Goal: Task Accomplishment & Management: Manage account settings

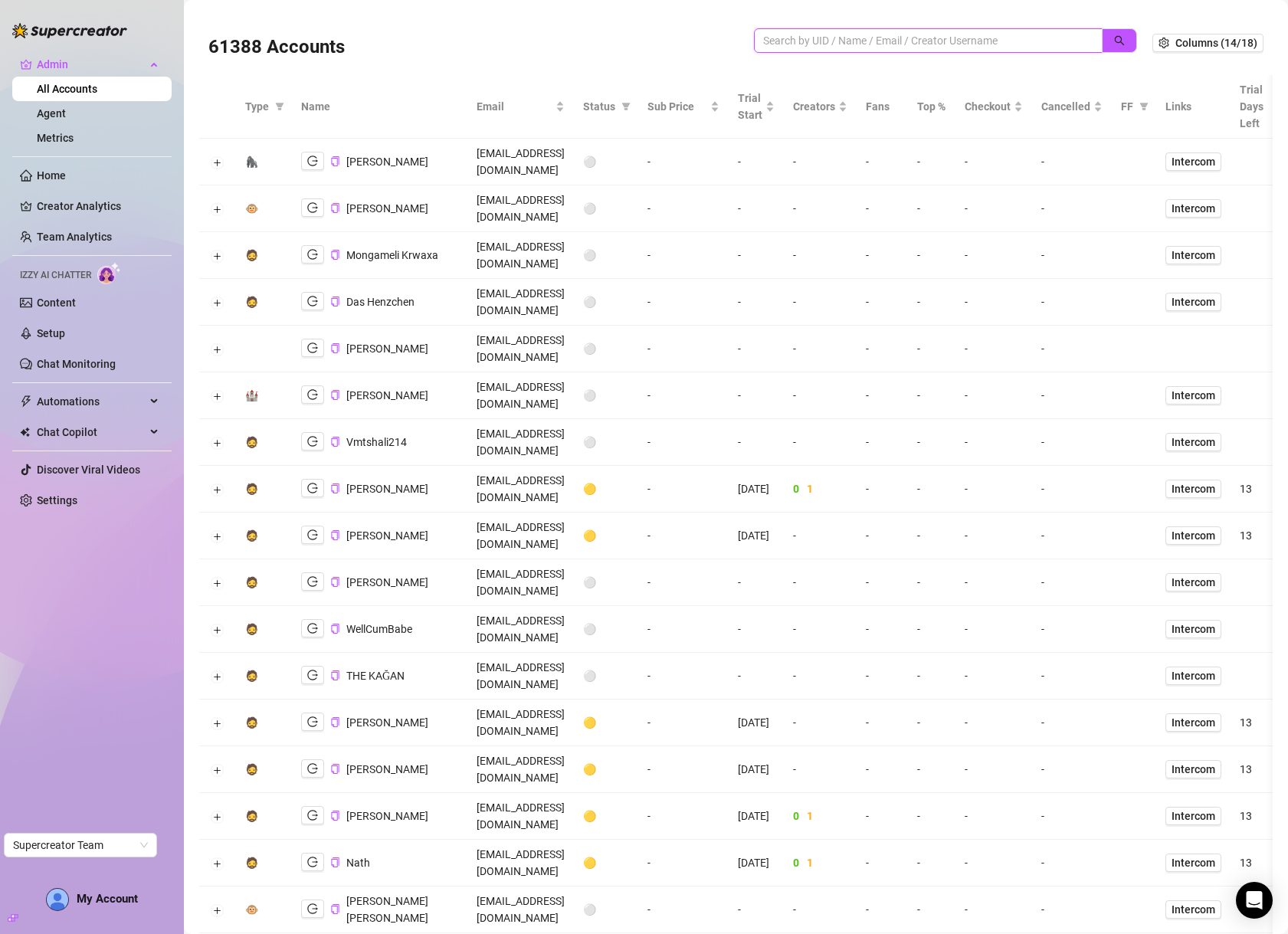
click at [907, 41] on input "search" at bounding box center [922, 41] width 318 height 17
type input "[PERSON_NAME]"
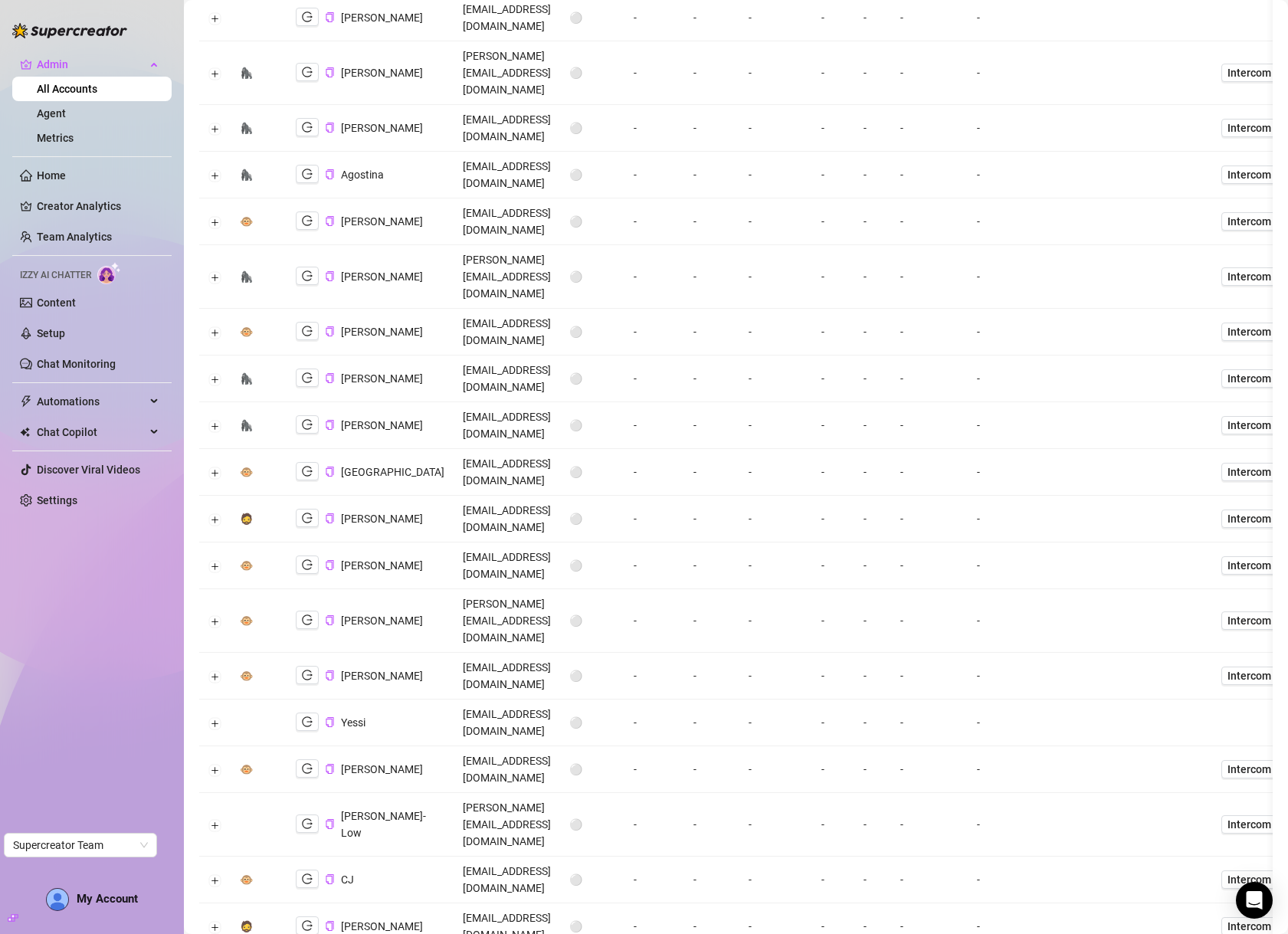
scroll to position [148, 0]
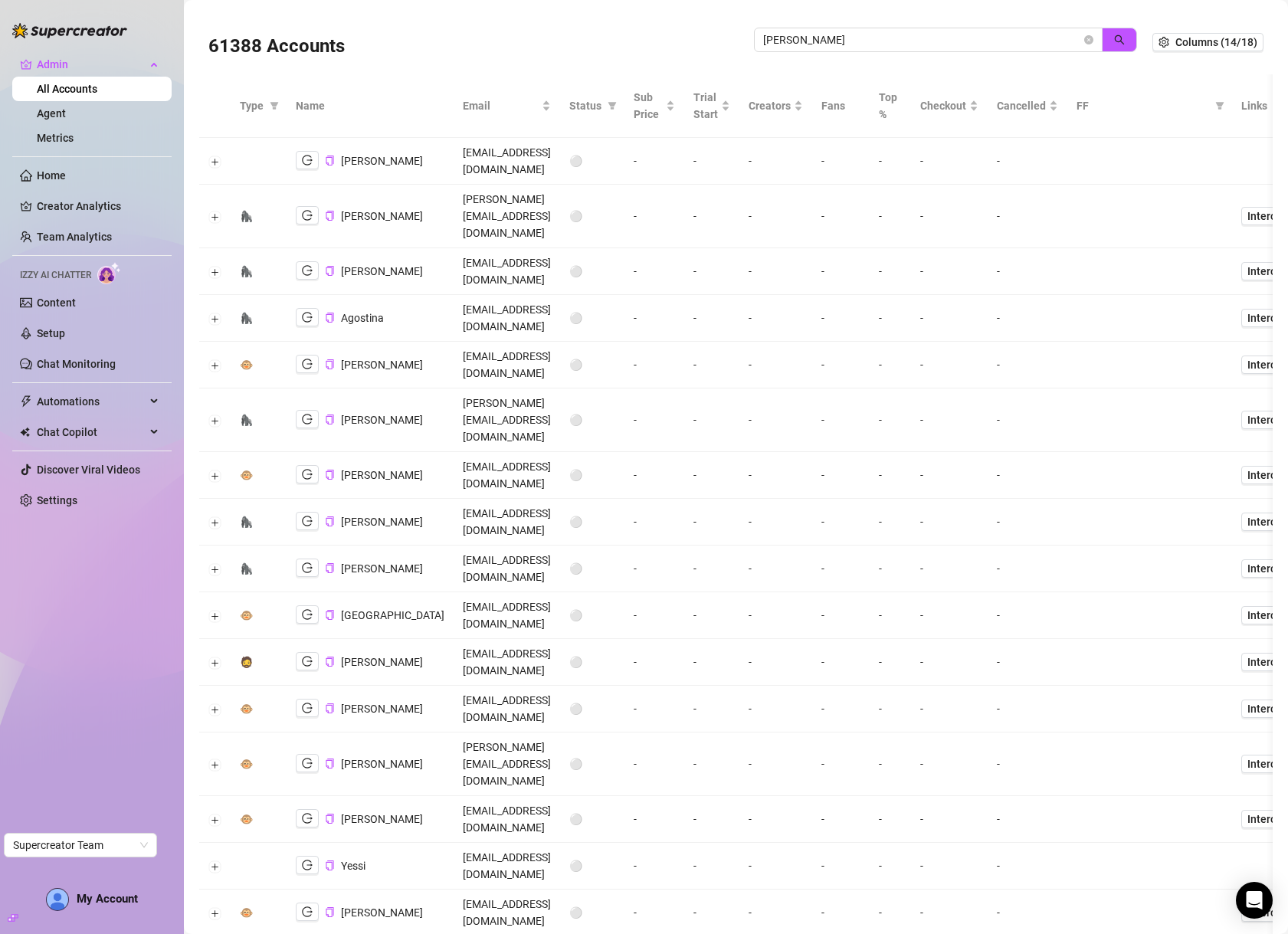
scroll to position [0, 0]
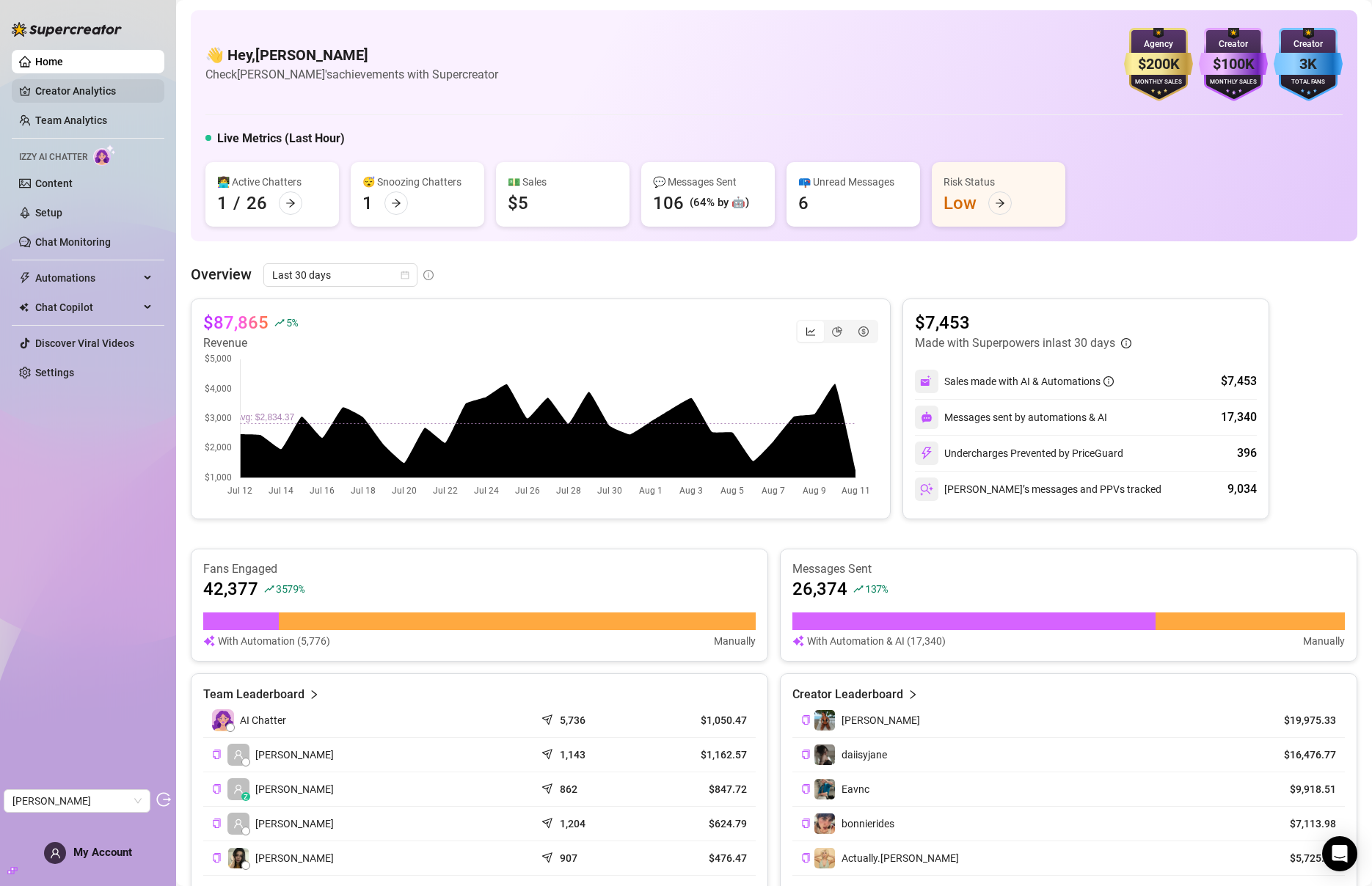
click at [71, 90] on link "Creator Analytics" at bounding box center [94, 91] width 117 height 24
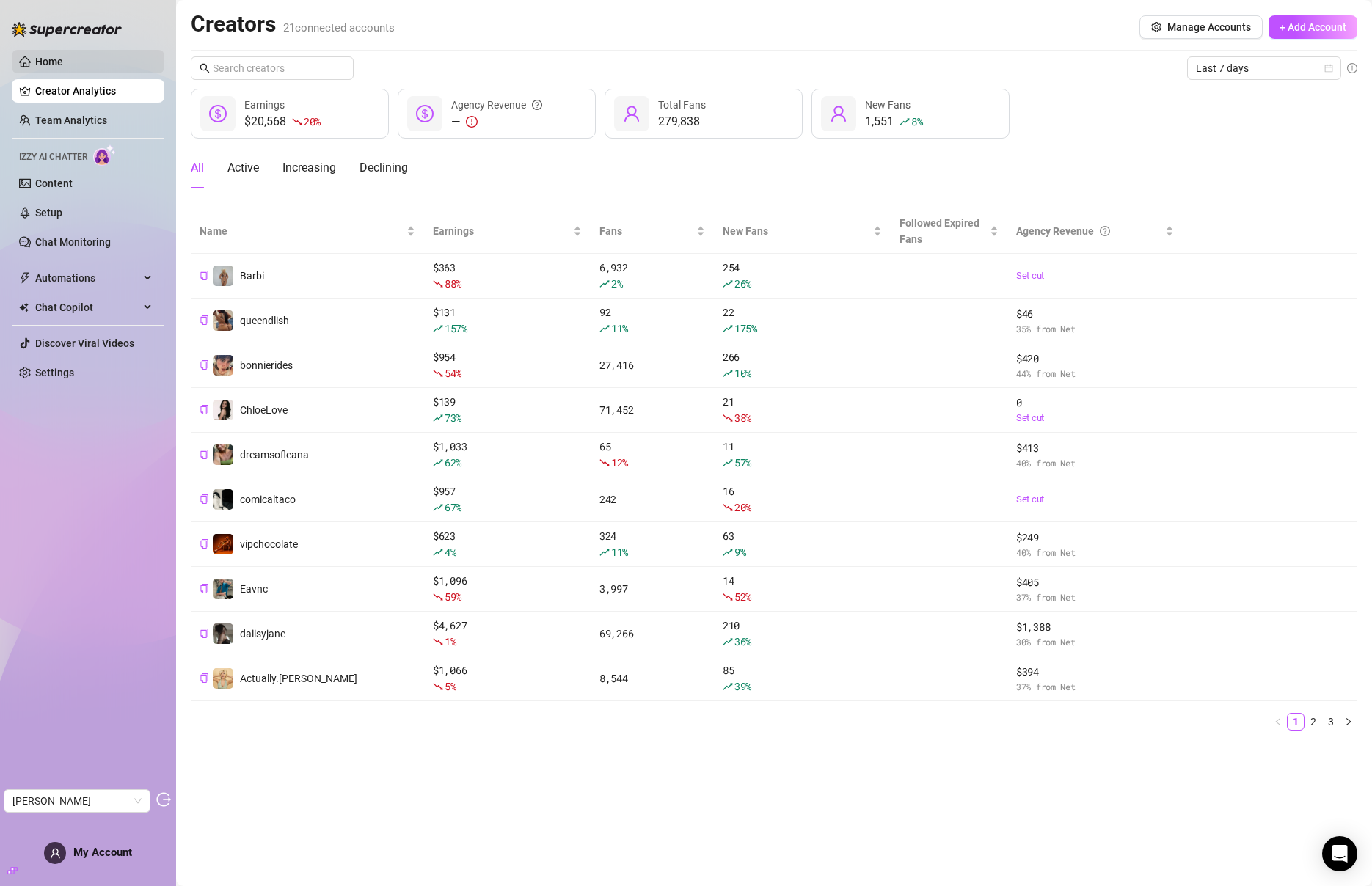
click at [63, 68] on link "Home" at bounding box center [49, 61] width 28 height 12
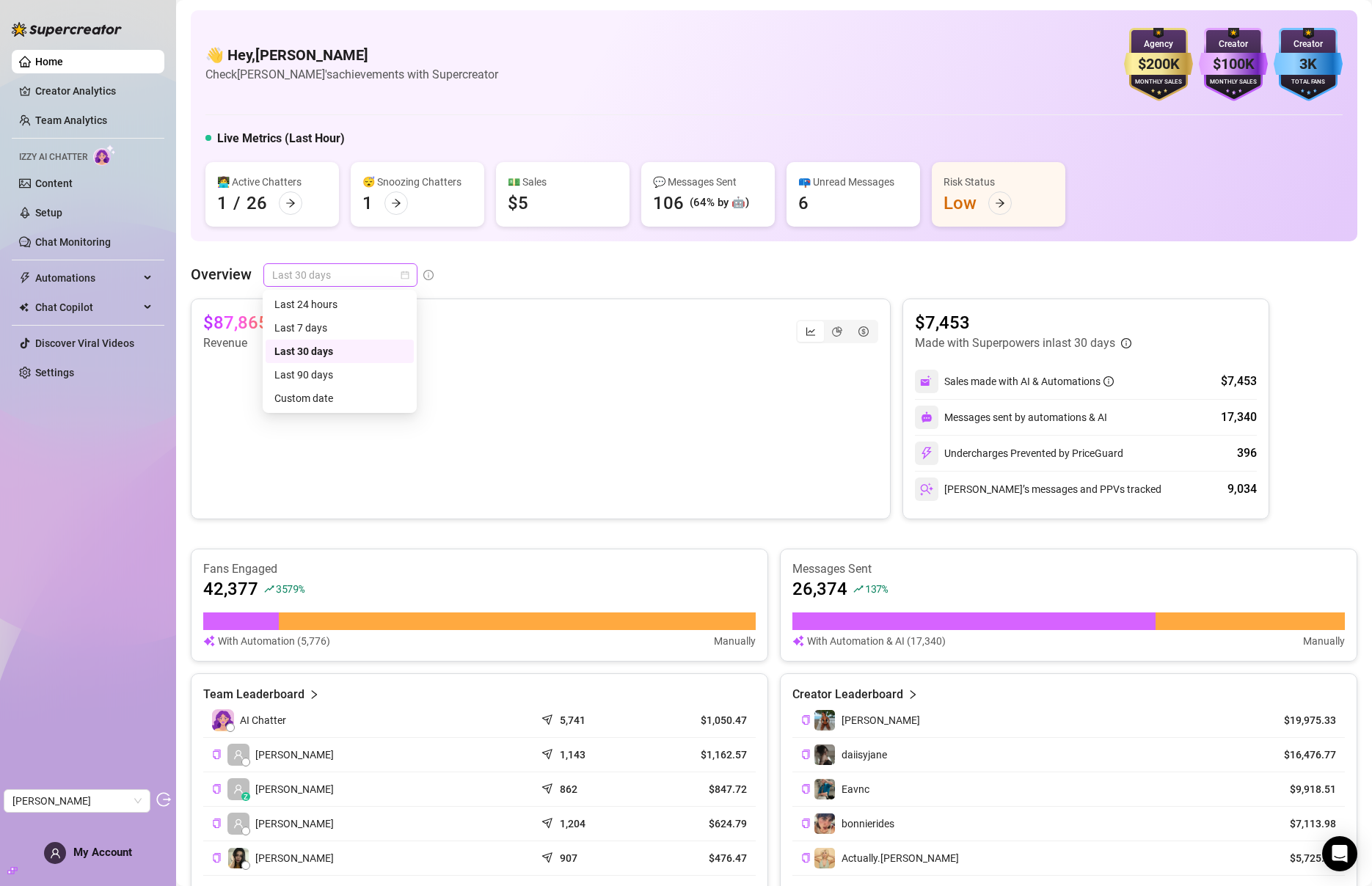
click at [350, 273] on span "Last 30 days" at bounding box center [340, 275] width 137 height 22
click at [341, 327] on div "Last 7 days" at bounding box center [339, 328] width 130 height 17
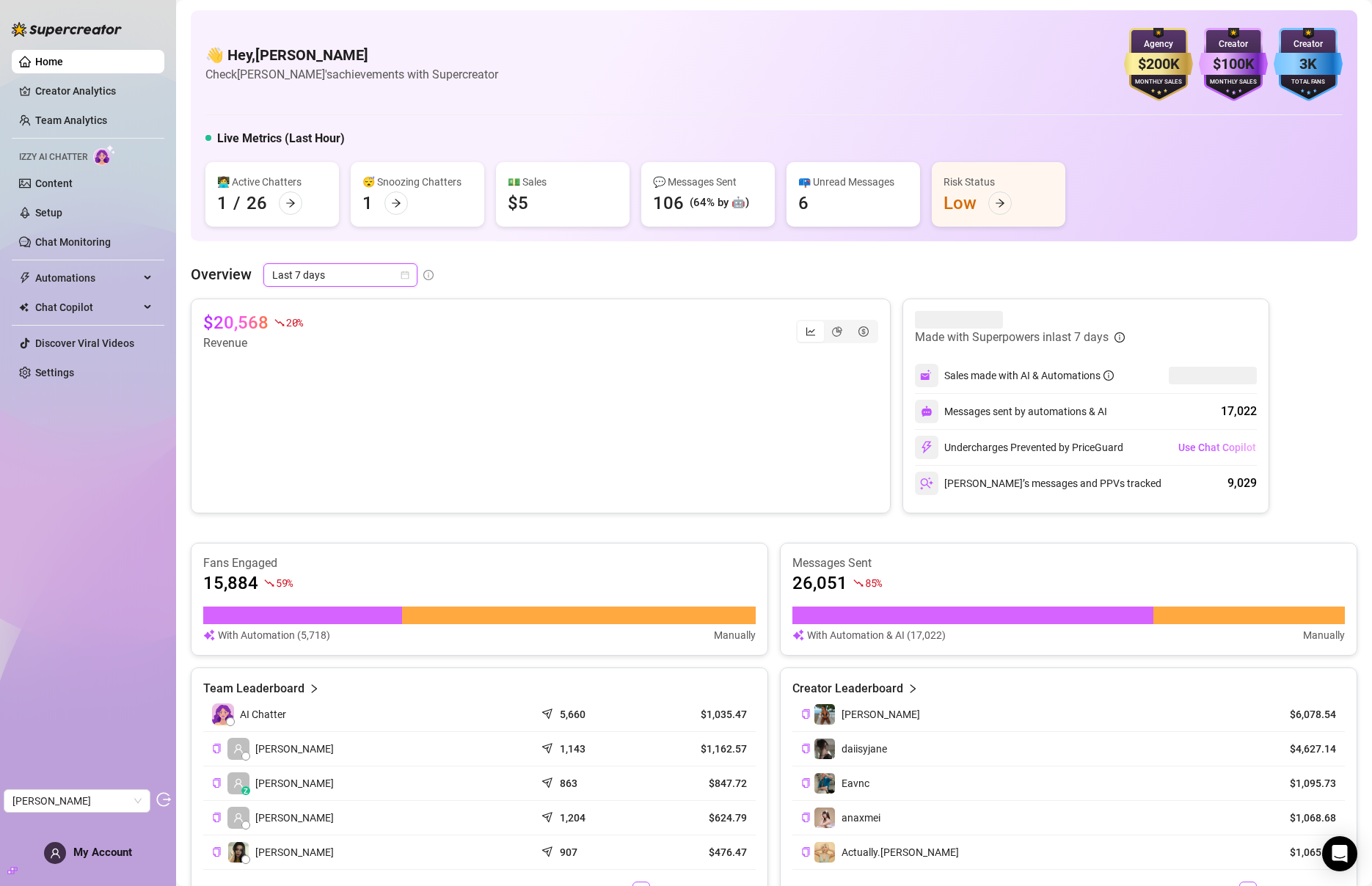
click at [341, 271] on span "Last 7 days" at bounding box center [340, 275] width 137 height 22
click at [360, 370] on div "Last 90 days" at bounding box center [339, 375] width 130 height 17
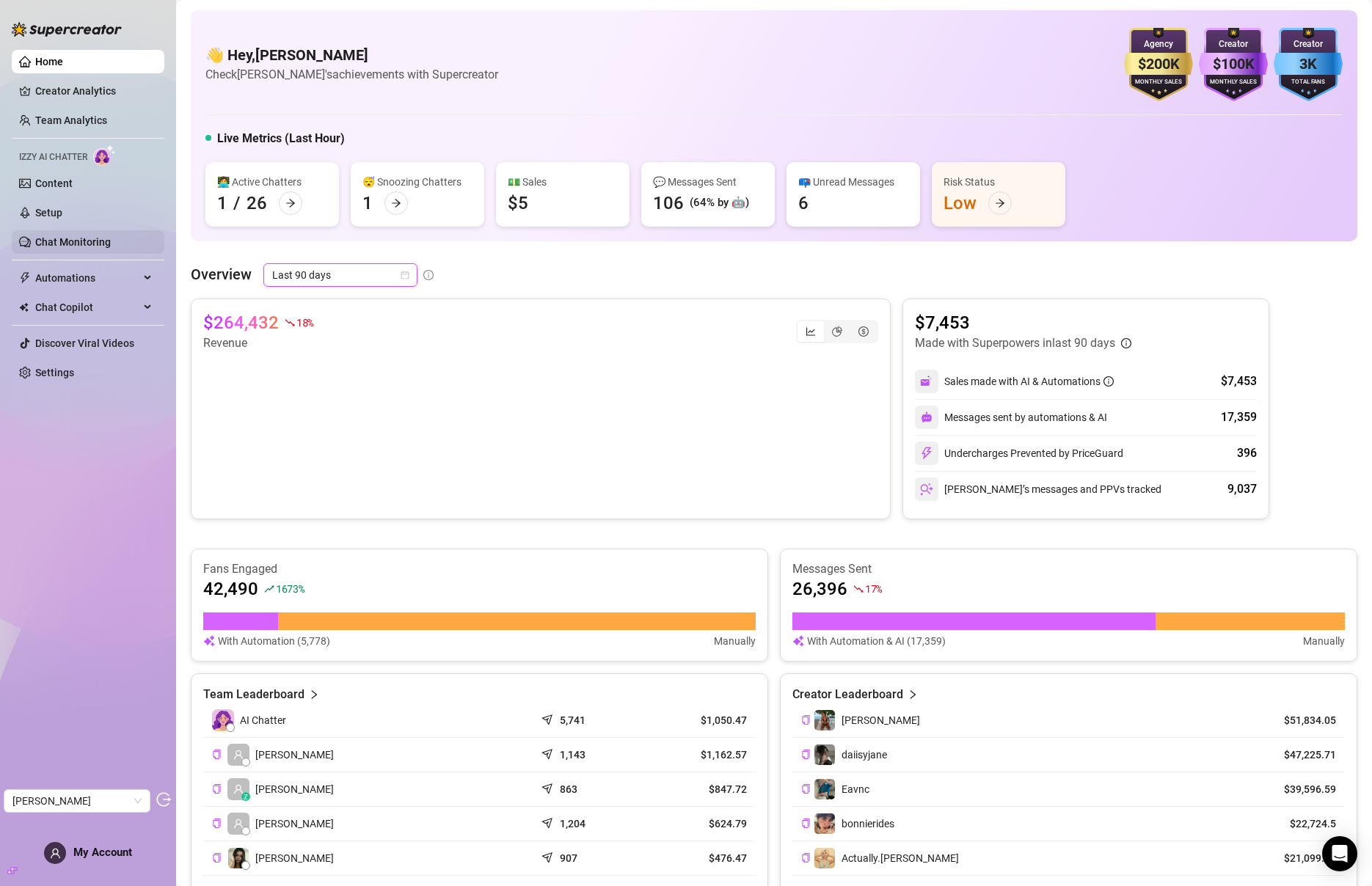
click at [65, 237] on link "Chat Monitoring" at bounding box center [72, 242] width 75 height 12
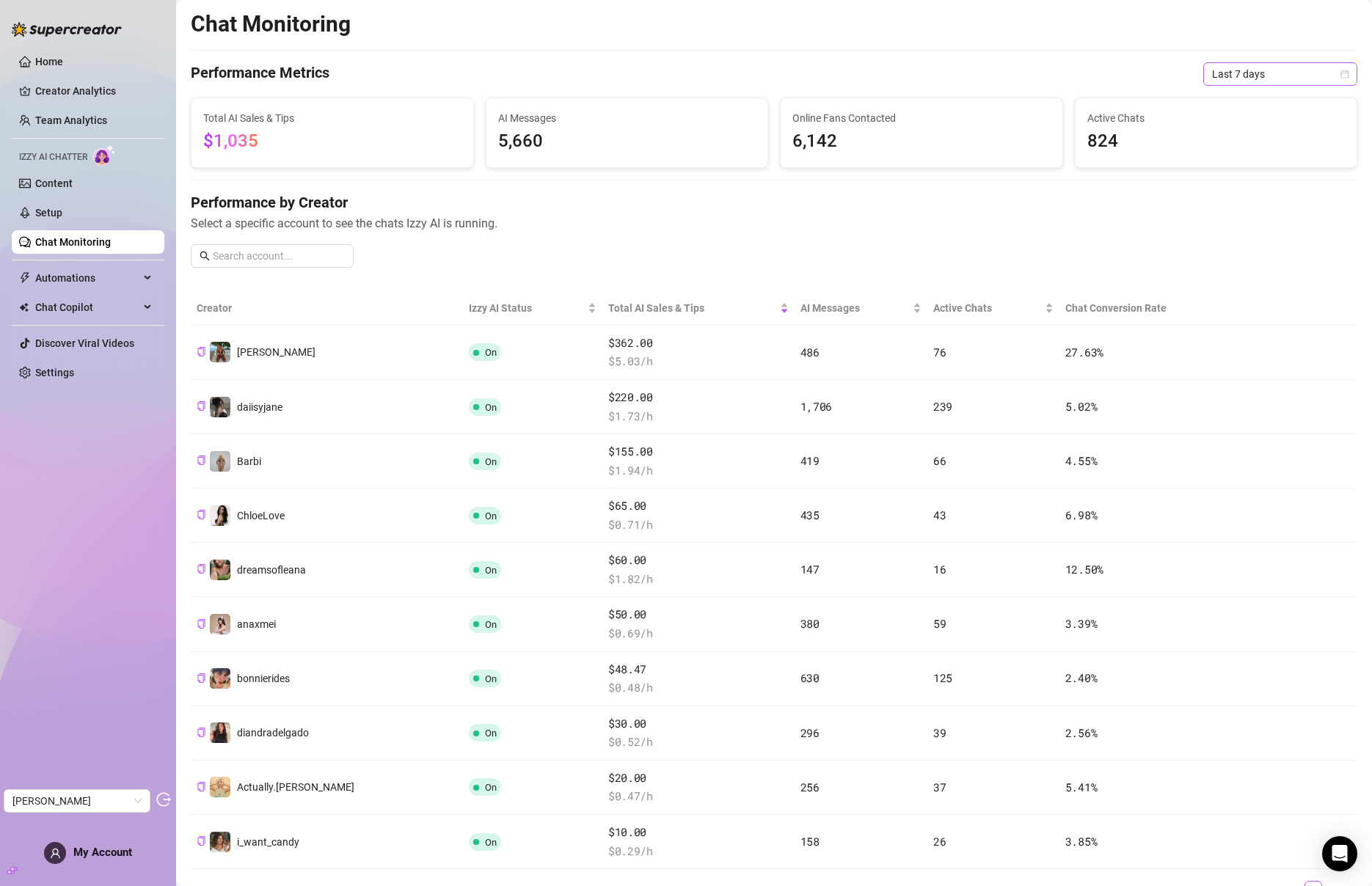
click at [1233, 70] on span "Last 7 days" at bounding box center [1280, 74] width 137 height 22
click at [1233, 144] on div "Last 30 days" at bounding box center [1269, 150] width 130 height 17
click at [801, 314] on span "AI Messages" at bounding box center [855, 308] width 109 height 17
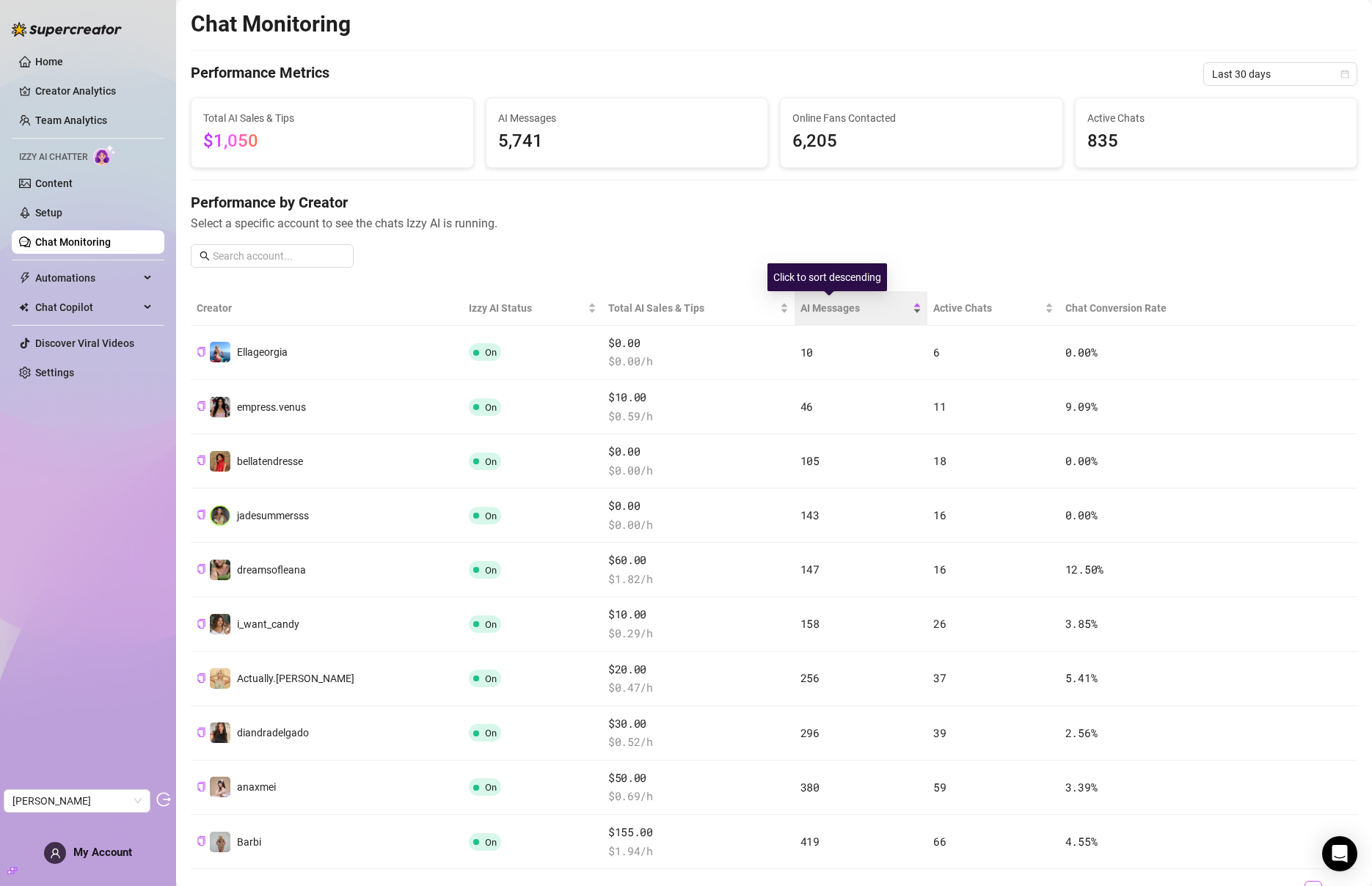
click at [816, 306] on span "AI Messages" at bounding box center [855, 308] width 109 height 17
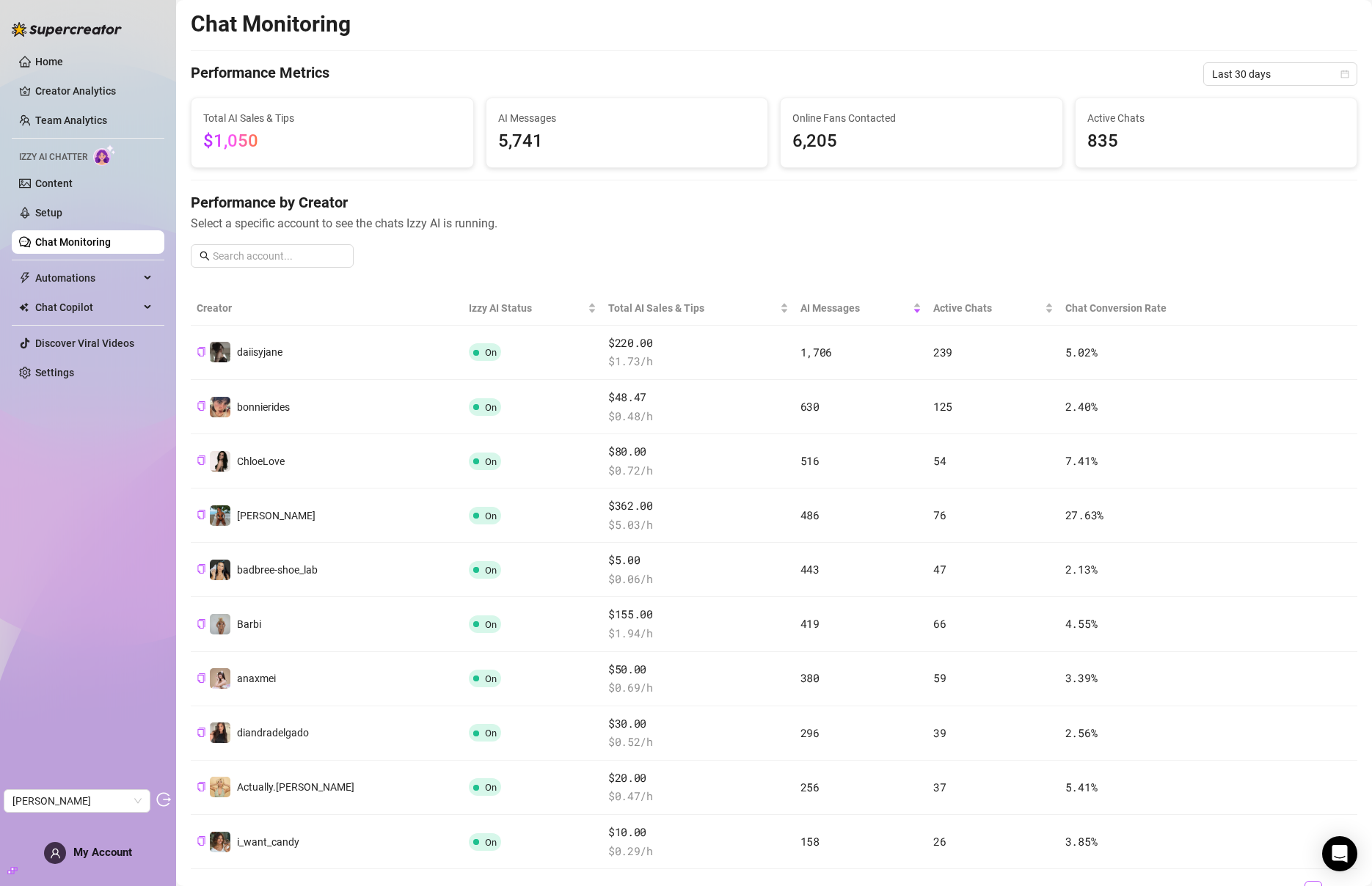
click at [1102, 305] on th "Chat Conversion Rate" at bounding box center [1150, 309] width 182 height 35
drag, startPoint x: 1050, startPoint y: 305, endPoint x: 1068, endPoint y: 310, distance: 18.7
click at [1068, 310] on th "Chat Conversion Rate" at bounding box center [1150, 309] width 182 height 35
click at [1128, 307] on th "Chat Conversion Rate" at bounding box center [1150, 309] width 182 height 35
click at [614, 313] on span "Total AI Sales & Tips" at bounding box center [692, 308] width 169 height 17
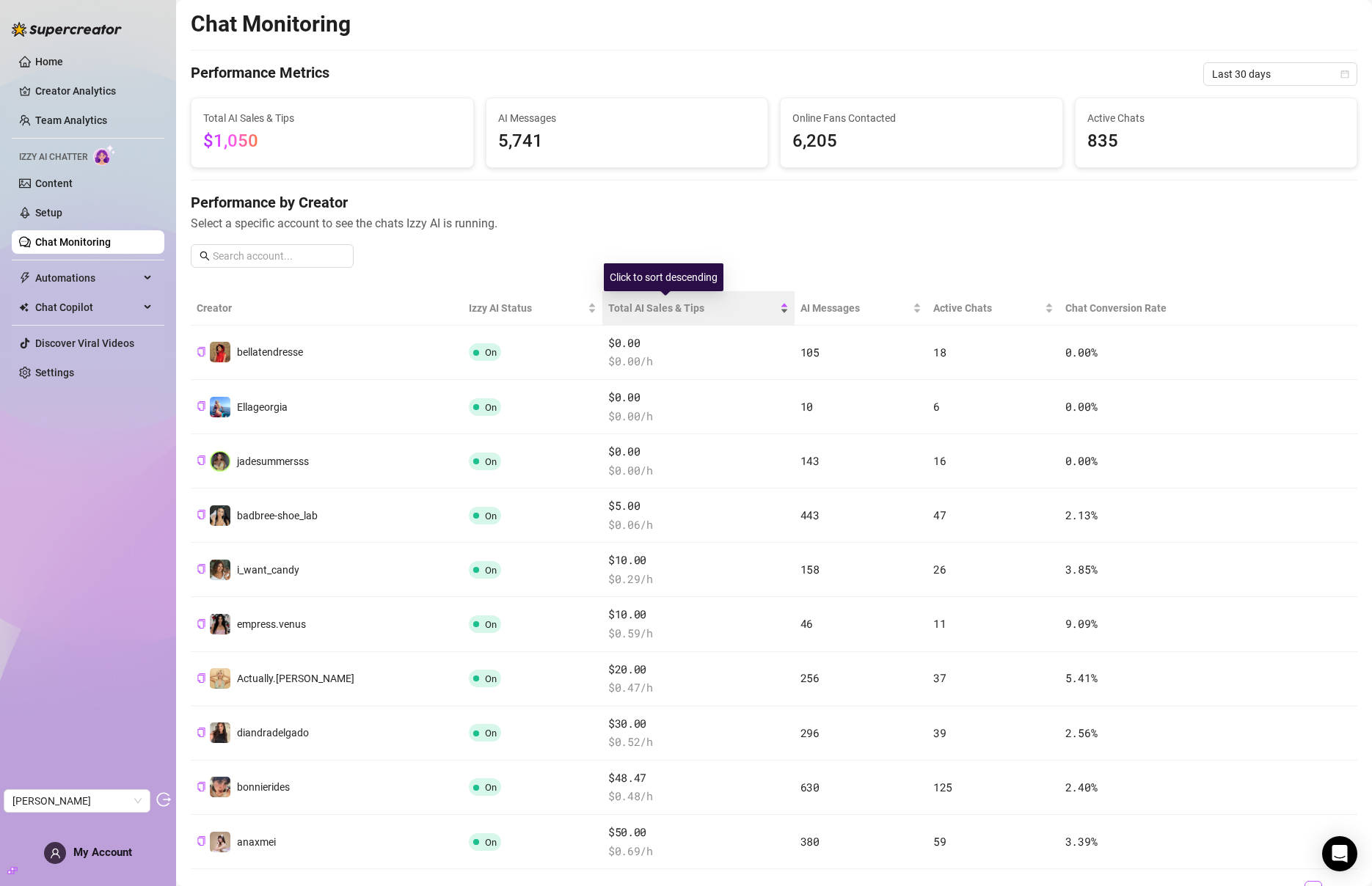
click at [651, 306] on span "Total AI Sales & Tips" at bounding box center [692, 308] width 169 height 17
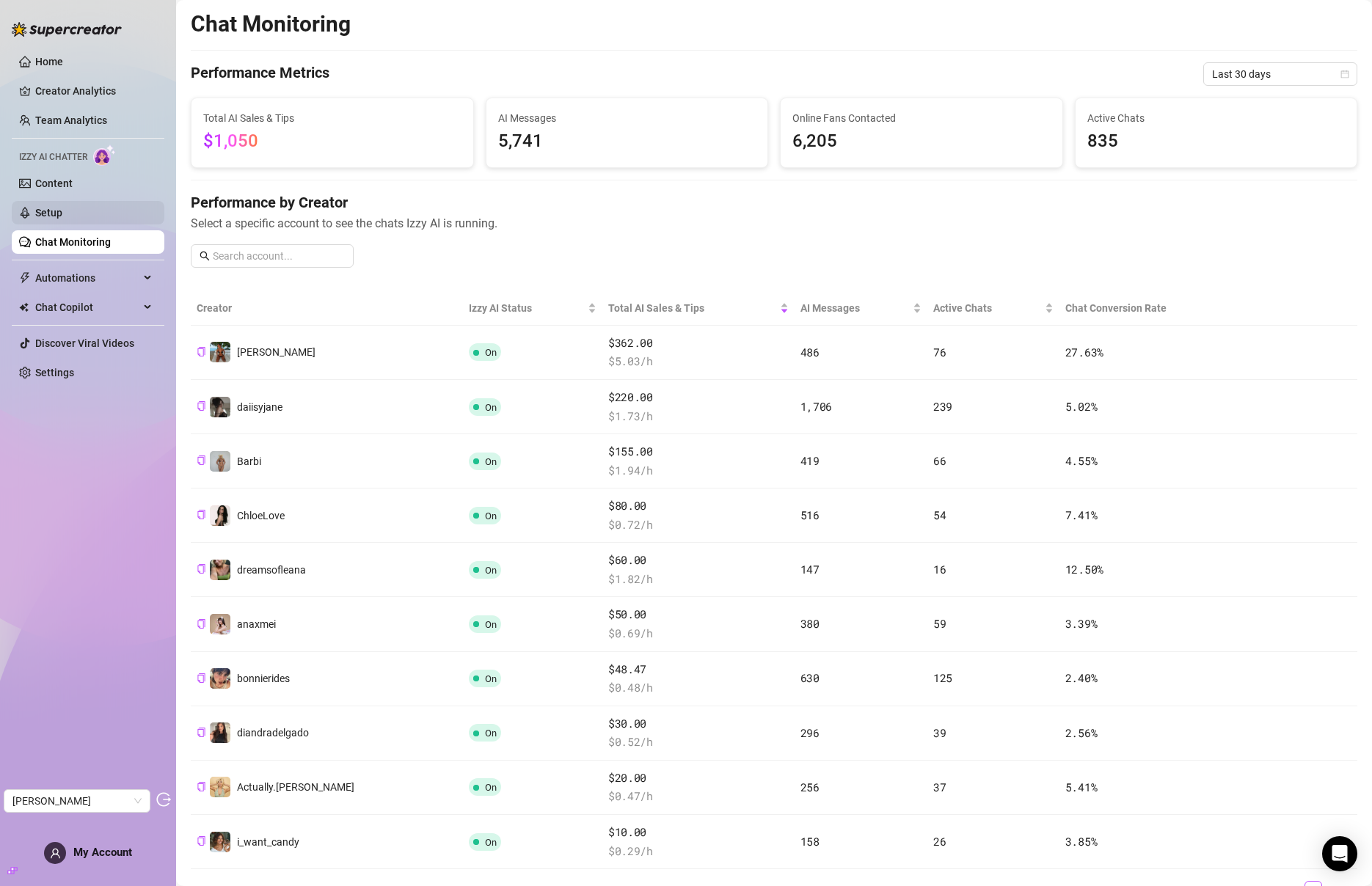
click at [62, 207] on link "Setup" at bounding box center [49, 213] width 28 height 12
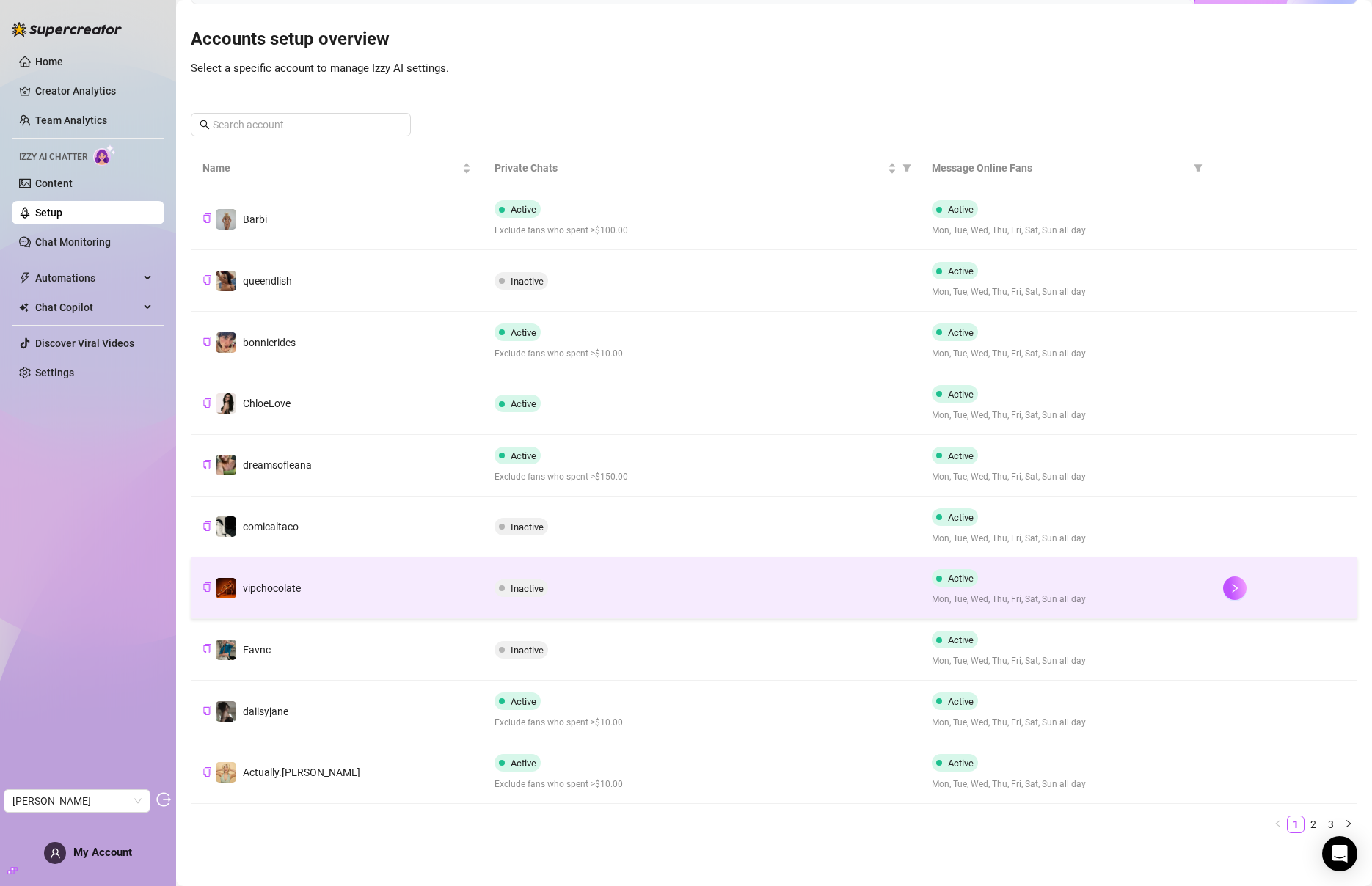
scroll to position [136, 0]
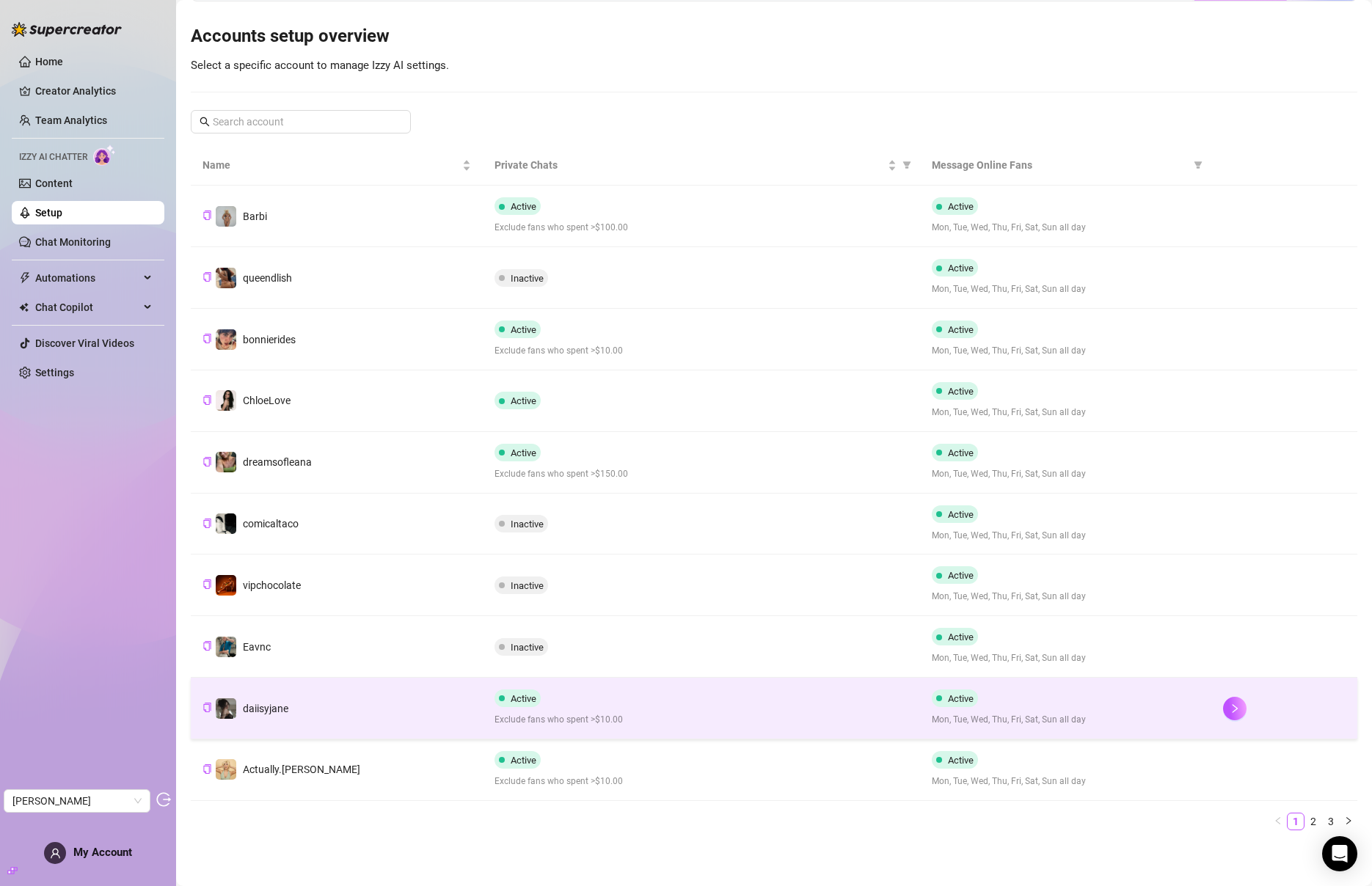
click at [567, 708] on div "Active Exclude fans who spent >$10.00" at bounding box center [701, 708] width 414 height 38
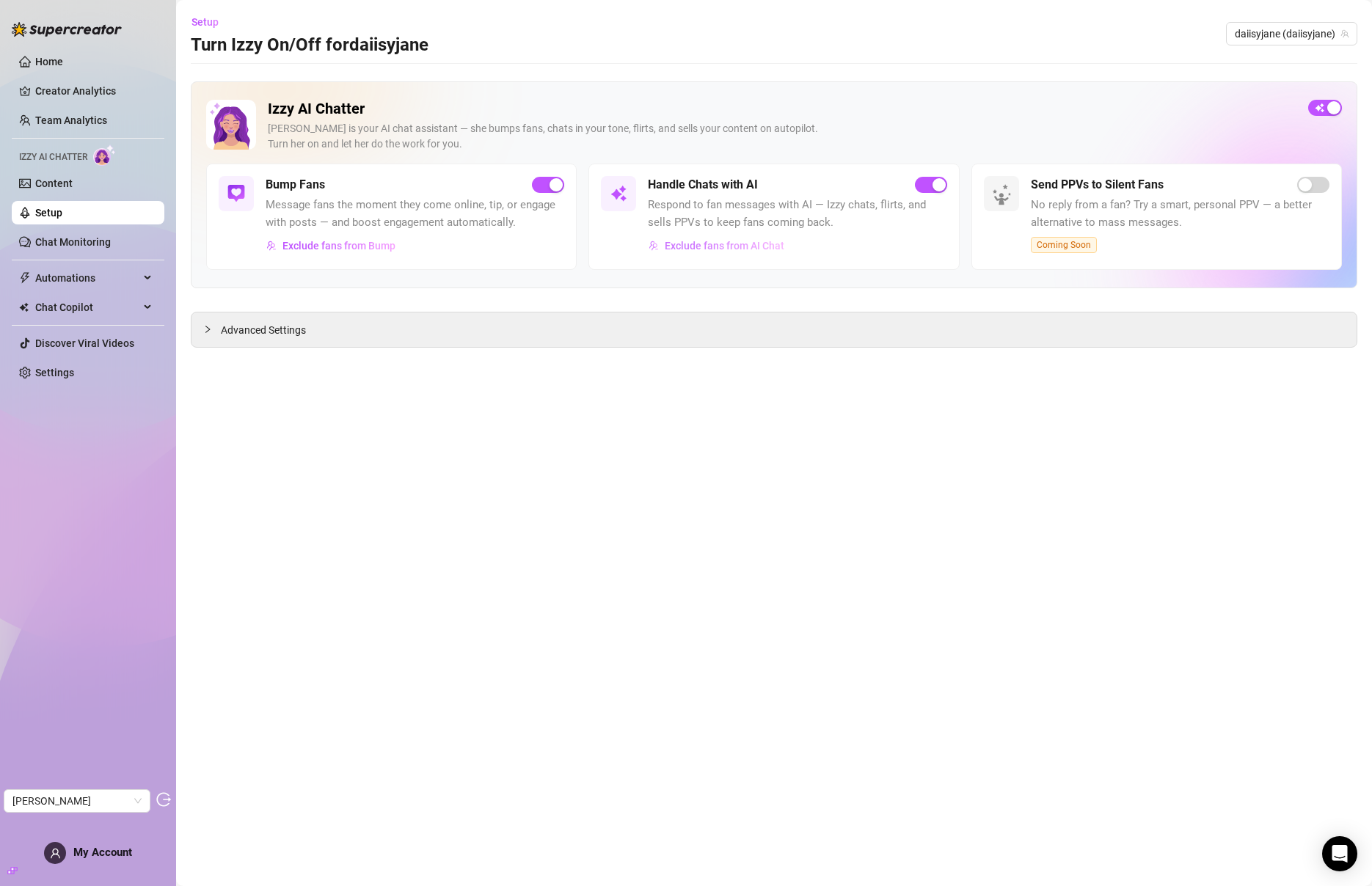
click at [758, 243] on span "Exclude fans from AI Chat" at bounding box center [725, 246] width 119 height 12
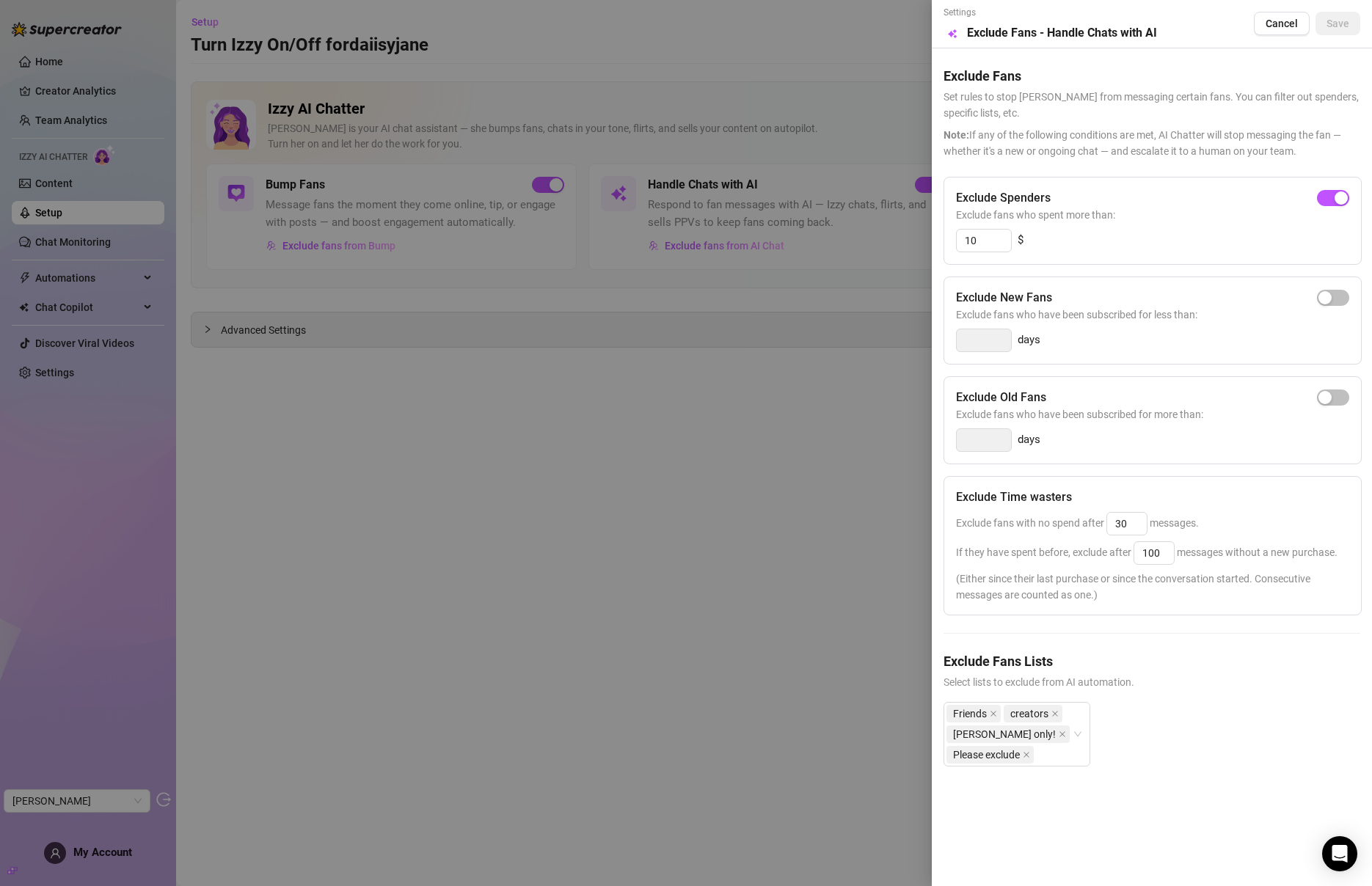
click at [592, 521] on div at bounding box center [686, 443] width 1372 height 886
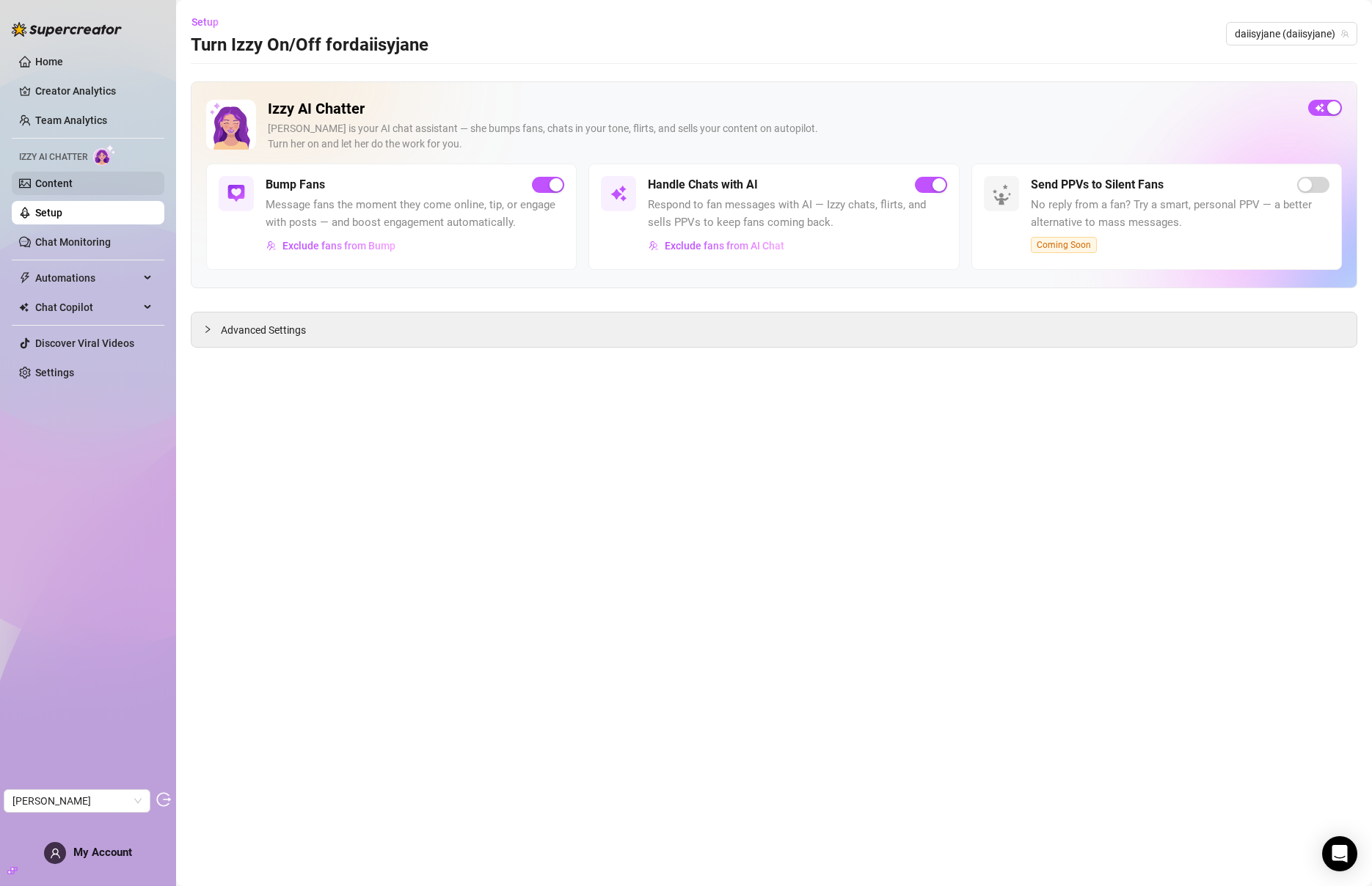
click at [53, 183] on link "Content" at bounding box center [53, 183] width 38 height 12
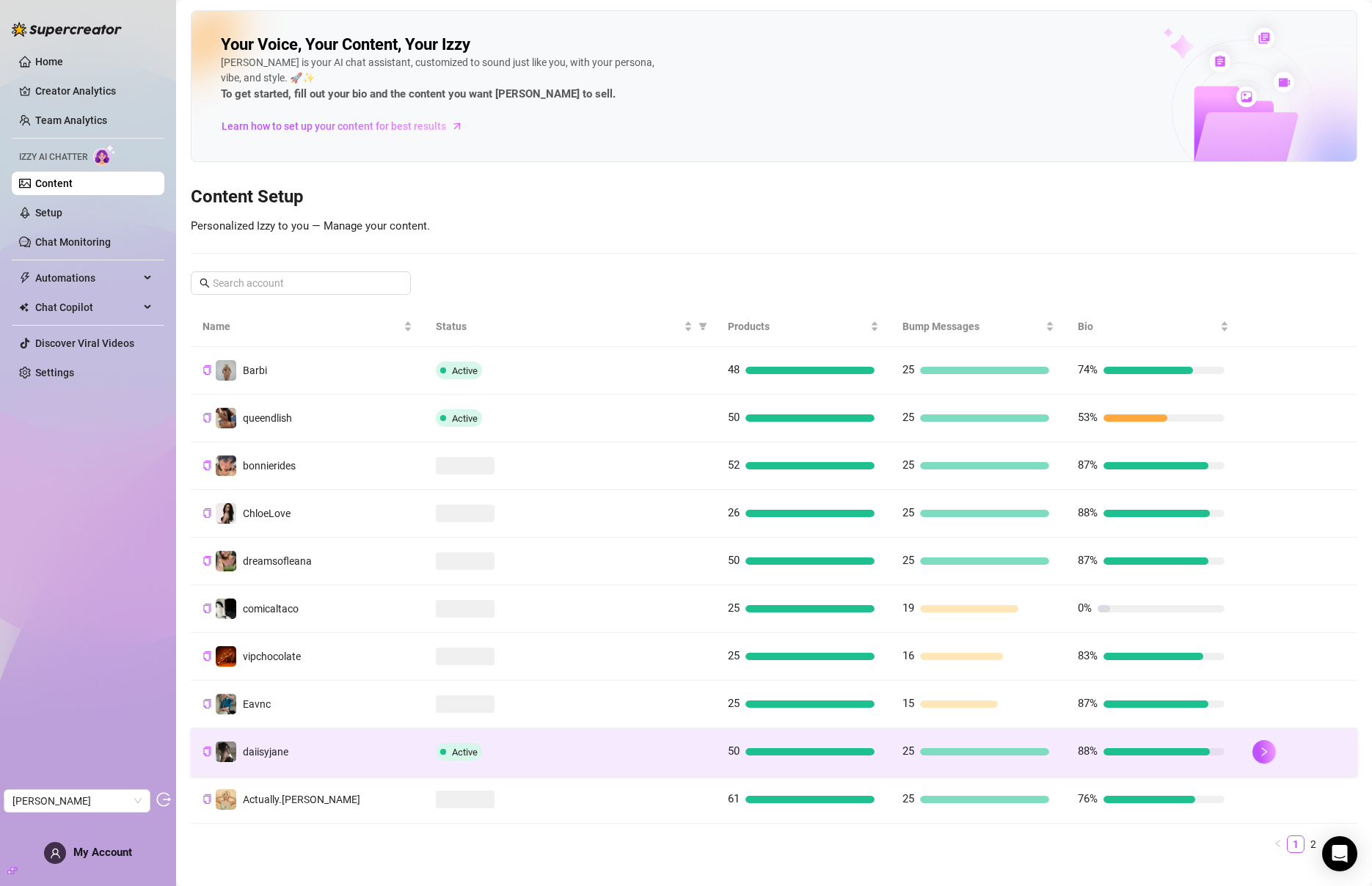
click at [540, 752] on div "Active" at bounding box center [570, 751] width 269 height 17
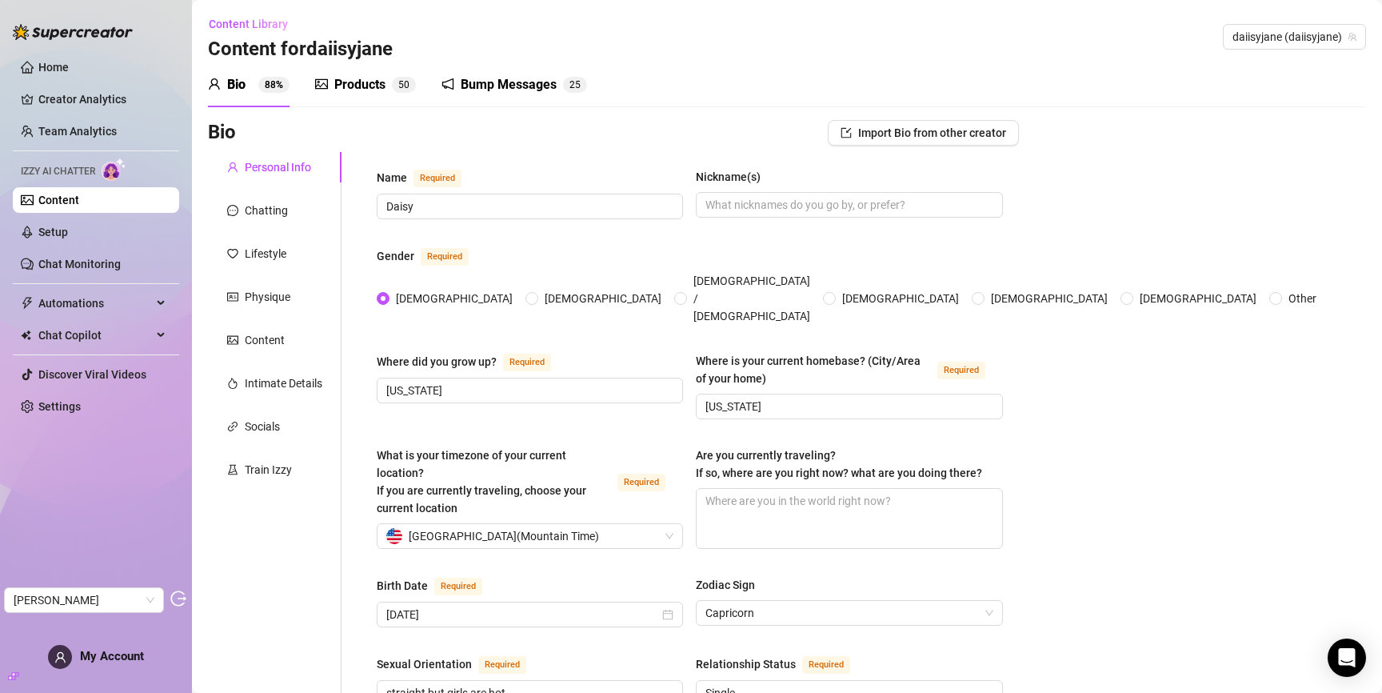
click at [342, 80] on div "Products" at bounding box center [359, 84] width 51 height 19
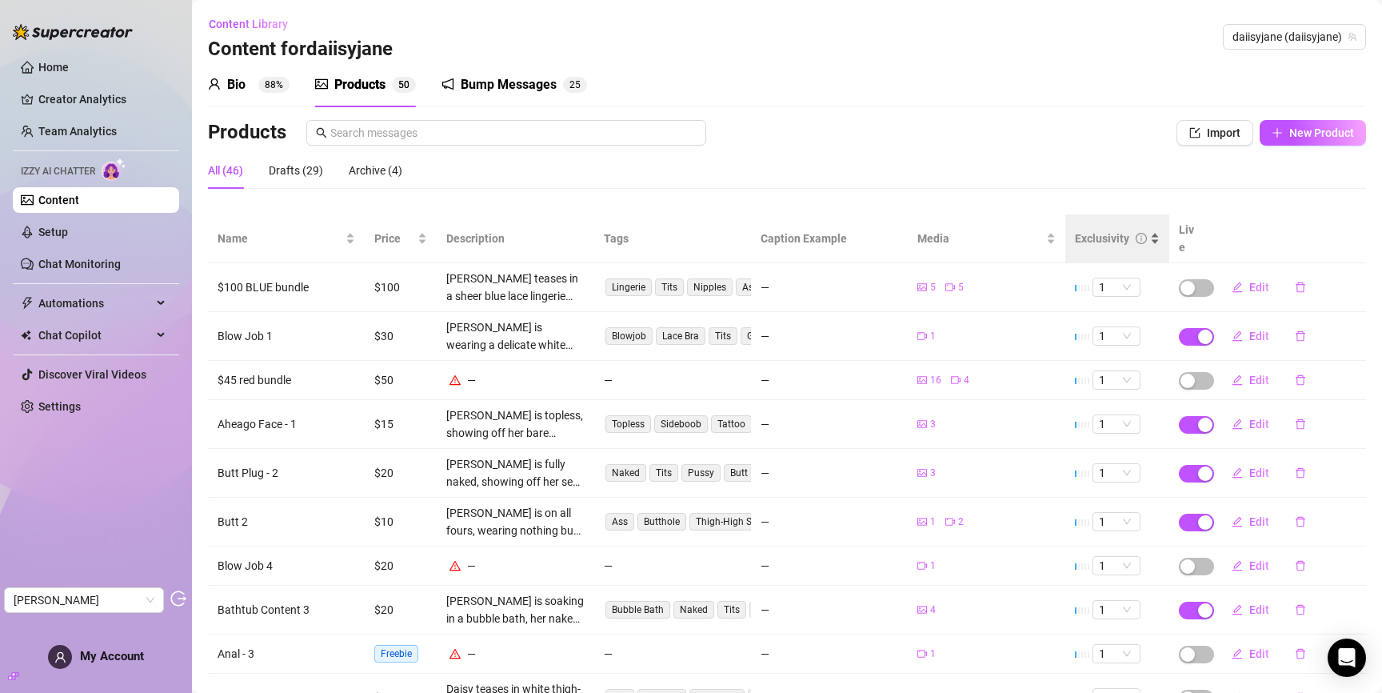
click at [1100, 230] on div "Exclusivity" at bounding box center [1102, 239] width 54 height 18
click at [1099, 230] on div "Exclusivity" at bounding box center [1102, 239] width 54 height 18
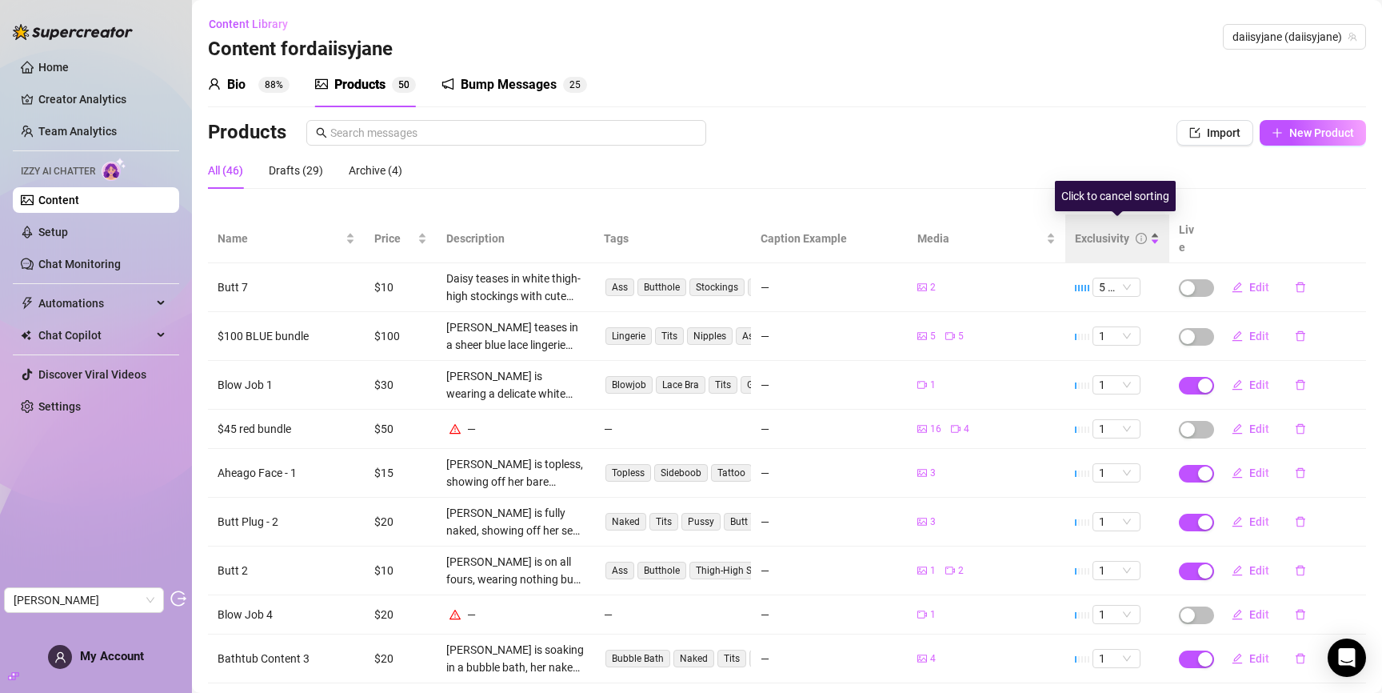
click at [1099, 230] on div "Exclusivity" at bounding box center [1102, 239] width 54 height 18
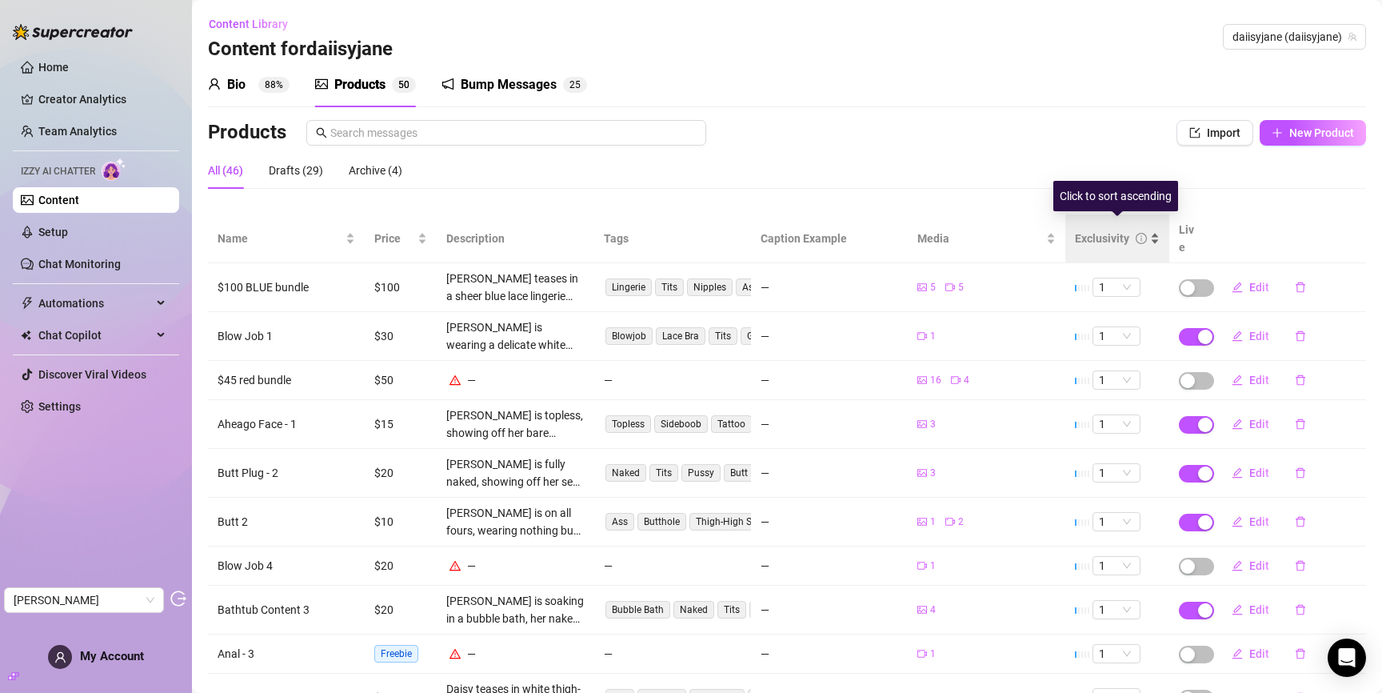
click at [1099, 230] on div "Exclusivity" at bounding box center [1102, 239] width 54 height 18
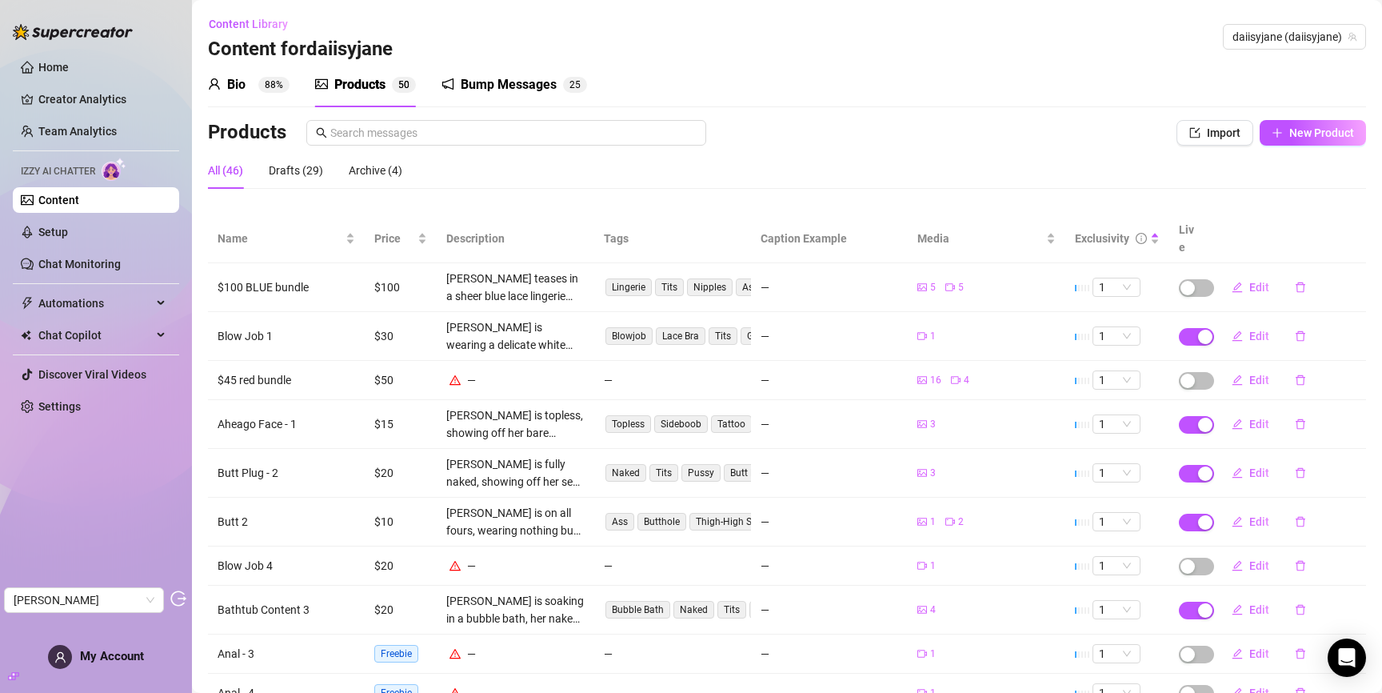
scroll to position [95, 0]
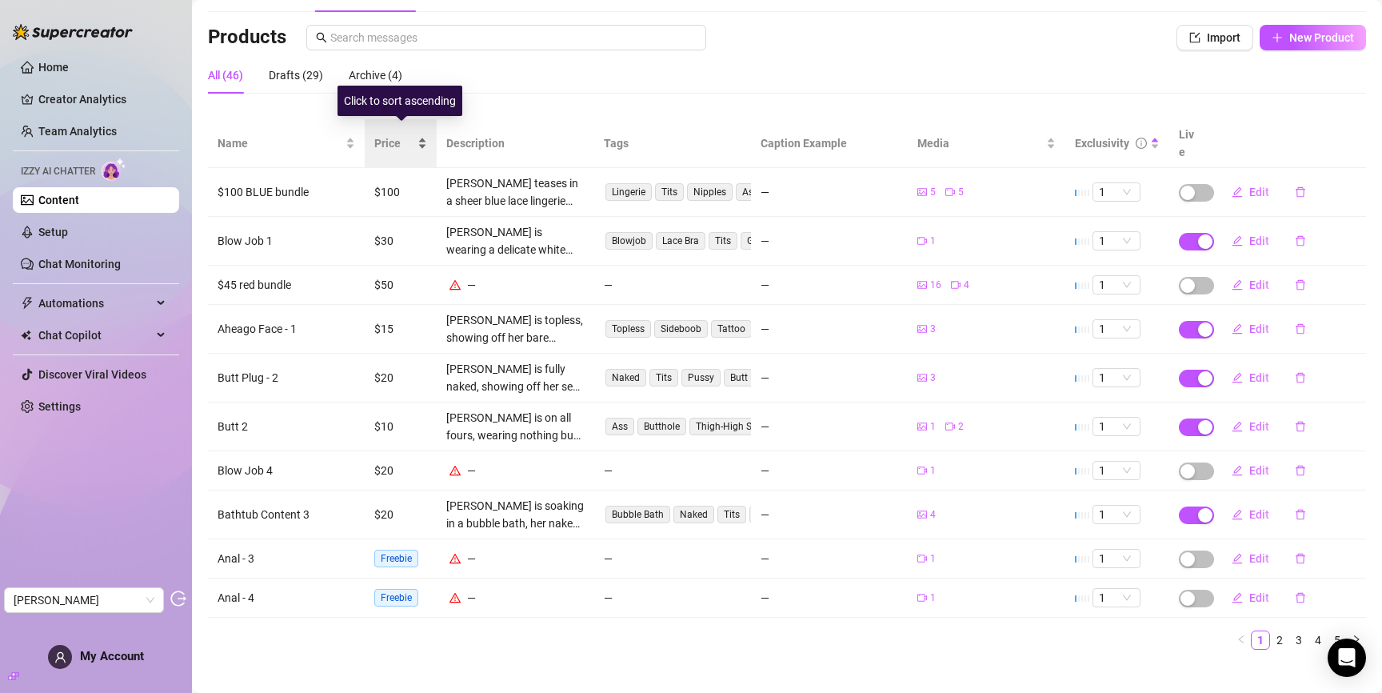
click at [386, 134] on span "Price" at bounding box center [394, 143] width 40 height 18
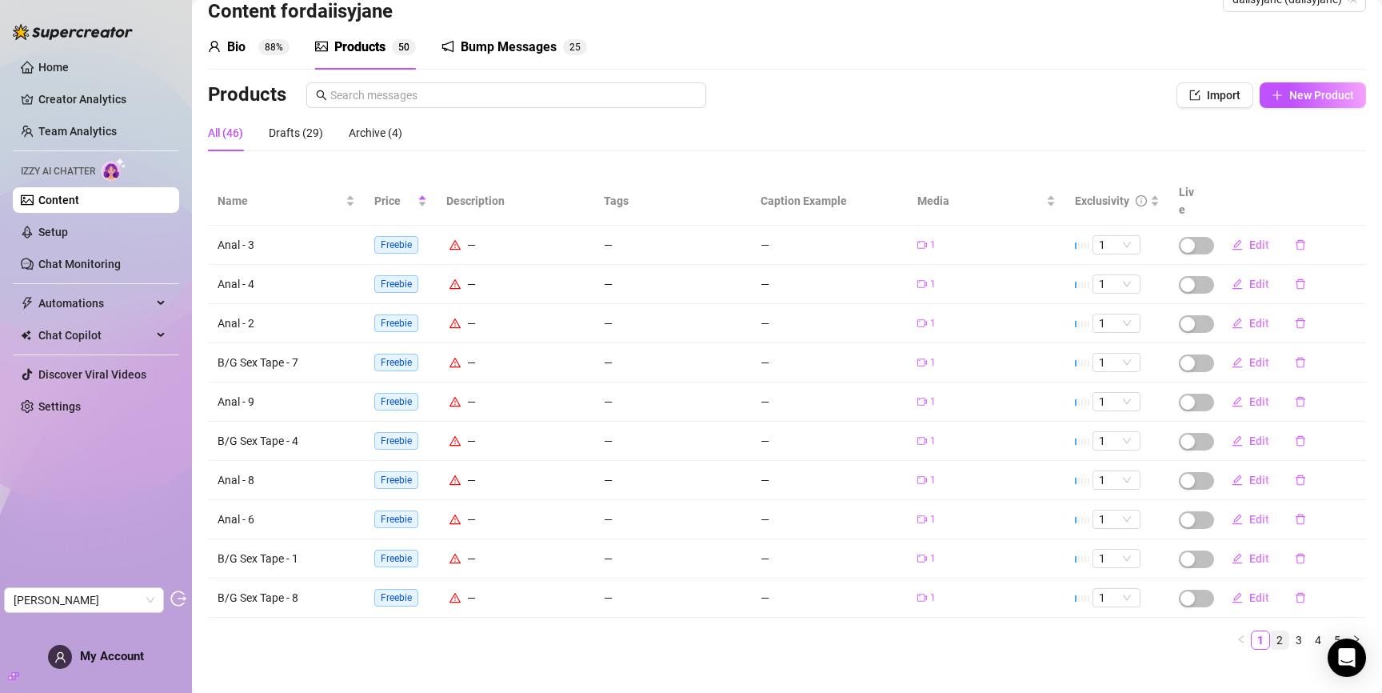
click at [1278, 631] on link "2" at bounding box center [1280, 640] width 18 height 18
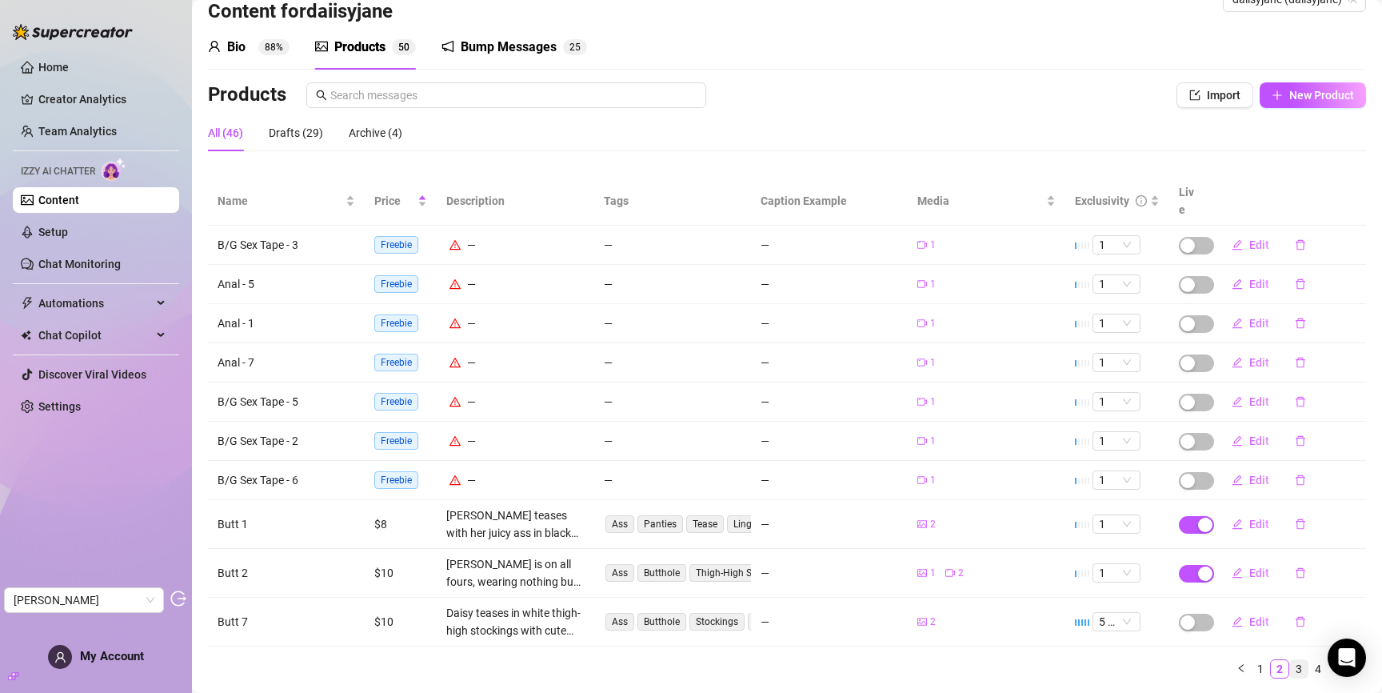
click at [1297, 660] on link "3" at bounding box center [1299, 669] width 18 height 18
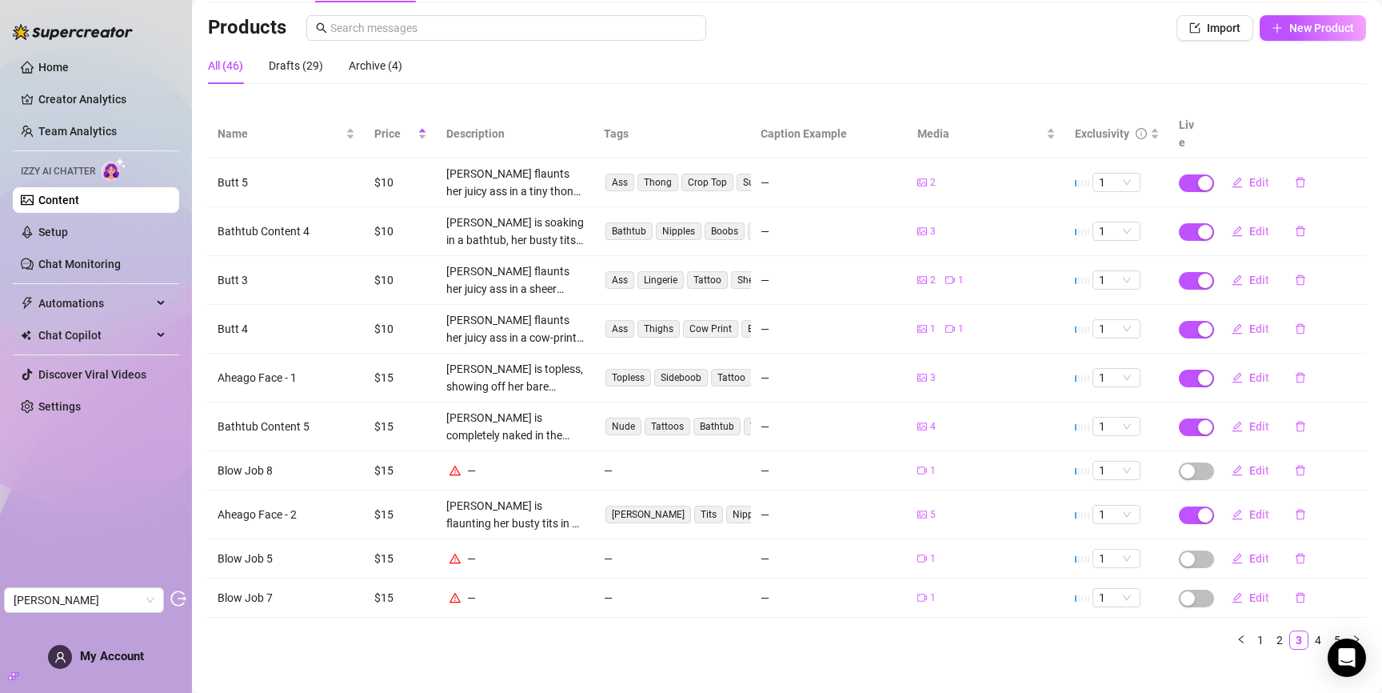
scroll to position [0, 0]
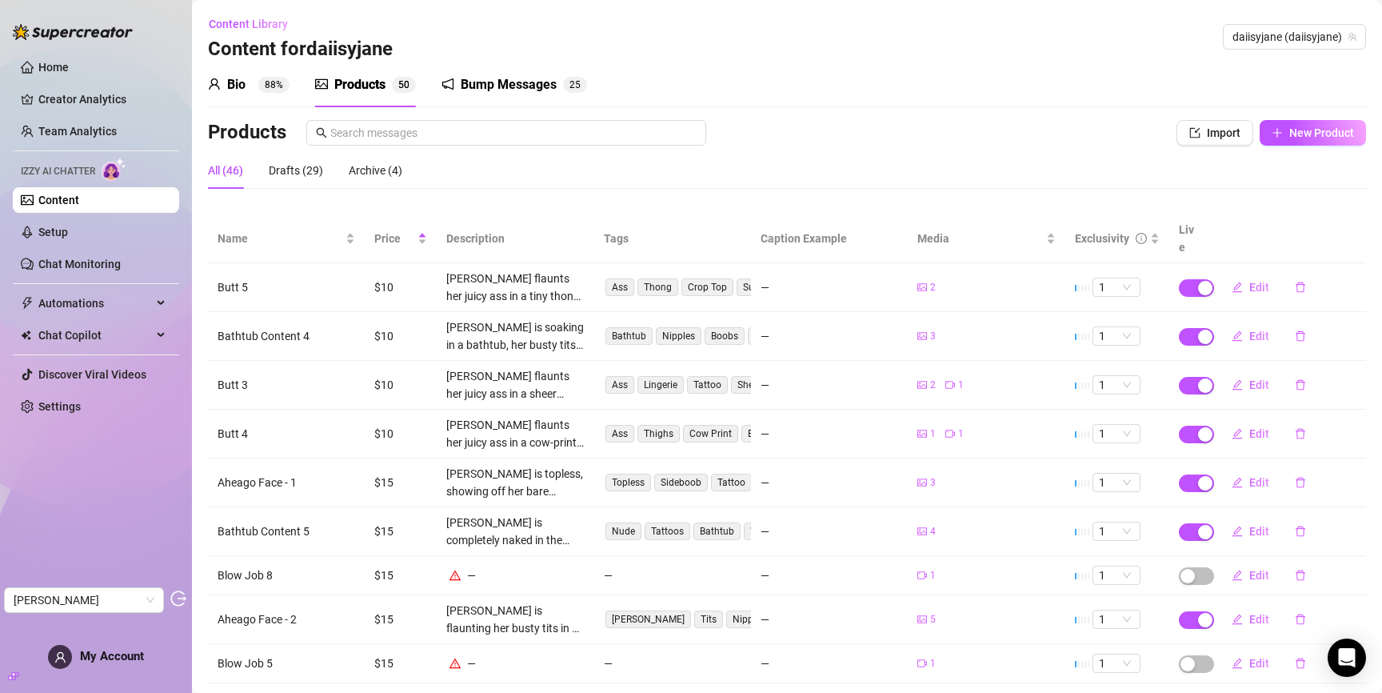
click at [494, 88] on div "Bump Messages" at bounding box center [509, 84] width 96 height 19
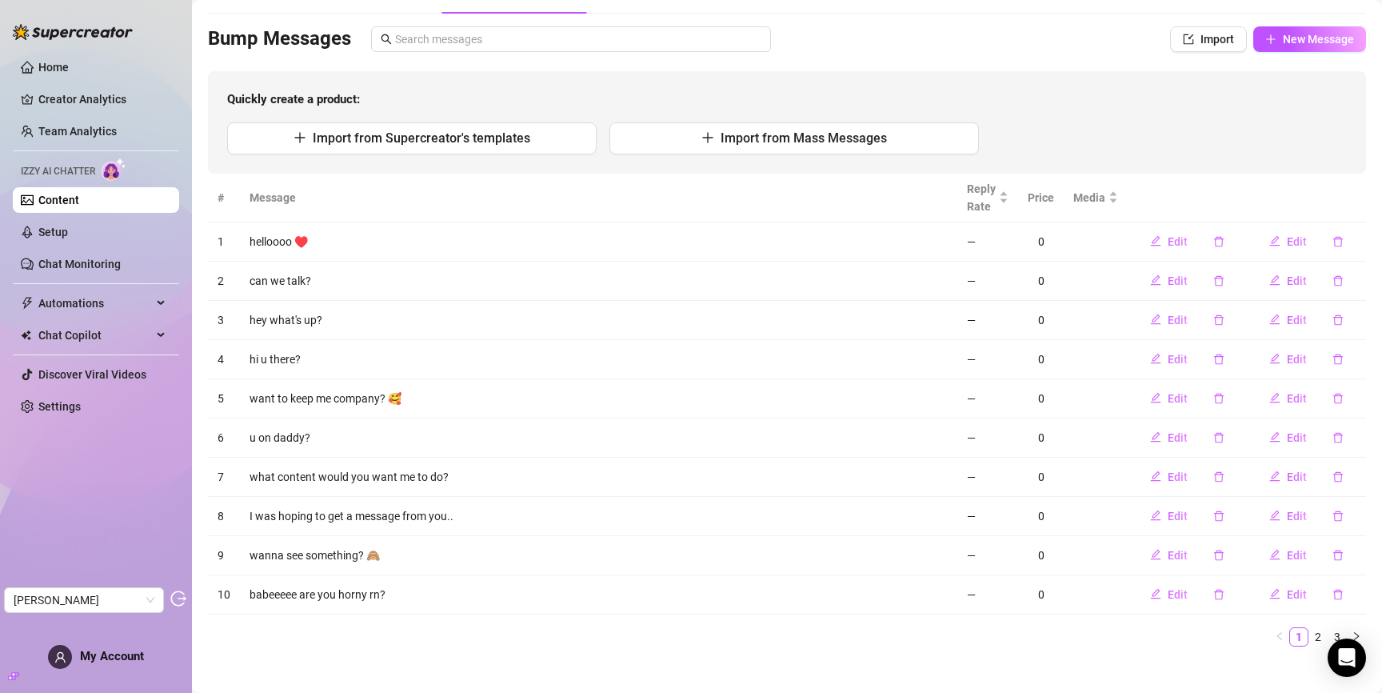
scroll to position [107, 0]
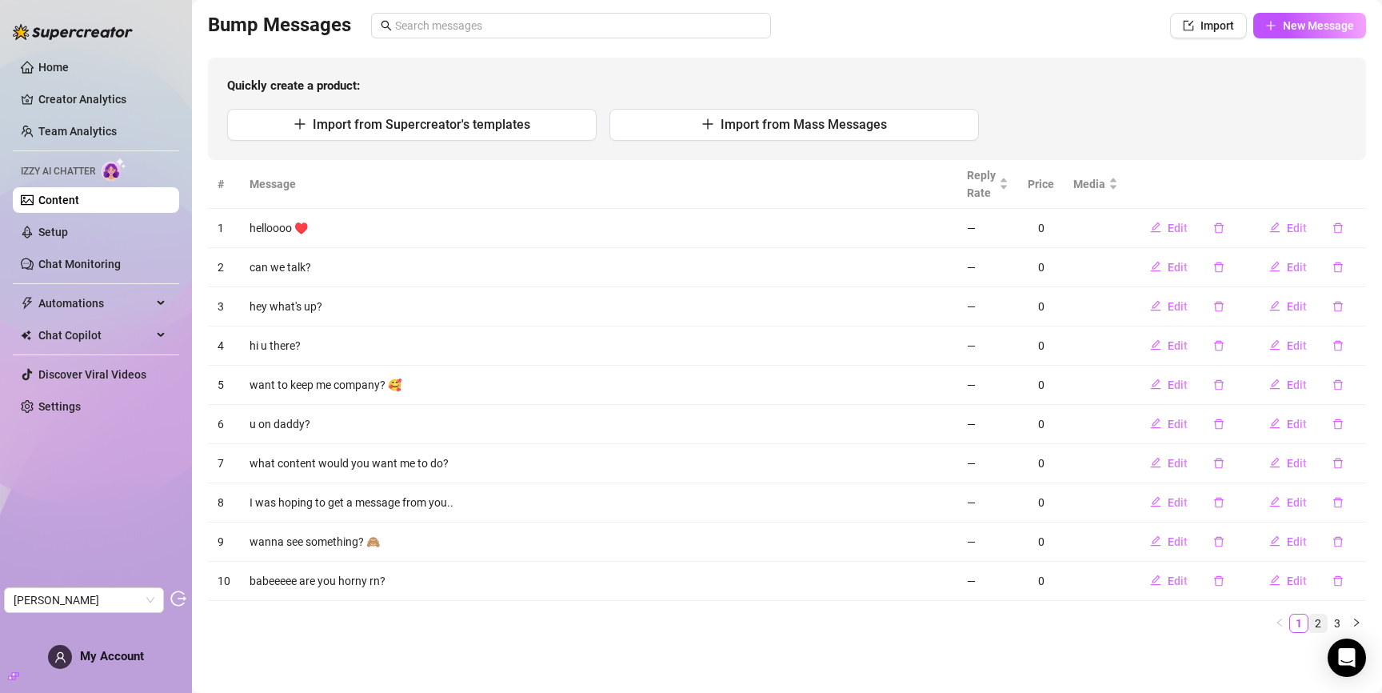
click at [1322, 629] on link "2" at bounding box center [1319, 623] width 18 height 18
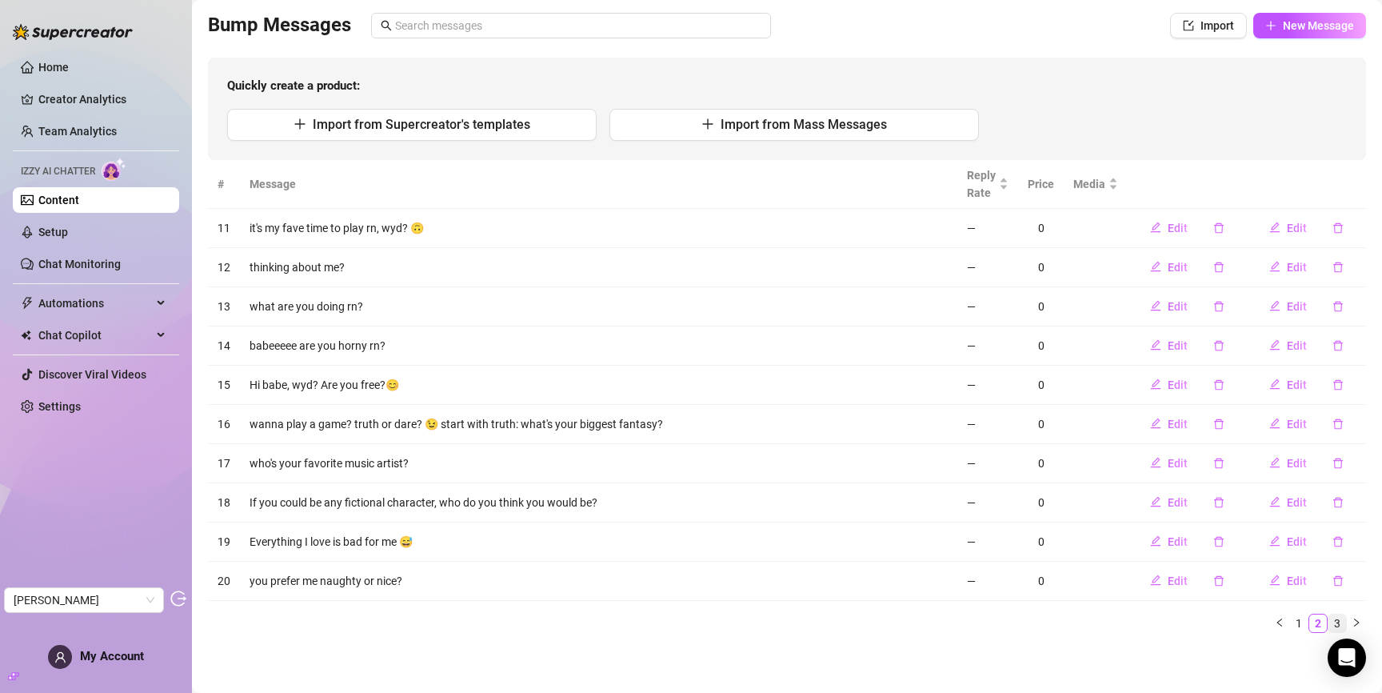
click at [1338, 623] on link "3" at bounding box center [1338, 623] width 18 height 18
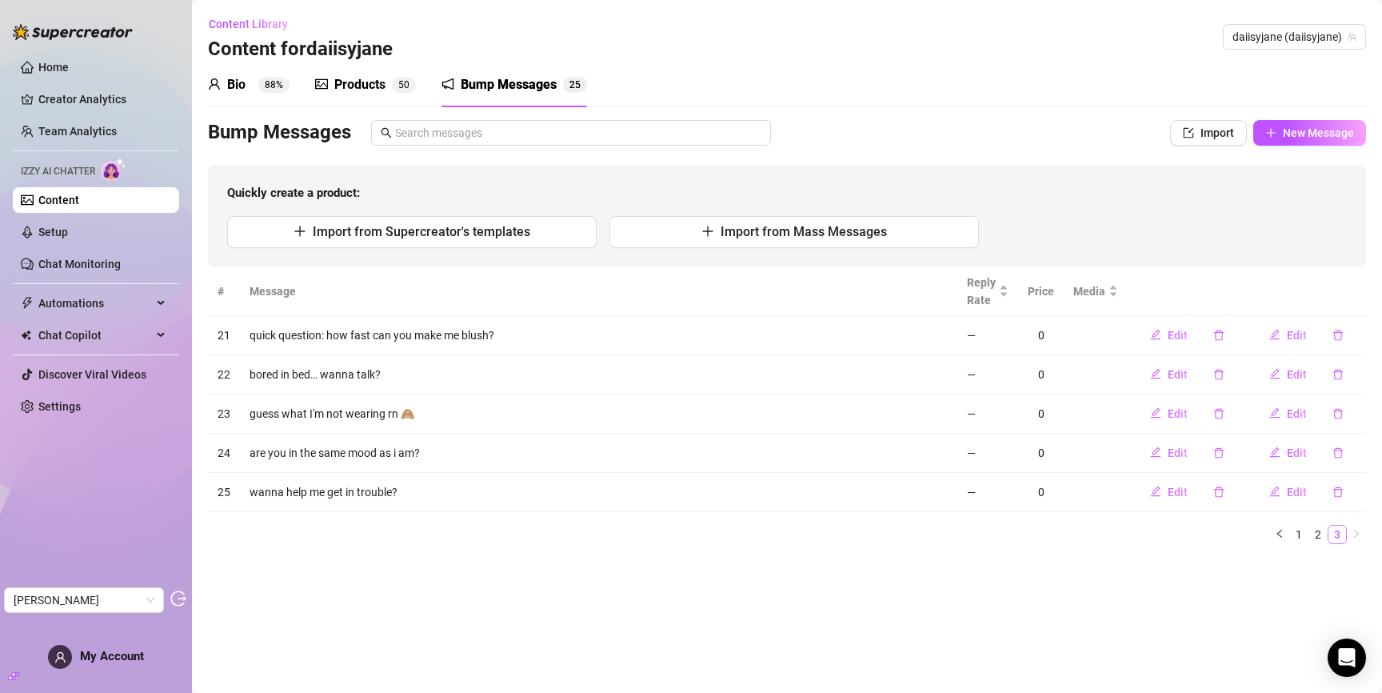
scroll to position [0, 0]
click at [68, 233] on link "Setup" at bounding box center [53, 232] width 30 height 13
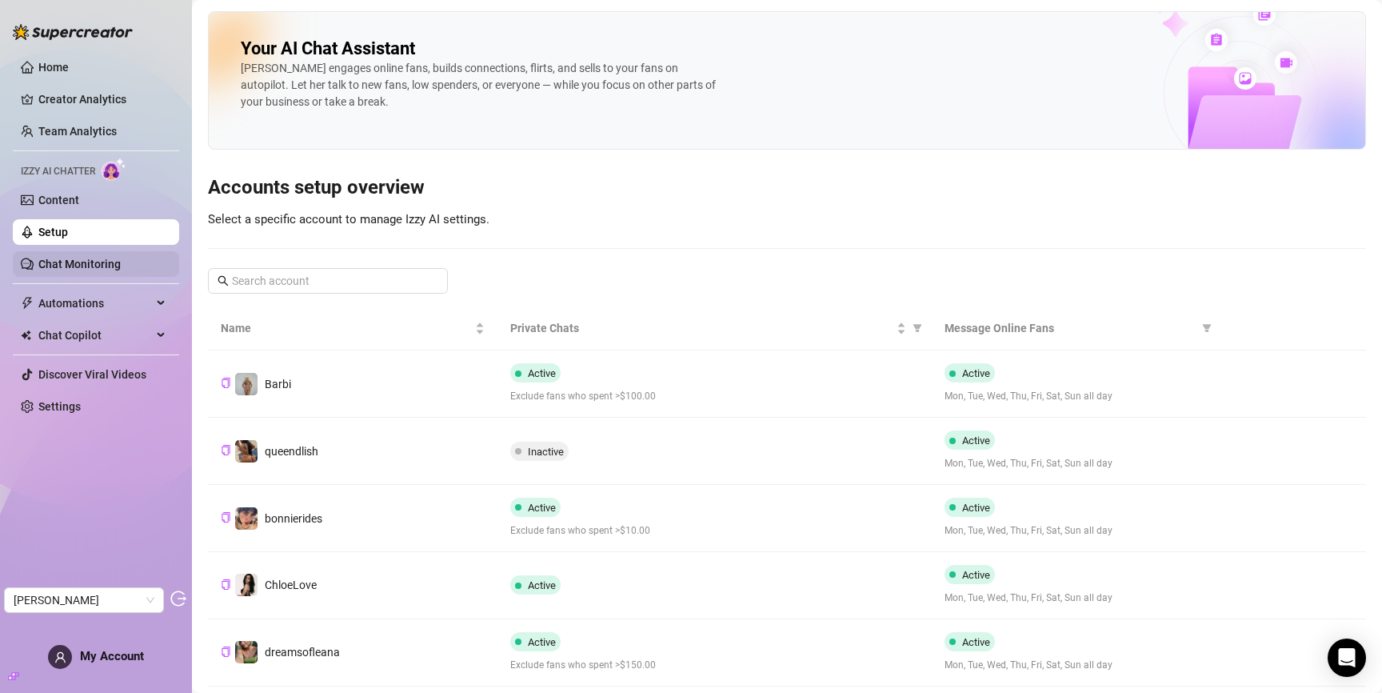
click at [98, 263] on link "Chat Monitoring" at bounding box center [79, 264] width 82 height 13
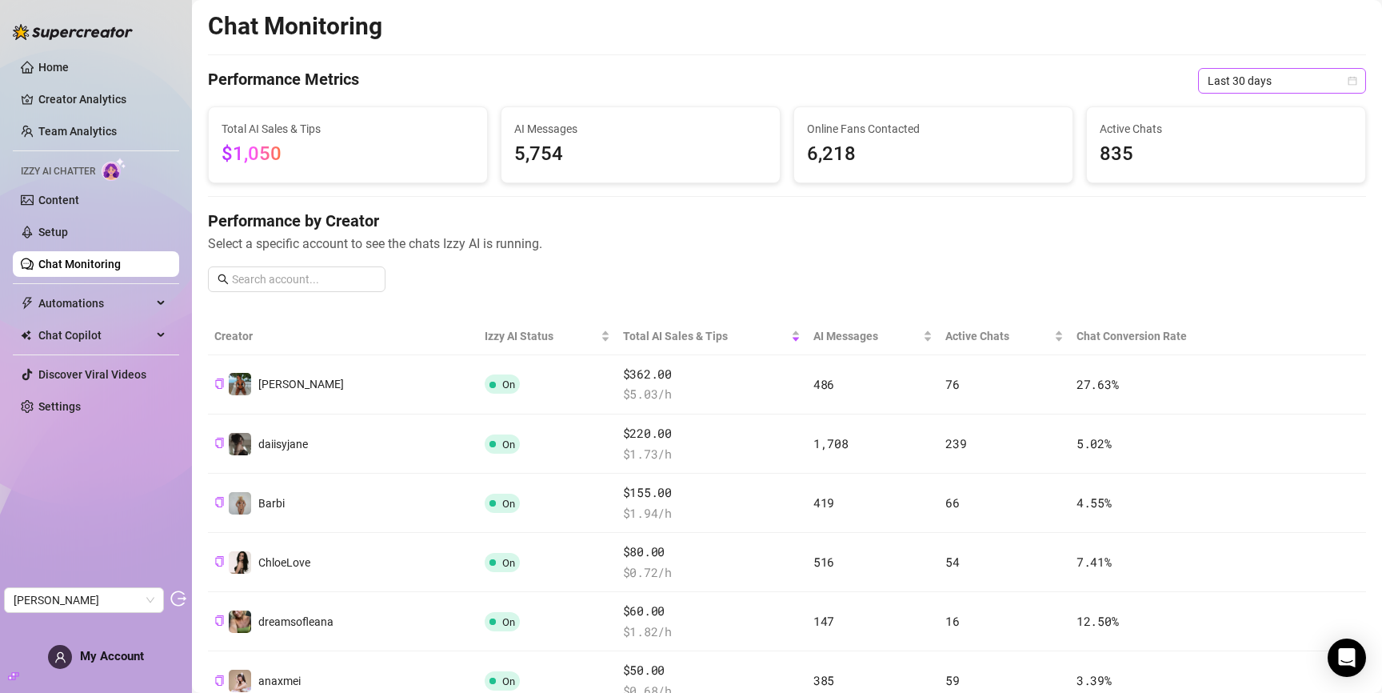
click at [1286, 76] on span "Last 30 days" at bounding box center [1282, 81] width 149 height 24
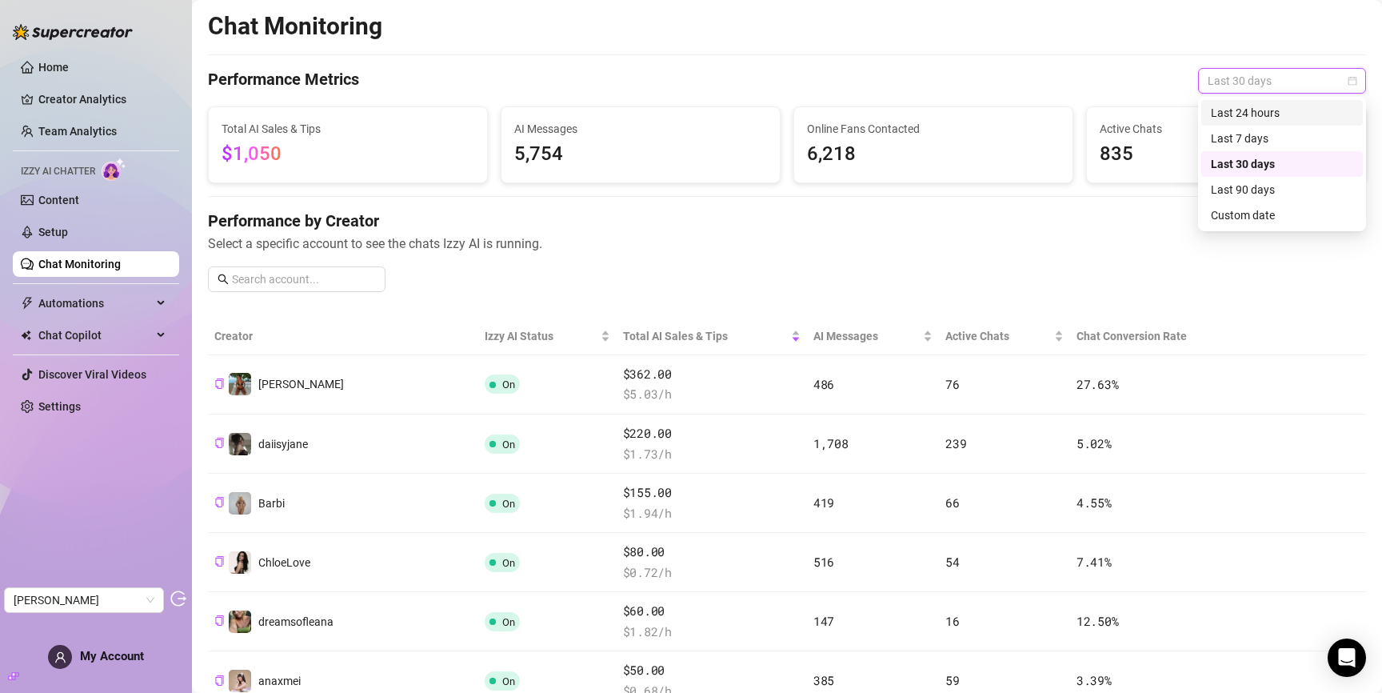
click at [1254, 113] on div "Last 24 hours" at bounding box center [1282, 113] width 142 height 18
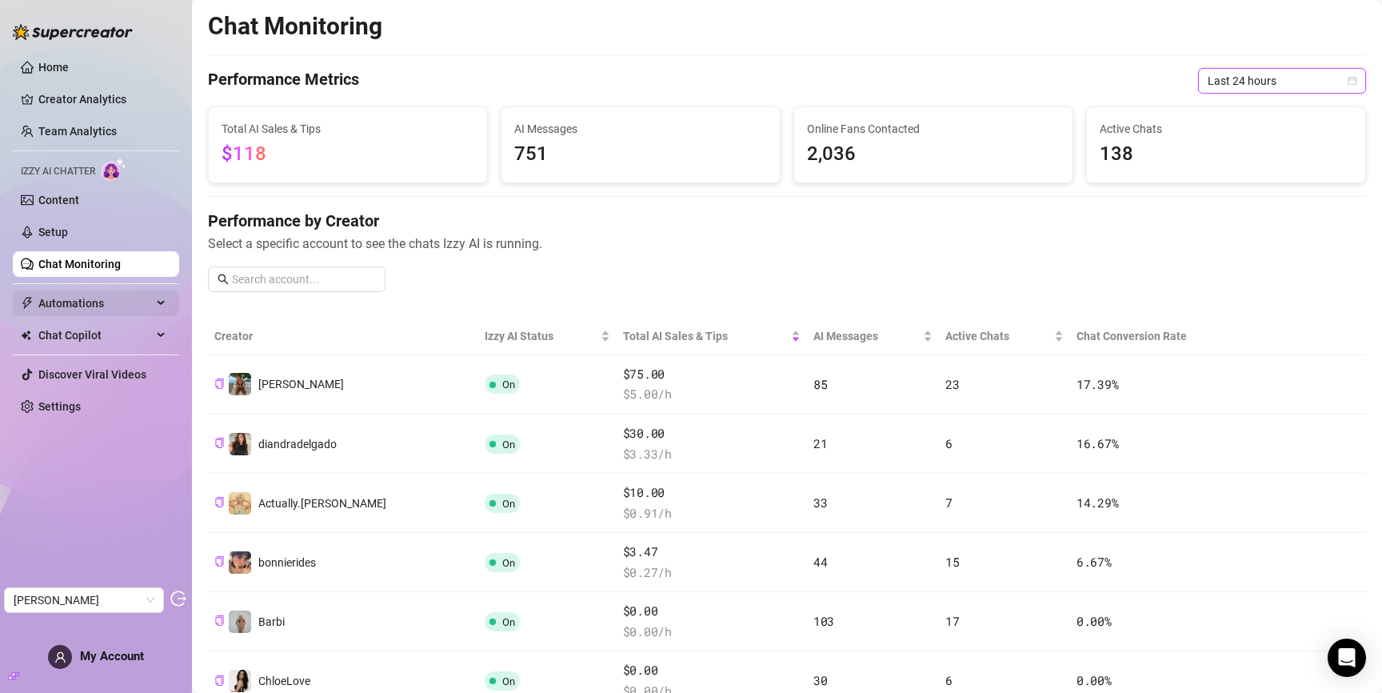
click at [82, 295] on span "Automations" at bounding box center [95, 303] width 114 height 26
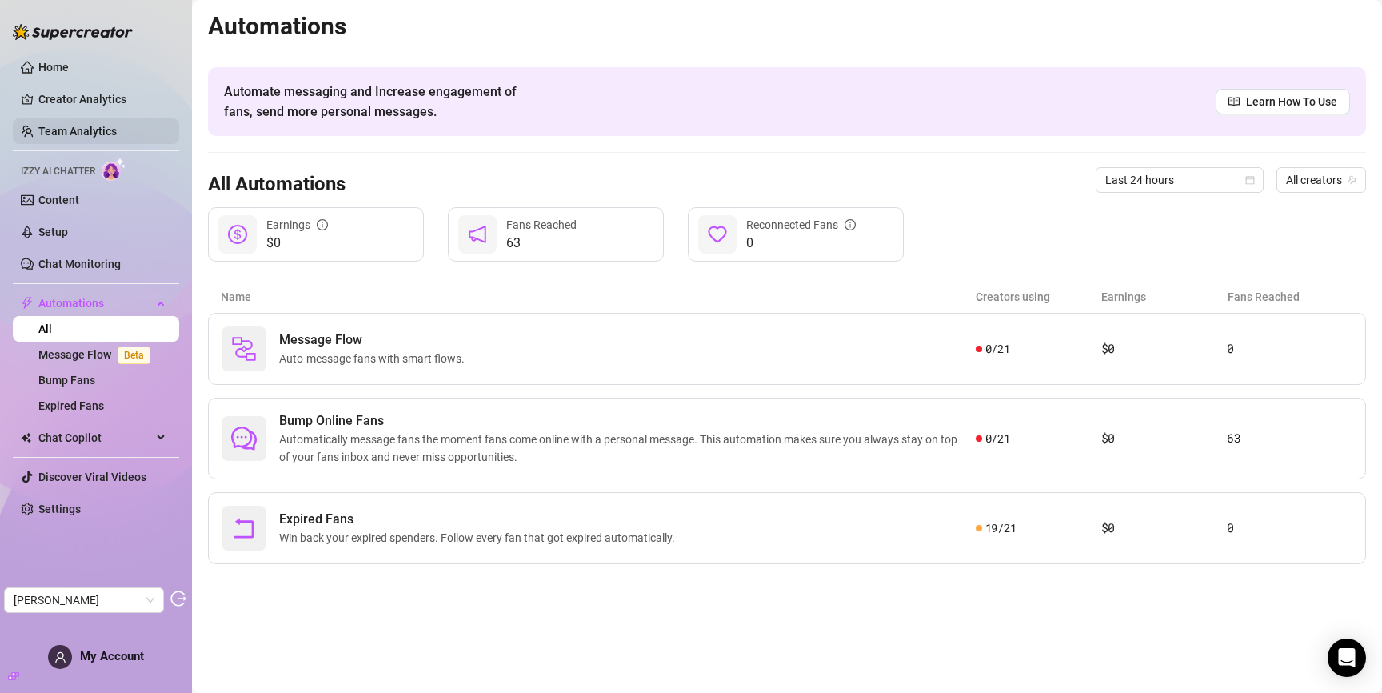
click at [82, 125] on link "Team Analytics" at bounding box center [77, 131] width 78 height 13
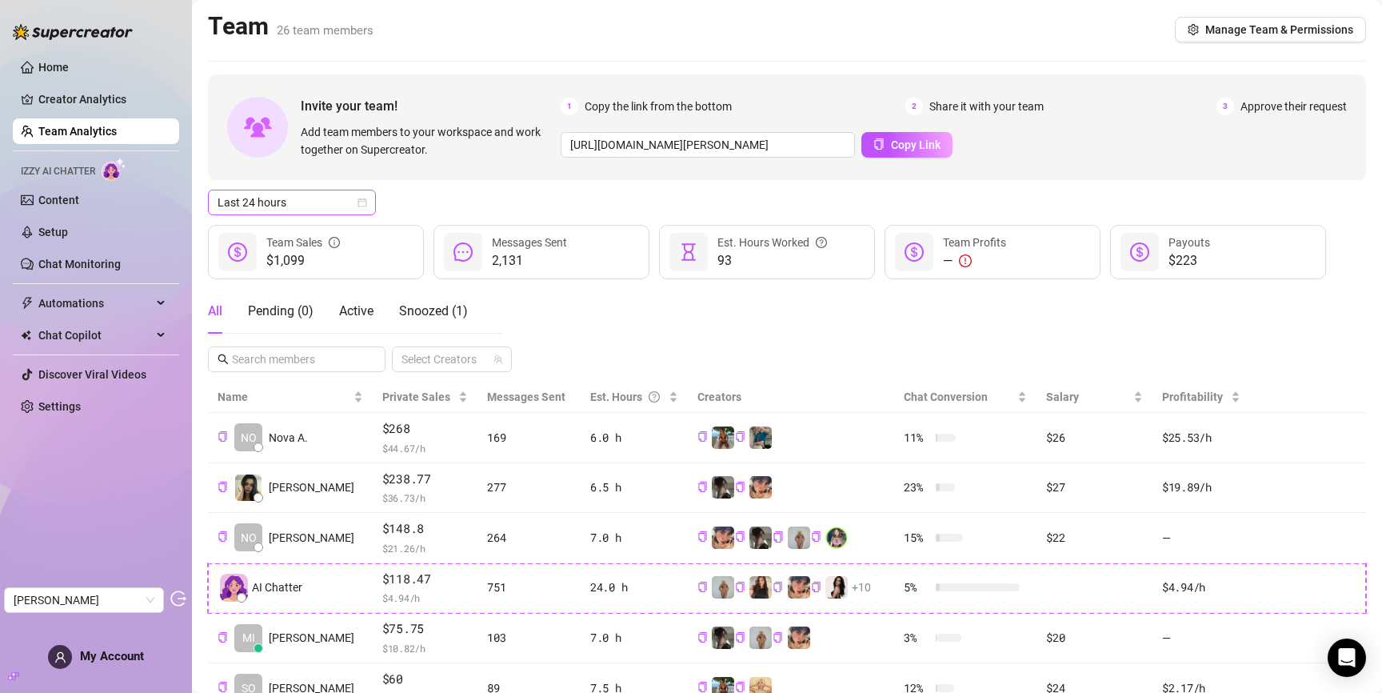
click at [330, 195] on span "Last 24 hours" at bounding box center [292, 202] width 149 height 24
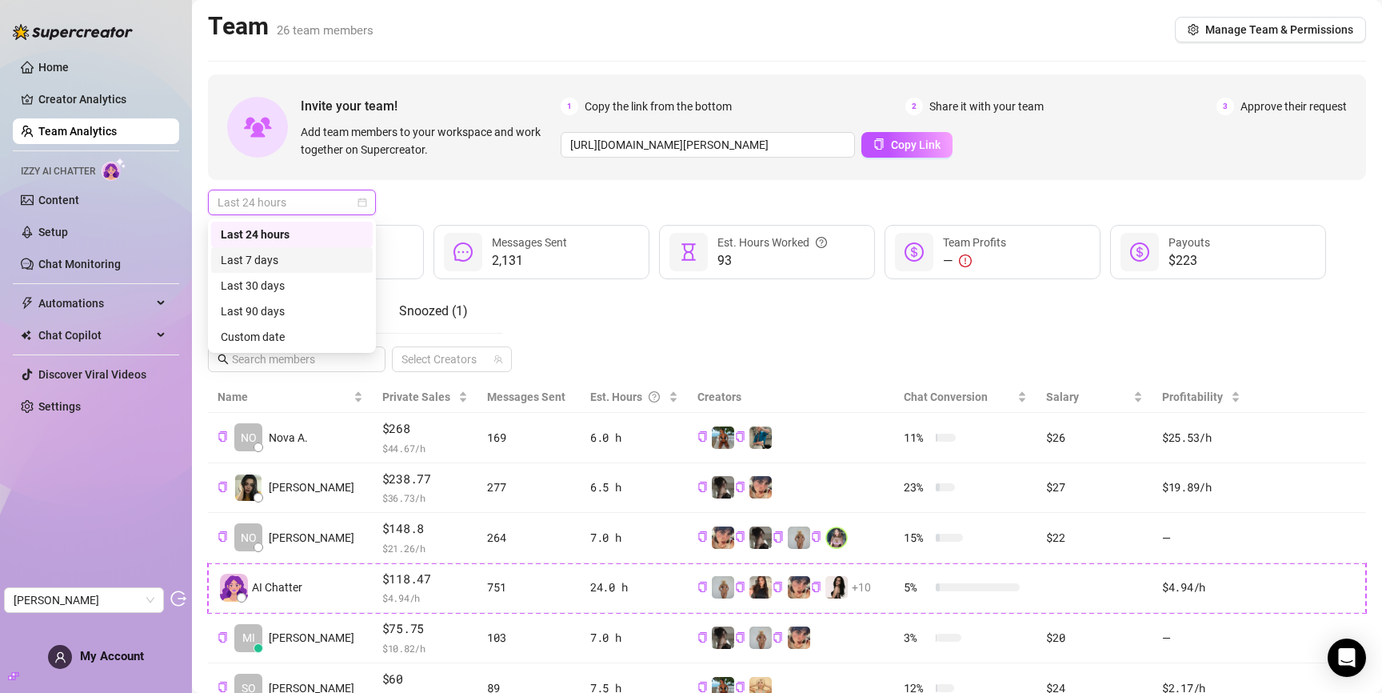
click at [322, 259] on div "Last 7 days" at bounding box center [292, 260] width 142 height 18
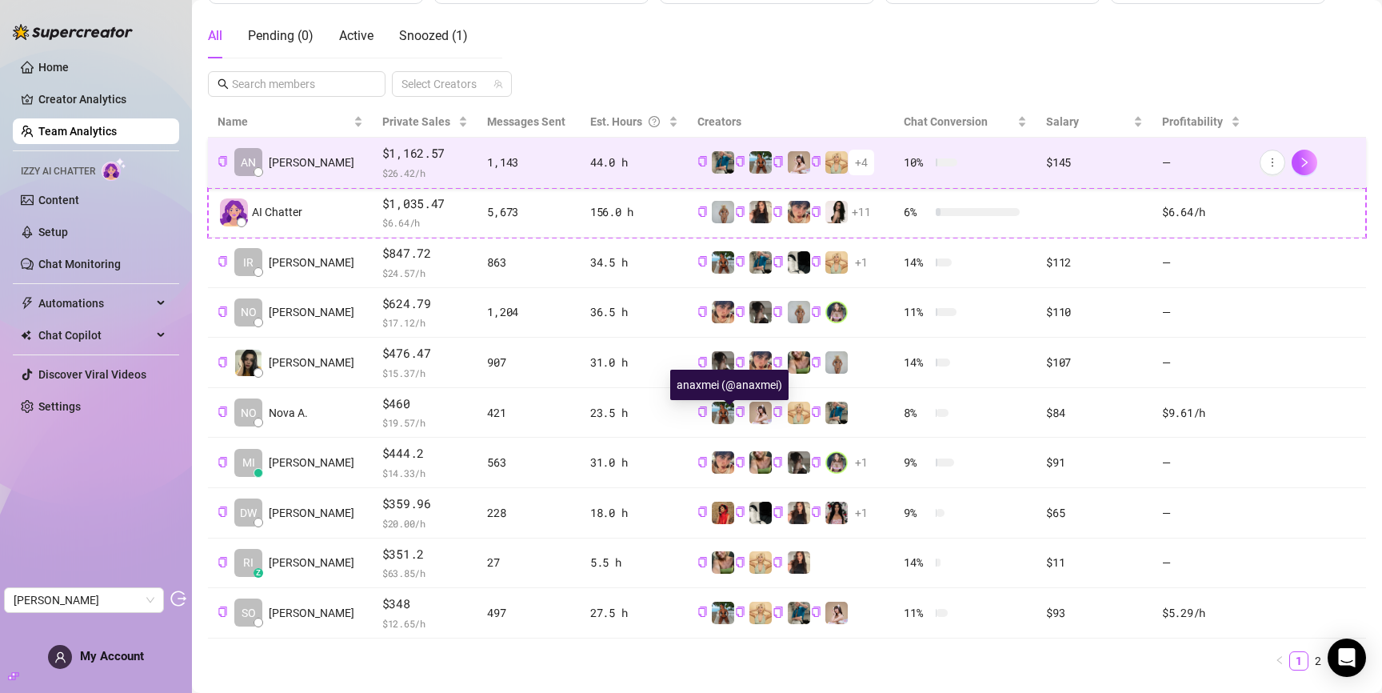
scroll to position [291, 0]
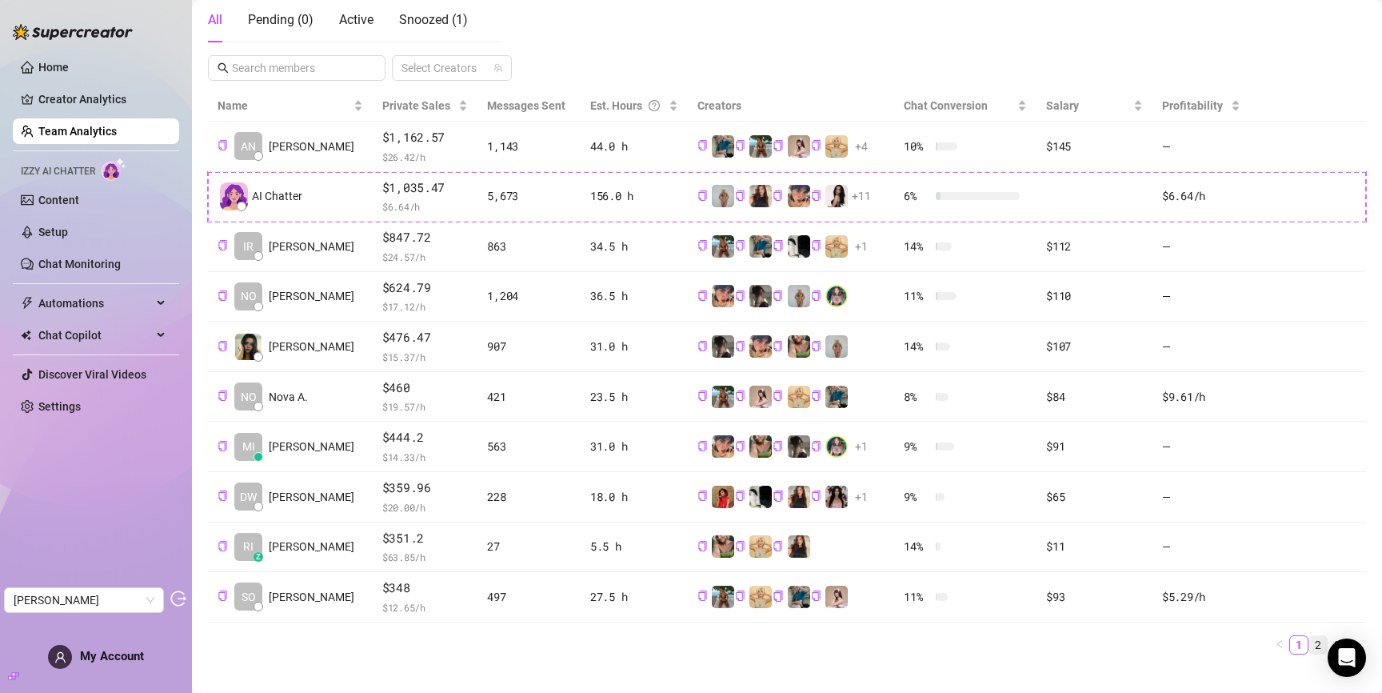
click at [1319, 646] on link "2" at bounding box center [1319, 645] width 18 height 18
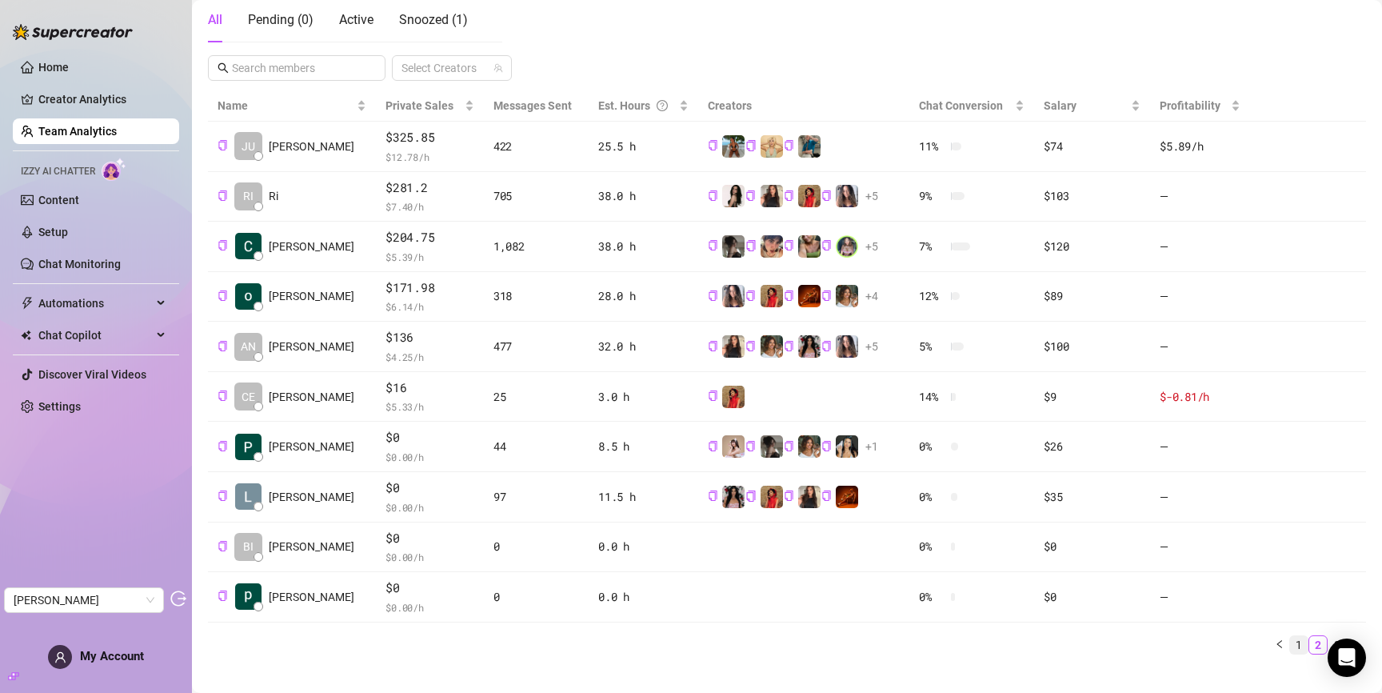
click at [1300, 647] on link "1" at bounding box center [1299, 645] width 18 height 18
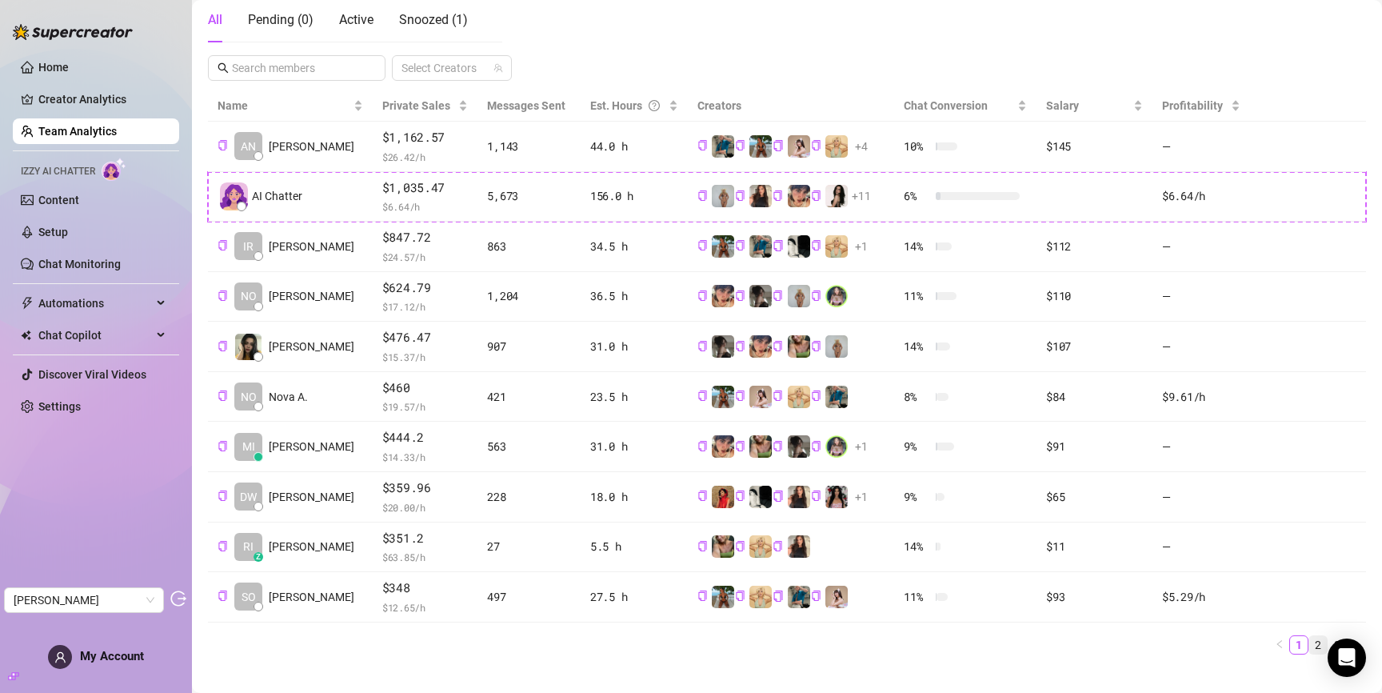
click at [1320, 641] on link "2" at bounding box center [1319, 645] width 18 height 18
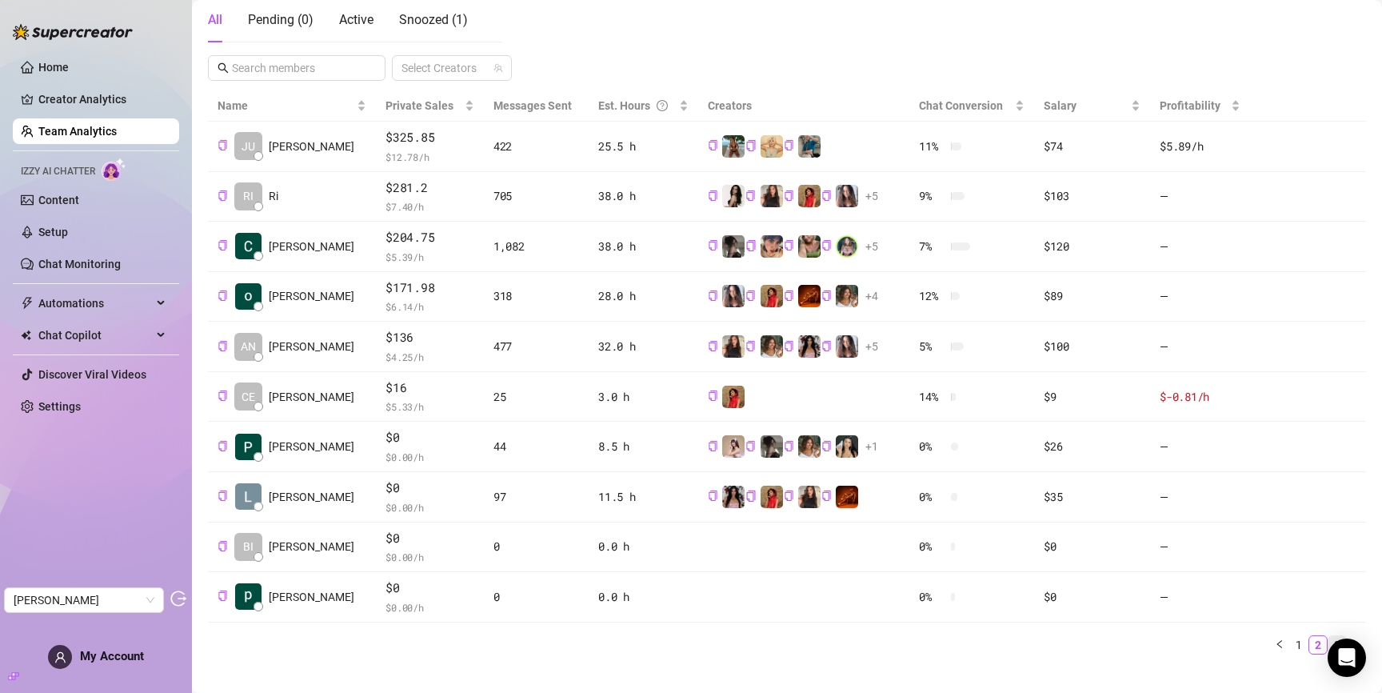
click at [1339, 636] on link "3" at bounding box center [1338, 645] width 18 height 18
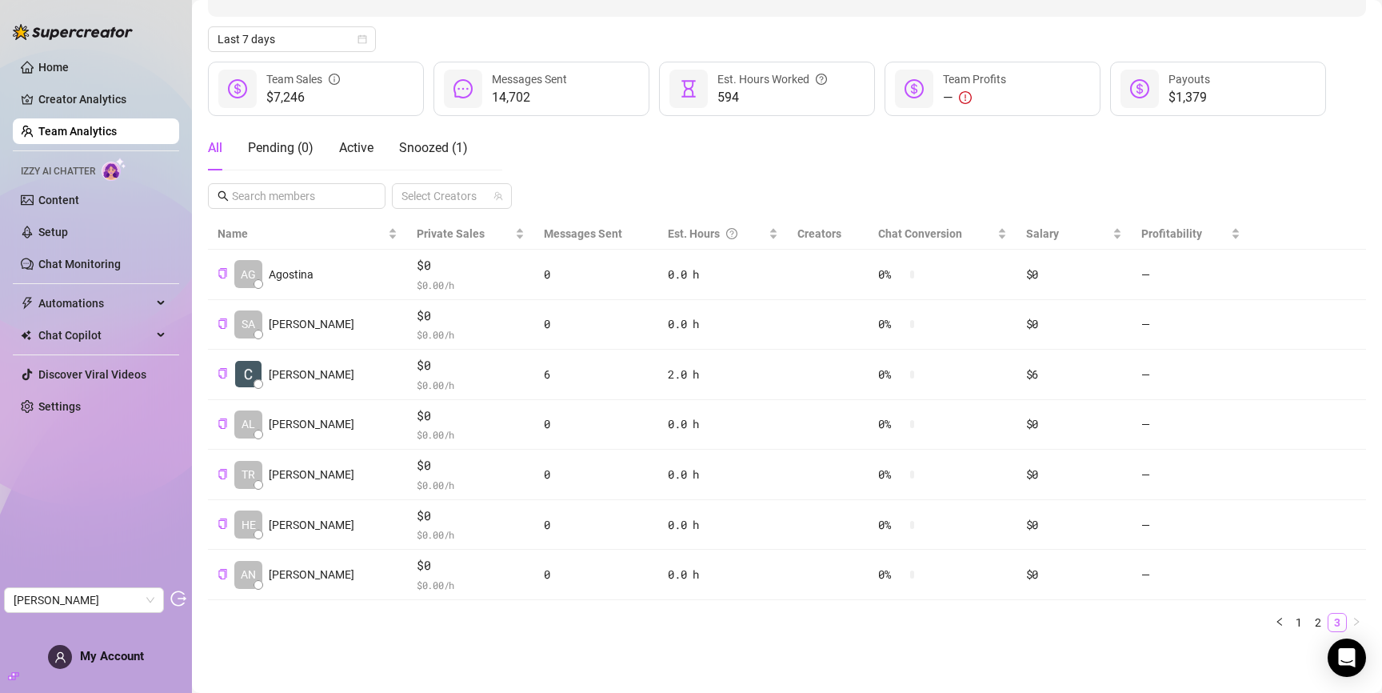
scroll to position [163, 0]
click at [1302, 624] on link "1" at bounding box center [1299, 623] width 18 height 18
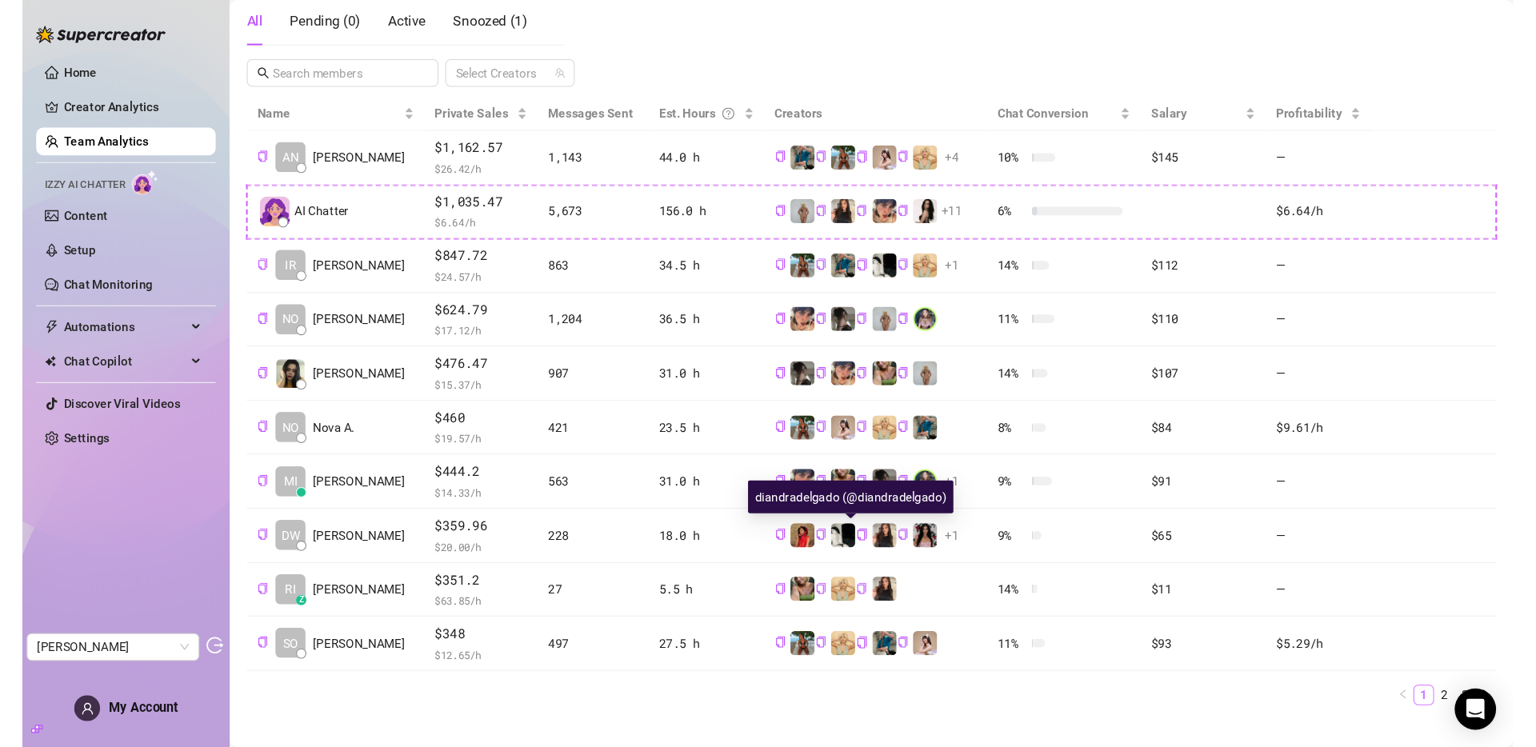
scroll to position [300, 0]
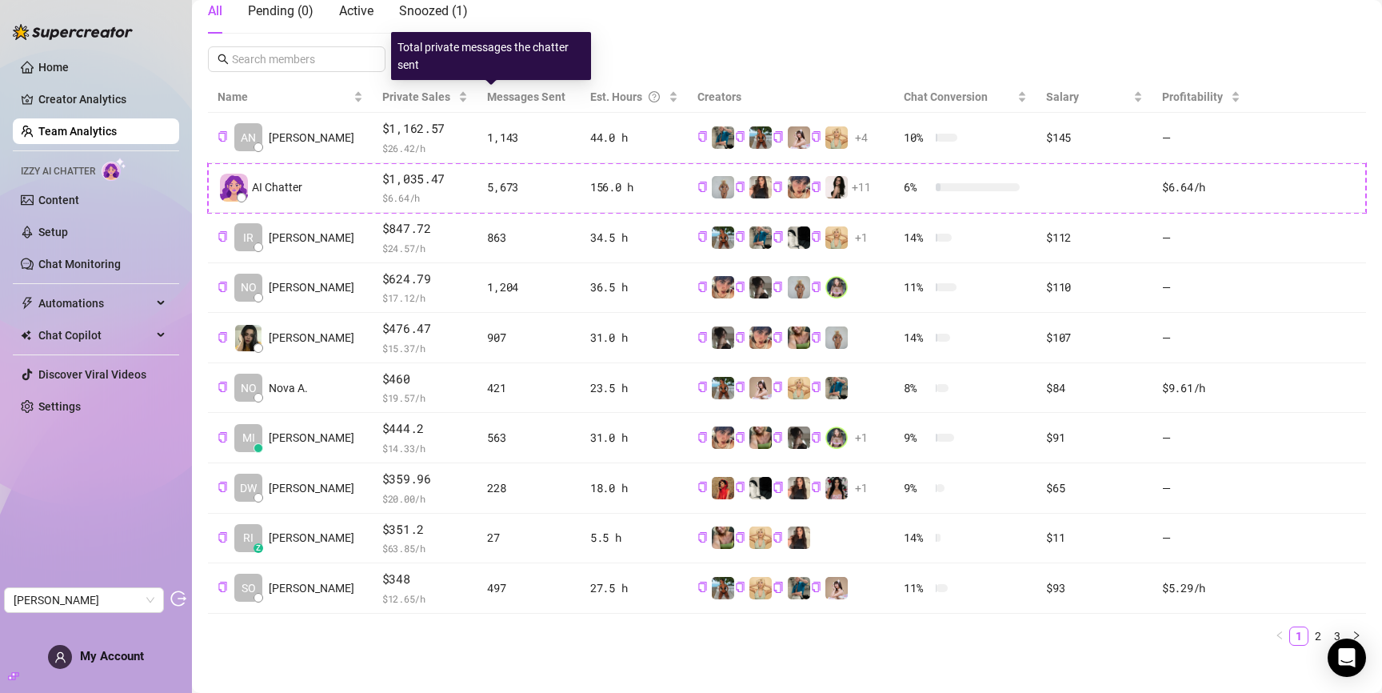
click at [498, 102] on span "Messages Sent" at bounding box center [526, 96] width 78 height 13
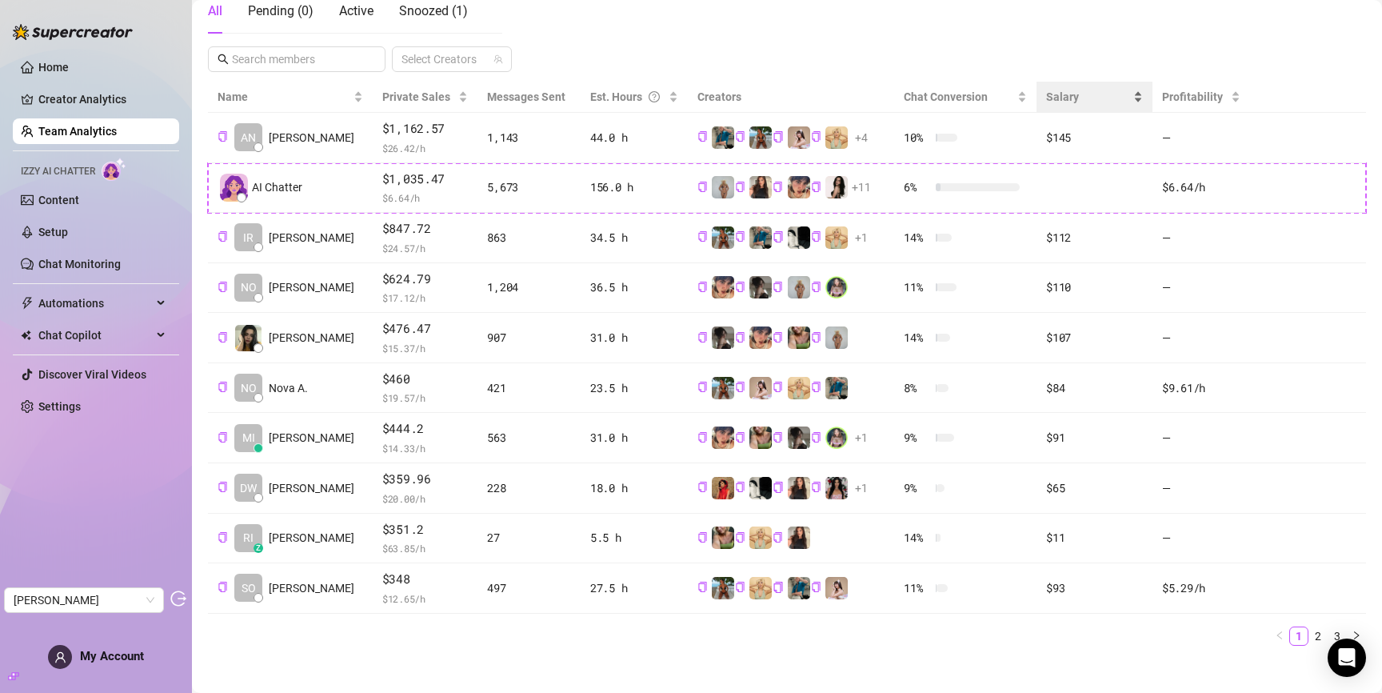
click at [1066, 97] on span "Salary" at bounding box center [1062, 96] width 33 height 13
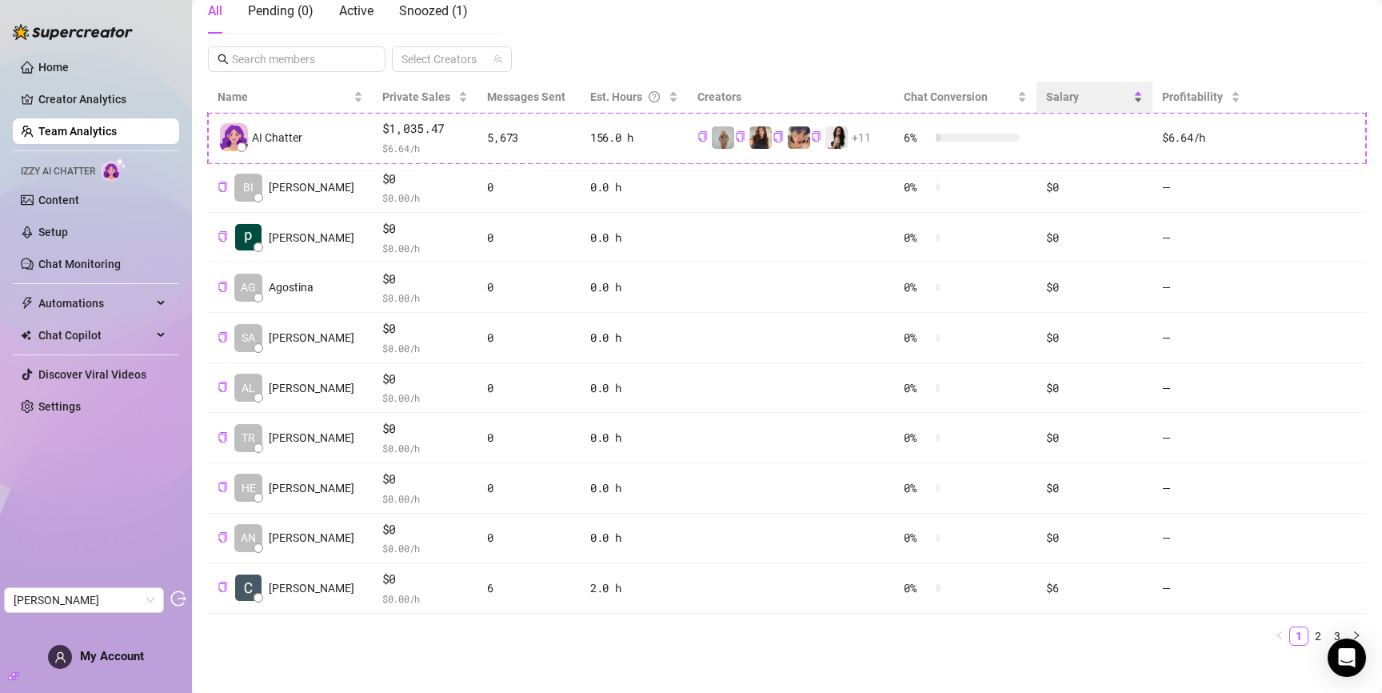
click at [1073, 88] on span "Salary" at bounding box center [1088, 97] width 84 height 18
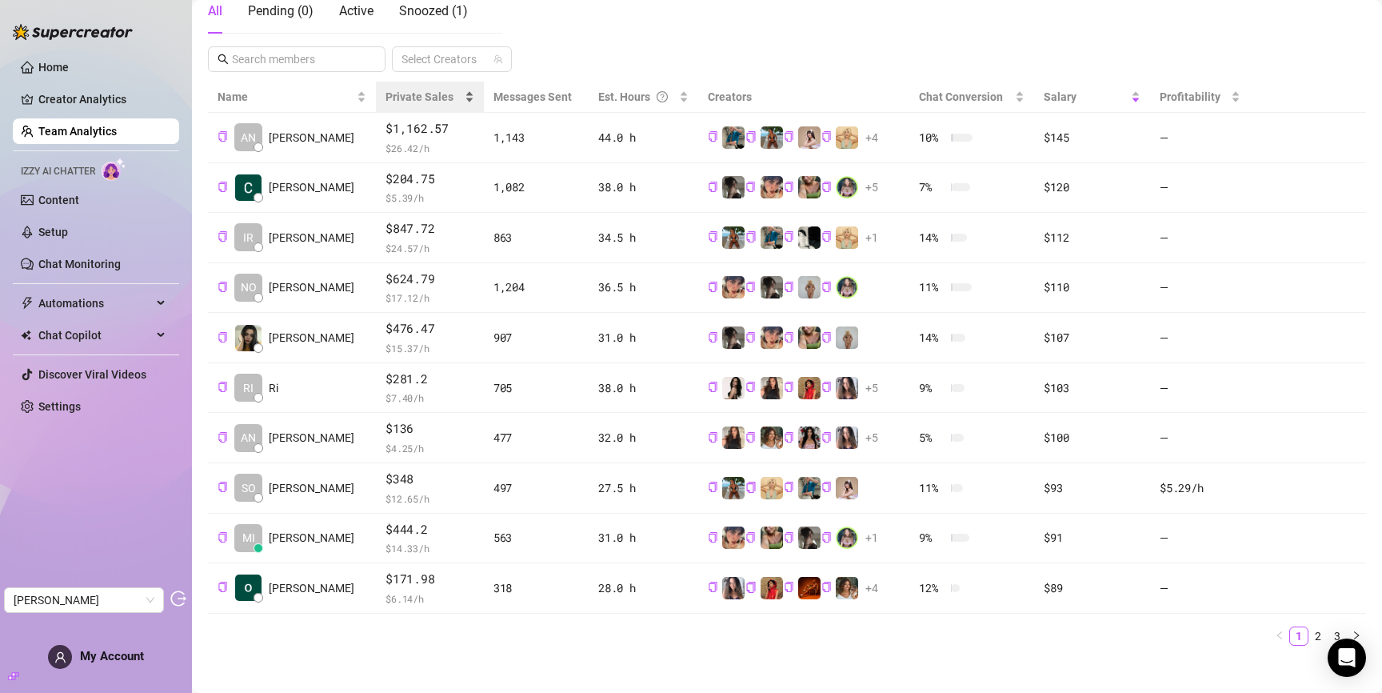
click at [414, 98] on span "Private Sales" at bounding box center [420, 96] width 68 height 13
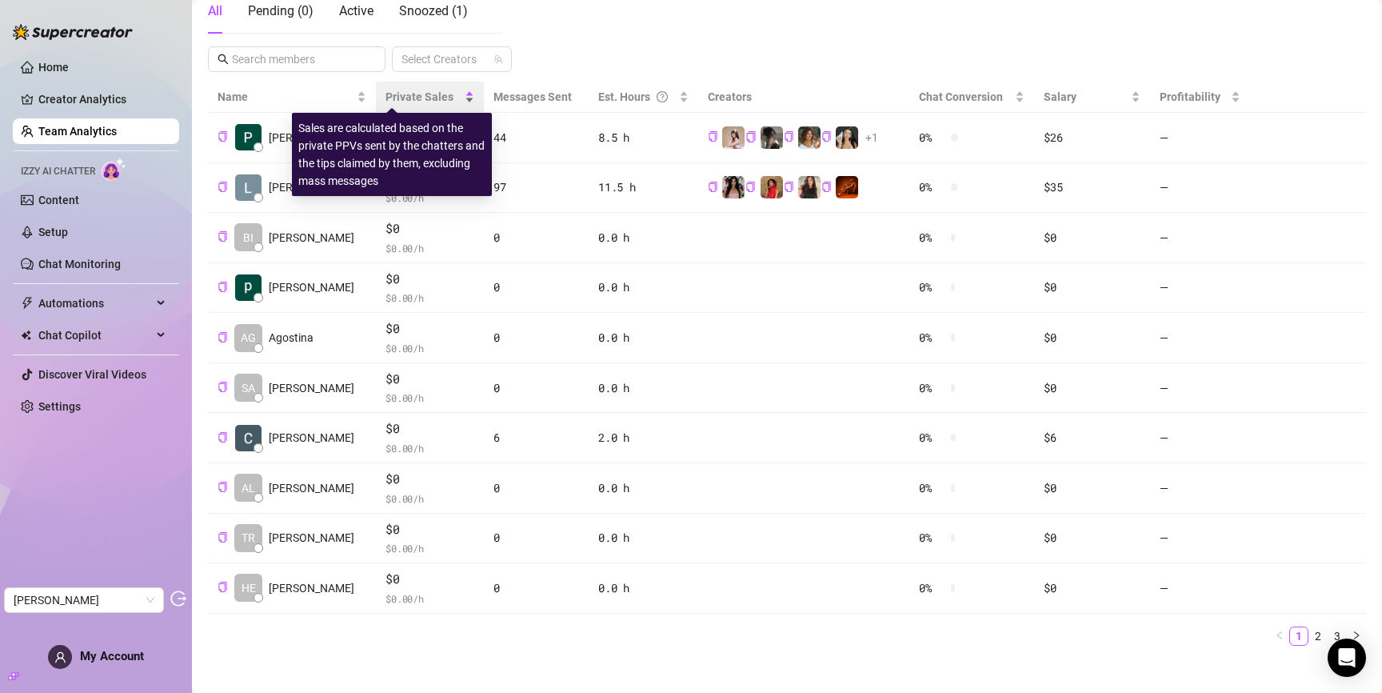
click at [414, 98] on span "Private Sales" at bounding box center [420, 96] width 68 height 13
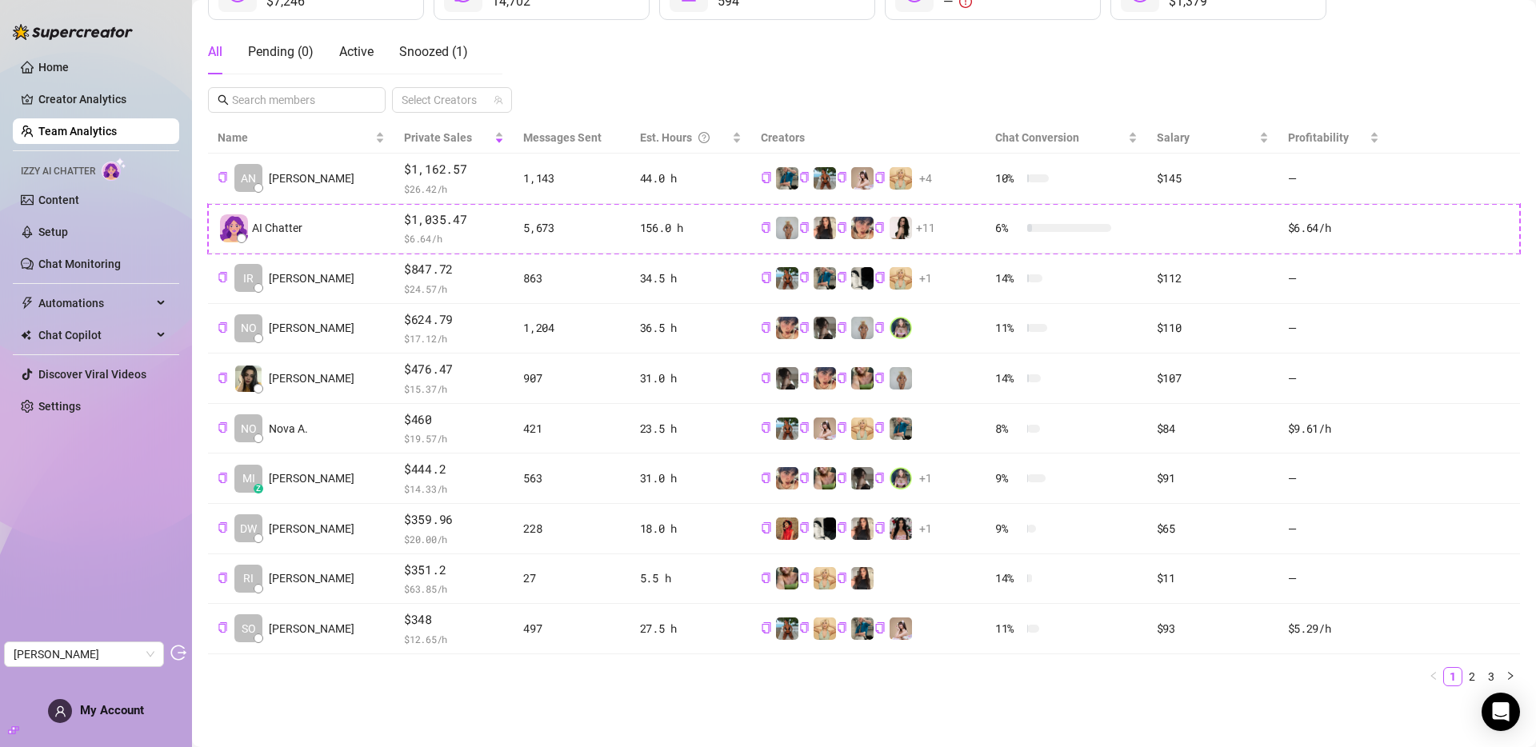
scroll to position [259, 0]
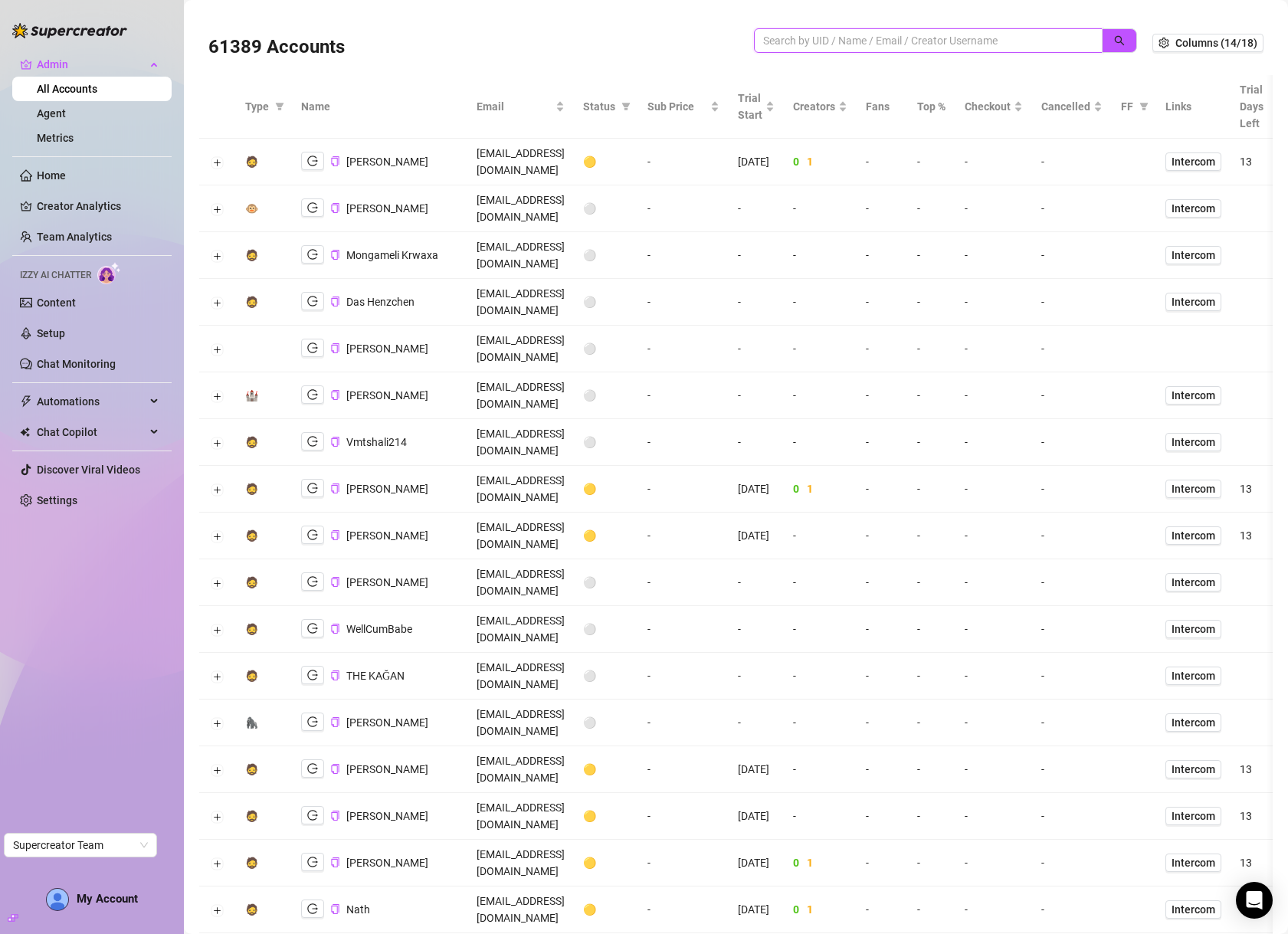
click at [868, 34] on input "search" at bounding box center [922, 41] width 318 height 17
type input "doris"
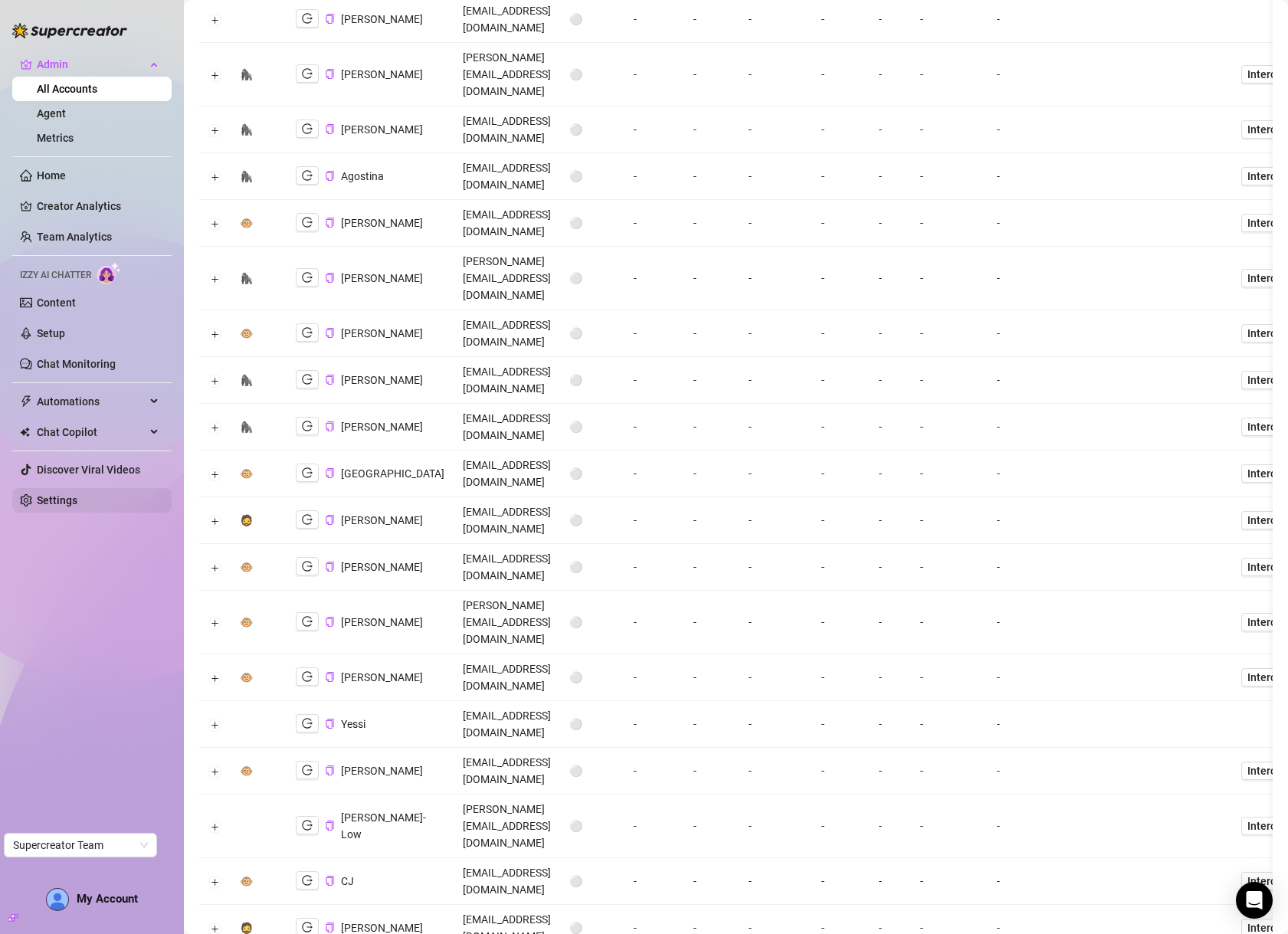
scroll to position [148, 0]
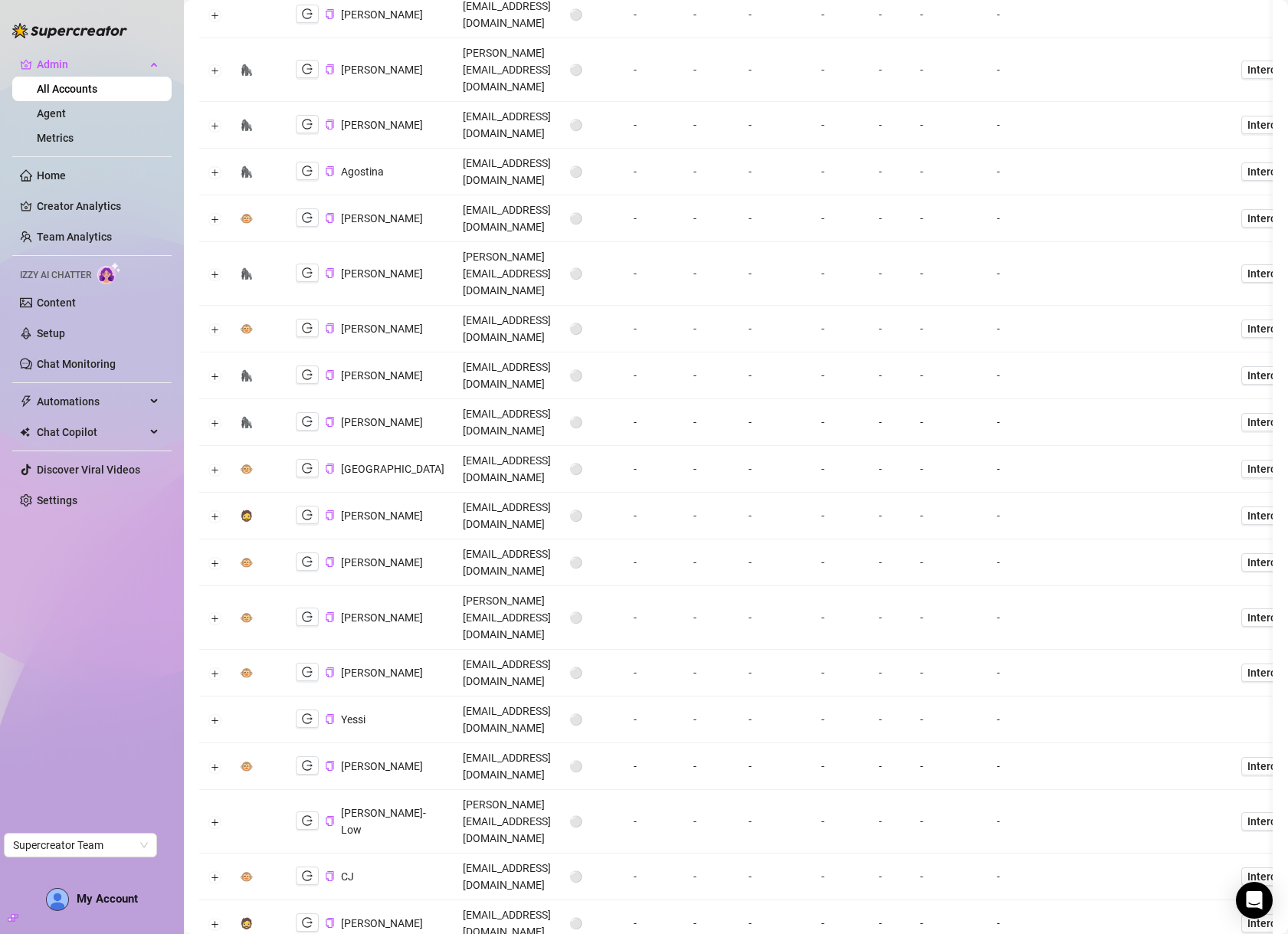
drag, startPoint x: 331, startPoint y: 809, endPoint x: 65, endPoint y: 763, distance: 269.9
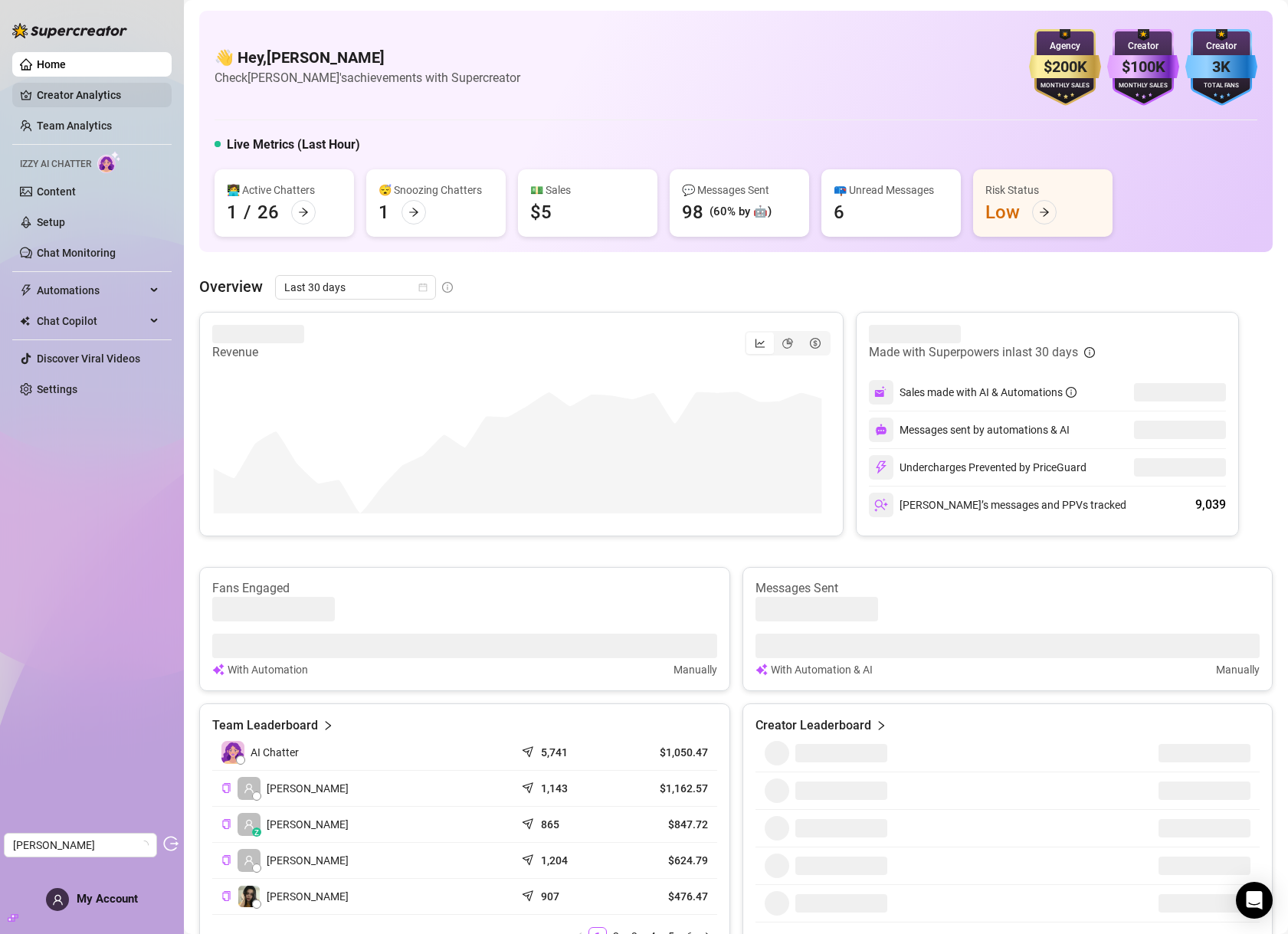
click at [73, 85] on link "Creator Analytics" at bounding box center [98, 95] width 123 height 25
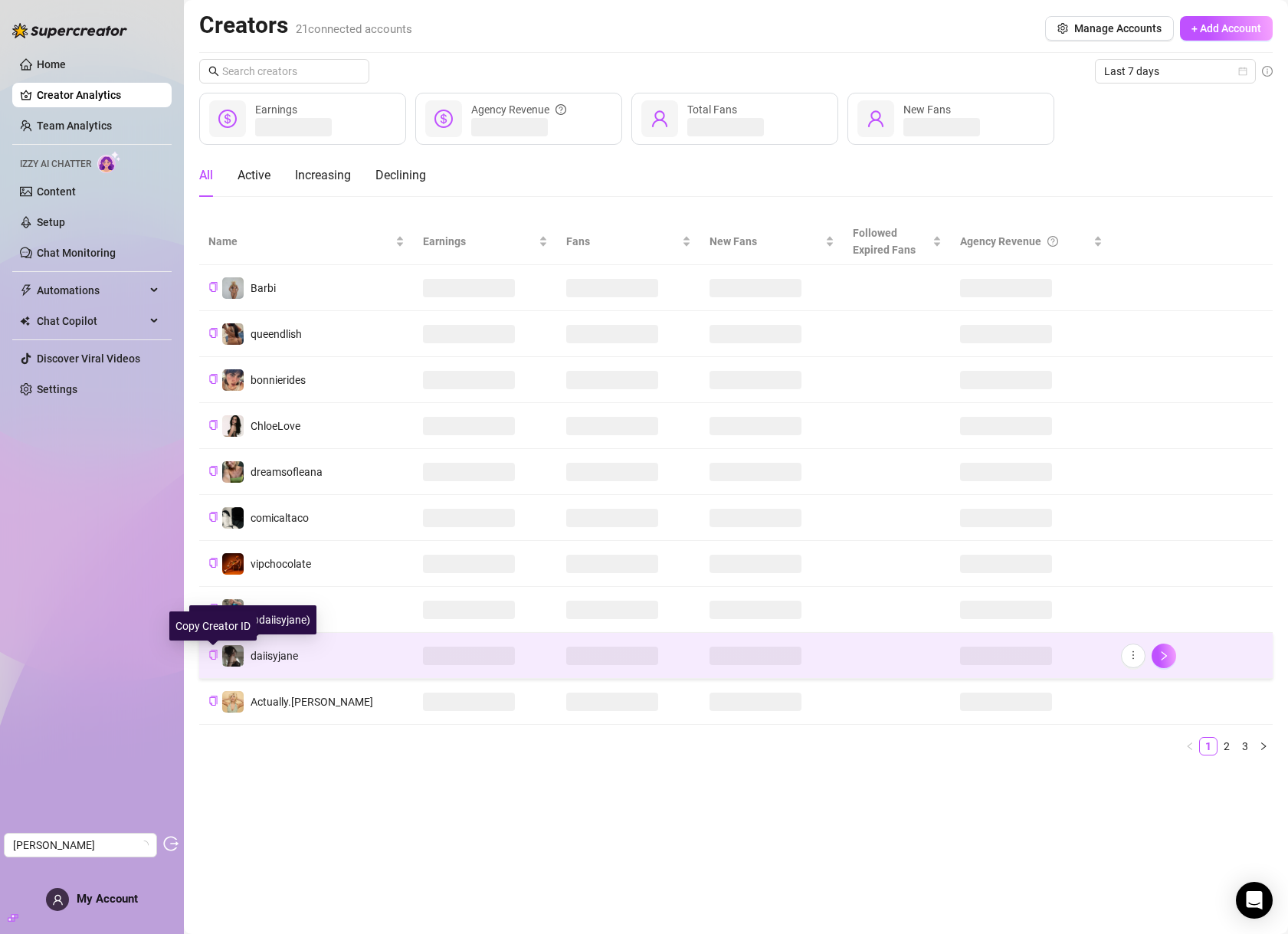
click at [214, 653] on icon "copy" at bounding box center [214, 654] width 10 height 10
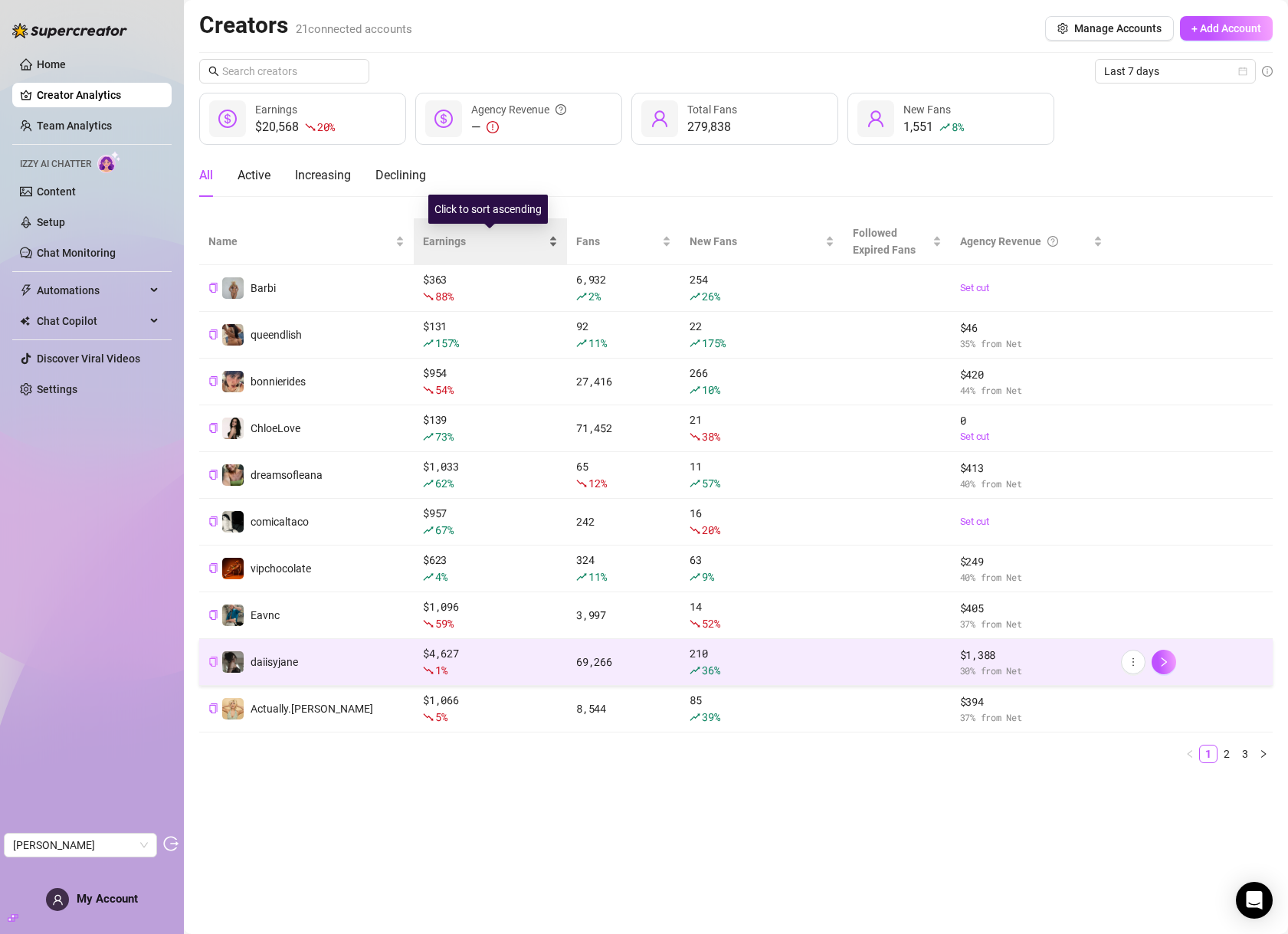
click at [450, 248] on span "Earnings" at bounding box center [485, 241] width 123 height 17
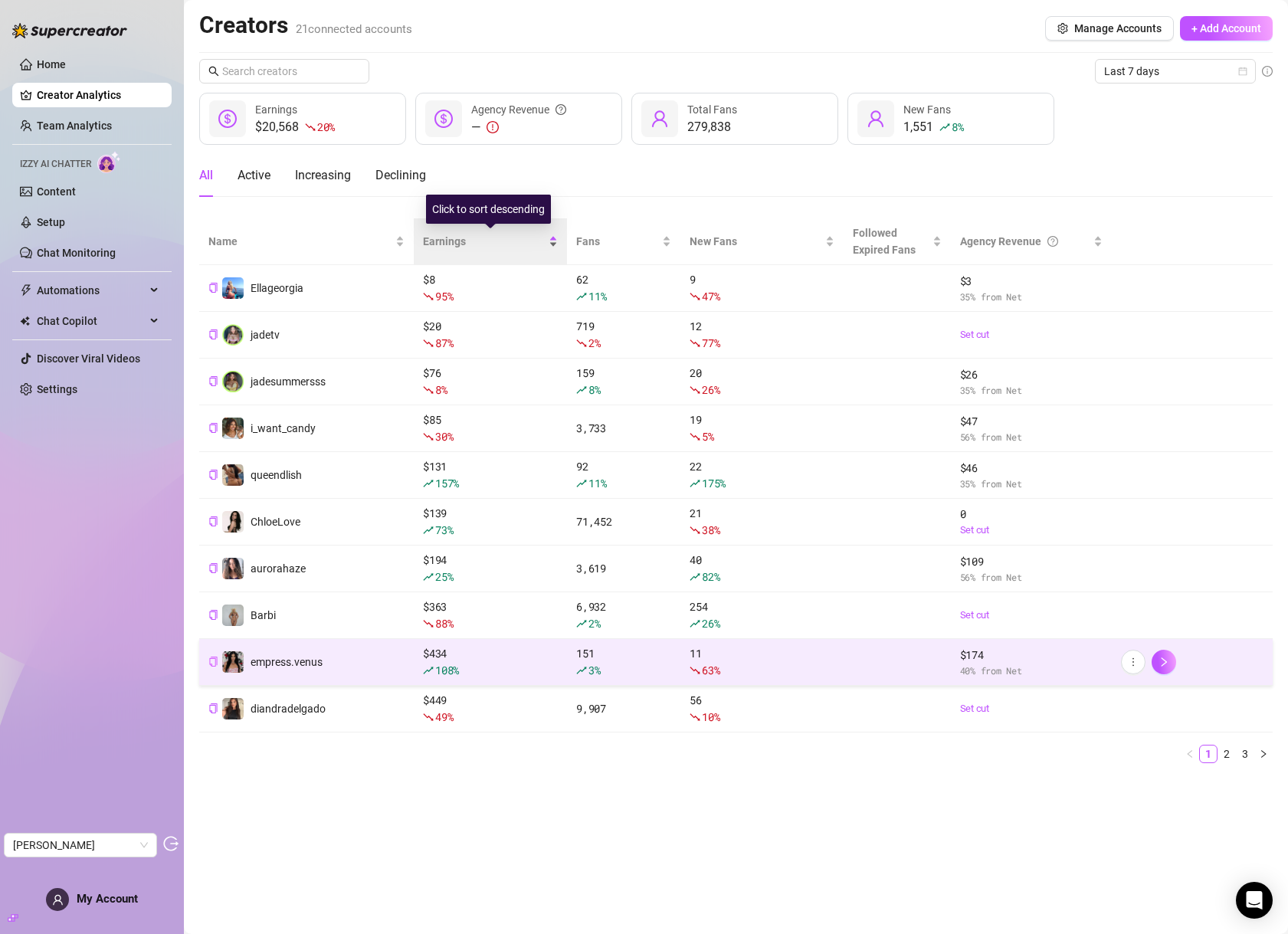
click at [451, 246] on span "Earnings" at bounding box center [485, 241] width 123 height 17
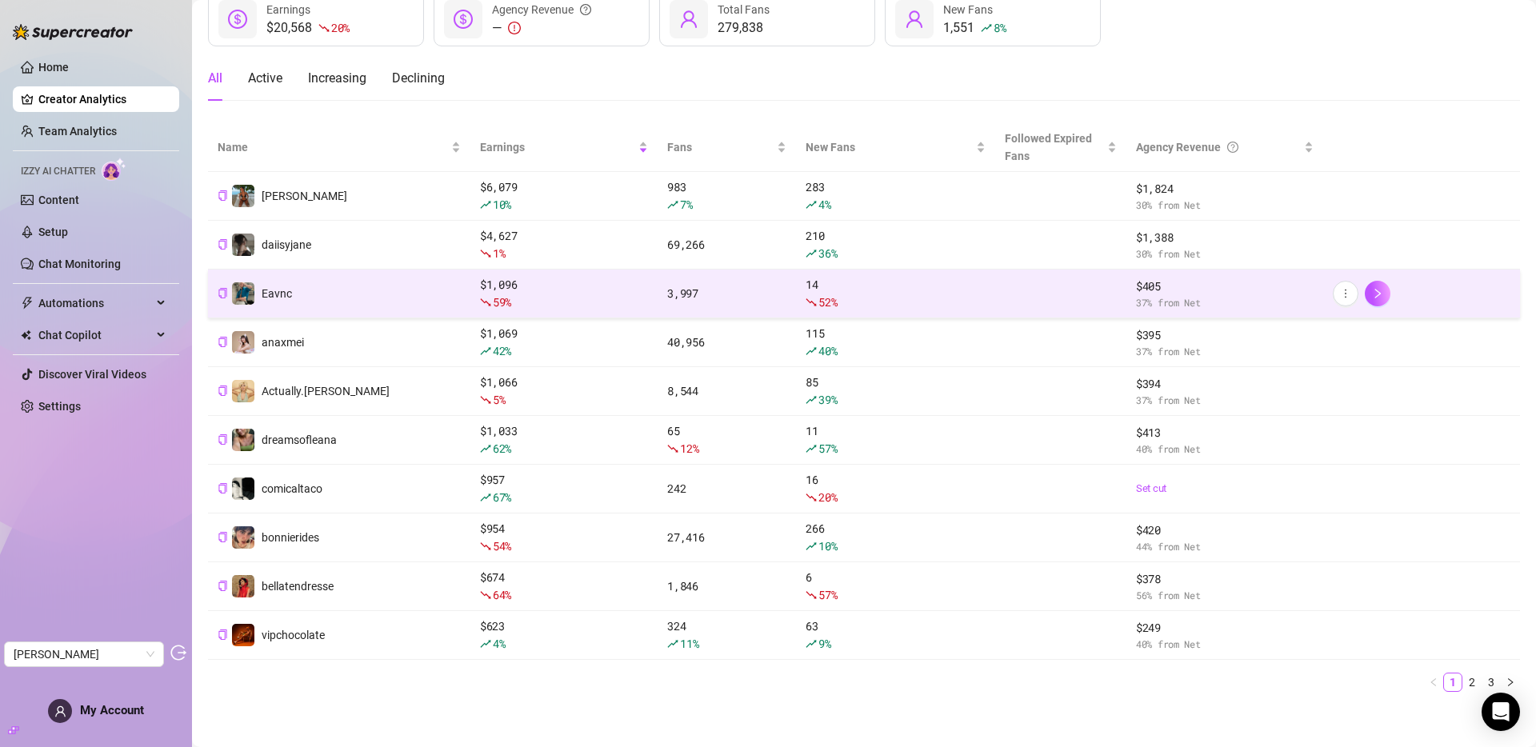
scroll to position [110, 0]
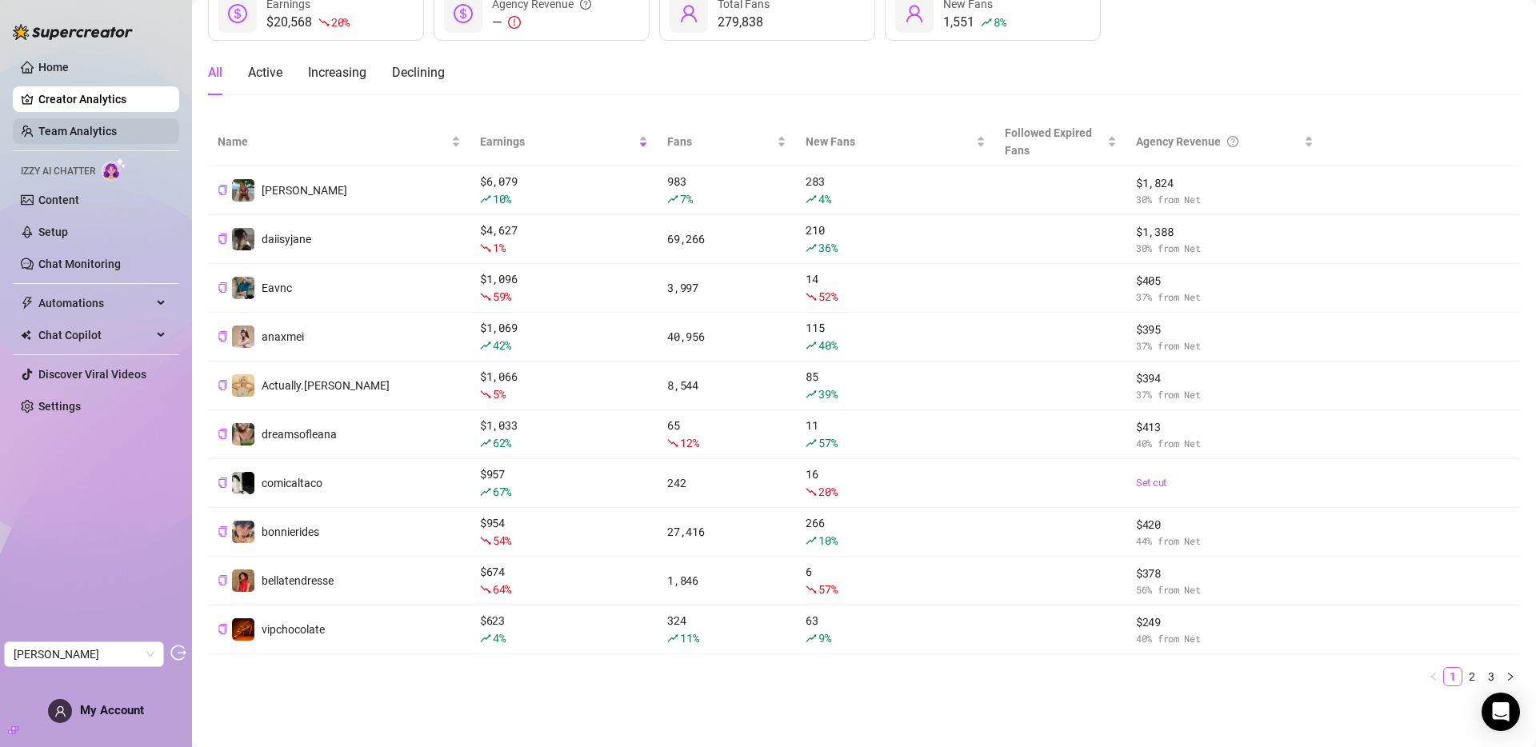
click at [89, 130] on link "Team Analytics" at bounding box center [77, 131] width 78 height 13
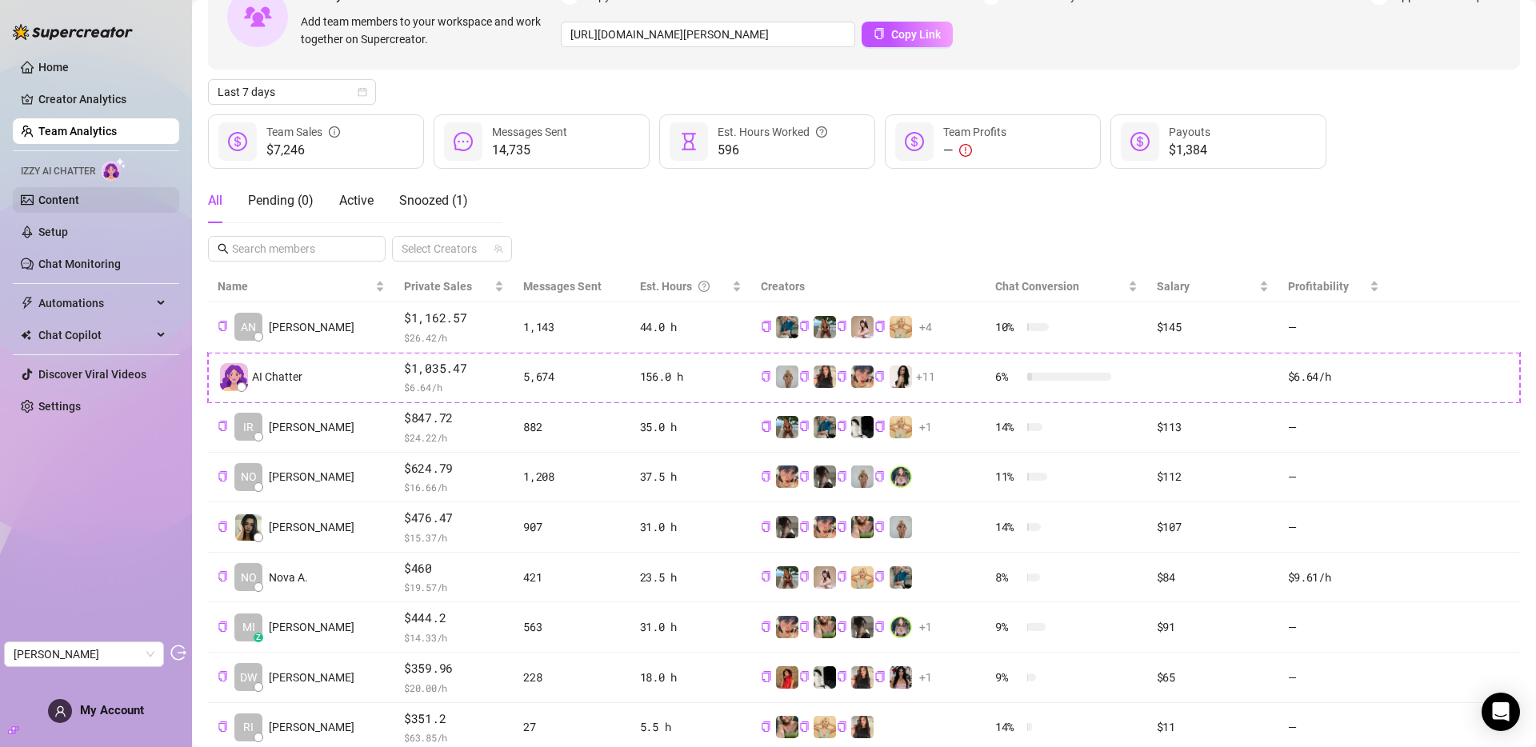
click at [79, 202] on link "Content" at bounding box center [58, 200] width 41 height 13
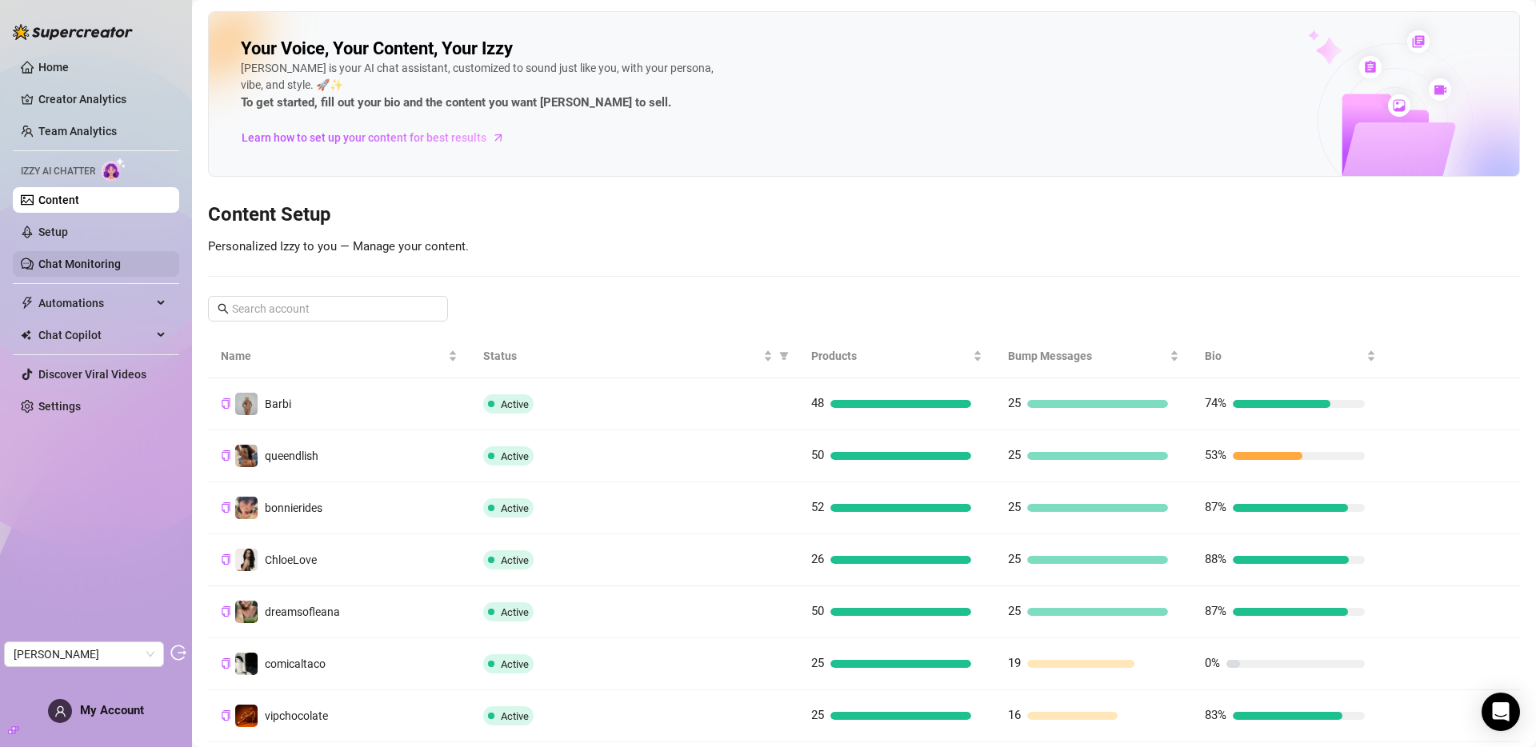
click at [90, 266] on link "Chat Monitoring" at bounding box center [79, 264] width 82 height 13
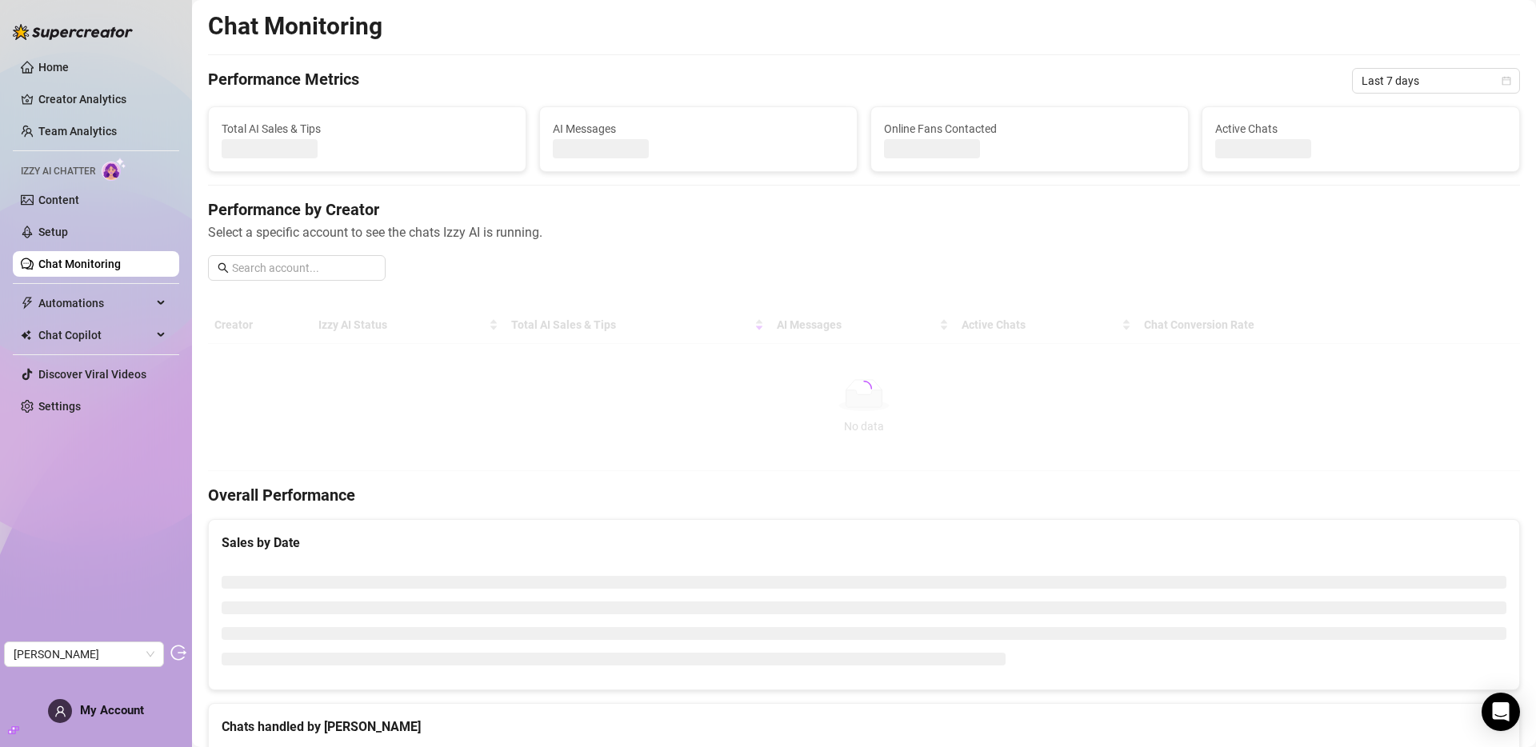
click at [71, 258] on link "Chat Monitoring" at bounding box center [79, 264] width 82 height 13
click at [75, 130] on link "Team Analytics" at bounding box center [77, 131] width 78 height 13
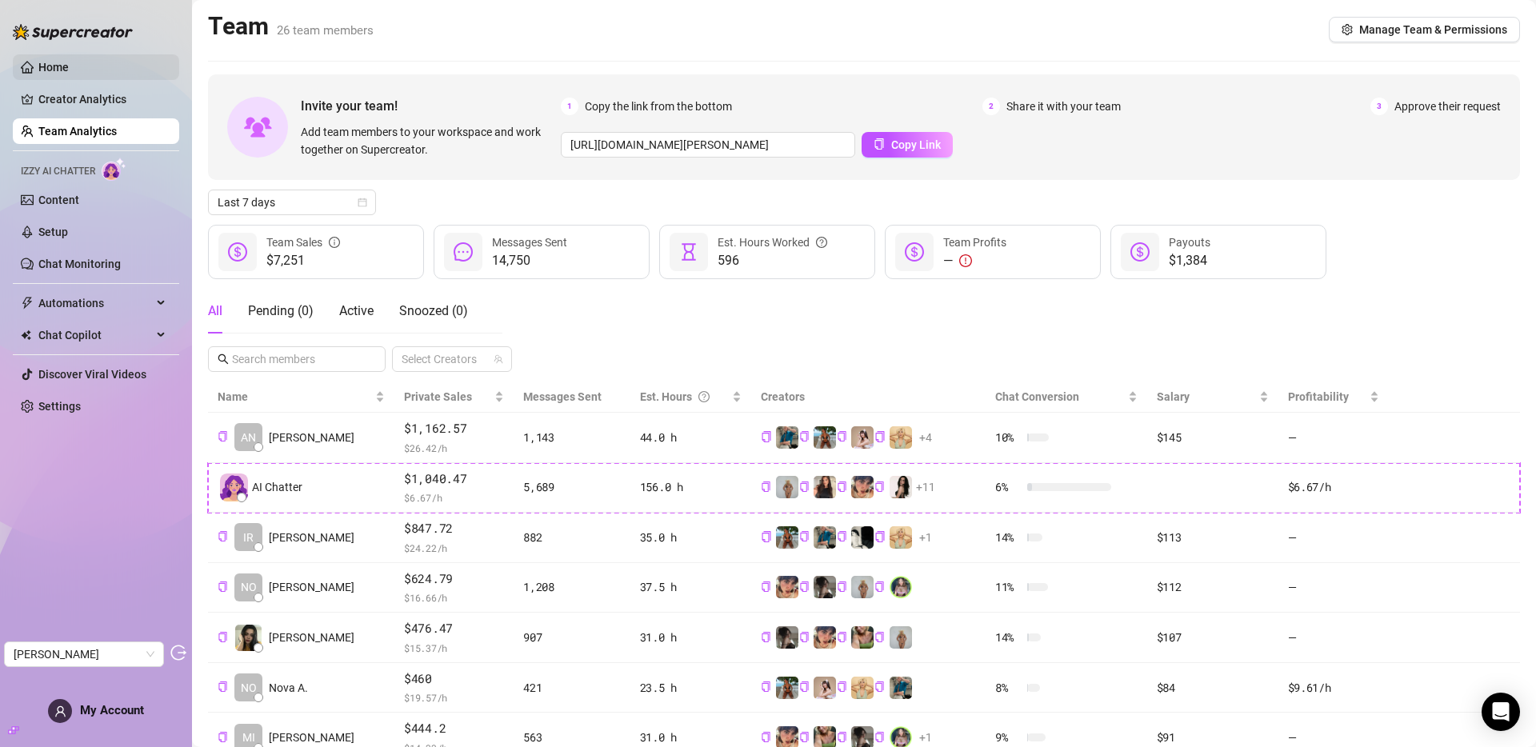
click at [63, 65] on link "Home" at bounding box center [53, 67] width 30 height 13
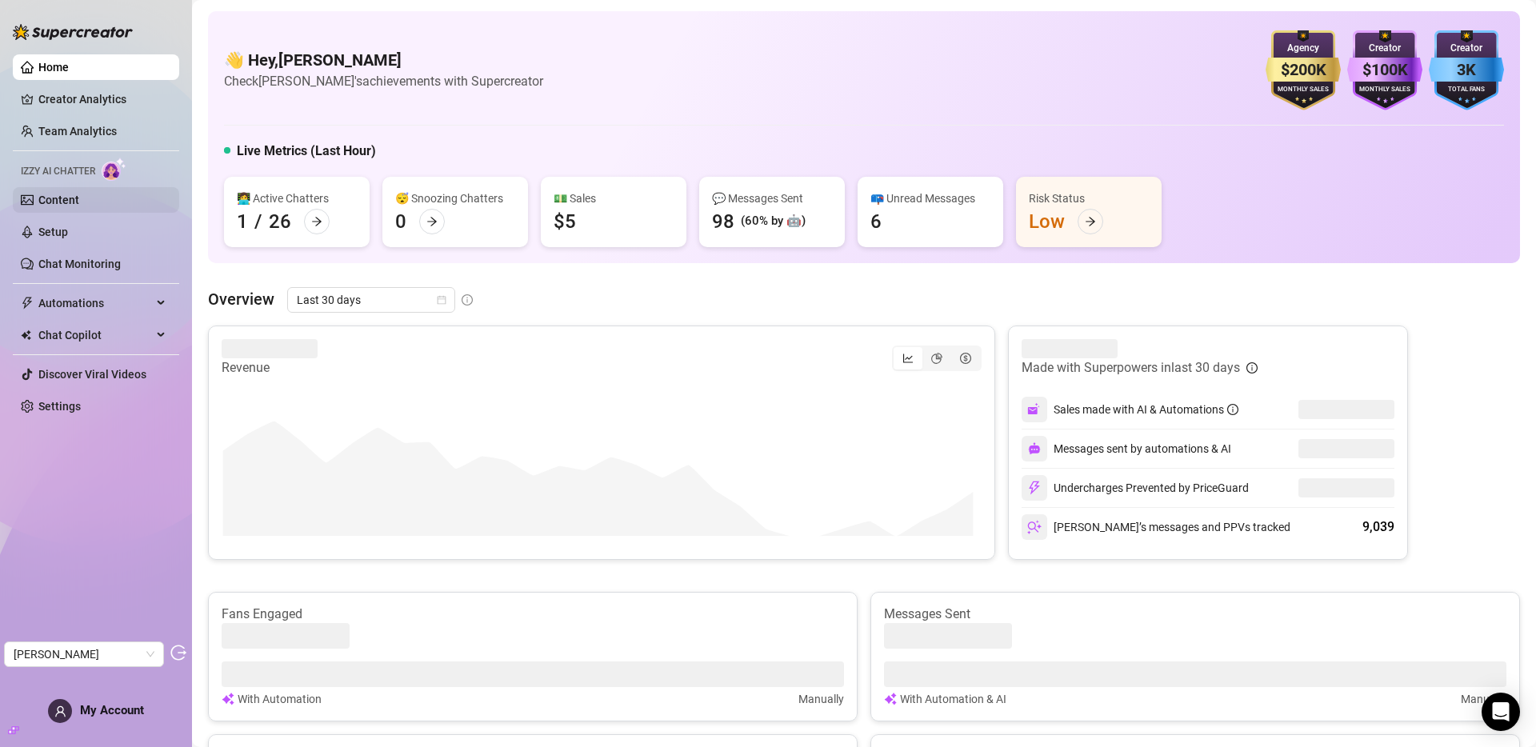
click at [79, 194] on link "Content" at bounding box center [58, 200] width 41 height 13
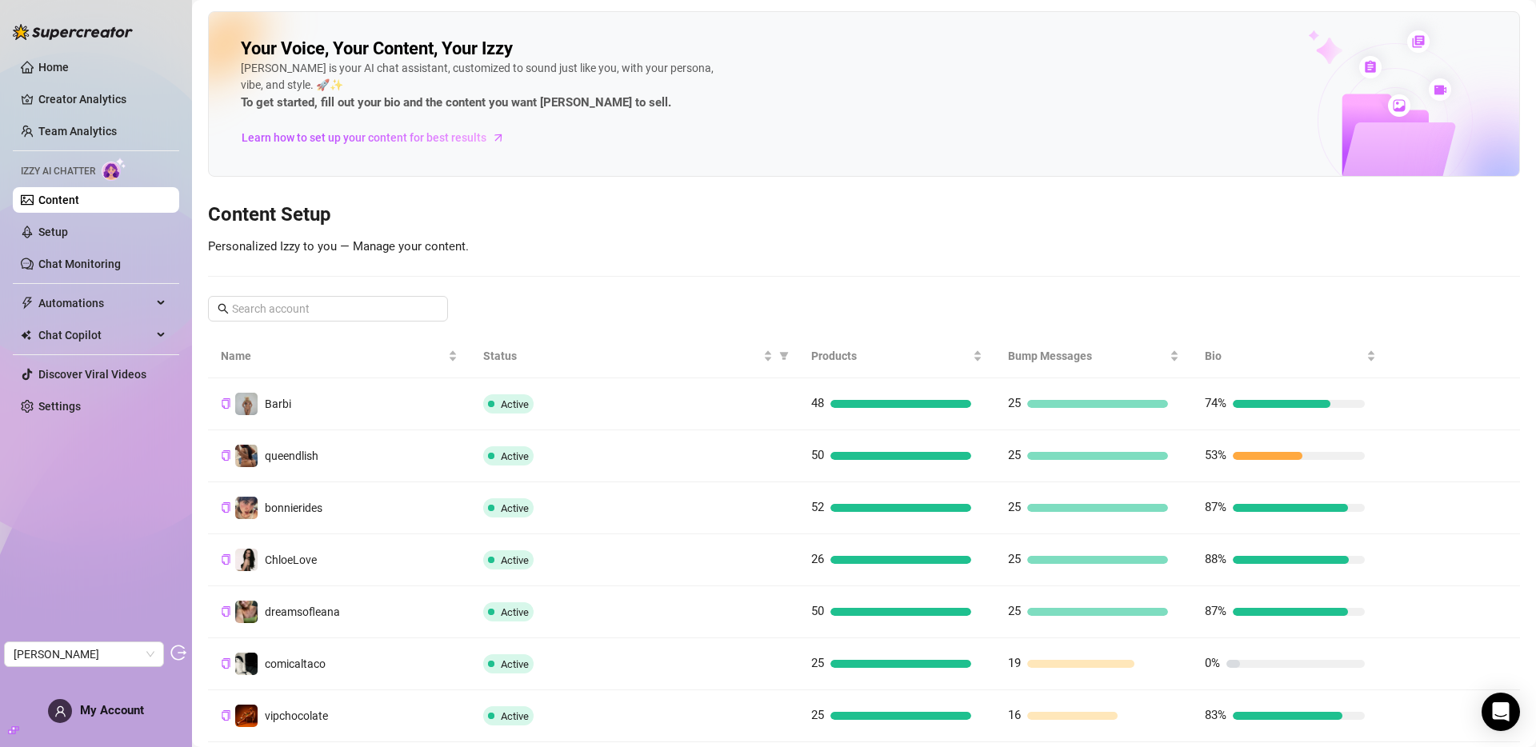
click at [62, 202] on link "Content" at bounding box center [58, 200] width 41 height 13
click at [68, 262] on link "Chat Monitoring" at bounding box center [79, 264] width 82 height 13
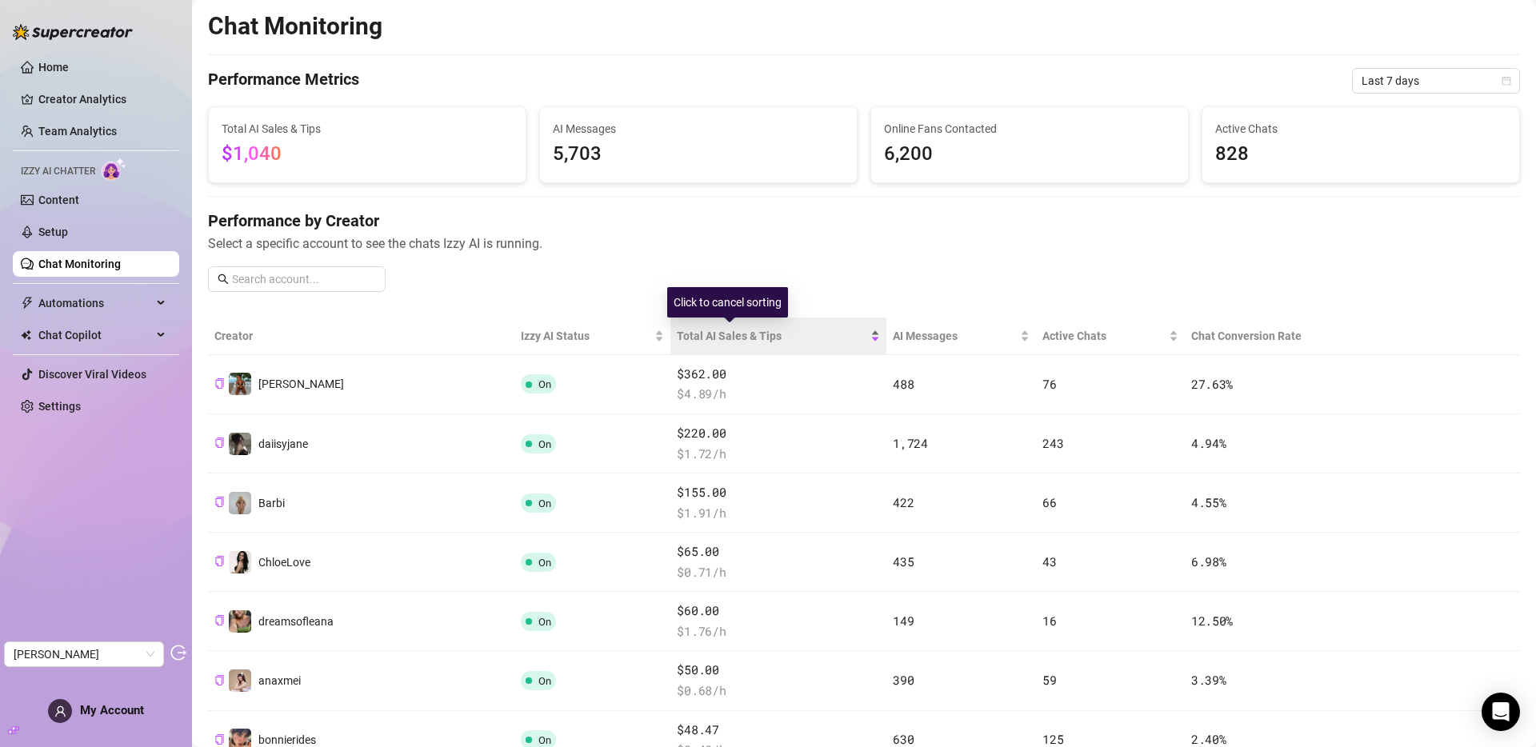
click at [694, 334] on span "Total AI Sales & Tips" at bounding box center [772, 336] width 190 height 18
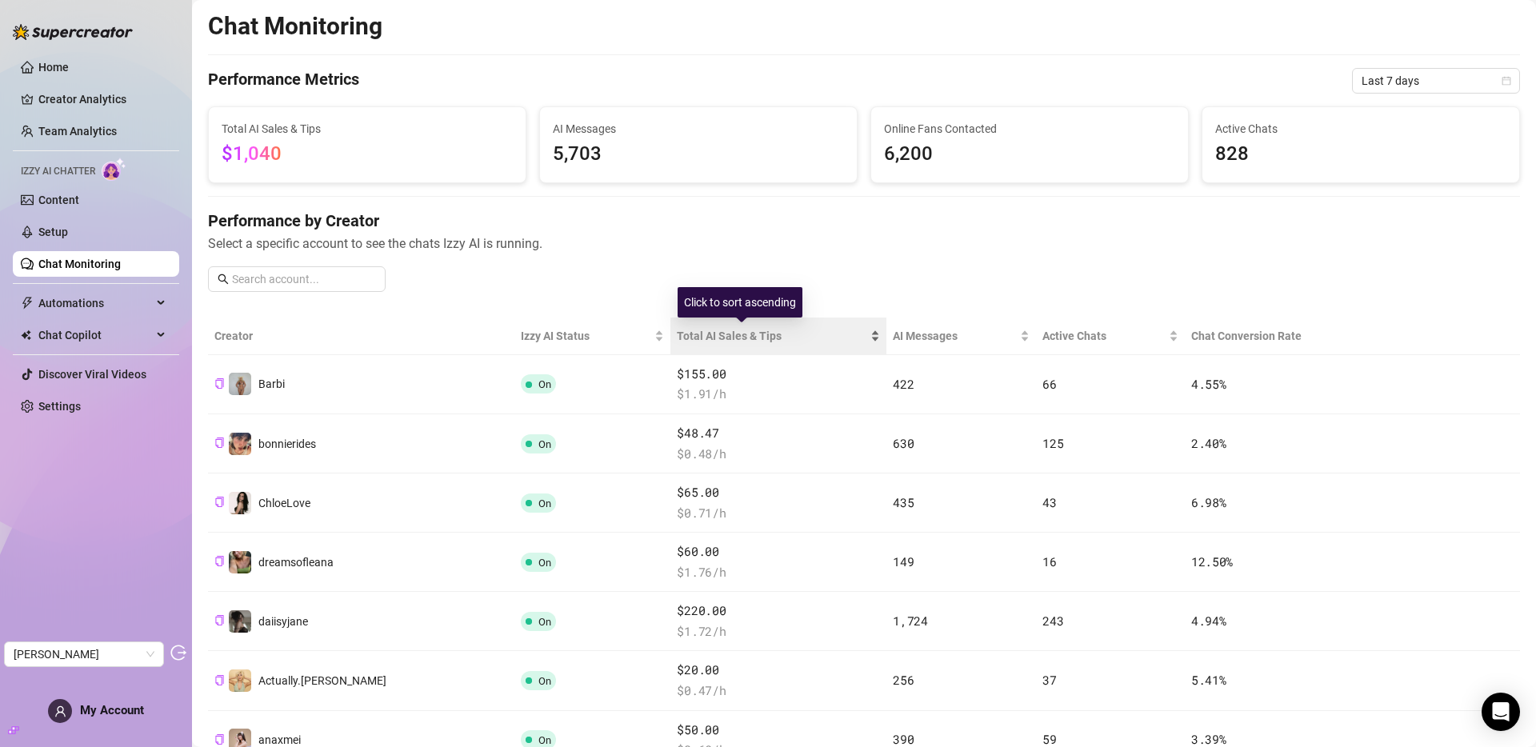
click at [694, 336] on span "Total AI Sales & Tips" at bounding box center [772, 336] width 190 height 18
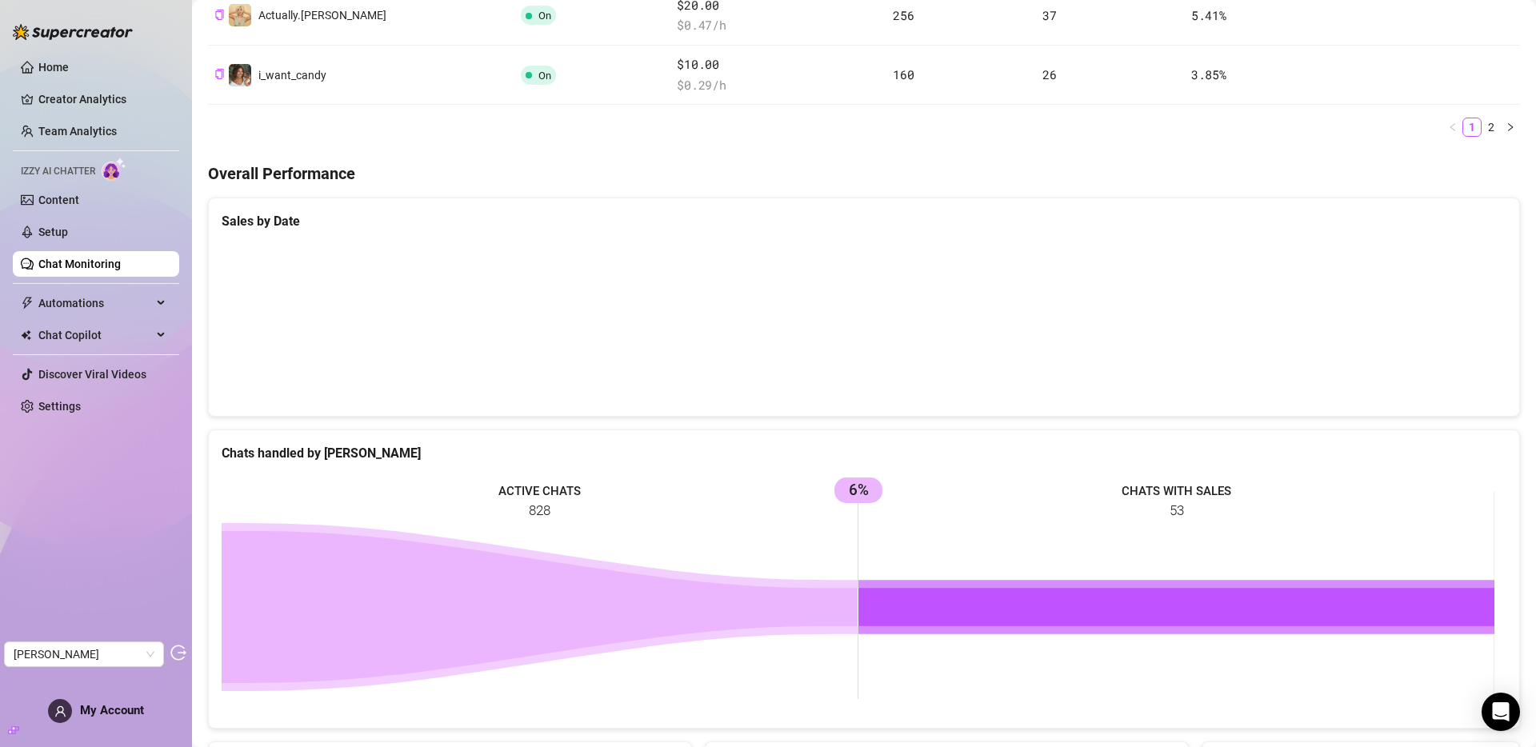
scroll to position [846, 0]
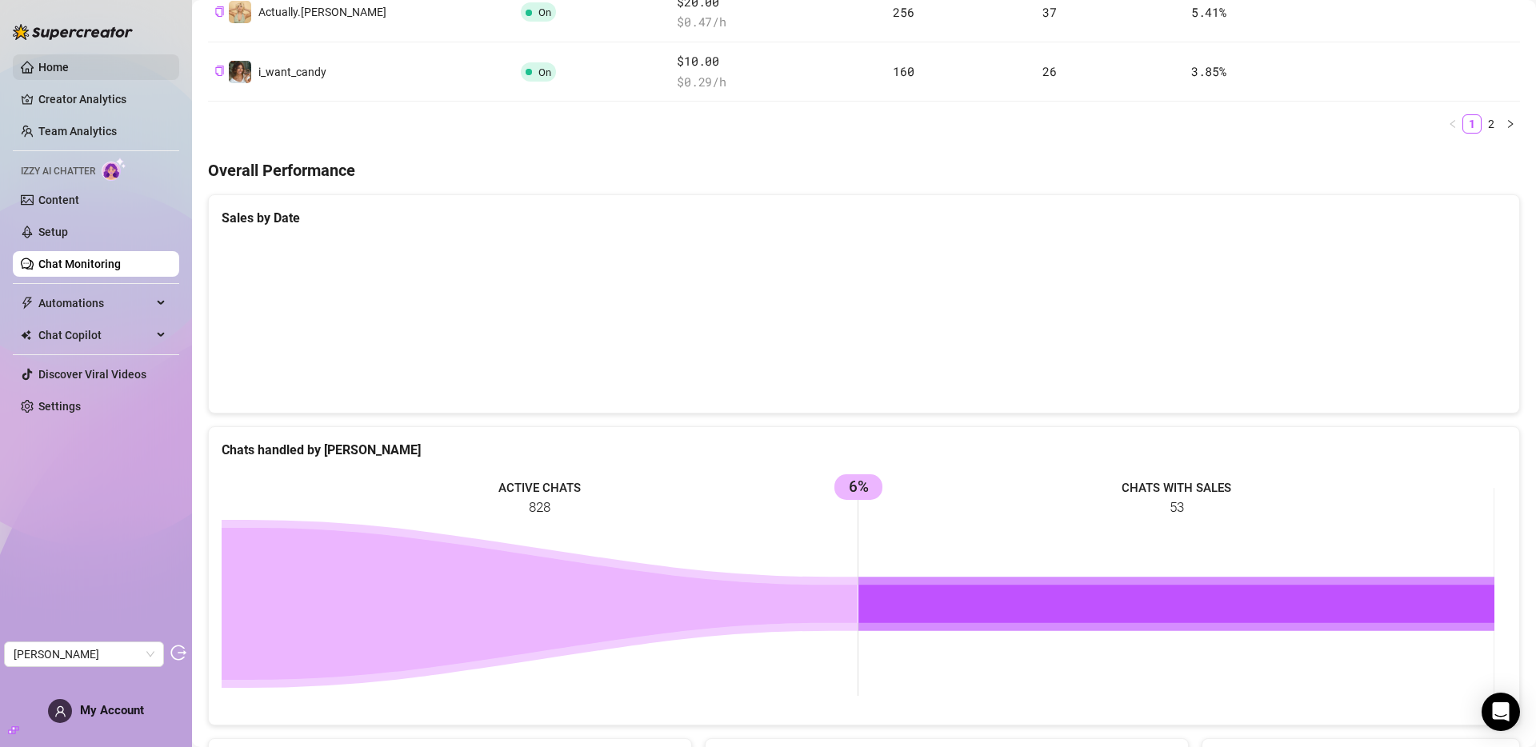
click at [69, 62] on link "Home" at bounding box center [53, 67] width 30 height 13
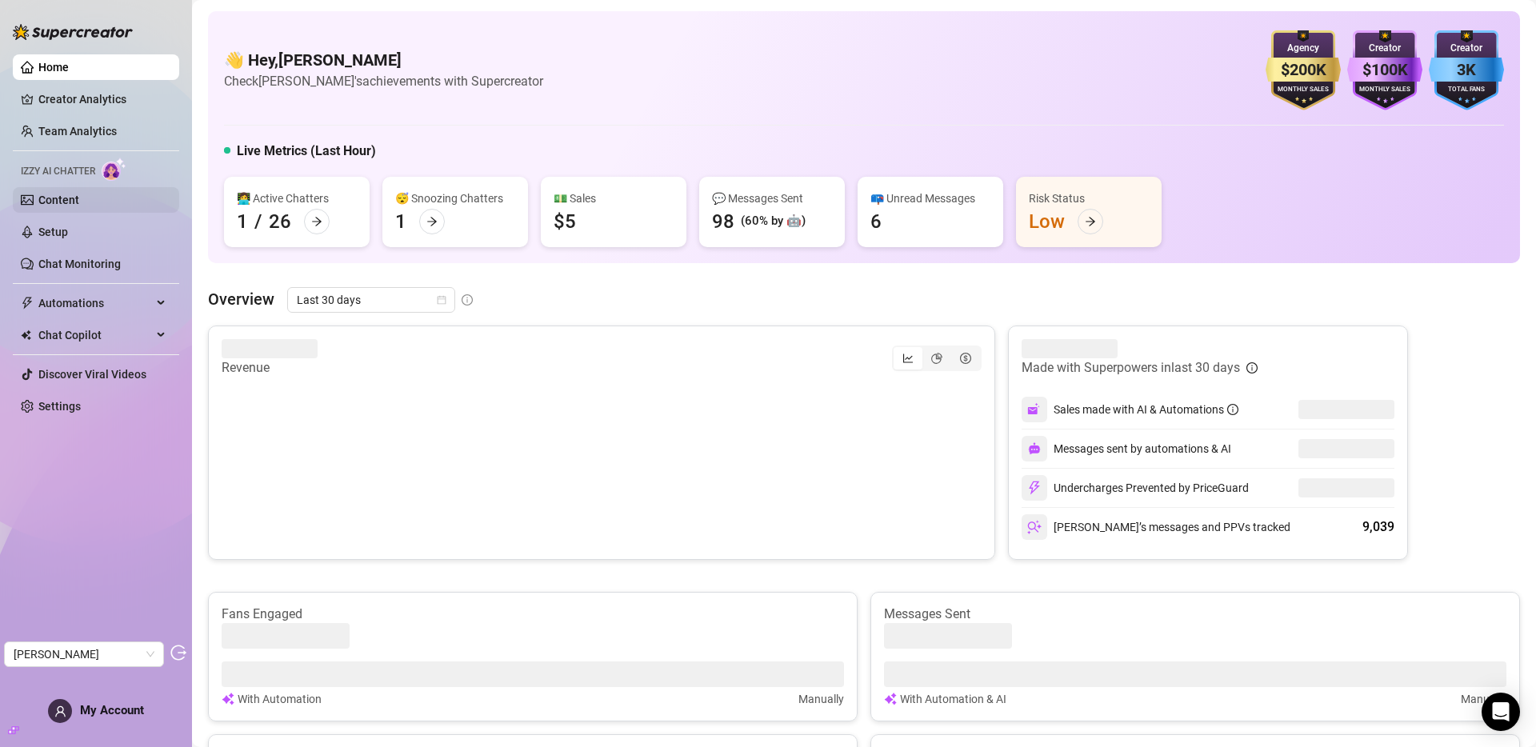
click at [43, 198] on link "Content" at bounding box center [58, 200] width 41 height 13
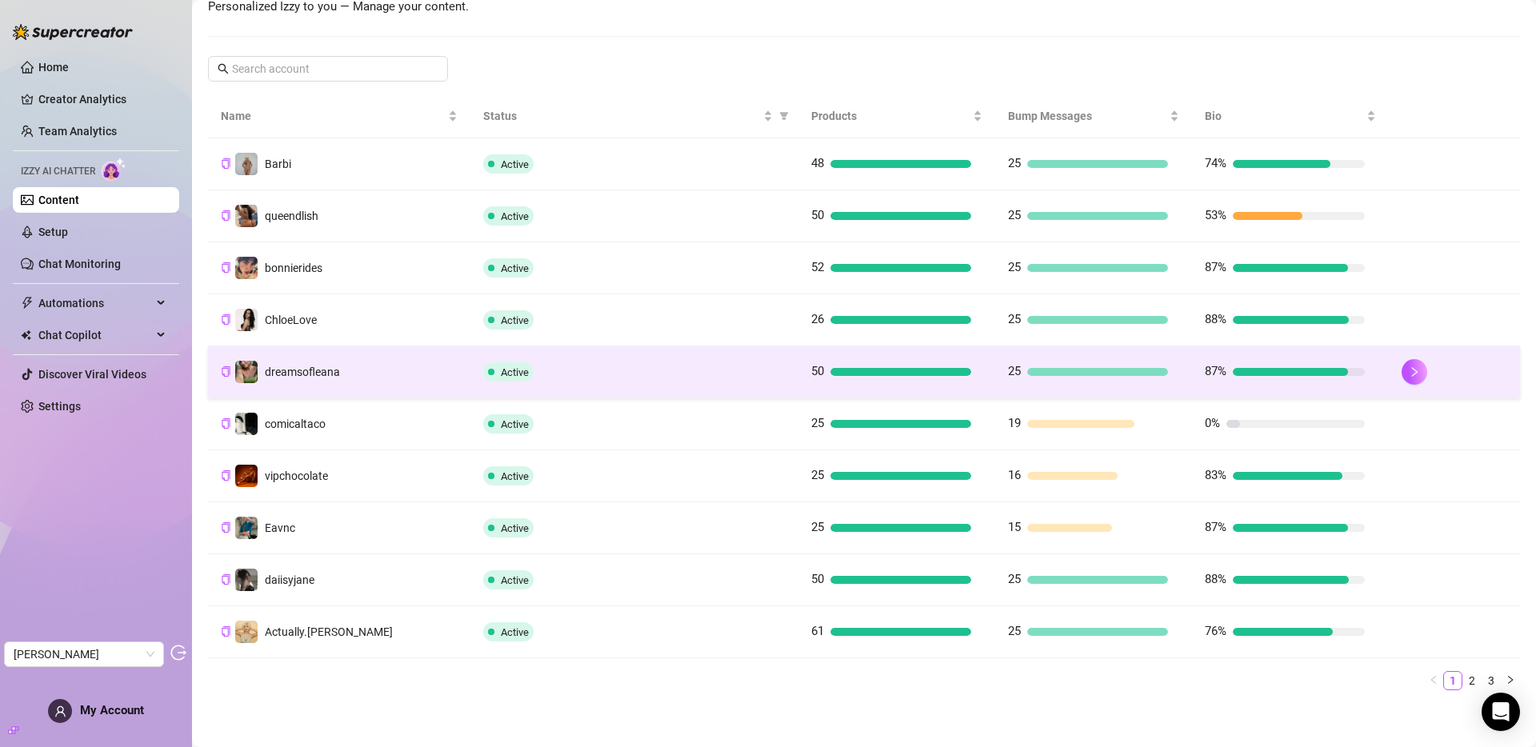
scroll to position [244, 0]
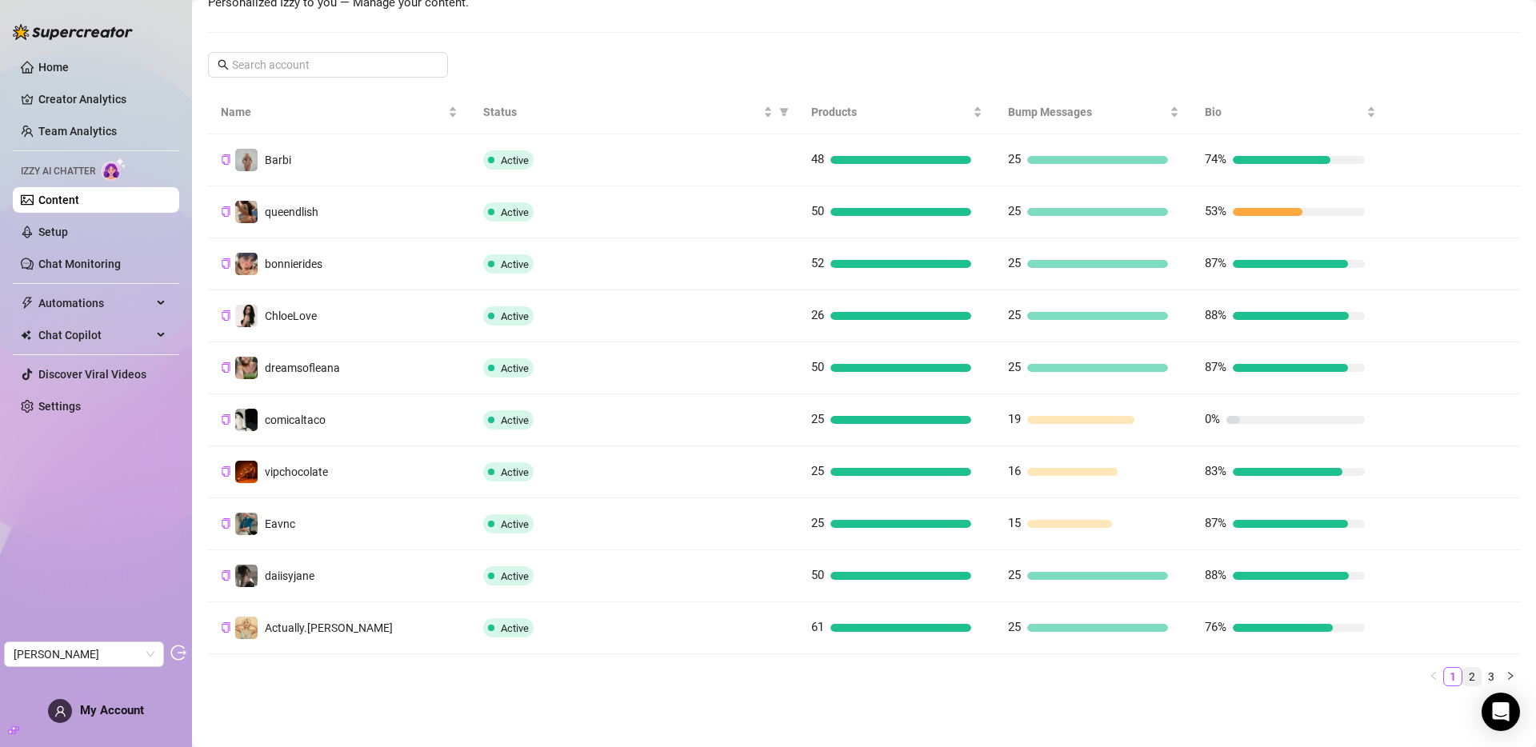
click at [1382, 679] on link "2" at bounding box center [1472, 677] width 18 height 18
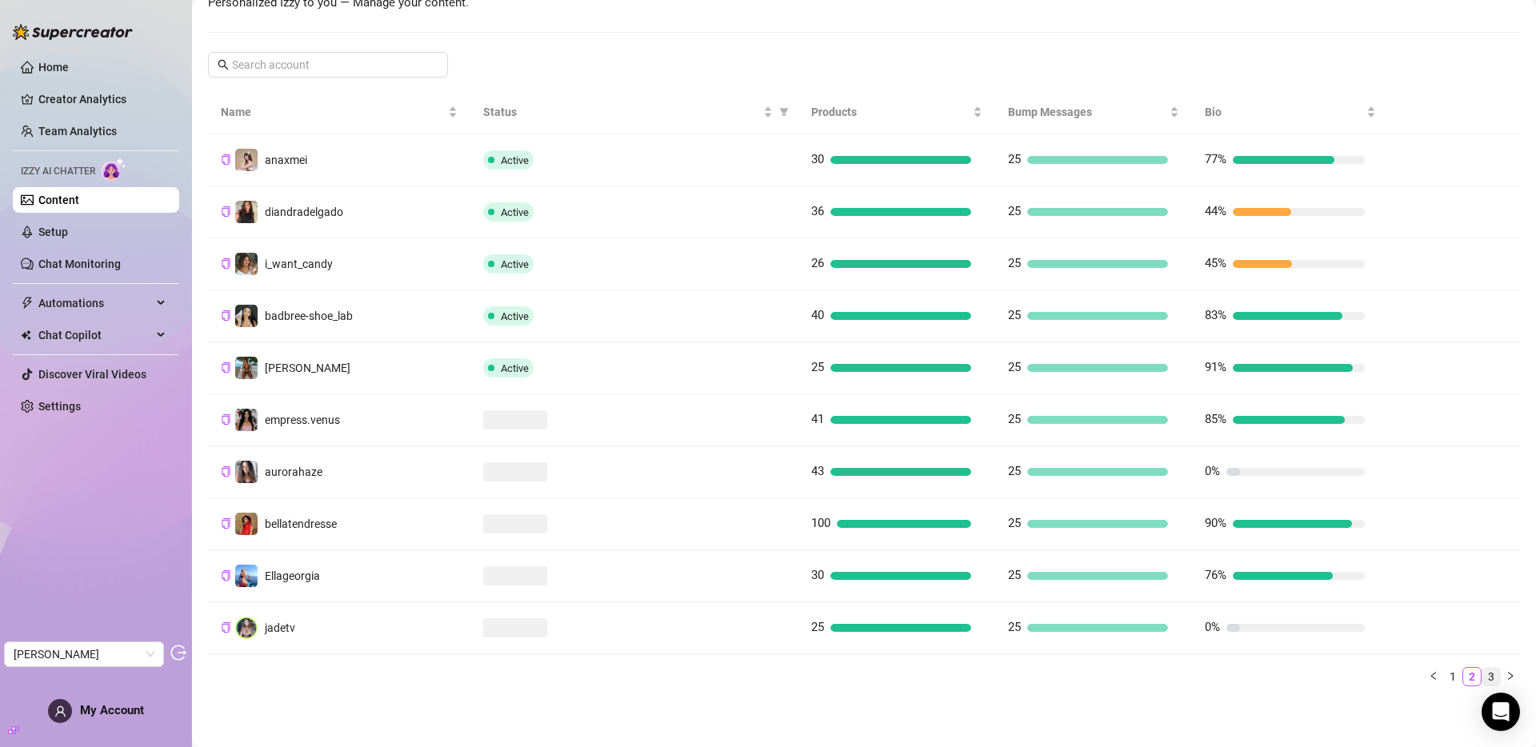
click at [1382, 676] on link "3" at bounding box center [1491, 677] width 18 height 18
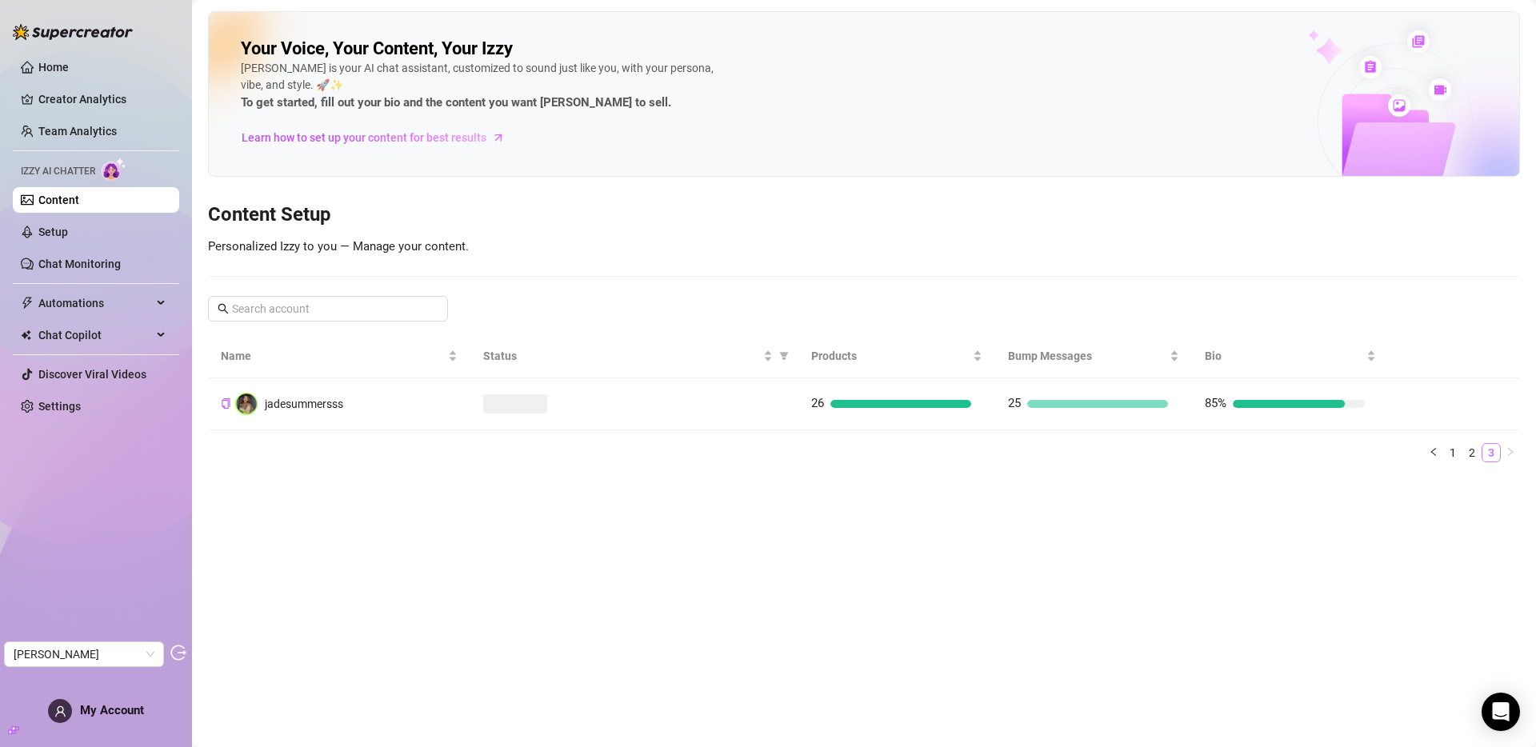
scroll to position [0, 0]
click at [1382, 454] on link "1" at bounding box center [1453, 453] width 18 height 18
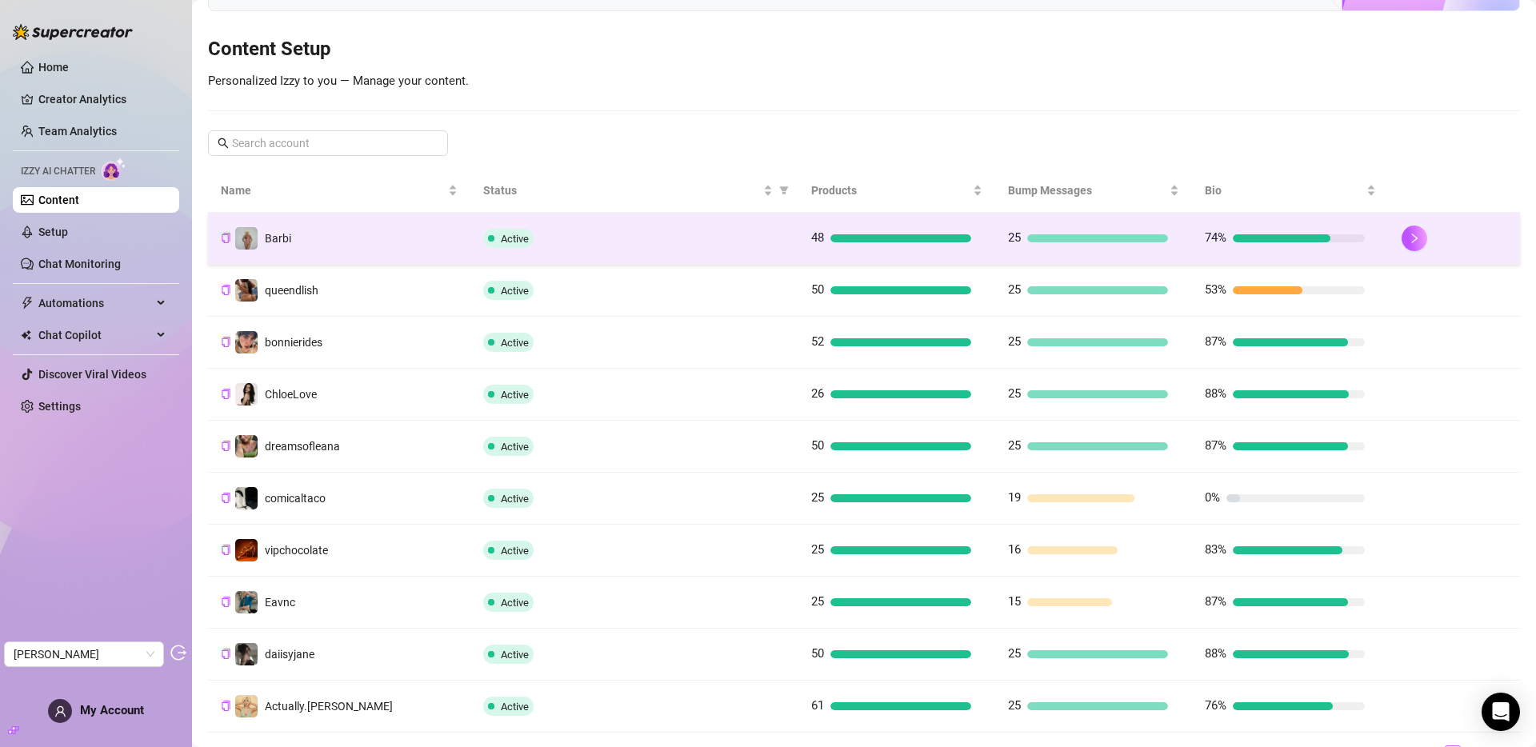
scroll to position [244, 0]
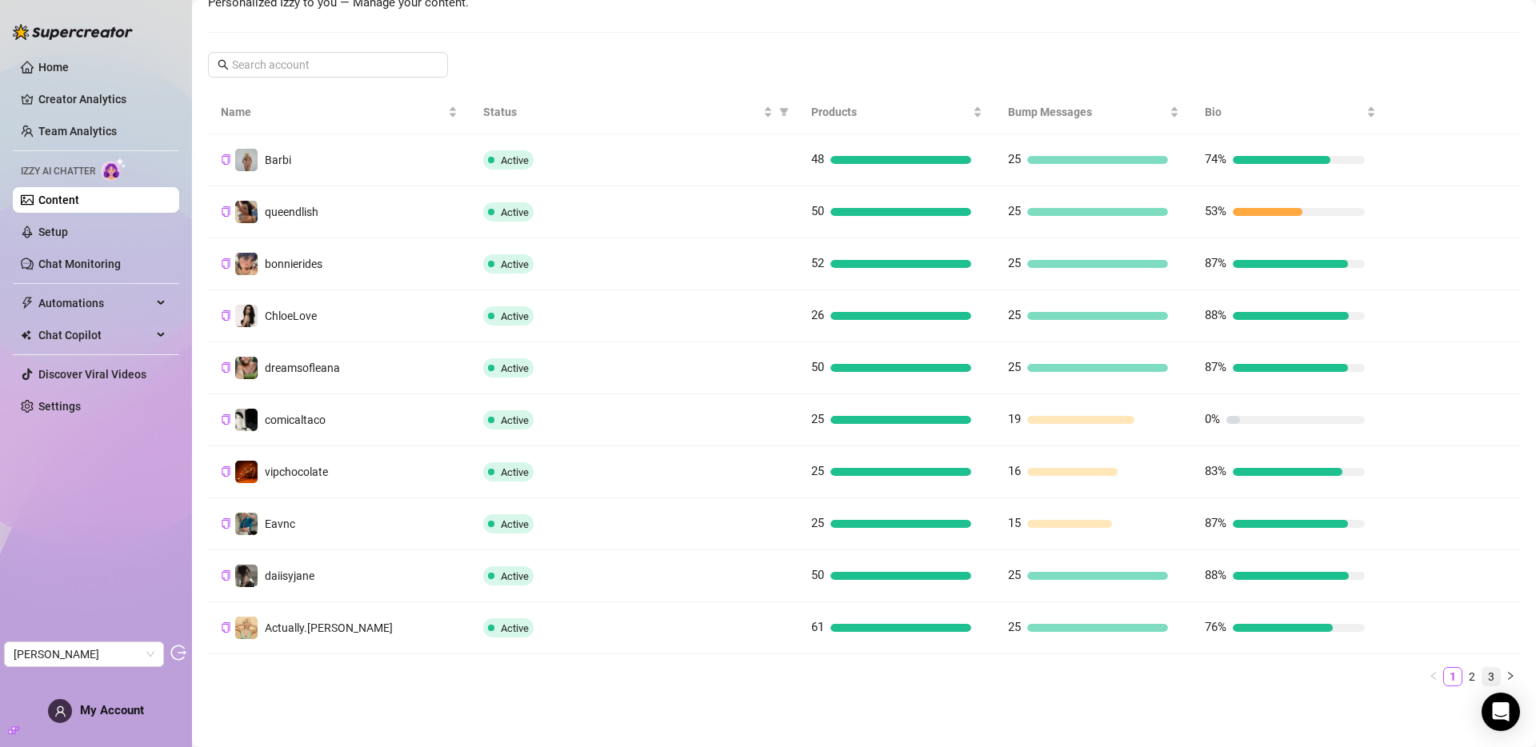
click at [1382, 674] on link "3" at bounding box center [1491, 677] width 18 height 18
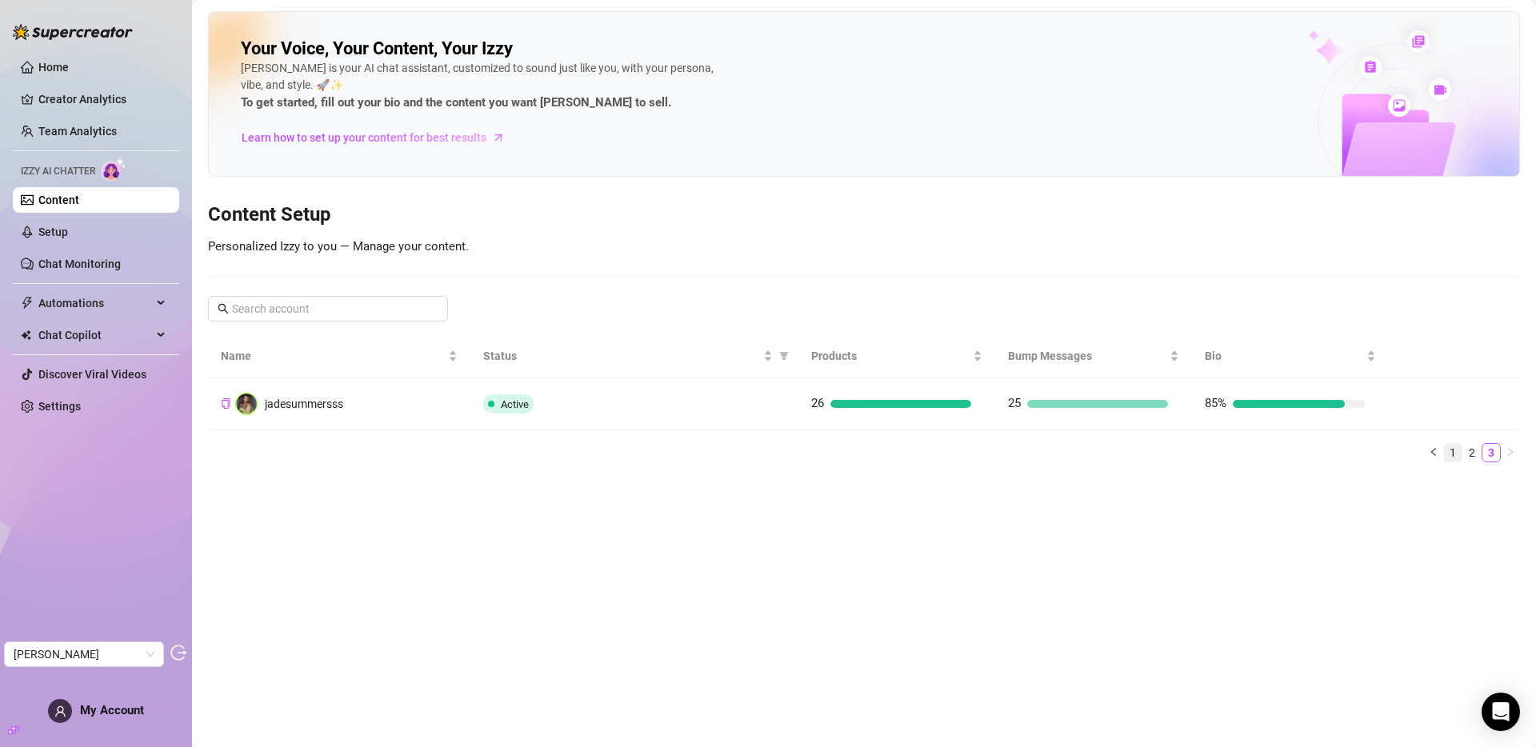
click at [1382, 446] on link "1" at bounding box center [1453, 453] width 18 height 18
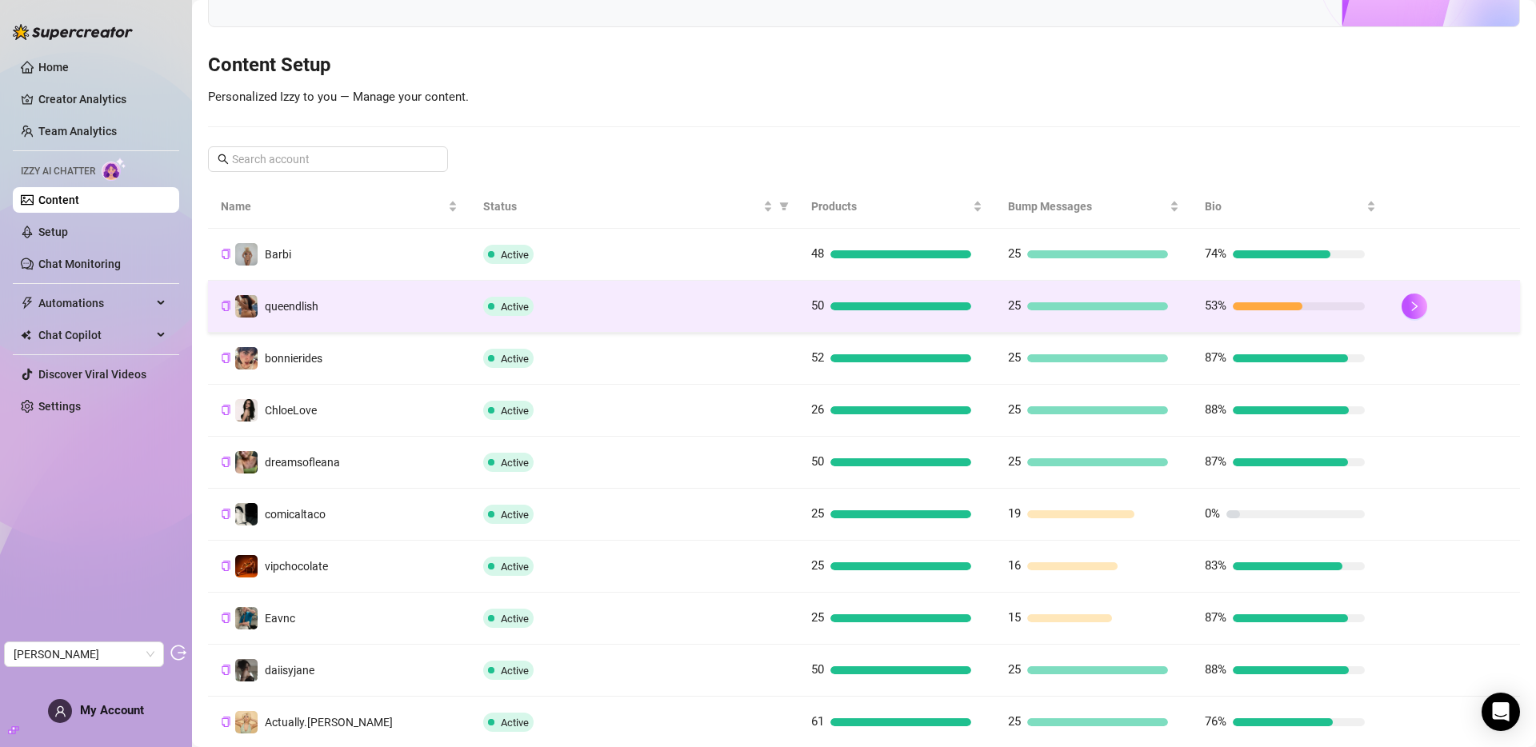
scroll to position [244, 0]
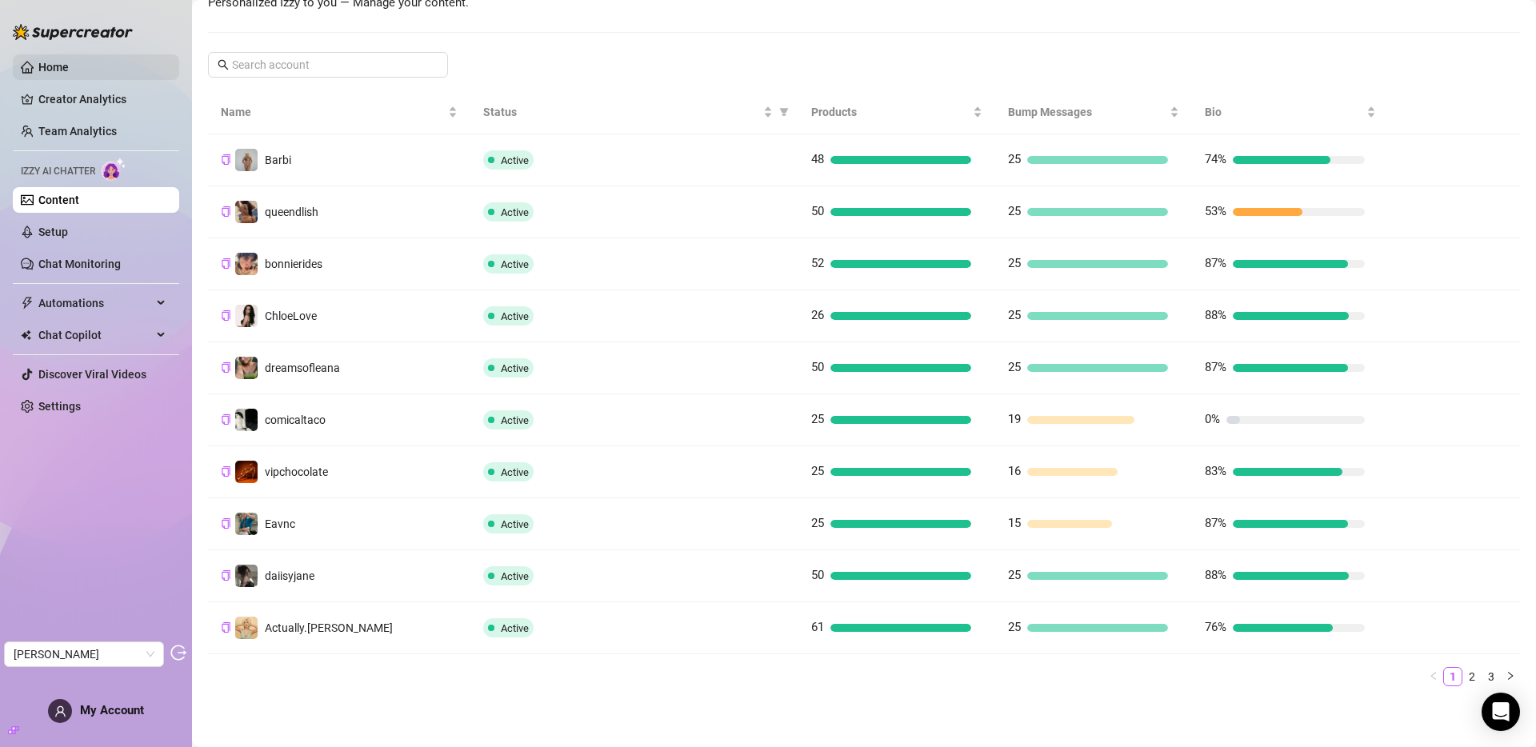
click at [69, 71] on link "Home" at bounding box center [53, 67] width 30 height 13
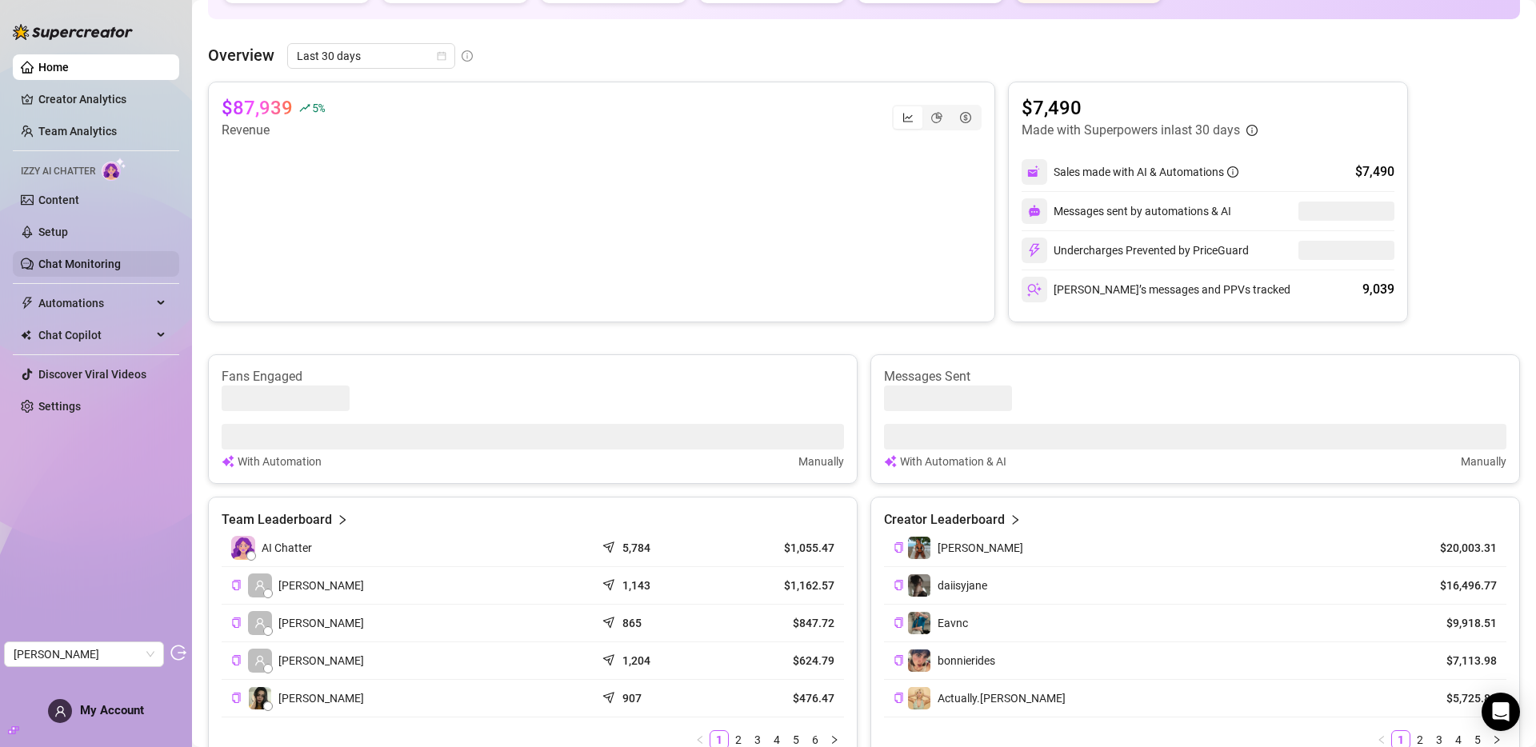
click at [86, 261] on link "Chat Monitoring" at bounding box center [79, 264] width 82 height 13
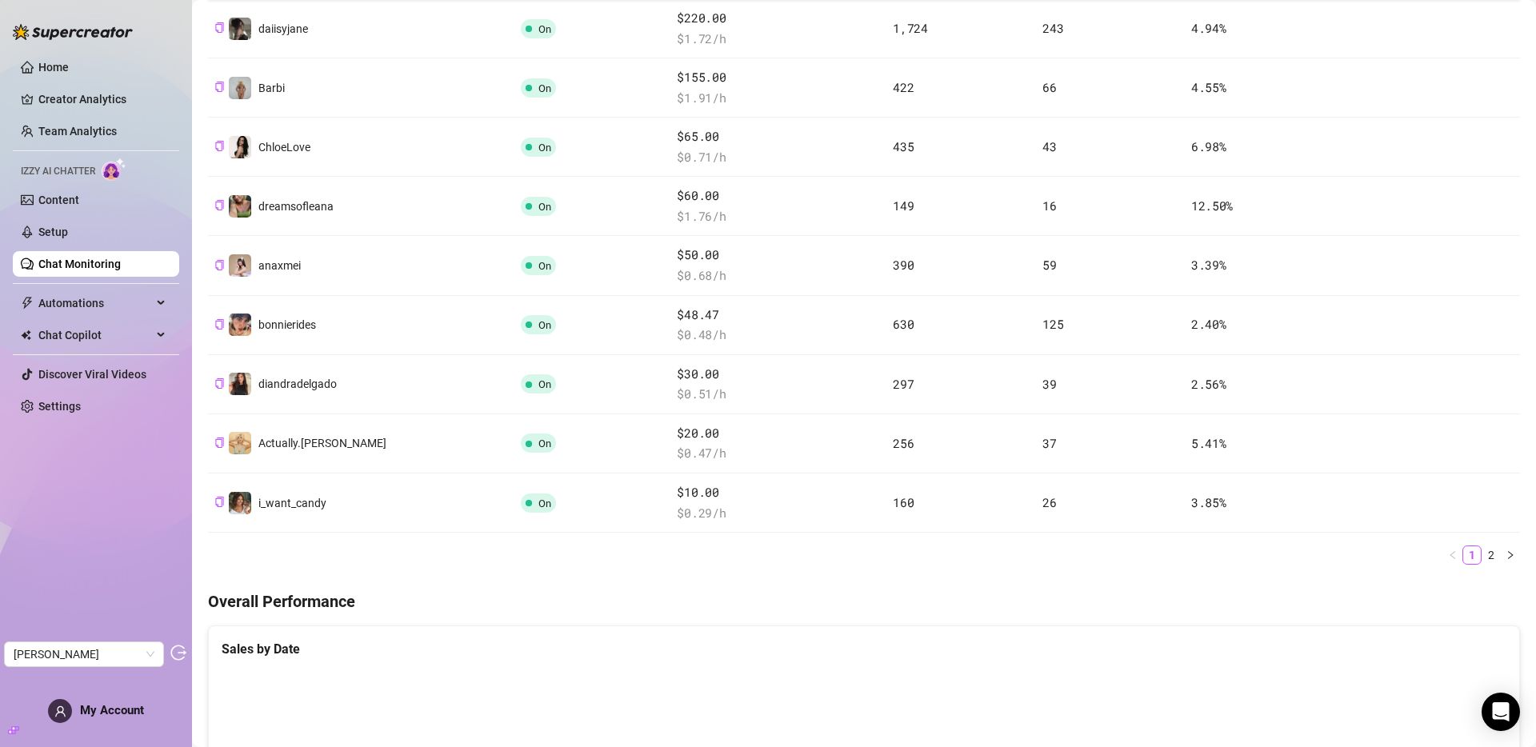
scroll to position [290, 0]
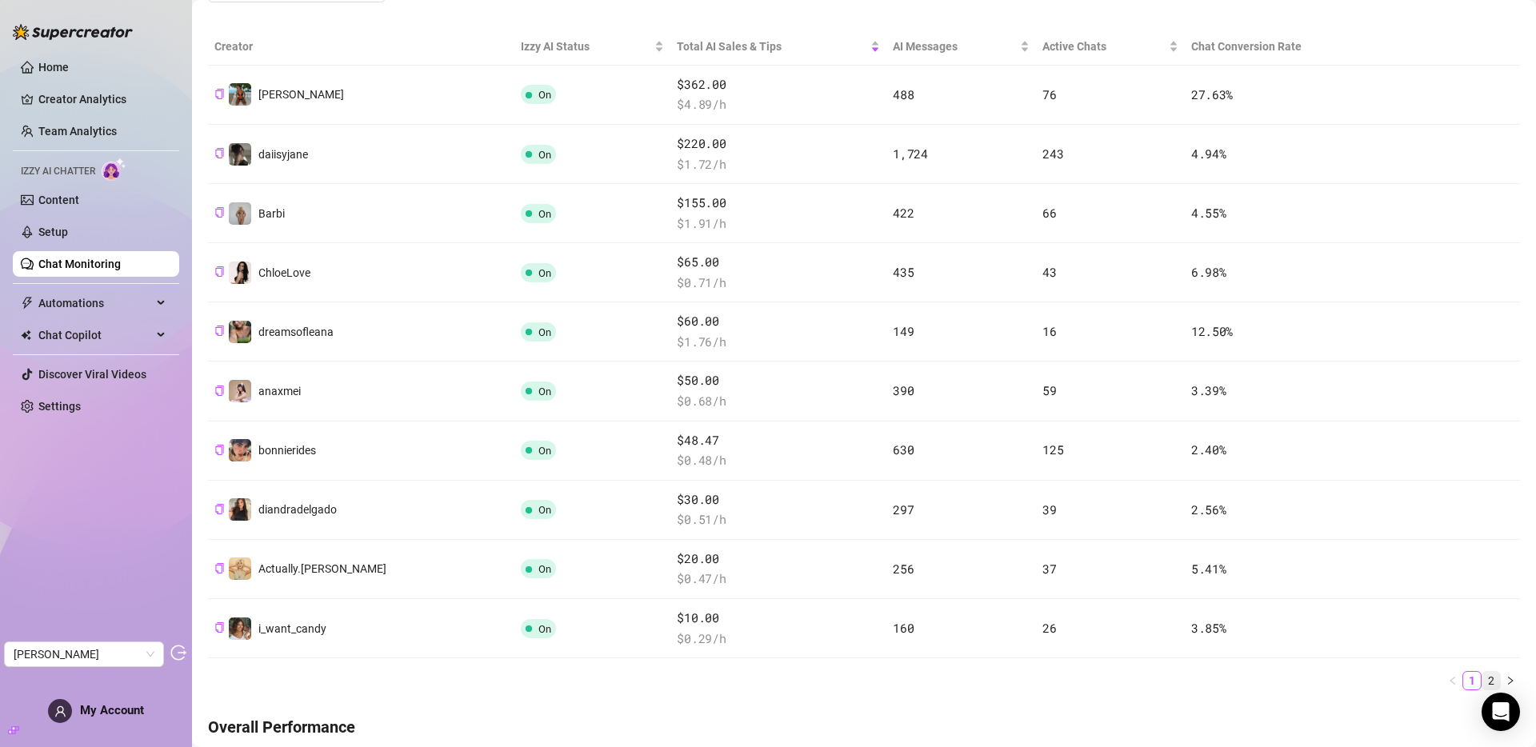
click at [1382, 678] on link "2" at bounding box center [1491, 681] width 18 height 18
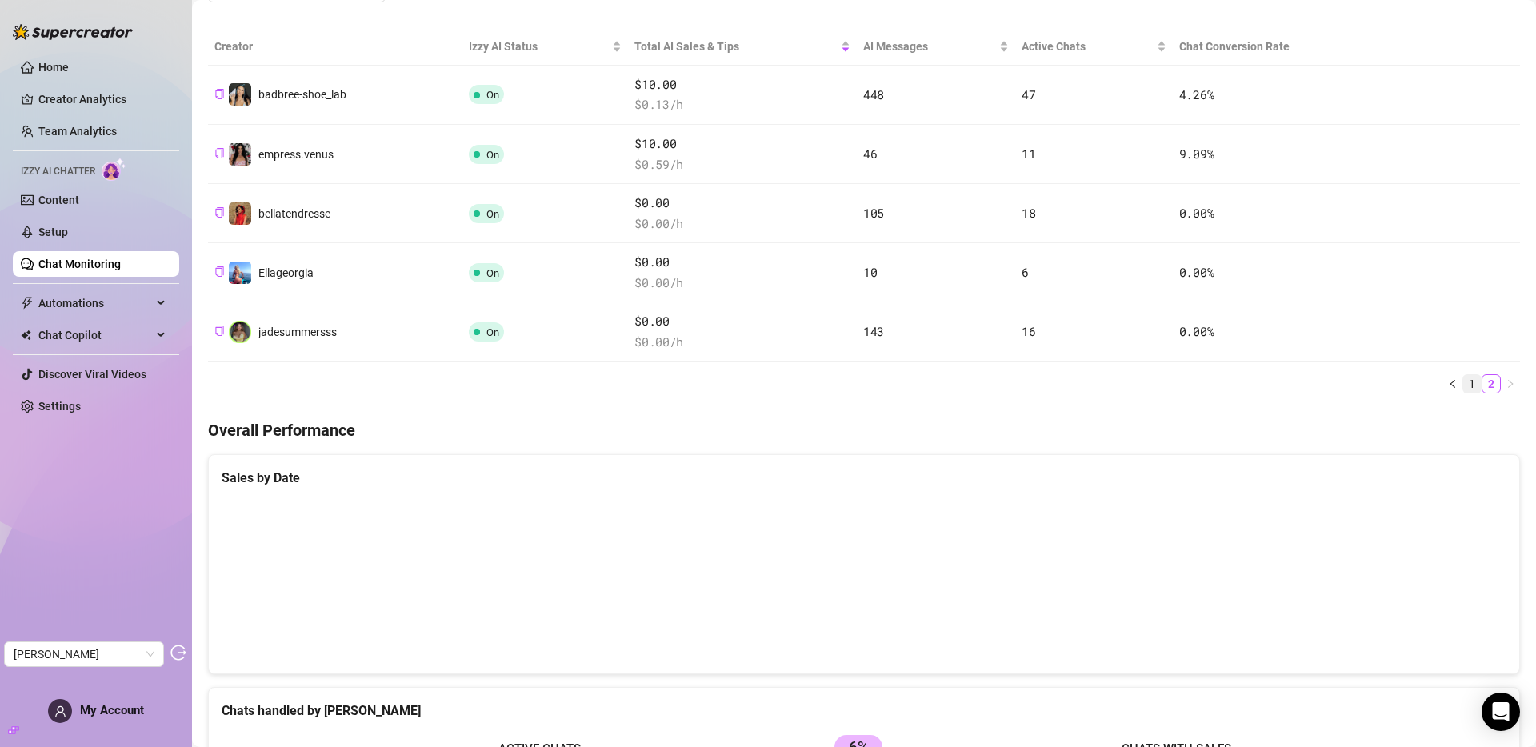
click at [1382, 382] on link "1" at bounding box center [1472, 384] width 18 height 18
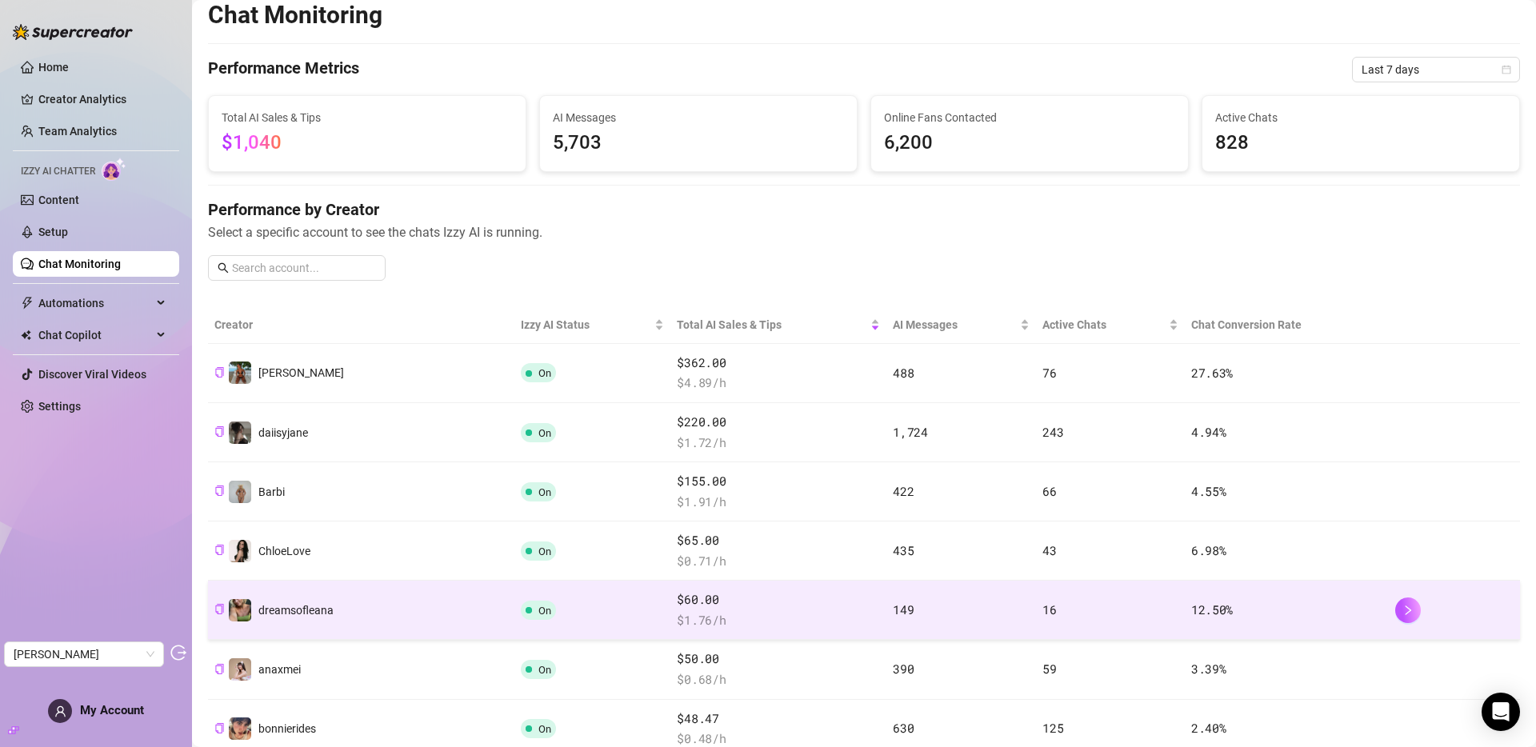
scroll to position [0, 0]
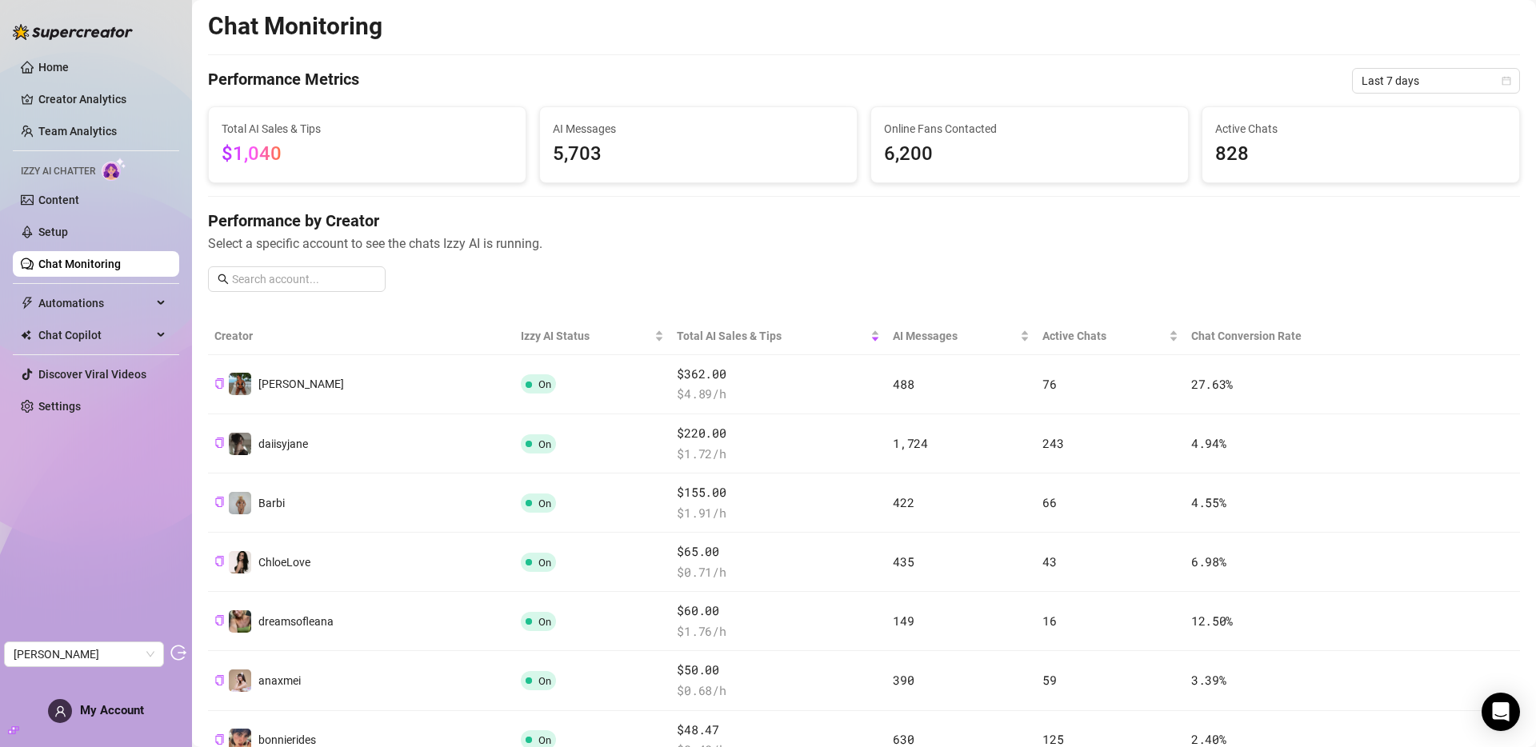
click at [934, 156] on span "6,200" at bounding box center [1029, 154] width 291 height 30
drag, startPoint x: 928, startPoint y: 154, endPoint x: 875, endPoint y: 152, distance: 52.8
click at [875, 152] on div "Online Fans Contacted 6,200" at bounding box center [1029, 144] width 317 height 75
click at [884, 154] on span "6,200" at bounding box center [1029, 154] width 291 height 30
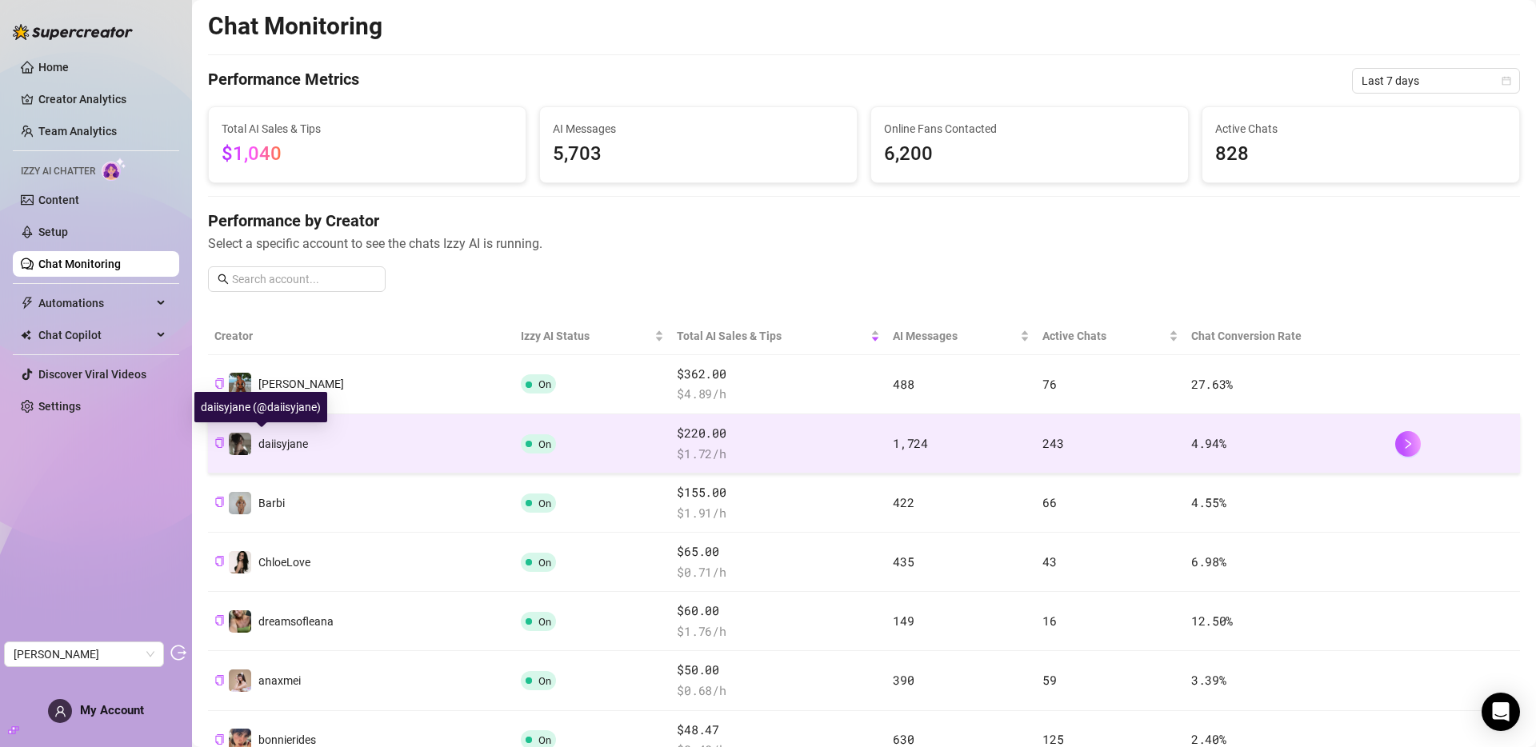
click at [290, 446] on span "daiisyjane" at bounding box center [283, 444] width 50 height 13
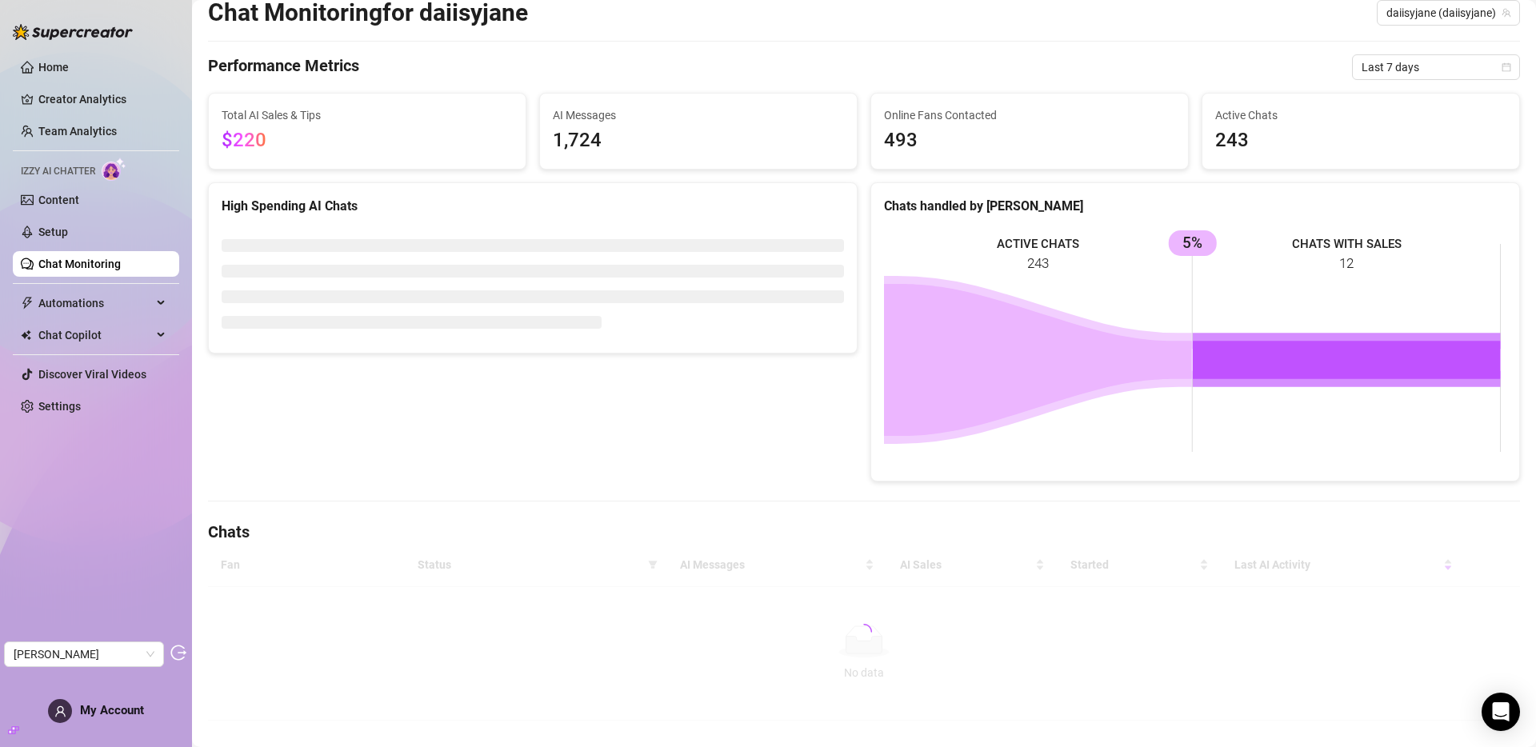
scroll to position [74, 0]
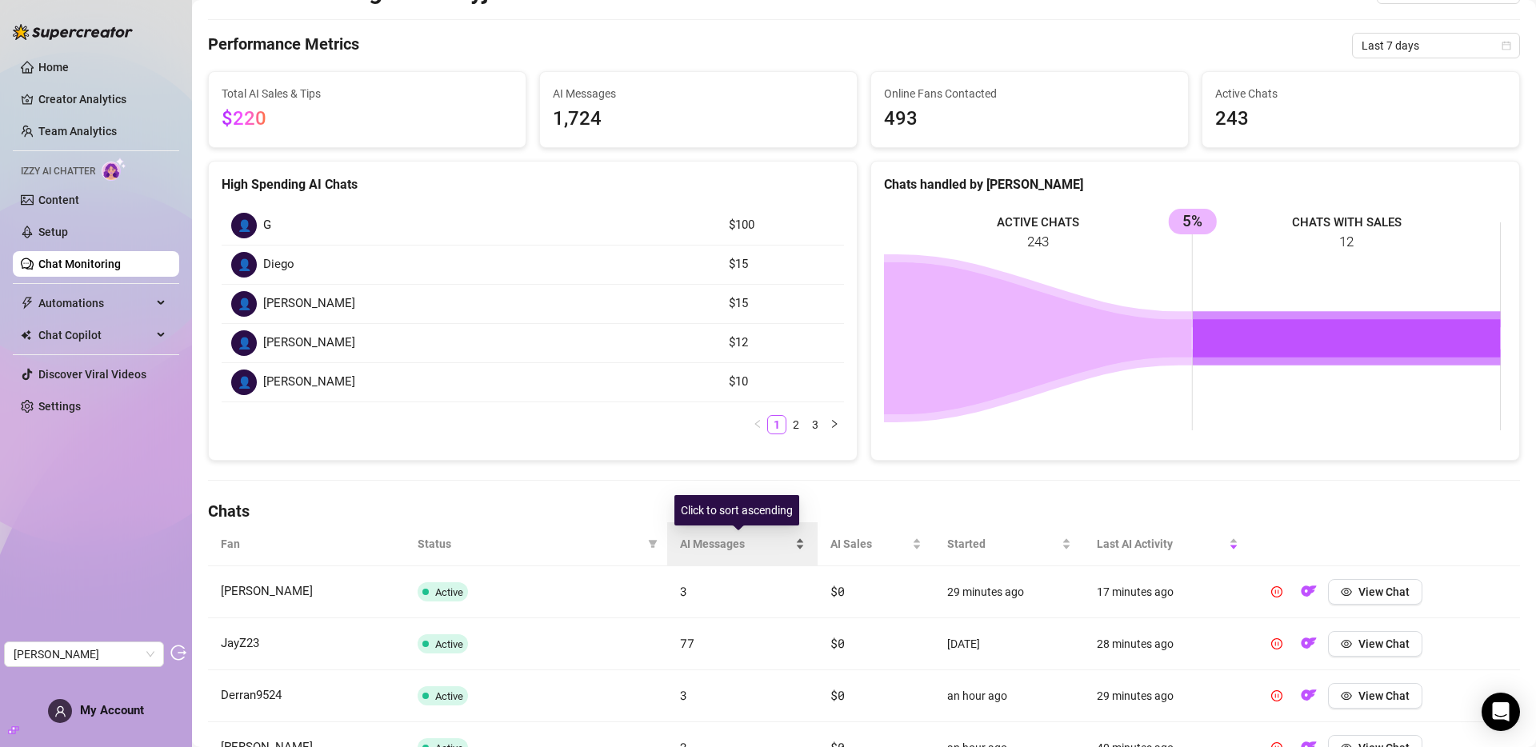
click at [715, 547] on span "AI Messages" at bounding box center [736, 544] width 112 height 18
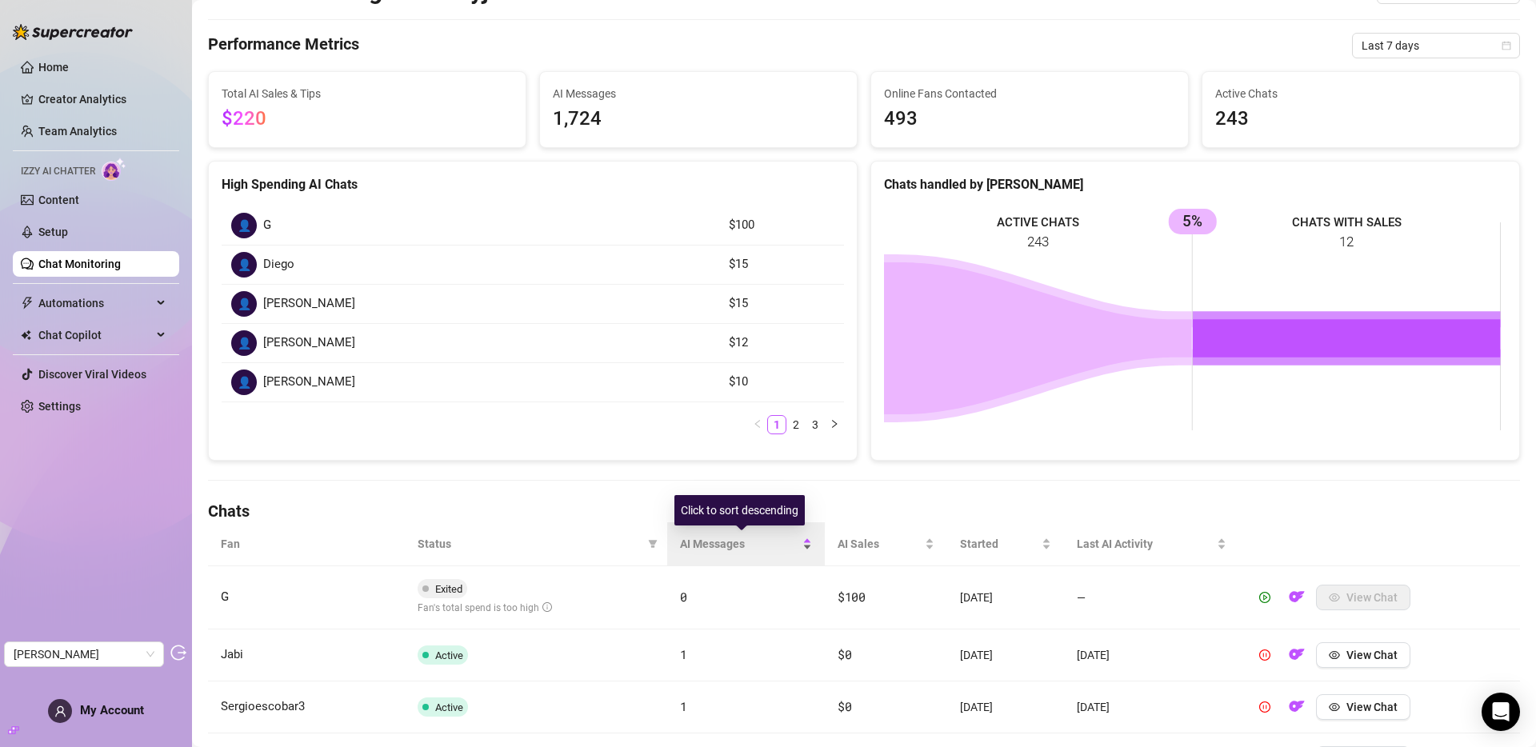
click at [725, 550] on span "AI Messages" at bounding box center [739, 544] width 119 height 18
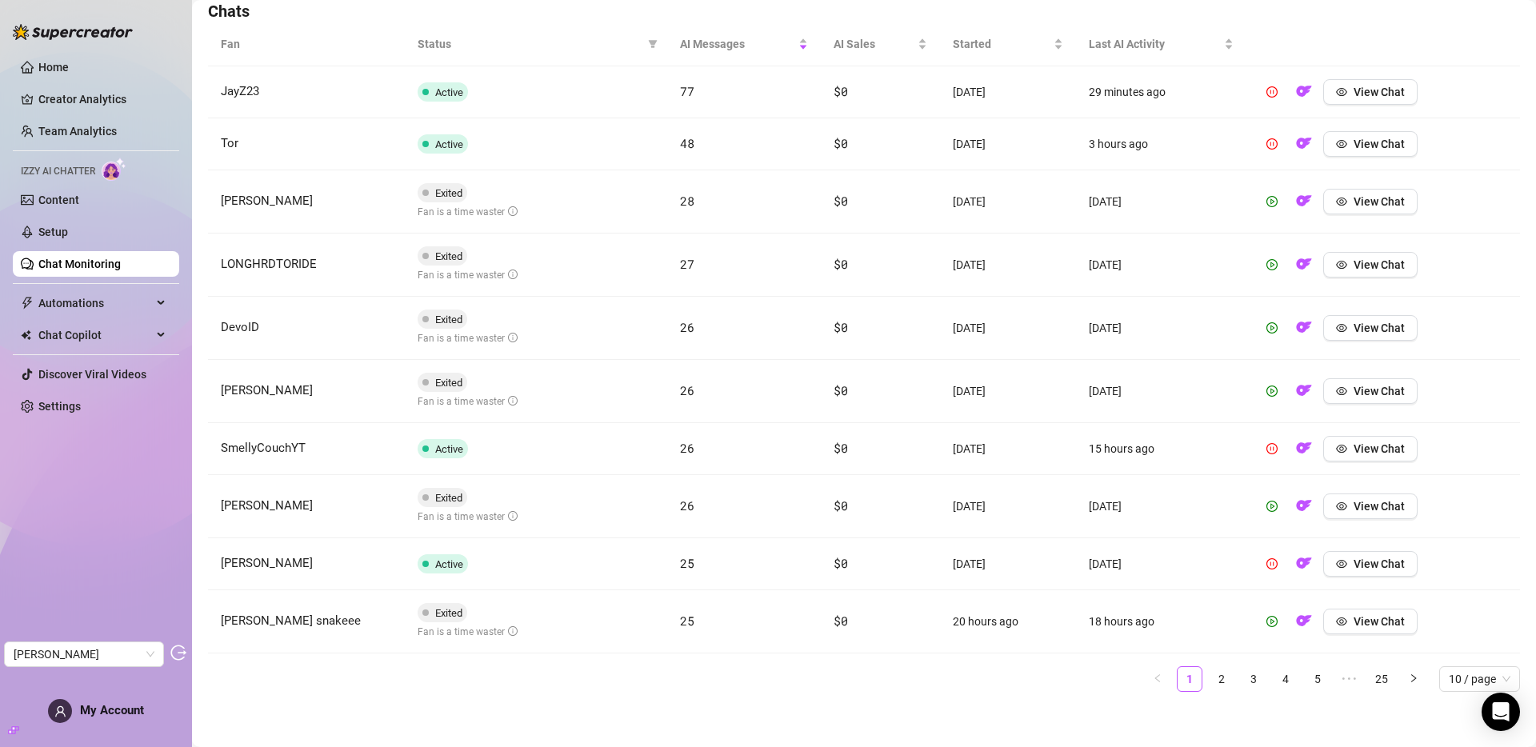
scroll to position [556, 0]
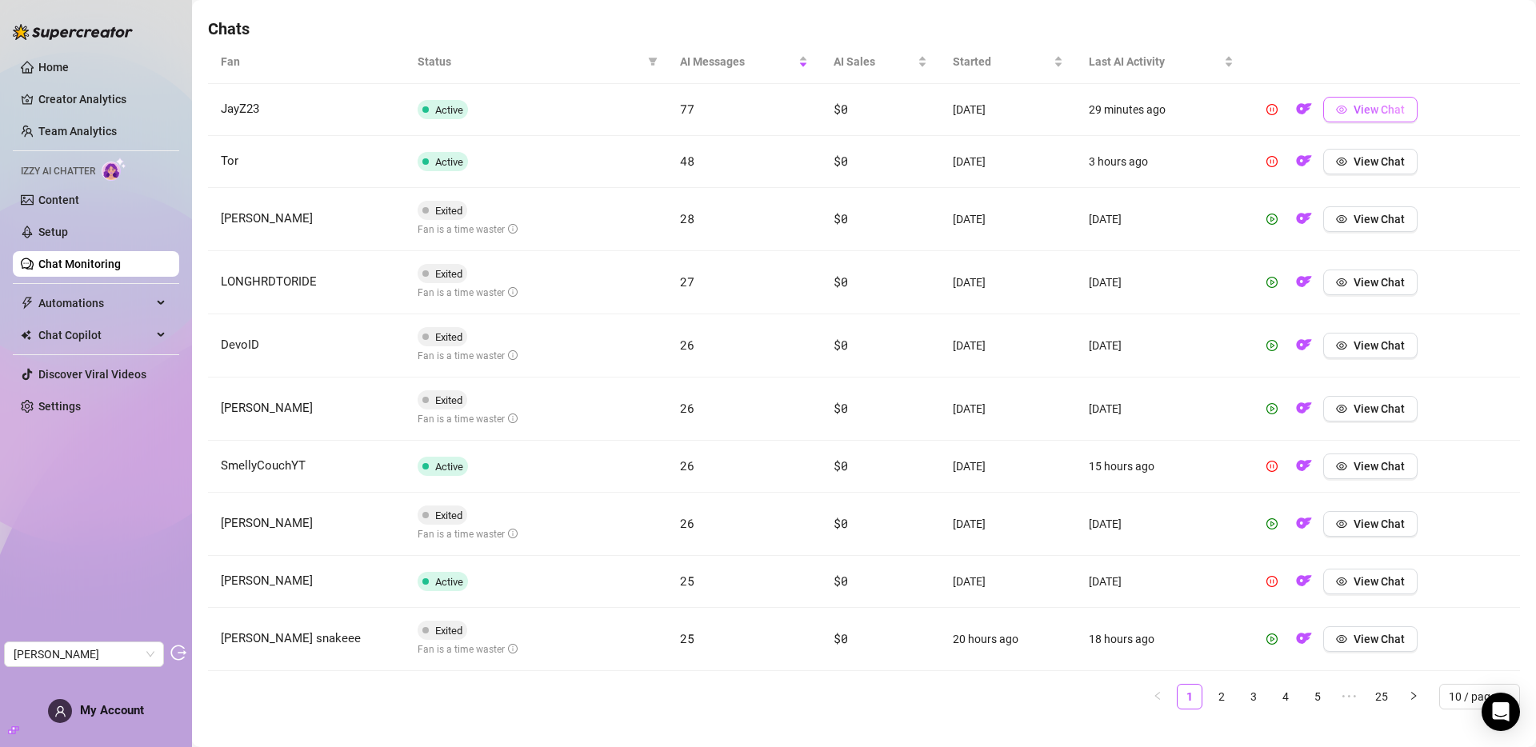
click at [1354, 108] on span "View Chat" at bounding box center [1379, 109] width 51 height 13
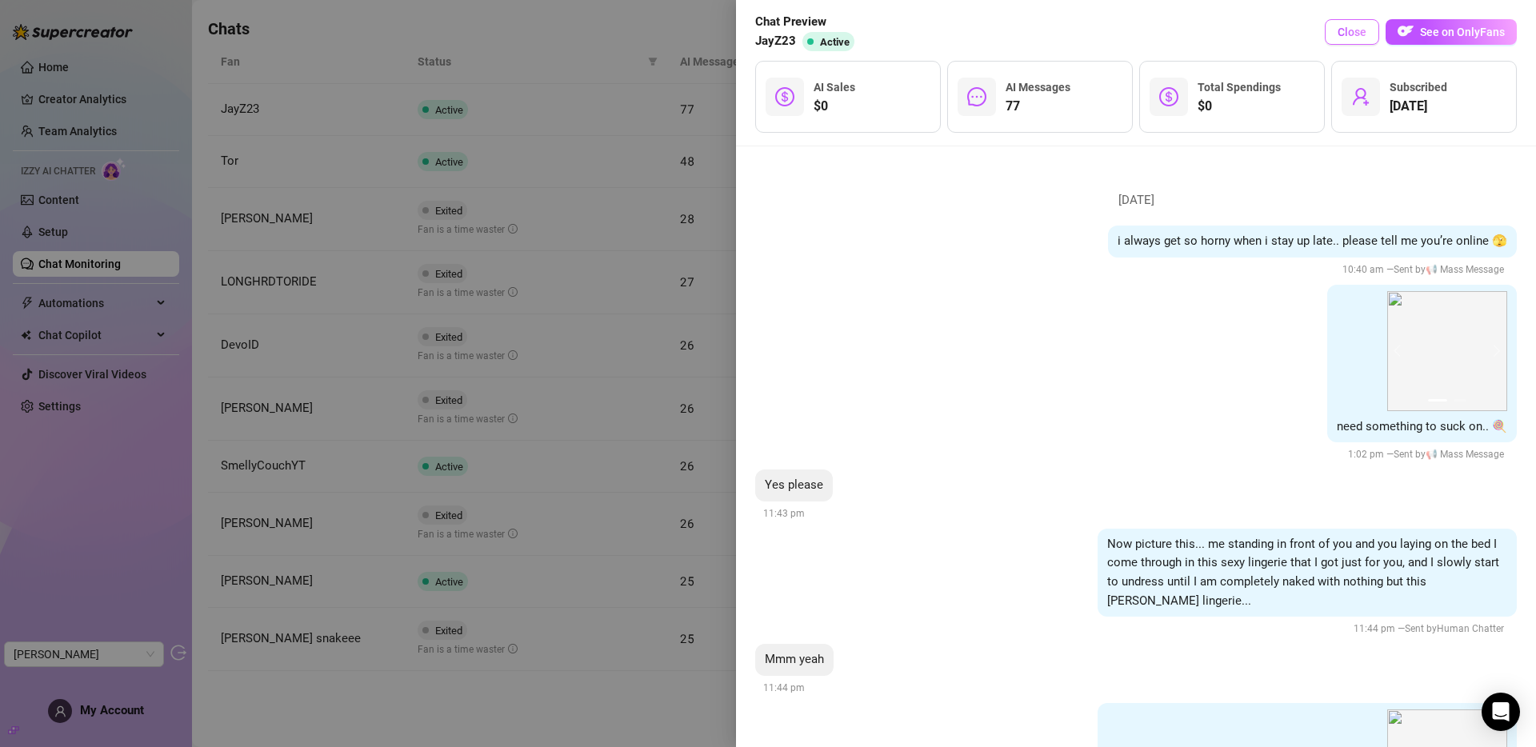
click at [1339, 33] on span "Close" at bounding box center [1352, 32] width 29 height 13
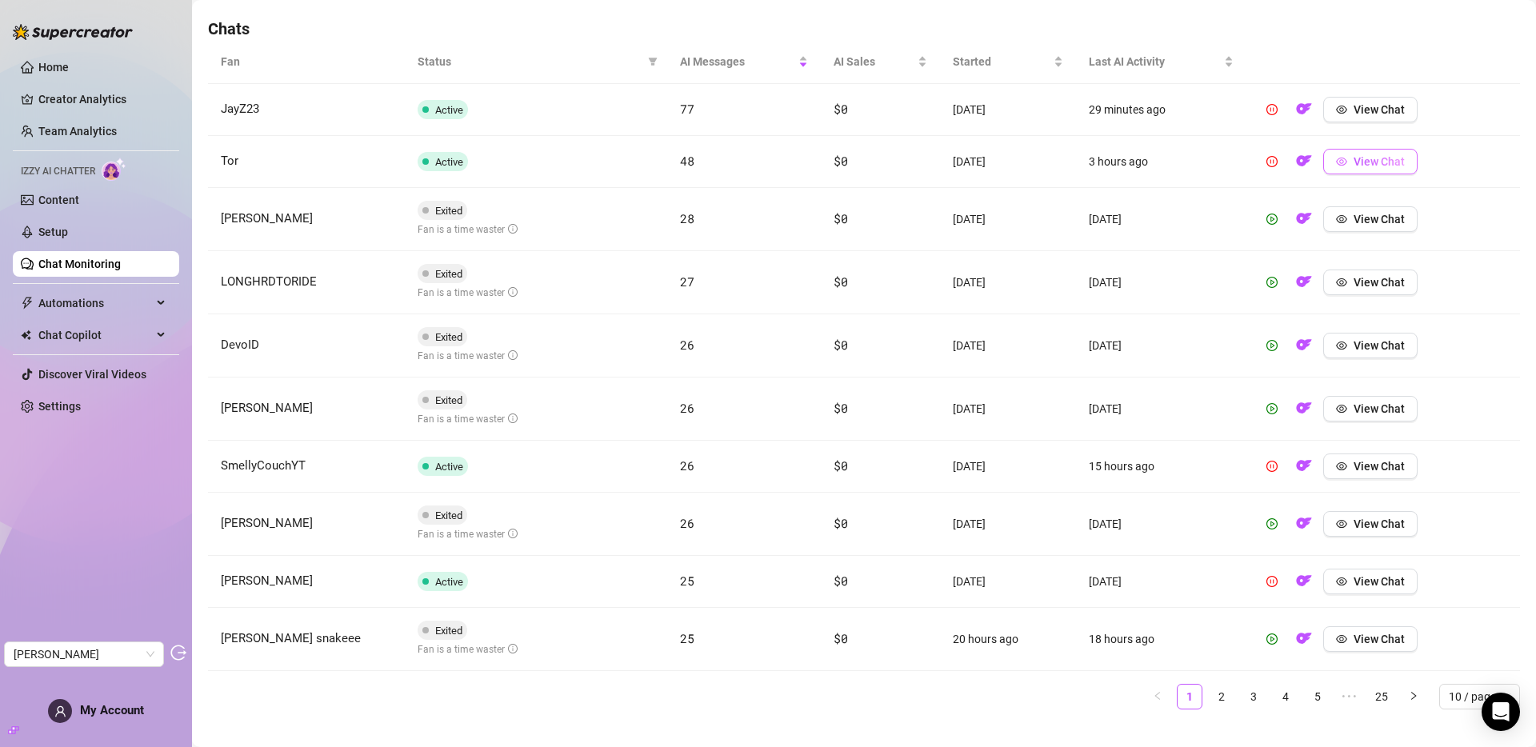
click at [1346, 171] on button "View Chat" at bounding box center [1370, 162] width 94 height 26
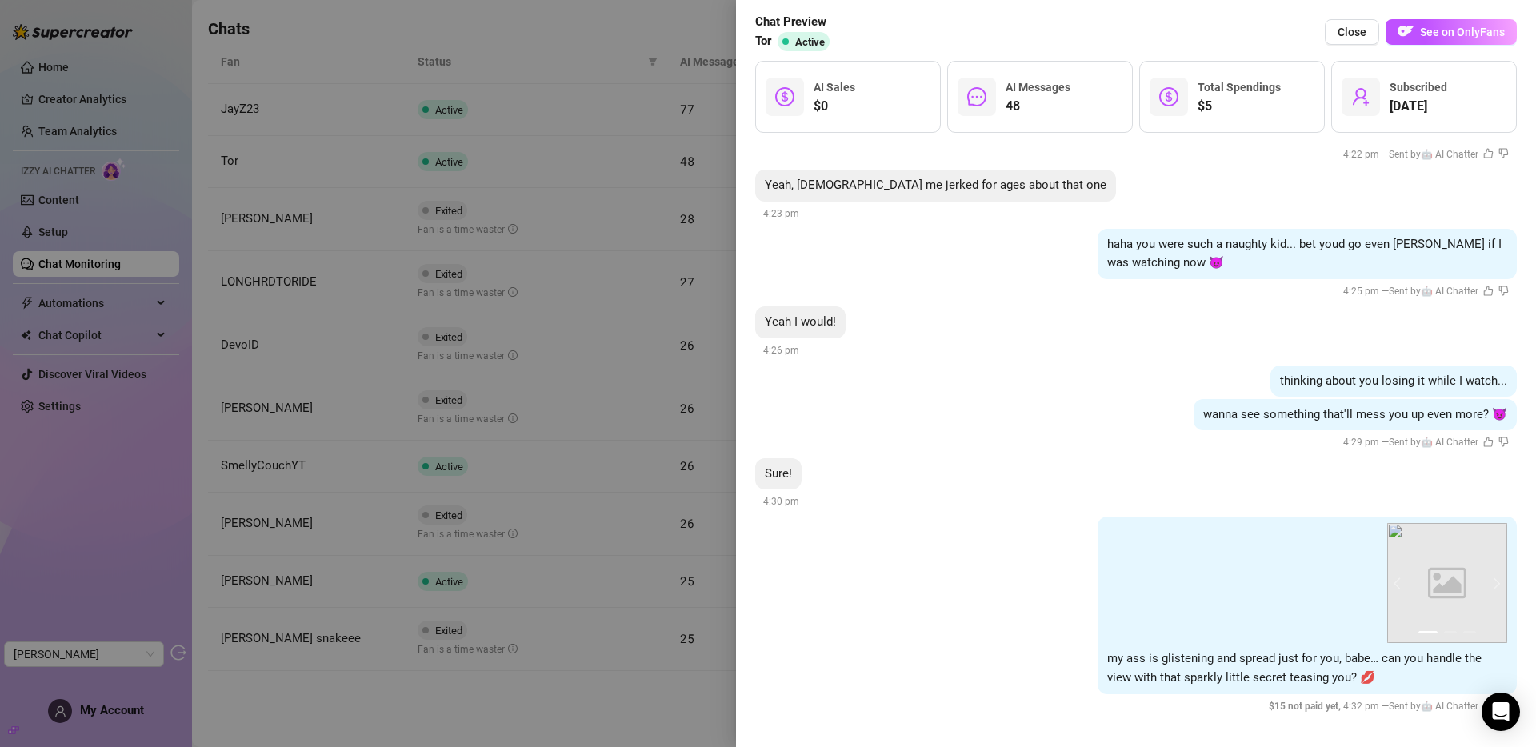
scroll to position [8915, 0]
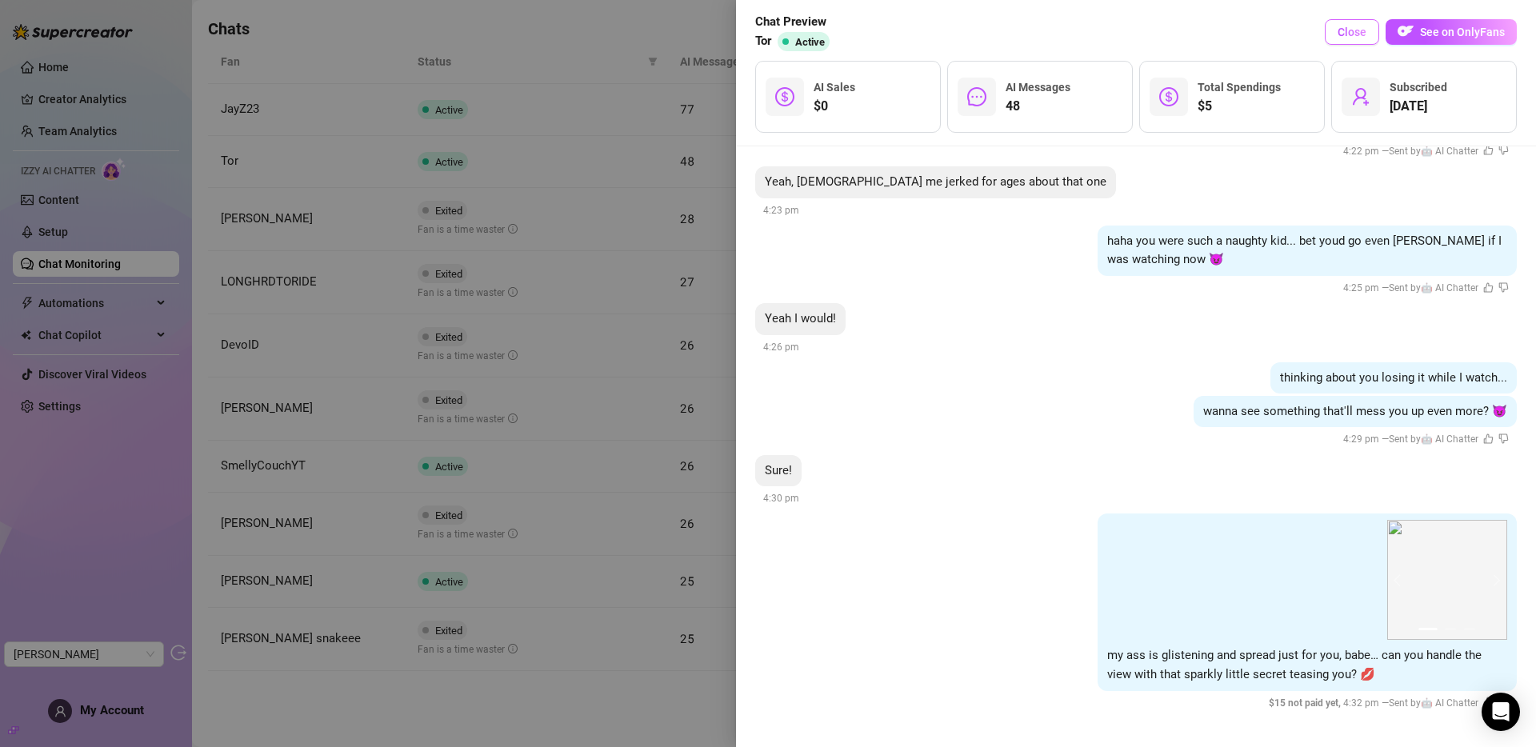
click at [1350, 30] on span "Close" at bounding box center [1352, 32] width 29 height 13
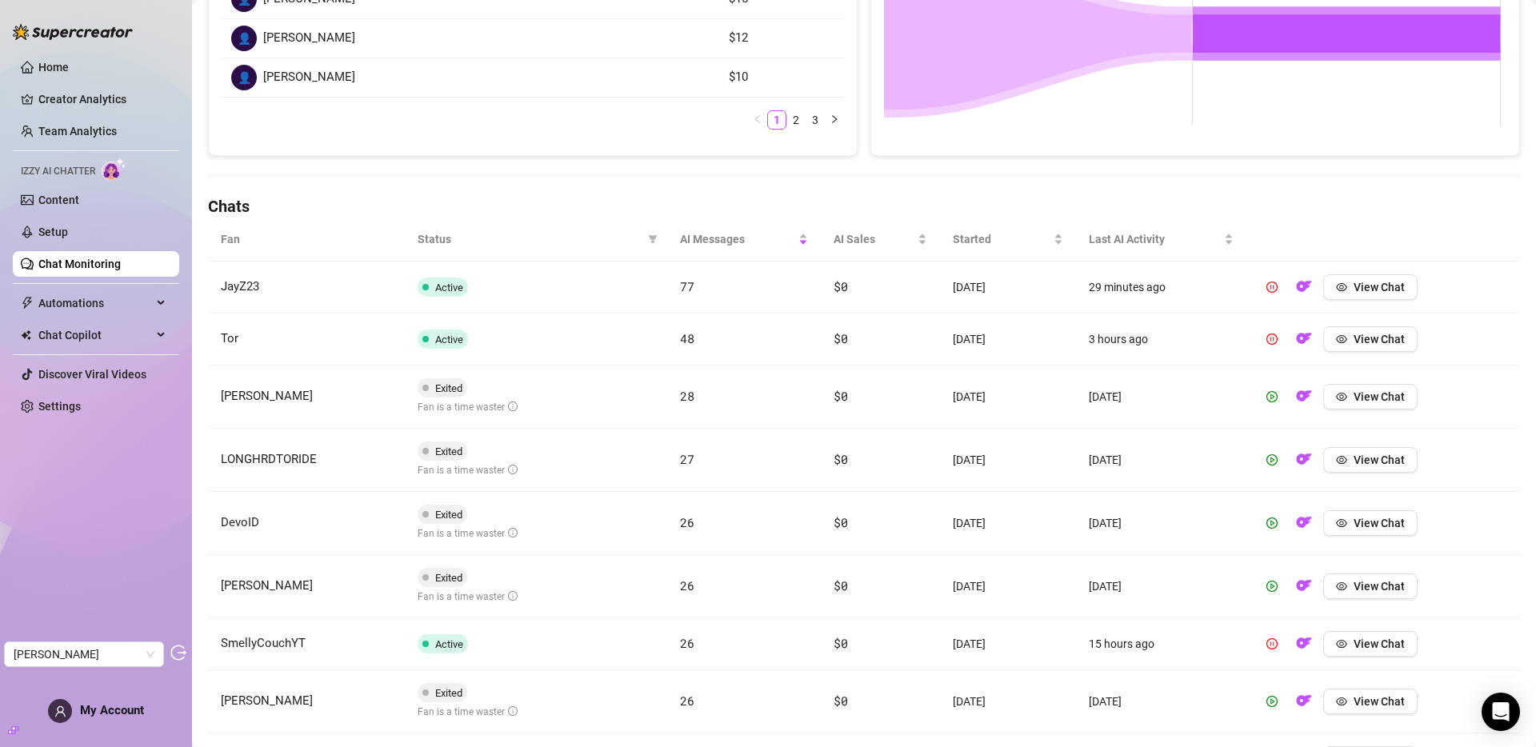
scroll to position [15, 0]
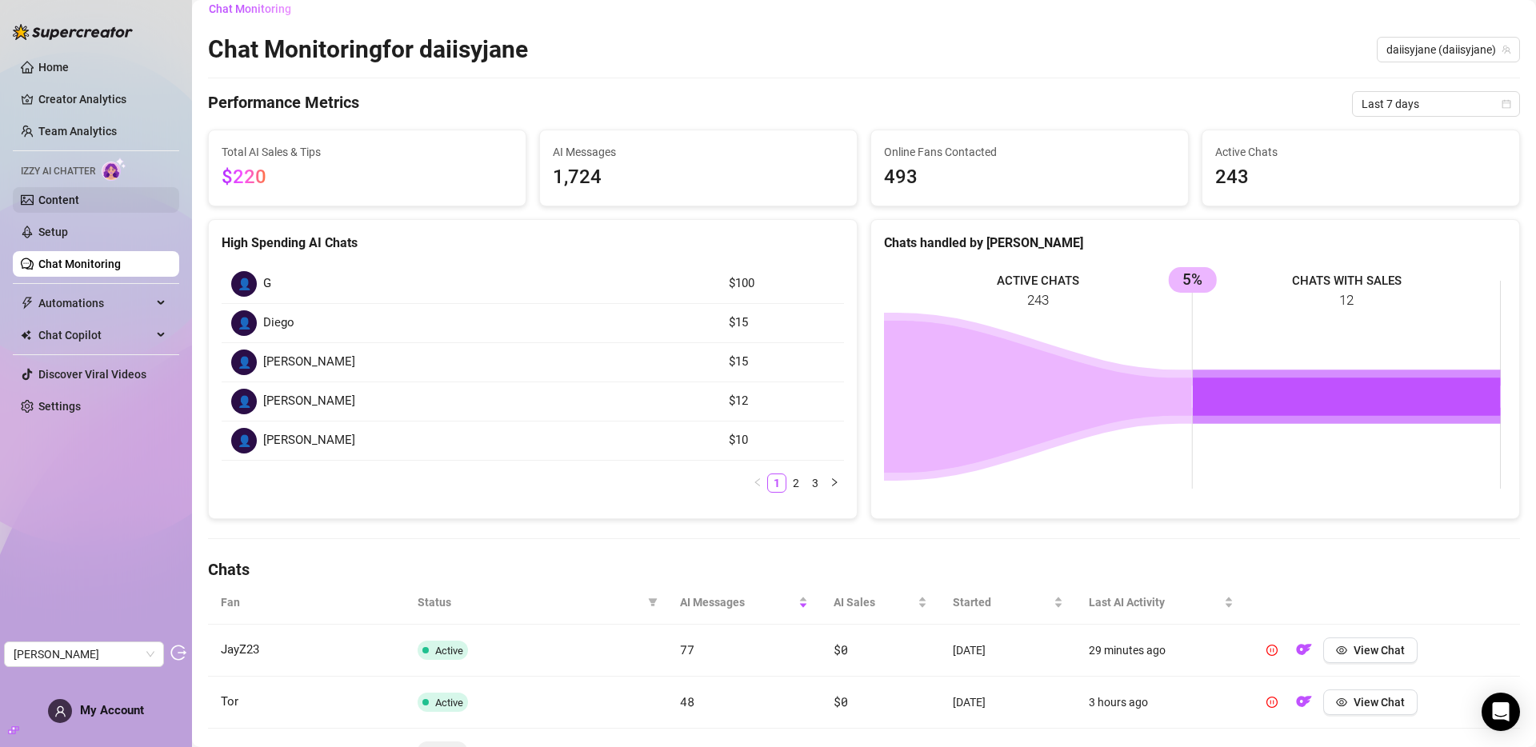
click at [66, 202] on link "Content" at bounding box center [58, 200] width 41 height 13
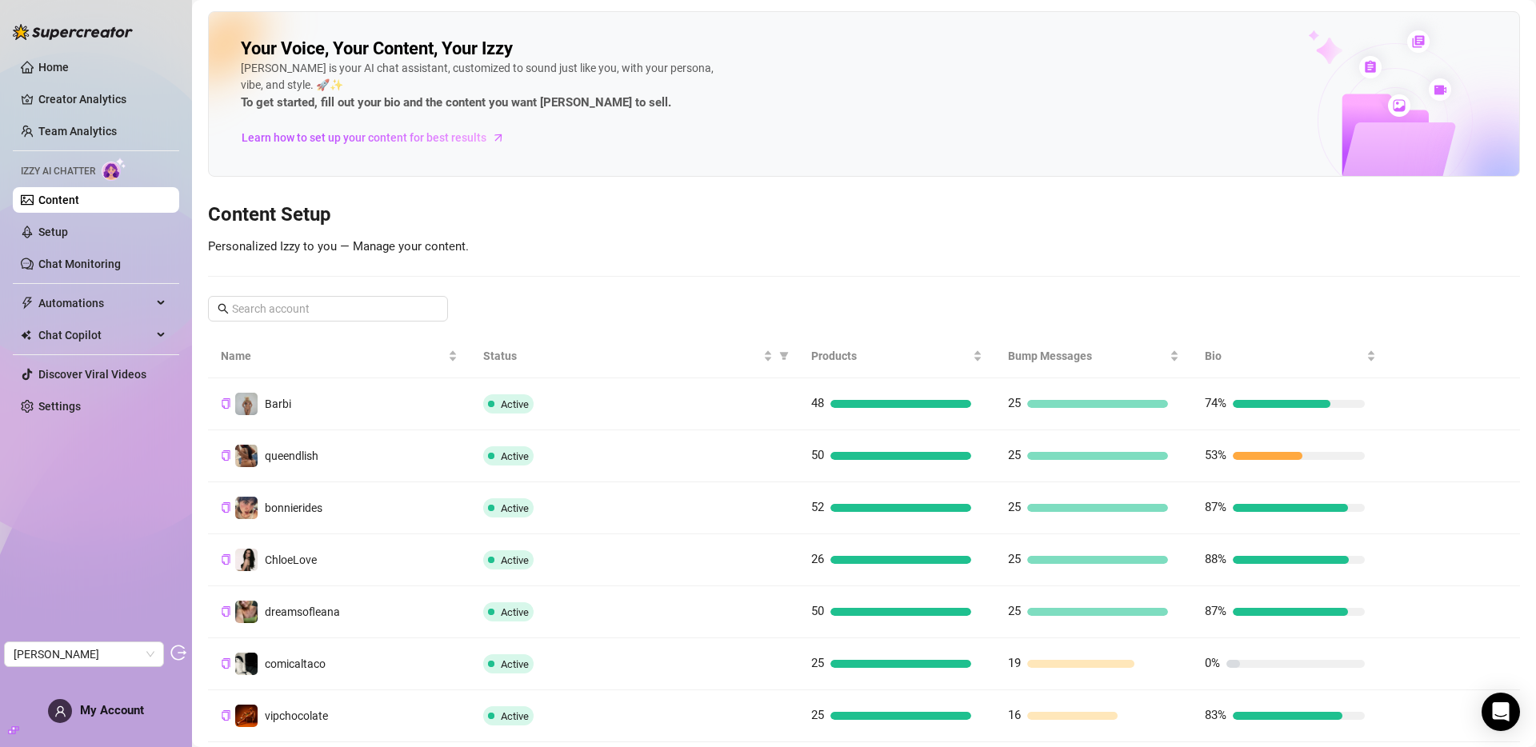
click at [1059, 391] on td "25" at bounding box center [1093, 404] width 197 height 52
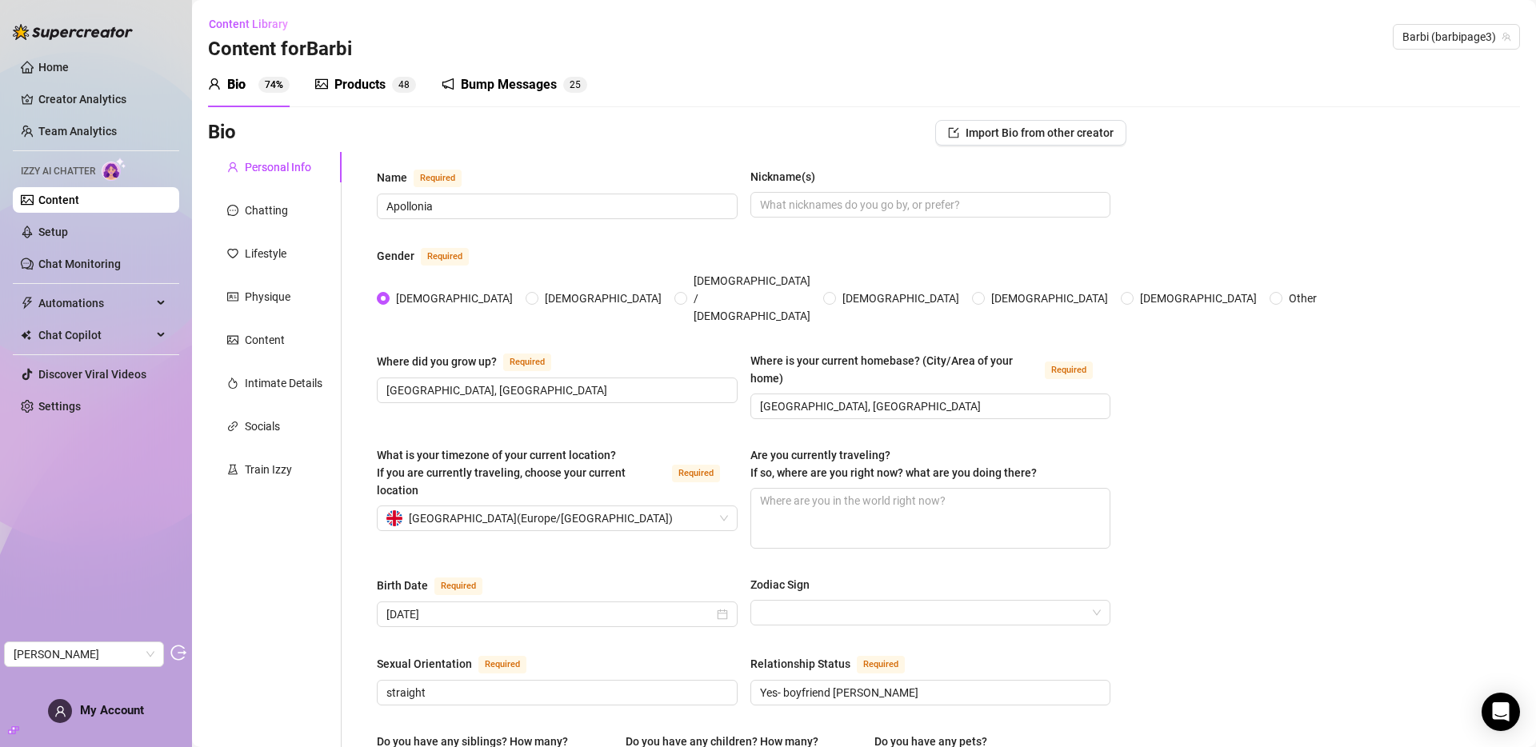
click at [517, 79] on div "Bump Messages" at bounding box center [509, 84] width 96 height 19
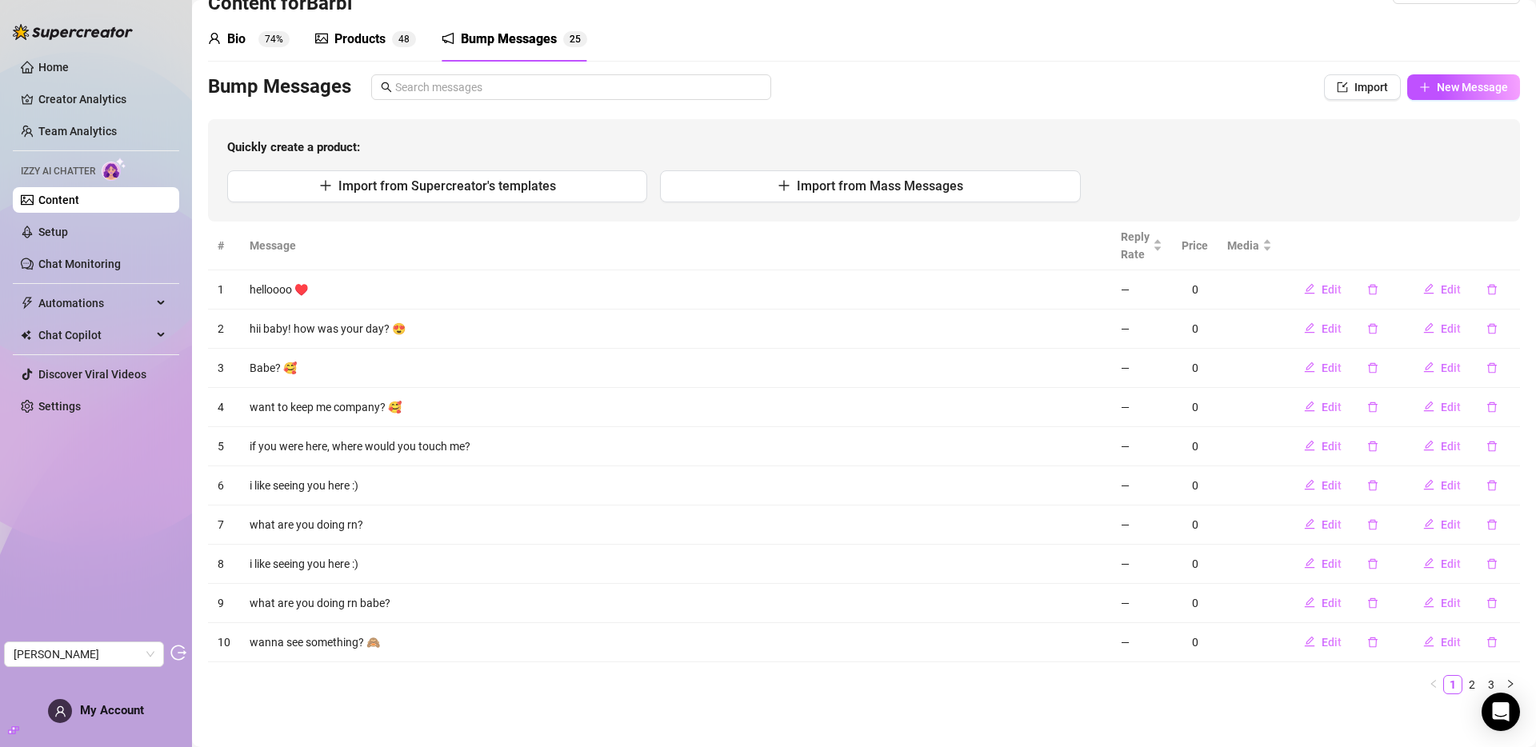
scroll to position [54, 0]
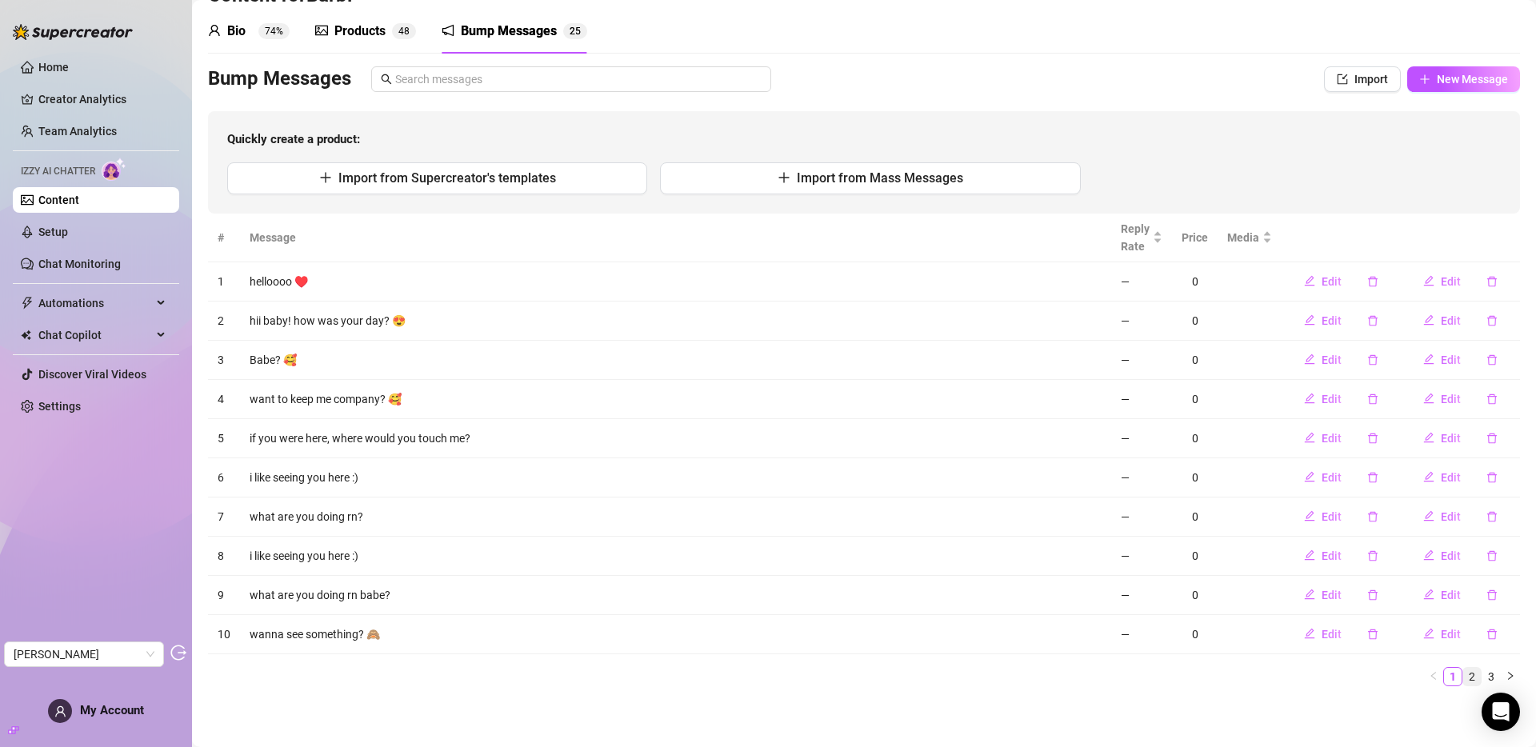
click at [1382, 674] on link "2" at bounding box center [1472, 677] width 18 height 18
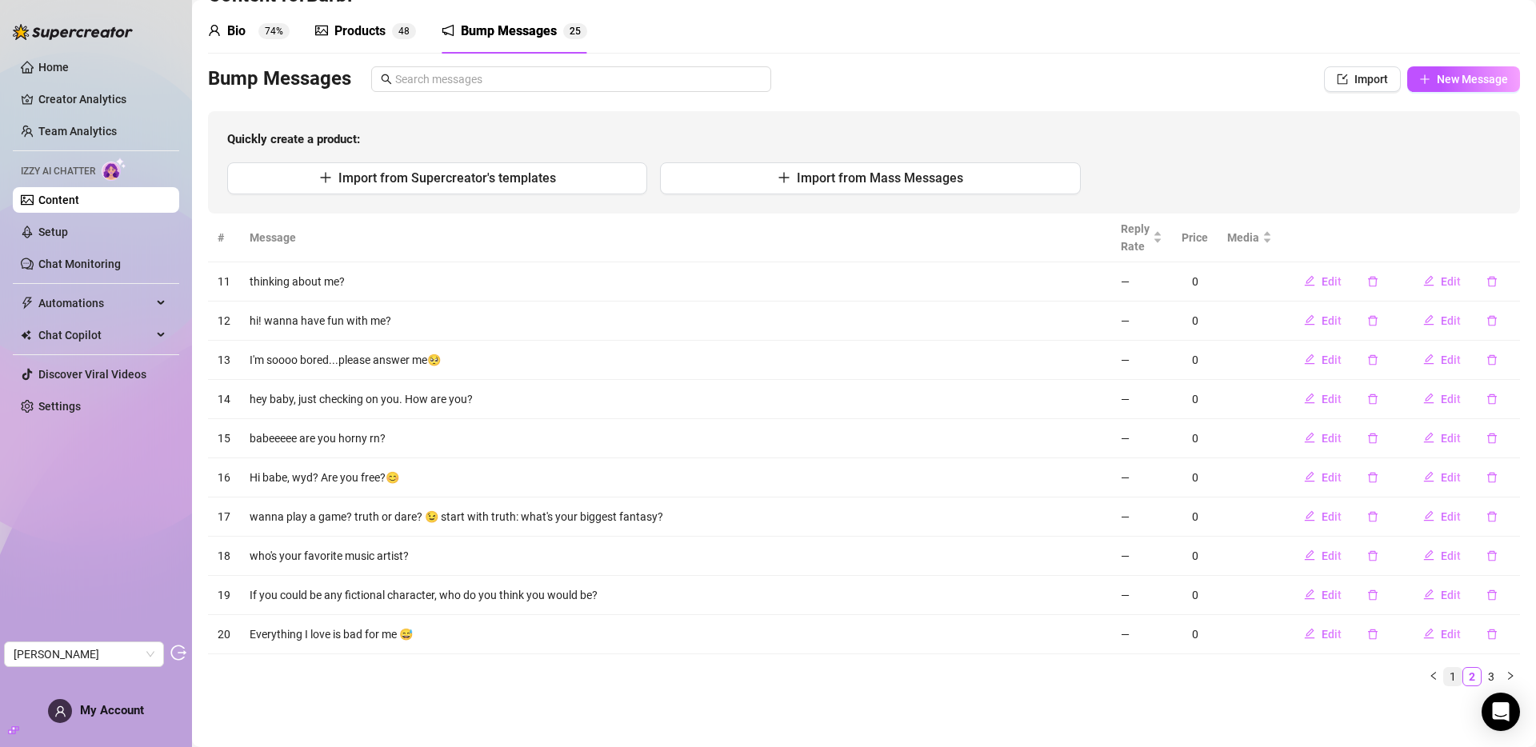
click at [1382, 675] on link "1" at bounding box center [1453, 677] width 18 height 18
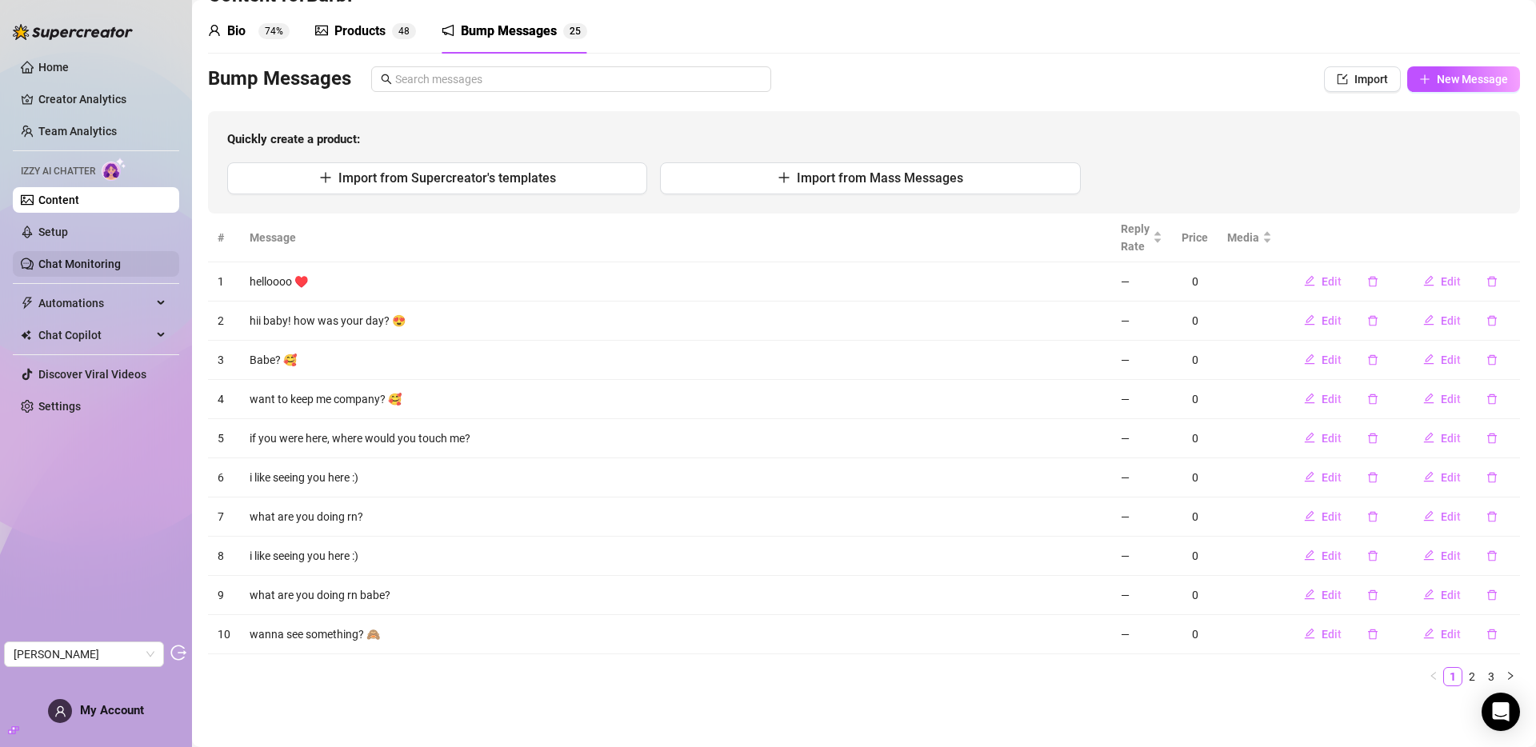
click at [107, 265] on link "Chat Monitoring" at bounding box center [79, 264] width 82 height 13
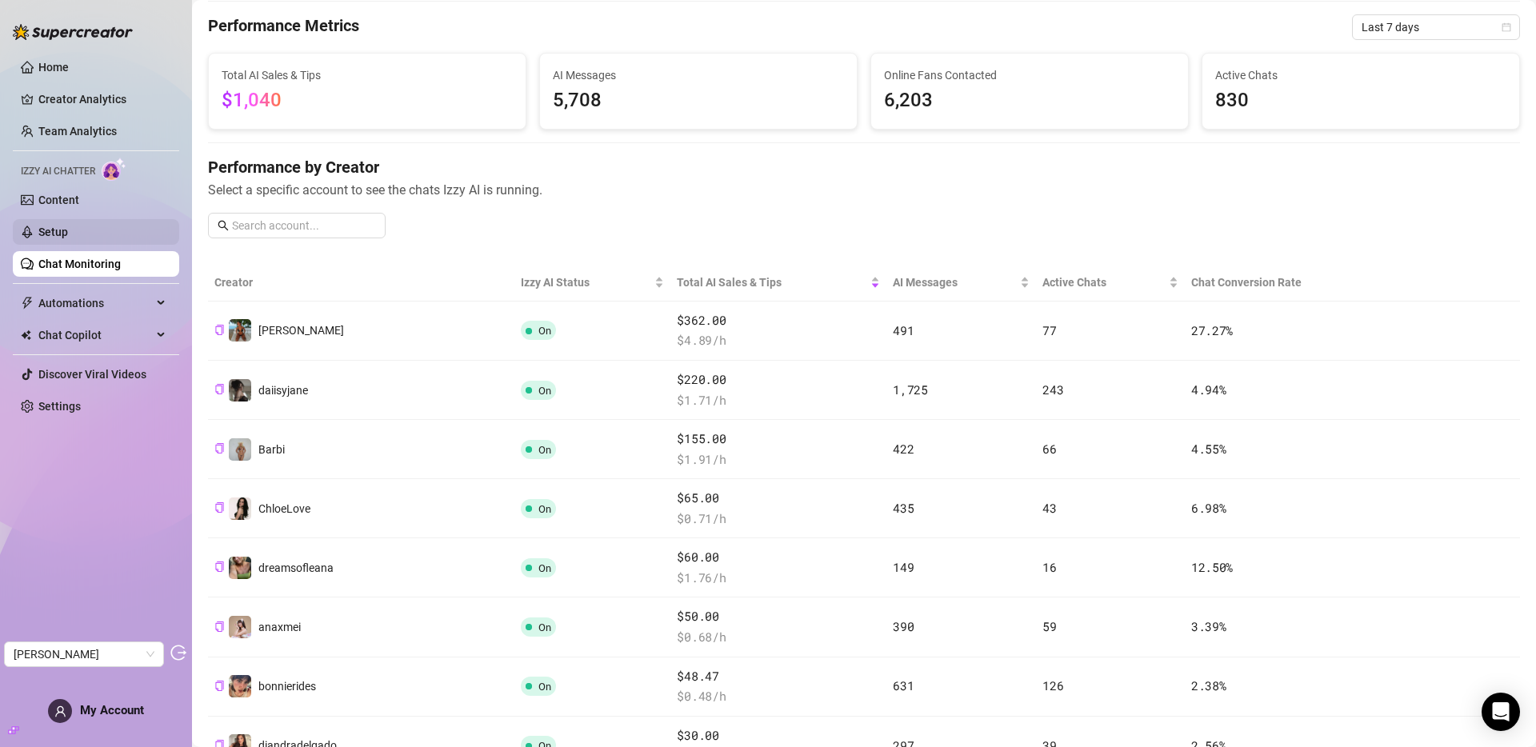
click at [68, 235] on link "Setup" at bounding box center [53, 232] width 30 height 13
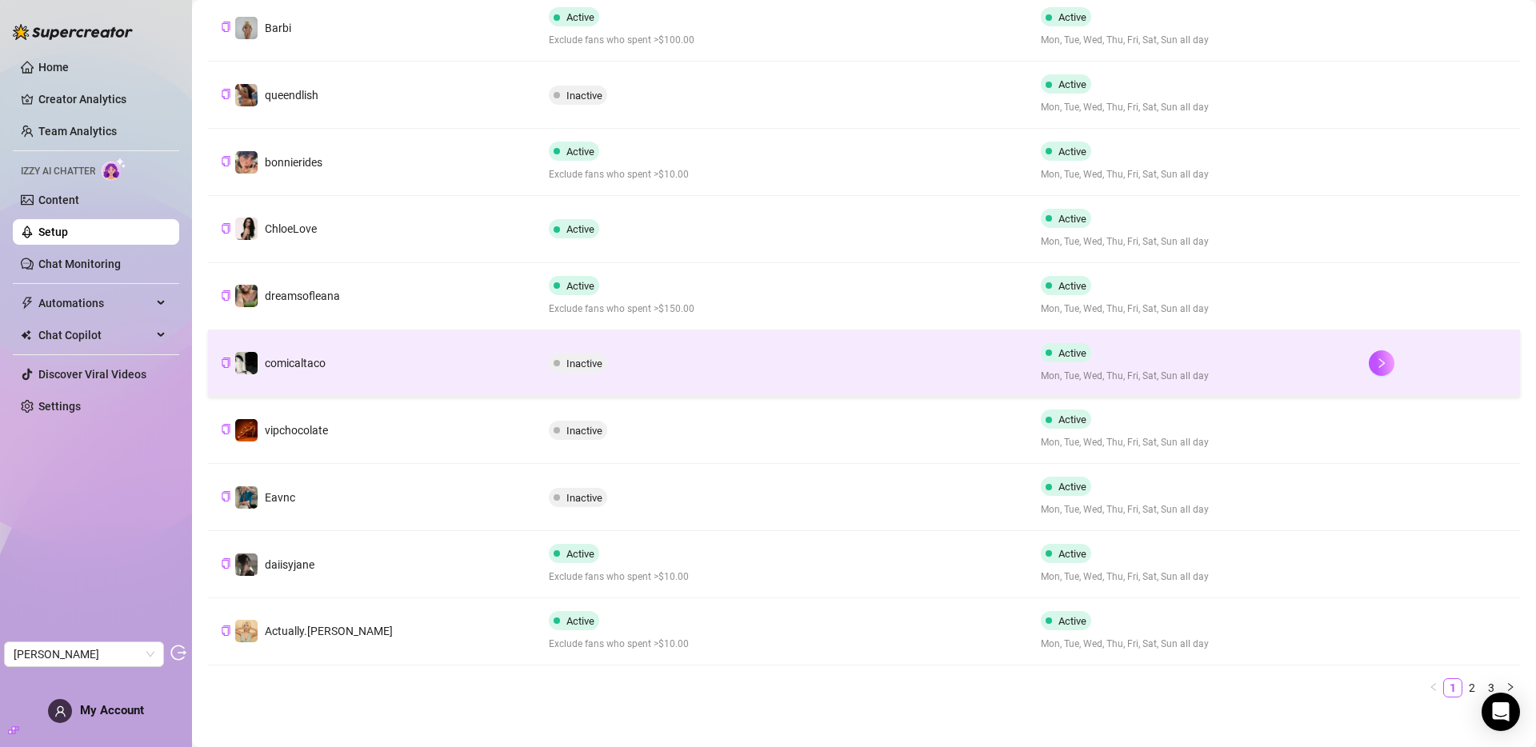
scroll to position [357, 0]
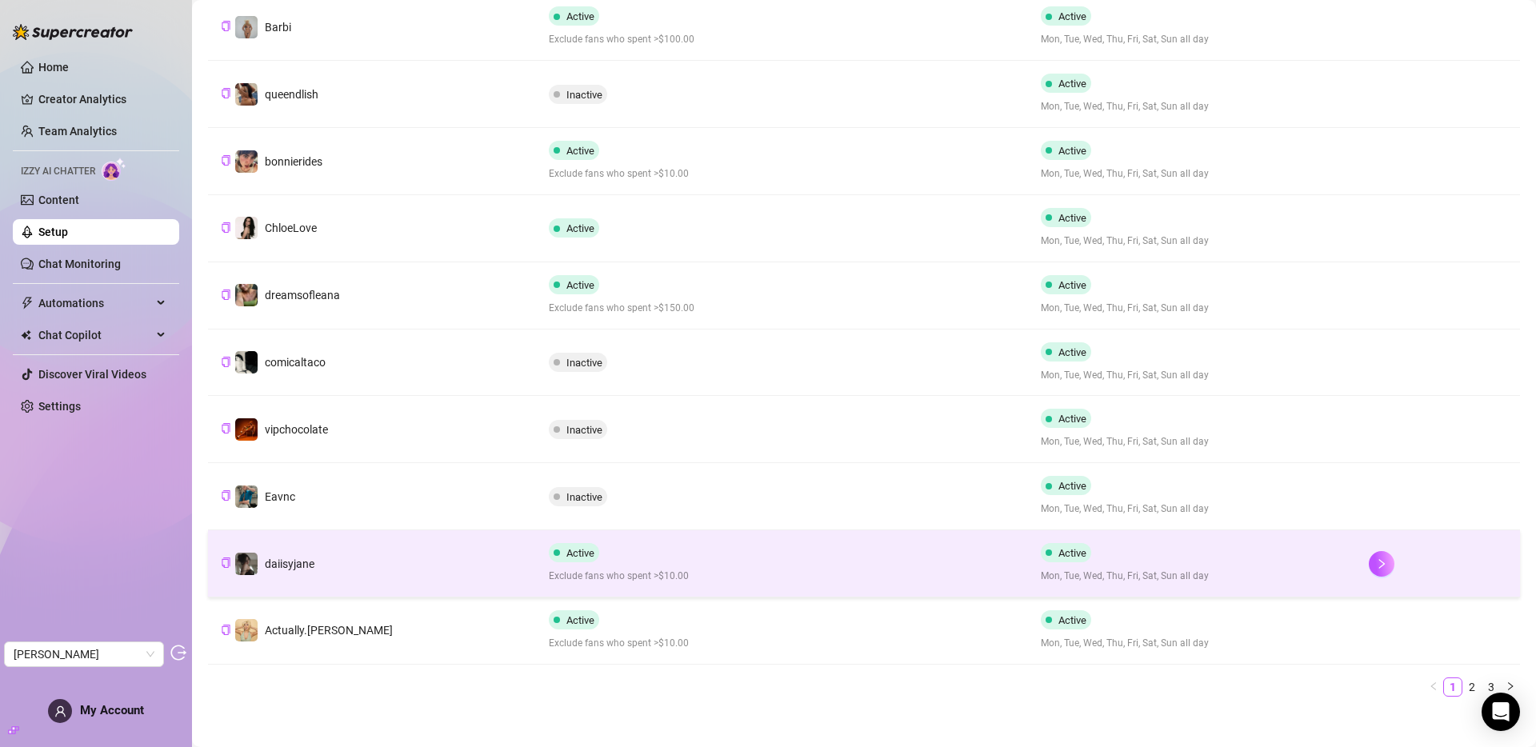
click at [433, 569] on td "daiisyjane" at bounding box center [372, 563] width 328 height 67
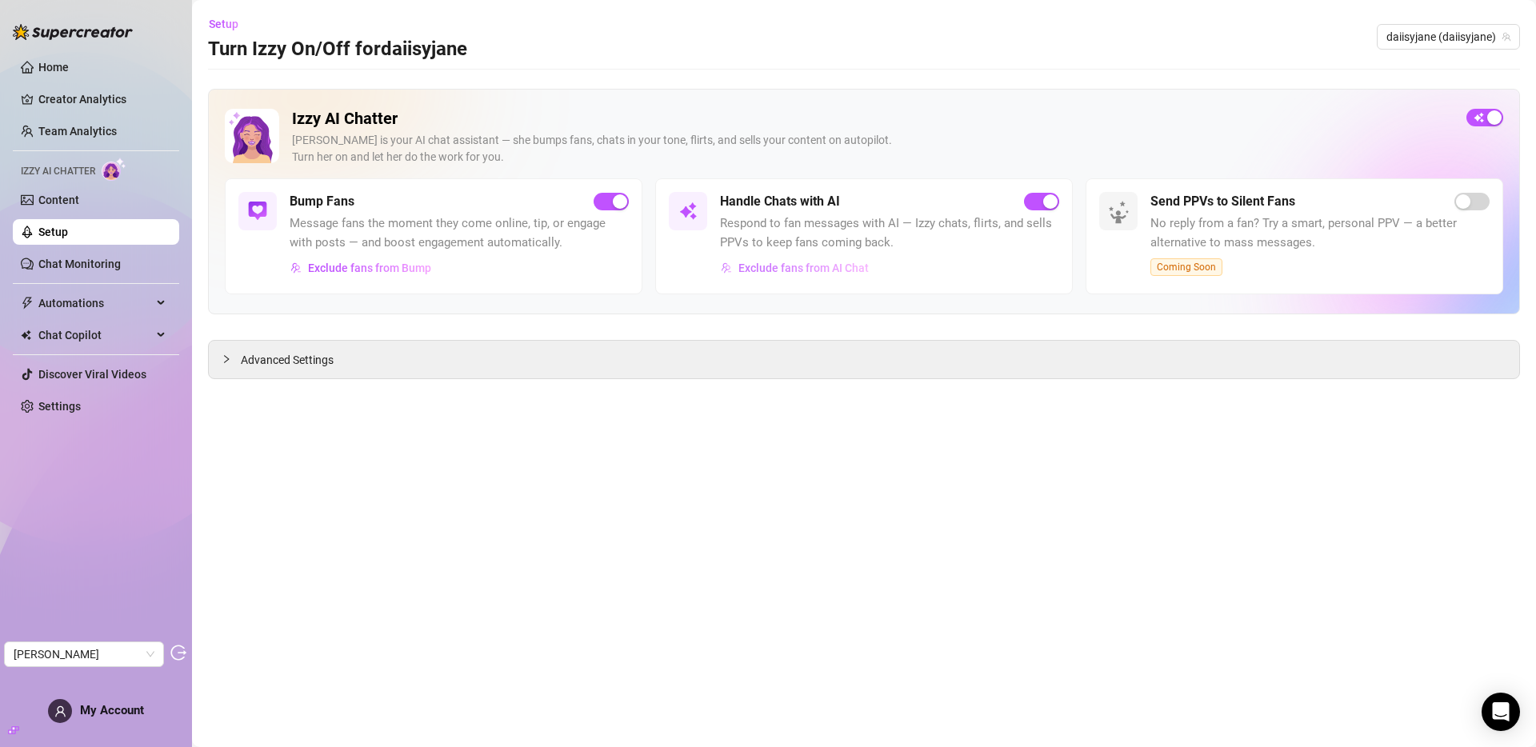
click at [786, 263] on span "Exclude fans from AI Chat" at bounding box center [803, 268] width 130 height 13
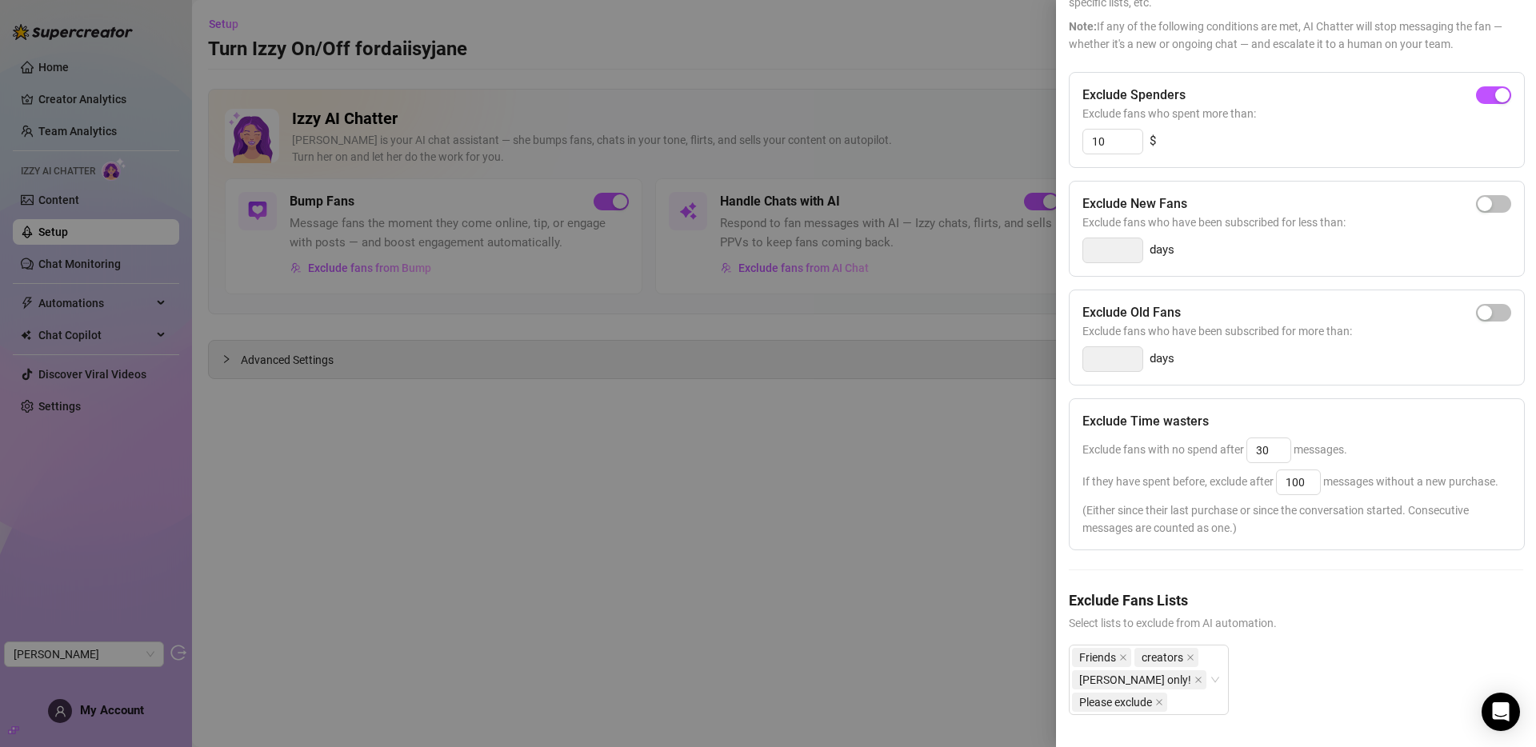
scroll to position [150, 0]
click at [677, 390] on div at bounding box center [768, 373] width 1536 height 747
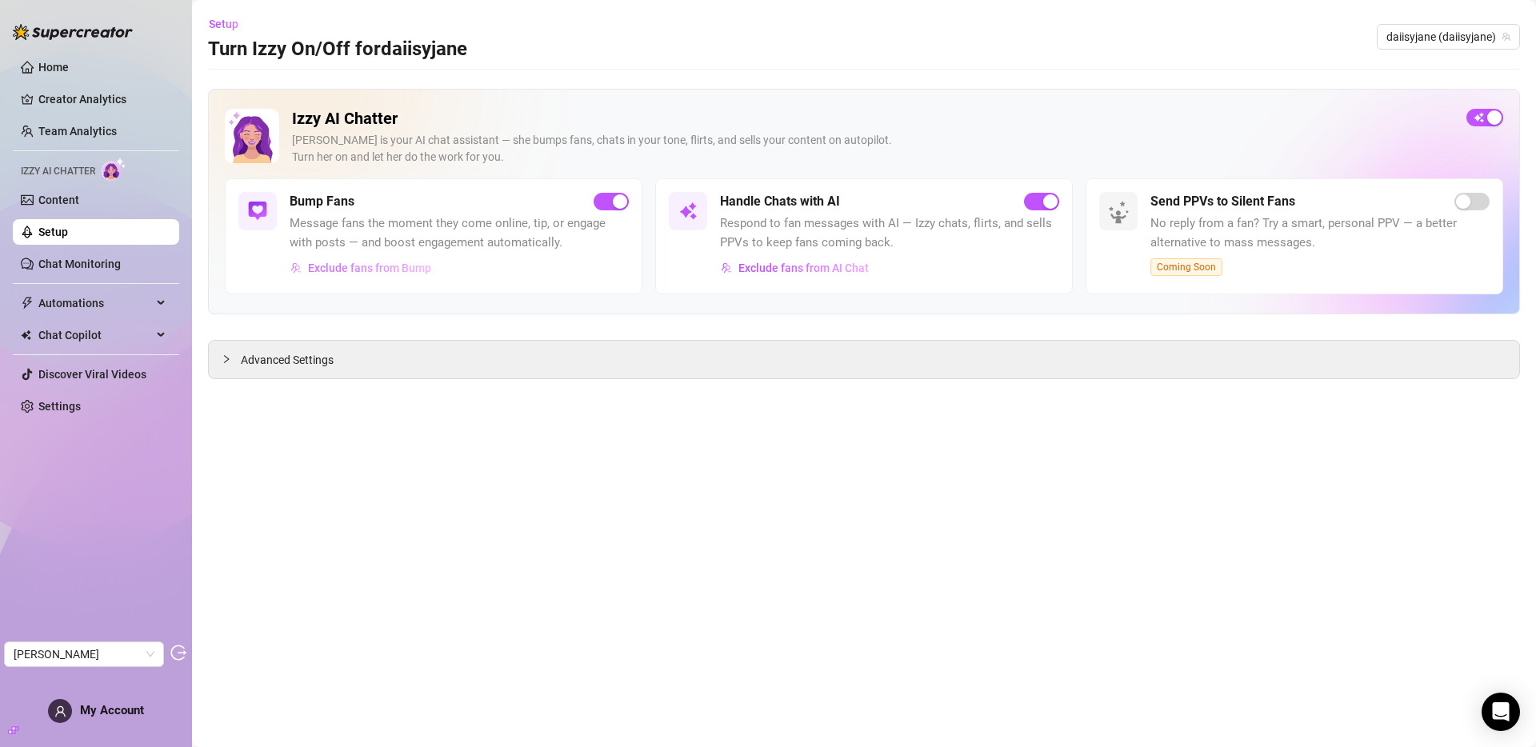
click at [366, 268] on span "Exclude fans from Bump" at bounding box center [369, 268] width 123 height 13
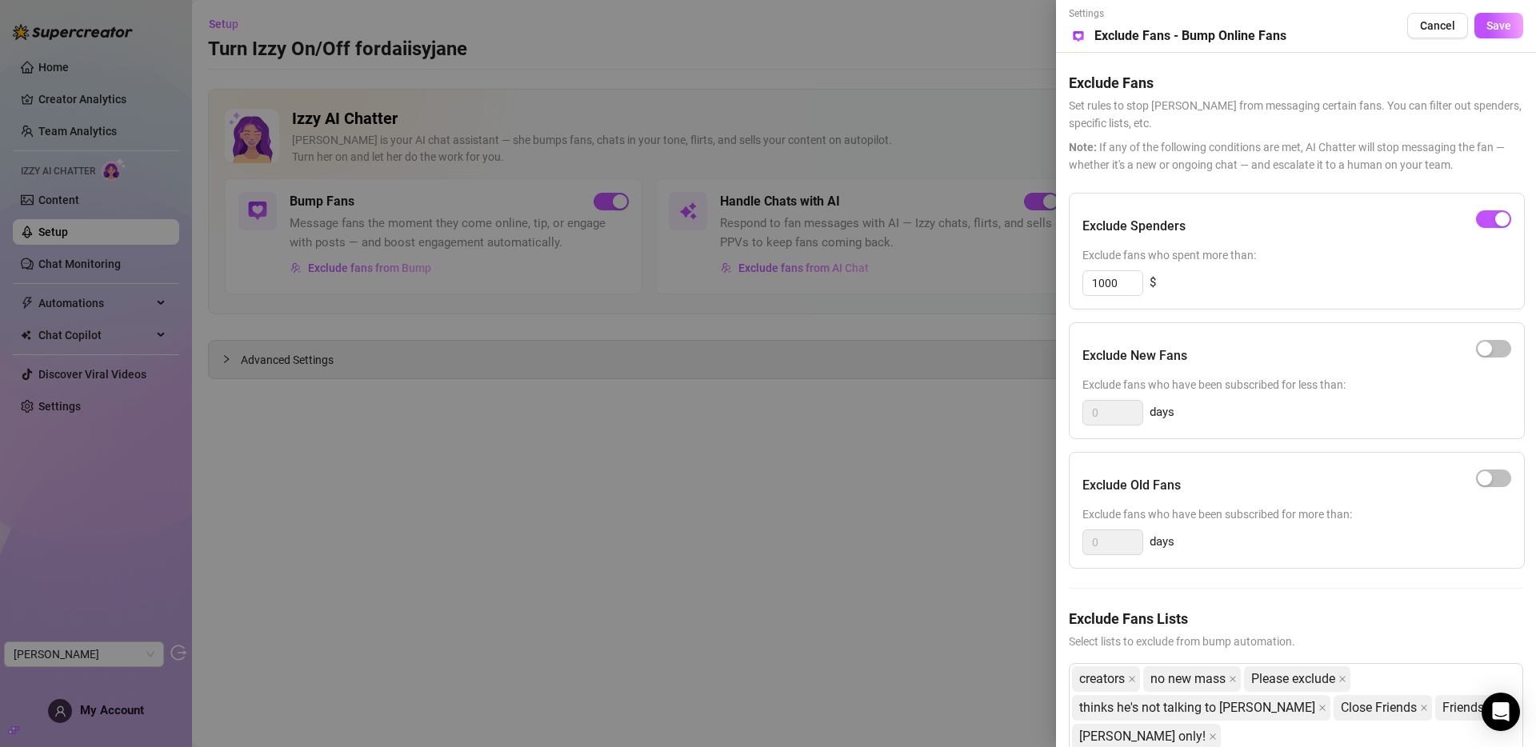
click at [759, 582] on div at bounding box center [768, 373] width 1536 height 747
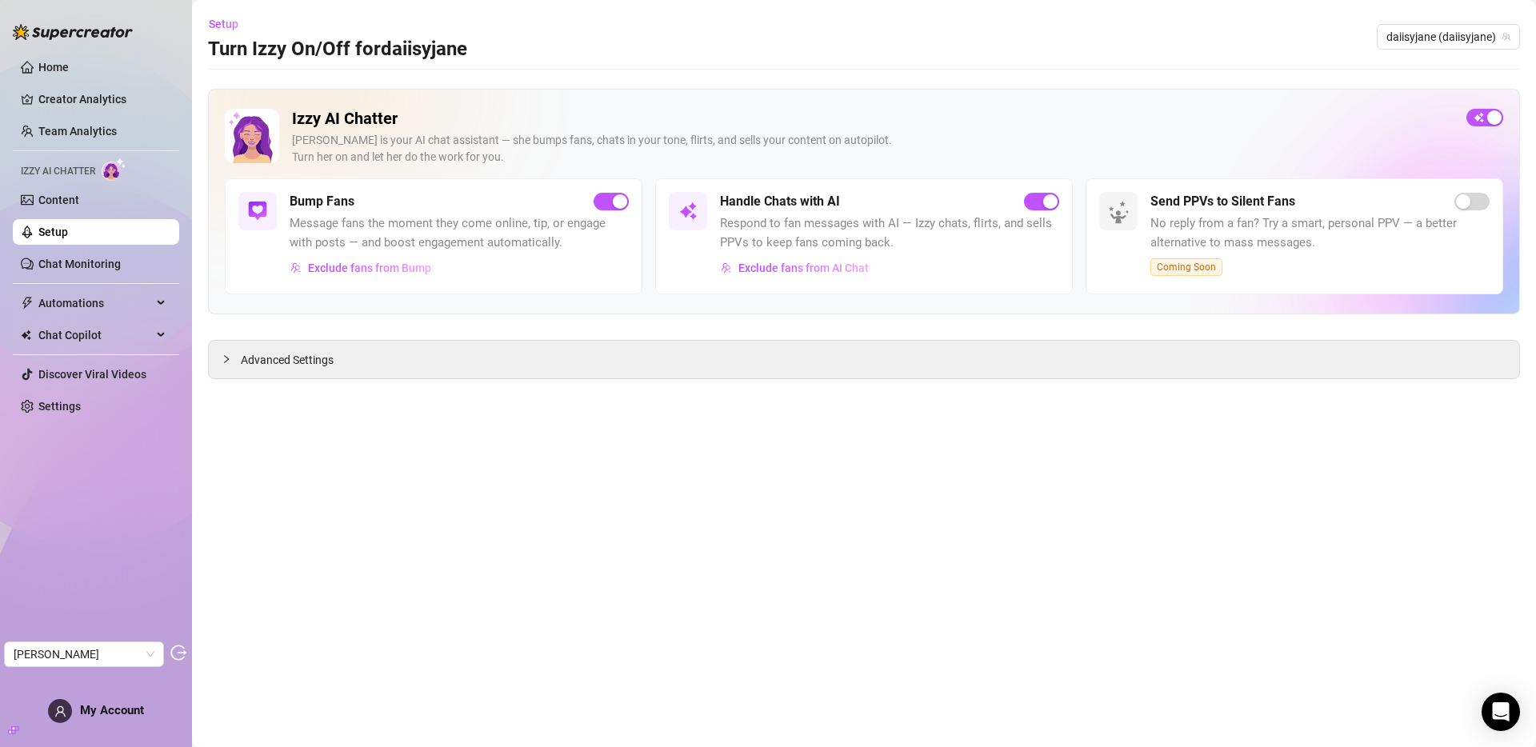
click at [63, 232] on link "Setup" at bounding box center [53, 232] width 30 height 13
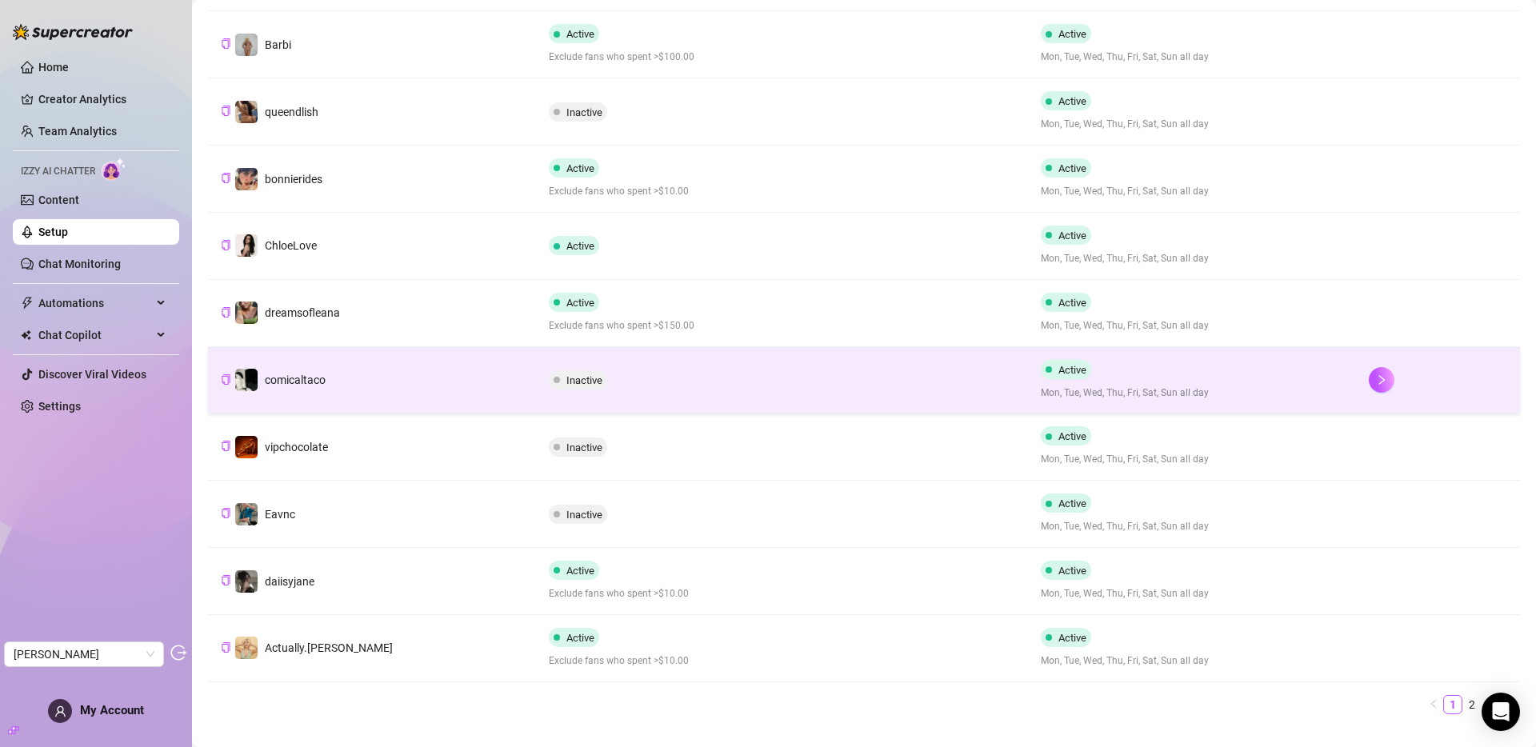
scroll to position [298, 0]
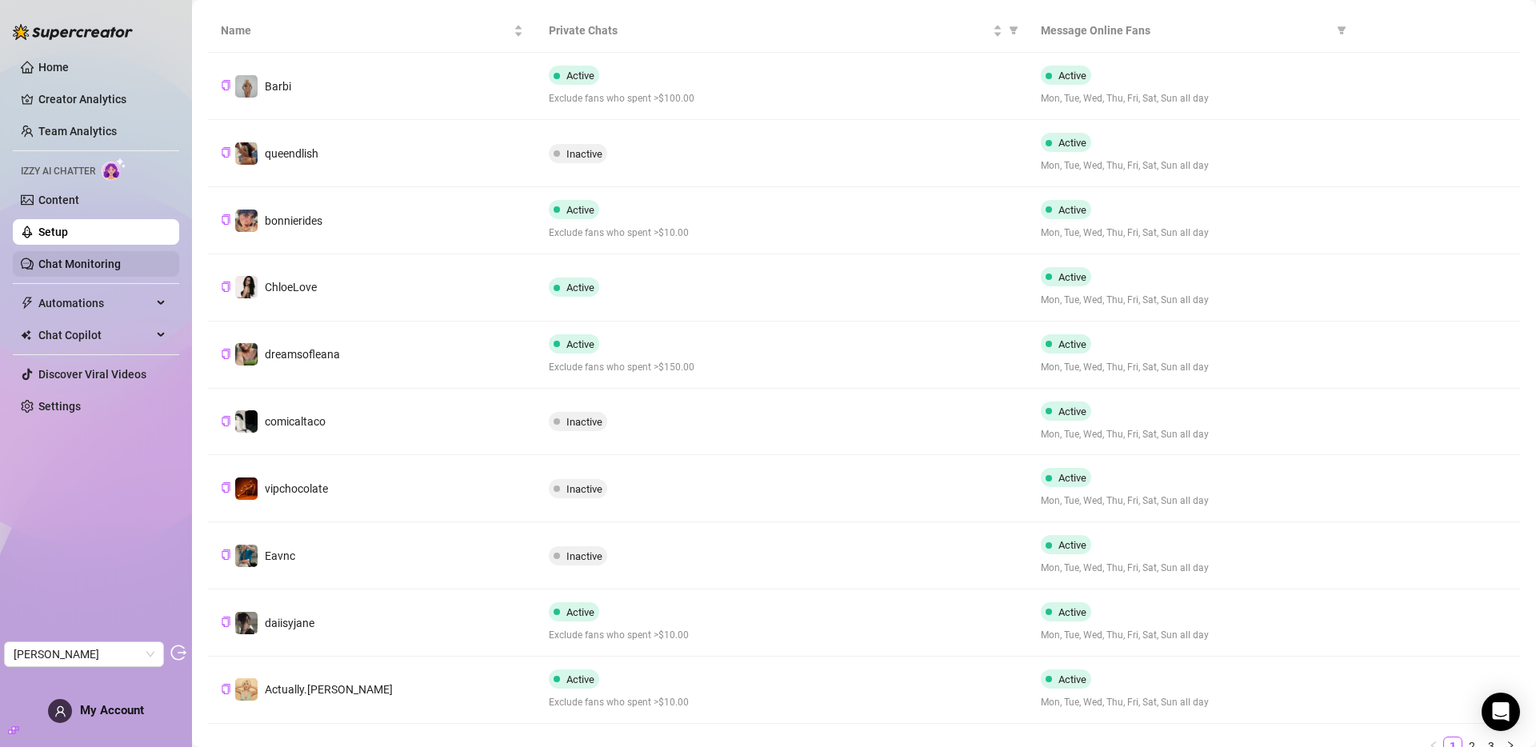
click at [93, 259] on link "Chat Monitoring" at bounding box center [79, 264] width 82 height 13
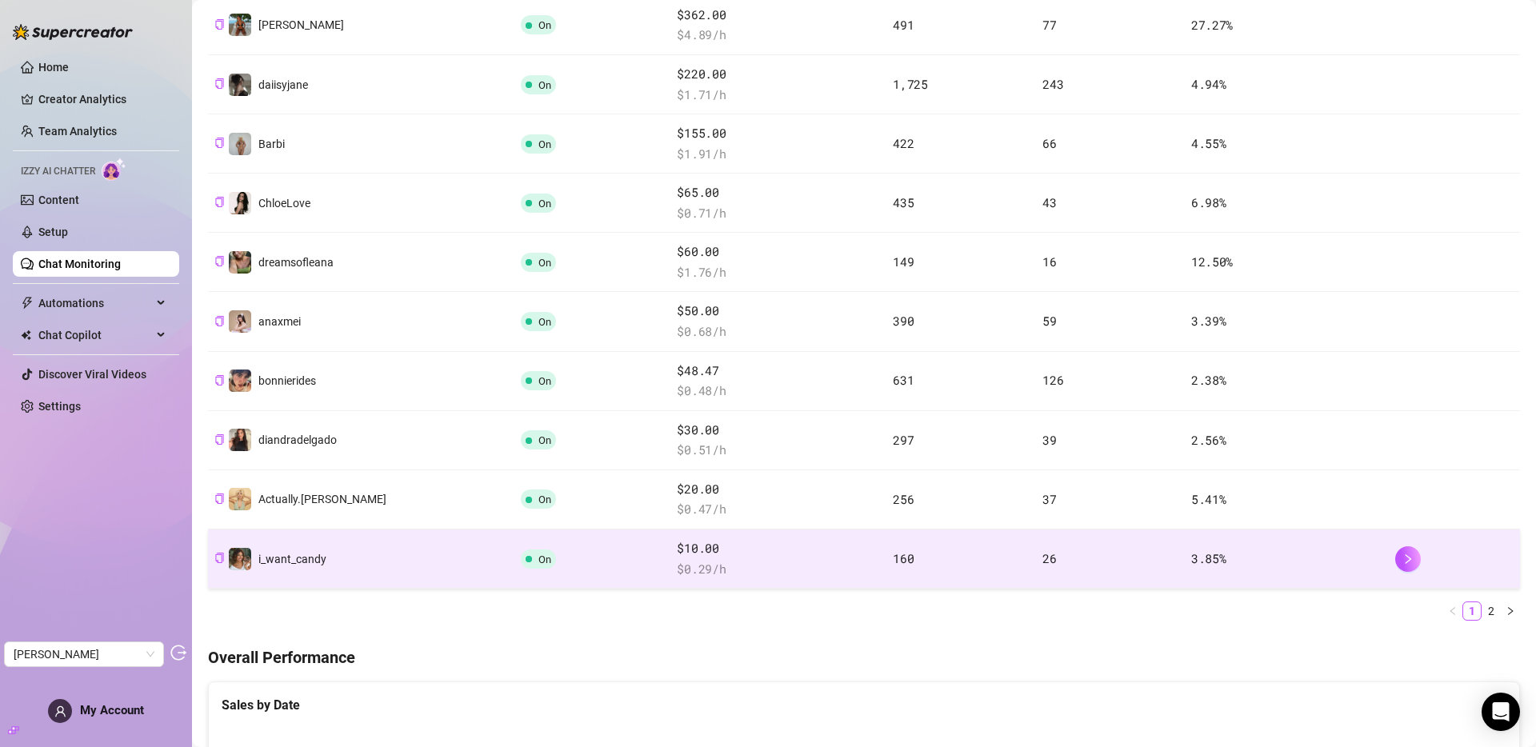
scroll to position [426, 0]
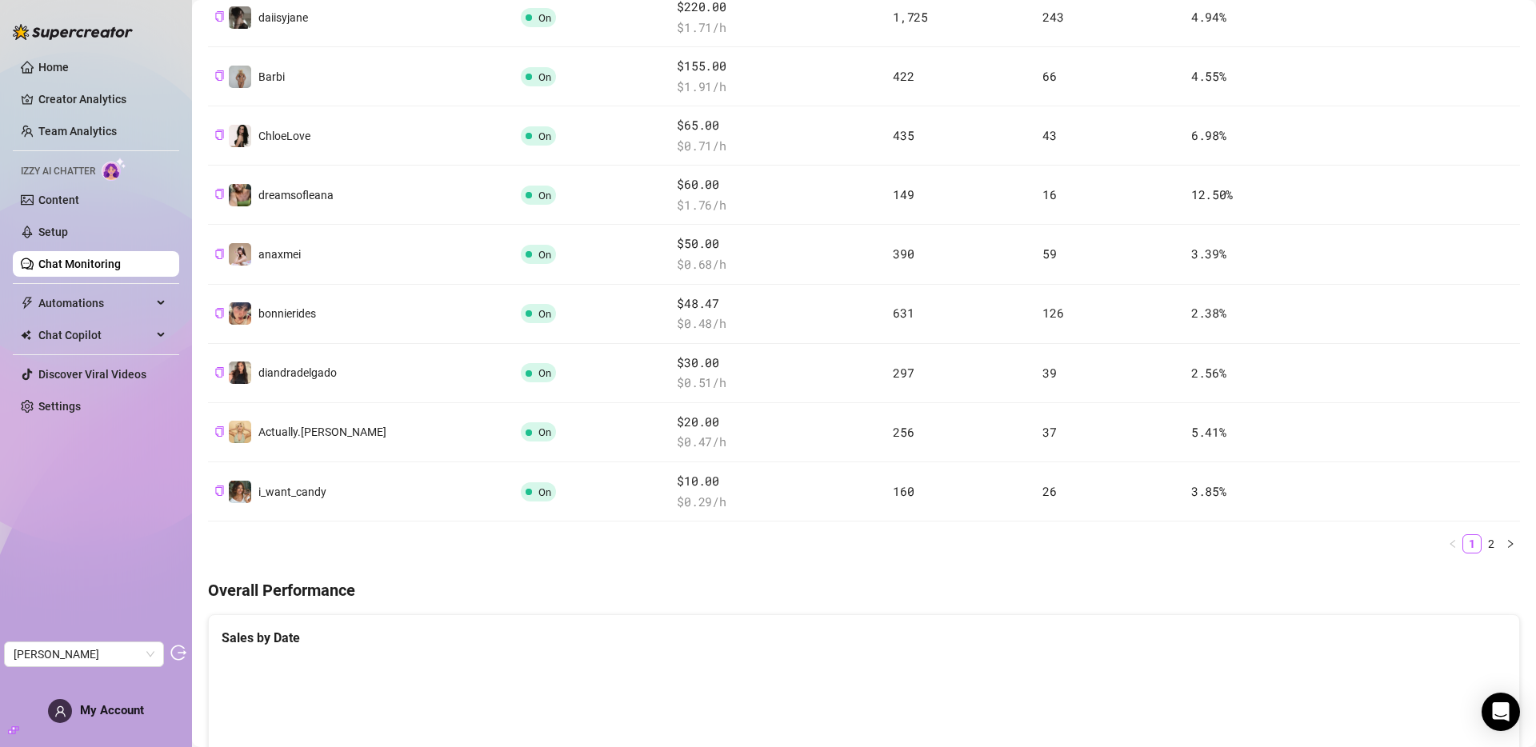
click at [1382, 543] on link "2" at bounding box center [1491, 544] width 18 height 18
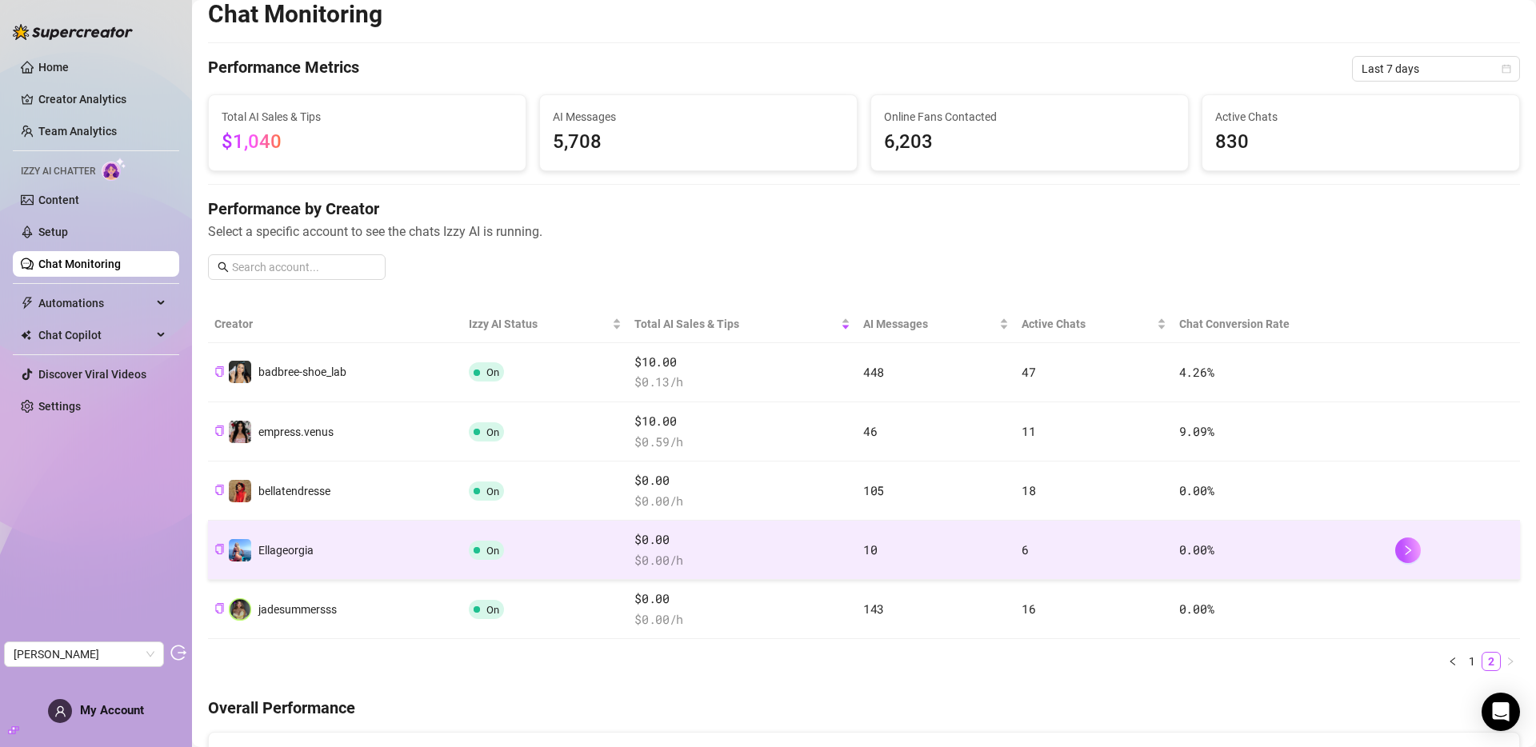
scroll to position [0, 0]
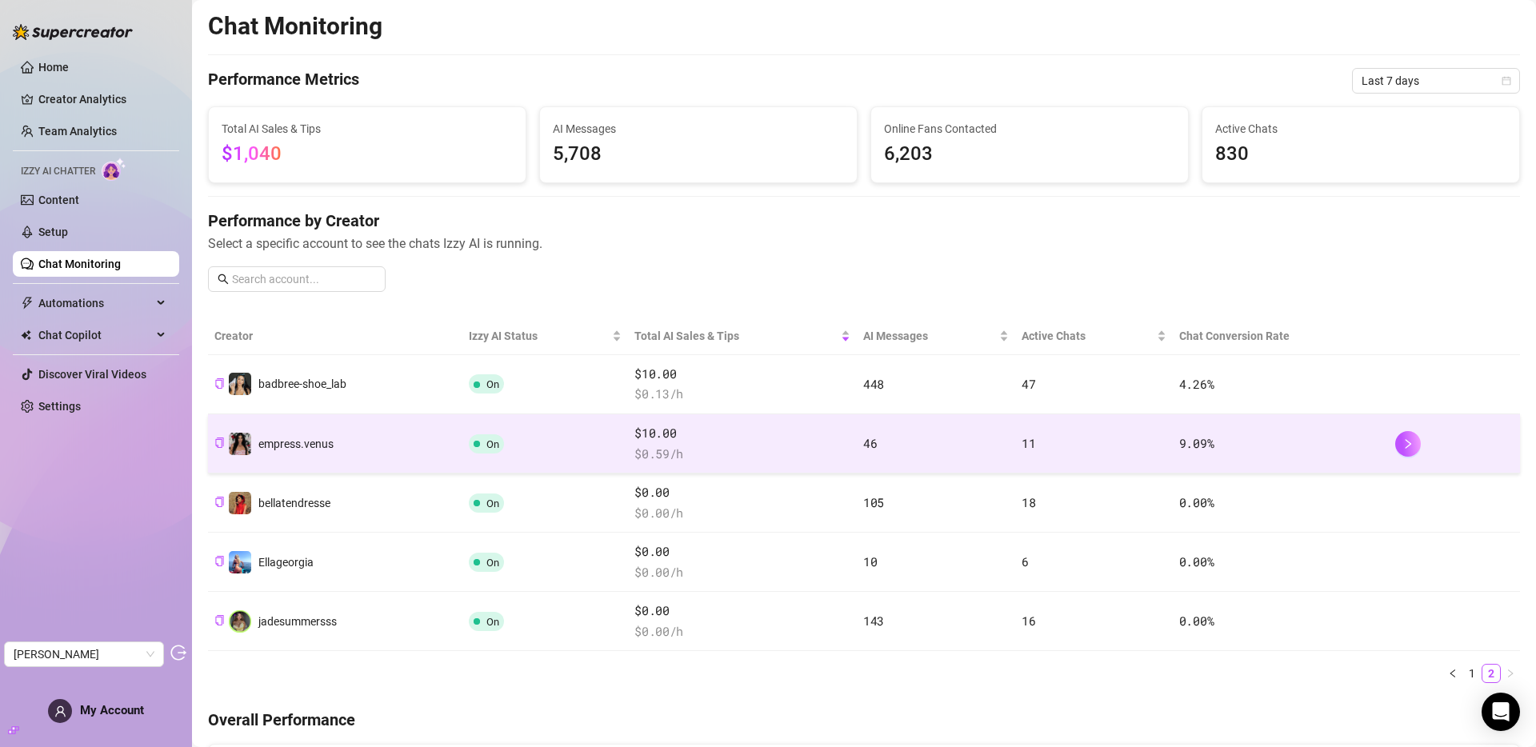
click at [929, 440] on td "46" at bounding box center [936, 443] width 158 height 59
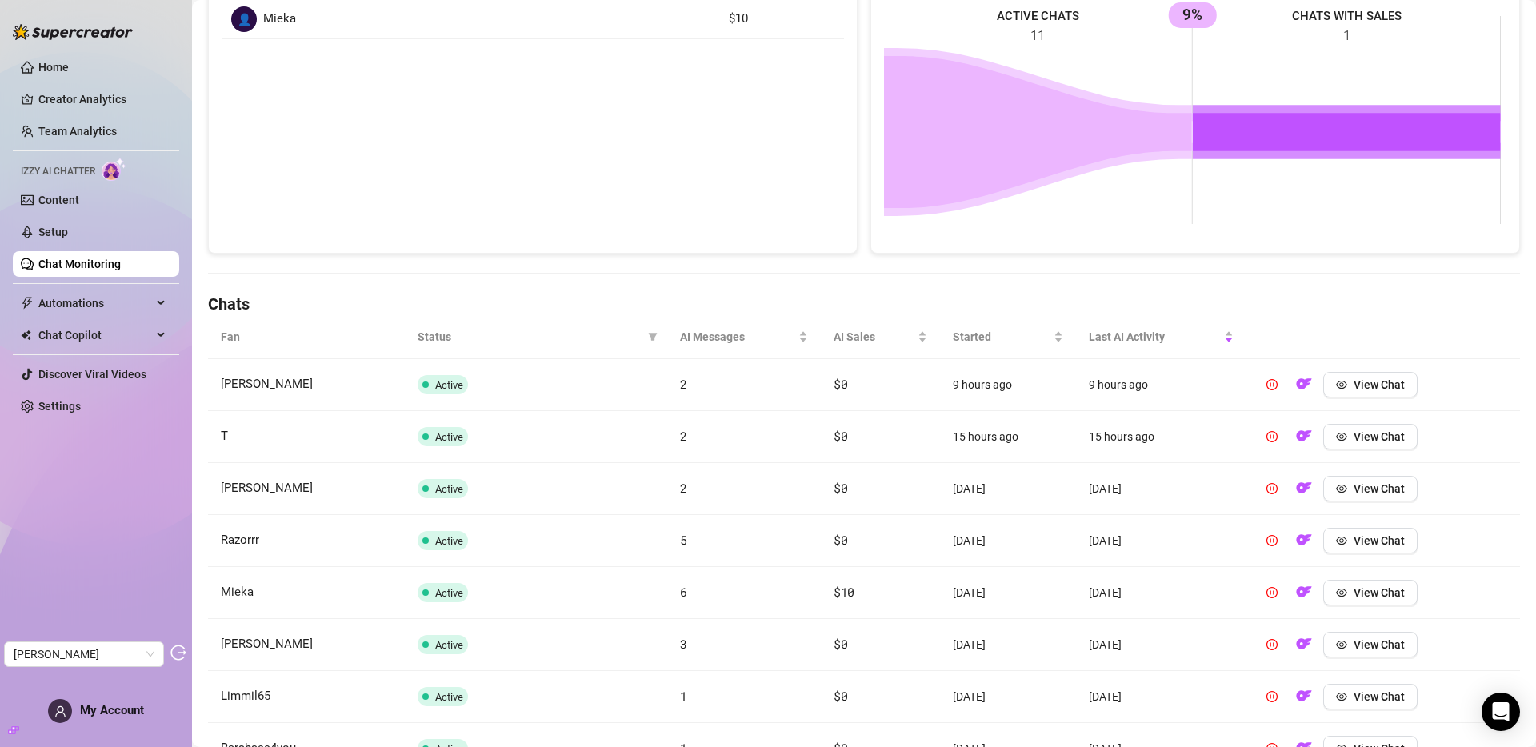
scroll to position [511, 0]
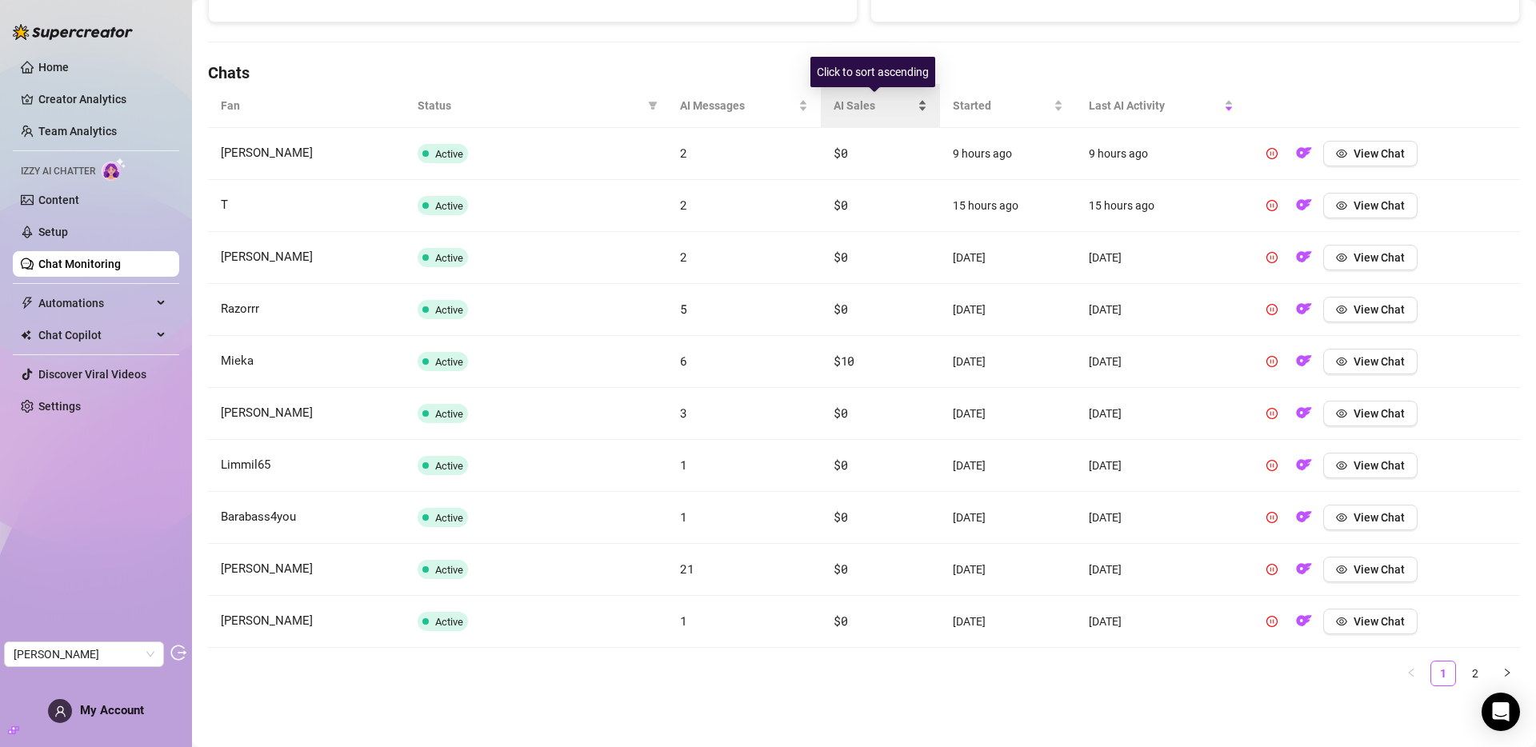
click at [834, 110] on span "AI Sales" at bounding box center [874, 106] width 81 height 18
click at [866, 107] on span "AI Sales" at bounding box center [874, 106] width 81 height 18
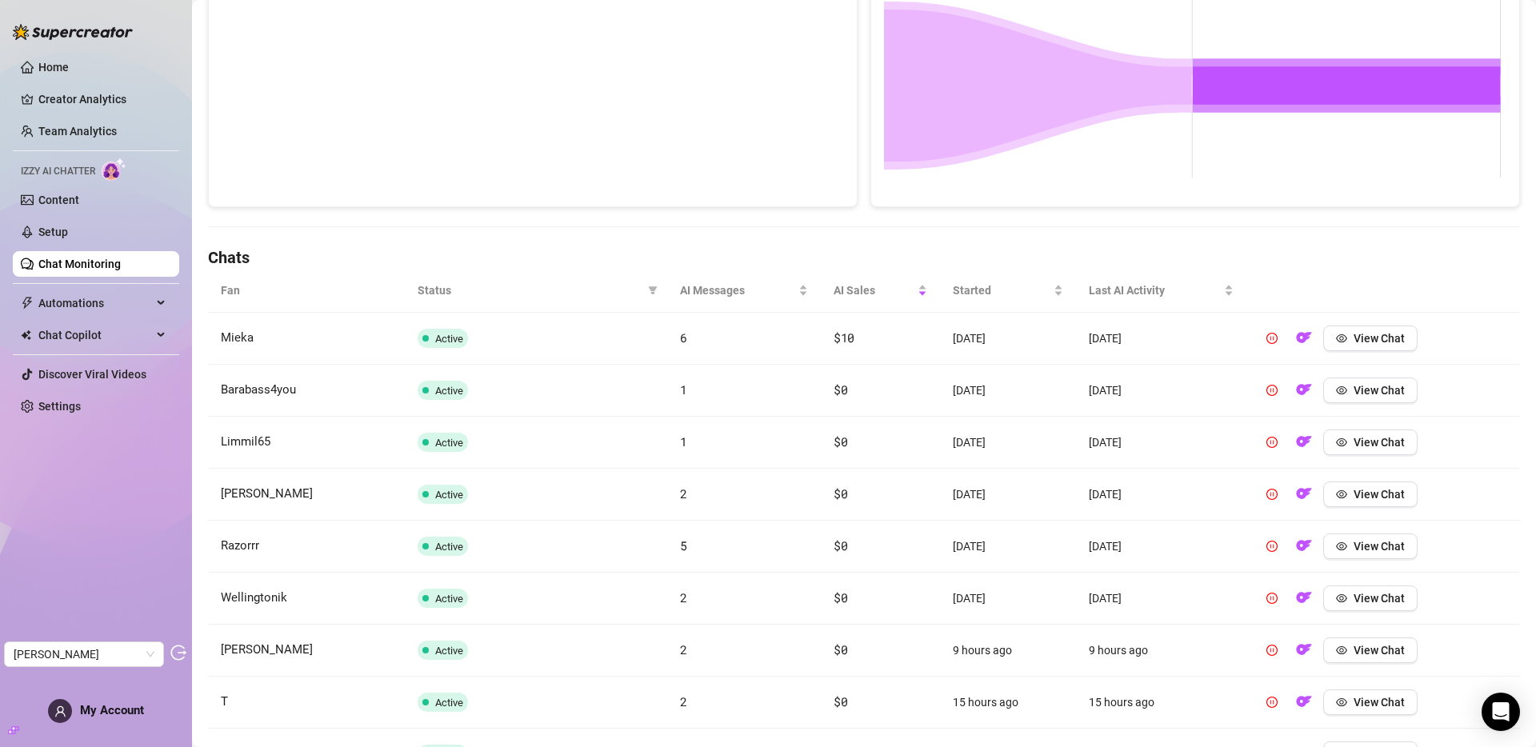
scroll to position [0, 0]
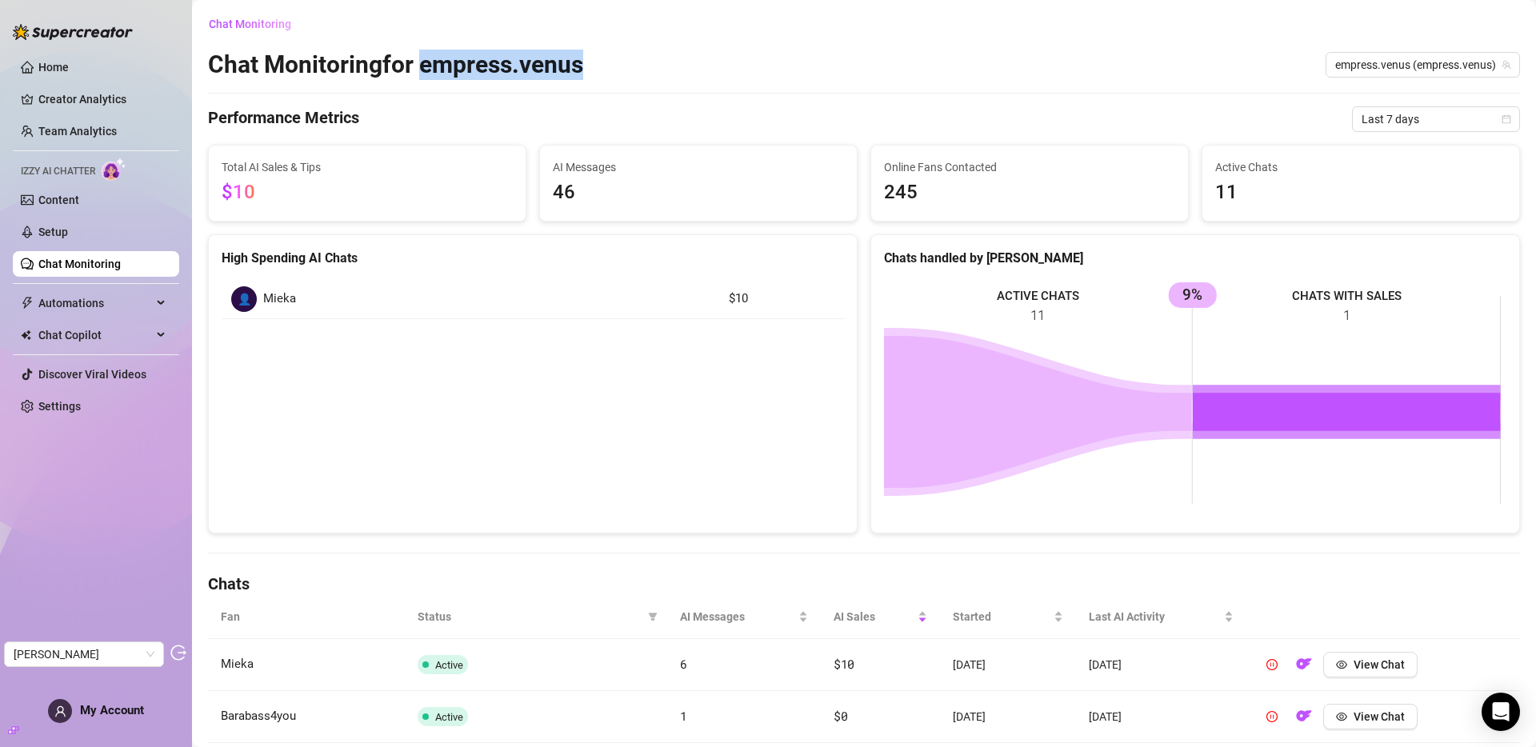
drag, startPoint x: 423, startPoint y: 65, endPoint x: 620, endPoint y: 70, distance: 196.9
click at [620, 70] on div "Chat Monitoring for empress.venus empress.venus (empress.venus)" at bounding box center [864, 65] width 1312 height 30
click at [564, 65] on h2 "Chat Monitoring for empress.venus" at bounding box center [395, 65] width 375 height 30
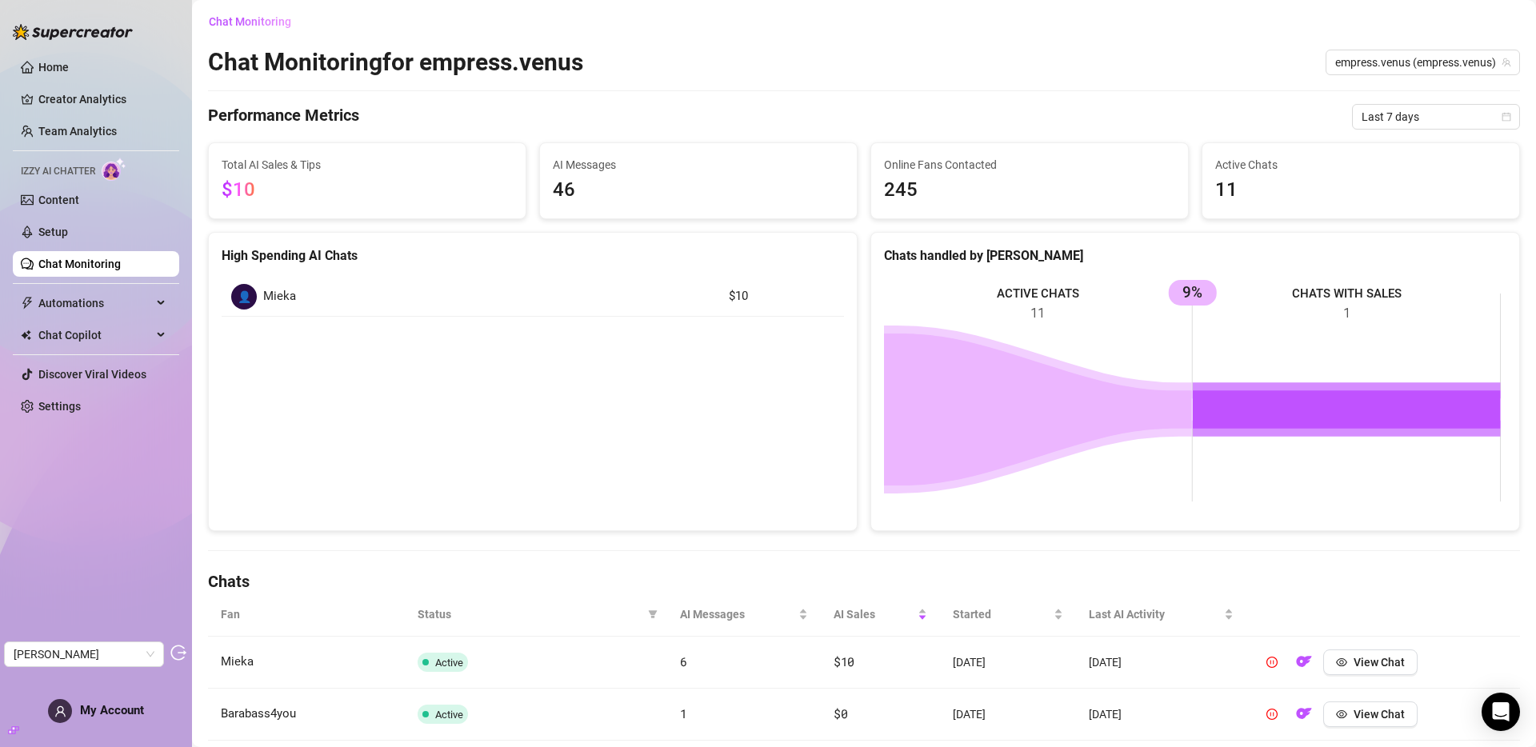
scroll to position [6, 0]
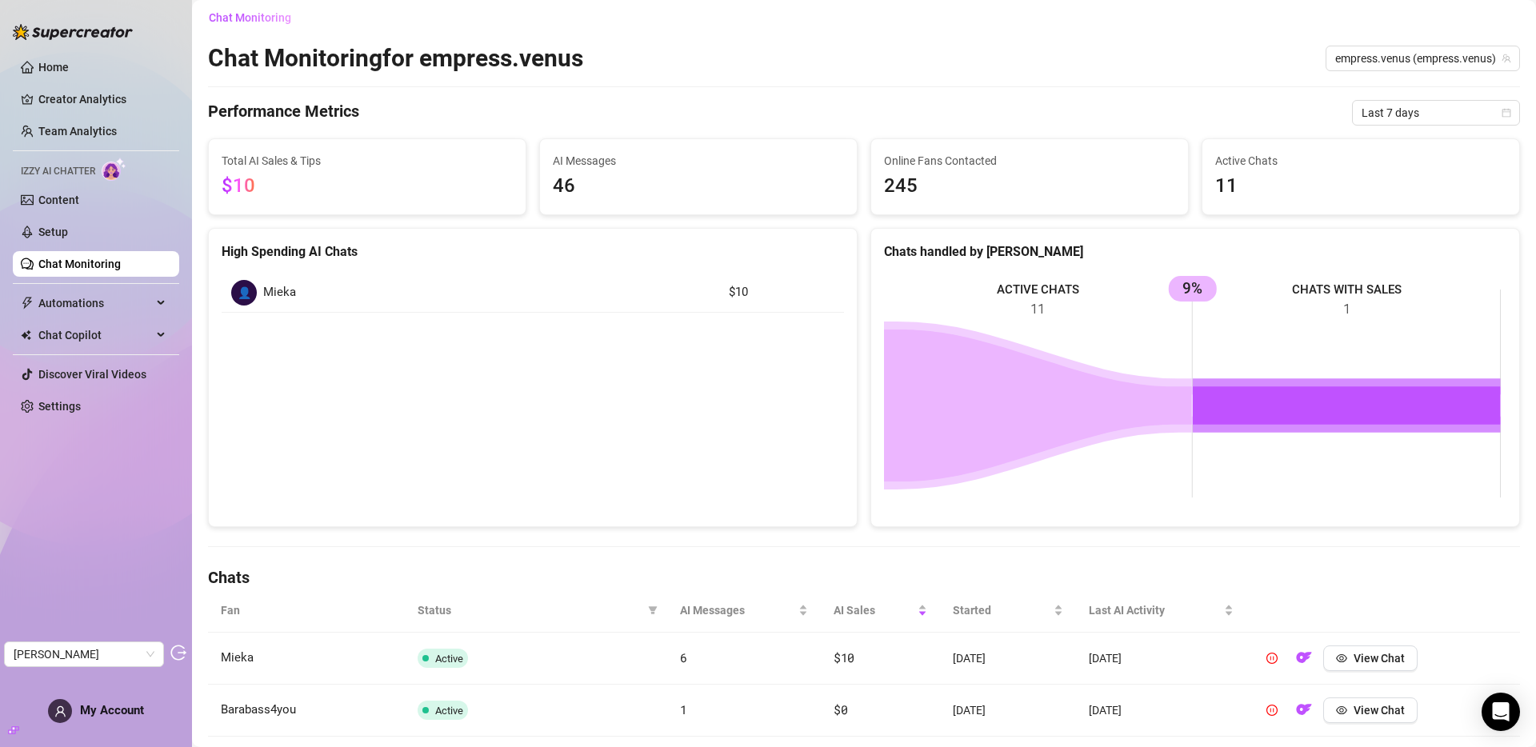
click at [1178, 287] on rect at bounding box center [1192, 394] width 617 height 240
click at [1190, 289] on rect at bounding box center [1192, 394] width 617 height 240
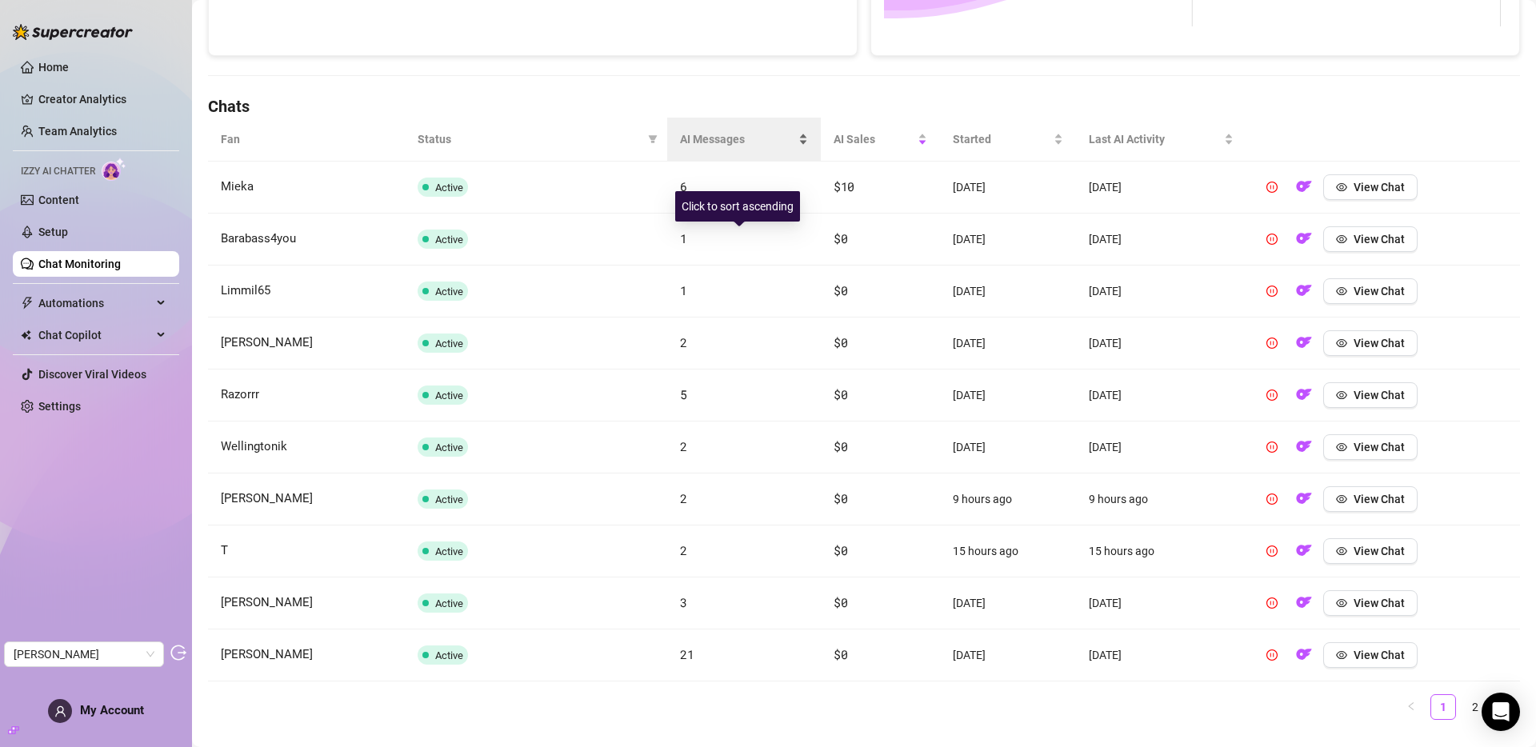
scroll to position [511, 0]
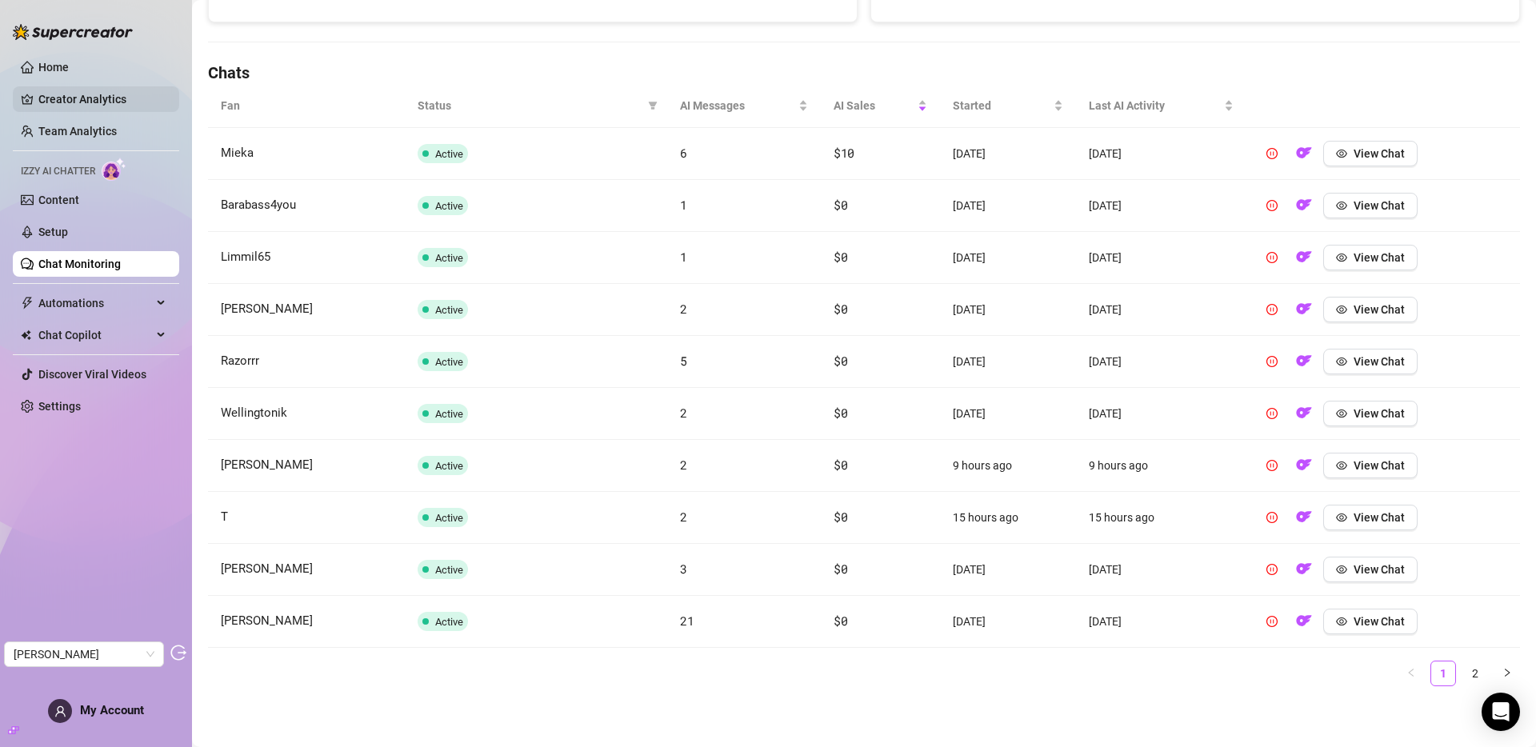
click at [97, 97] on link "Creator Analytics" at bounding box center [102, 99] width 128 height 26
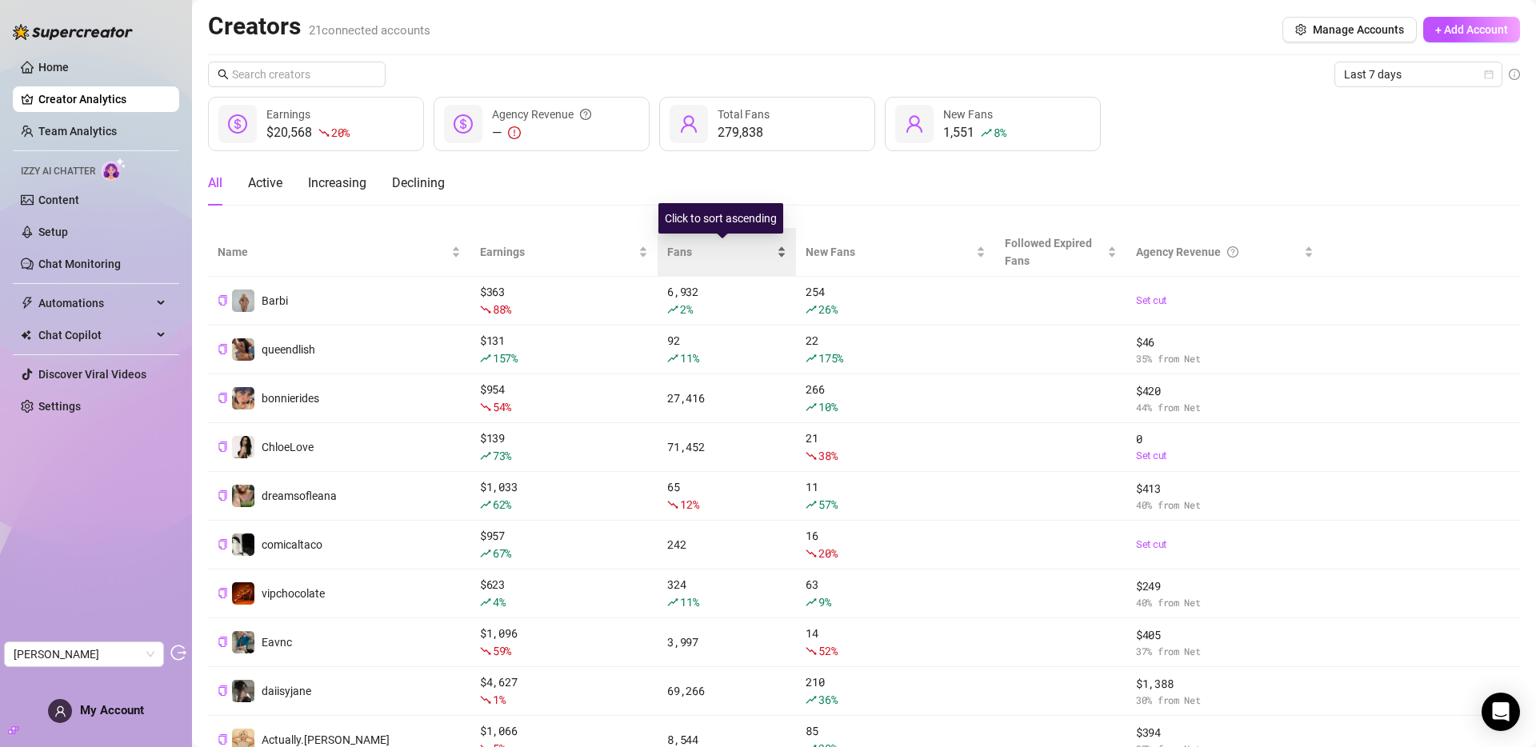
click at [685, 260] on span "Fans" at bounding box center [720, 252] width 106 height 18
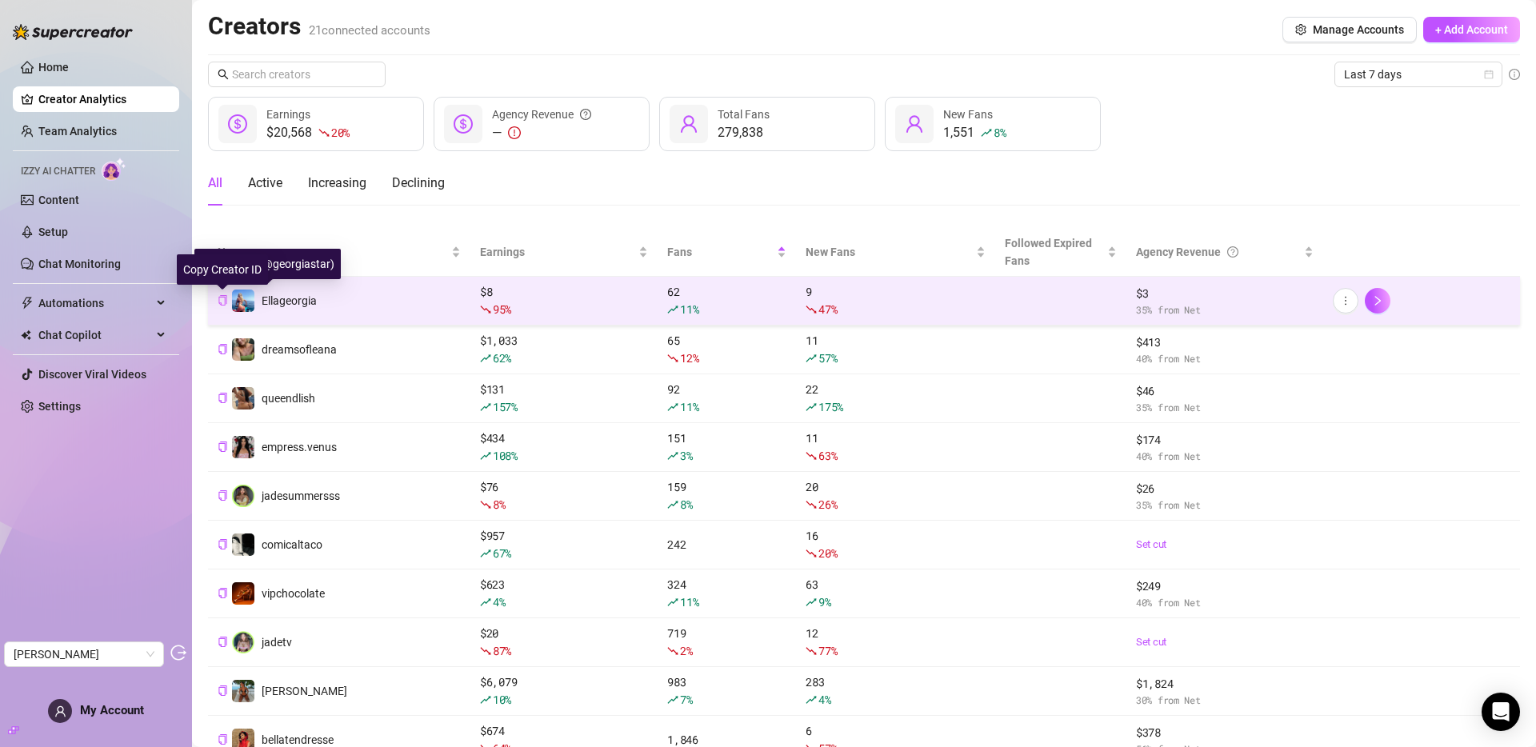
click at [222, 301] on icon "copy" at bounding box center [223, 300] width 10 height 10
click at [106, 270] on link "Chat Monitoring" at bounding box center [79, 264] width 82 height 13
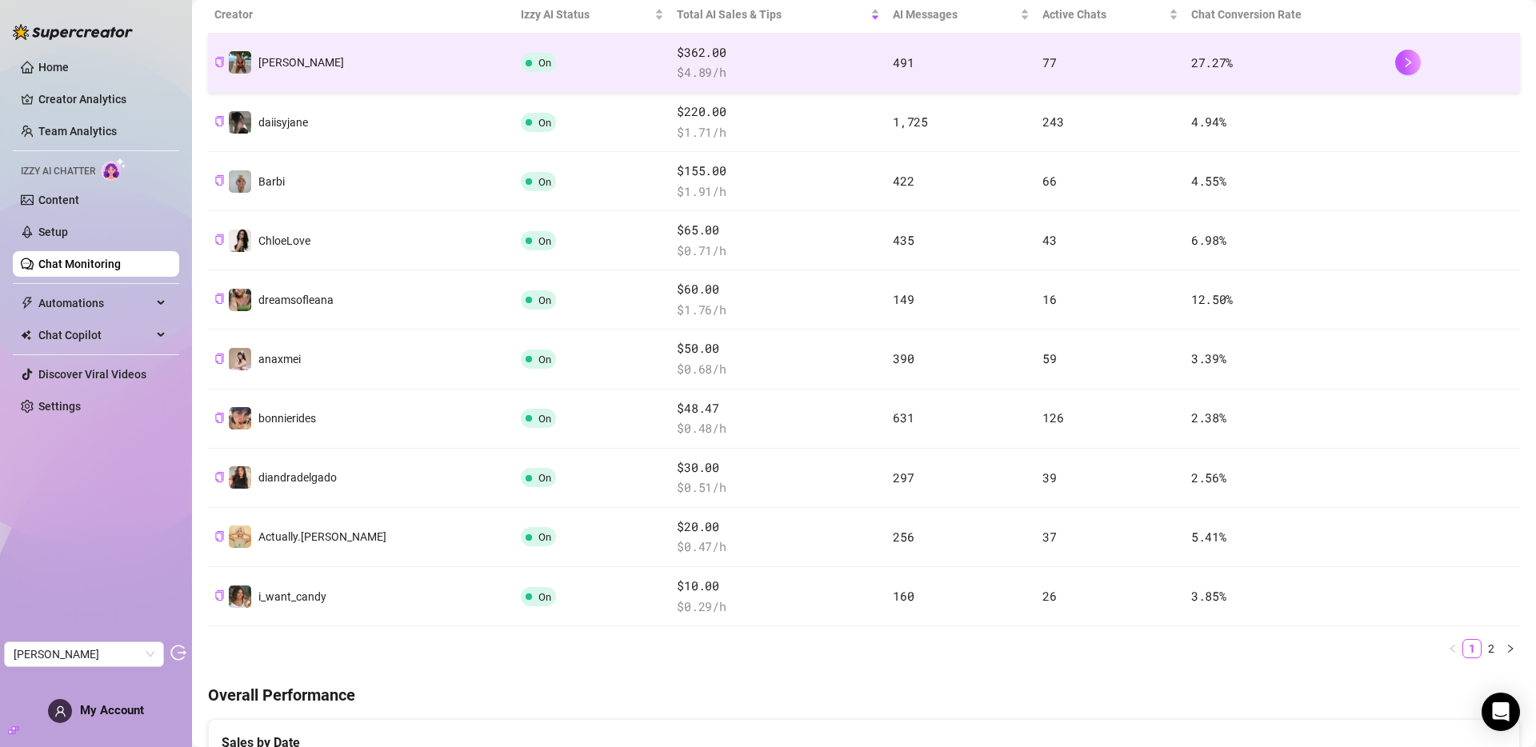
scroll to position [322, 0]
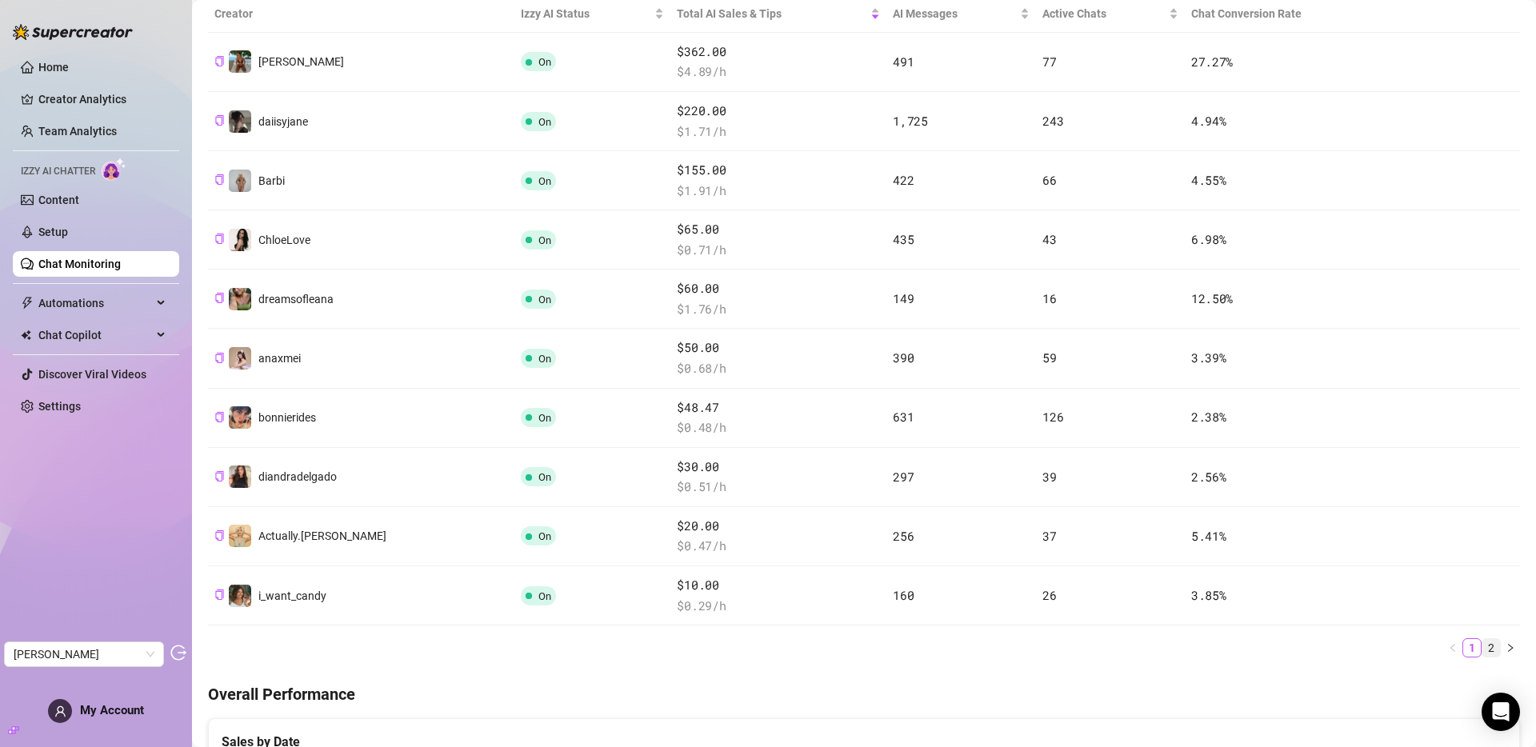
click at [1382, 647] on link "2" at bounding box center [1491, 648] width 18 height 18
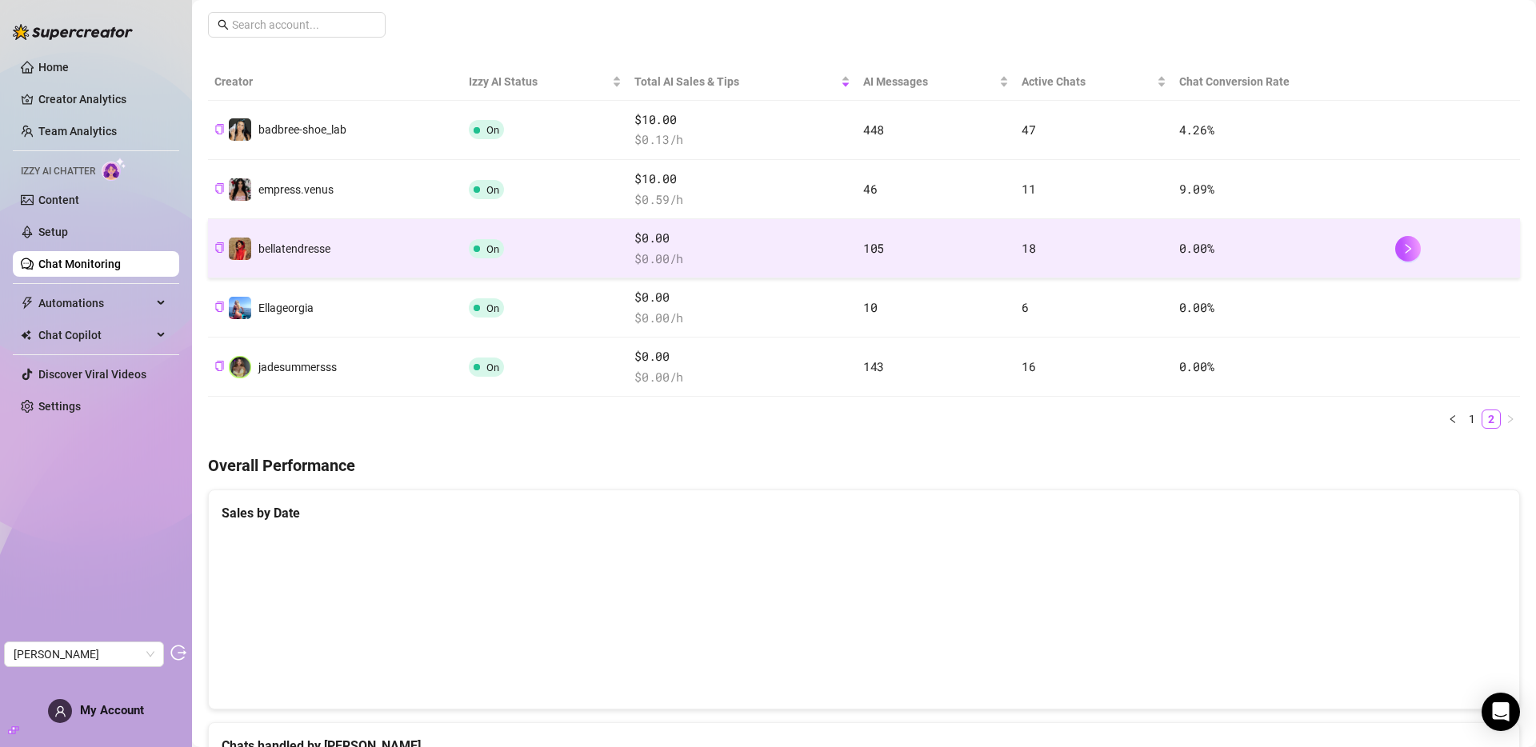
scroll to position [245, 0]
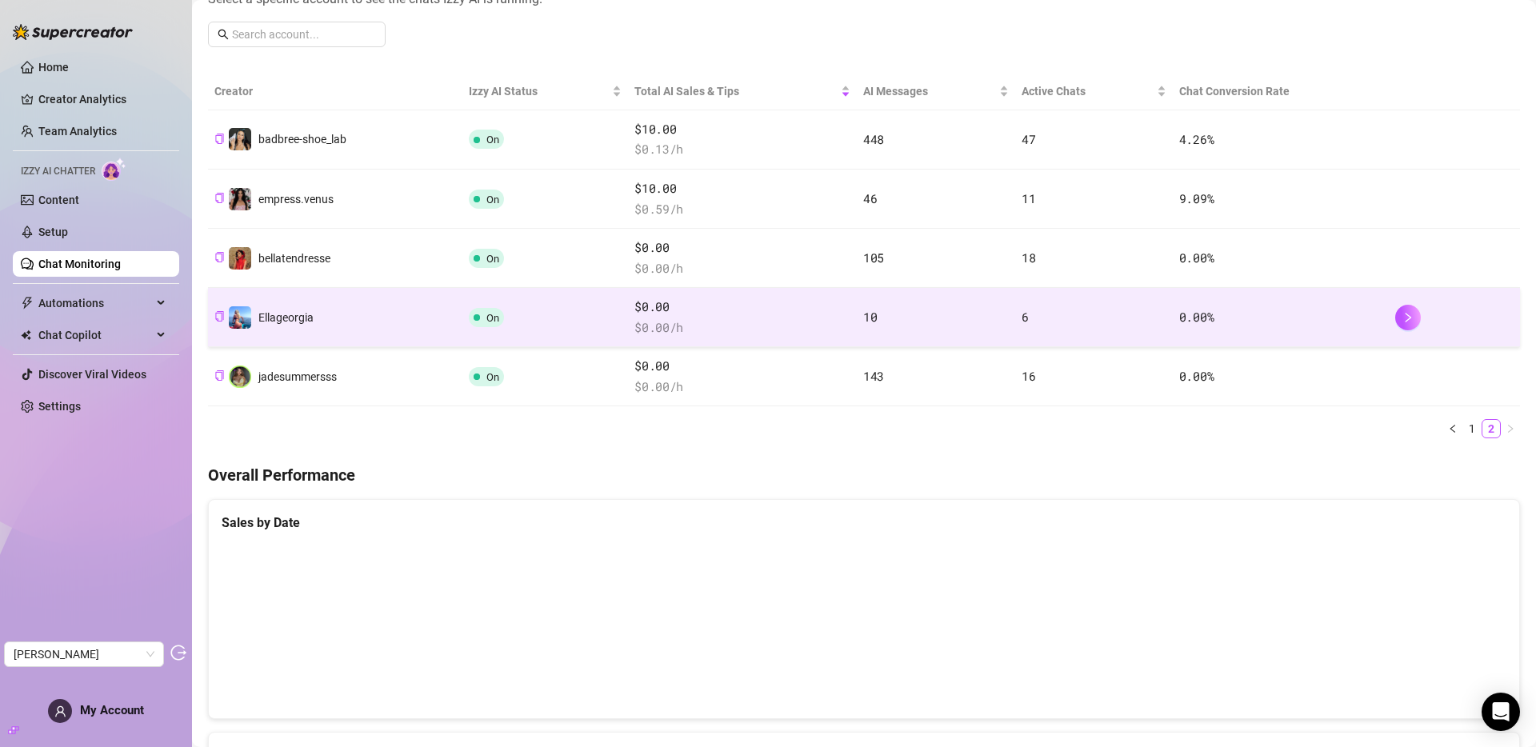
click at [1001, 318] on td "10" at bounding box center [936, 317] width 158 height 59
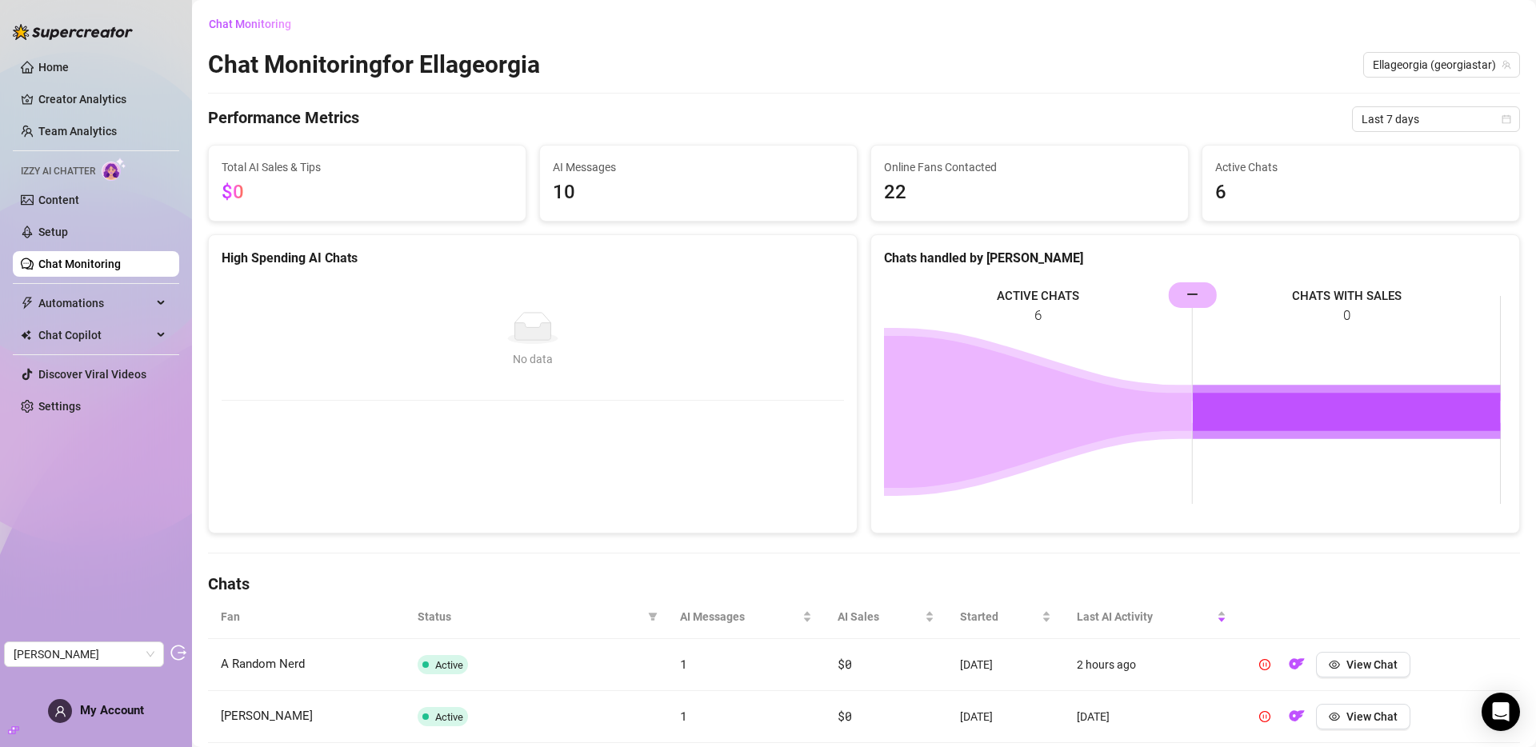
scroll to position [303, 0]
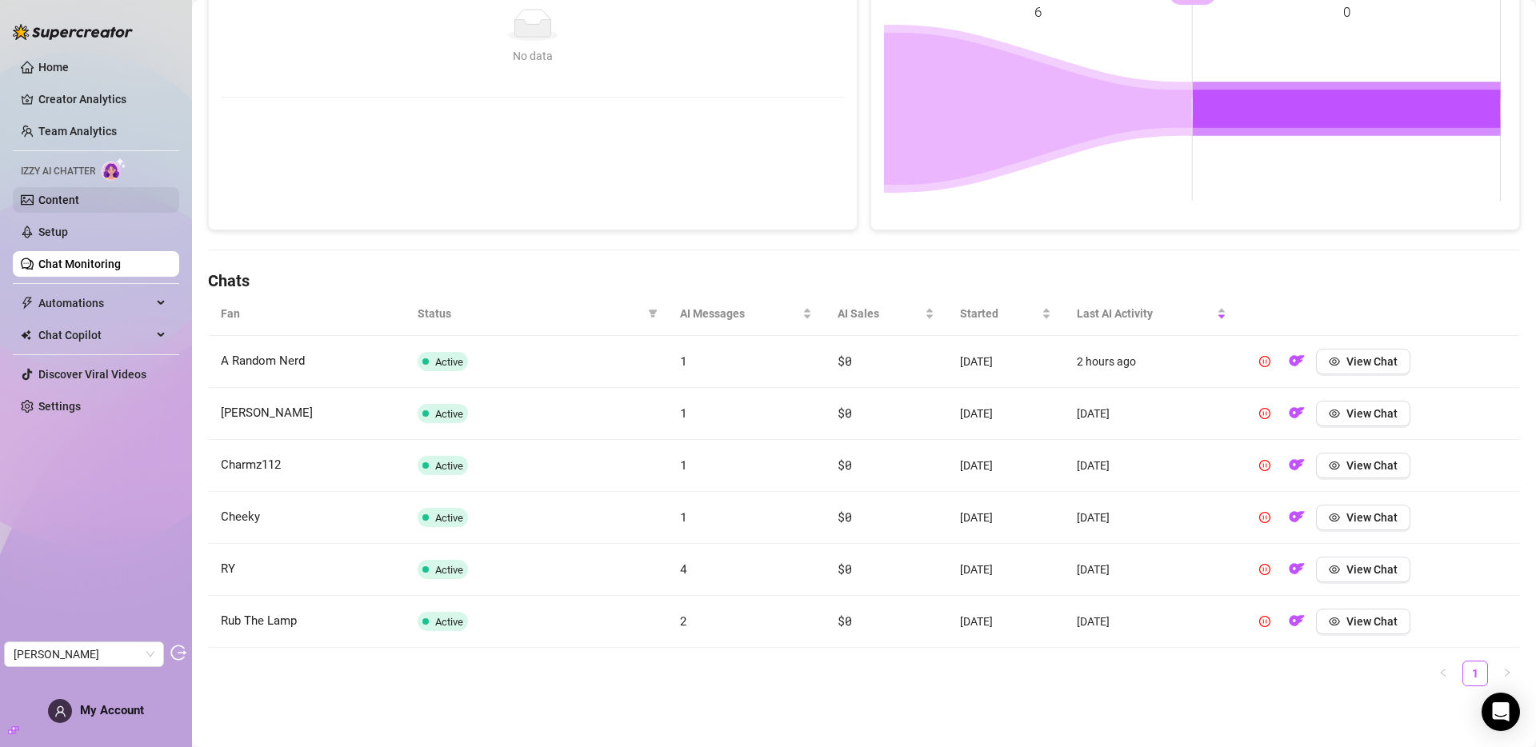
click at [65, 198] on link "Content" at bounding box center [58, 200] width 41 height 13
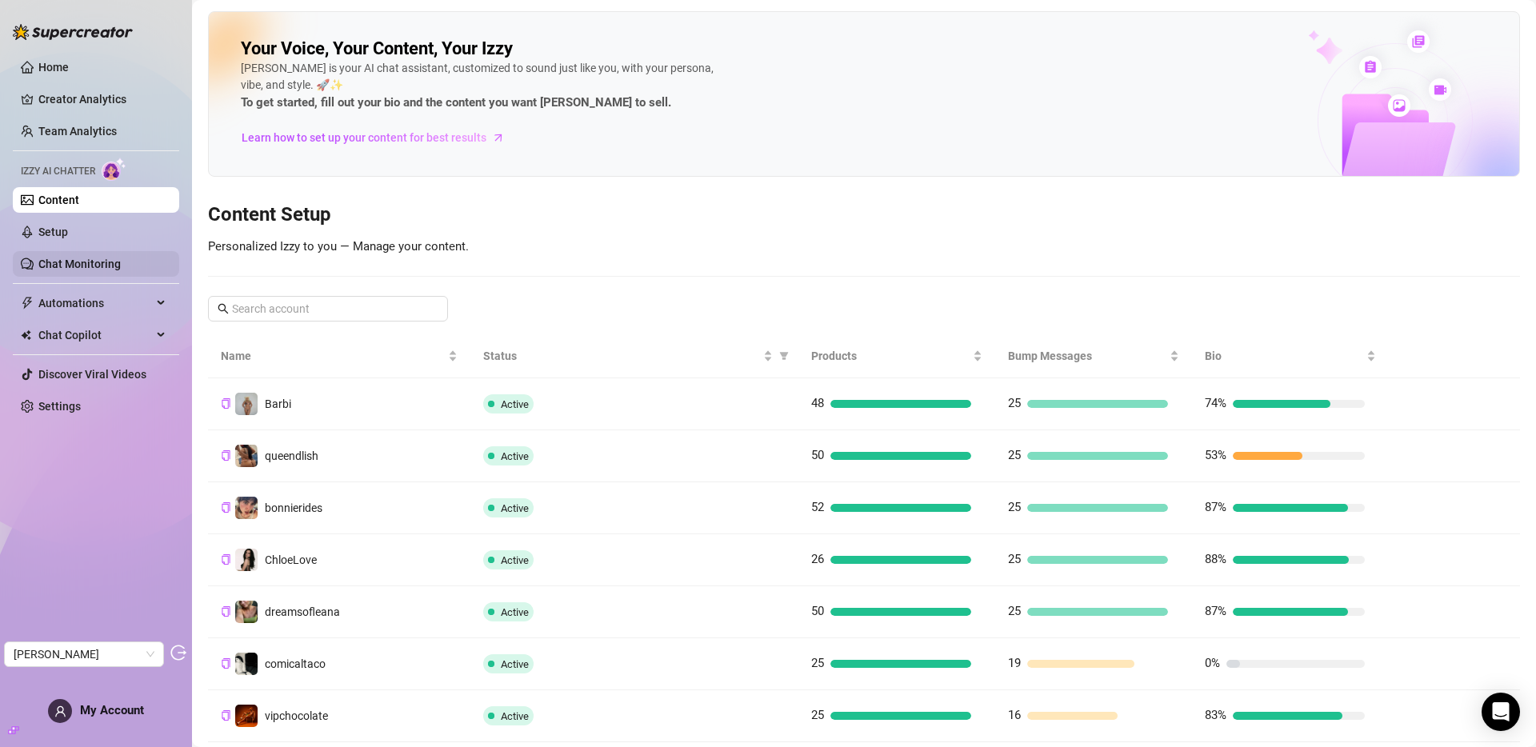
click at [79, 262] on link "Chat Monitoring" at bounding box center [79, 264] width 82 height 13
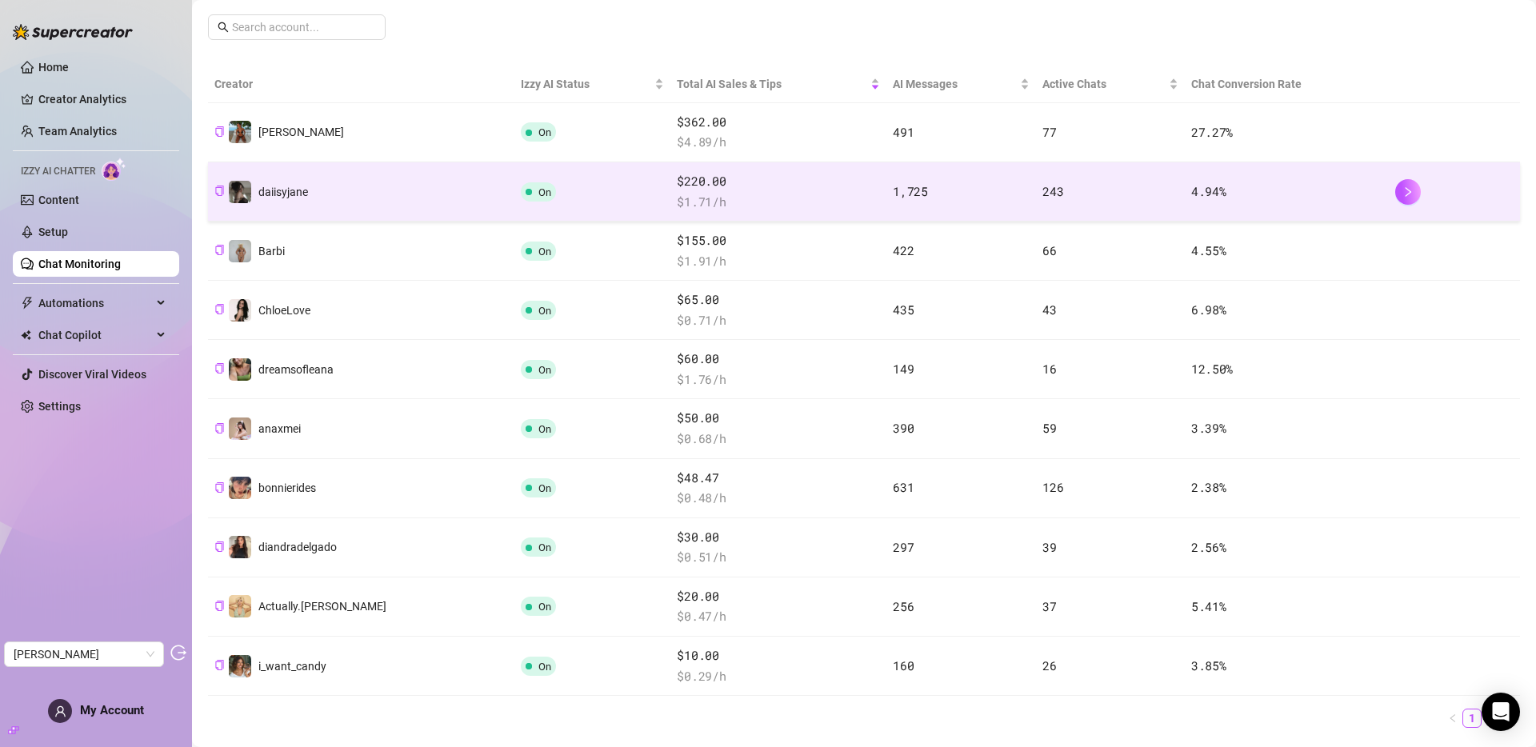
scroll to position [253, 0]
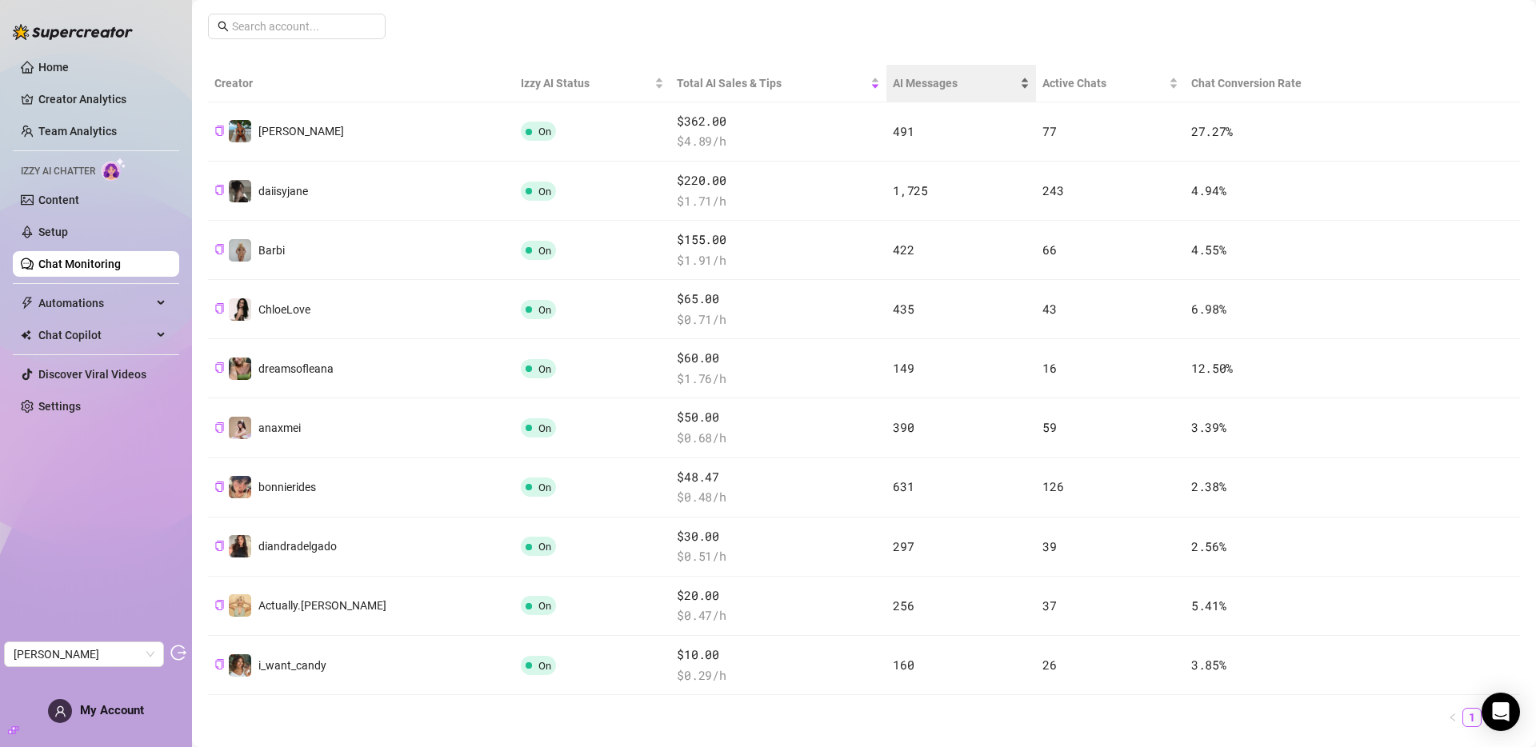
click at [893, 92] on div "AI Messages" at bounding box center [961, 83] width 137 height 18
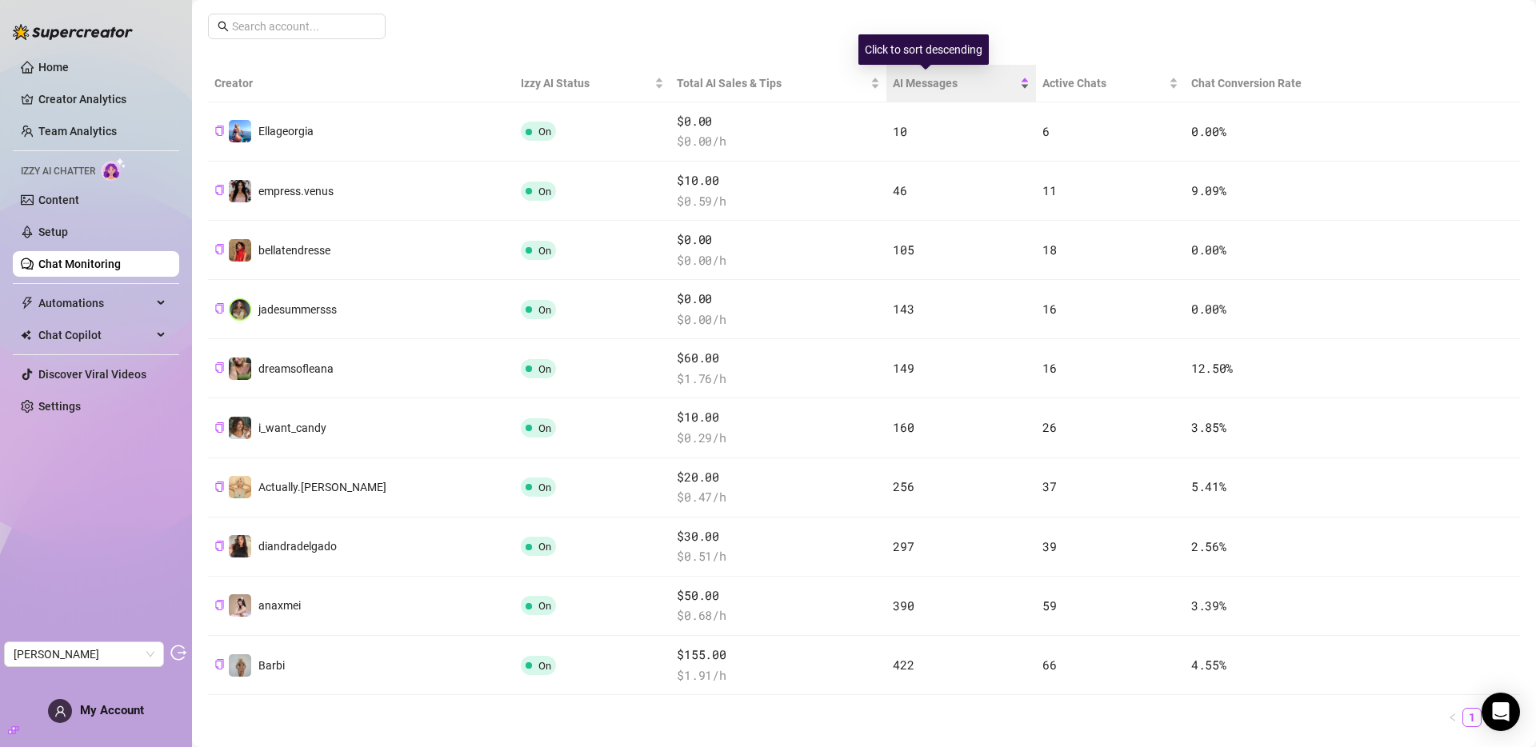
click at [906, 79] on span "AI Messages" at bounding box center [955, 83] width 124 height 18
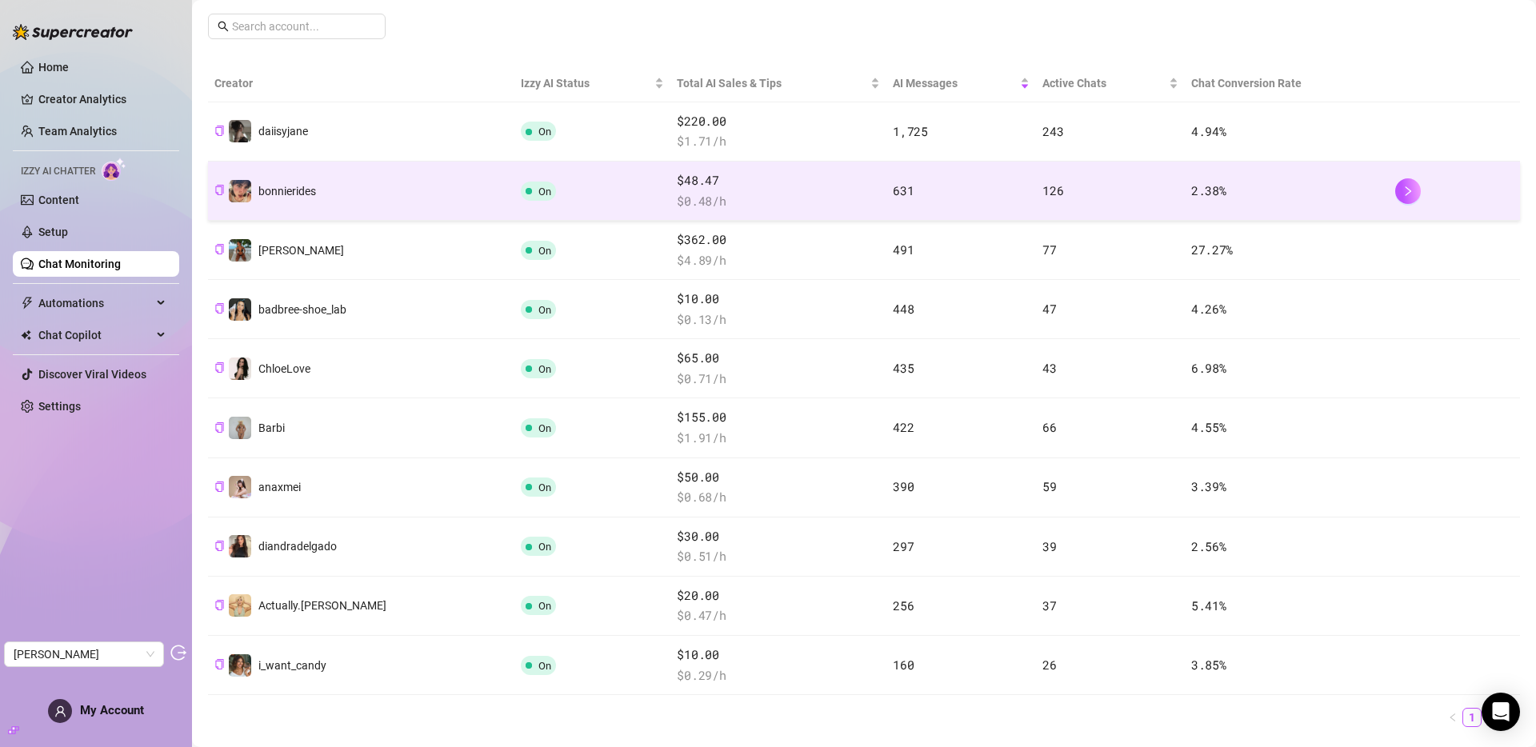
click at [318, 189] on td "bonnierides" at bounding box center [361, 191] width 306 height 59
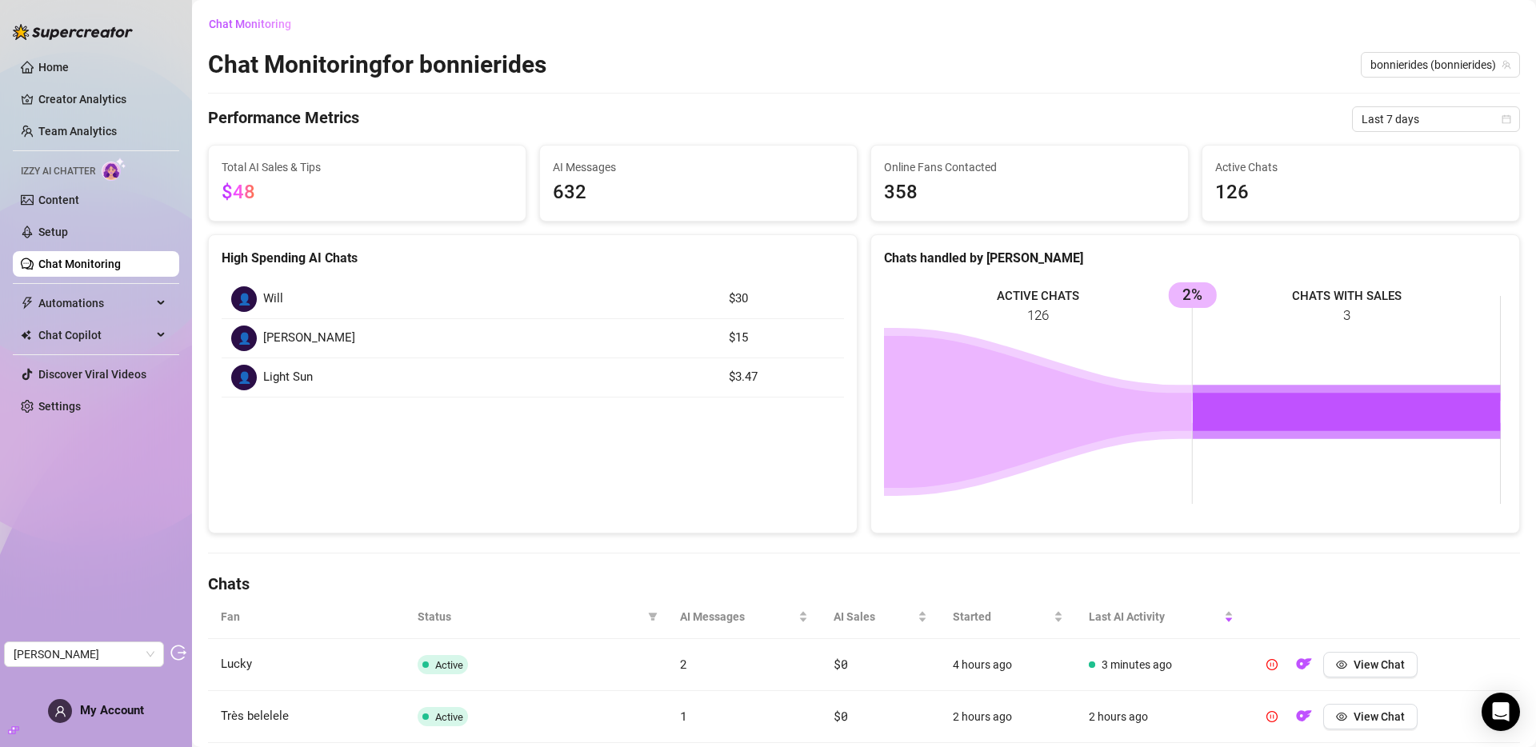
scroll to position [381, 0]
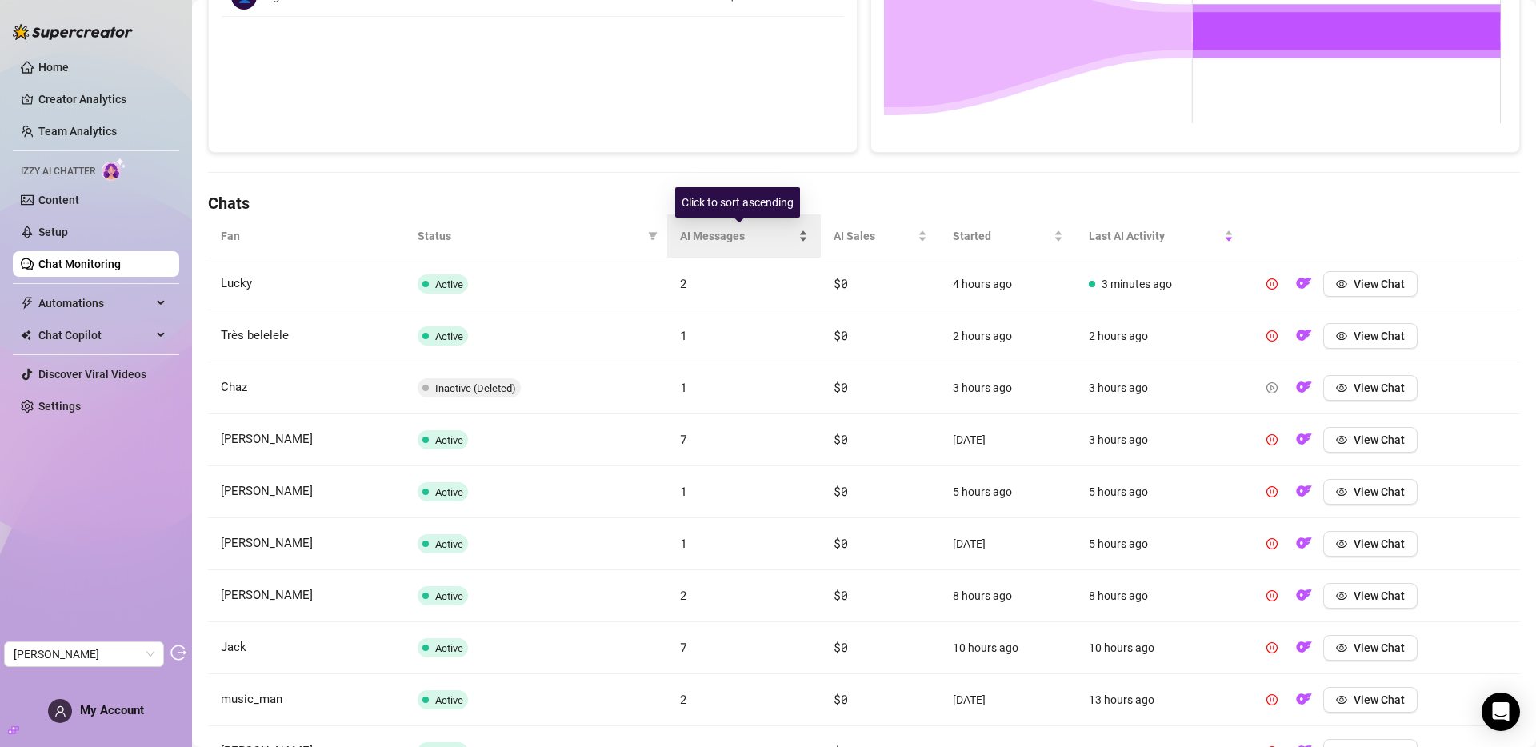
click at [713, 238] on span "AI Messages" at bounding box center [737, 236] width 115 height 18
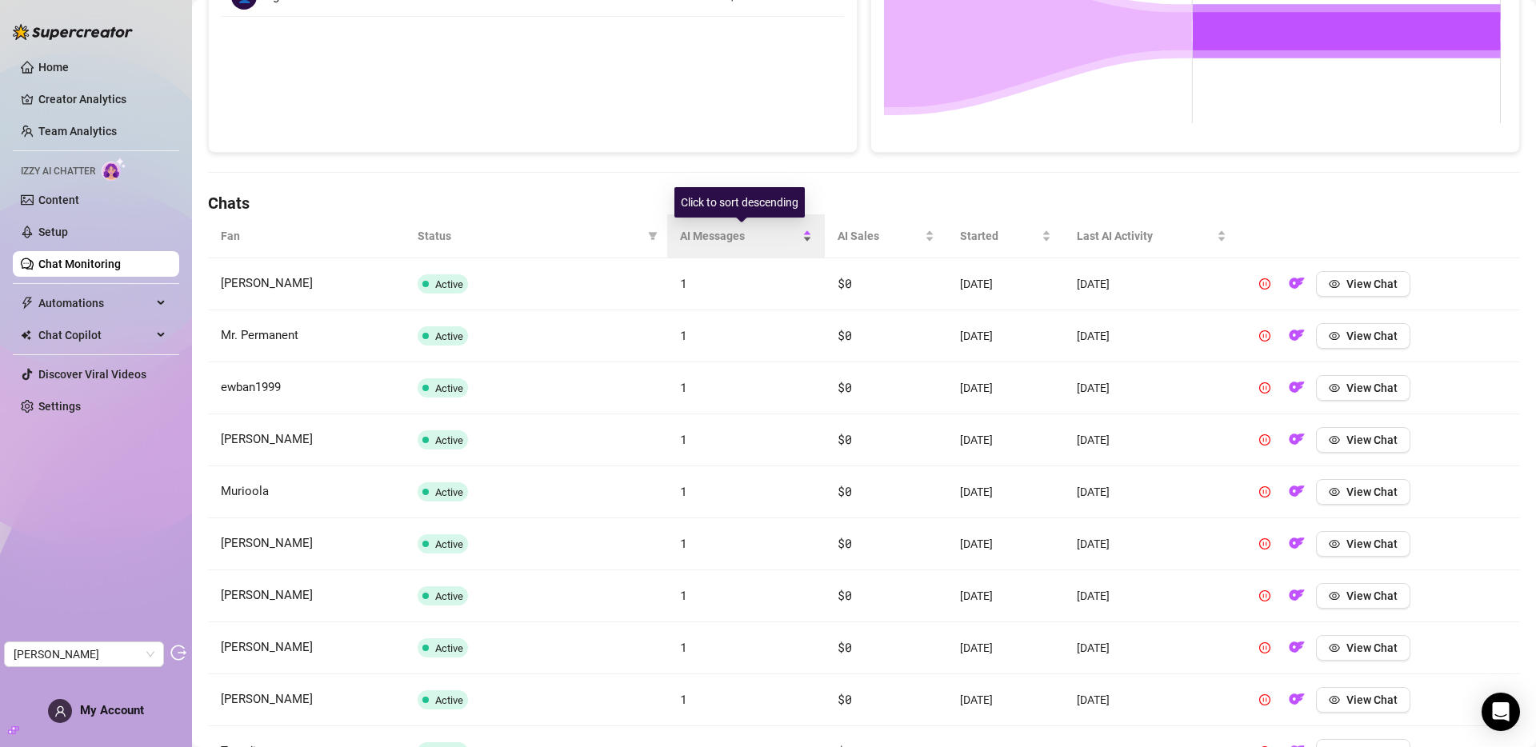
click at [714, 232] on span "AI Messages" at bounding box center [739, 236] width 119 height 18
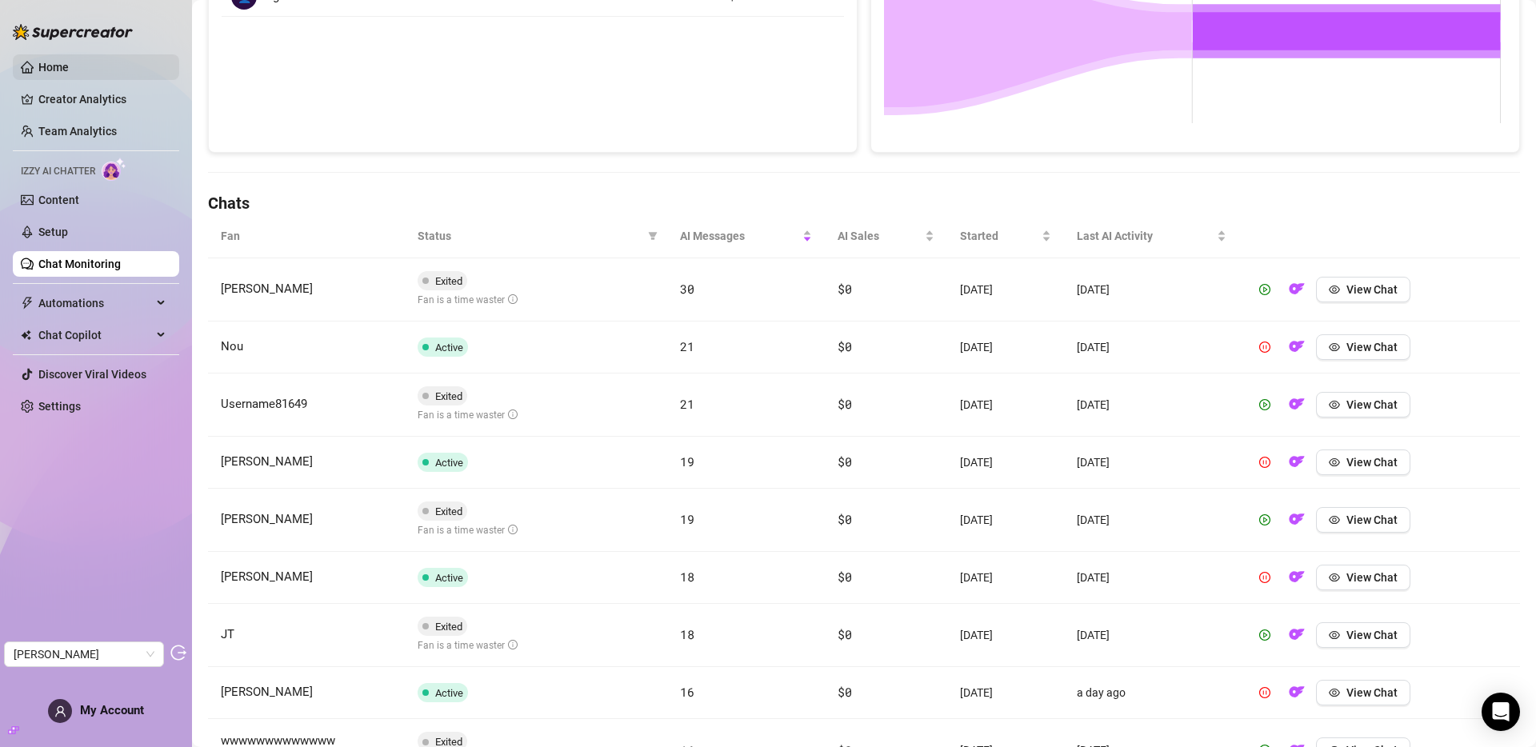
click at [69, 70] on link "Home" at bounding box center [53, 67] width 30 height 13
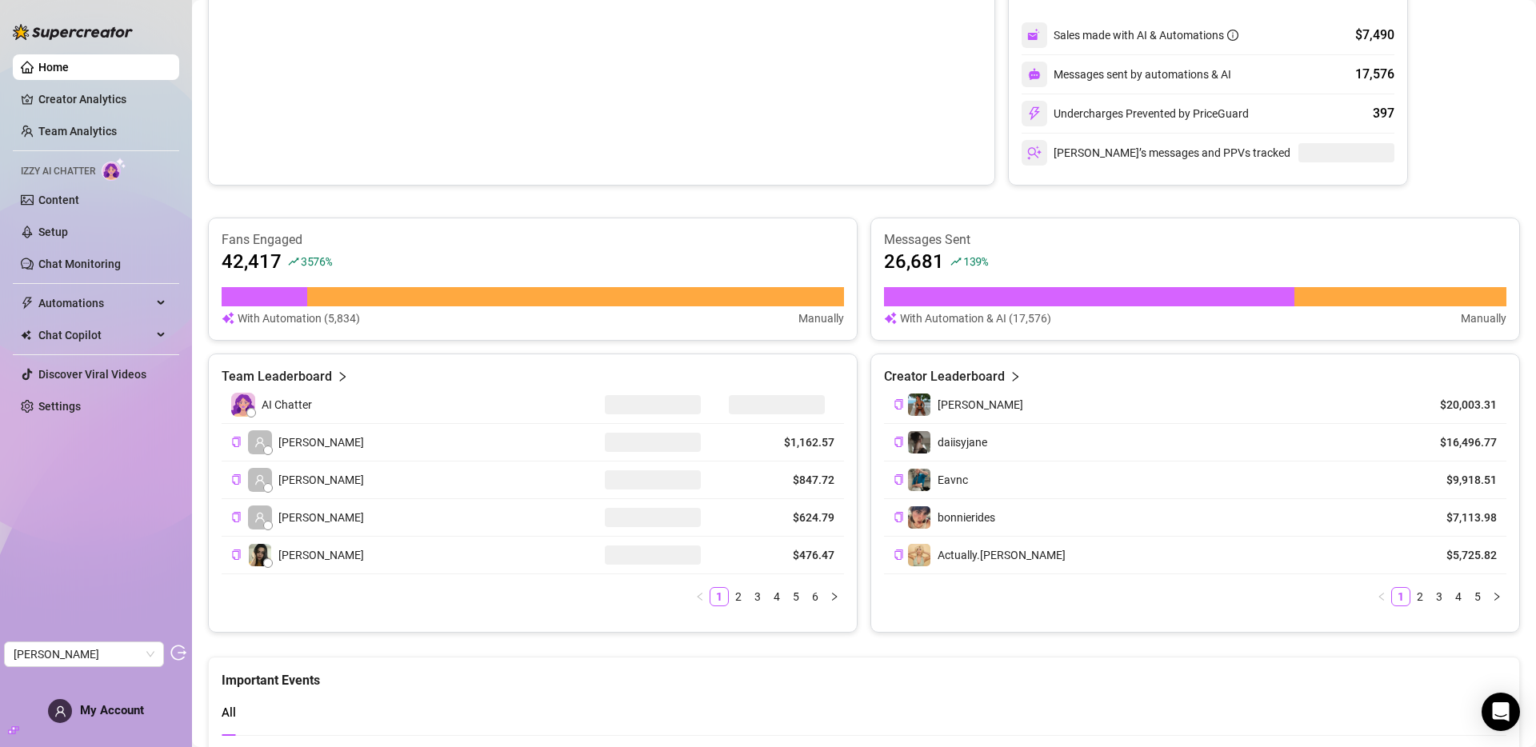
scroll to position [104, 0]
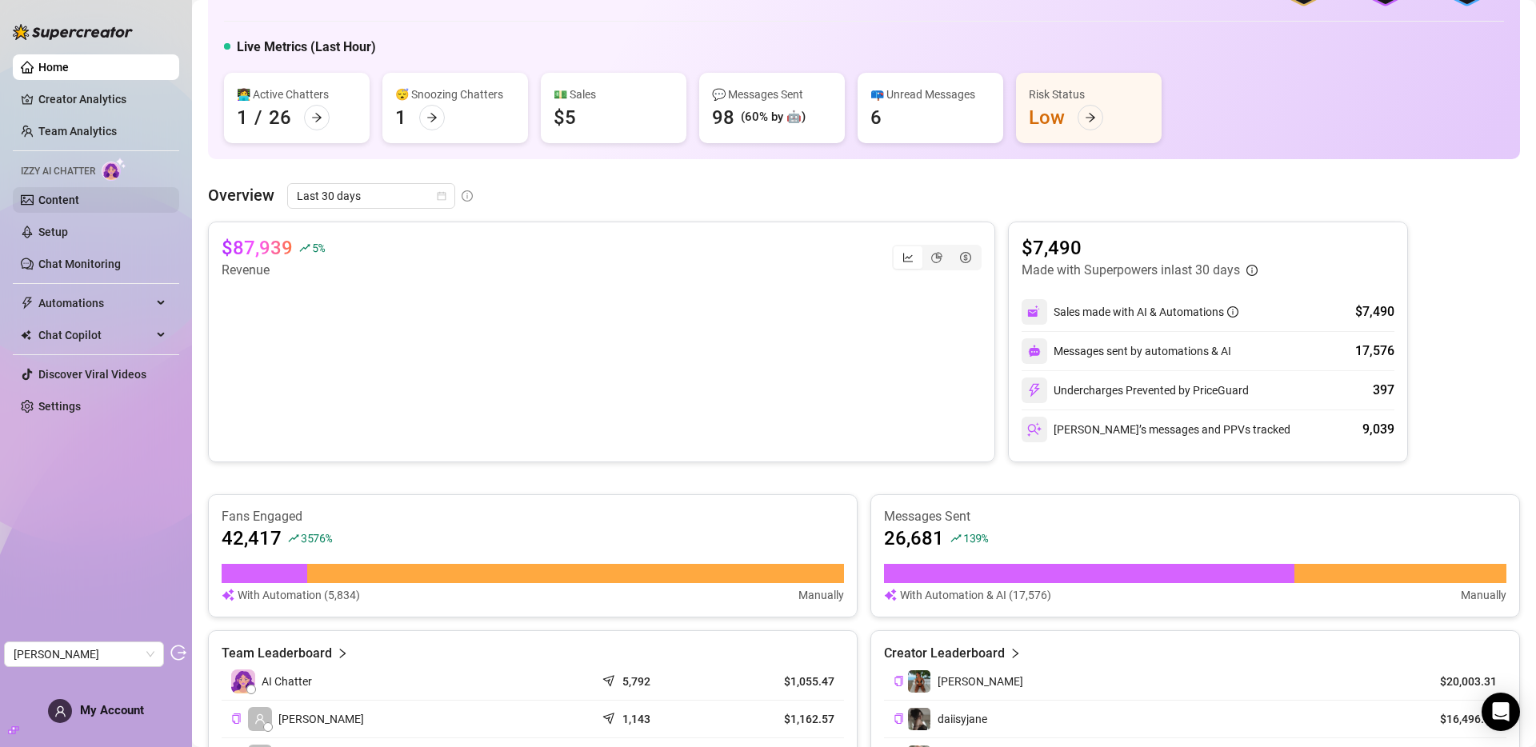
click at [78, 204] on link "Content" at bounding box center [58, 200] width 41 height 13
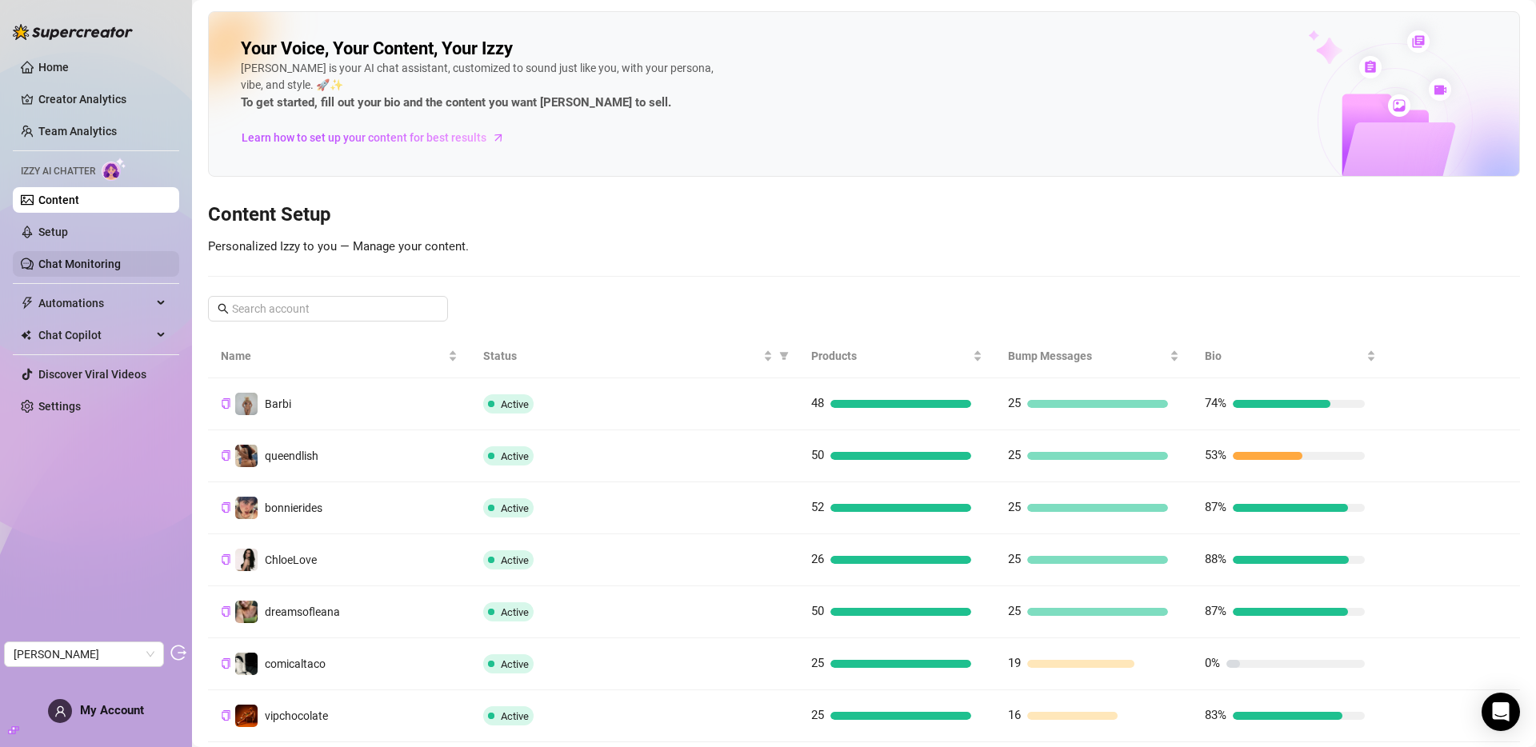
click at [64, 259] on link "Chat Monitoring" at bounding box center [79, 264] width 82 height 13
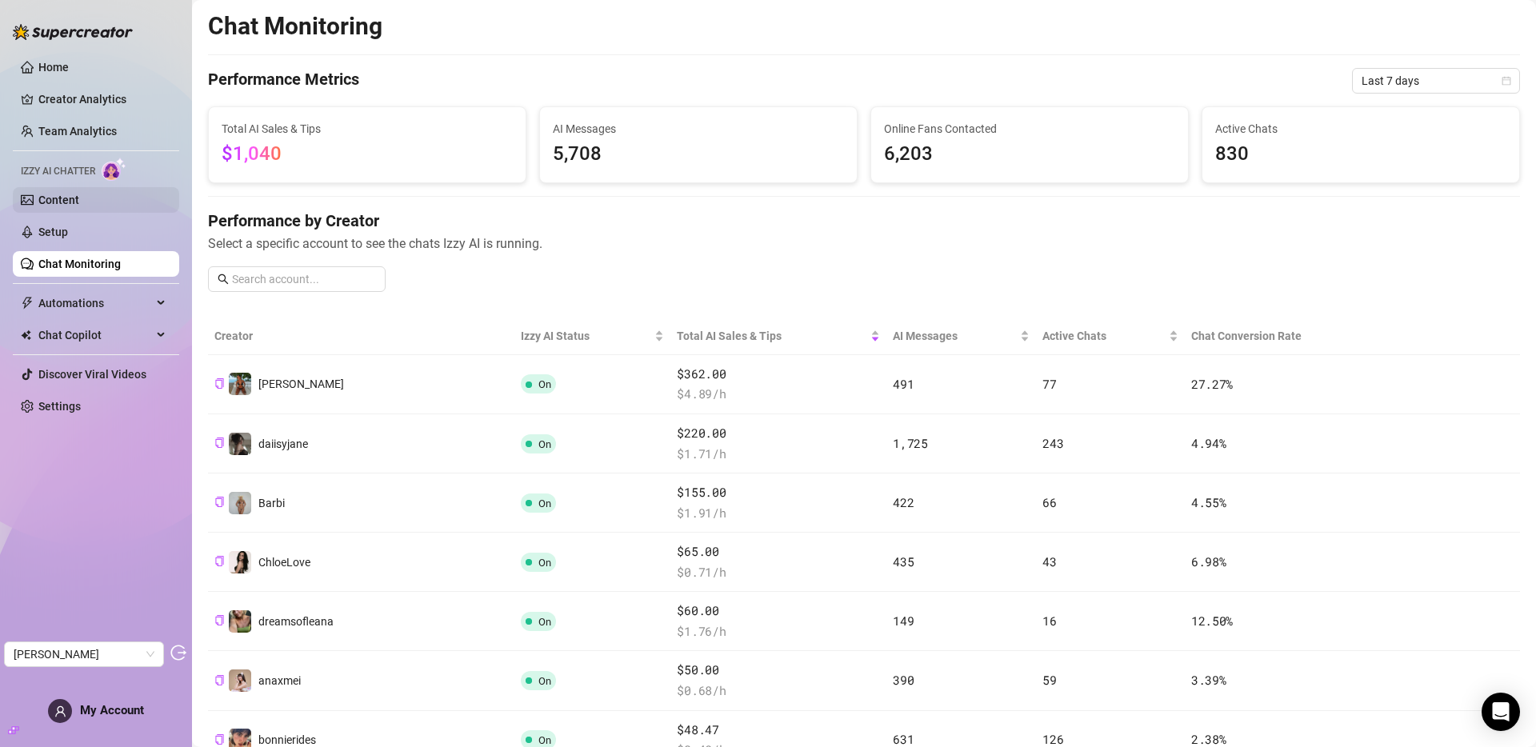
click at [79, 198] on link "Content" at bounding box center [58, 200] width 41 height 13
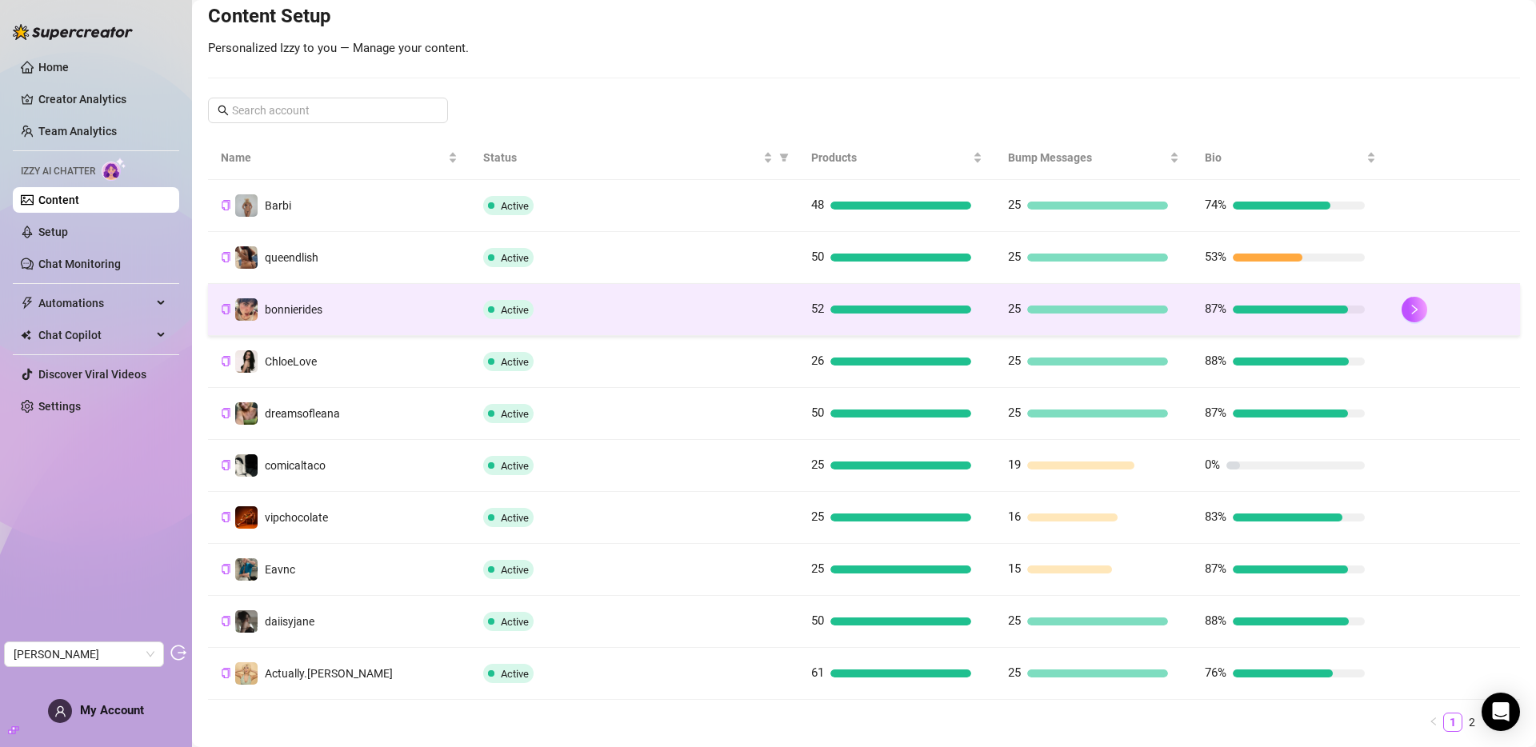
scroll to position [244, 0]
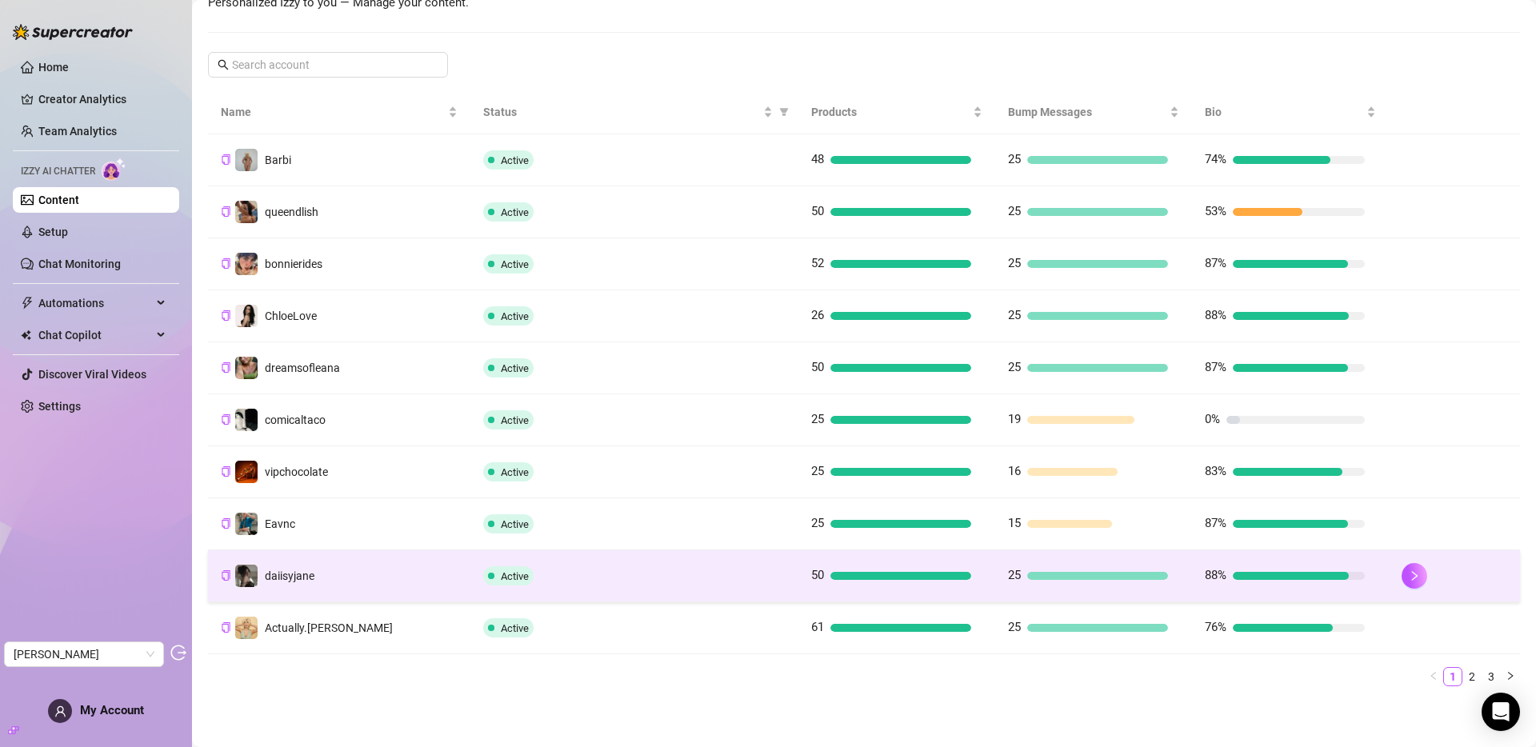
click at [330, 578] on td "daiisyjane" at bounding box center [339, 576] width 262 height 52
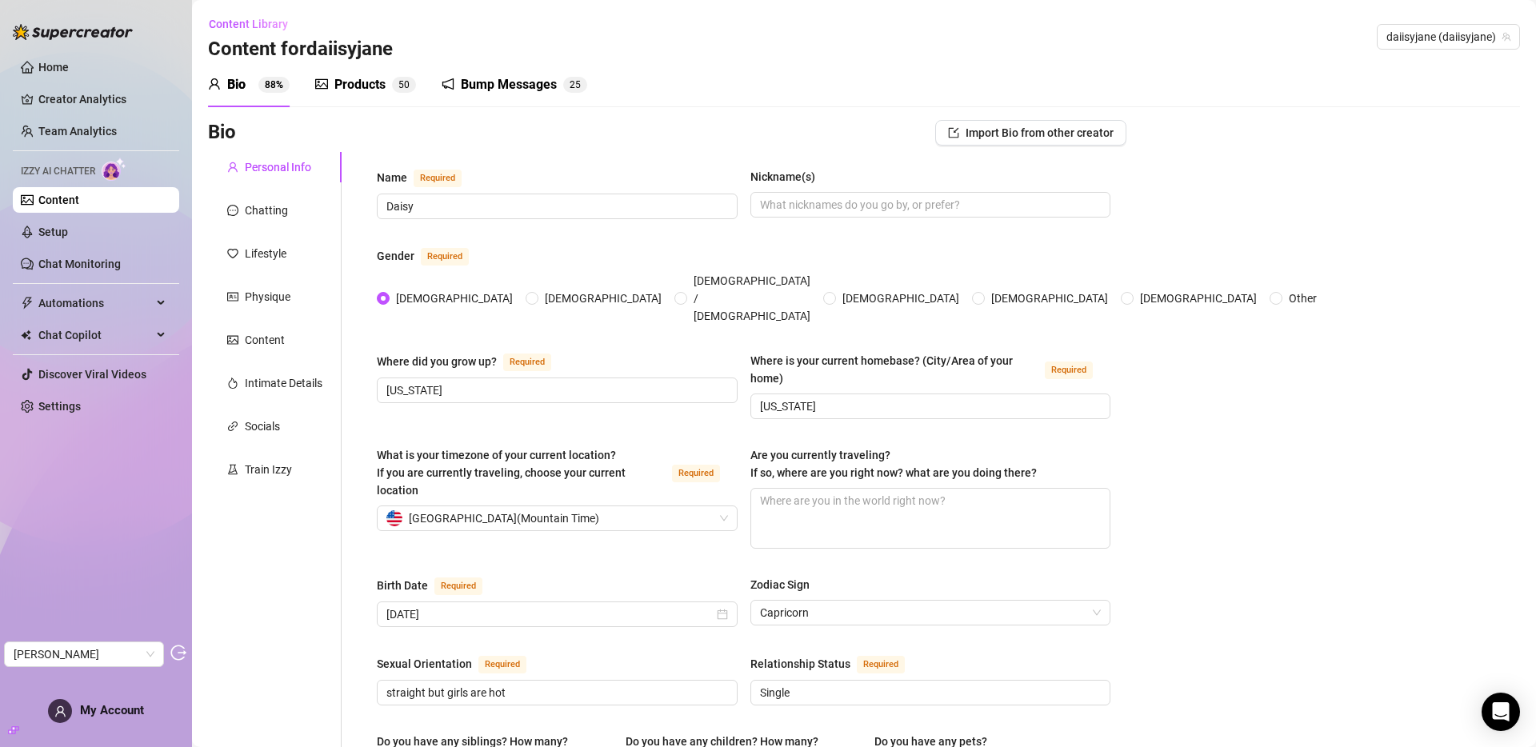
click at [350, 82] on div "Products" at bounding box center [359, 84] width 51 height 19
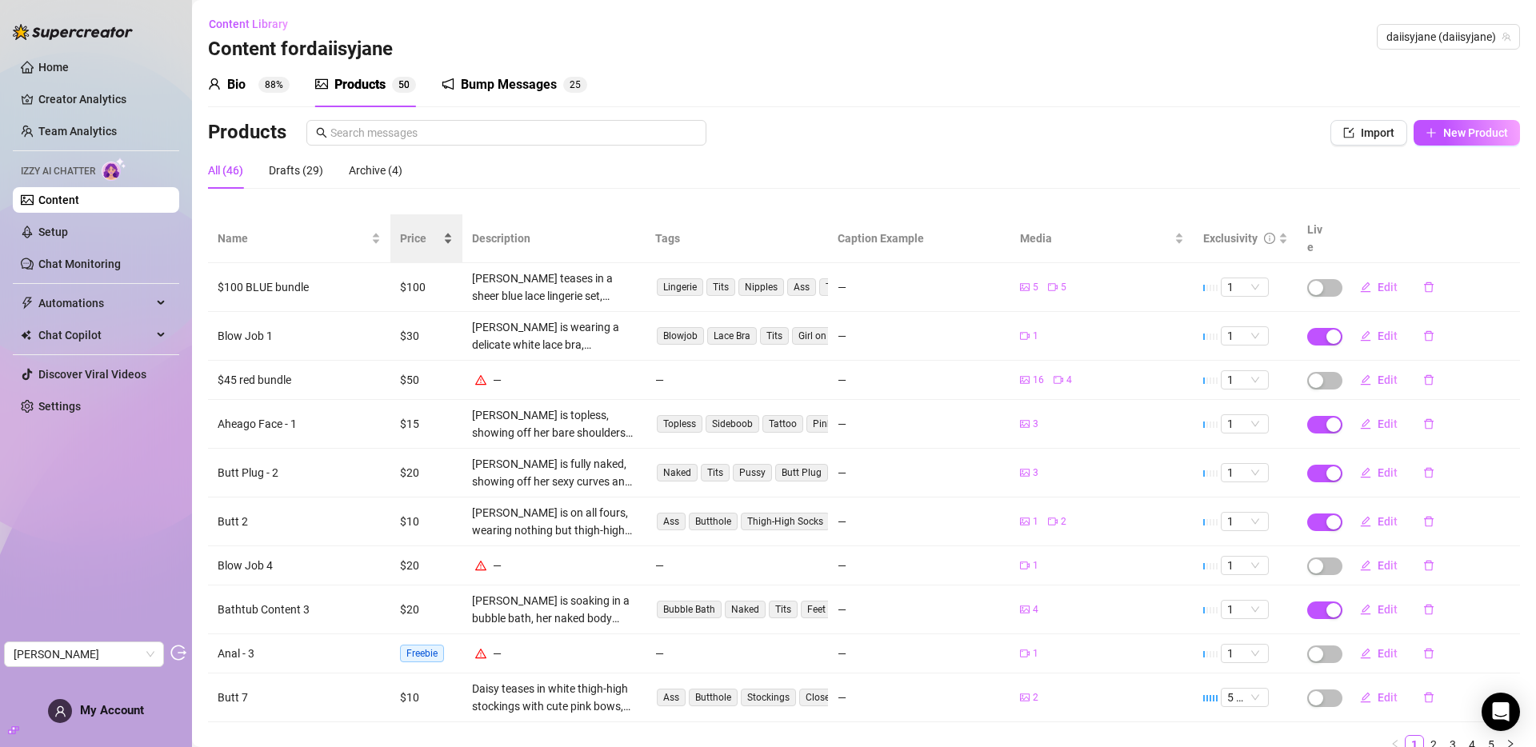
click at [416, 232] on span "Price" at bounding box center [420, 239] width 40 height 18
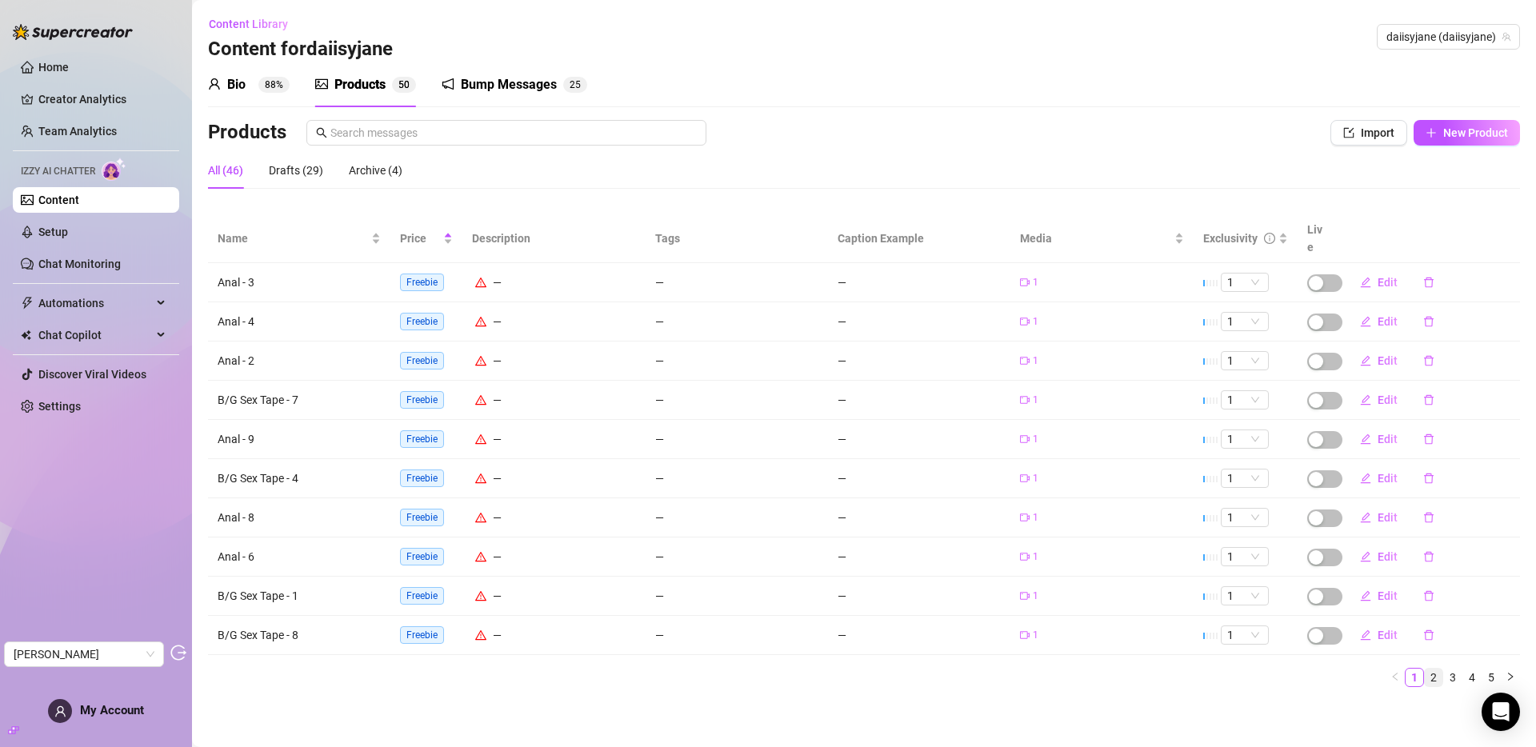
click at [1382, 669] on link "2" at bounding box center [1434, 678] width 18 height 18
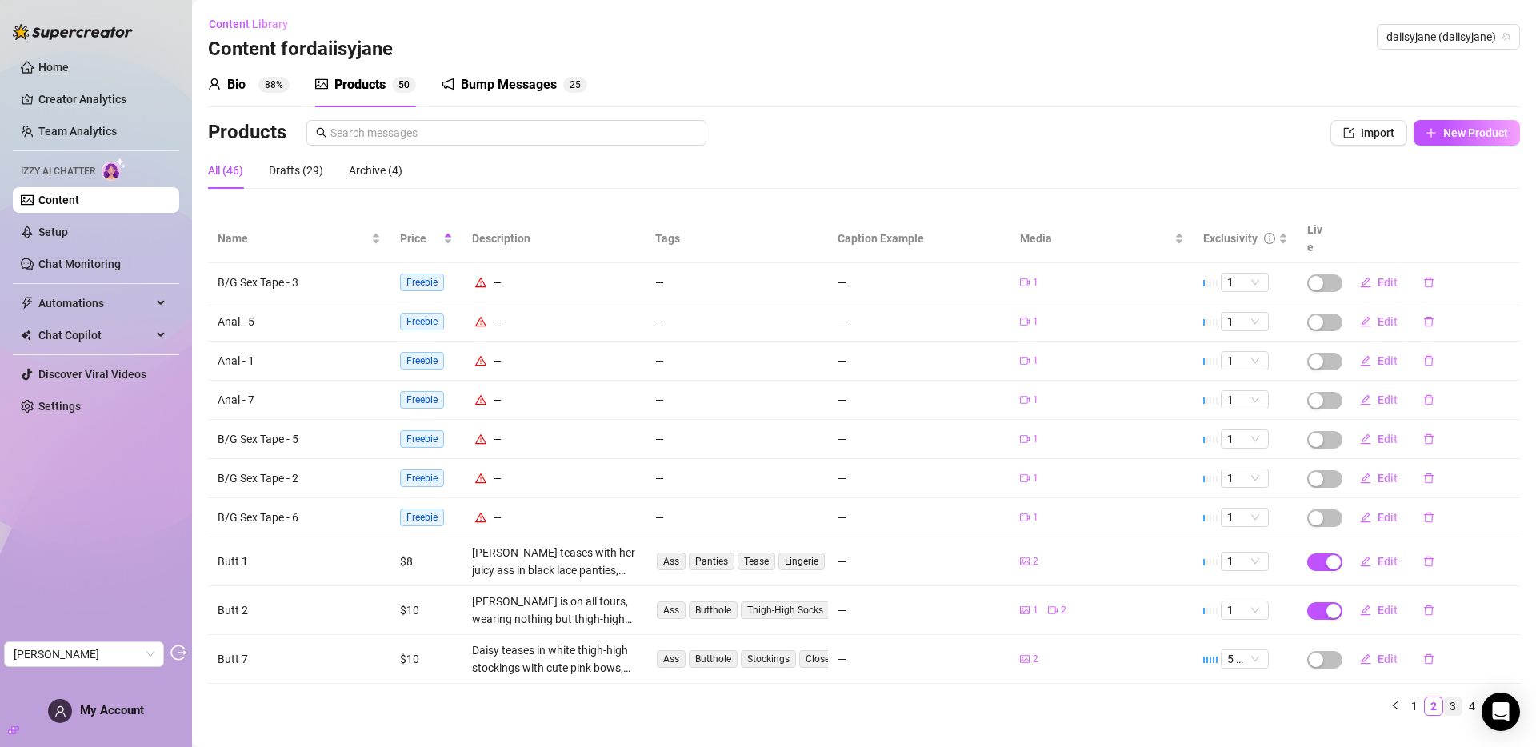
click at [1382, 691] on link "3" at bounding box center [1453, 707] width 18 height 18
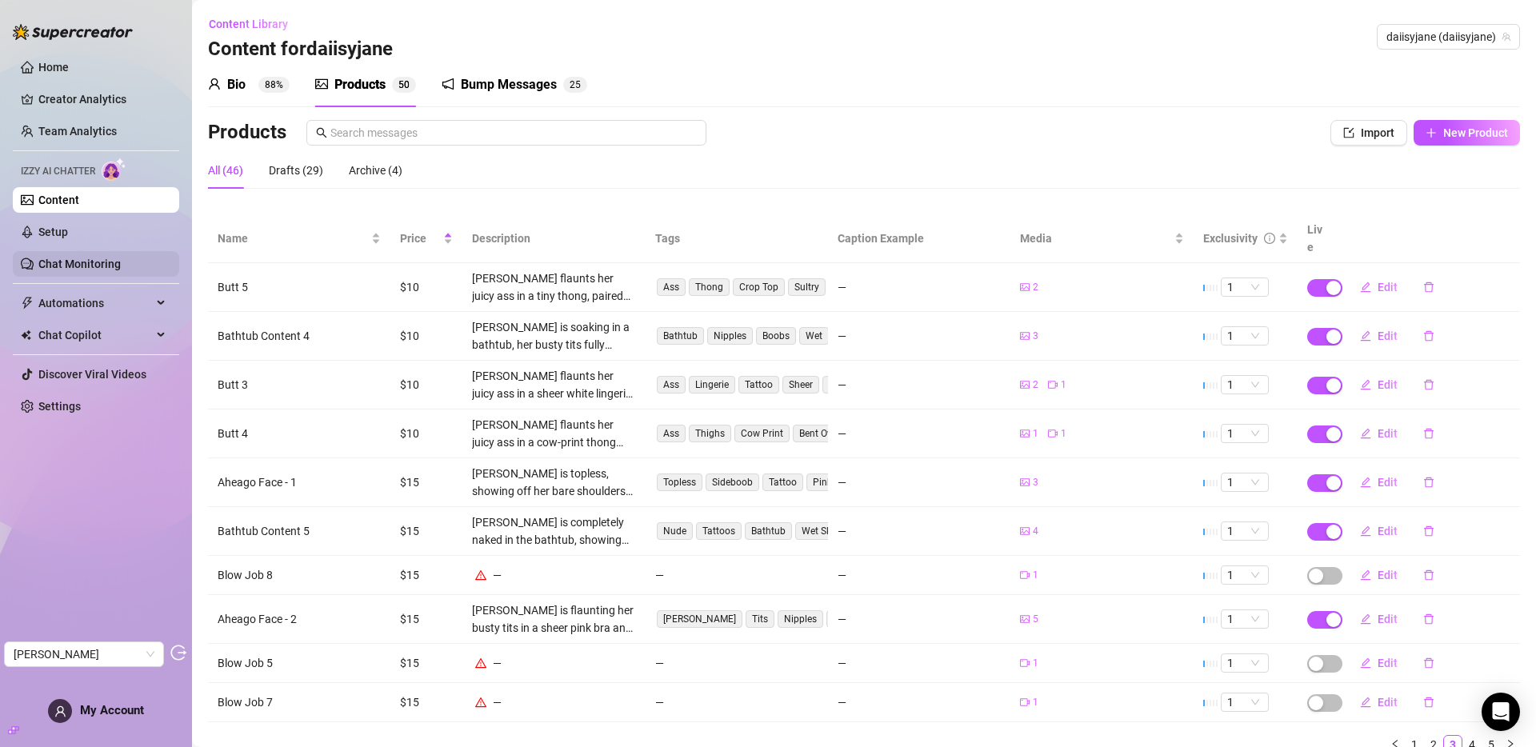
click at [69, 264] on link "Chat Monitoring" at bounding box center [79, 264] width 82 height 13
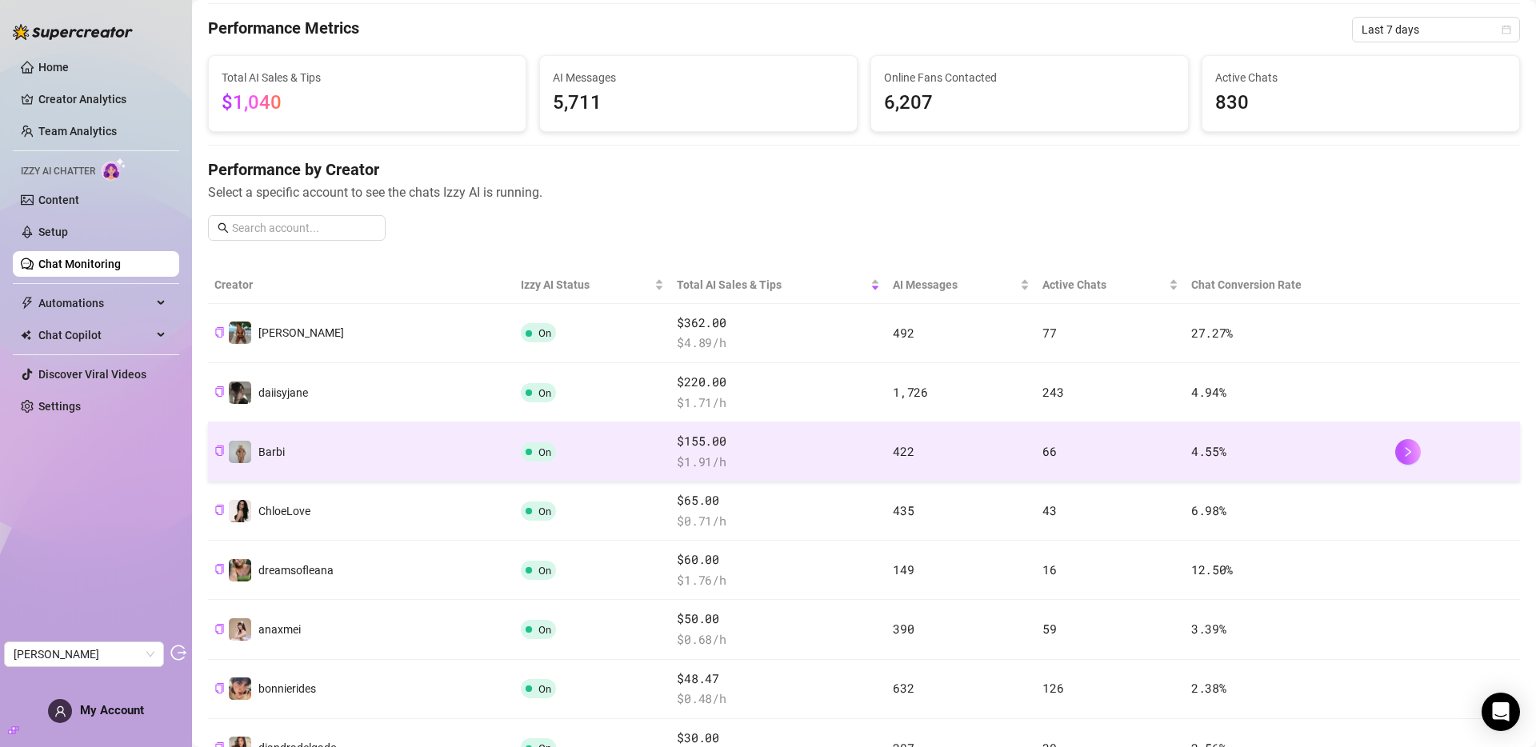
scroll to position [98, 0]
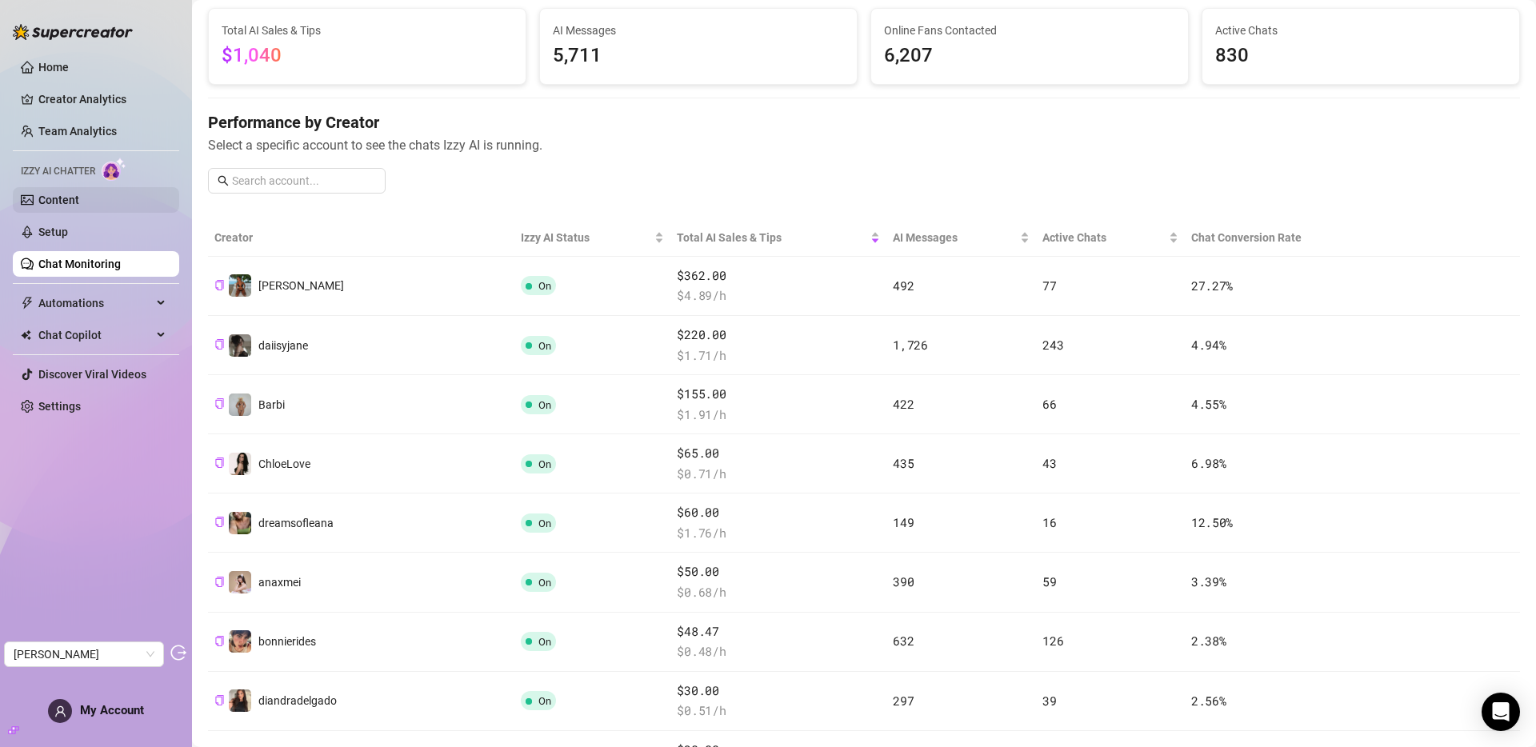
click at [50, 195] on link "Content" at bounding box center [58, 200] width 41 height 13
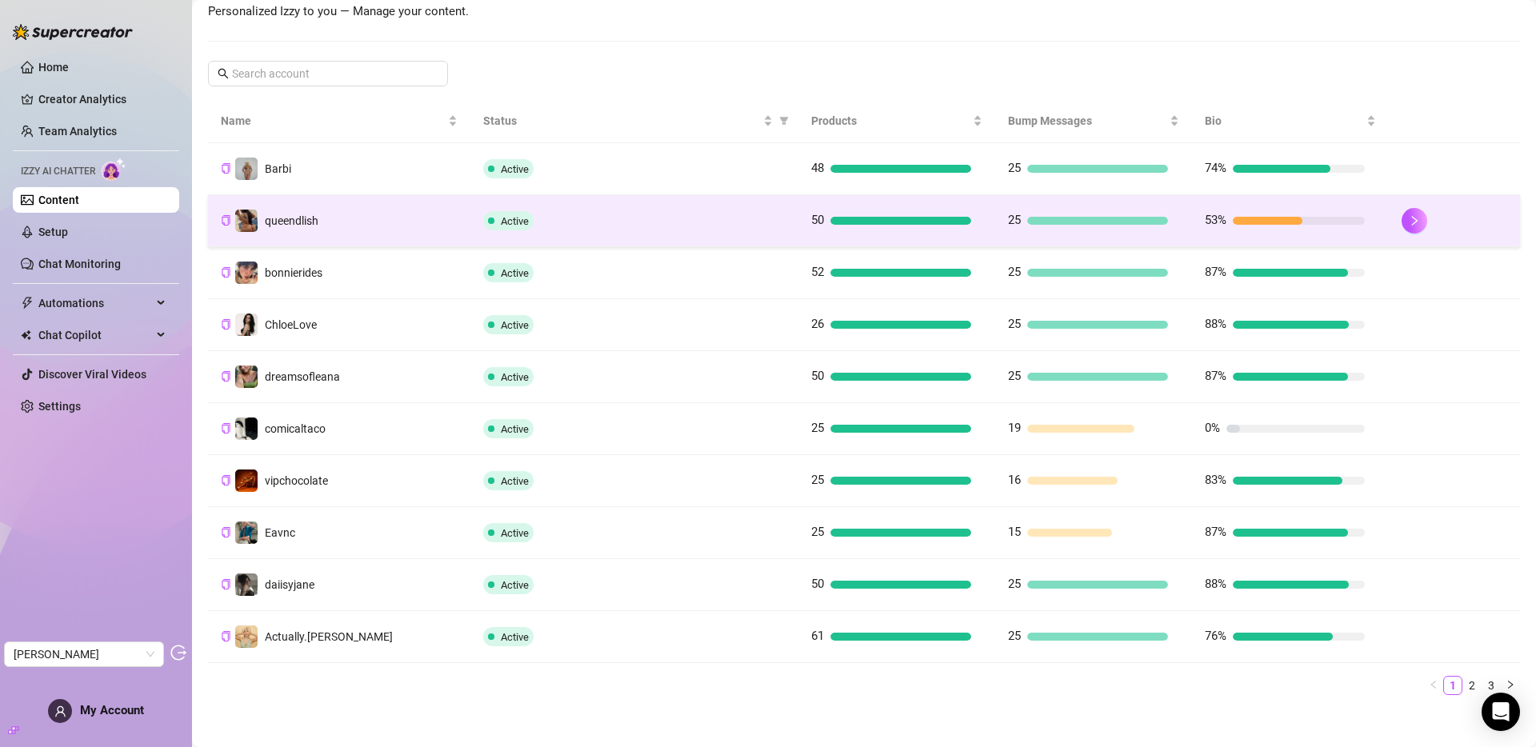
scroll to position [244, 0]
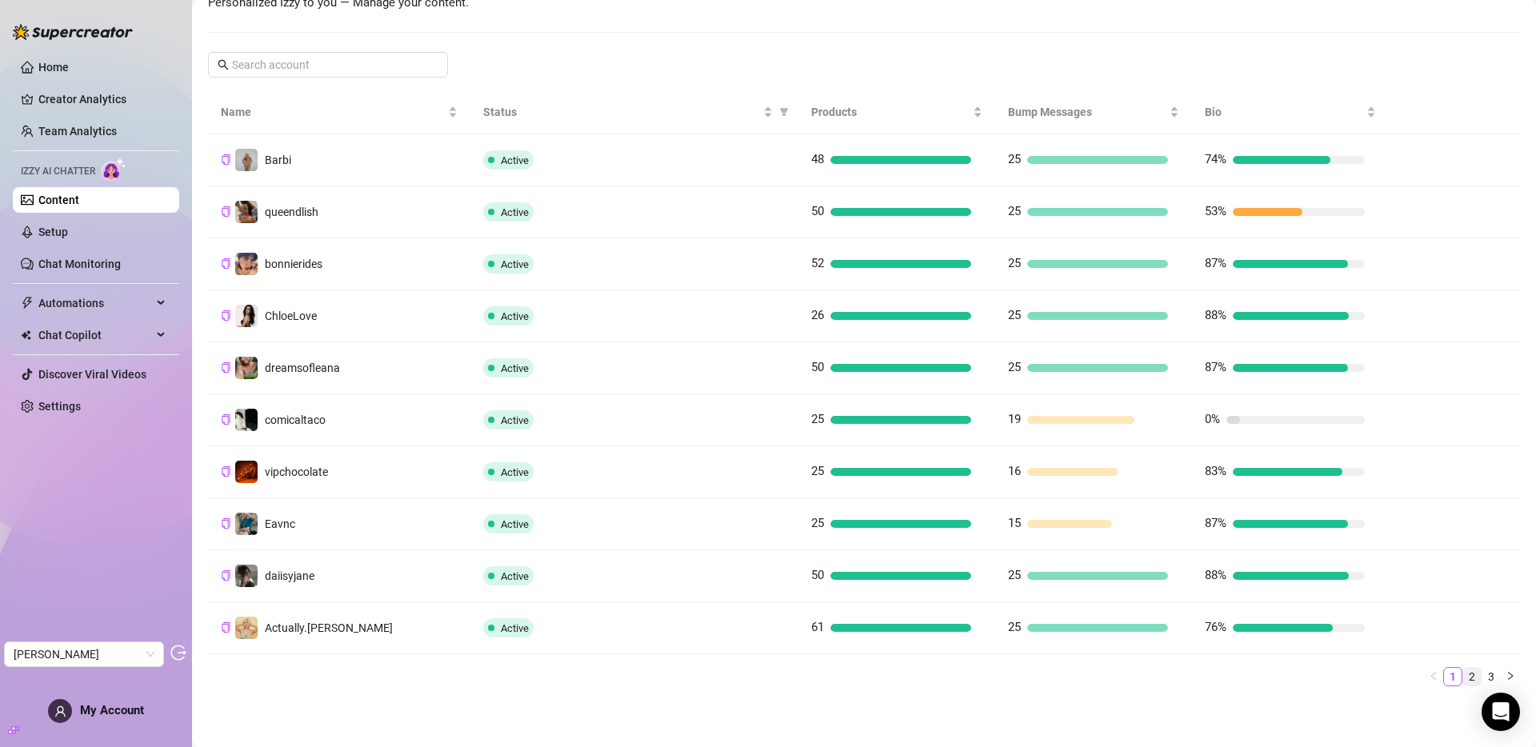
click at [1382, 676] on link "2" at bounding box center [1472, 677] width 18 height 18
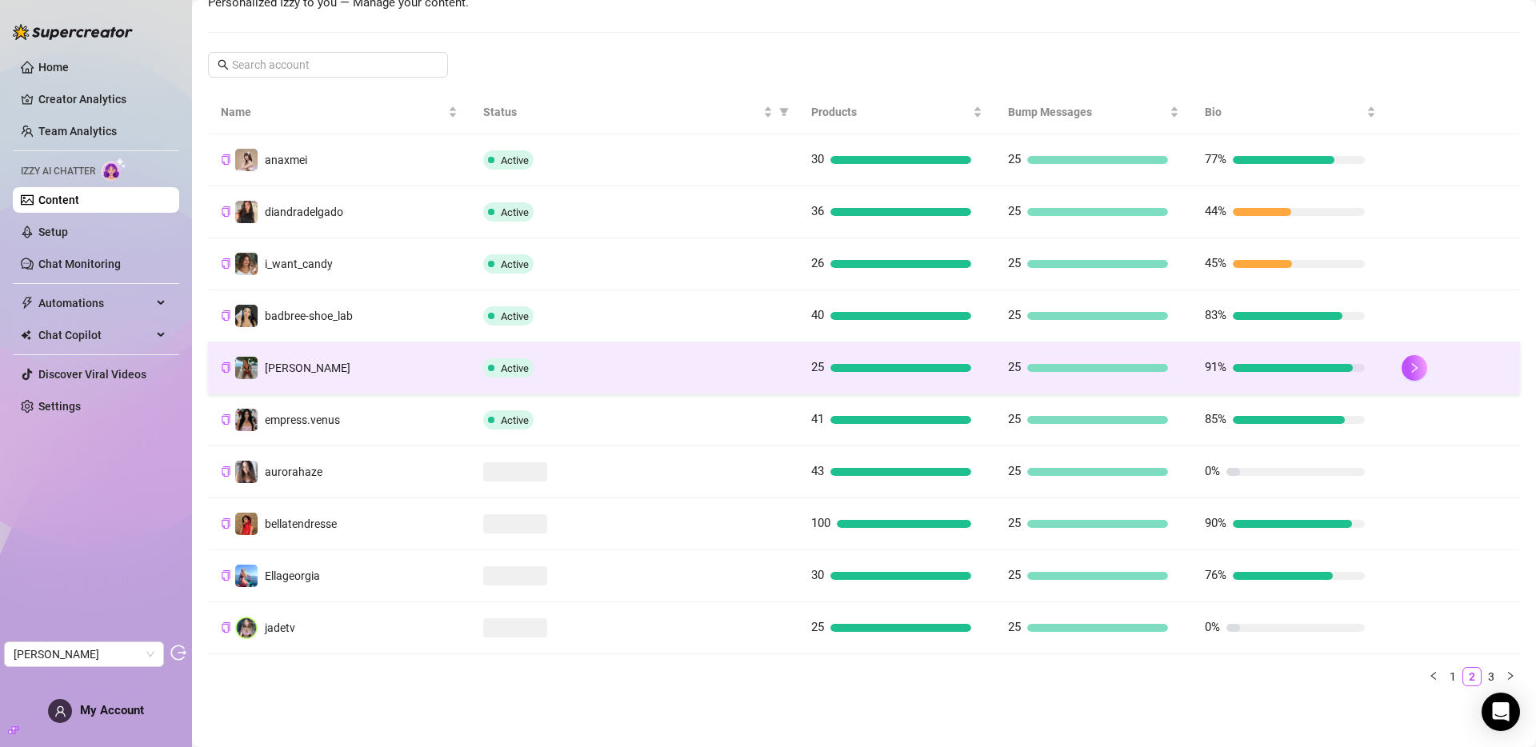
click at [387, 374] on td "Libby" at bounding box center [339, 368] width 262 height 52
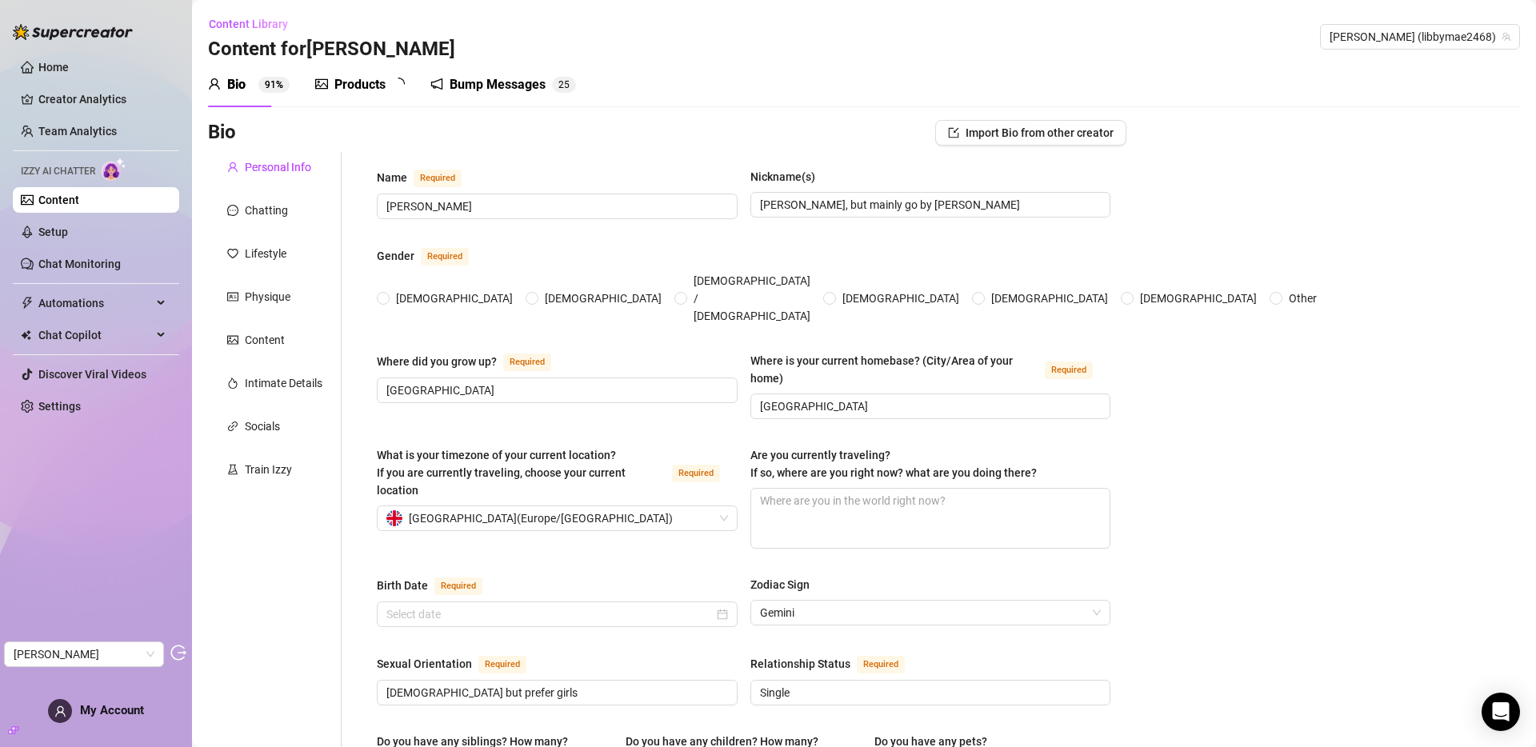
radio input "true"
type input "June 3rd, 2002"
click at [361, 88] on div "Products" at bounding box center [359, 84] width 51 height 19
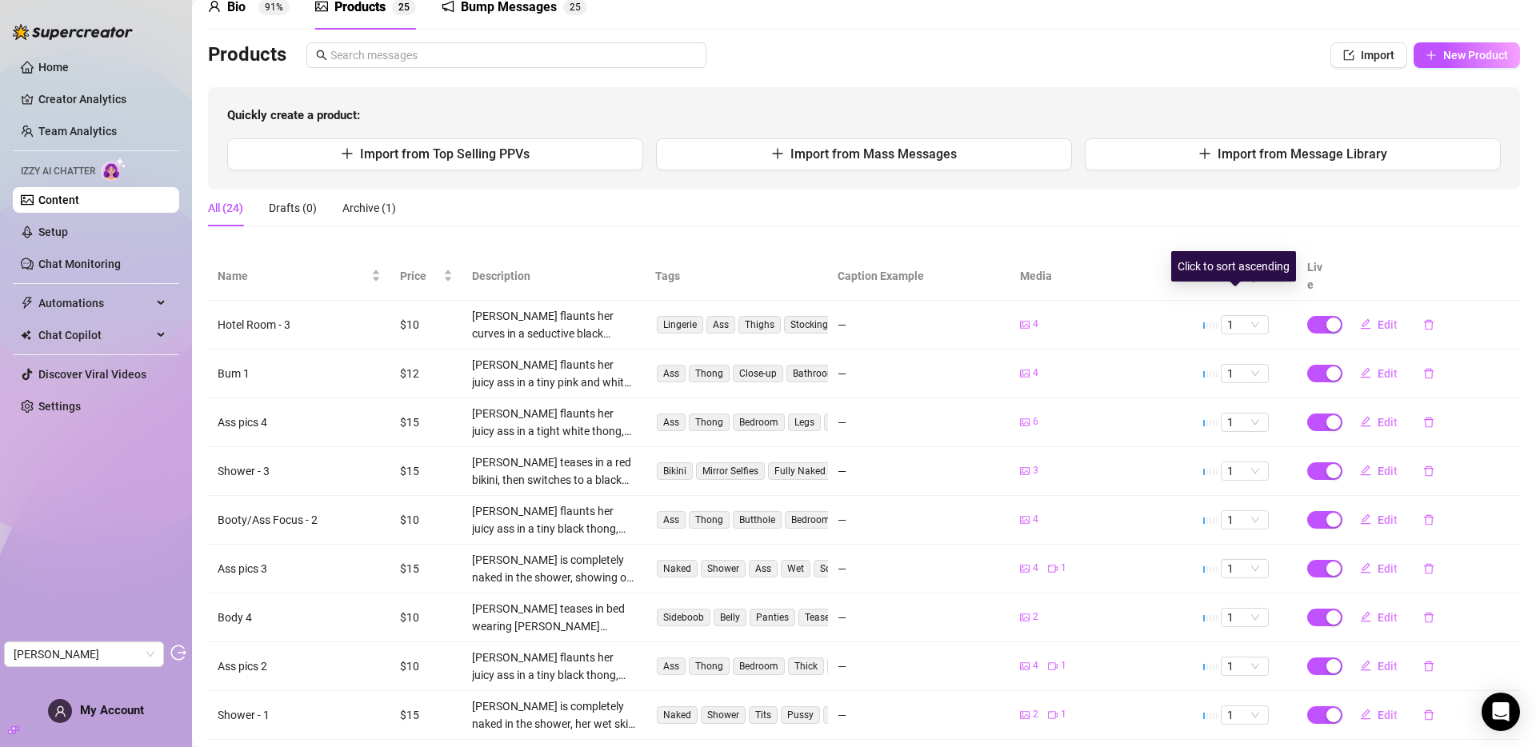
scroll to position [194, 0]
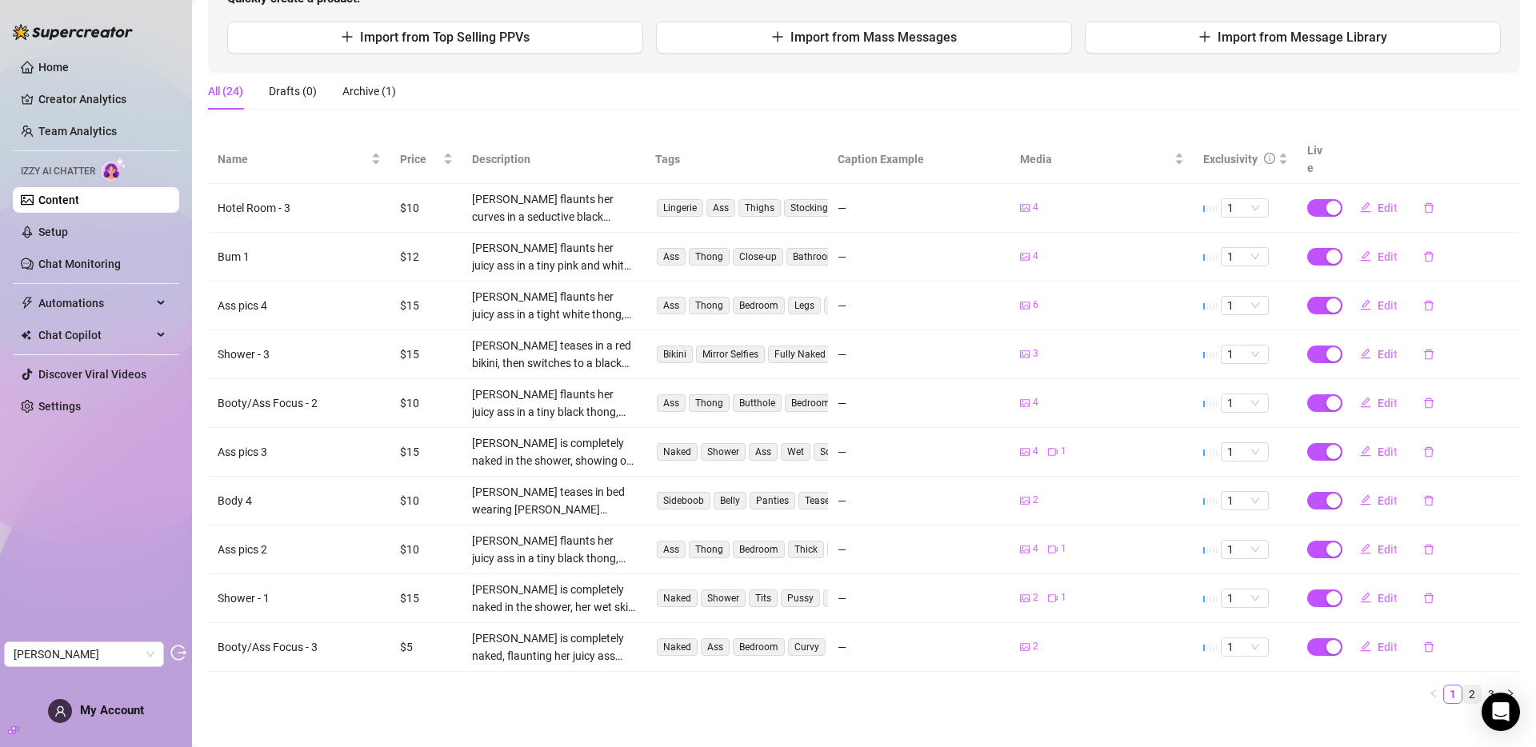
click at [1382, 686] on link "2" at bounding box center [1472, 695] width 18 height 18
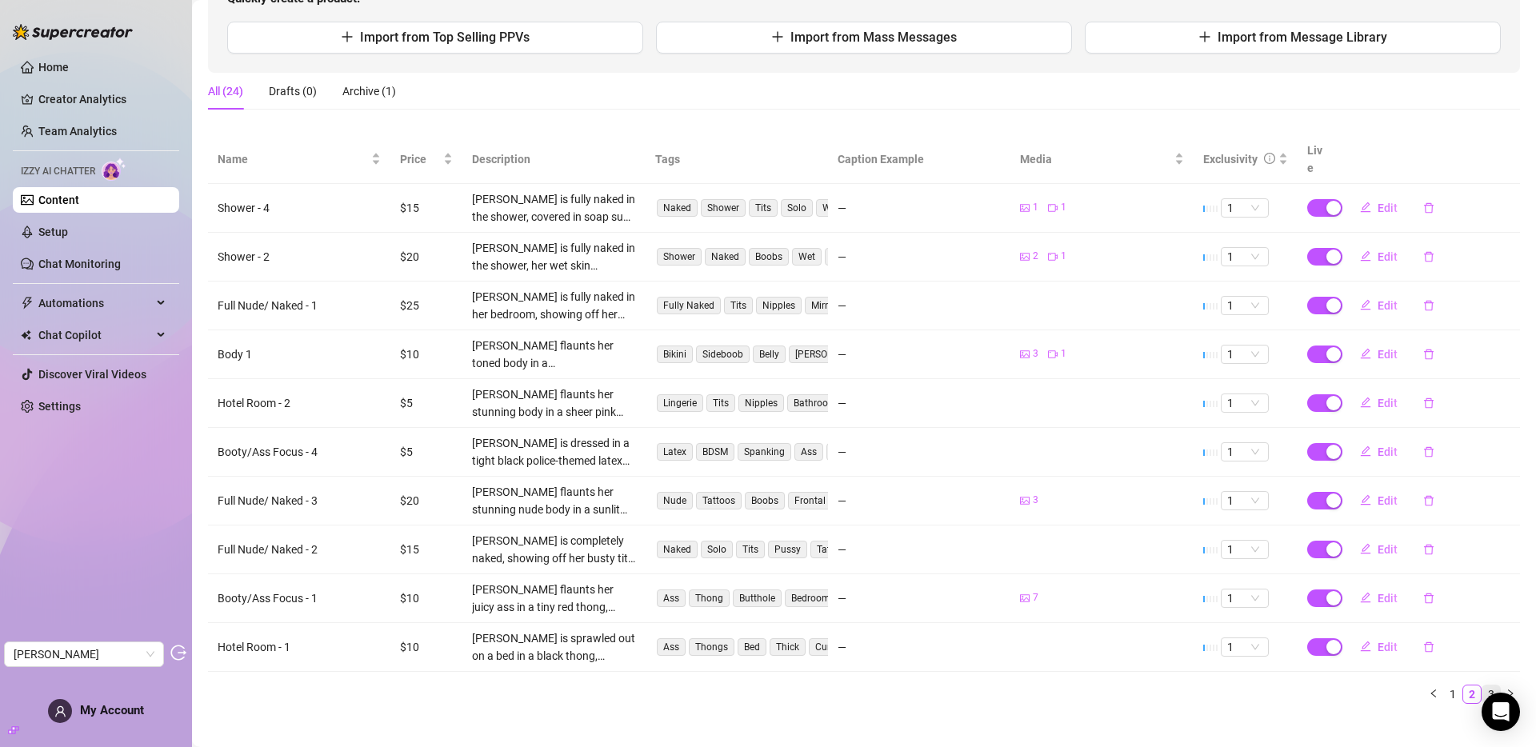
click at [1382, 686] on link "3" at bounding box center [1491, 695] width 18 height 18
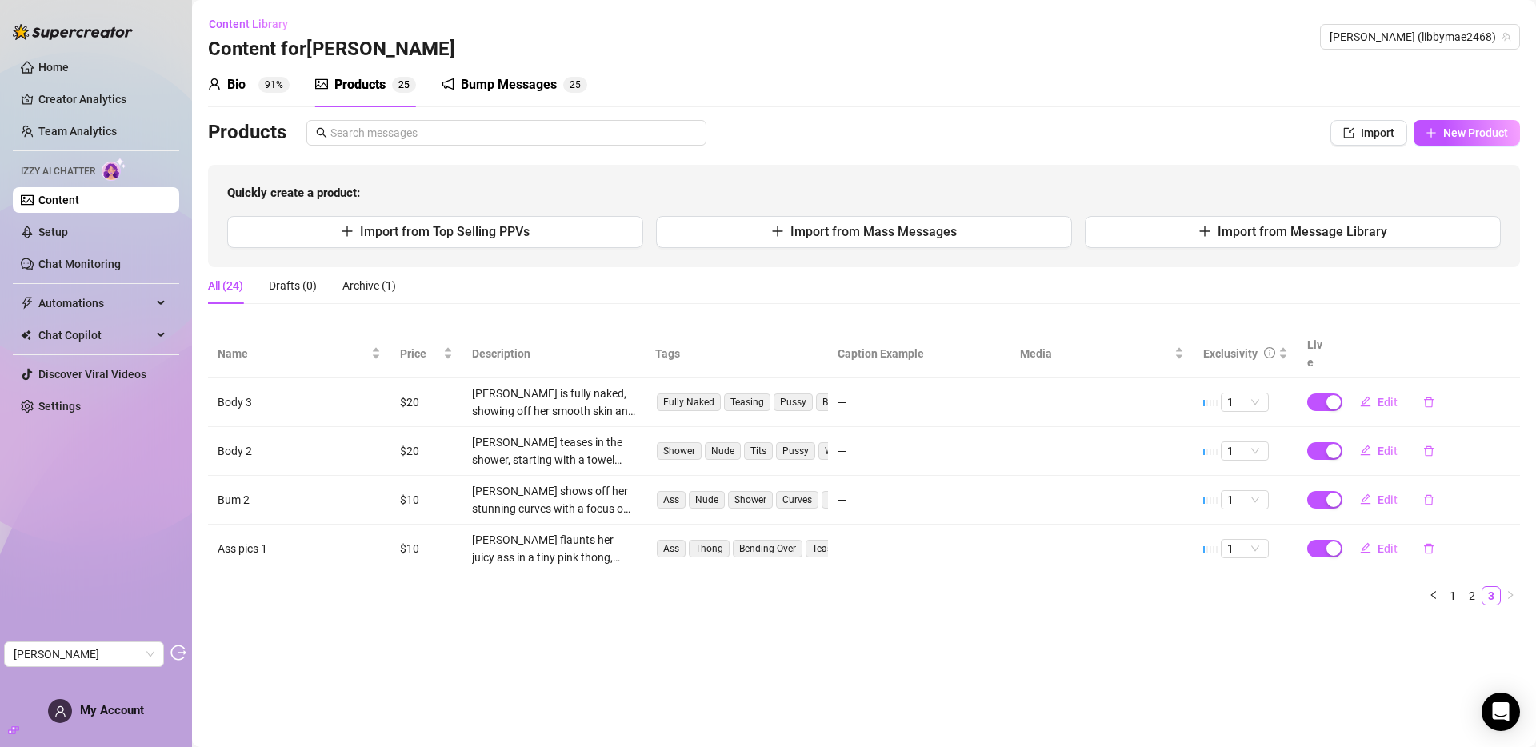
scroll to position [0, 0]
click at [68, 238] on link "Setup" at bounding box center [53, 232] width 30 height 13
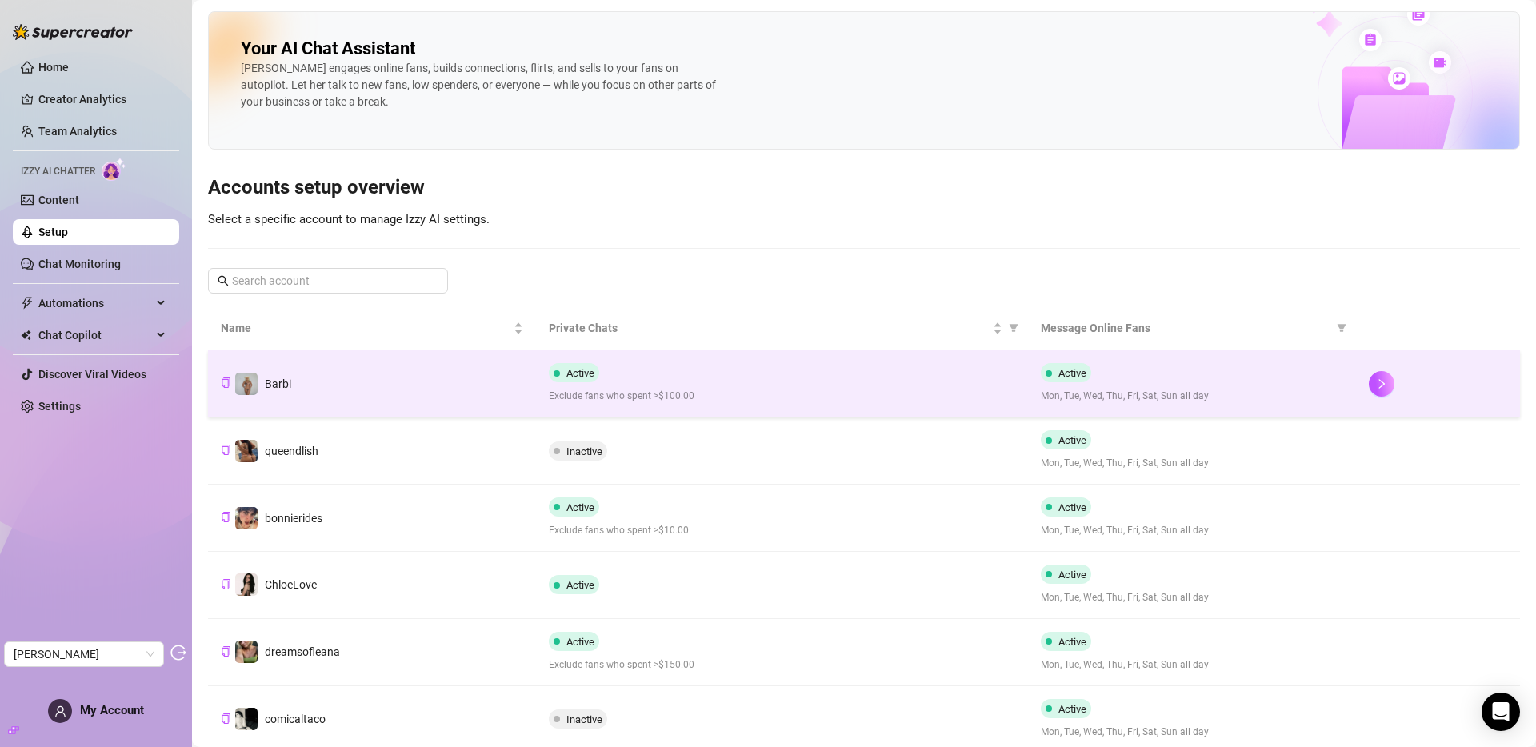
click at [436, 376] on td "Barbi" at bounding box center [372, 383] width 328 height 67
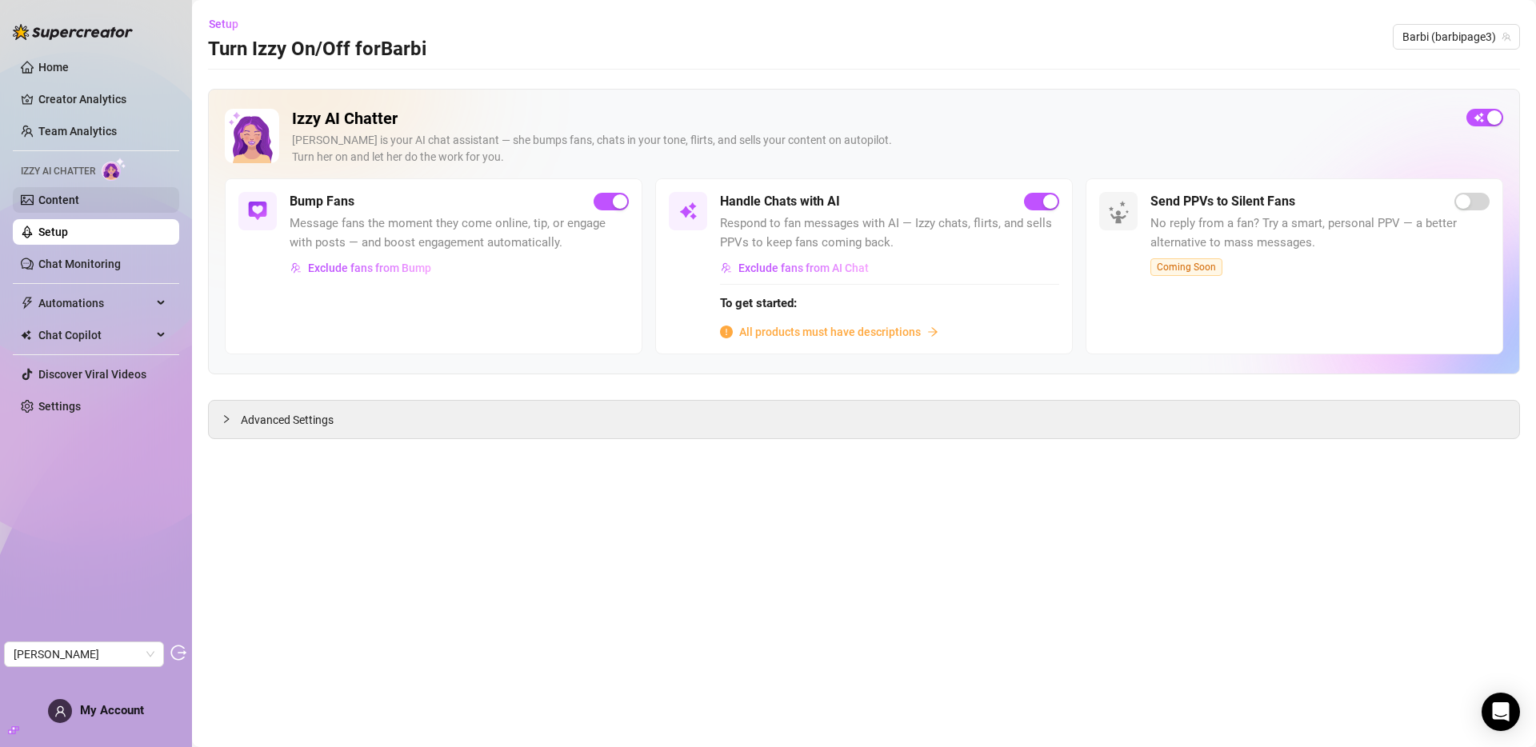
click at [54, 194] on link "Content" at bounding box center [58, 200] width 41 height 13
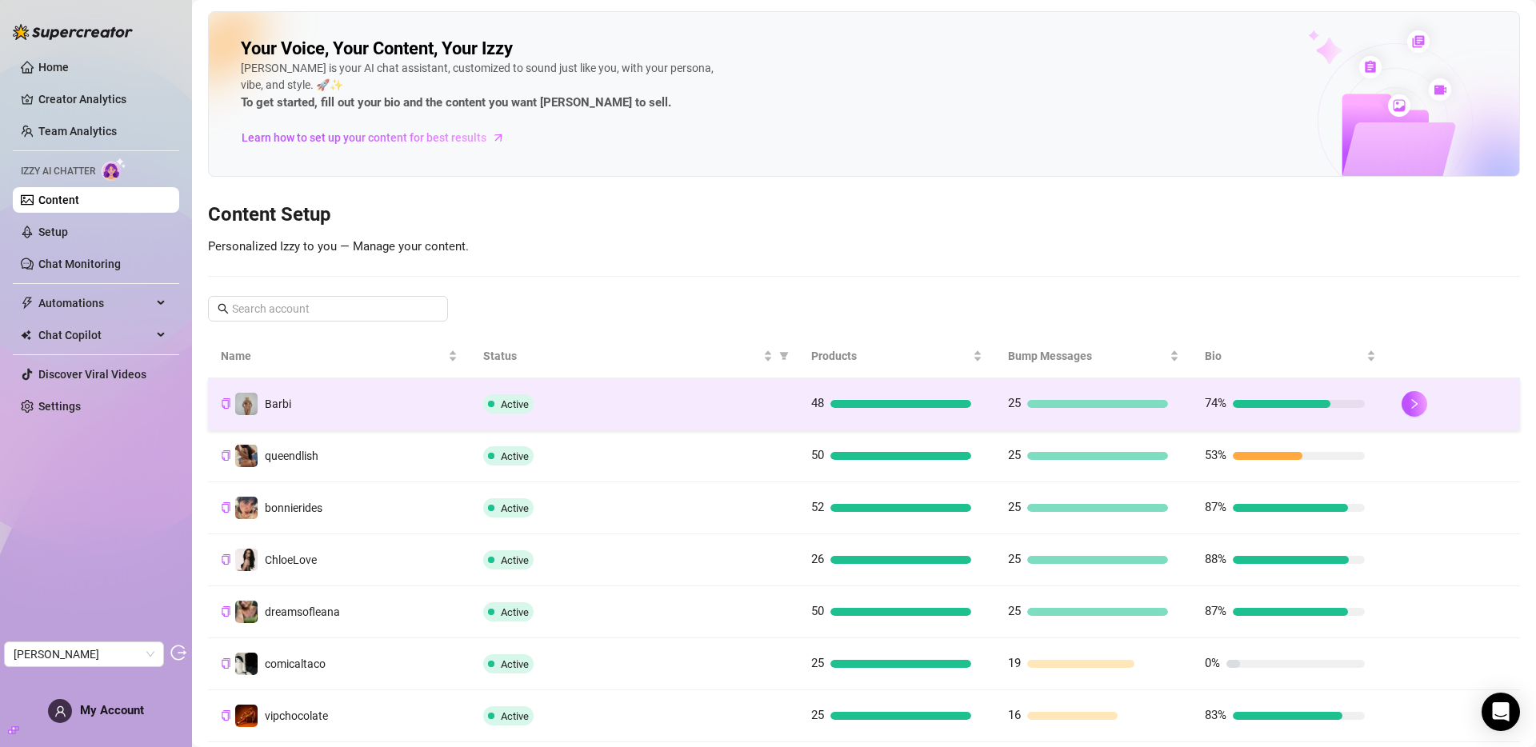
click at [678, 402] on div "Active" at bounding box center [634, 403] width 302 height 19
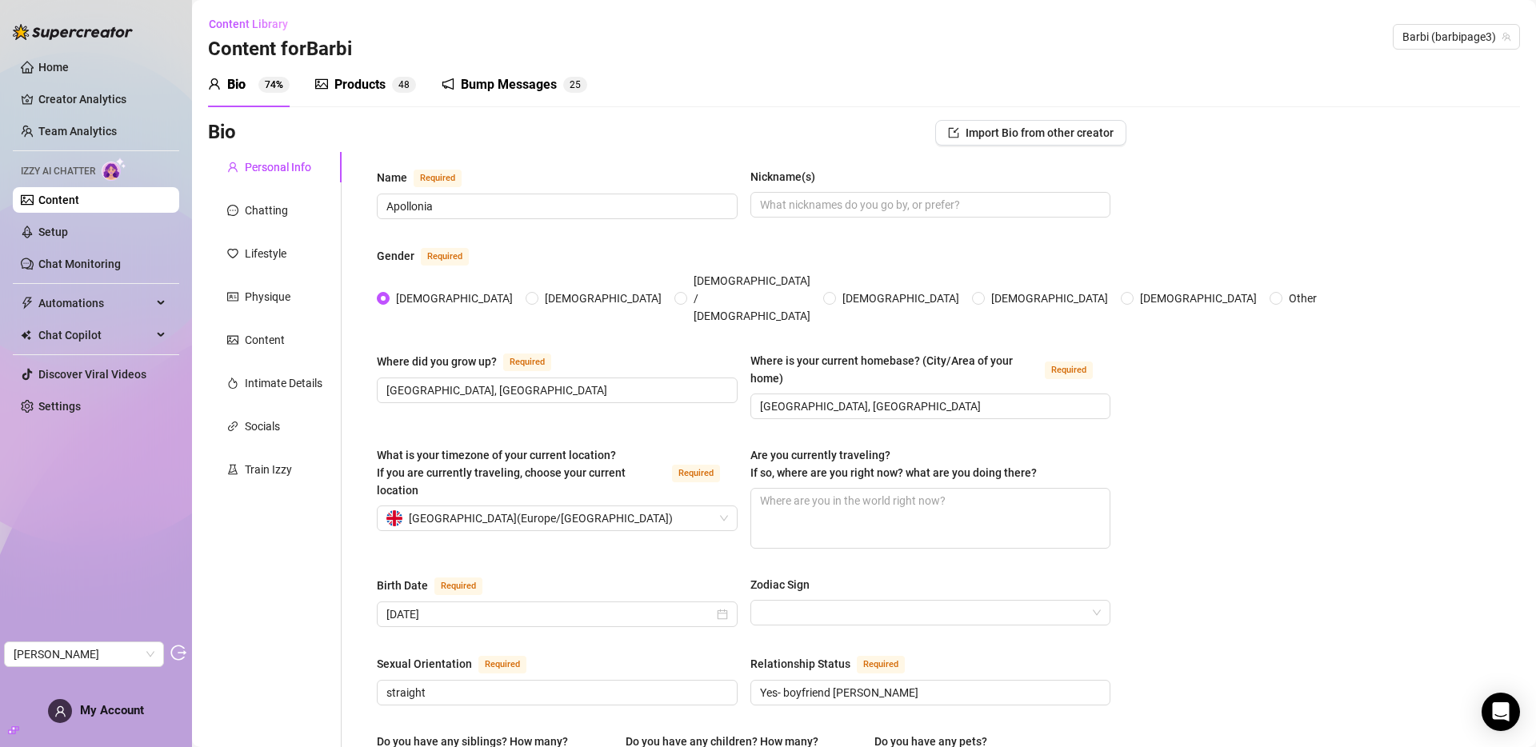
click at [366, 84] on div "Products" at bounding box center [359, 84] width 51 height 19
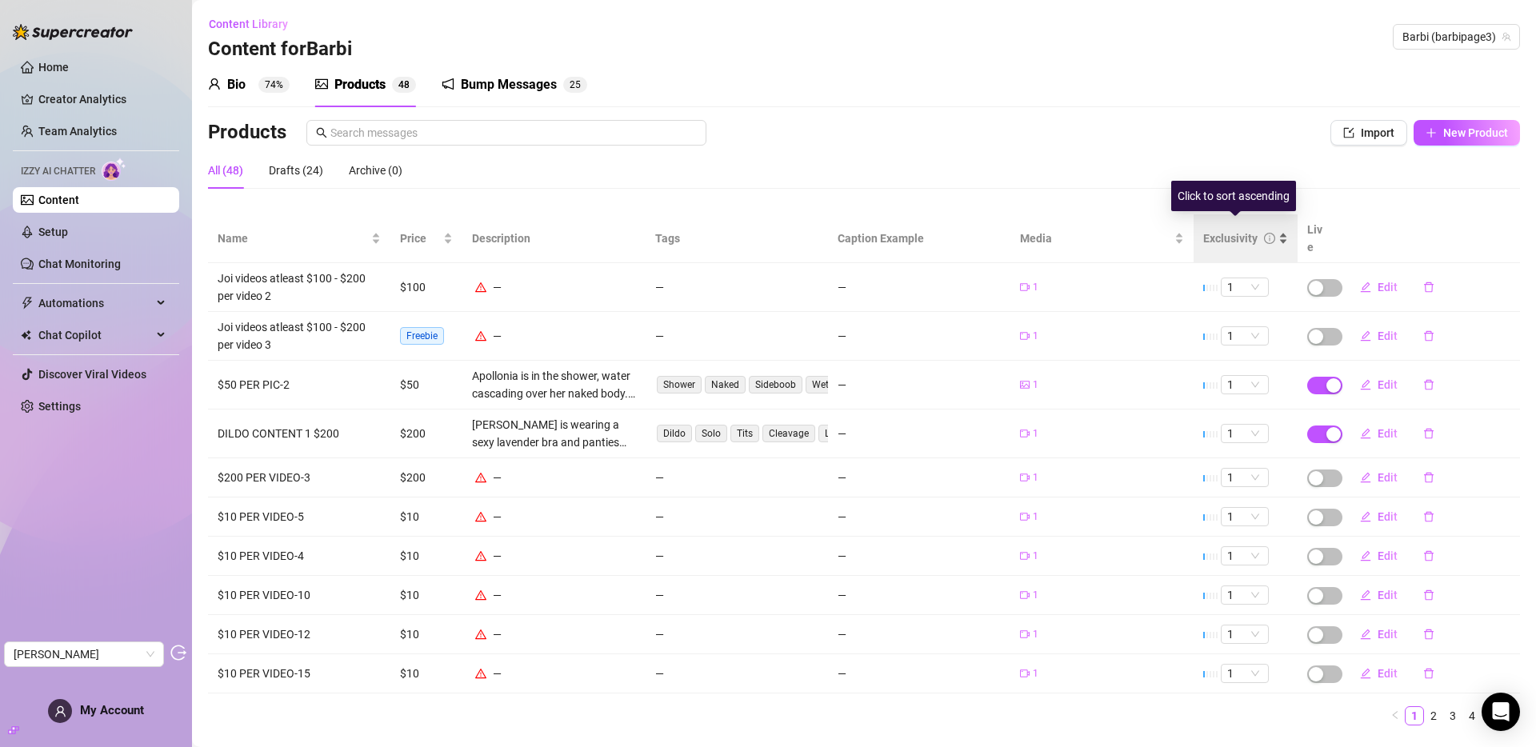
click at [1219, 230] on div "Exclusivity" at bounding box center [1230, 239] width 54 height 18
click at [1220, 230] on div "Exclusivity" at bounding box center [1230, 239] width 54 height 18
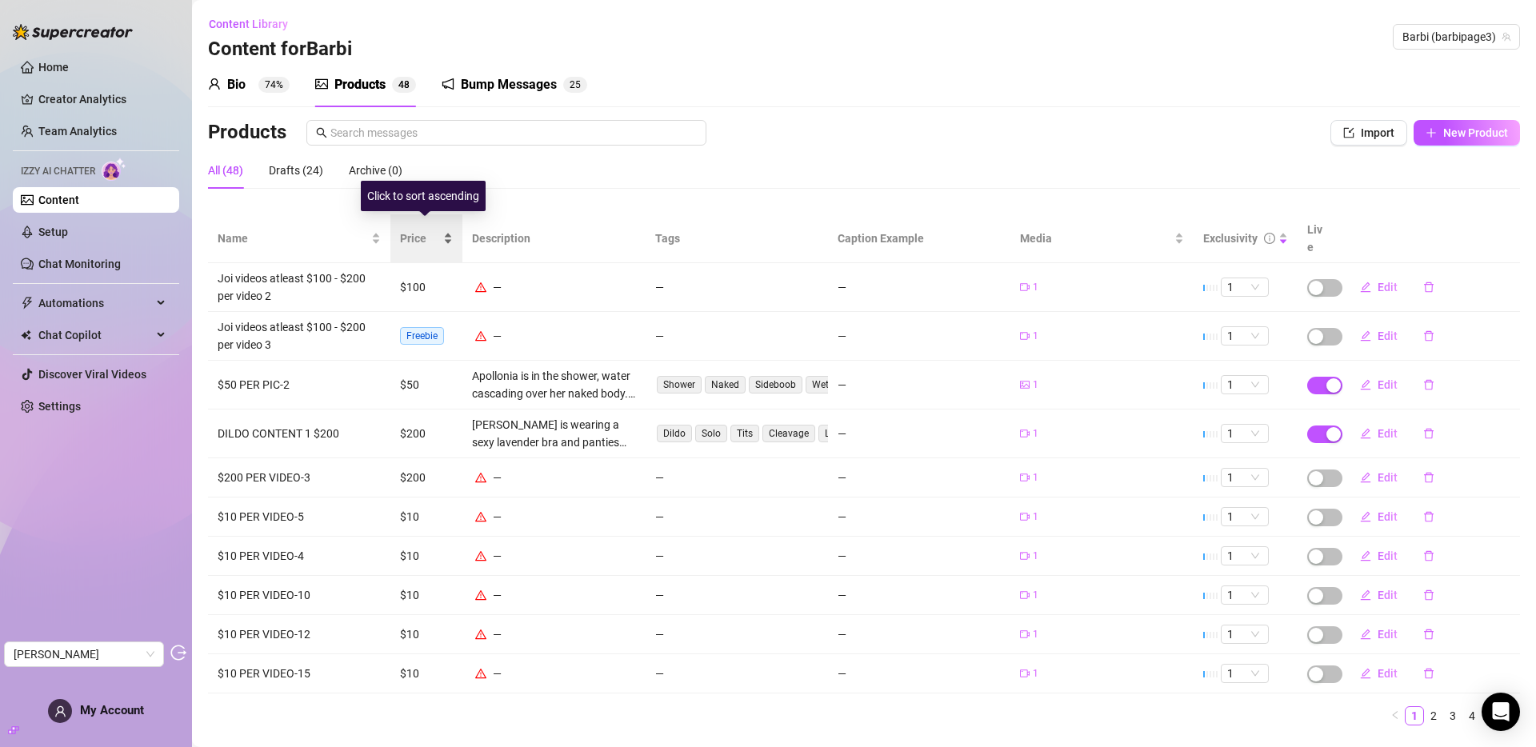
click at [407, 230] on span "Price" at bounding box center [420, 239] width 40 height 18
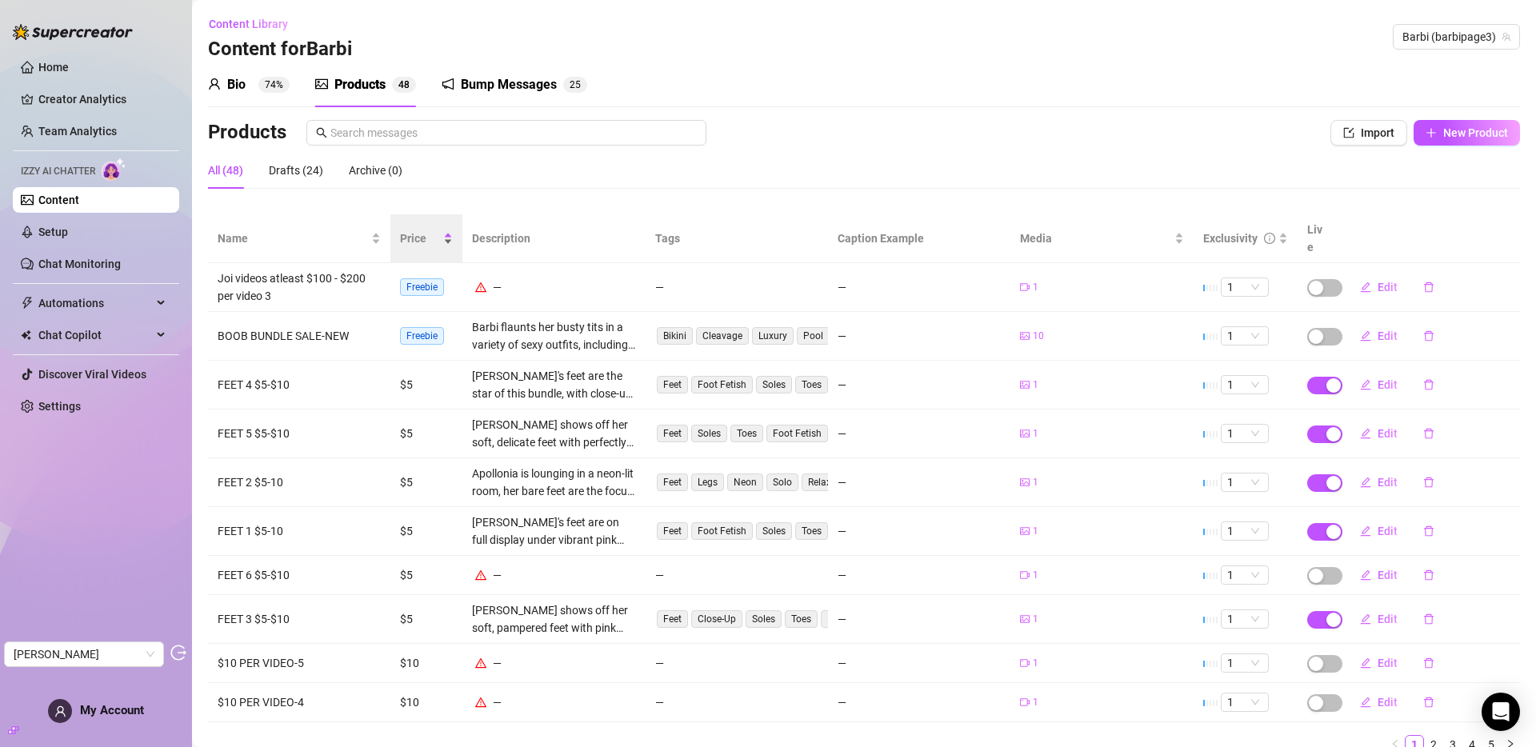
click at [409, 230] on span "Price" at bounding box center [420, 239] width 40 height 18
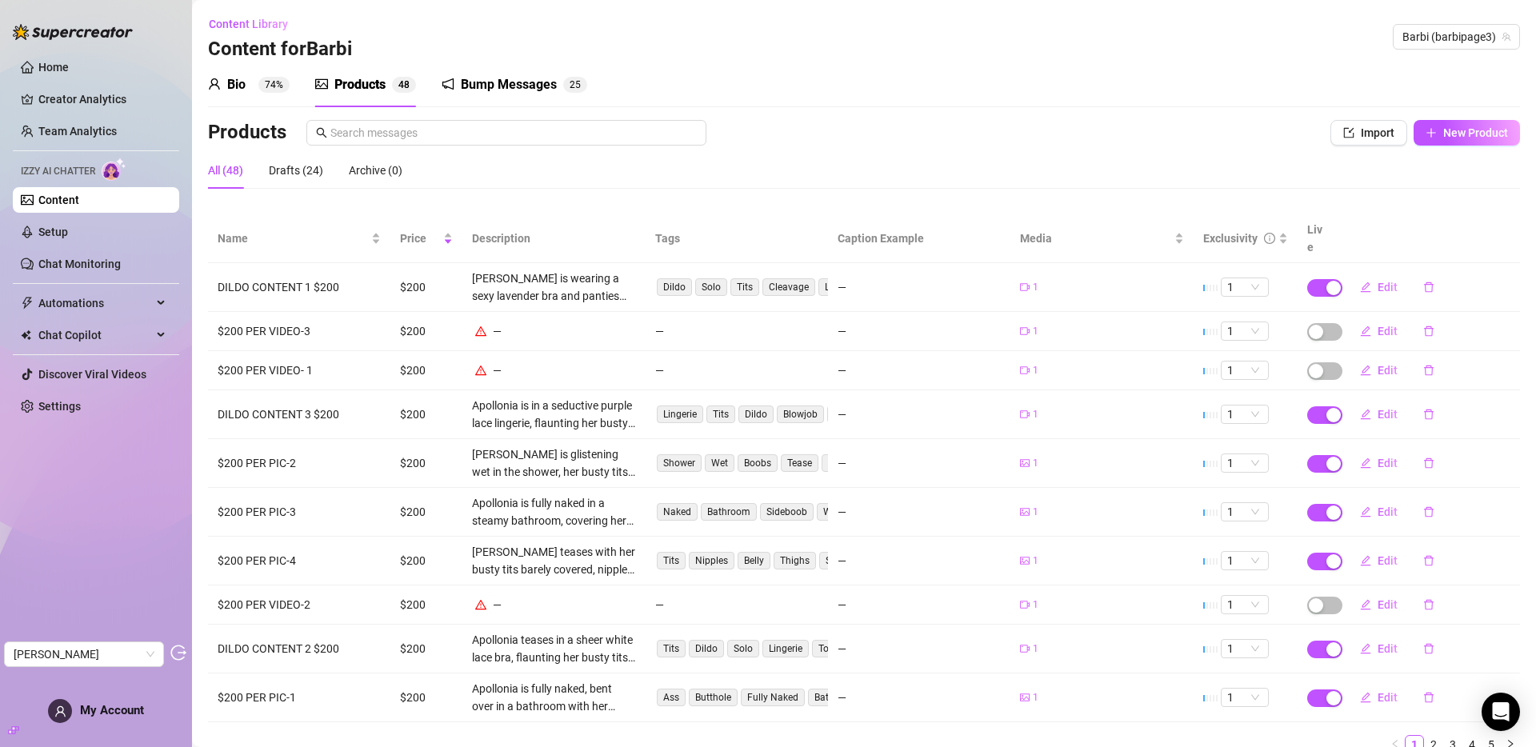
click at [79, 198] on link "Content" at bounding box center [58, 200] width 41 height 13
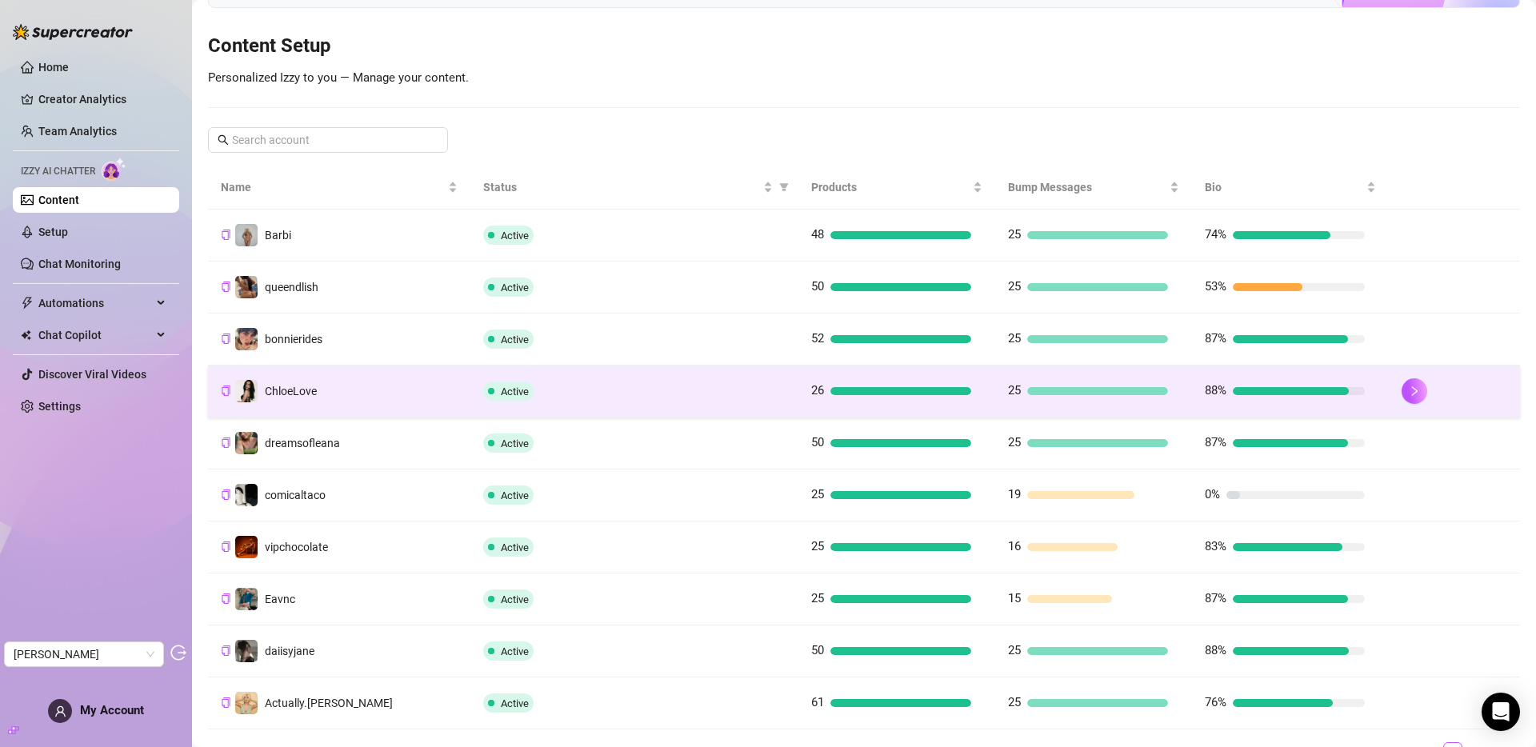
scroll to position [182, 0]
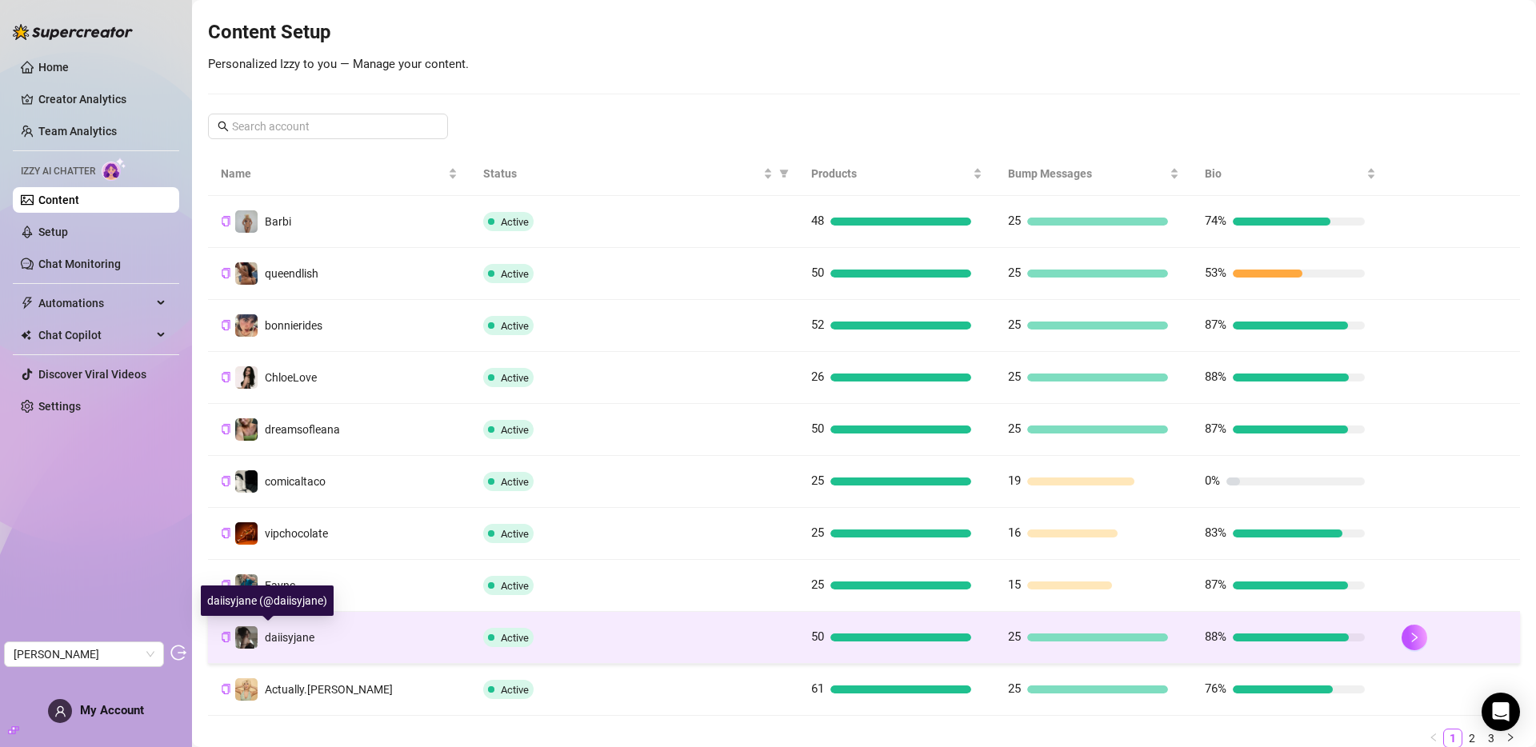
click at [313, 643] on span "daiisyjane" at bounding box center [290, 637] width 50 height 13
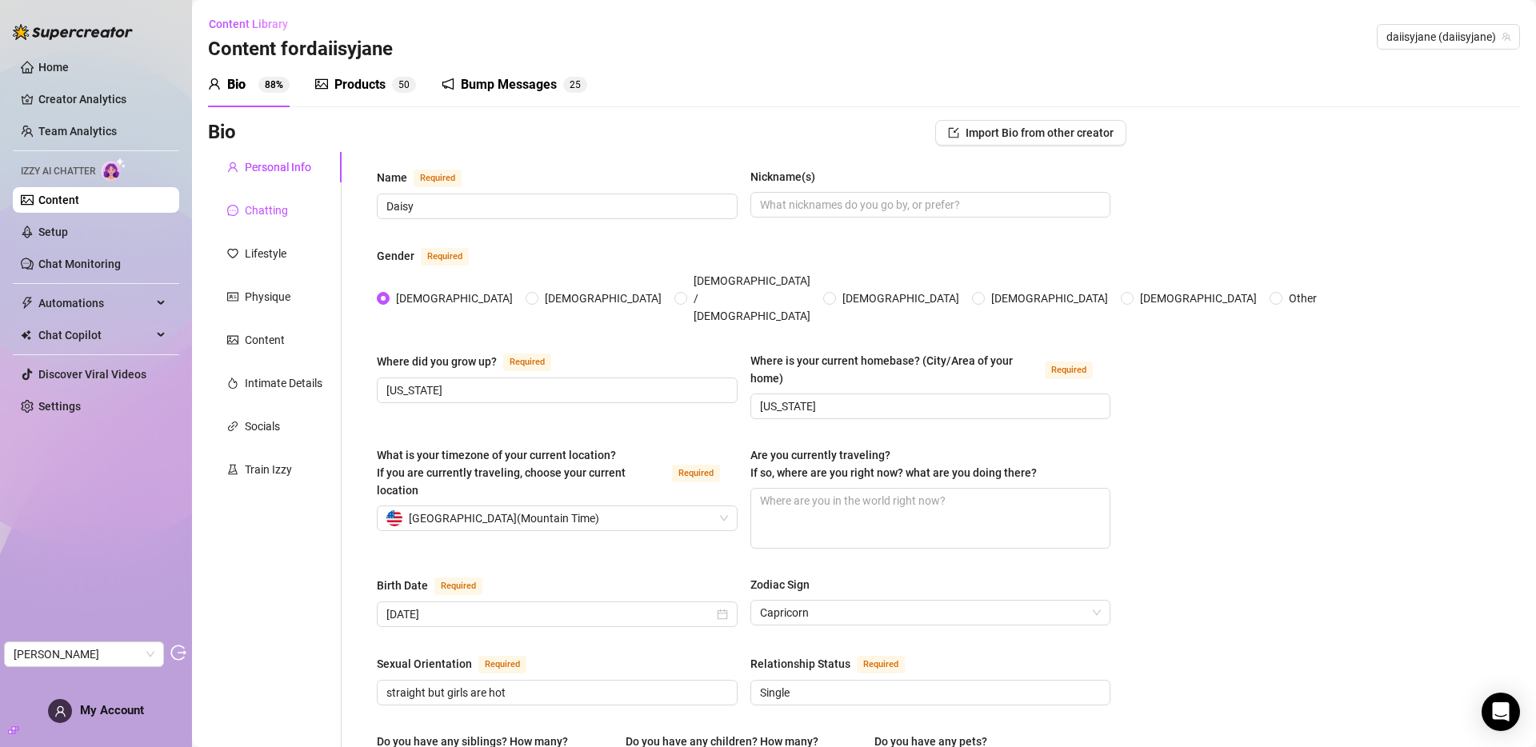
click at [267, 214] on div "Chatting" at bounding box center [266, 211] width 43 height 18
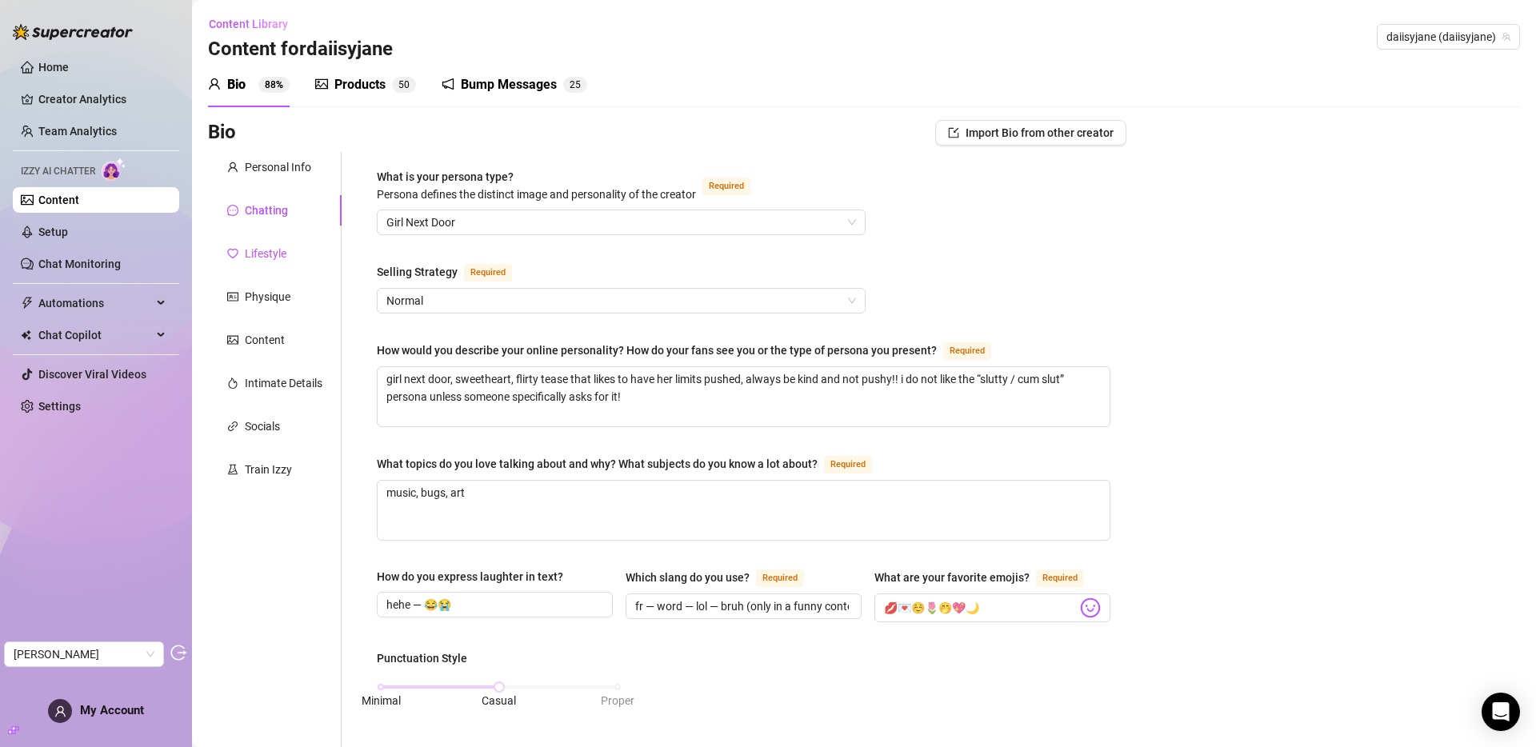
click at [254, 261] on div "Lifestyle" at bounding box center [266, 254] width 42 height 18
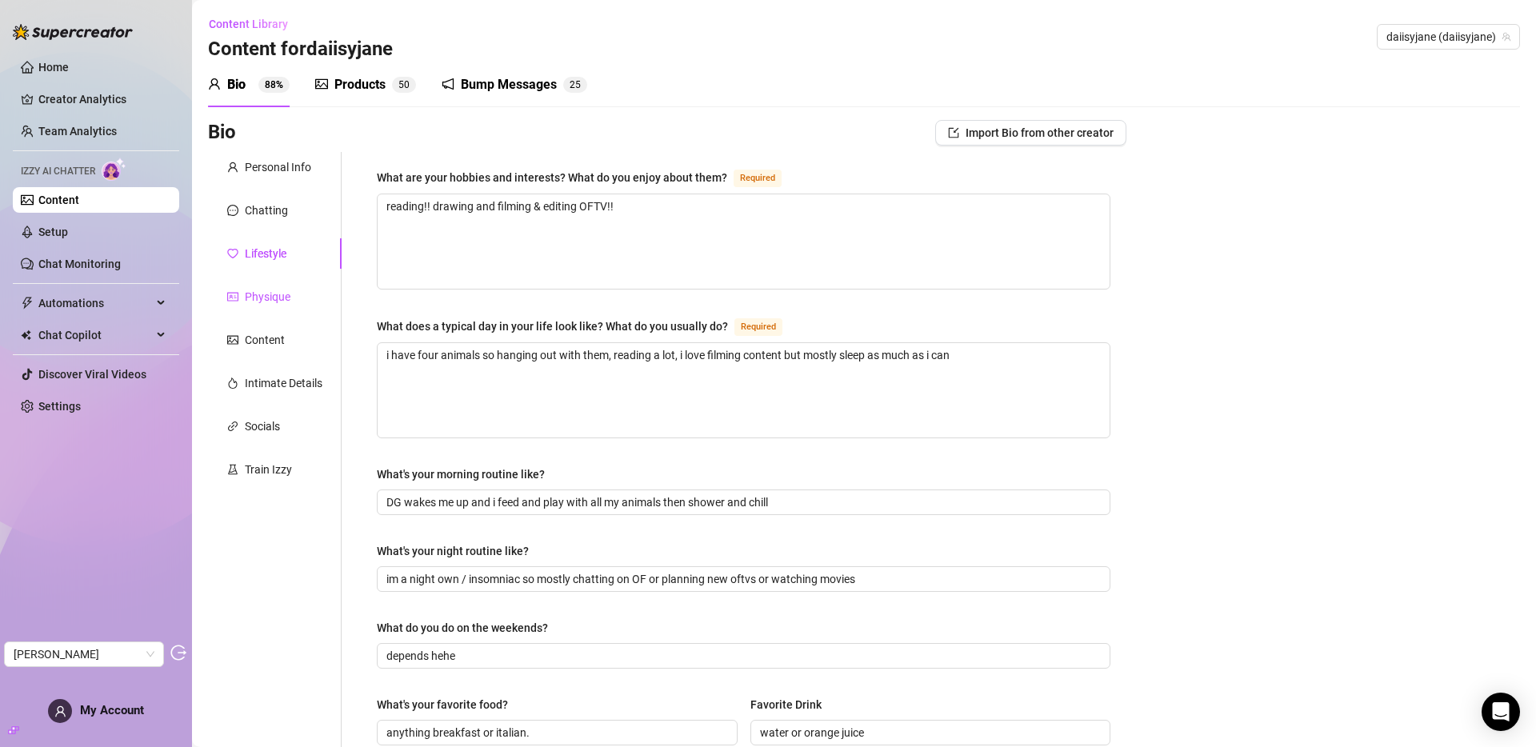
click at [262, 293] on div "Physique" at bounding box center [268, 297] width 46 height 18
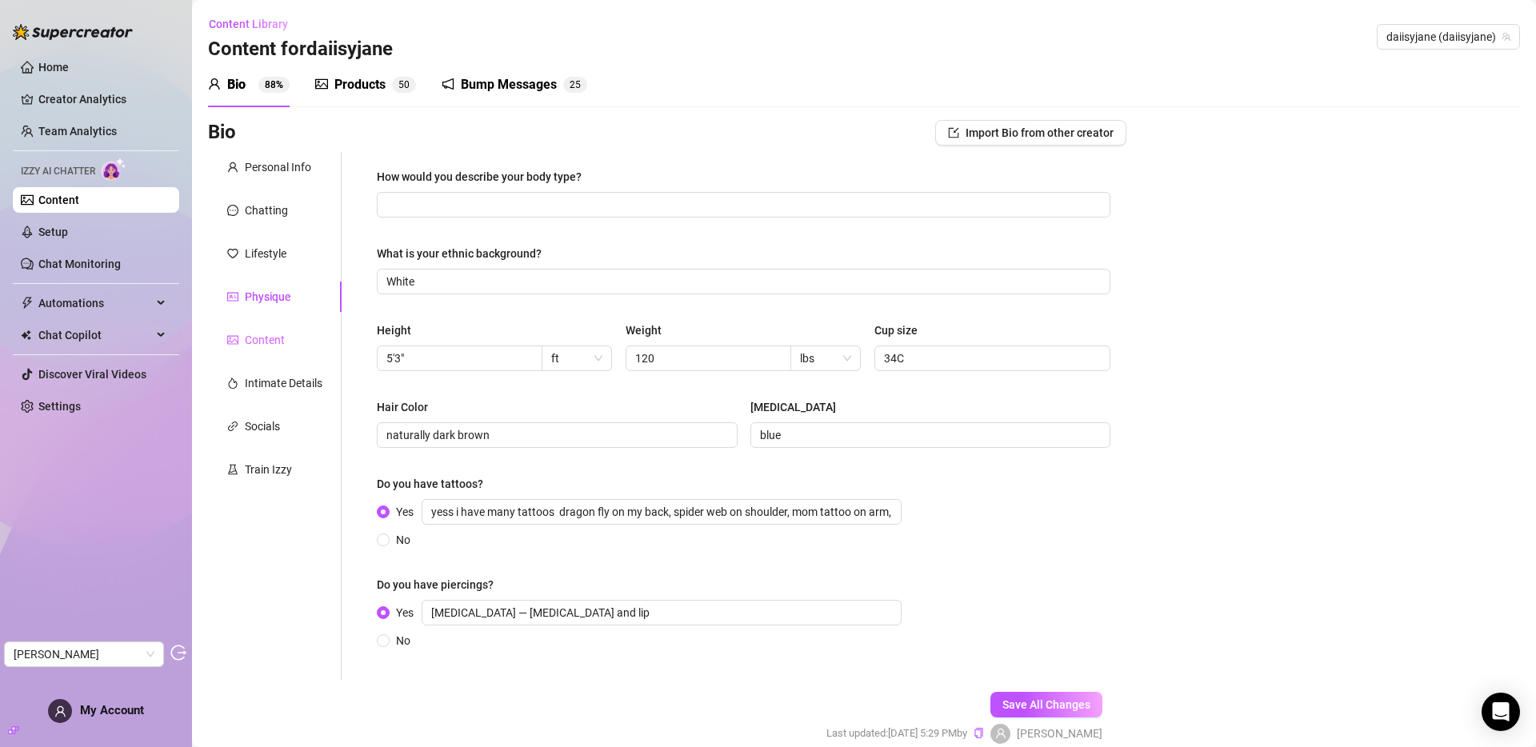
click at [273, 351] on div "Content" at bounding box center [275, 340] width 134 height 30
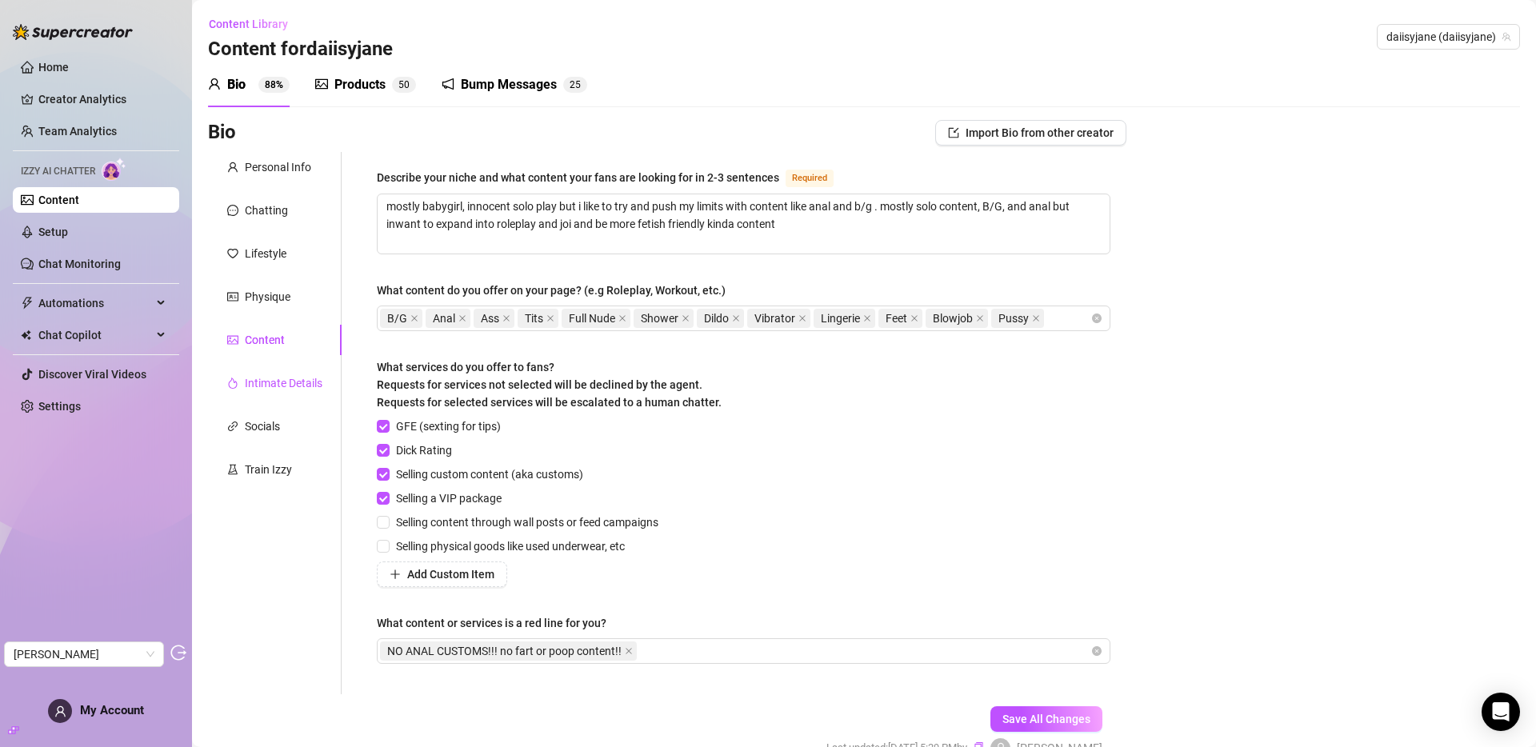
click at [270, 384] on div "Intimate Details" at bounding box center [284, 383] width 78 height 18
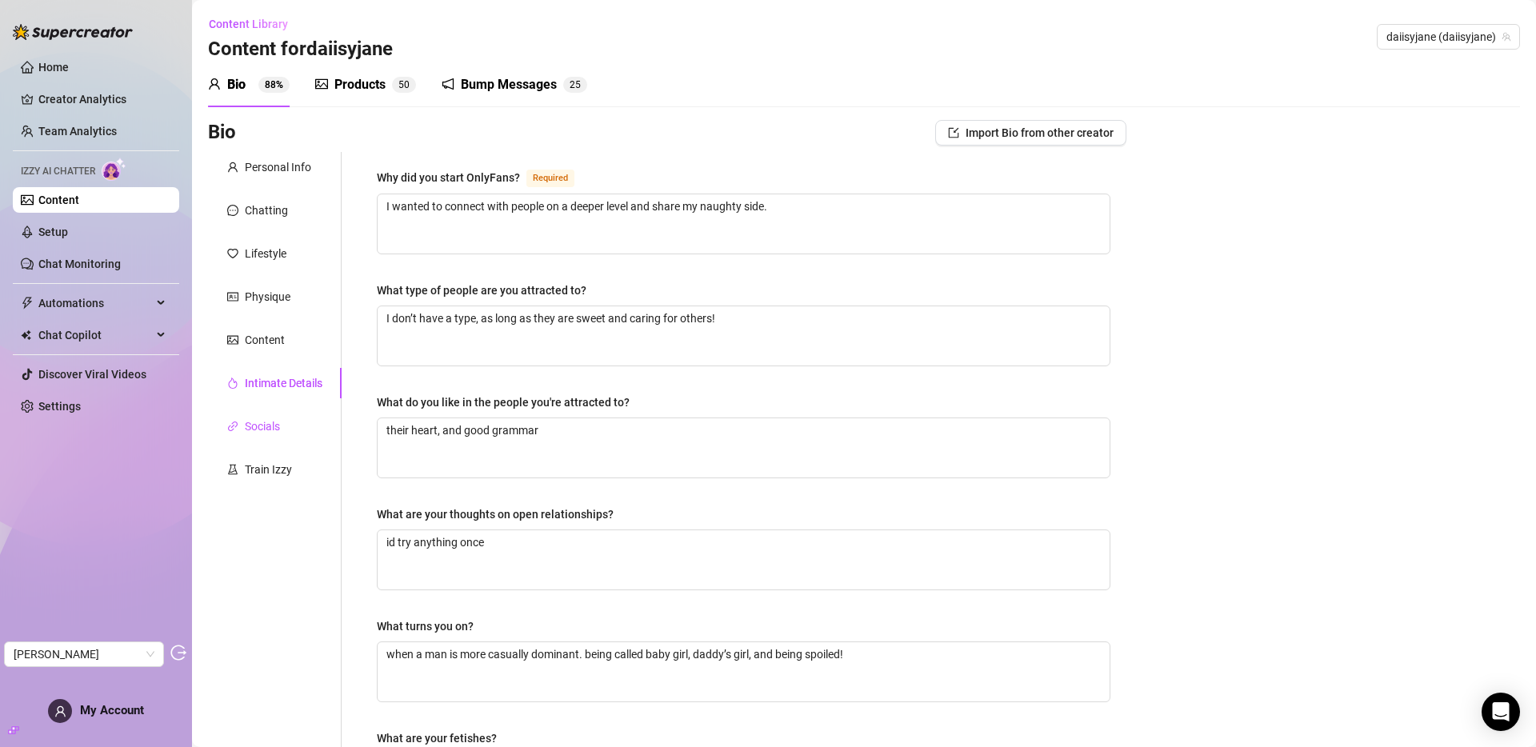
click at [254, 427] on div "Socials" at bounding box center [262, 427] width 35 height 18
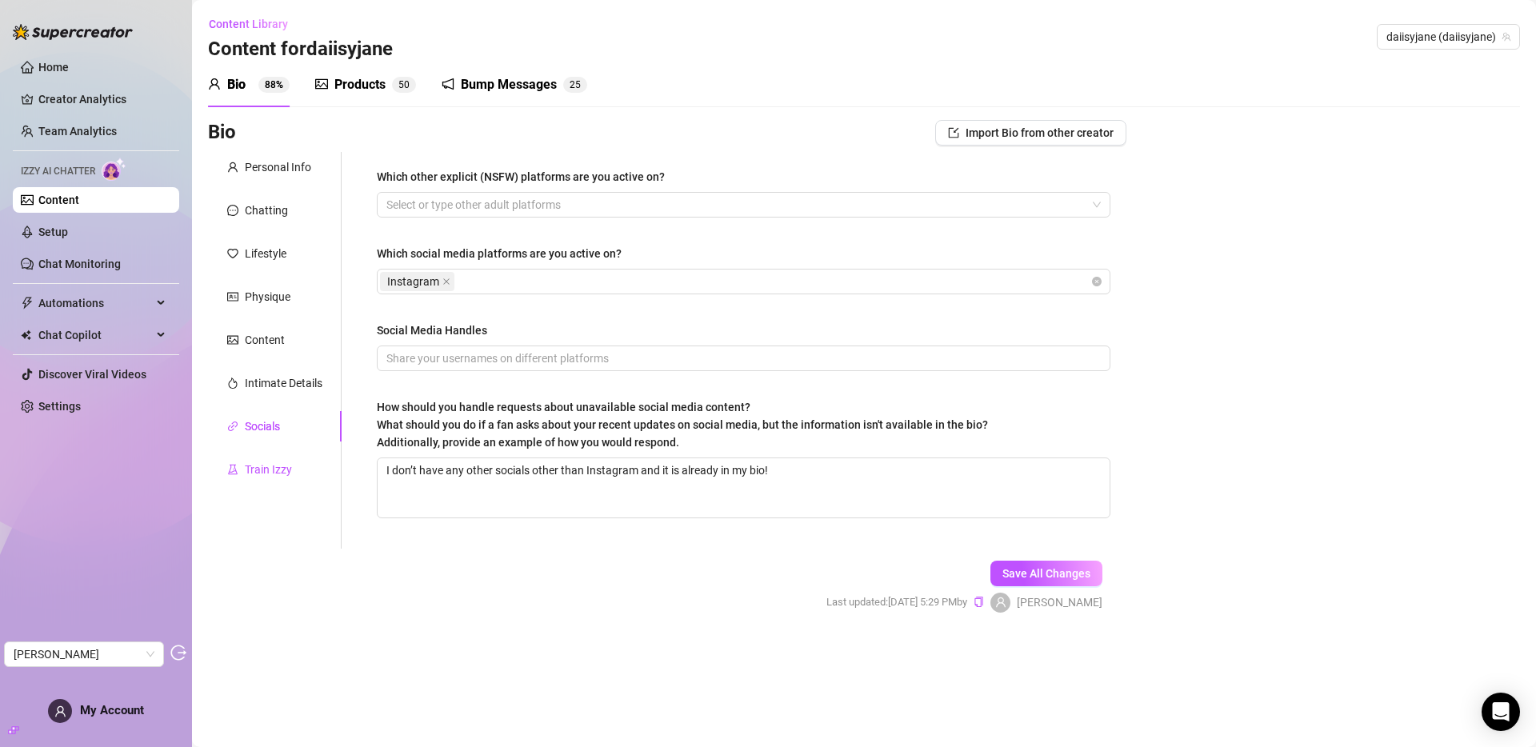
click at [274, 471] on div "Train Izzy" at bounding box center [268, 470] width 47 height 18
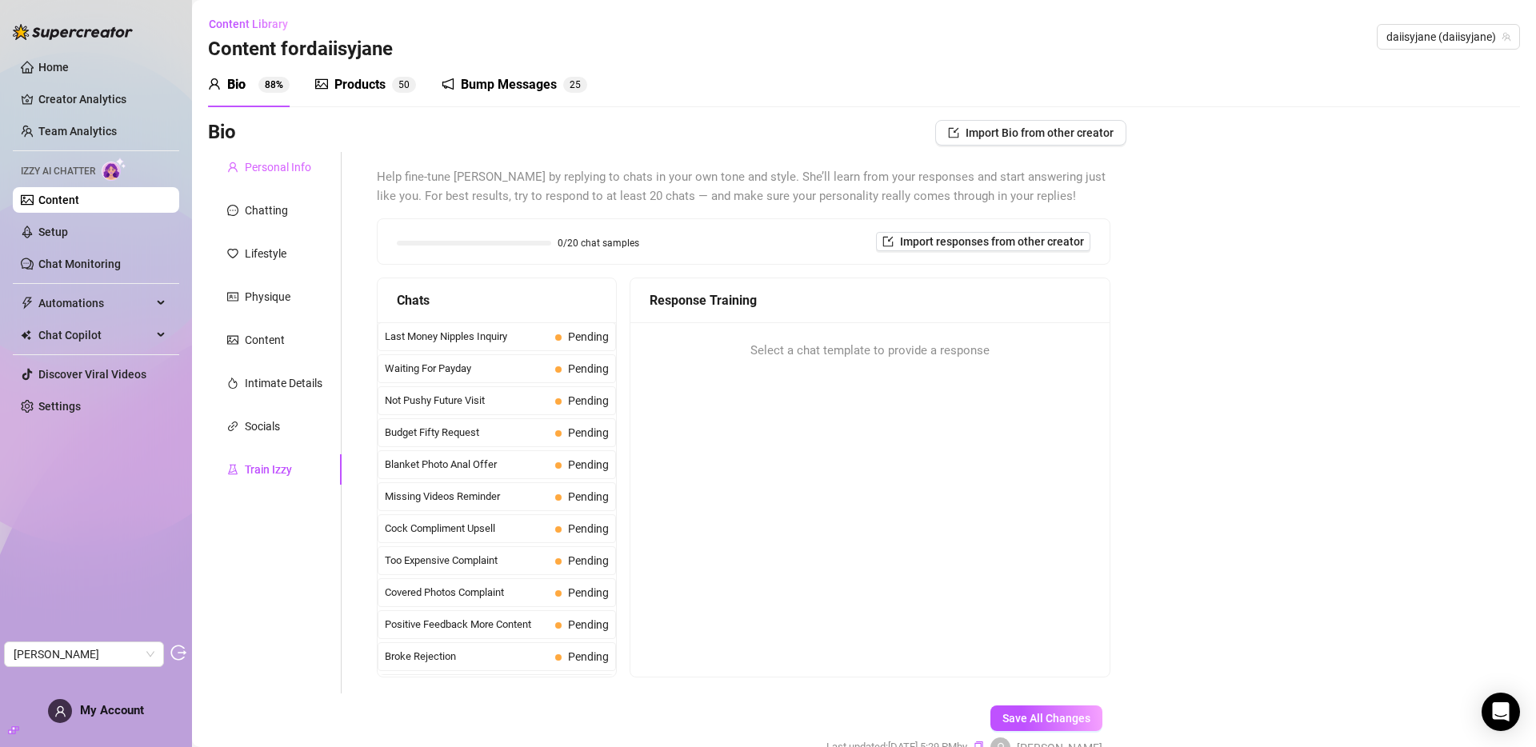
click at [265, 150] on div "Bio Import Bio from other creator" at bounding box center [667, 136] width 918 height 32
click at [274, 166] on div "Personal Info" at bounding box center [278, 167] width 66 height 18
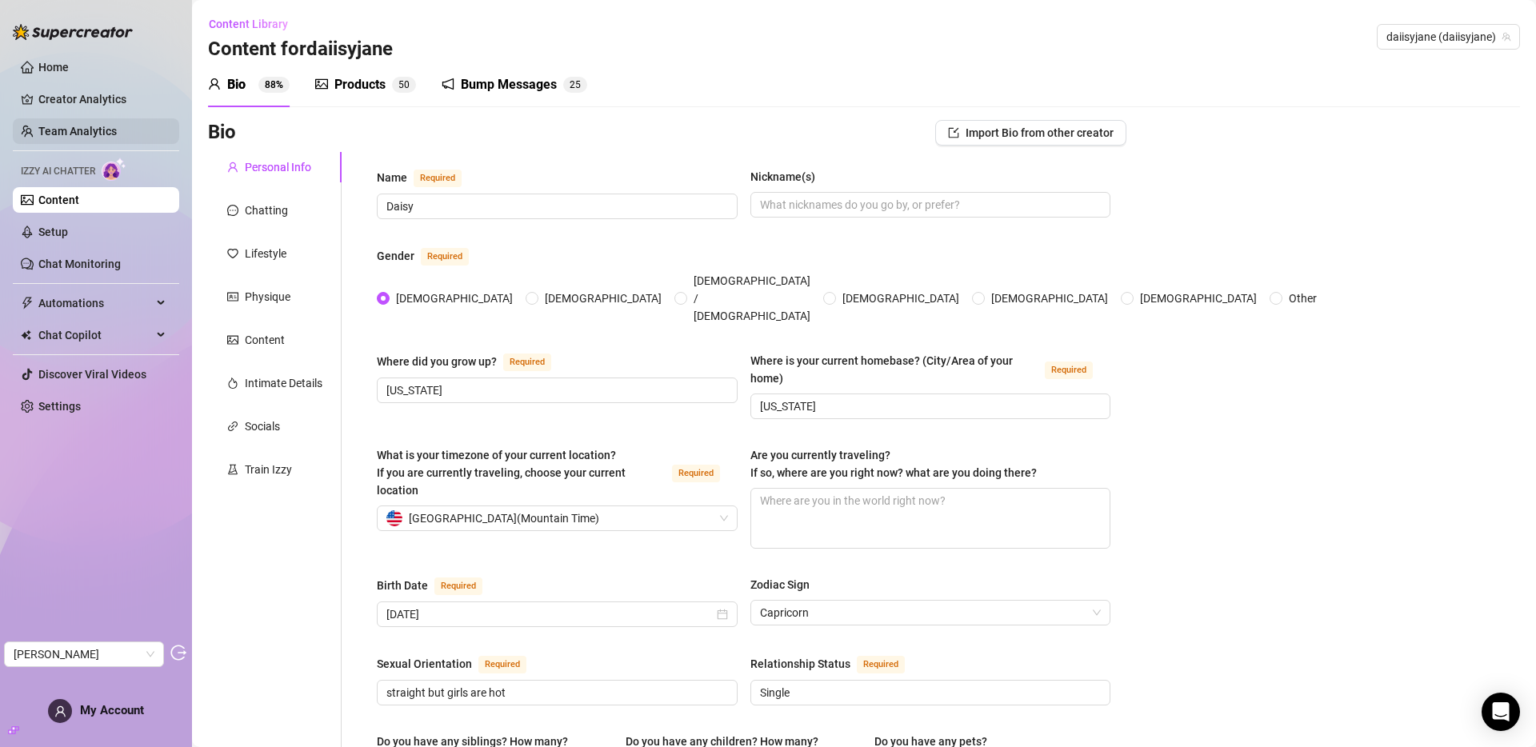
click at [76, 125] on link "Team Analytics" at bounding box center [77, 131] width 78 height 13
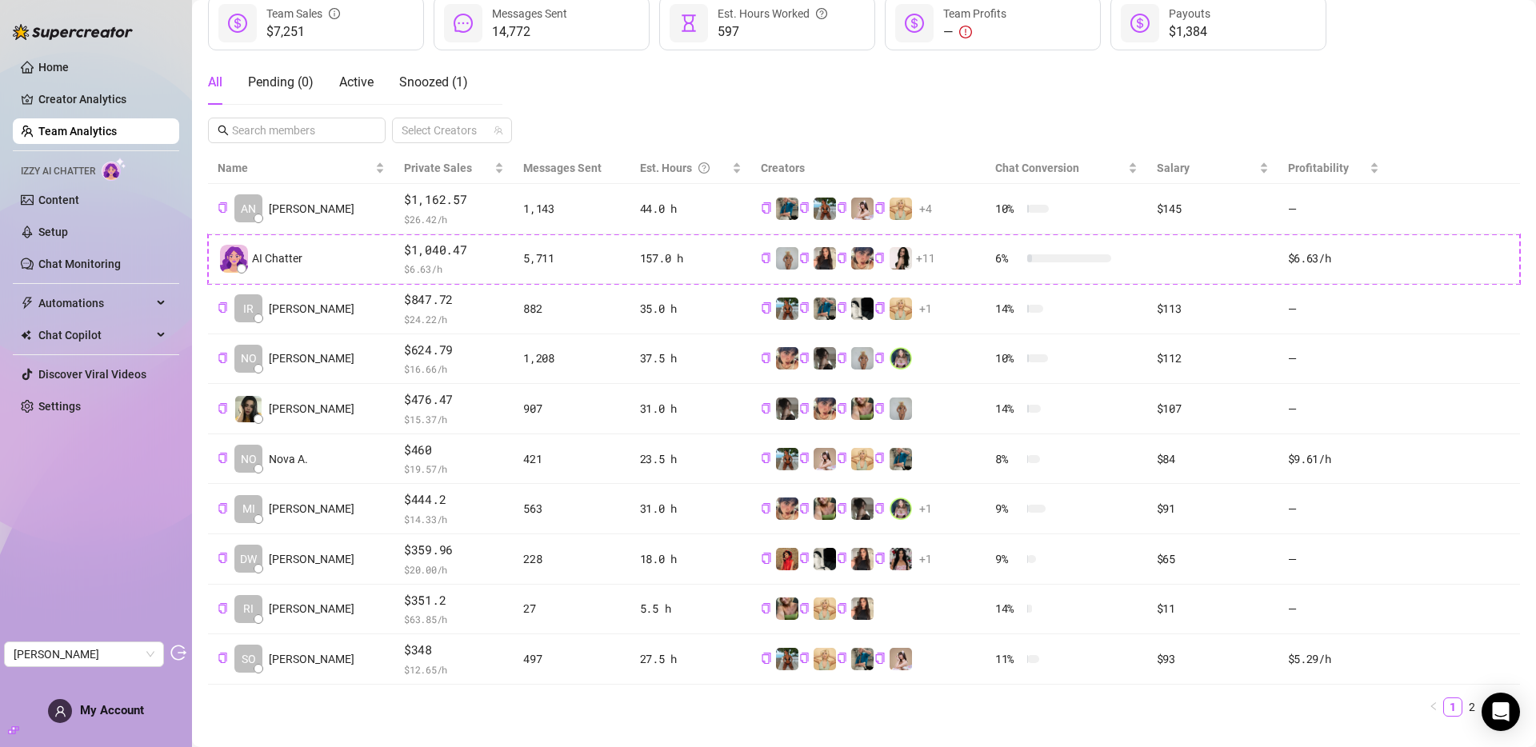
scroll to position [259, 0]
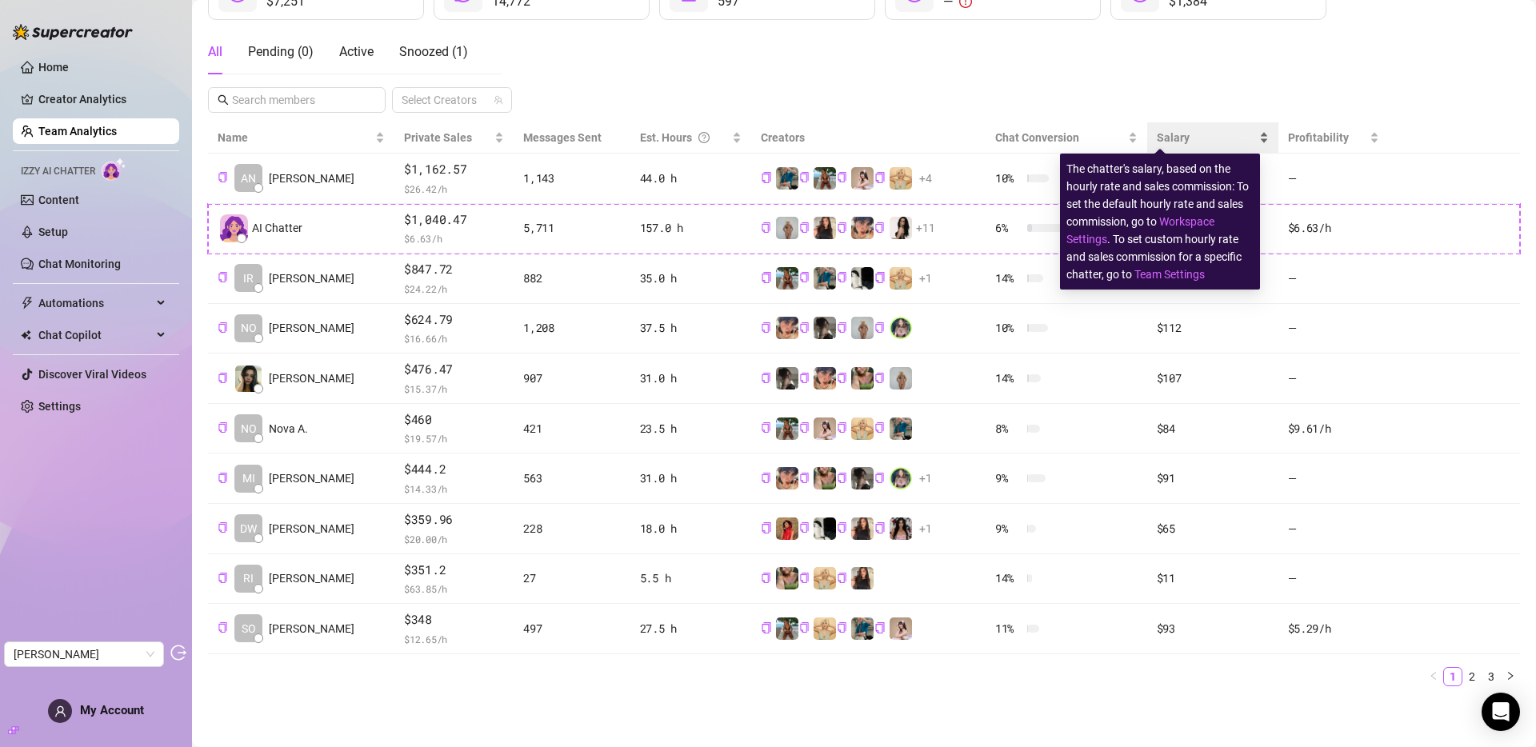
click at [1162, 137] on span "Salary" at bounding box center [1173, 137] width 33 height 13
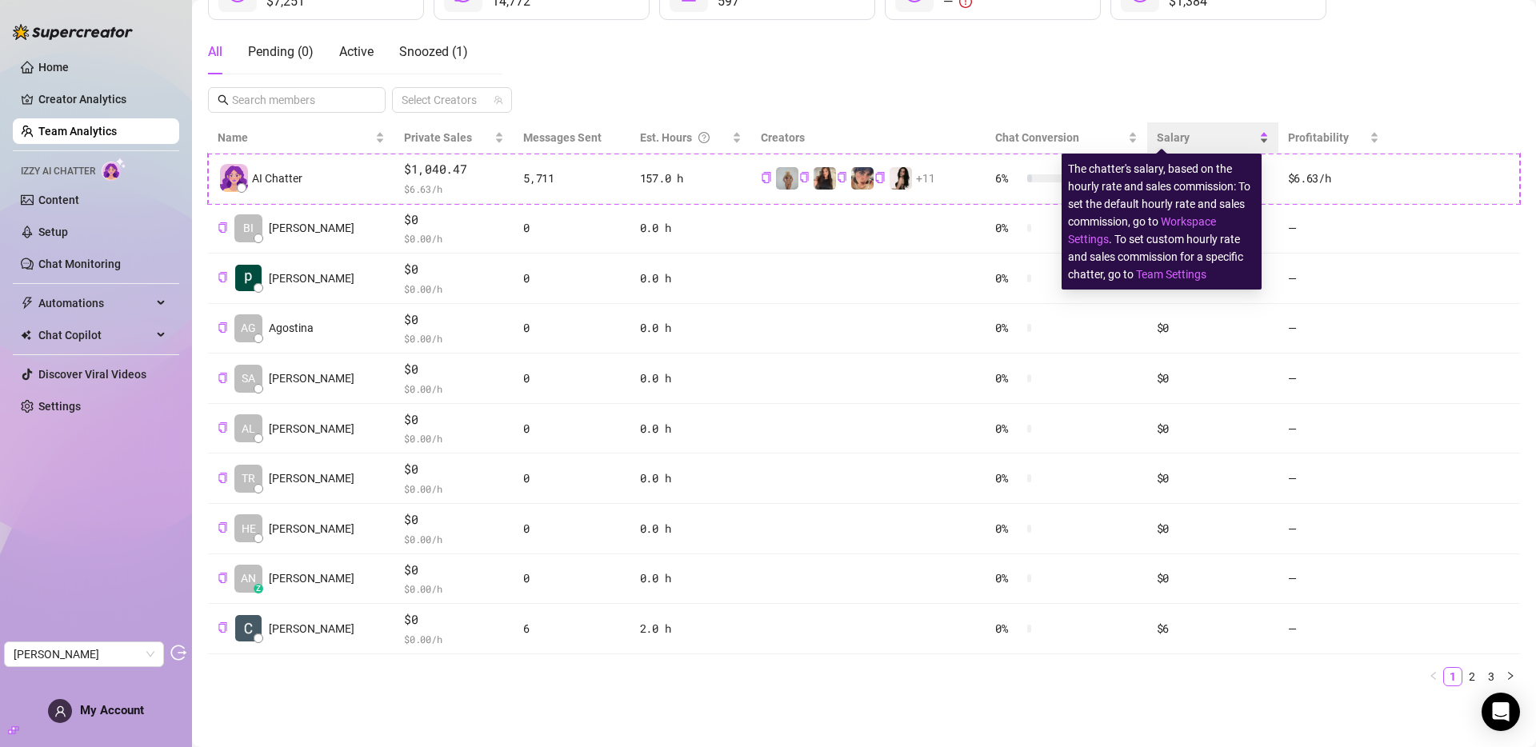
click at [1174, 137] on span "Salary" at bounding box center [1173, 137] width 33 height 13
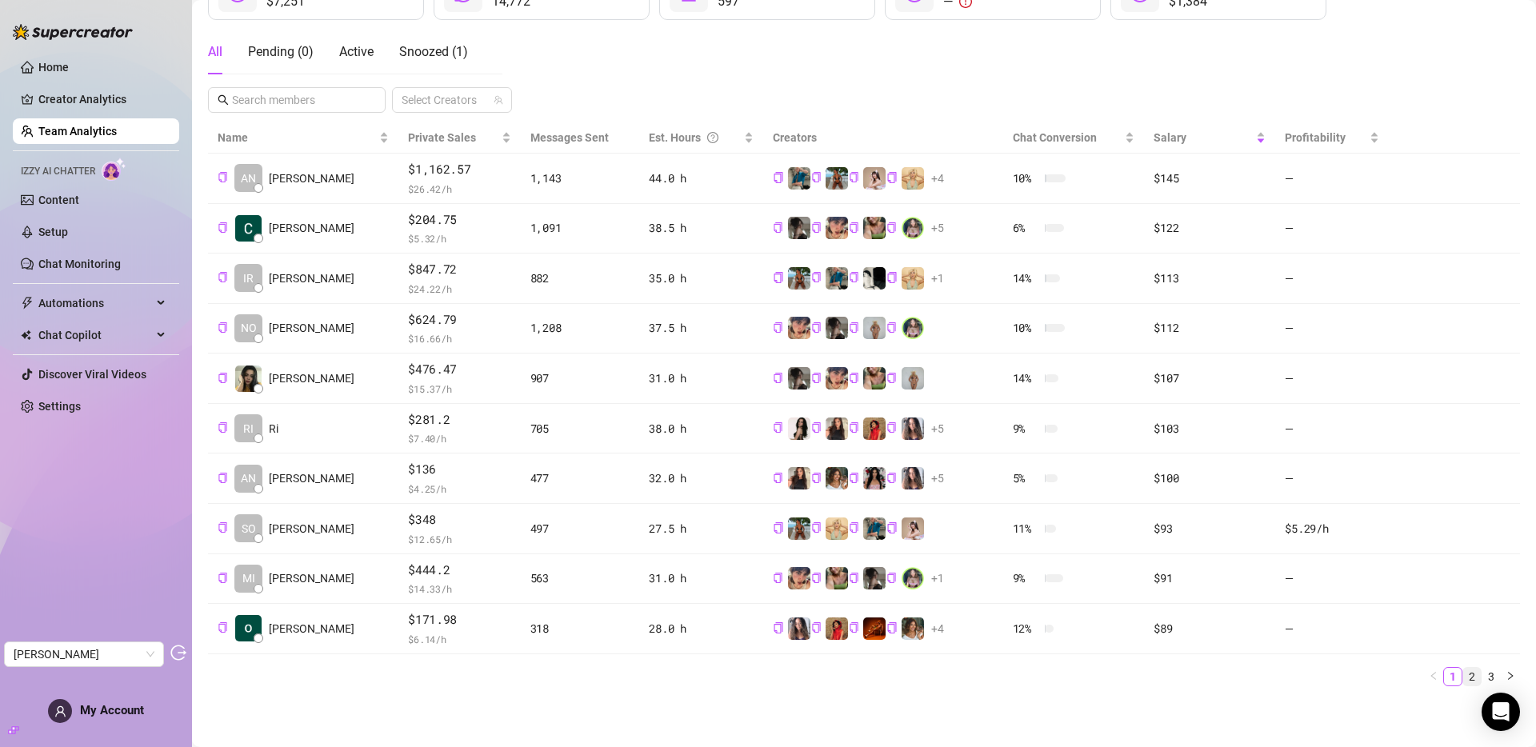
click at [1382, 673] on link "2" at bounding box center [1472, 677] width 18 height 18
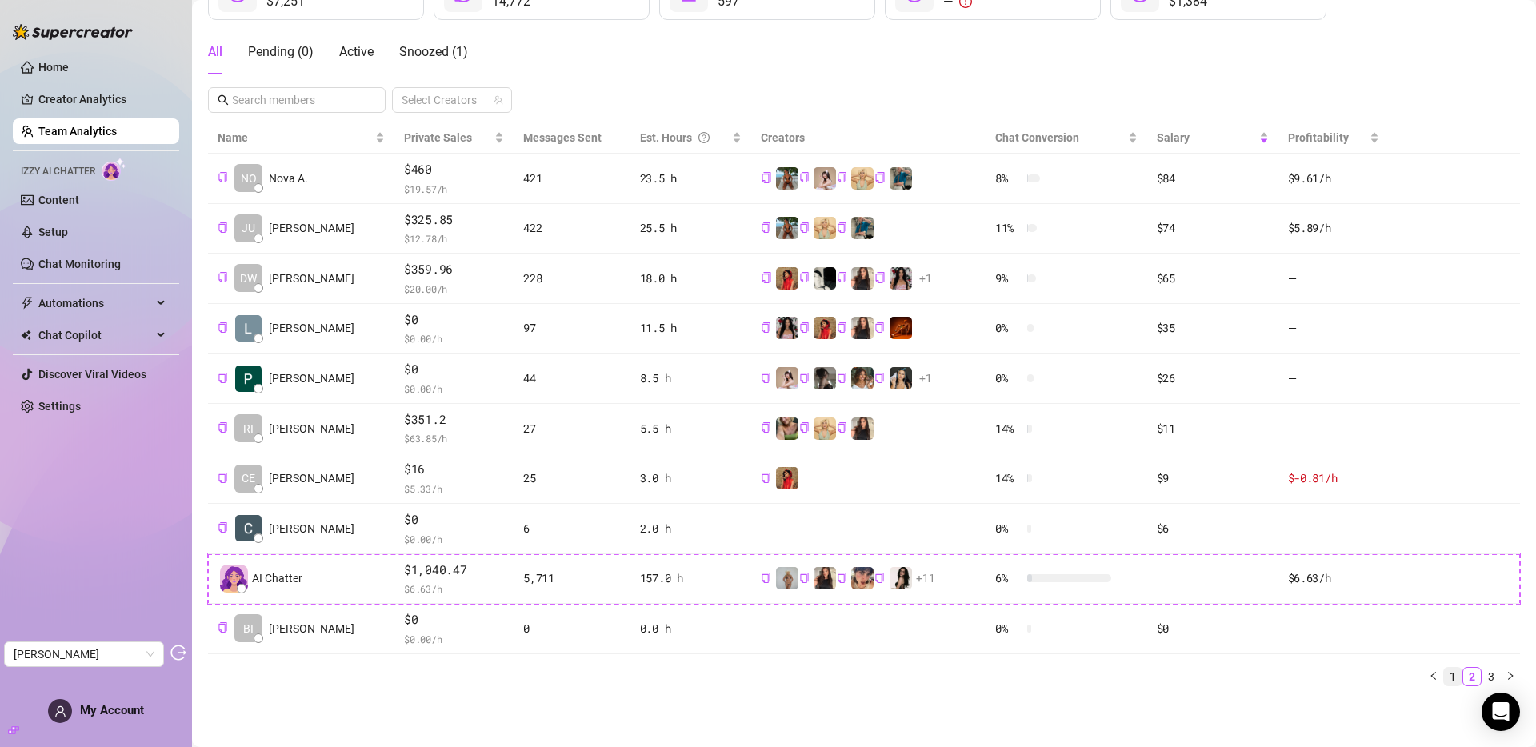
click at [1382, 675] on link "1" at bounding box center [1453, 677] width 18 height 18
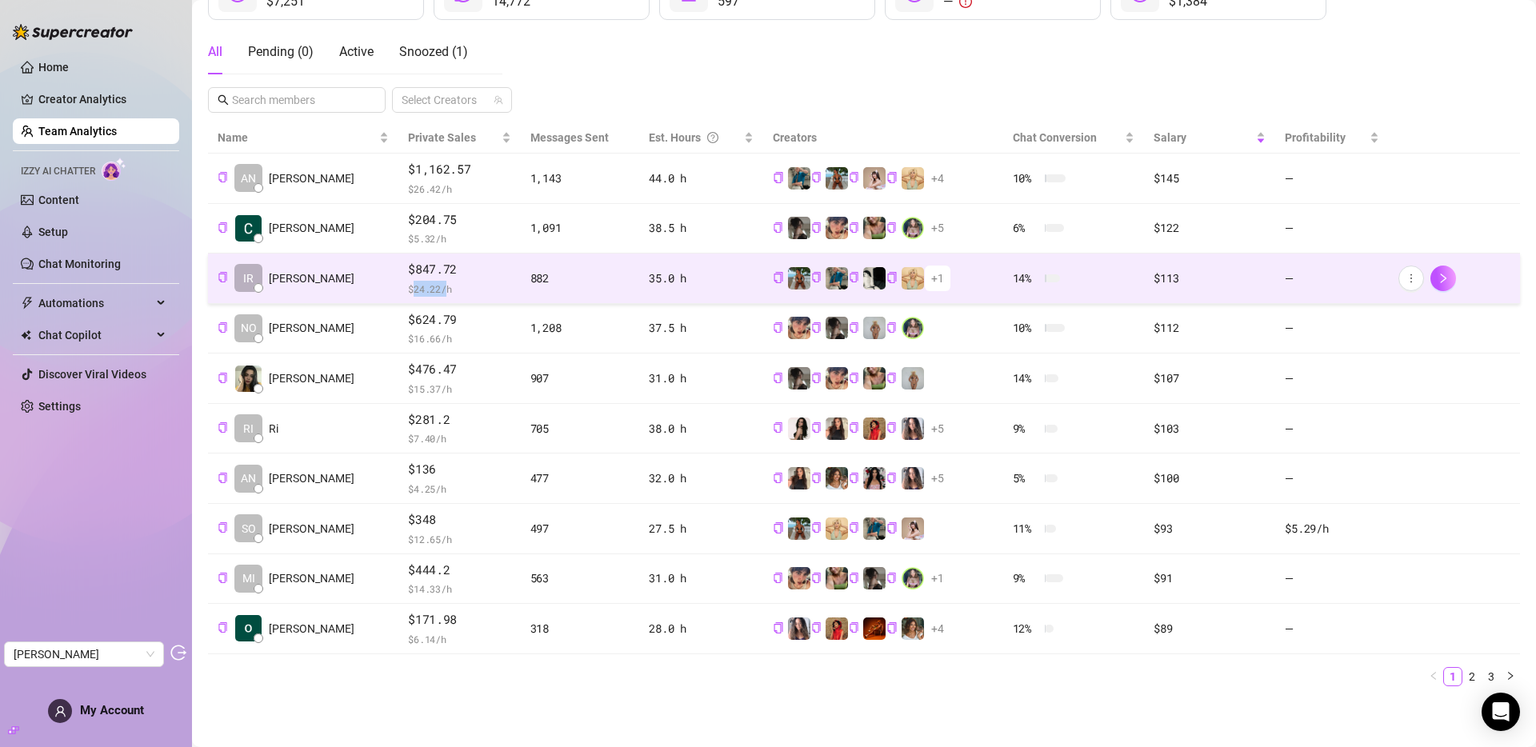
drag, startPoint x: 382, startPoint y: 292, endPoint x: 414, endPoint y: 290, distance: 32.0
click at [414, 290] on span "$ 24.22 /h" at bounding box center [459, 289] width 102 height 16
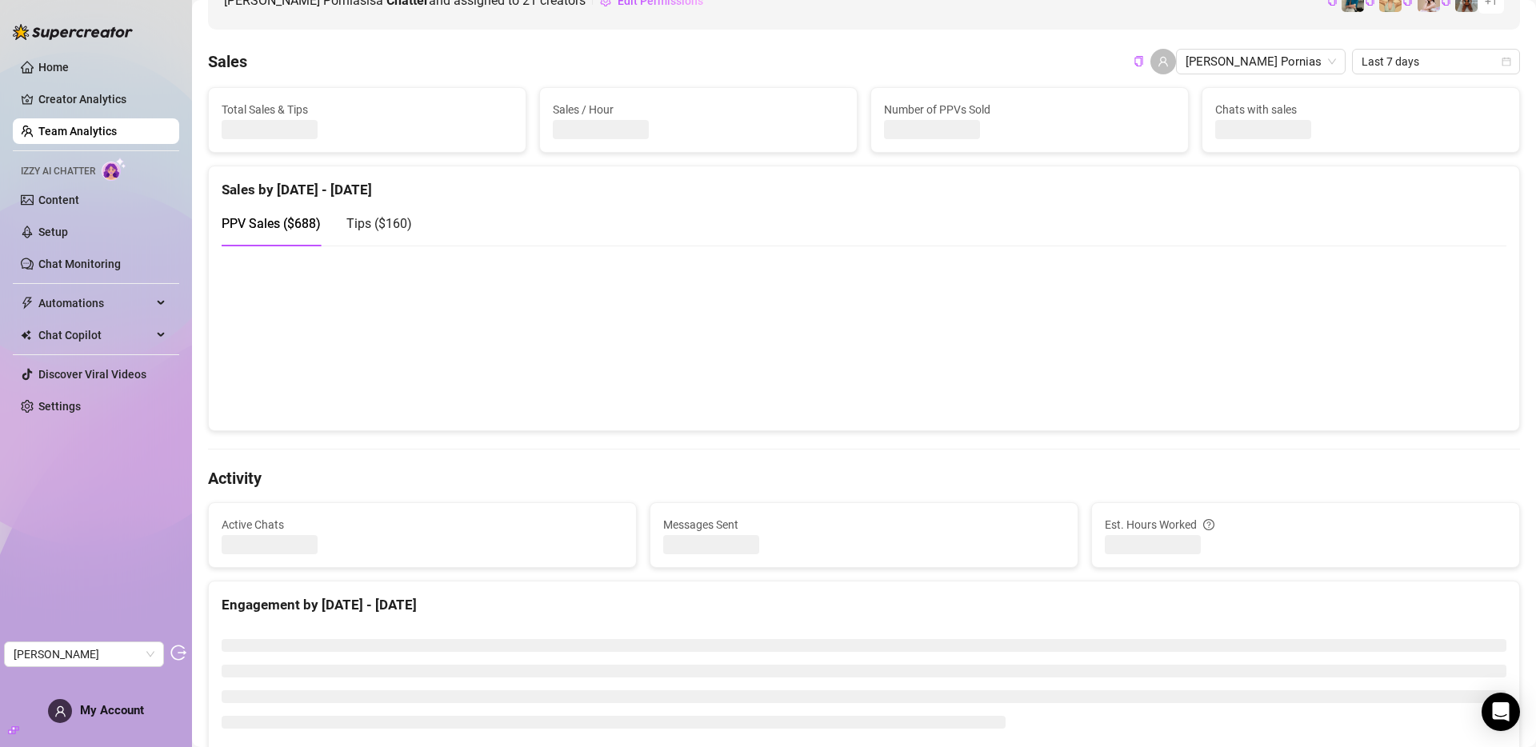
click at [77, 128] on link "Team Analytics" at bounding box center [77, 131] width 78 height 13
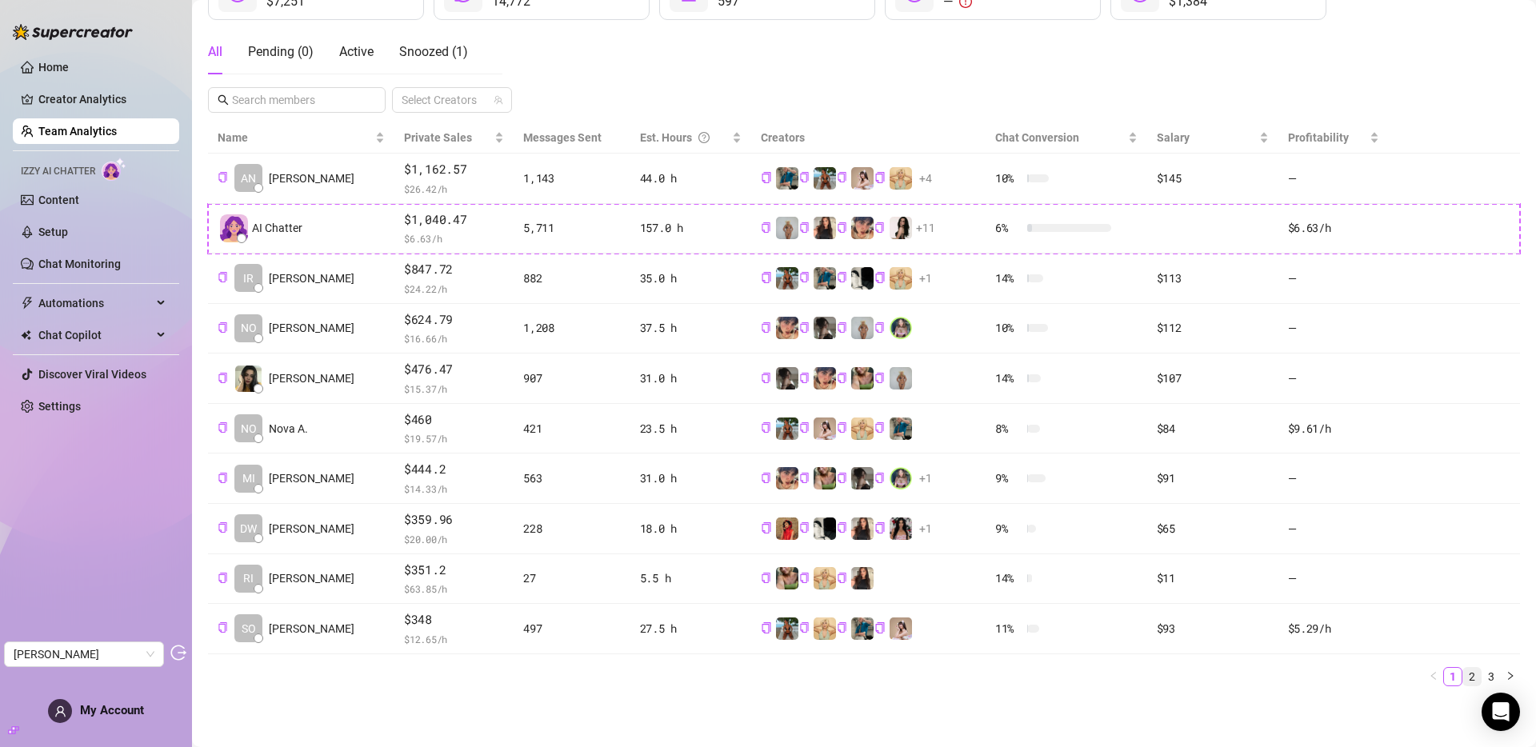
click at [1382, 674] on link "2" at bounding box center [1472, 677] width 18 height 18
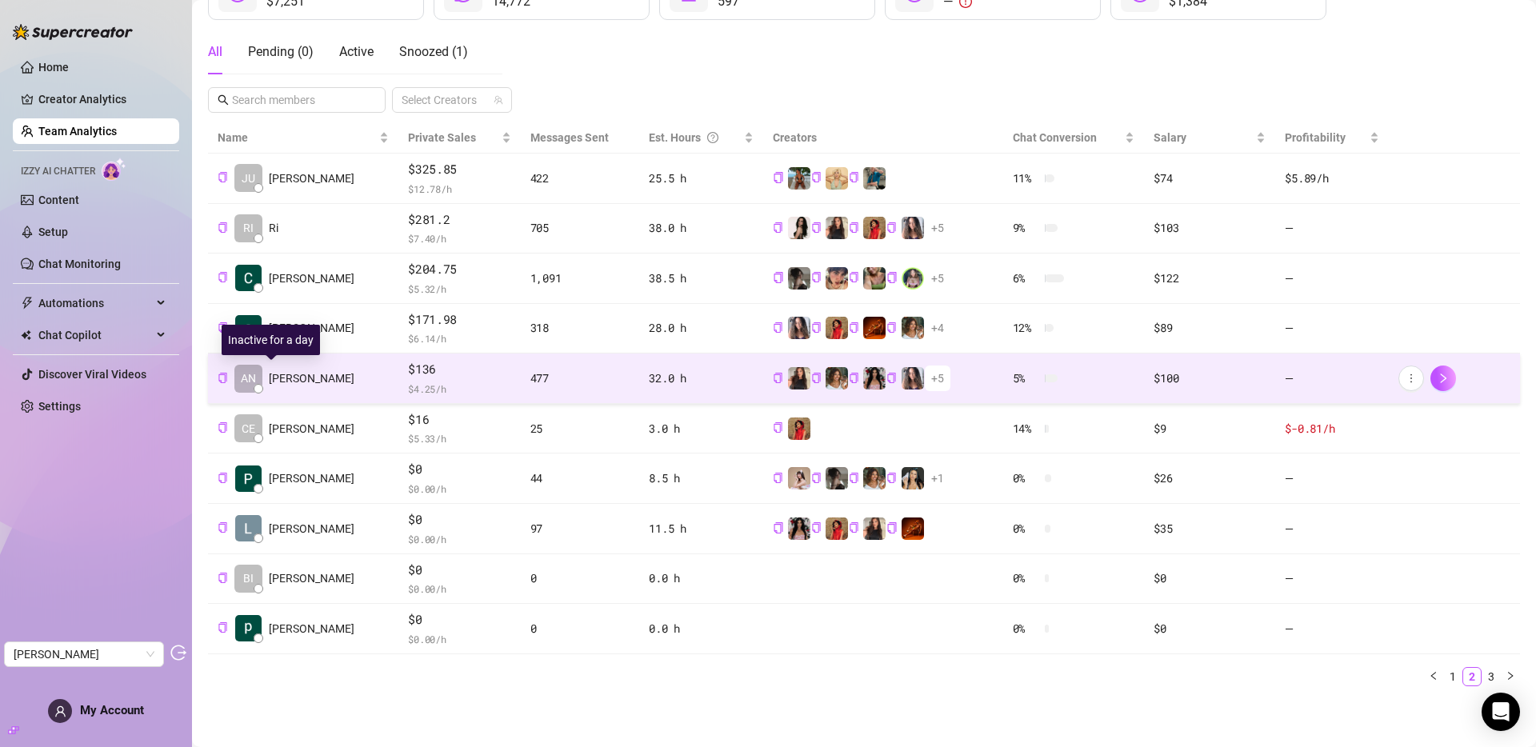
click at [286, 381] on span "Angelica L." at bounding box center [312, 379] width 86 height 18
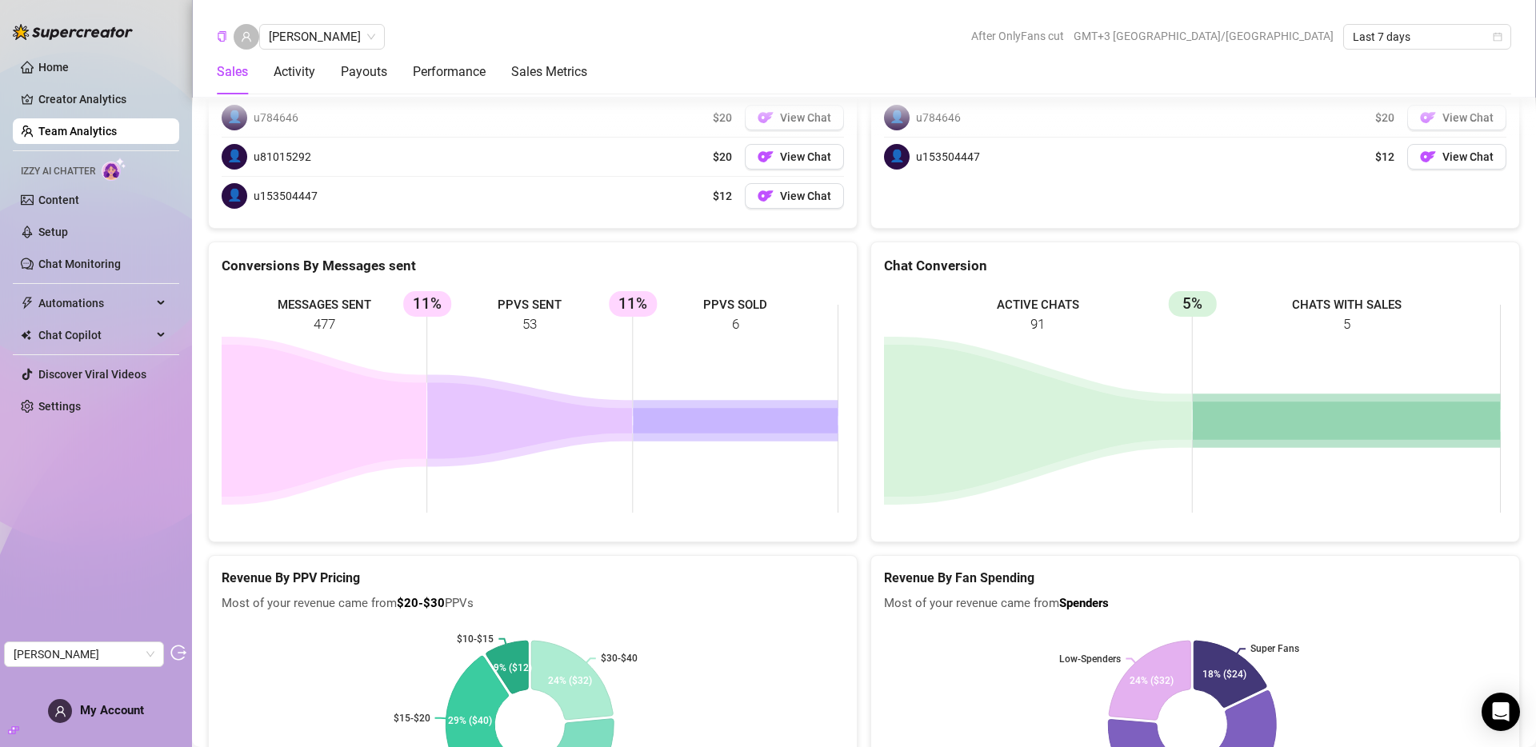
scroll to position [1481, 0]
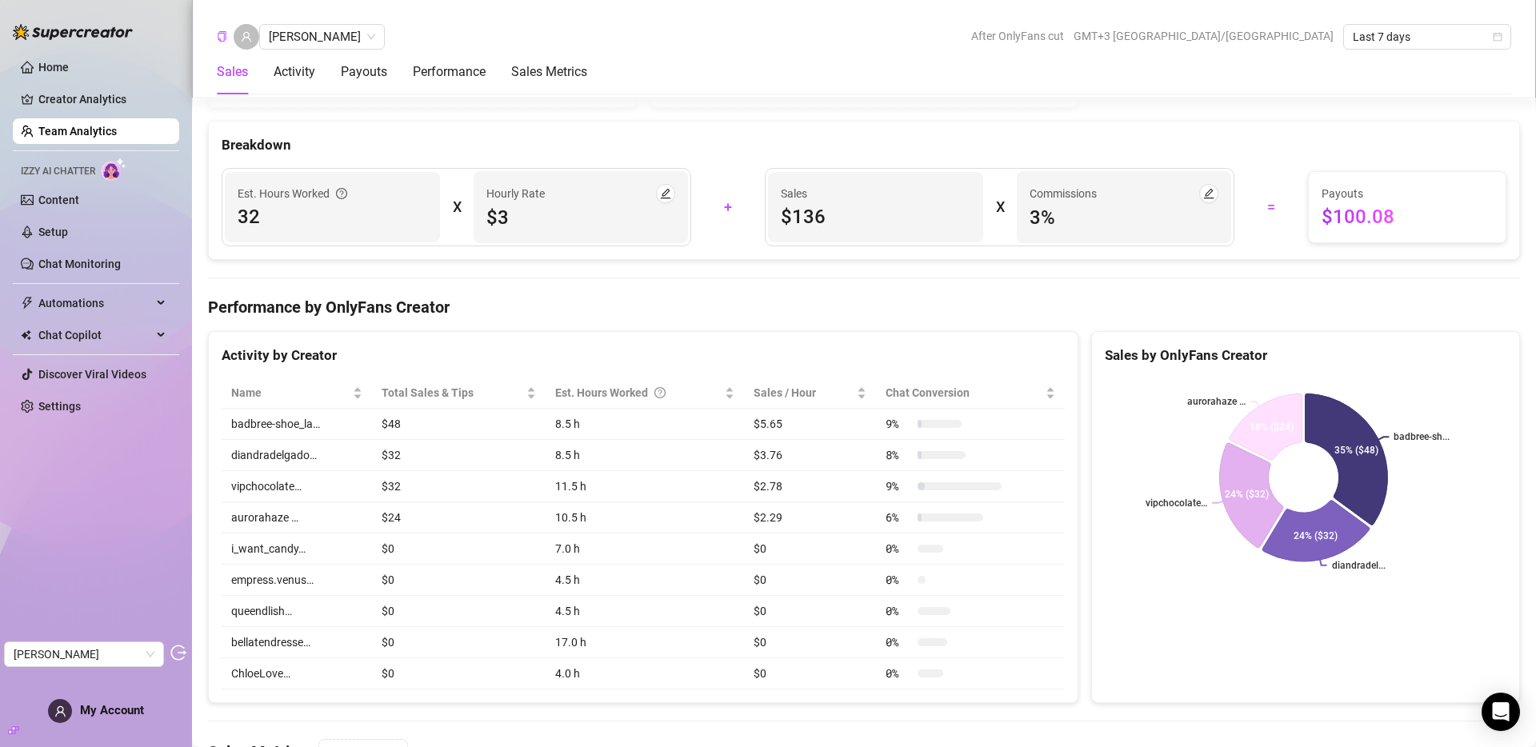
click at [102, 127] on link "Team Analytics" at bounding box center [77, 131] width 78 height 13
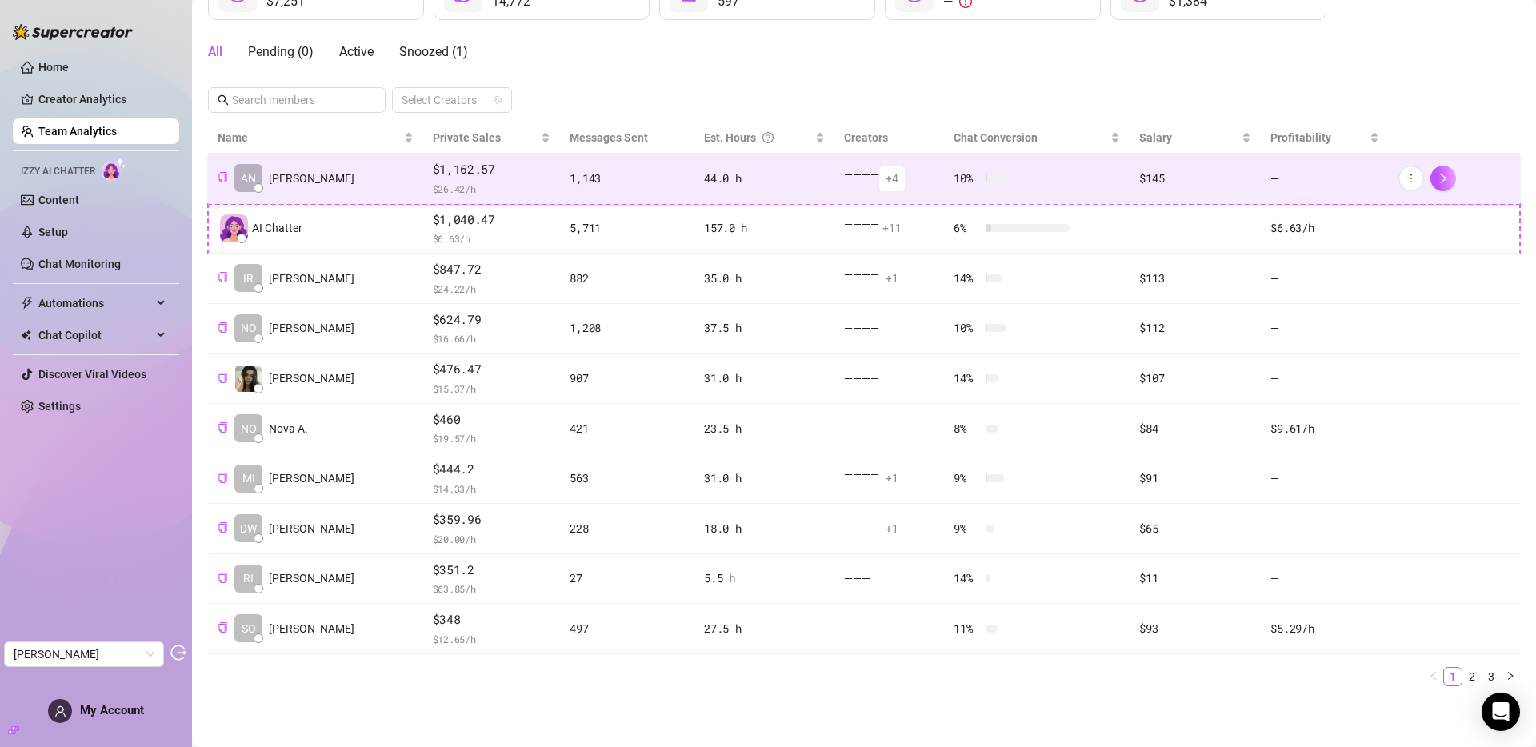
click at [298, 178] on span "Anna R." at bounding box center [312, 179] width 86 height 18
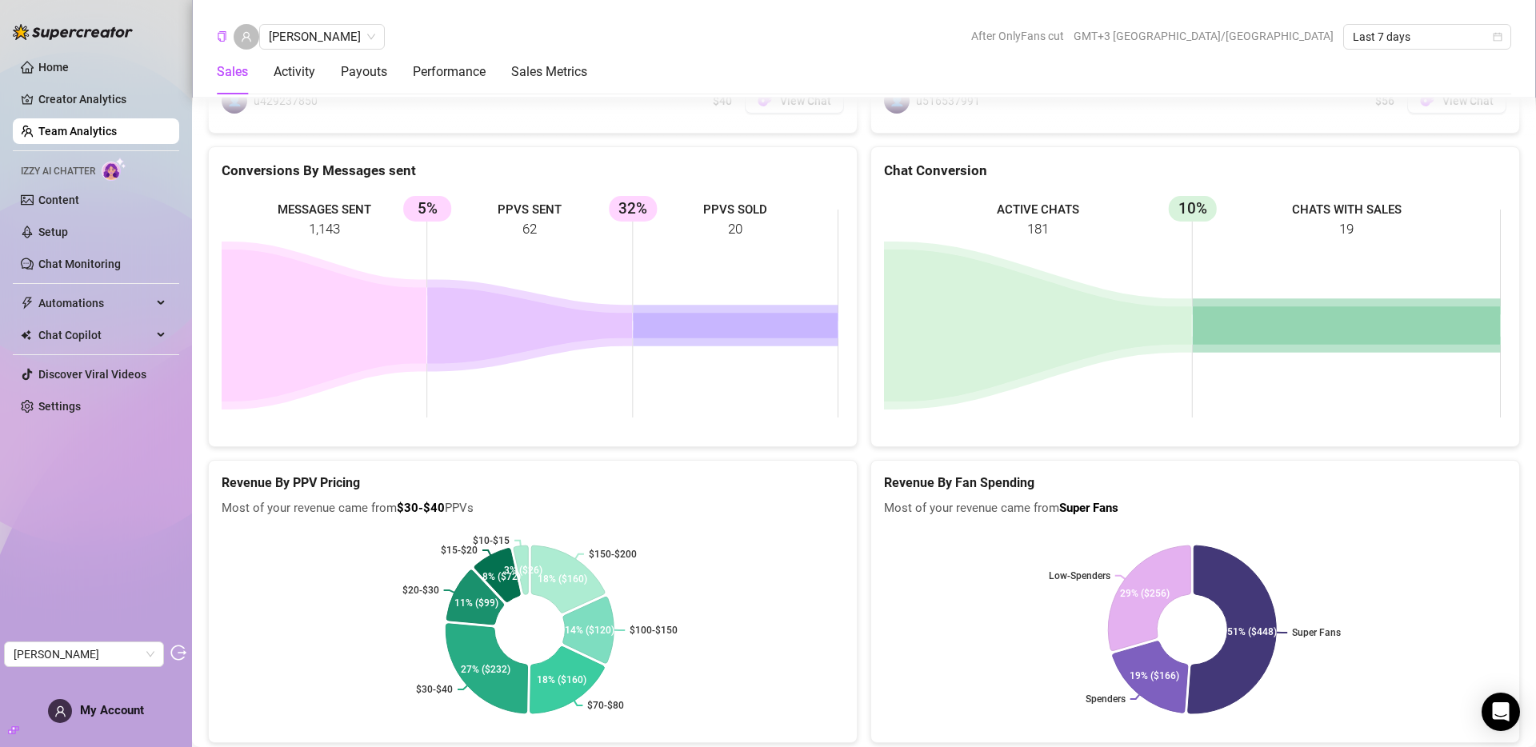
scroll to position [2375, 0]
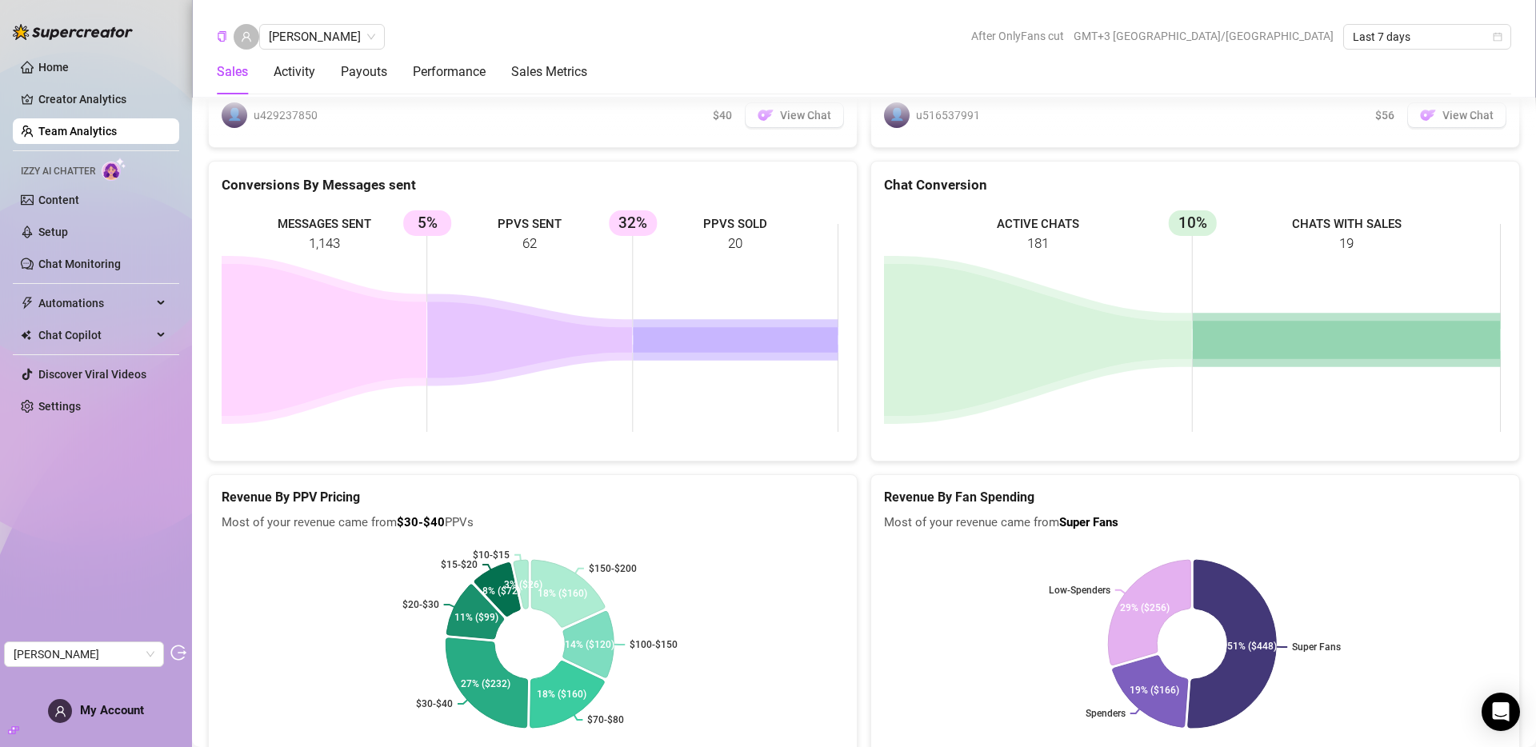
click at [94, 130] on link "Team Analytics" at bounding box center [77, 131] width 78 height 13
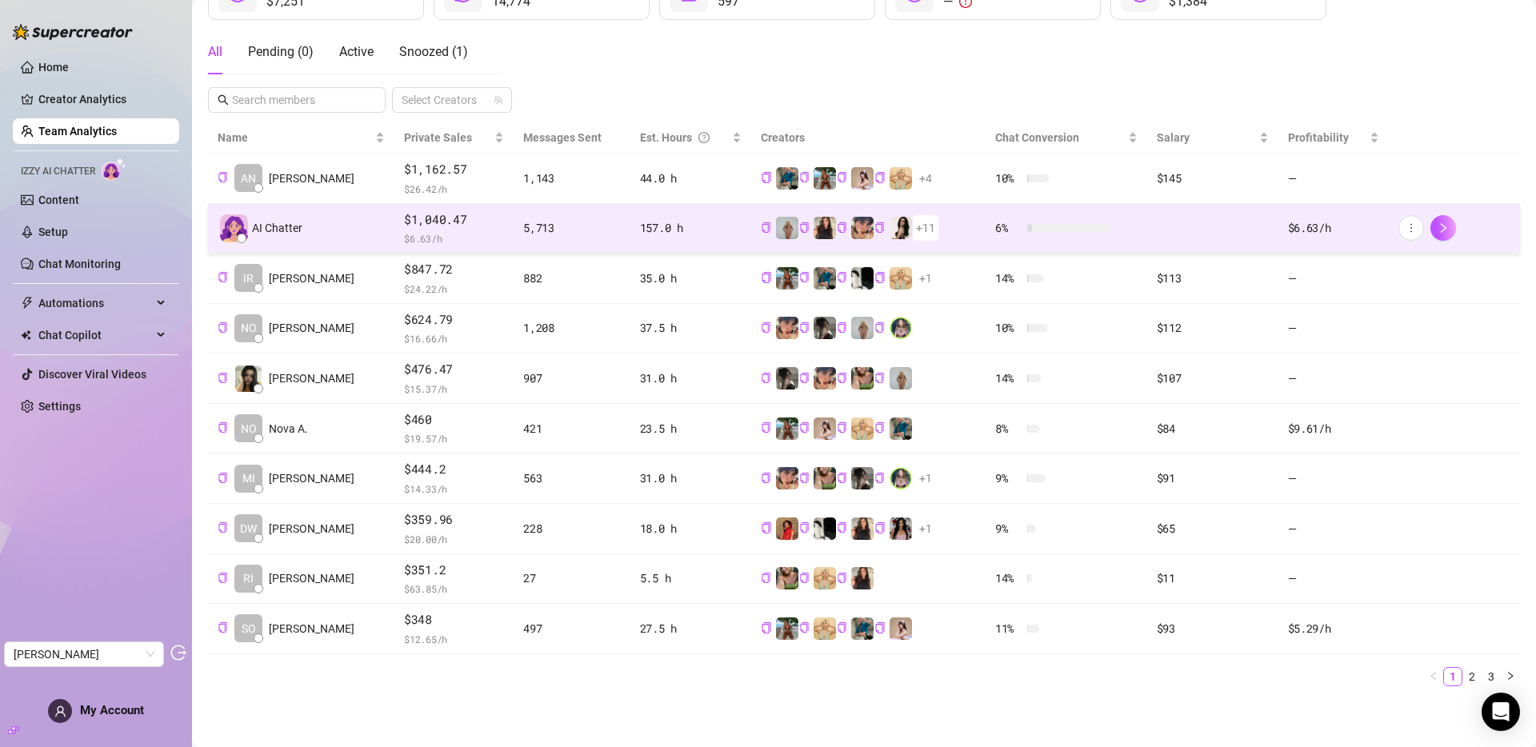
scroll to position [259, 0]
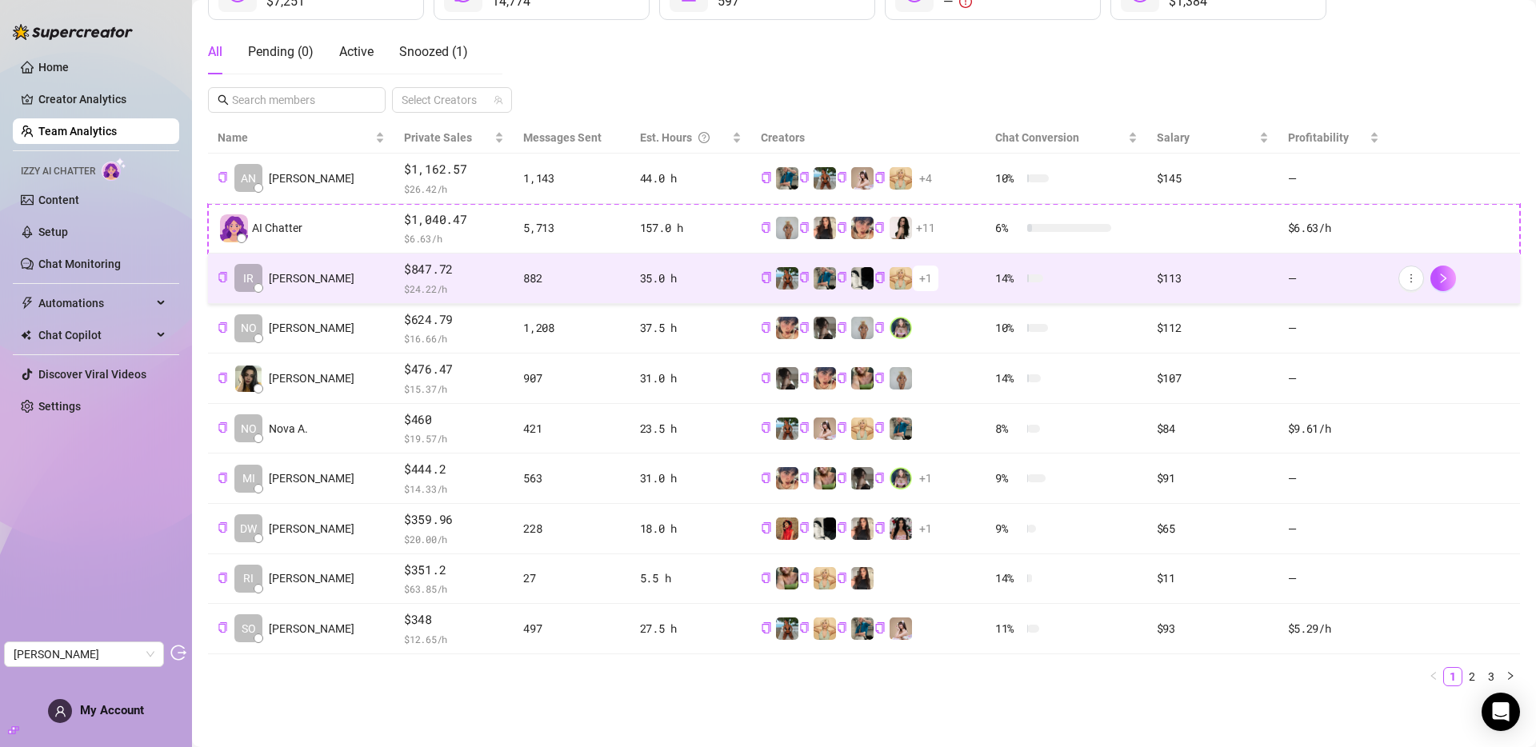
click at [309, 278] on td "IR Irvin P." at bounding box center [301, 279] width 186 height 50
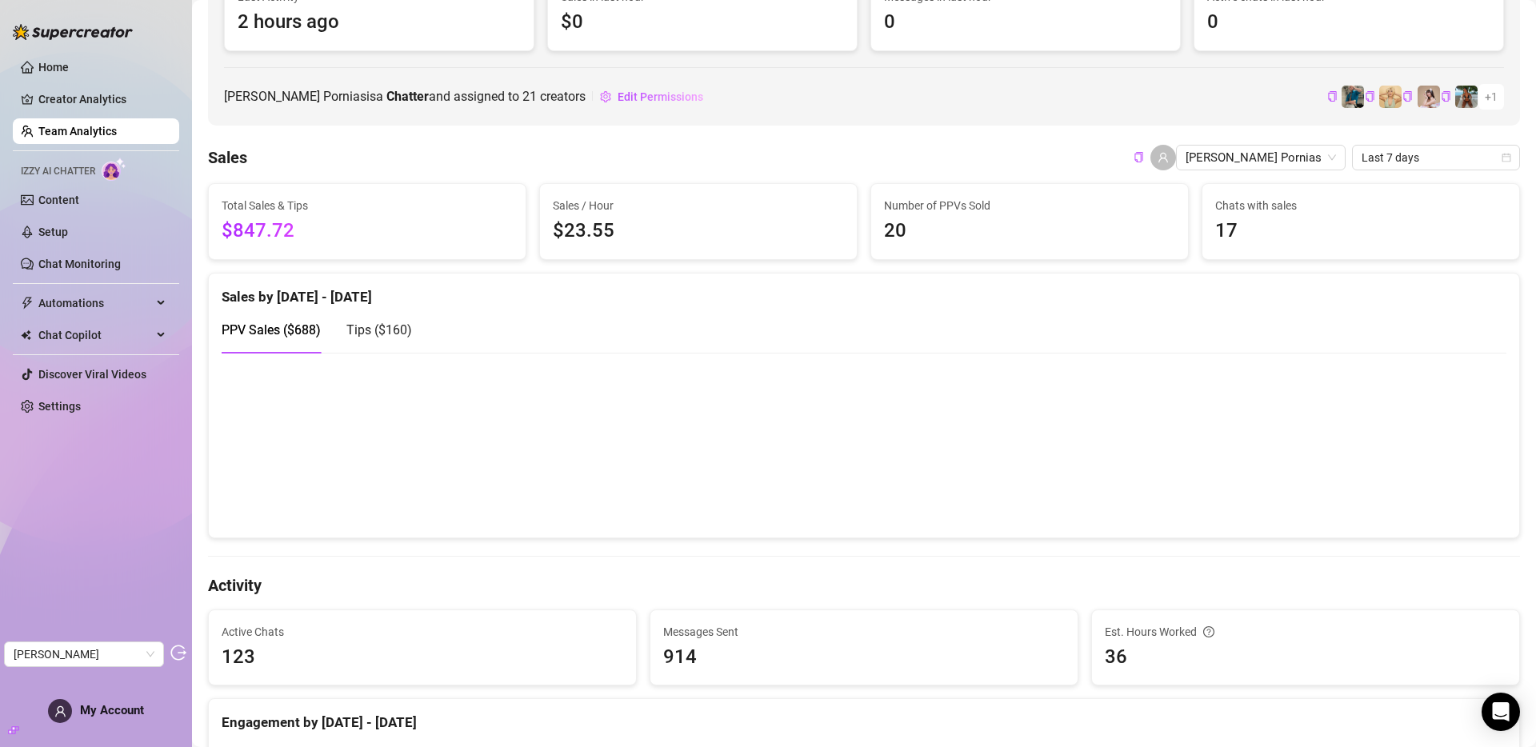
scroll to position [162, 0]
click at [92, 130] on link "Team Analytics" at bounding box center [77, 131] width 78 height 13
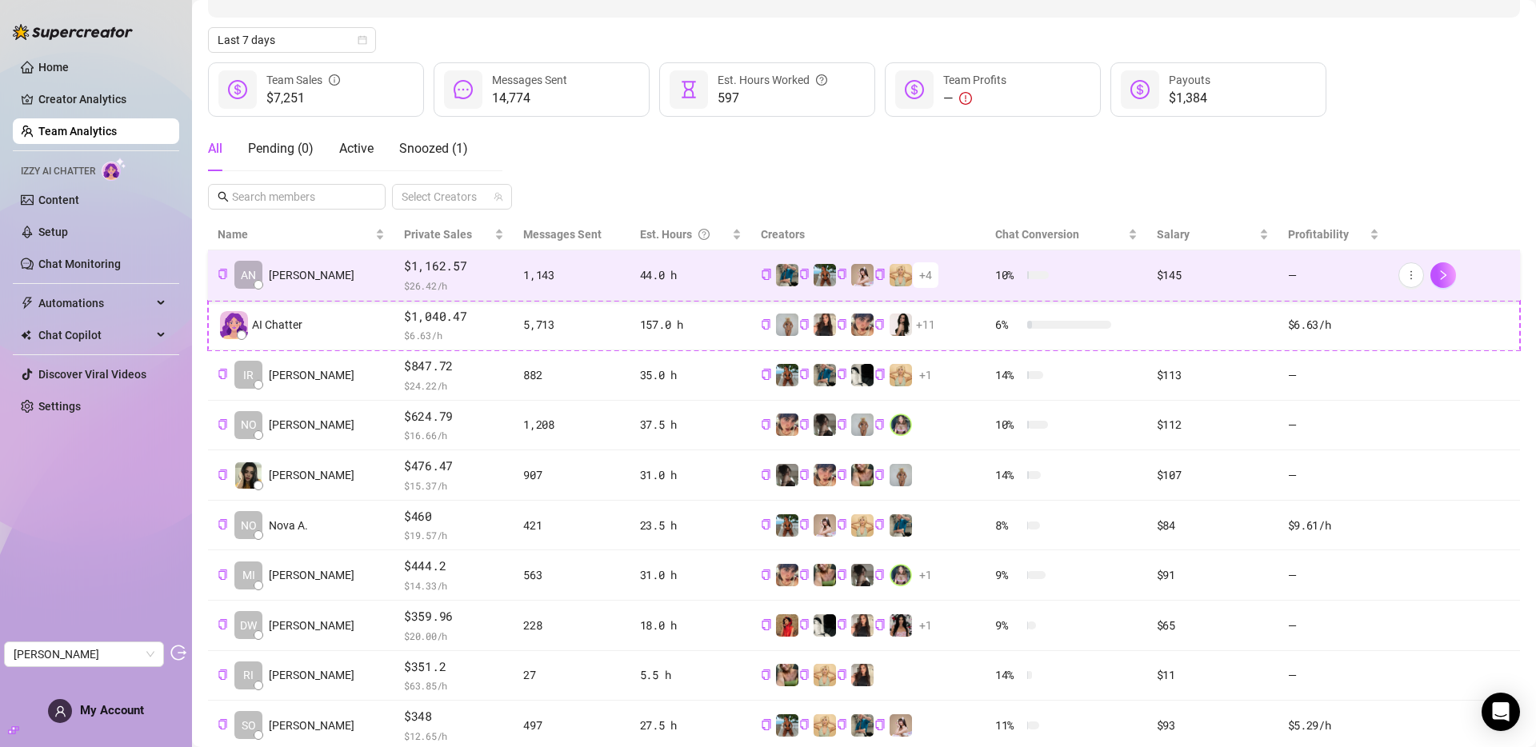
click at [330, 277] on td "AN Anna R." at bounding box center [301, 275] width 186 height 50
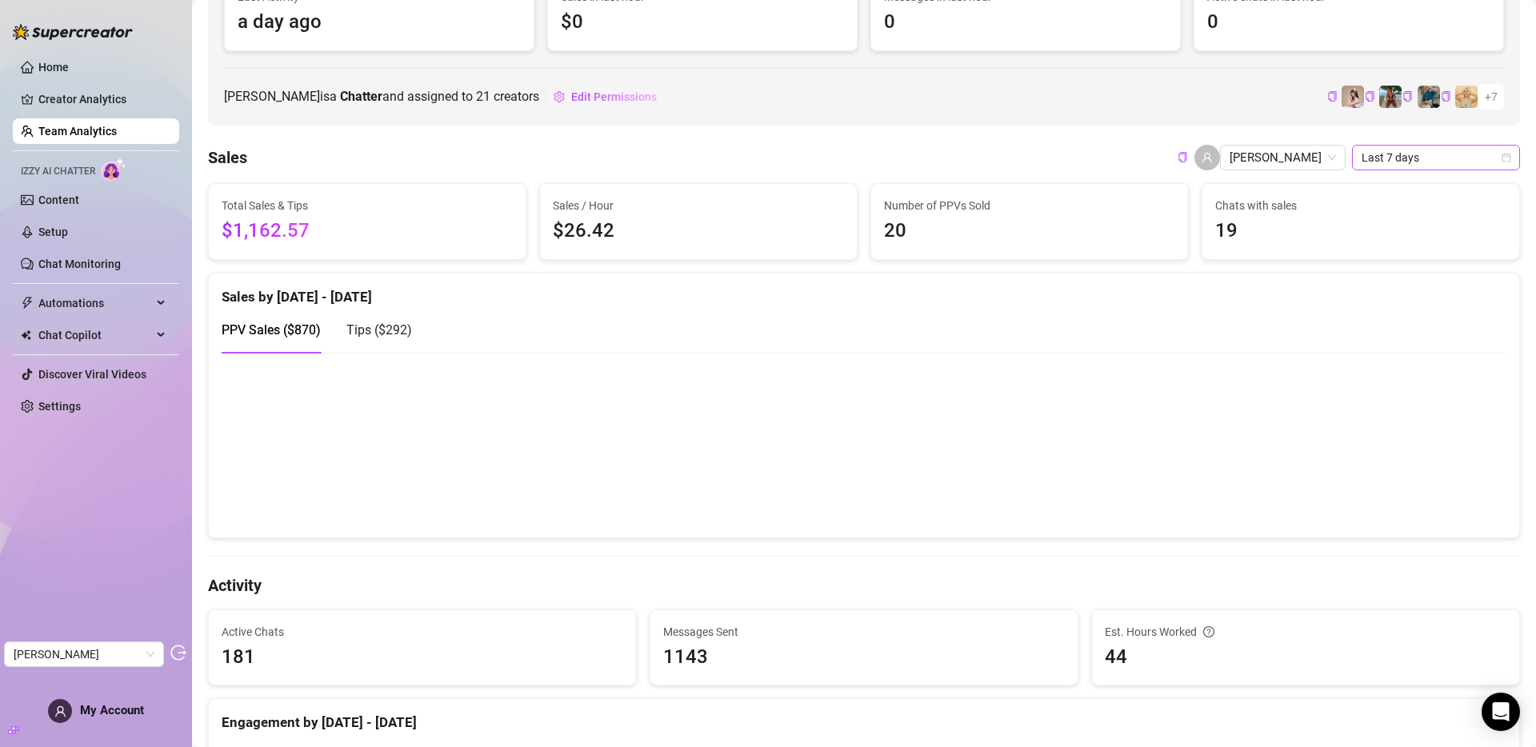
scroll to position [162, 0]
click at [1382, 150] on span "Last 7 days" at bounding box center [1436, 158] width 149 height 24
click at [1382, 237] on div "Last 30 days" at bounding box center [1424, 242] width 142 height 18
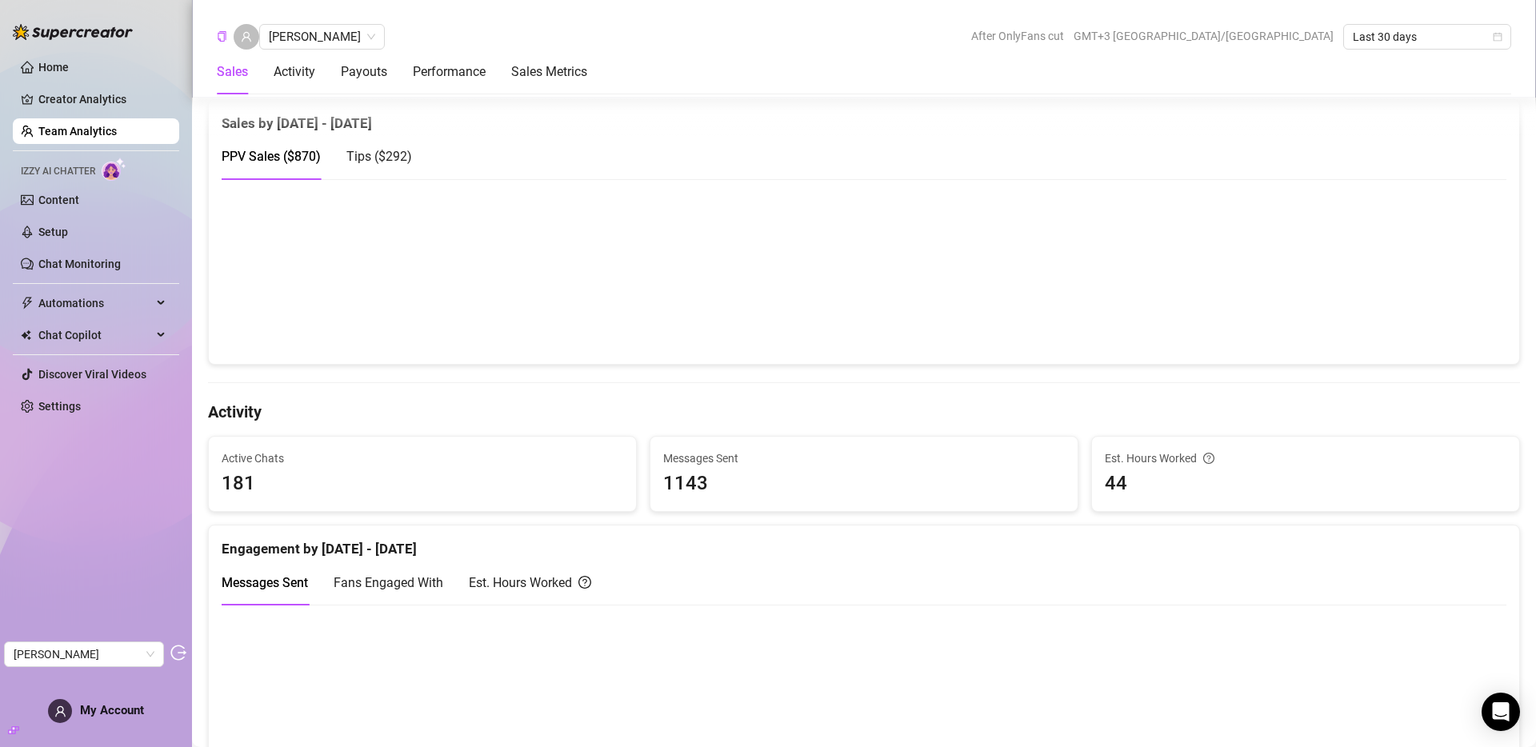
scroll to position [232, 0]
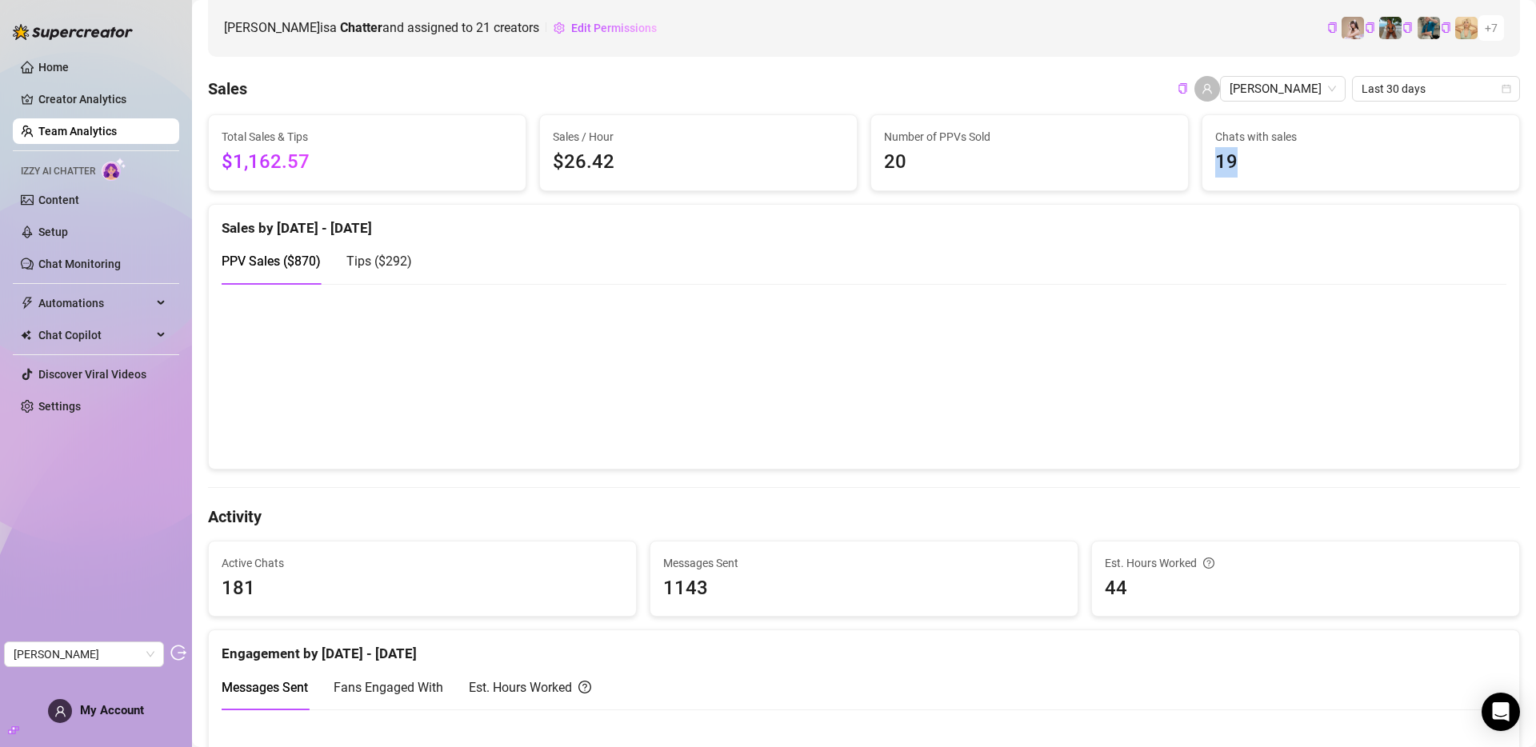
drag, startPoint x: 1207, startPoint y: 162, endPoint x: 1254, endPoint y: 162, distance: 46.4
click at [1254, 162] on span "19" at bounding box center [1360, 162] width 291 height 30
click at [1254, 158] on span "19" at bounding box center [1360, 162] width 291 height 30
click at [1223, 166] on span "19" at bounding box center [1360, 162] width 291 height 30
click at [238, 587] on span "181" at bounding box center [423, 589] width 402 height 30
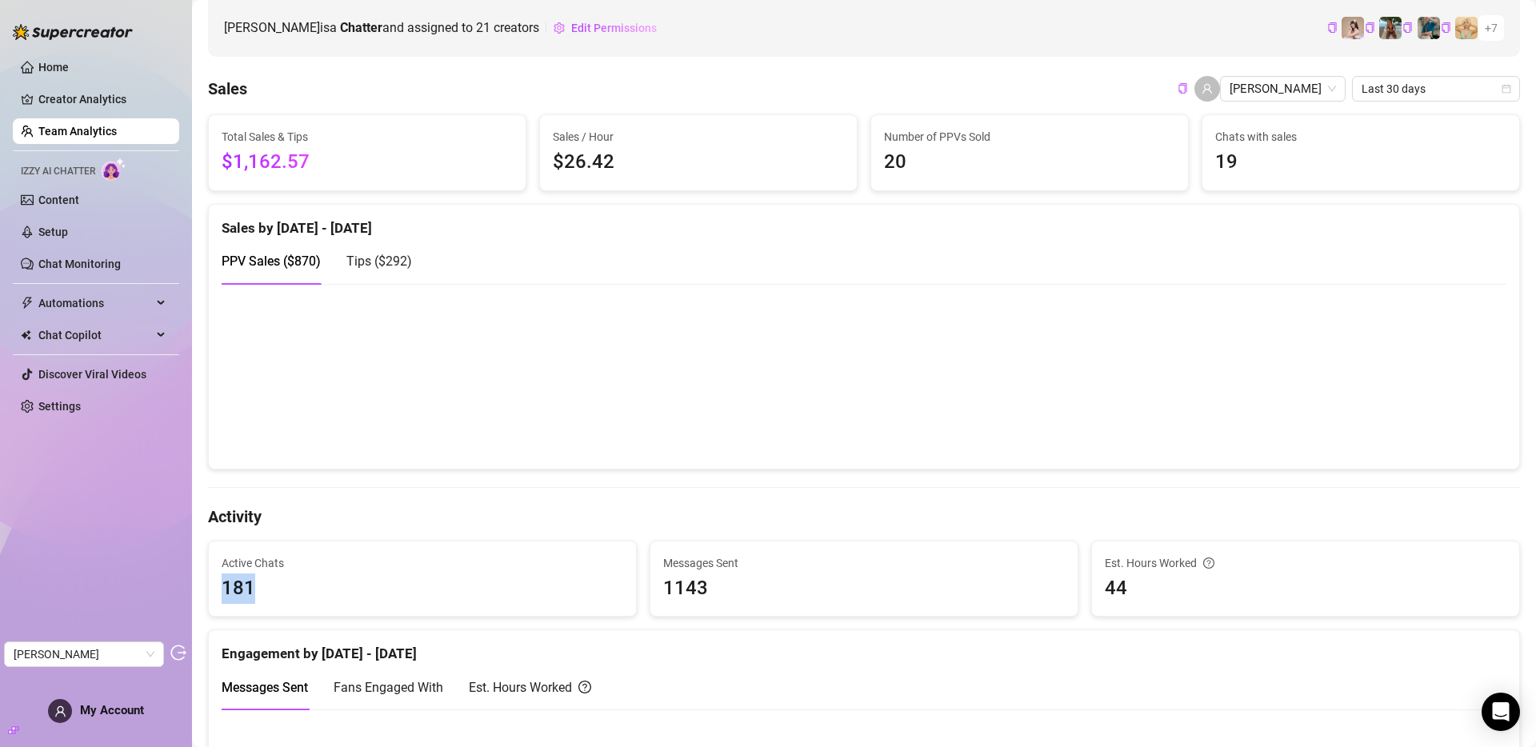
click at [238, 587] on span "181" at bounding box center [423, 589] width 402 height 30
click at [1014, 162] on span "20" at bounding box center [1029, 162] width 291 height 30
drag, startPoint x: 930, startPoint y: 163, endPoint x: 882, endPoint y: 163, distance: 47.2
click at [885, 163] on span "20" at bounding box center [1029, 162] width 291 height 30
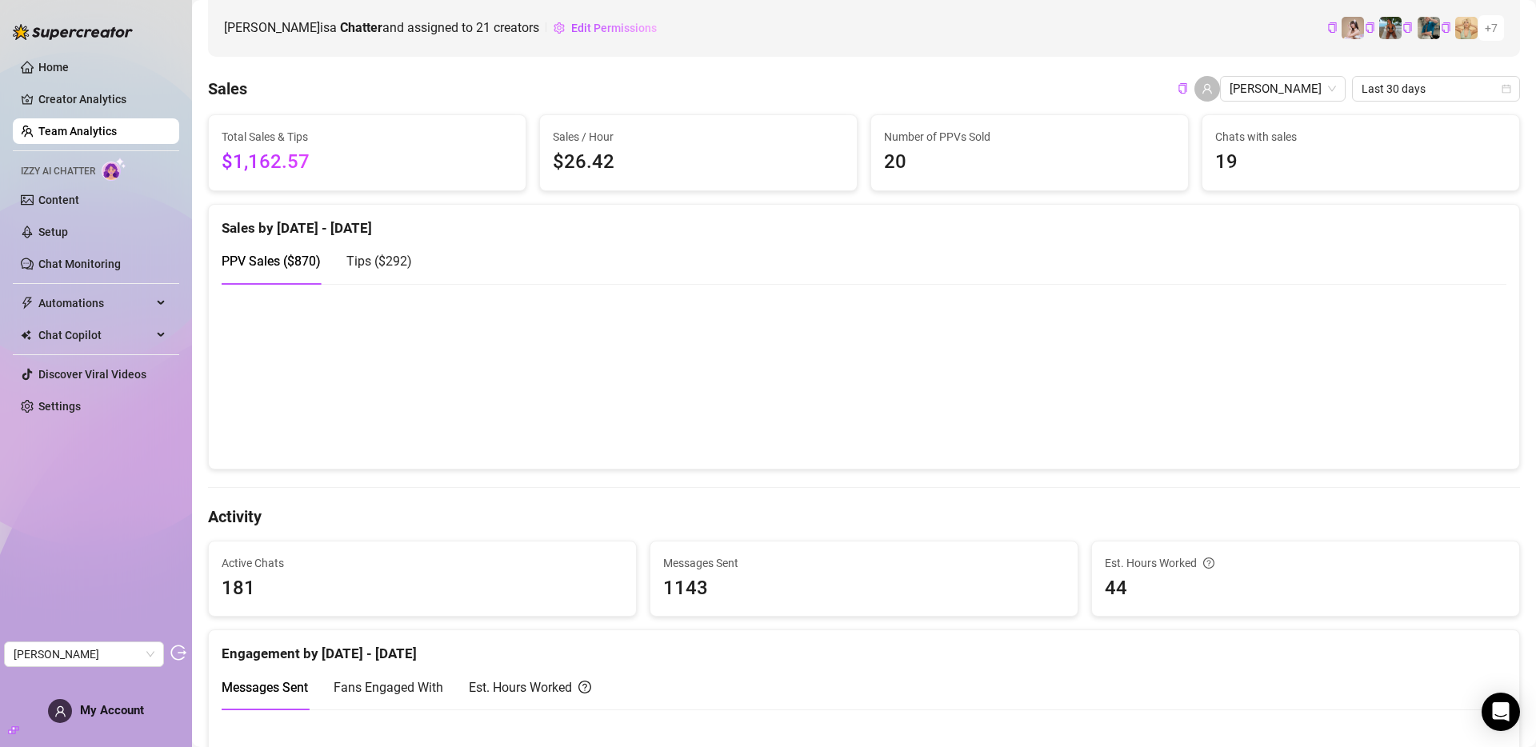
click at [874, 159] on div "Number of PPVs Sold 20" at bounding box center [1029, 152] width 317 height 75
drag, startPoint x: 878, startPoint y: 161, endPoint x: 921, endPoint y: 160, distance: 42.4
click at [921, 160] on span "20" at bounding box center [1029, 162] width 291 height 30
click at [894, 160] on span "20" at bounding box center [1029, 162] width 291 height 30
drag, startPoint x: 1210, startPoint y: 160, endPoint x: 1246, endPoint y: 162, distance: 36.1
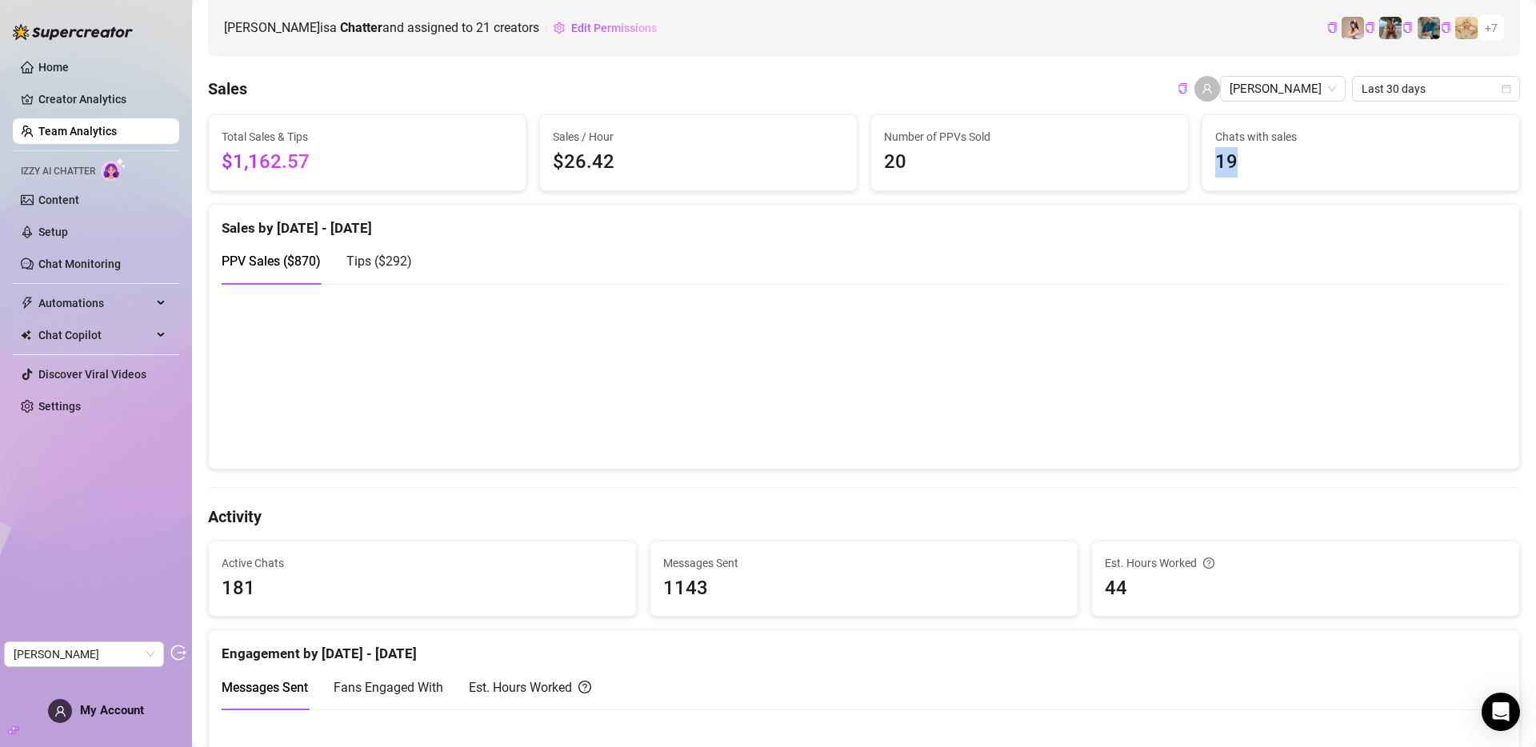
click at [1246, 162] on span "19" at bounding box center [1360, 162] width 291 height 30
click at [1222, 163] on span "19" at bounding box center [1360, 162] width 291 height 30
drag, startPoint x: 1215, startPoint y: 164, endPoint x: 1238, endPoint y: 166, distance: 23.3
click at [1238, 166] on span "19" at bounding box center [1360, 162] width 291 height 30
click at [1218, 163] on span "19" at bounding box center [1360, 162] width 291 height 30
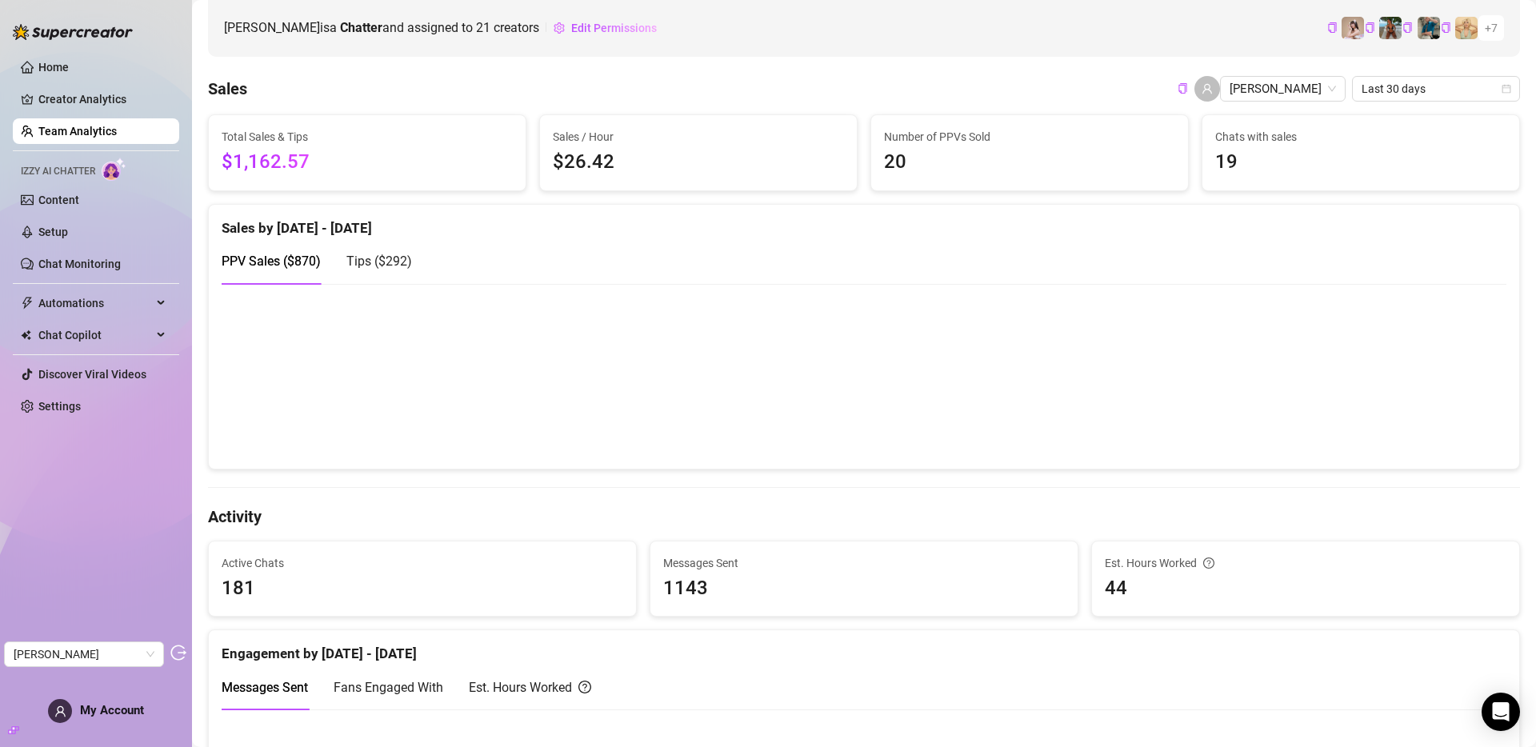
click at [884, 159] on span "20" at bounding box center [1029, 162] width 291 height 30
drag, startPoint x: 882, startPoint y: 162, endPoint x: 908, endPoint y: 162, distance: 26.4
click at [908, 162] on span "20" at bounding box center [1029, 162] width 291 height 30
click at [950, 164] on span "20" at bounding box center [1029, 162] width 291 height 30
drag, startPoint x: 1206, startPoint y: 157, endPoint x: 1242, endPoint y: 157, distance: 36.8
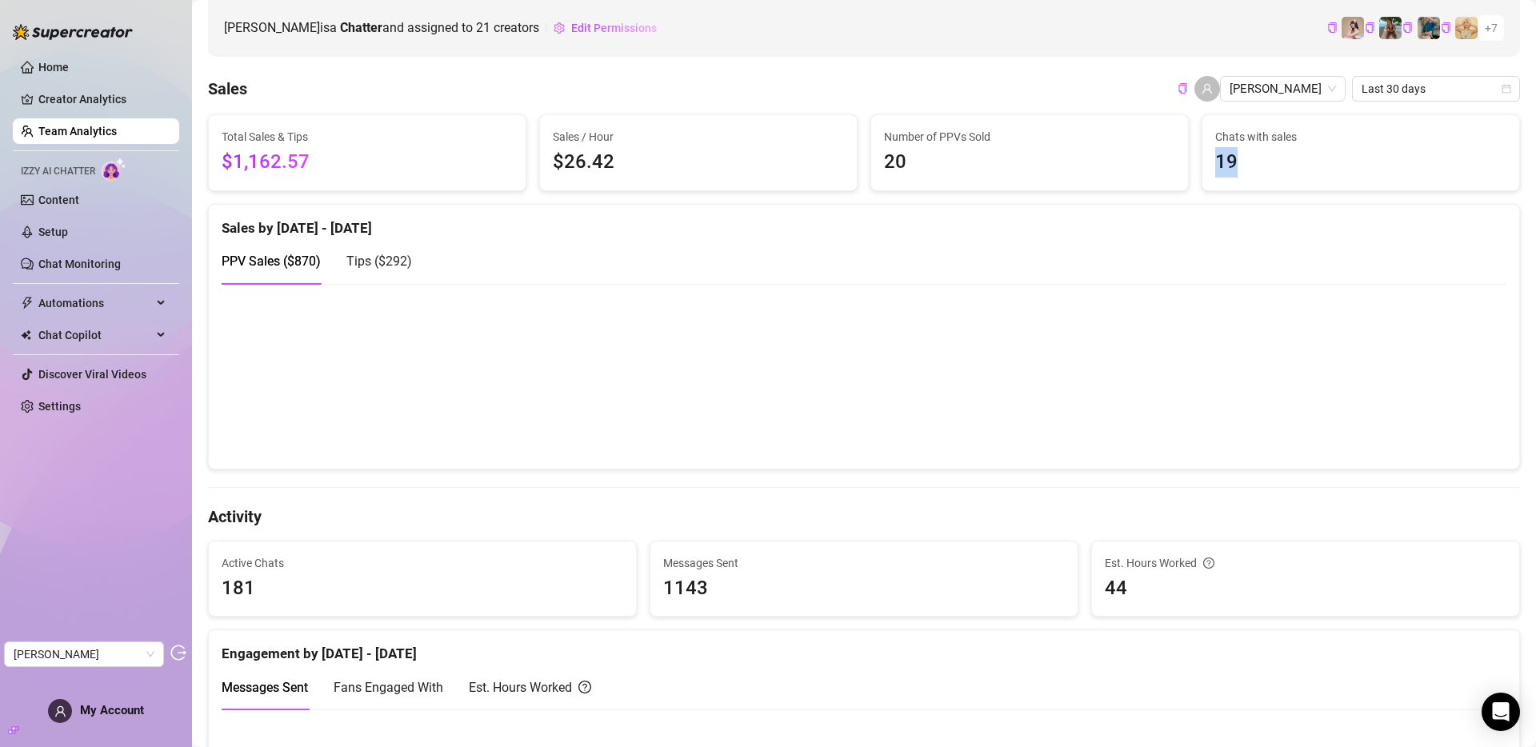
click at [1242, 157] on span "19" at bounding box center [1360, 162] width 291 height 30
click at [1215, 159] on span "19" at bounding box center [1360, 162] width 291 height 30
click at [918, 163] on span "20" at bounding box center [1029, 162] width 291 height 30
drag, startPoint x: 905, startPoint y: 162, endPoint x: 871, endPoint y: 163, distance: 33.6
click at [871, 163] on div "Number of PPVs Sold 20" at bounding box center [1029, 152] width 317 height 75
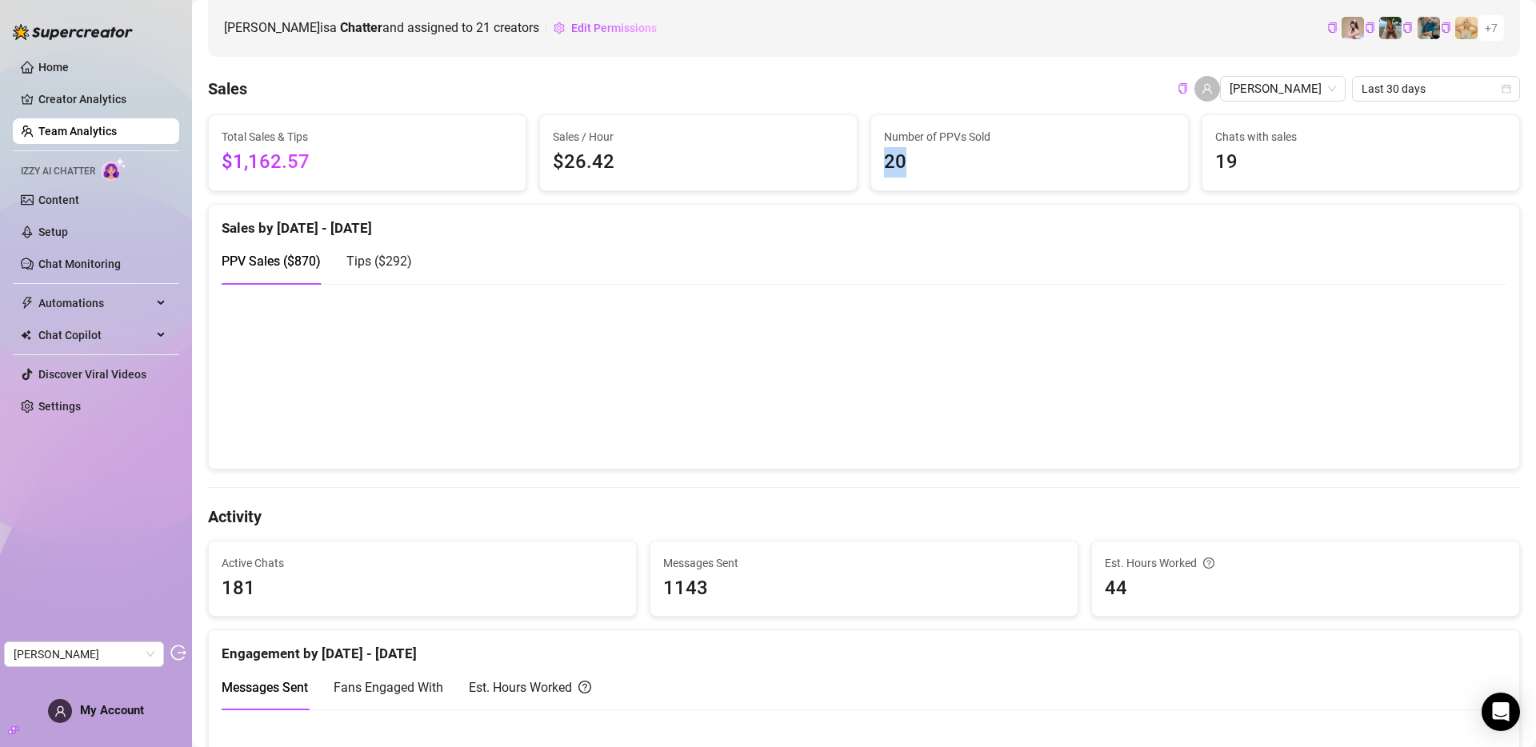
click at [888, 162] on span "20" at bounding box center [1029, 162] width 291 height 30
click at [1215, 156] on span "19" at bounding box center [1360, 162] width 291 height 30
click at [1215, 166] on span "19" at bounding box center [1360, 162] width 291 height 30
drag, startPoint x: 900, startPoint y: 163, endPoint x: 862, endPoint y: 163, distance: 37.6
click at [864, 163] on div "Number of PPVs Sold 20" at bounding box center [1029, 152] width 331 height 77
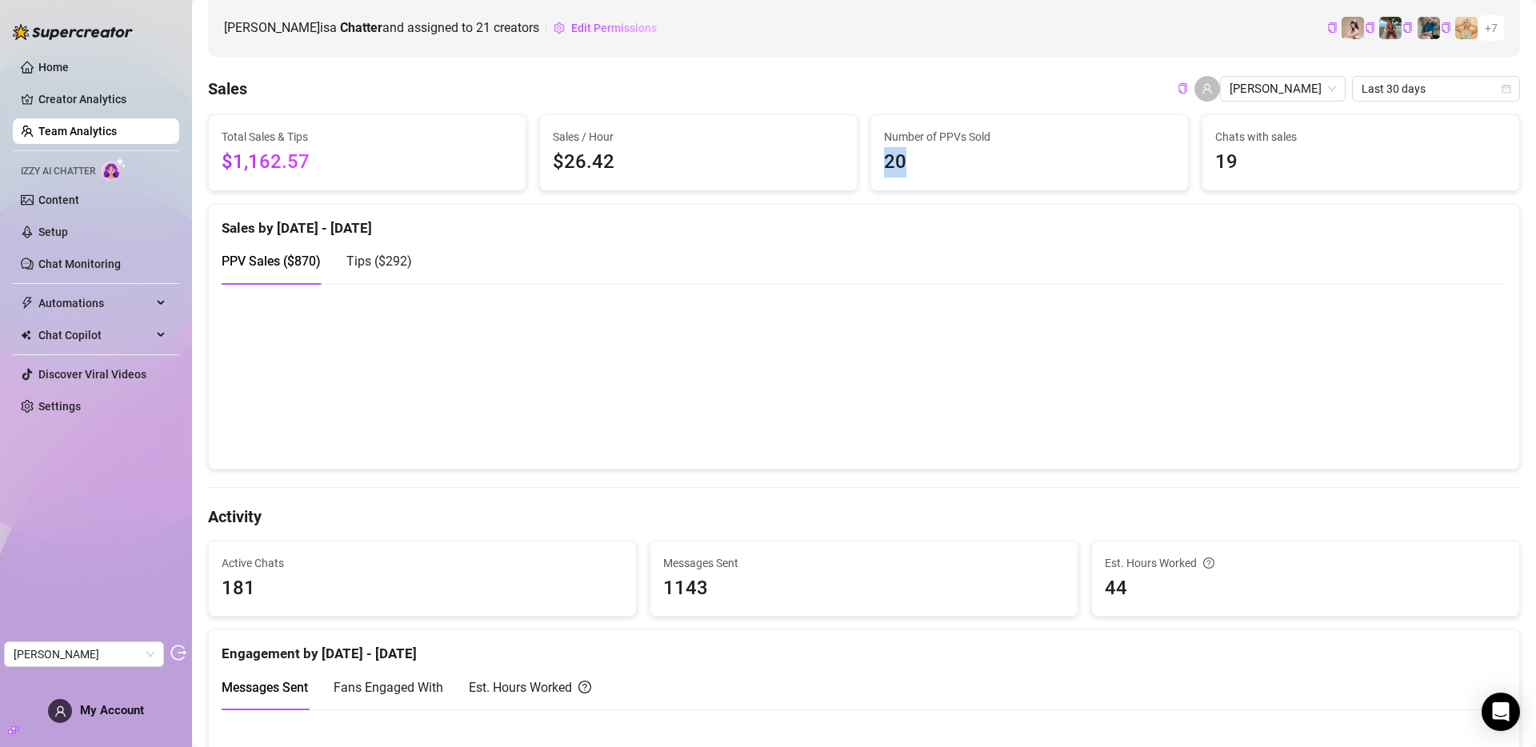
click at [895, 166] on span "20" at bounding box center [1029, 162] width 291 height 30
drag, startPoint x: 1235, startPoint y: 160, endPoint x: 1173, endPoint y: 160, distance: 62.4
click at [1173, 160] on div "Total Sales & Tips $1,162.57 Sales / Hour $26.42 Number of PPVs Sold 20 Chats w…" at bounding box center [864, 152] width 1325 height 77
click at [1225, 181] on div "Chats with sales 19" at bounding box center [1360, 152] width 317 height 75
click at [76, 131] on link "Team Analytics" at bounding box center [77, 131] width 78 height 13
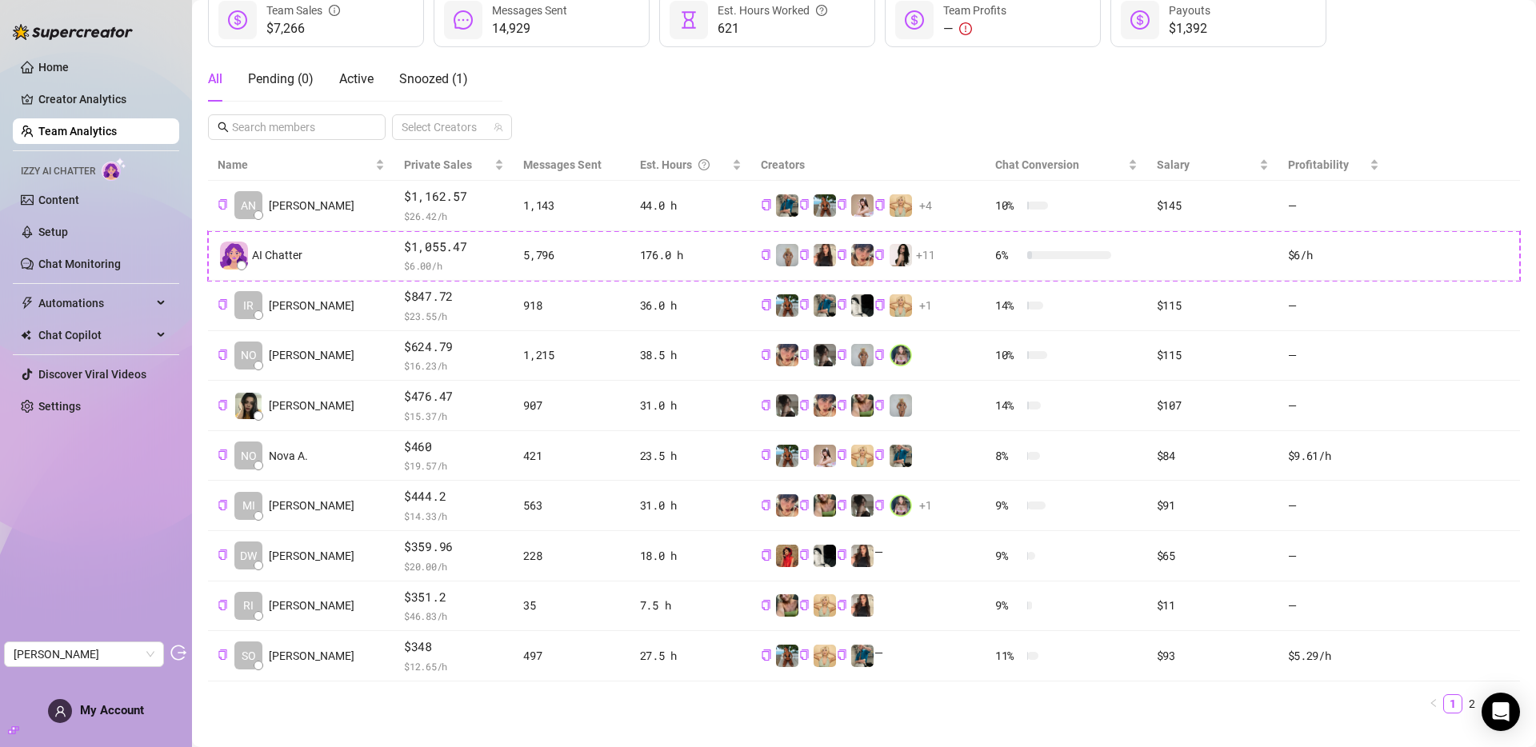
click at [292, 264] on div "AI Chatter" at bounding box center [301, 256] width 167 height 28
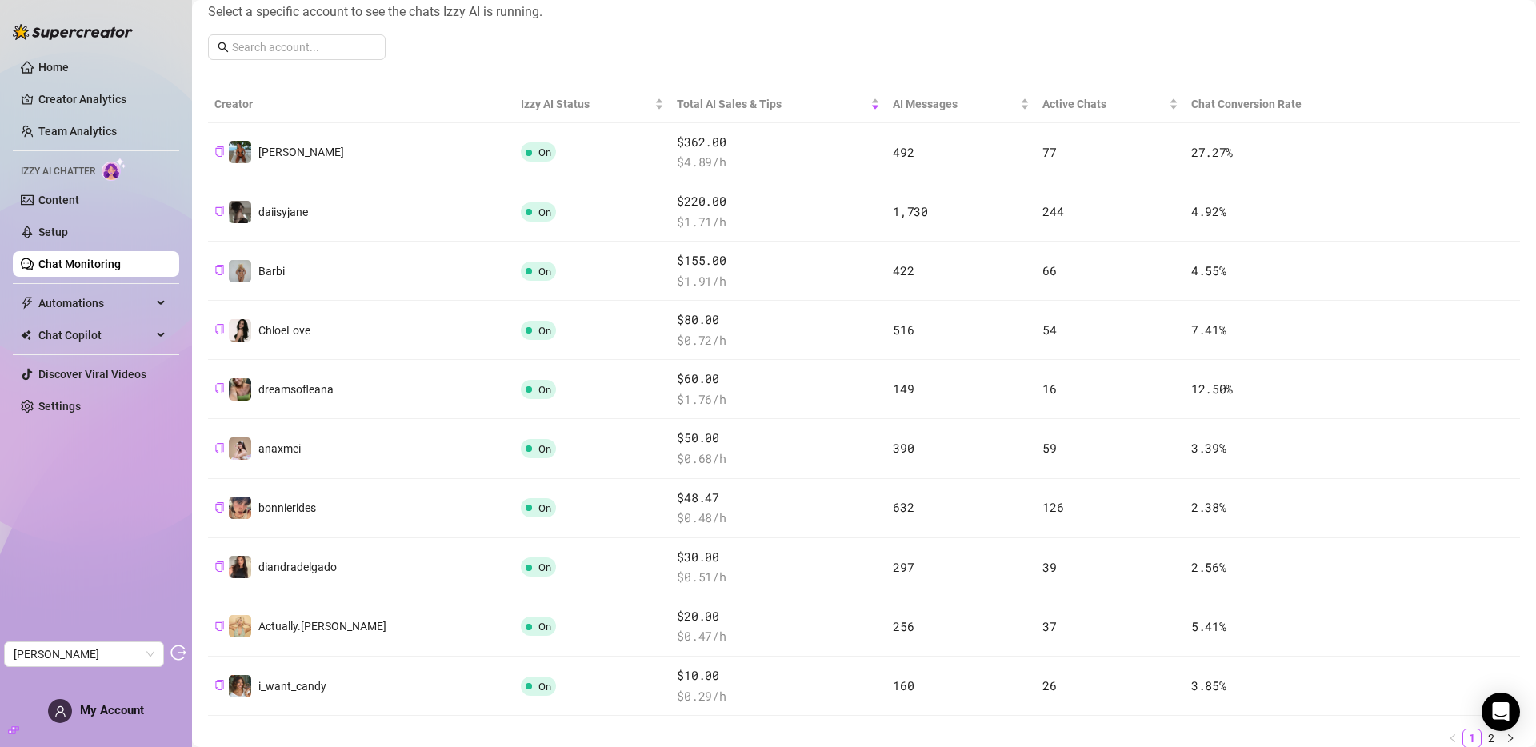
drag, startPoint x: 127, startPoint y: 121, endPoint x: 146, endPoint y: 155, distance: 39.0
click at [117, 125] on link "Team Analytics" at bounding box center [77, 131] width 78 height 13
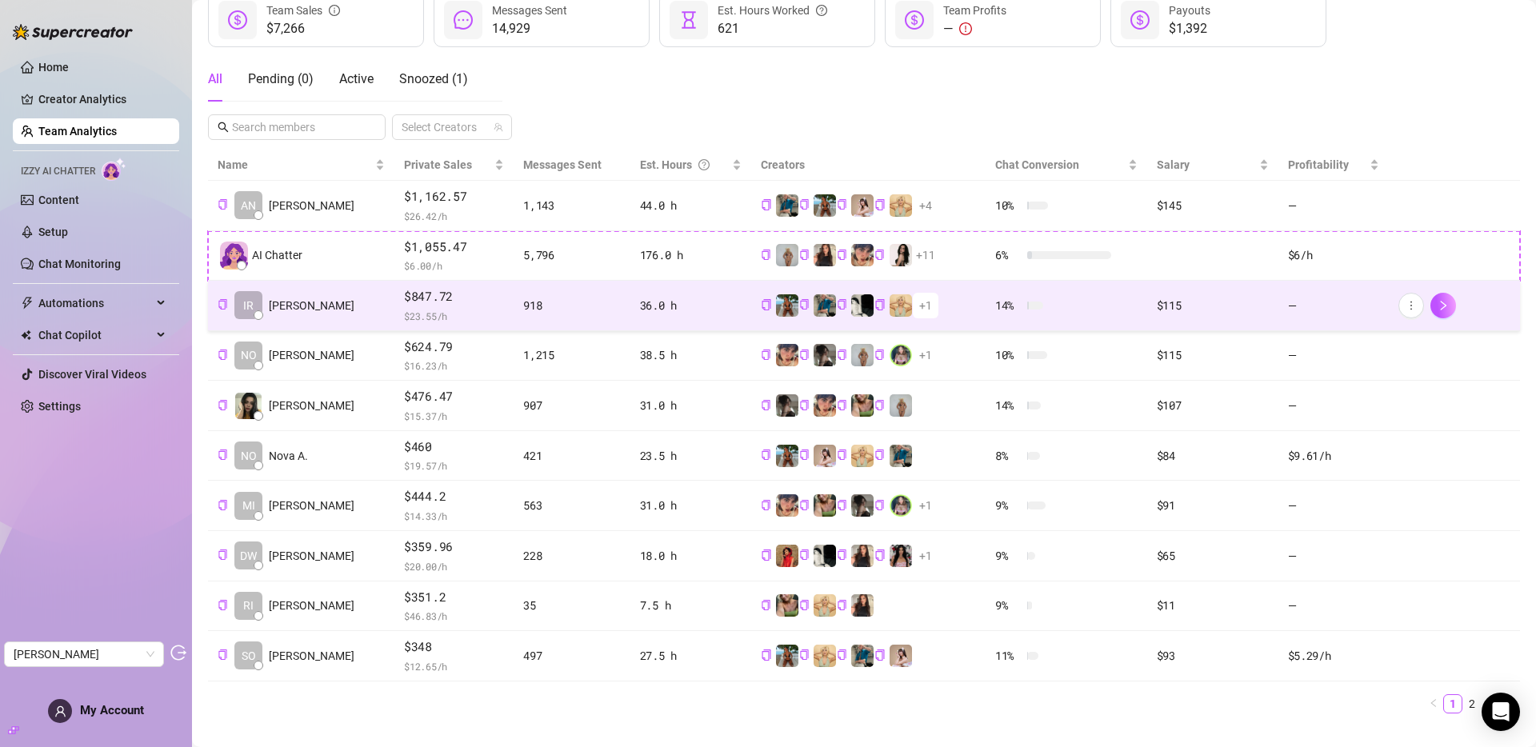
click at [305, 294] on td "IR Irvin P." at bounding box center [301, 306] width 186 height 50
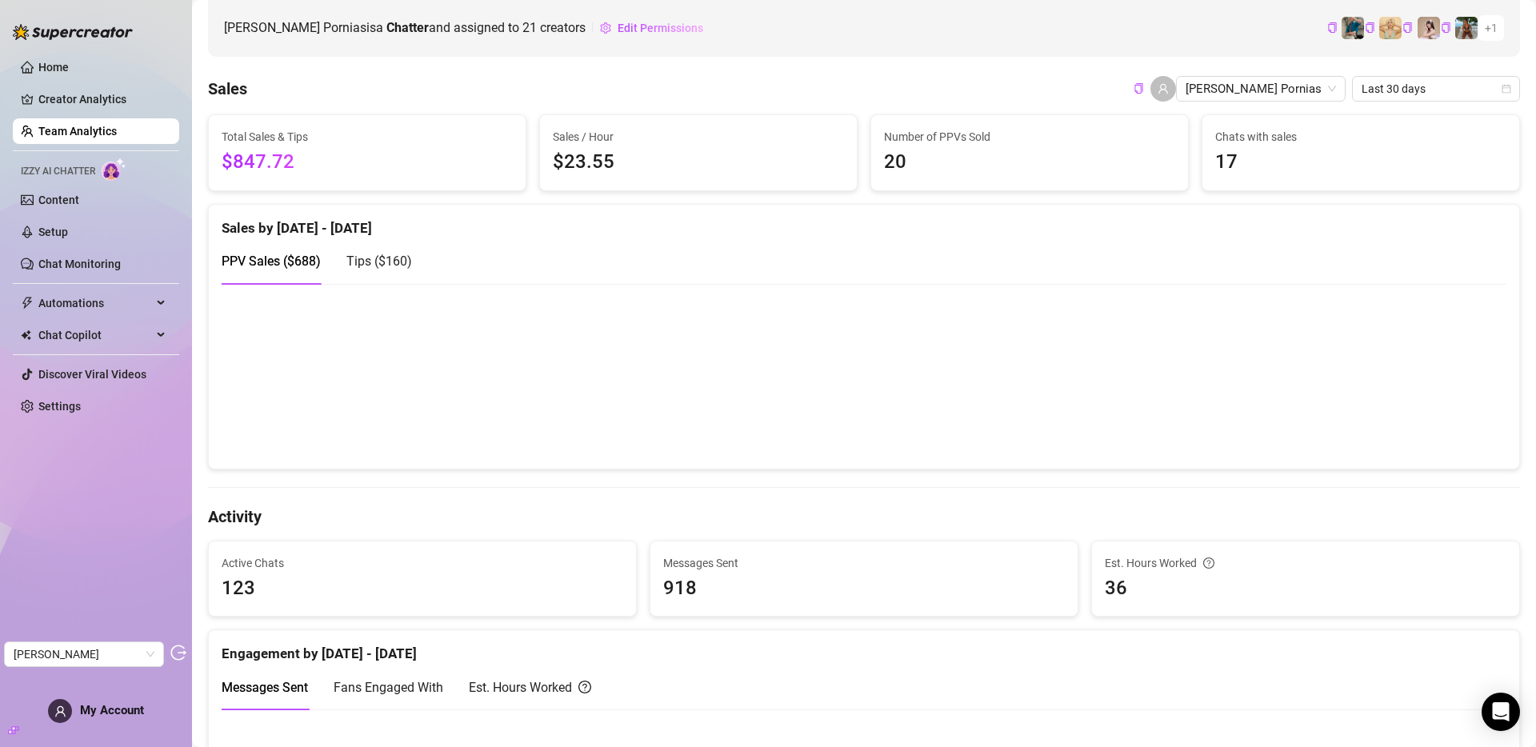
click at [89, 131] on link "Team Analytics" at bounding box center [77, 131] width 78 height 13
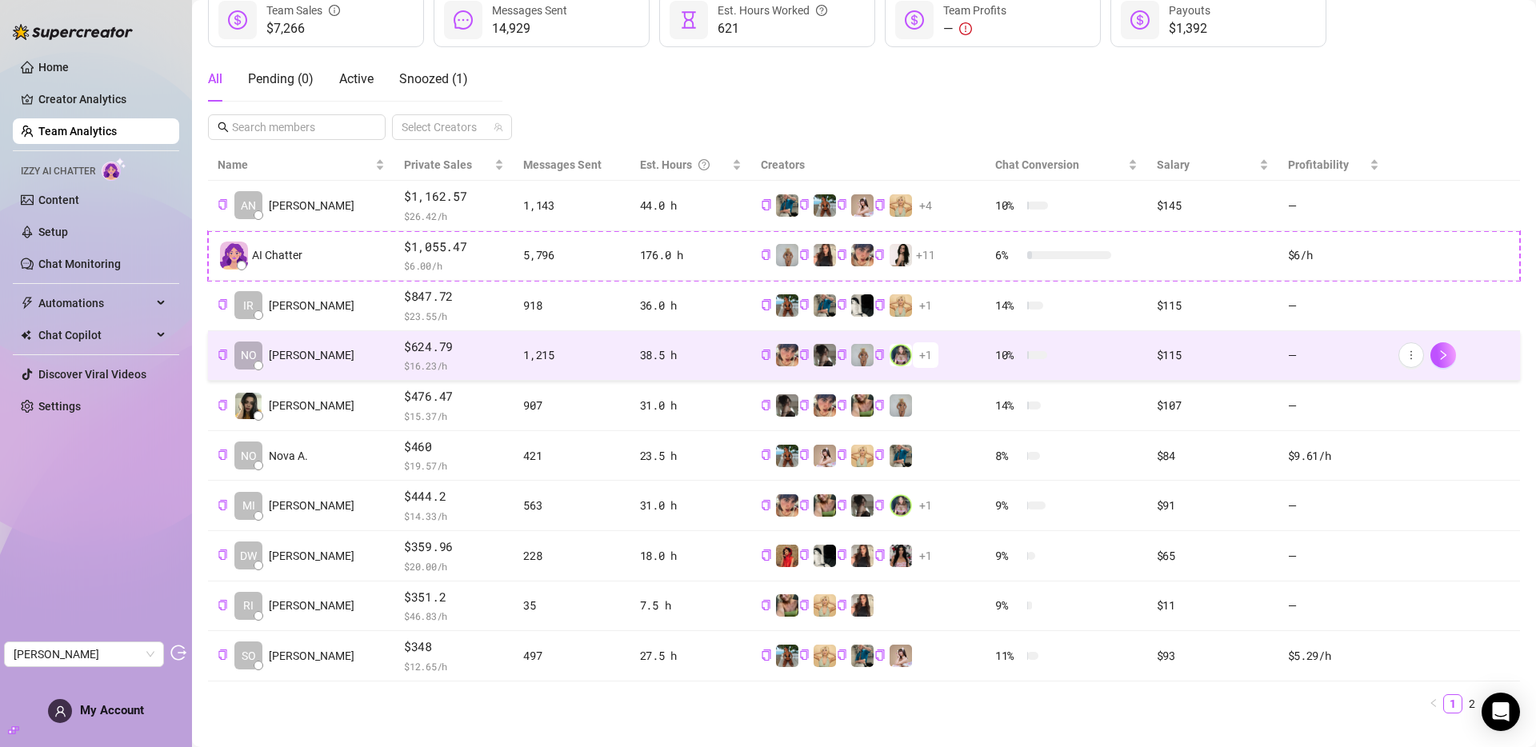
click at [326, 357] on td "NO Noemi" at bounding box center [301, 356] width 186 height 50
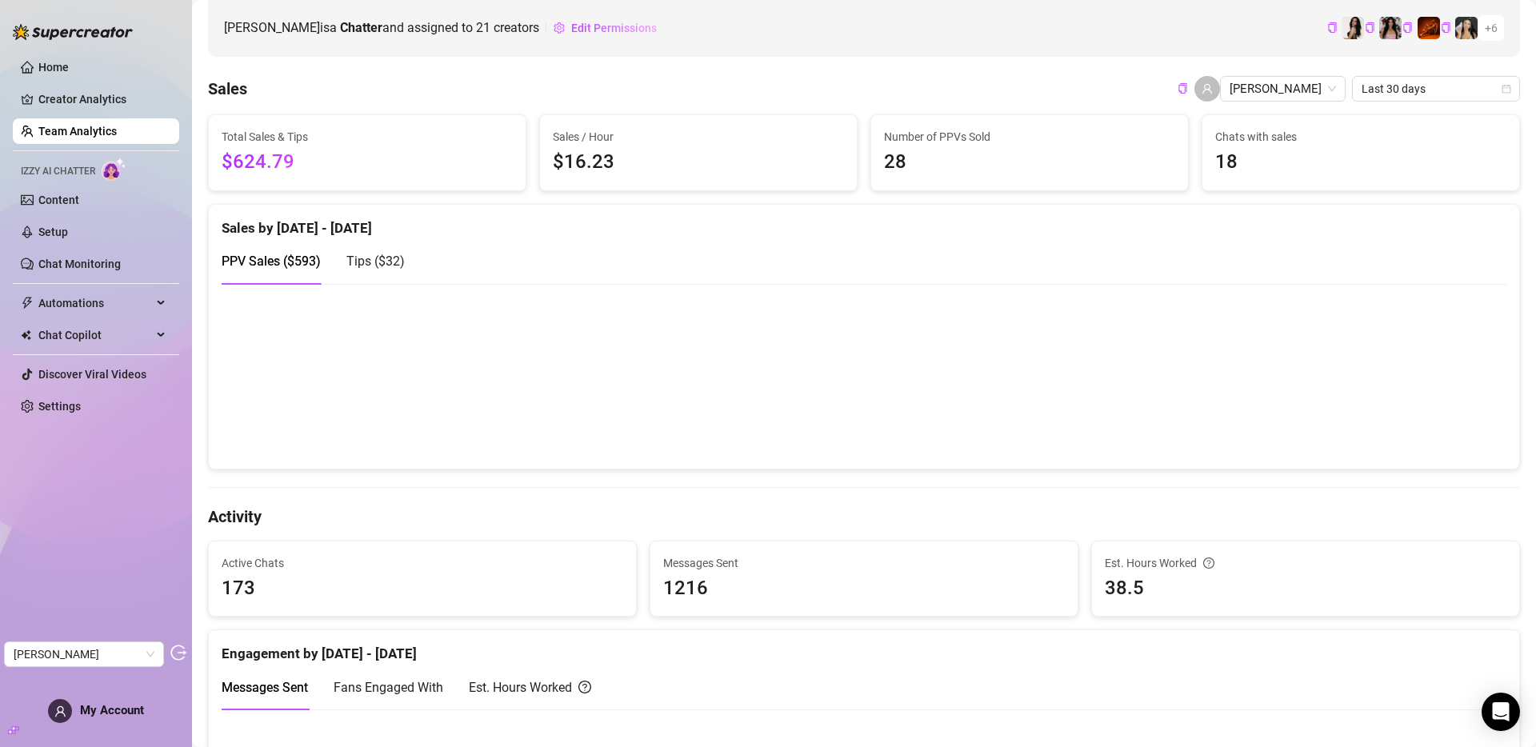
drag, startPoint x: 1229, startPoint y: 159, endPoint x: 938, endPoint y: 165, distance: 290.5
click at [1046, 158] on div "Total Sales & Tips $624.79 Sales / Hour $16.23 Number of PPVs Sold 28 Chats wit…" at bounding box center [864, 152] width 1325 height 77
click at [931, 165] on span "28" at bounding box center [1029, 162] width 291 height 30
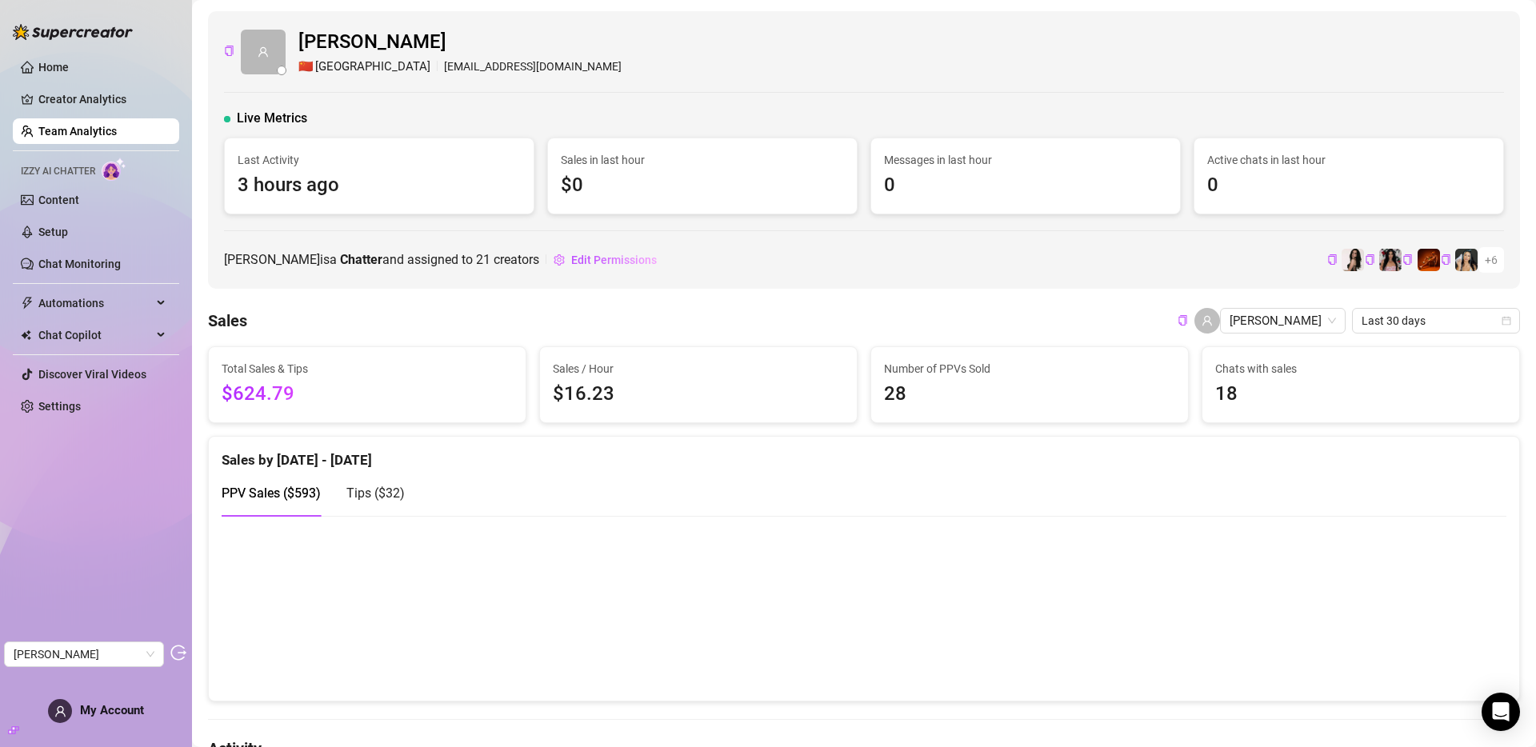
click at [98, 126] on link "Team Analytics" at bounding box center [77, 131] width 78 height 13
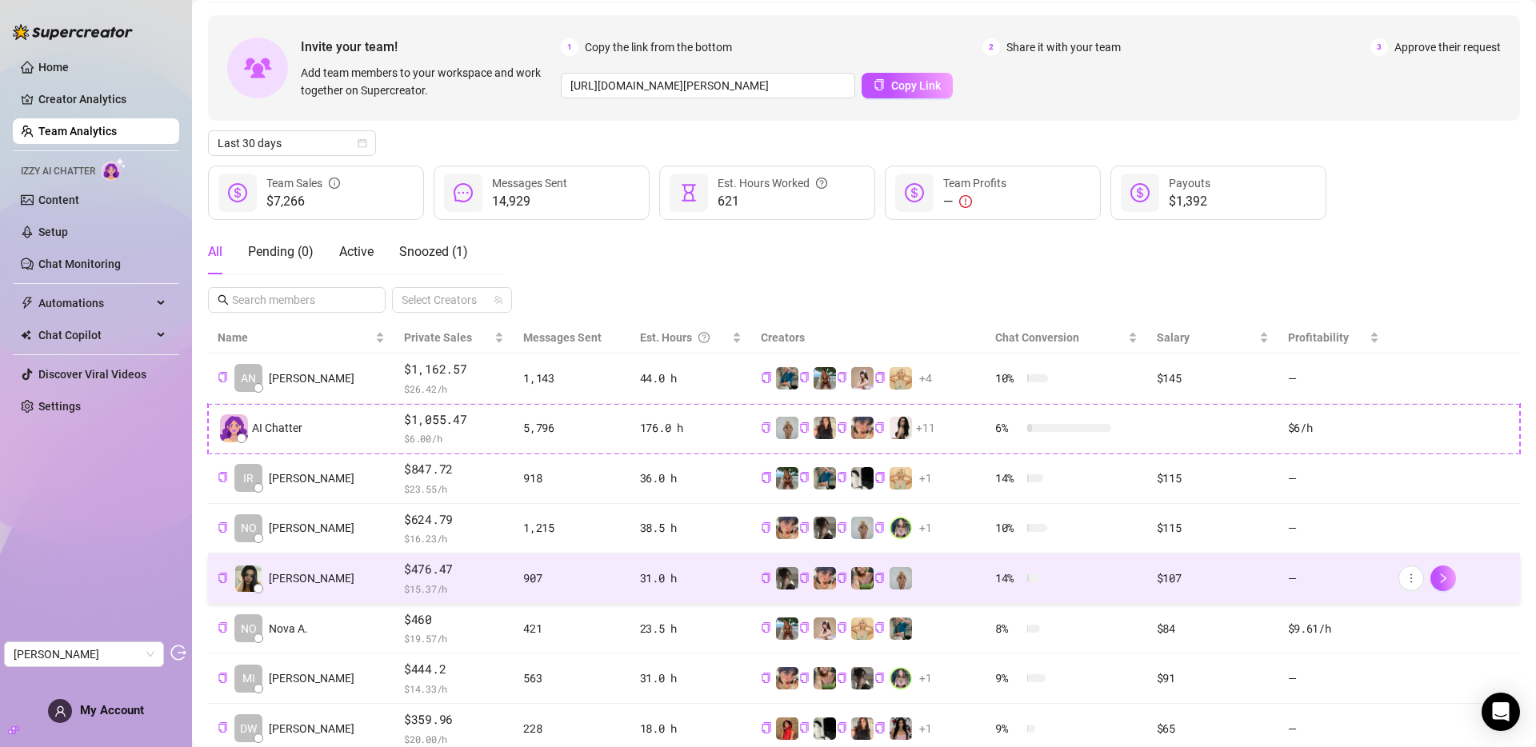
scroll to position [67, 0]
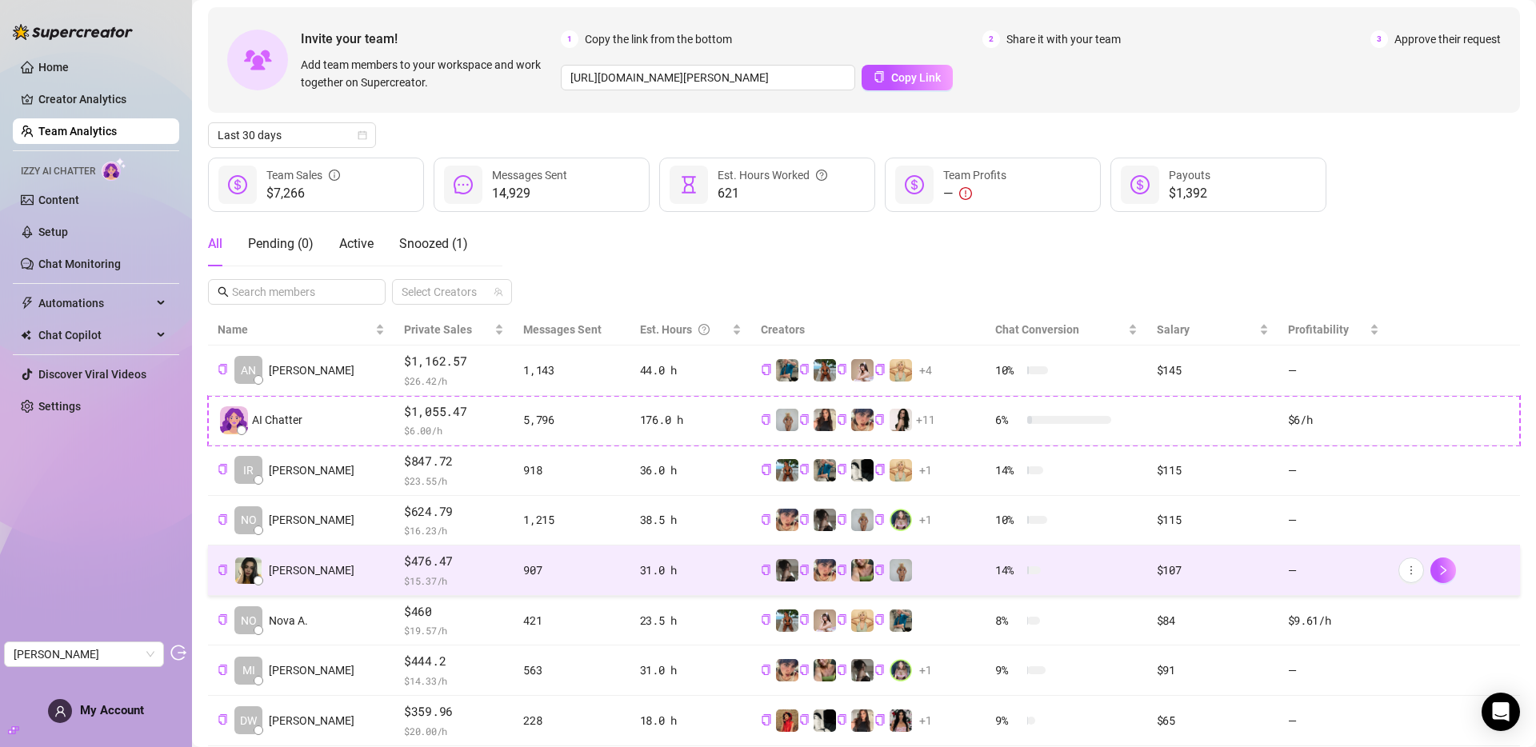
click at [405, 581] on span "$ 15.37 /h" at bounding box center [454, 581] width 100 height 16
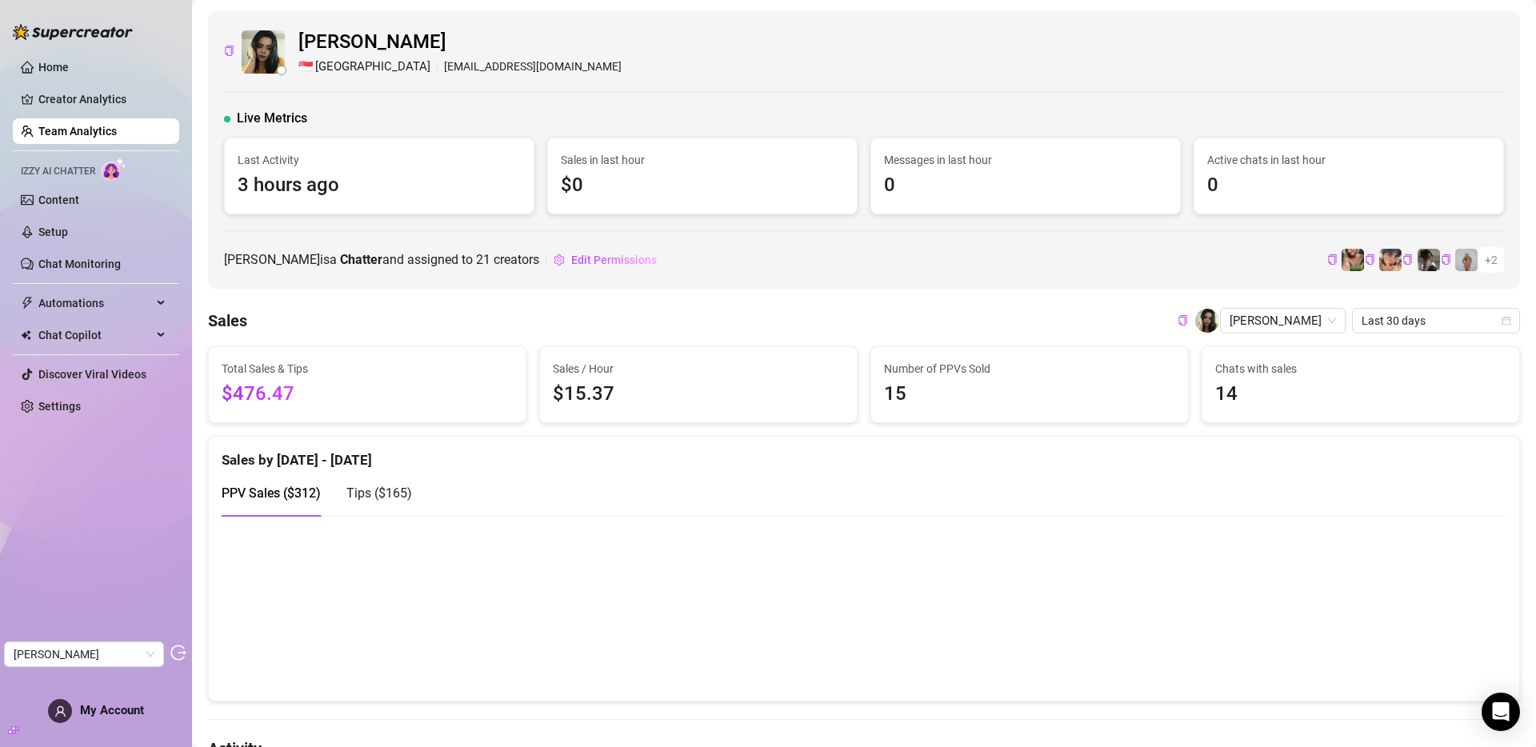
click at [90, 126] on link "Team Analytics" at bounding box center [77, 131] width 78 height 13
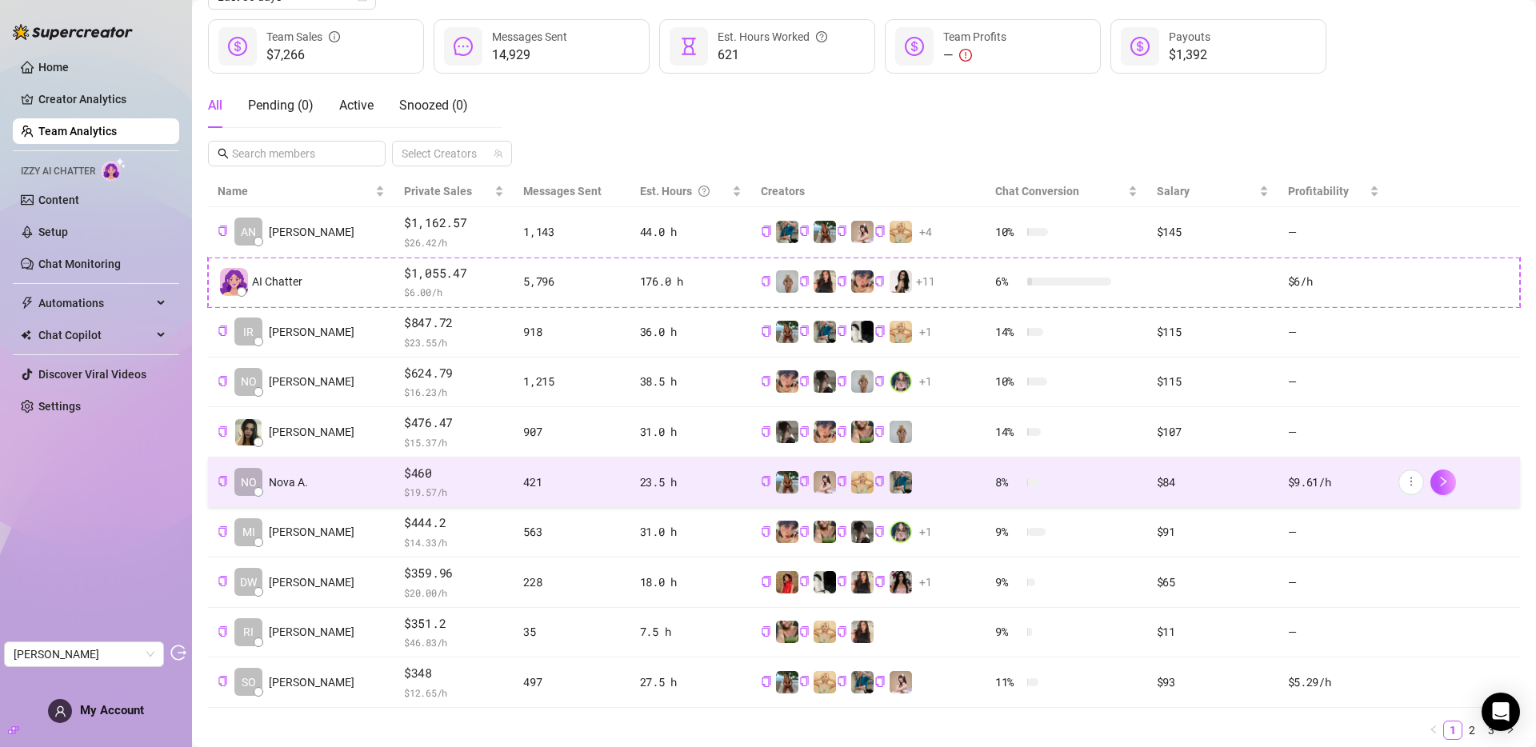
scroll to position [249, 0]
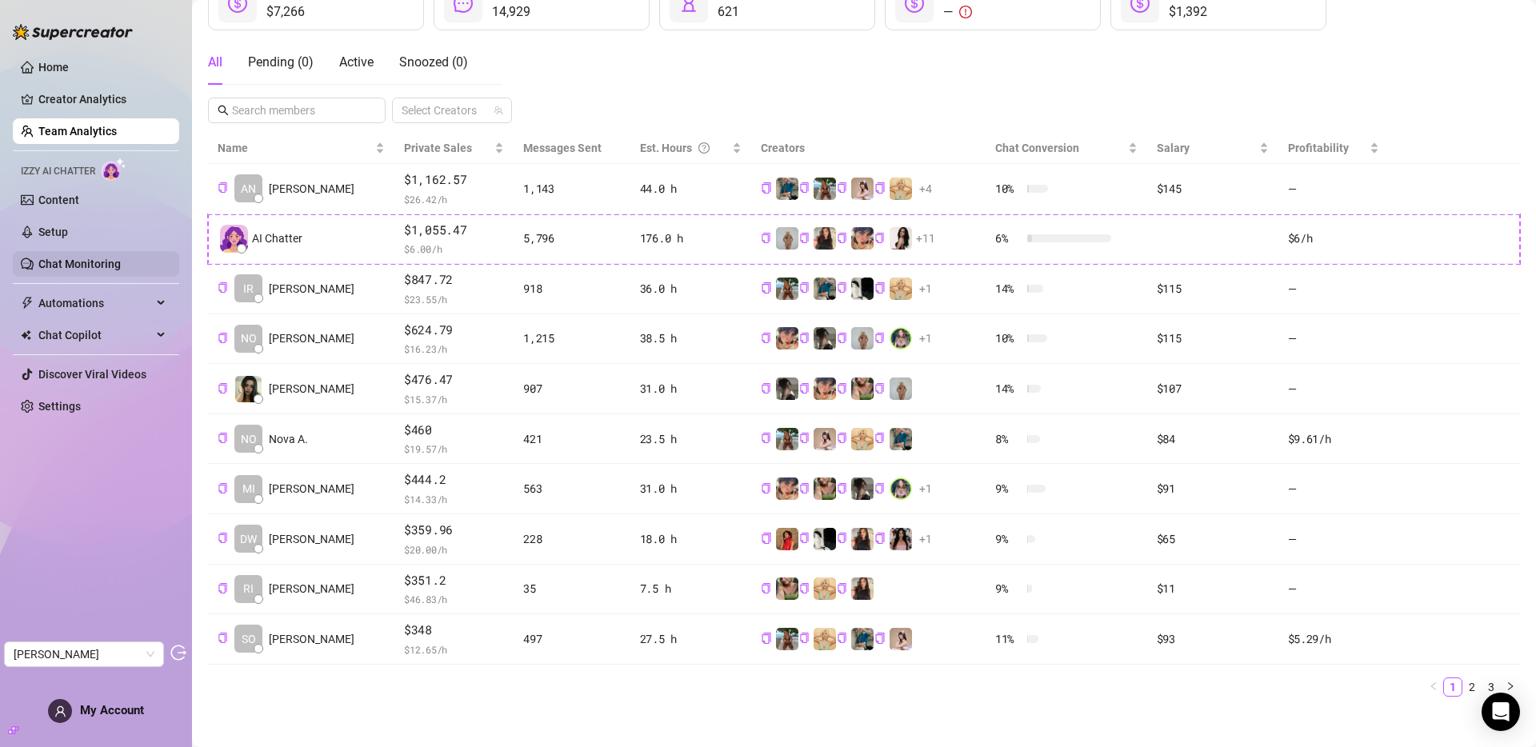
click at [110, 263] on link "Chat Monitoring" at bounding box center [79, 264] width 82 height 13
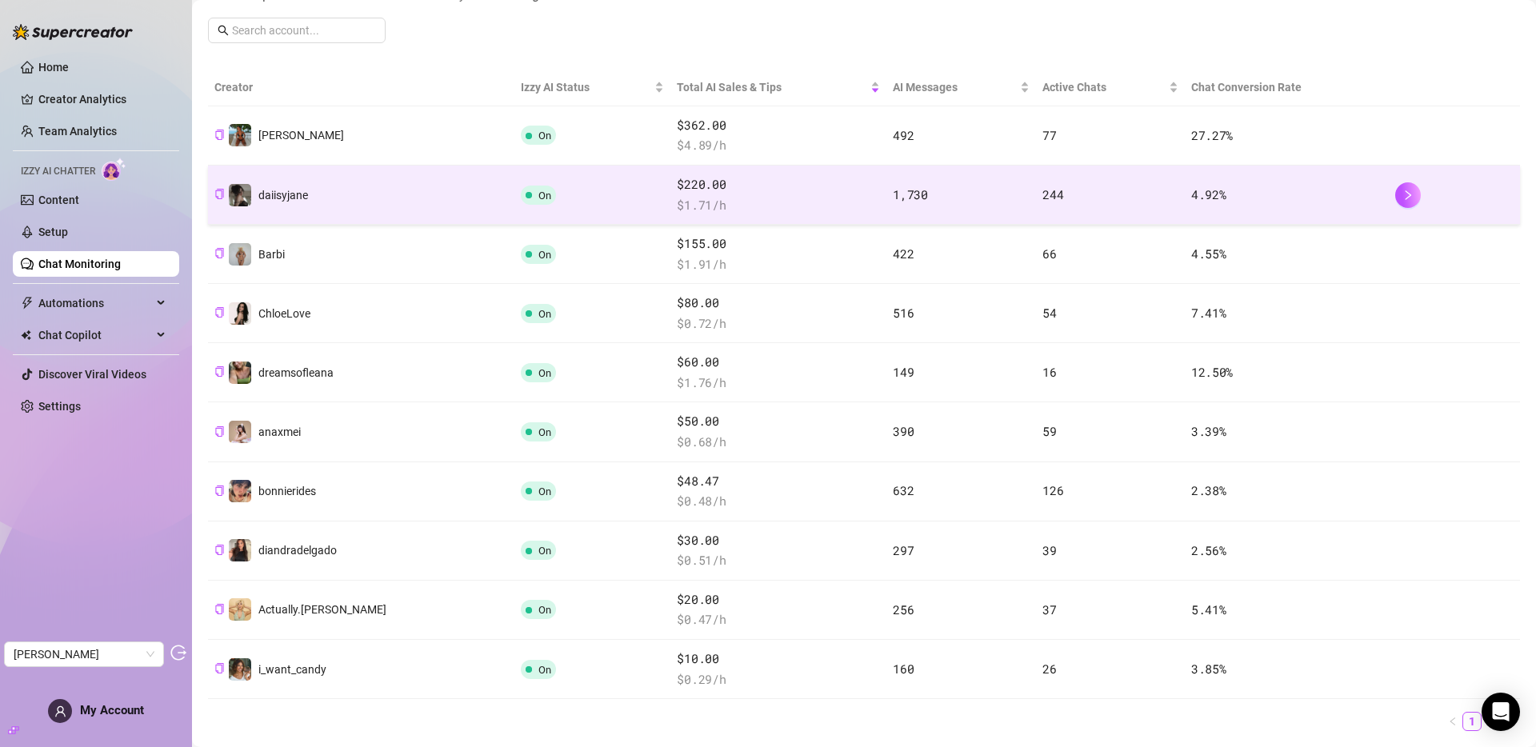
click at [363, 196] on td "daiisyjane" at bounding box center [361, 195] width 306 height 59
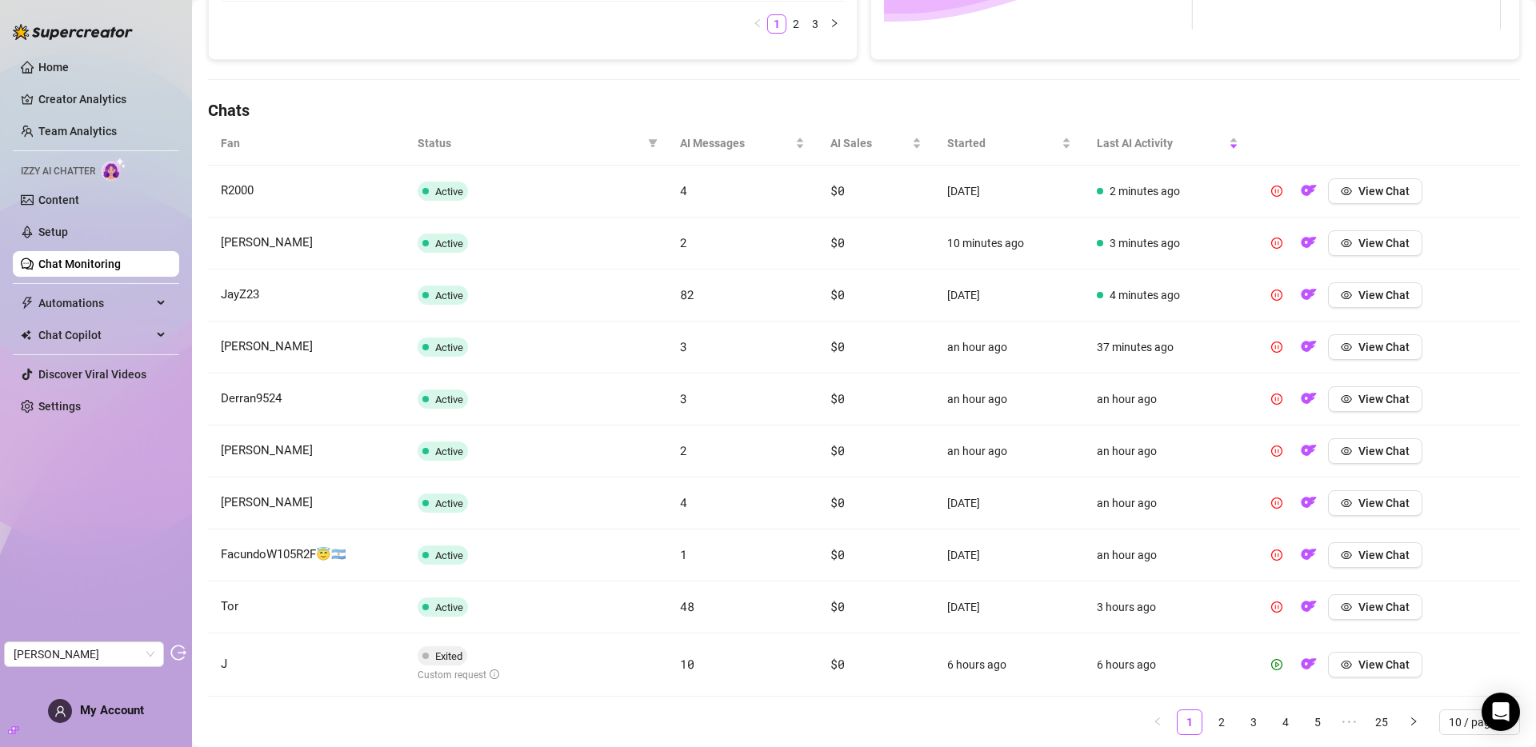
scroll to position [490, 0]
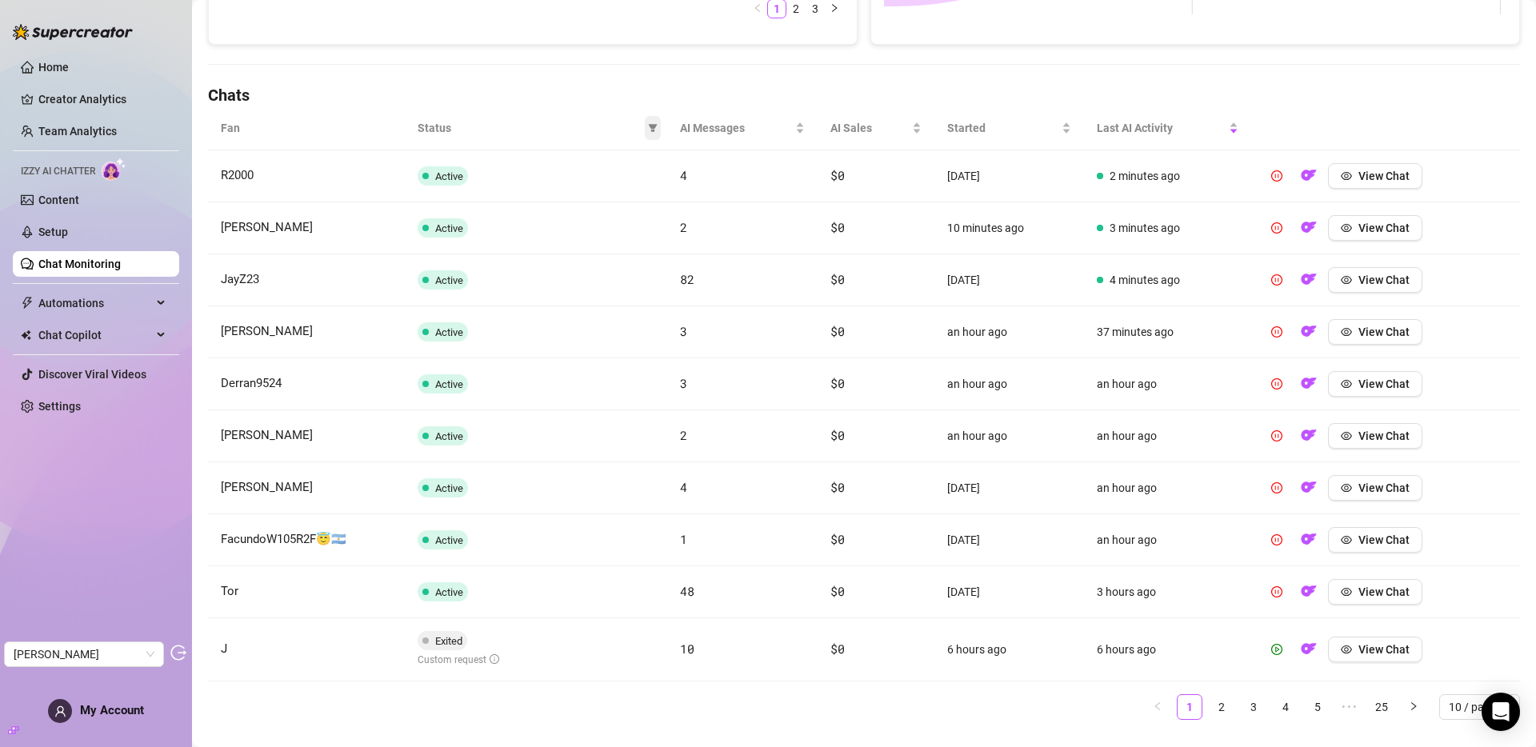
click at [649, 126] on icon "filter" at bounding box center [653, 128] width 9 height 8
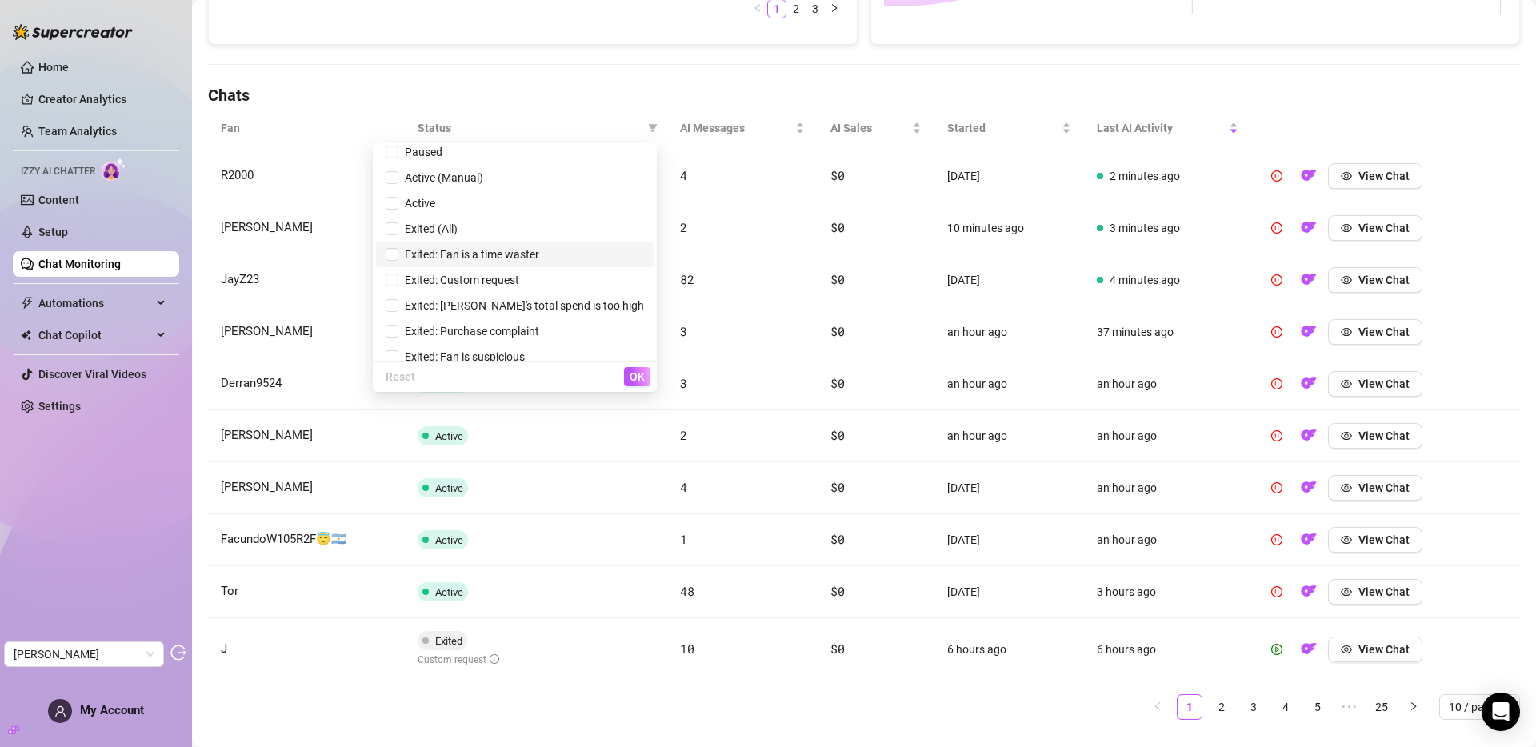
scroll to position [45, 0]
click at [498, 274] on span "Exited: Custom request" at bounding box center [515, 268] width 258 height 18
checkbox input "true"
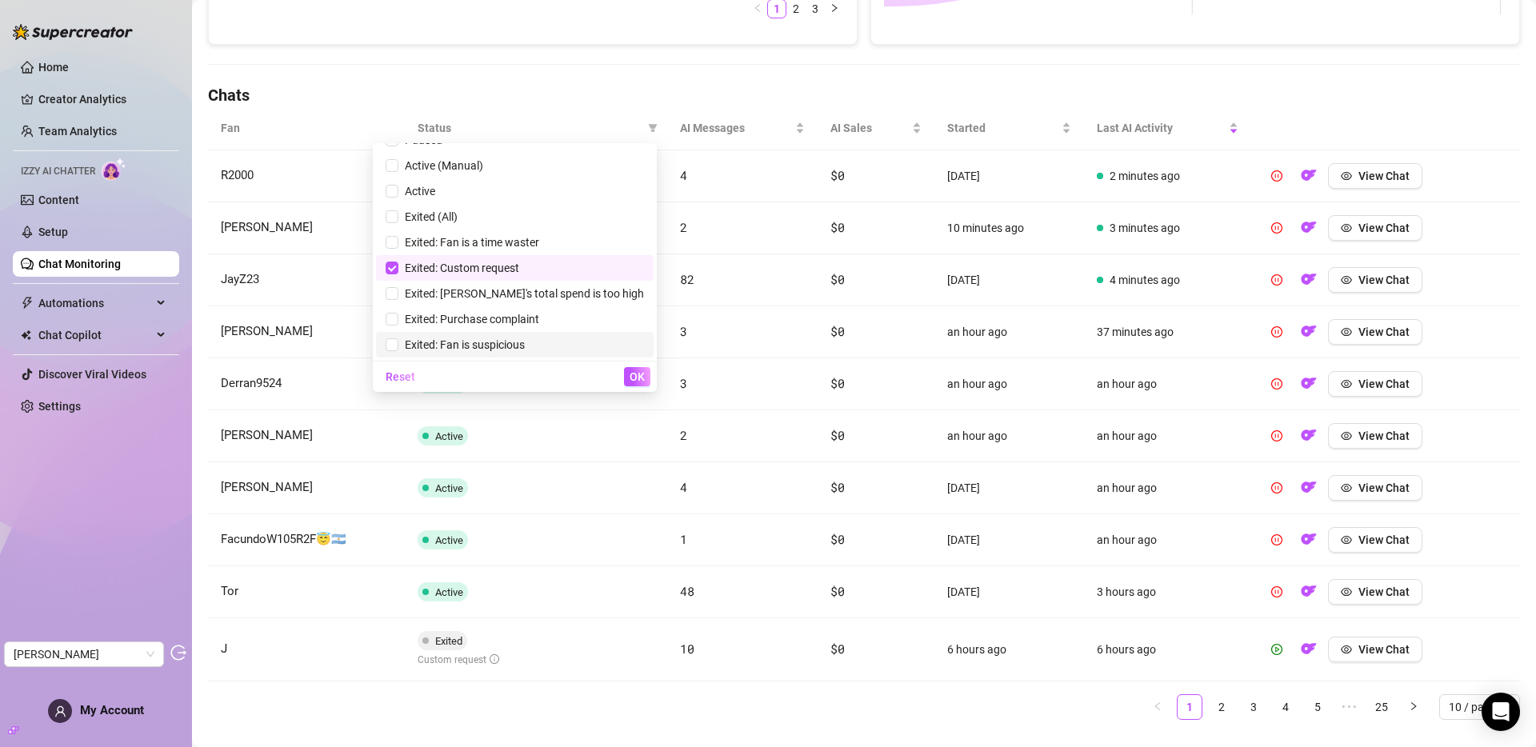
click at [525, 342] on span "Exited: Fan is suspicious" at bounding box center [461, 344] width 126 height 13
checkbox input "true"
click at [527, 317] on span "Exited: Purchase complaint" at bounding box center [468, 319] width 141 height 13
click at [631, 374] on span "OK" at bounding box center [637, 376] width 15 height 13
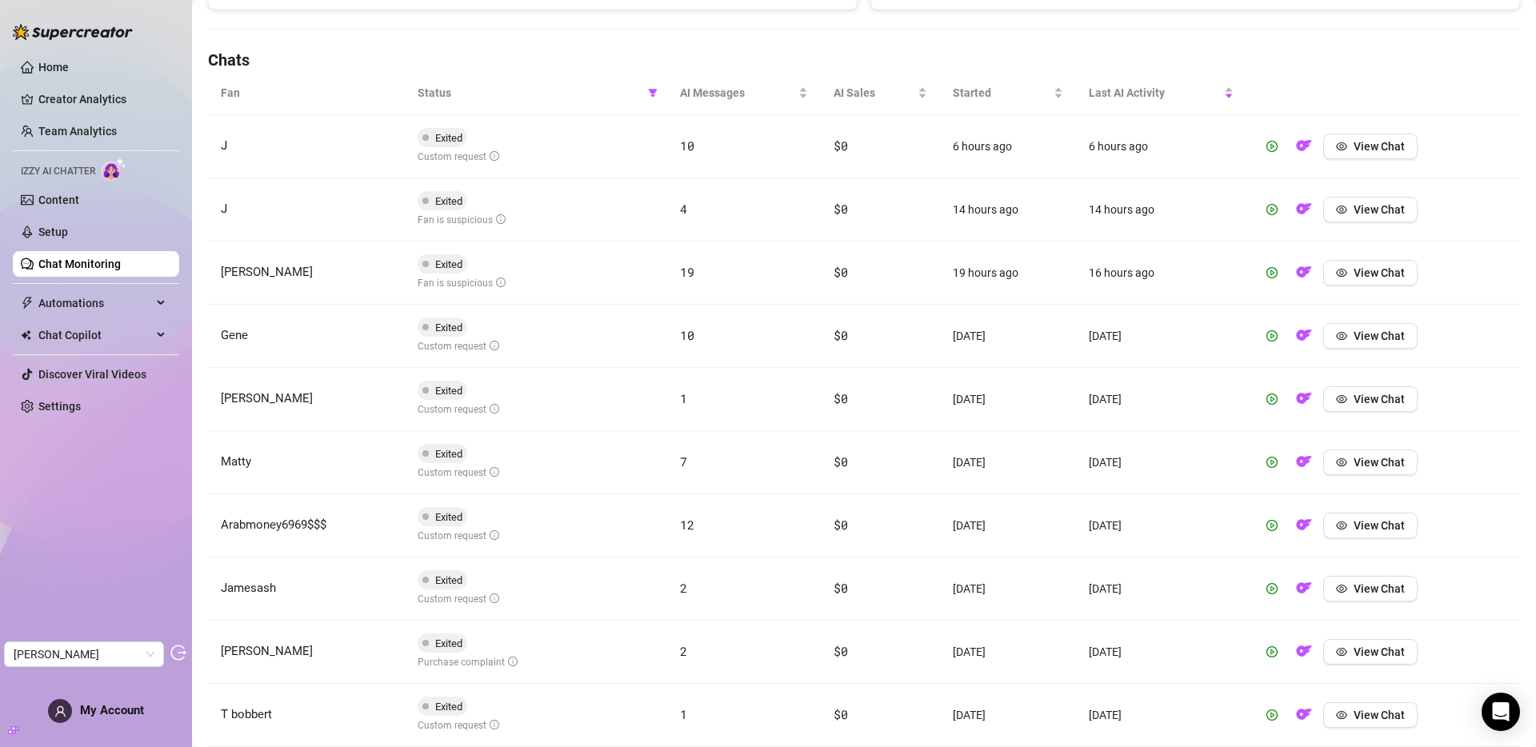
scroll to position [533, 0]
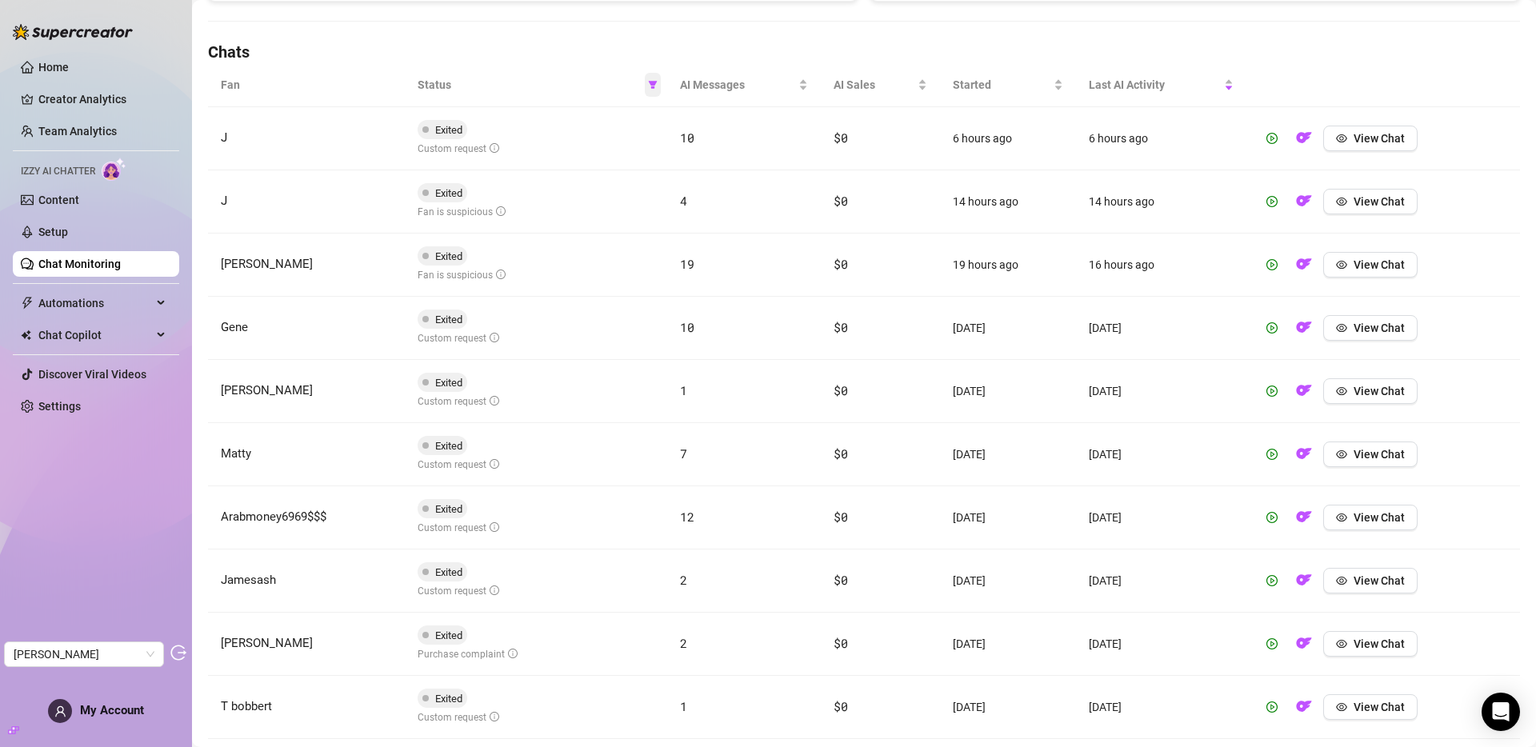
click at [652, 80] on icon "filter" at bounding box center [653, 85] width 10 height 10
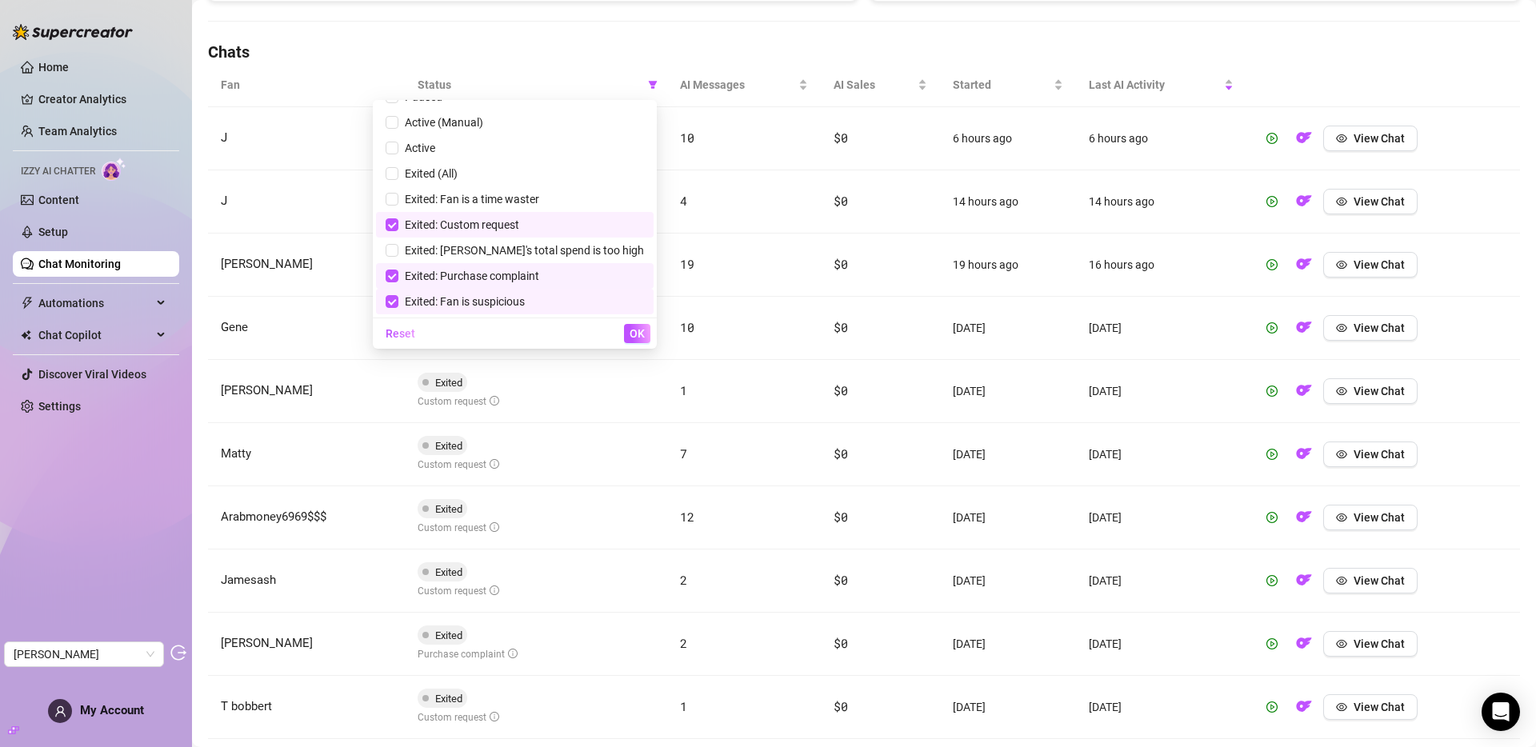
drag, startPoint x: 530, startPoint y: 274, endPoint x: 524, endPoint y: 282, distance: 9.8
click at [530, 275] on span "Exited: Purchase complaint" at bounding box center [468, 276] width 141 height 13
checkbox input "false"
drag, startPoint x: 517, startPoint y: 300, endPoint x: 569, endPoint y: 316, distance: 54.4
click at [522, 300] on span "Exited: Fan is suspicious" at bounding box center [461, 301] width 126 height 13
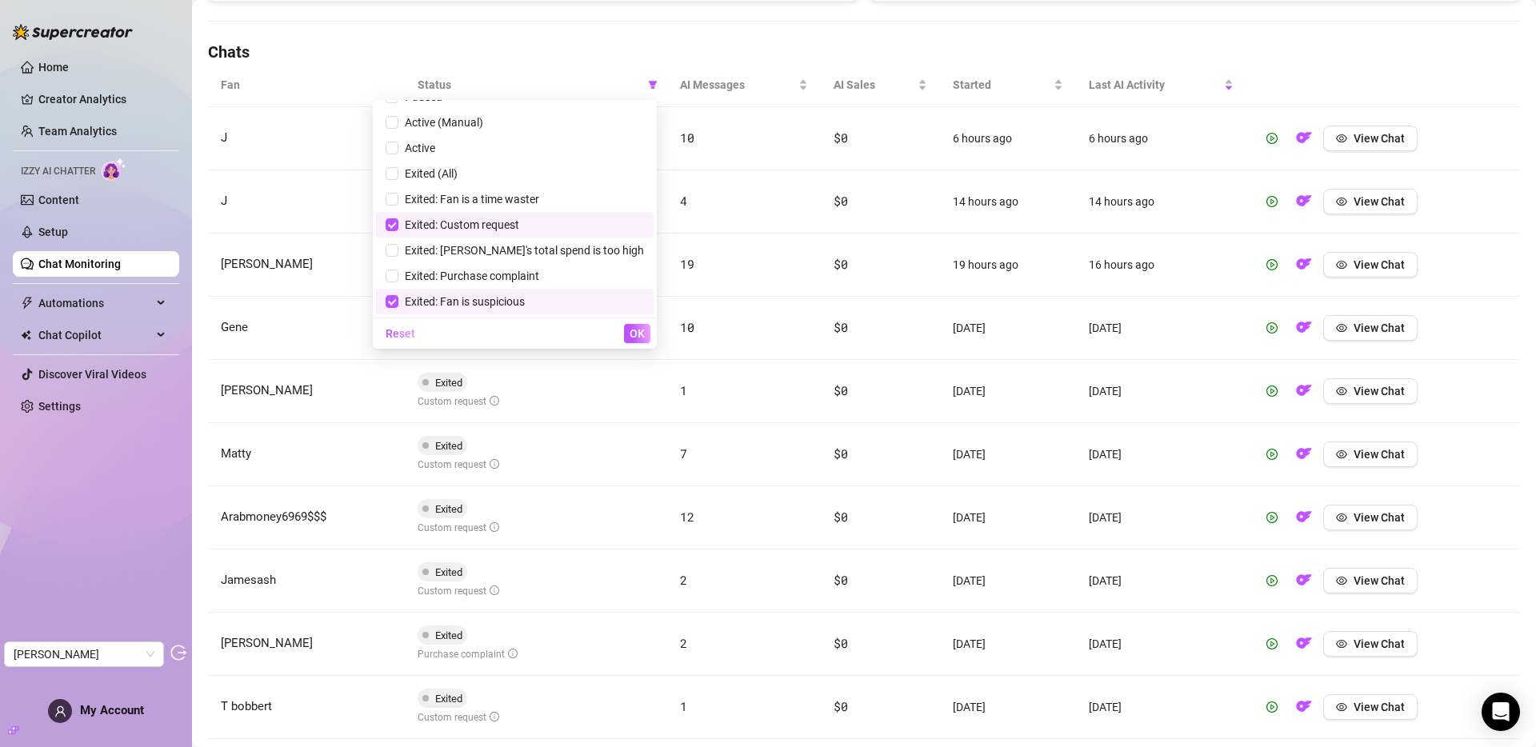
checkbox input "false"
click at [638, 337] on span "OK" at bounding box center [637, 333] width 15 height 13
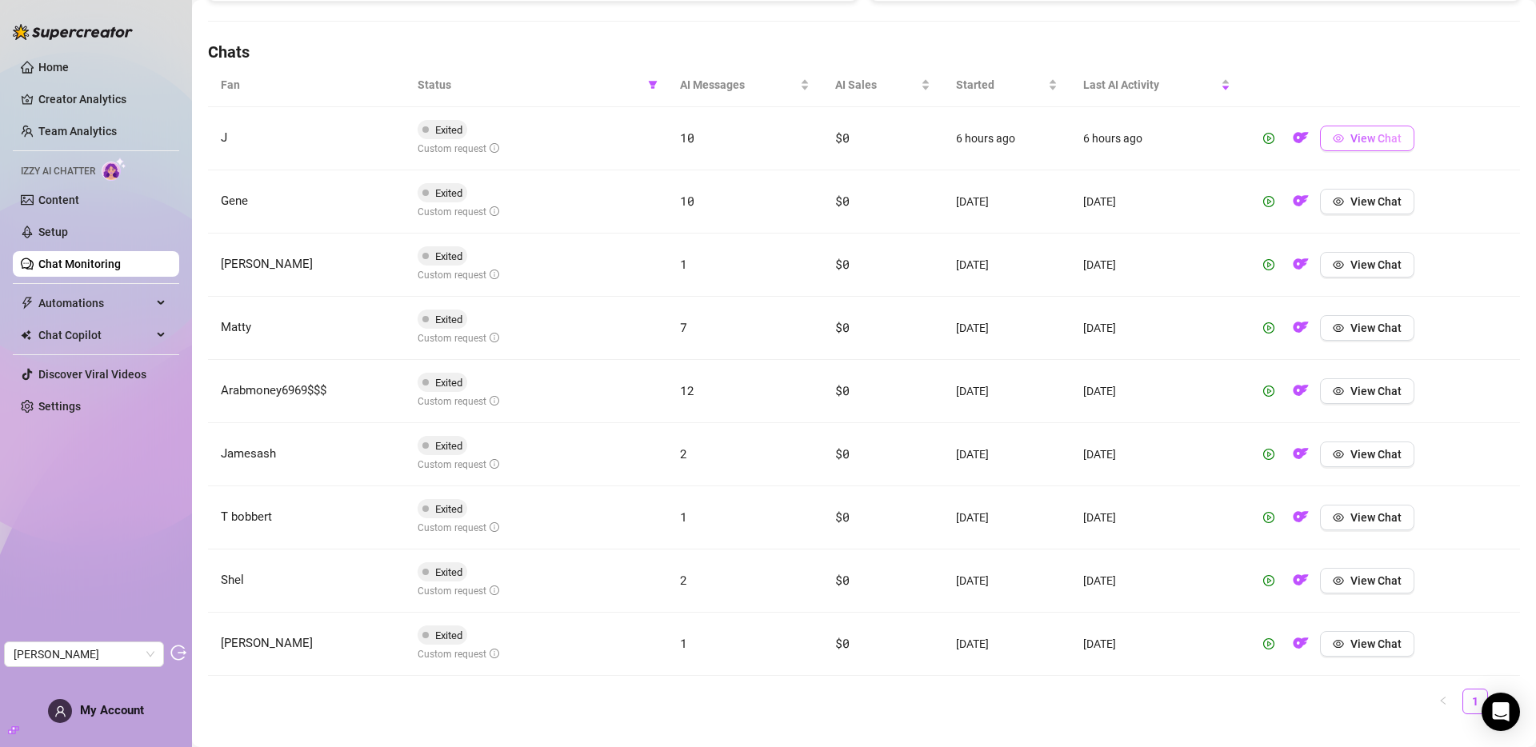
click at [1350, 141] on span "View Chat" at bounding box center [1375, 138] width 51 height 13
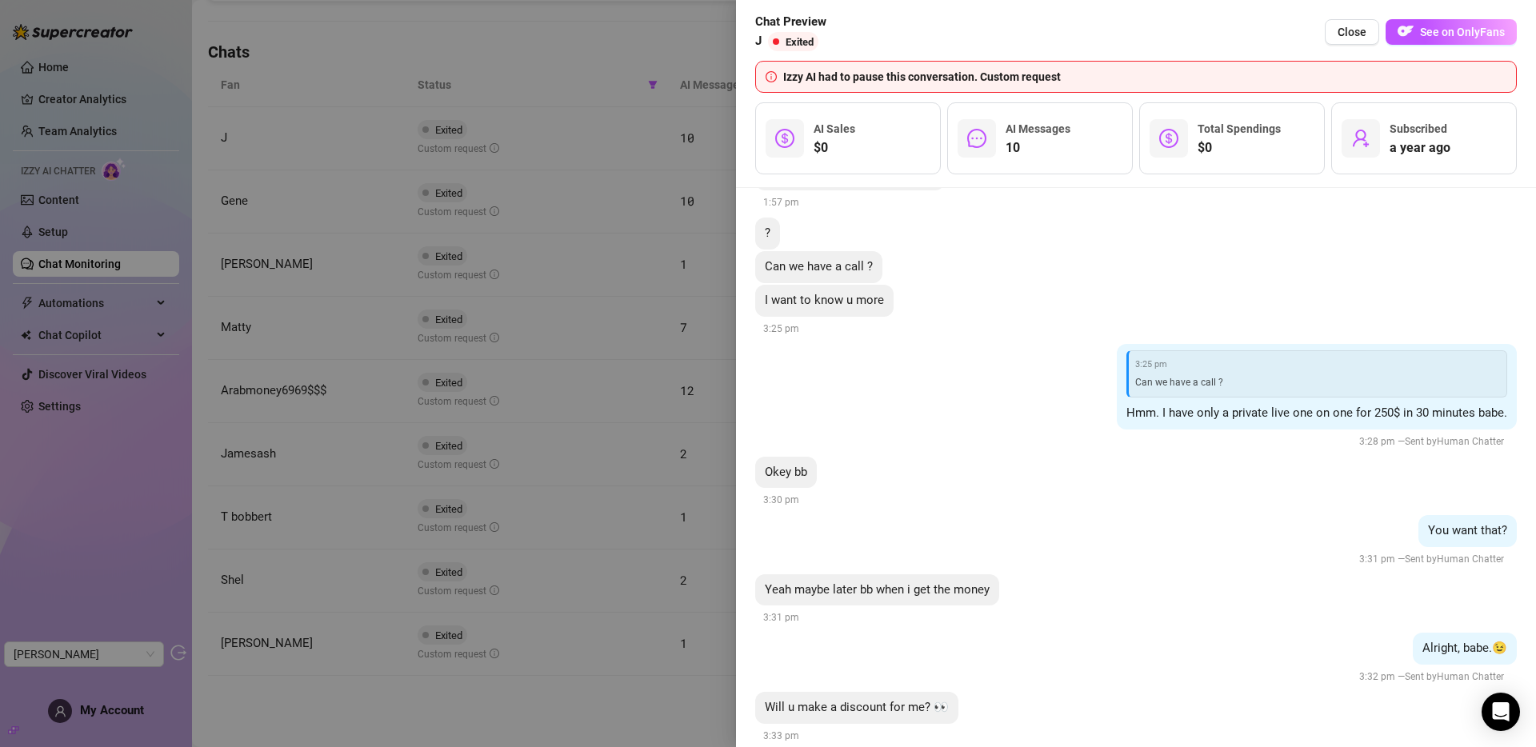
scroll to position [6804, 0]
click at [478, 352] on div at bounding box center [768, 373] width 1536 height 747
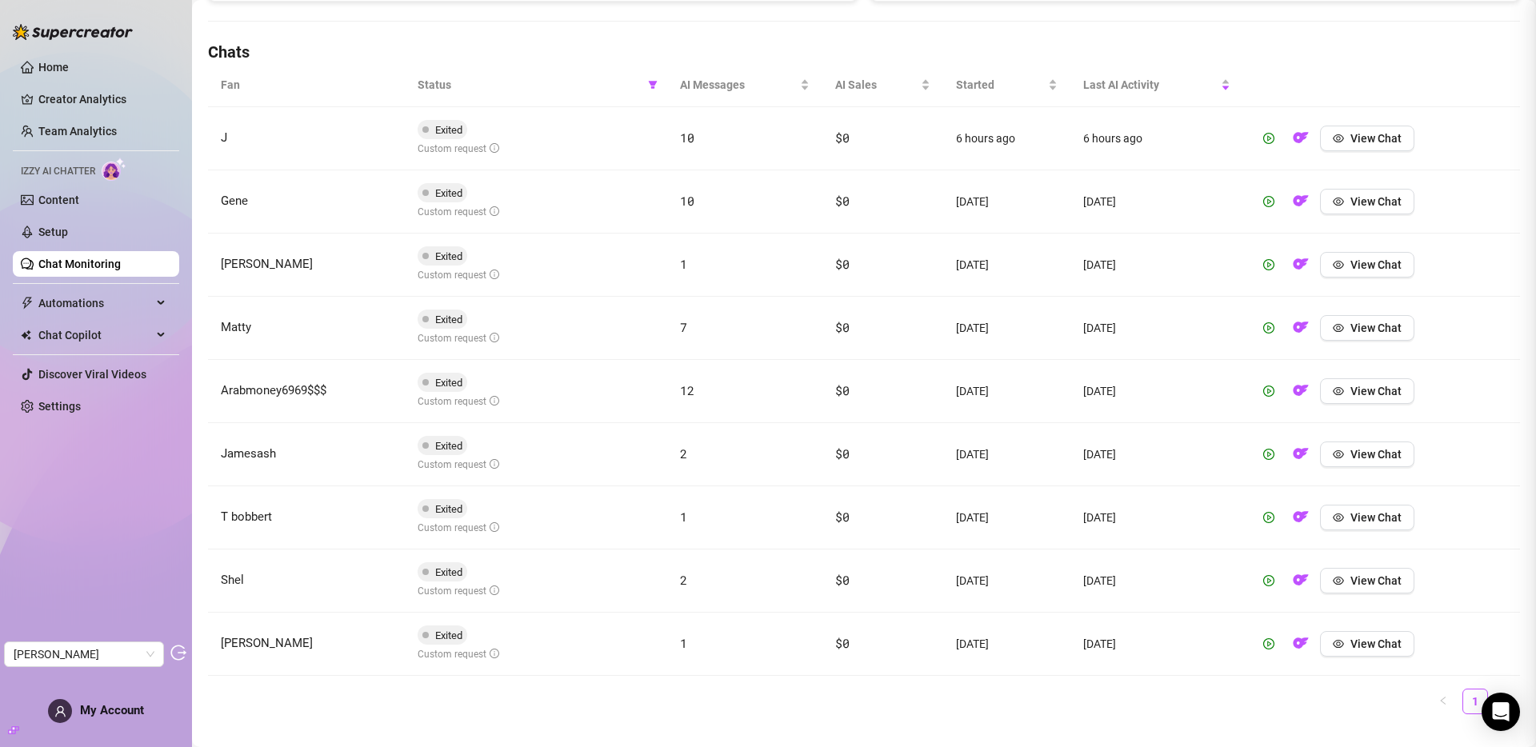
scroll to position [0, 0]
click at [1350, 208] on button "View Chat" at bounding box center [1367, 202] width 94 height 26
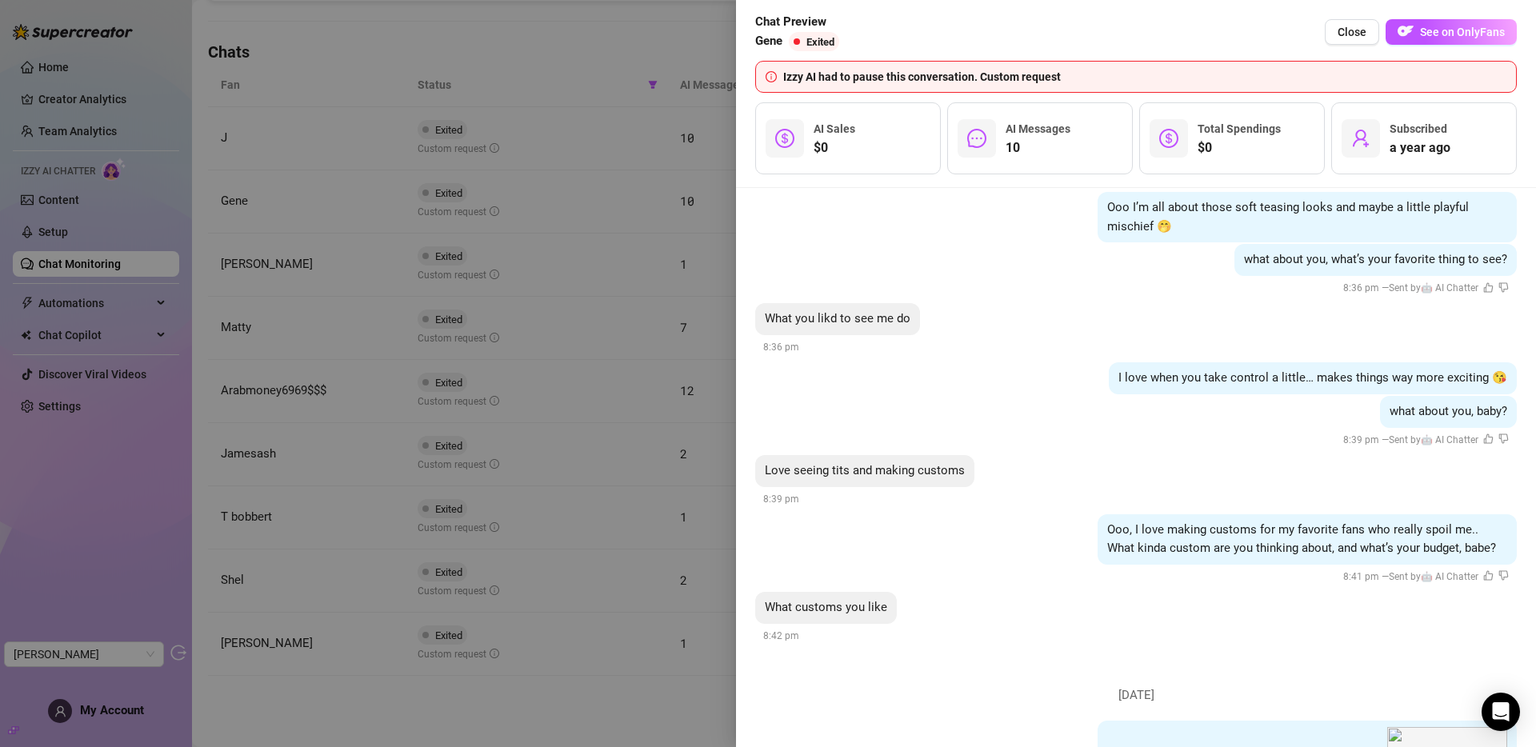
scroll to position [6516, 0]
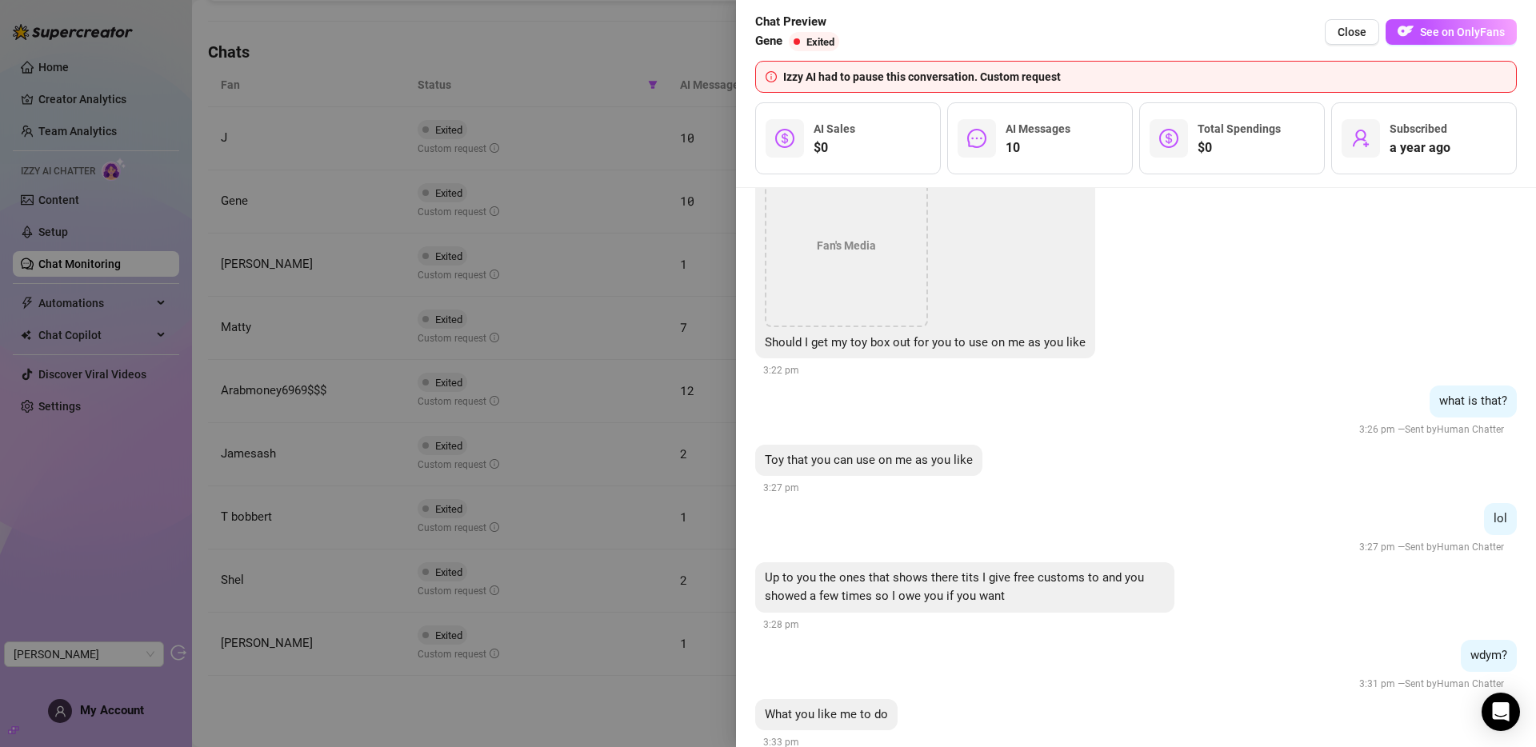
click at [624, 409] on div at bounding box center [768, 373] width 1536 height 747
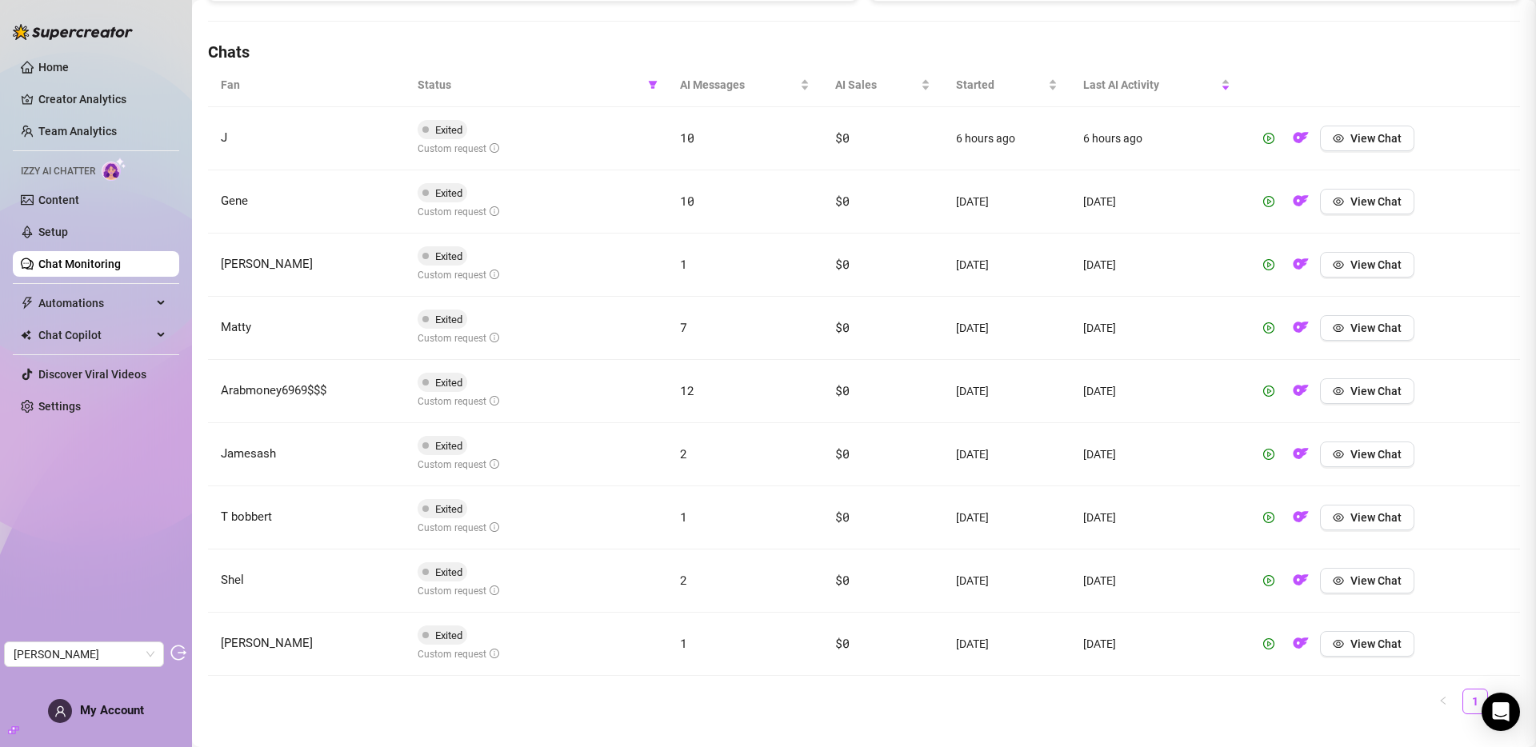
scroll to position [0, 0]
click at [1339, 261] on button "View Chat" at bounding box center [1367, 265] width 94 height 26
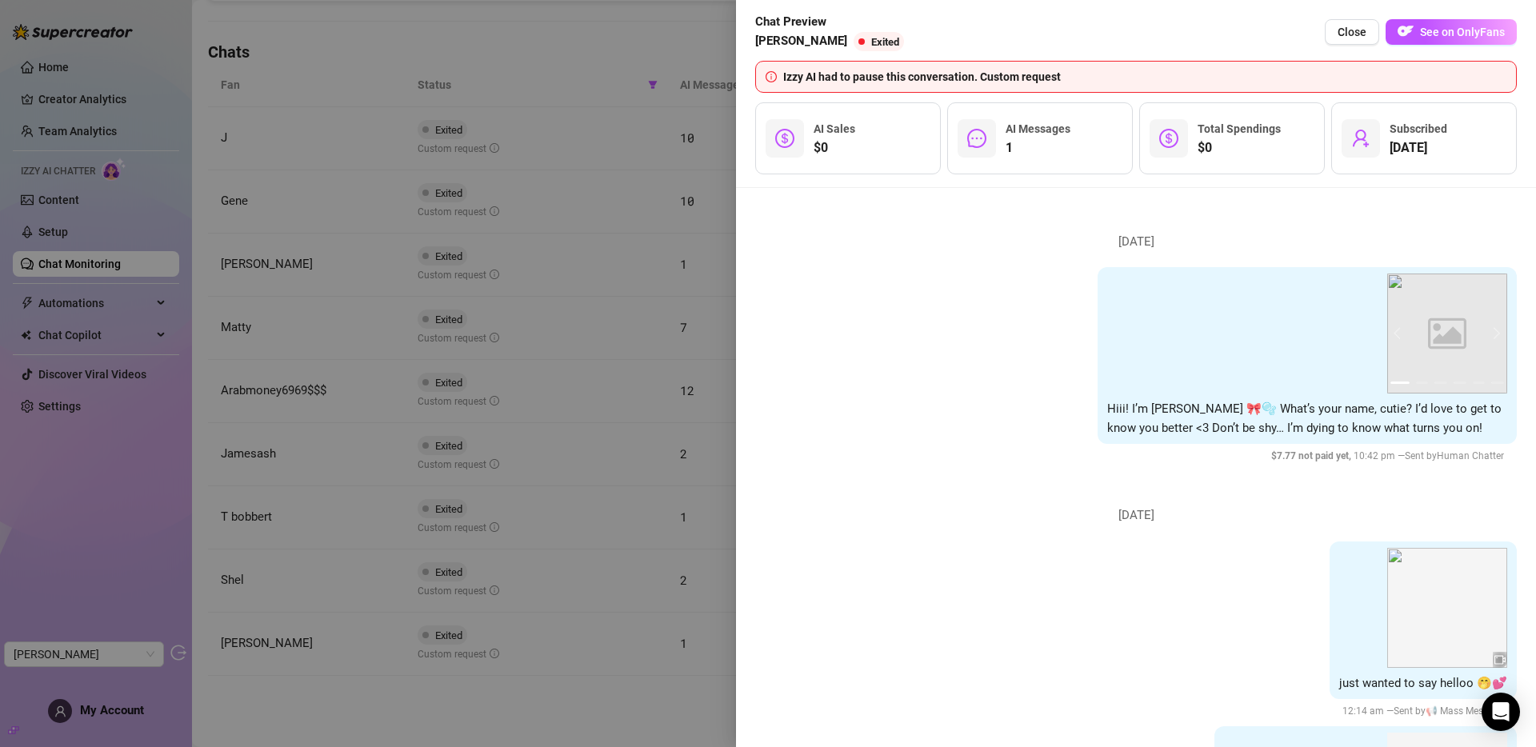
click at [725, 318] on div at bounding box center [768, 373] width 1536 height 747
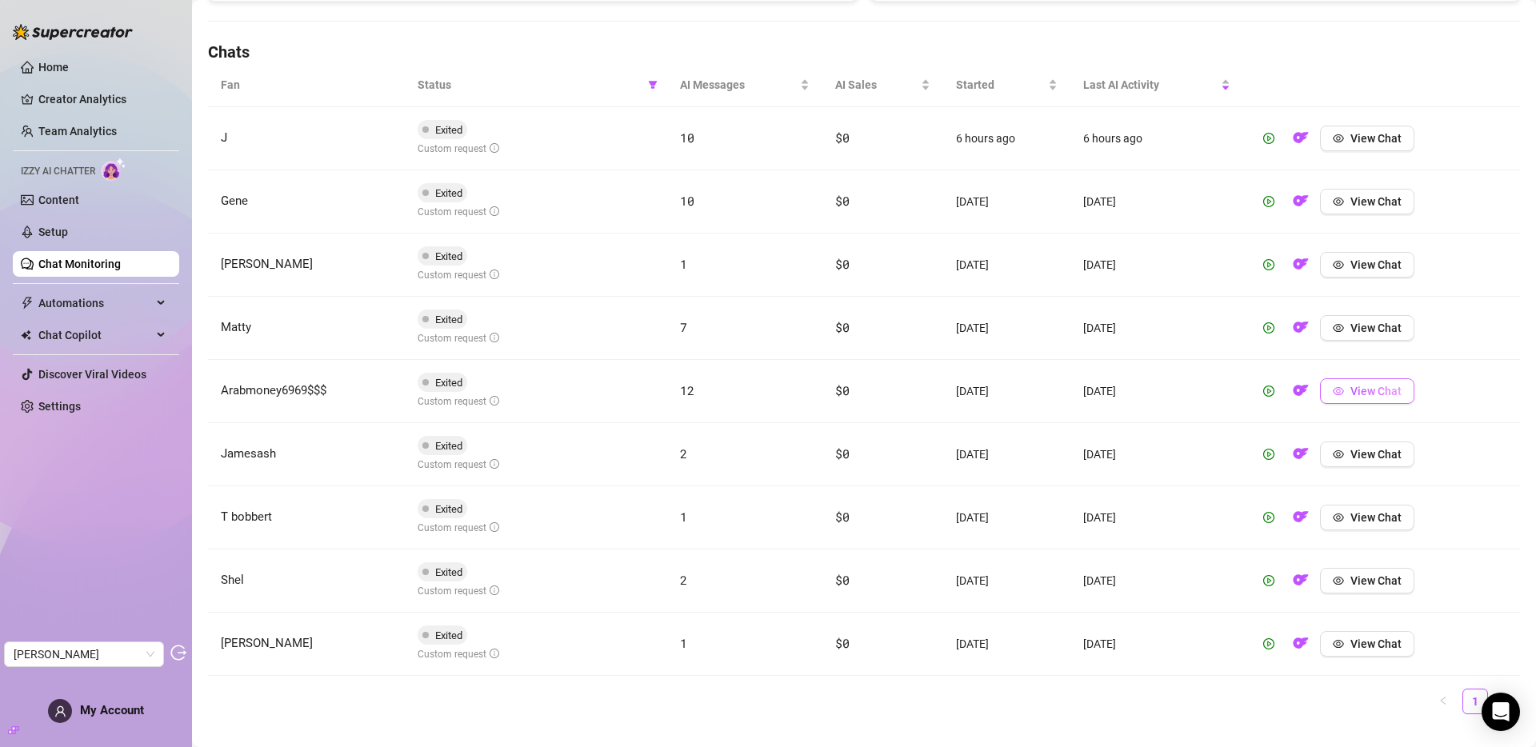
click at [1373, 398] on button "View Chat" at bounding box center [1367, 391] width 94 height 26
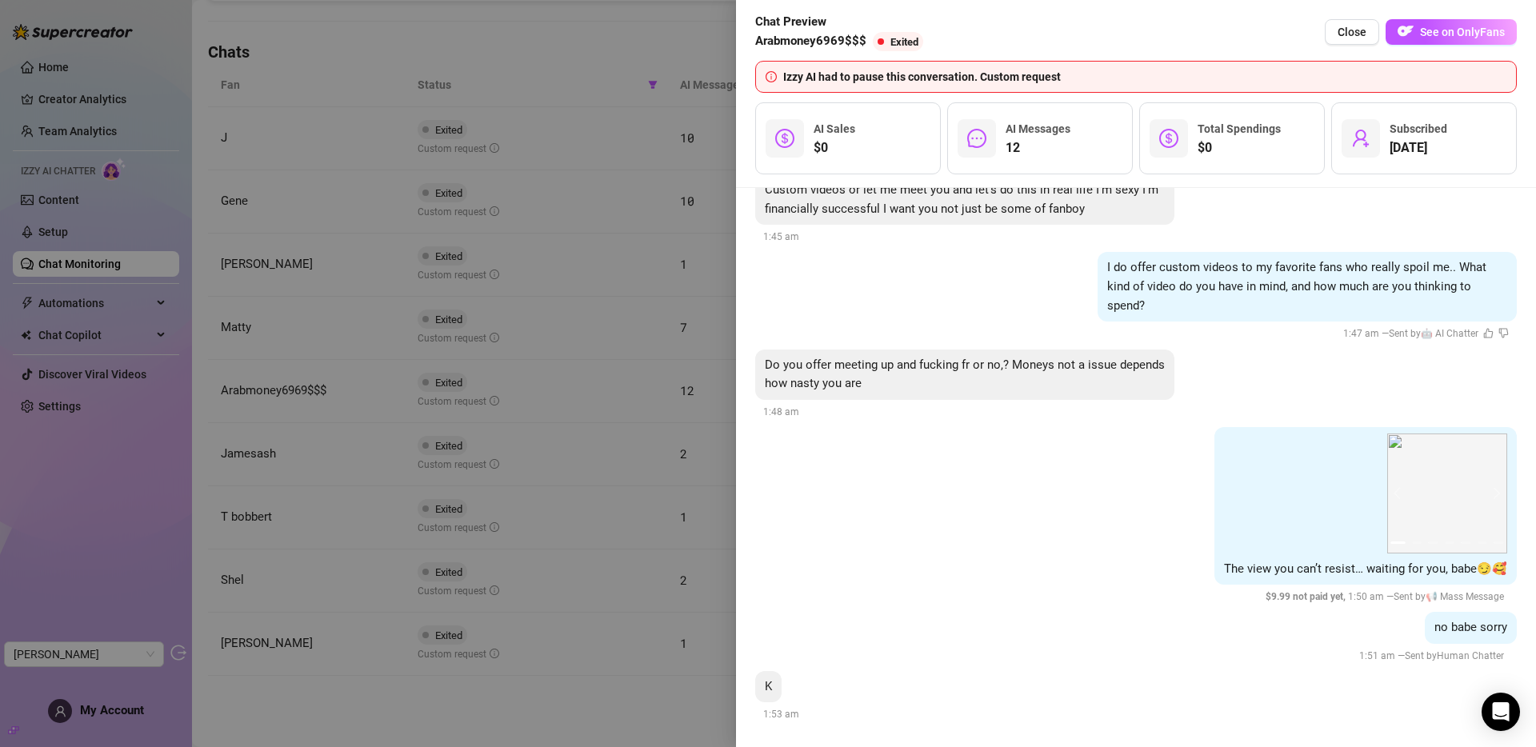
scroll to position [7789, 0]
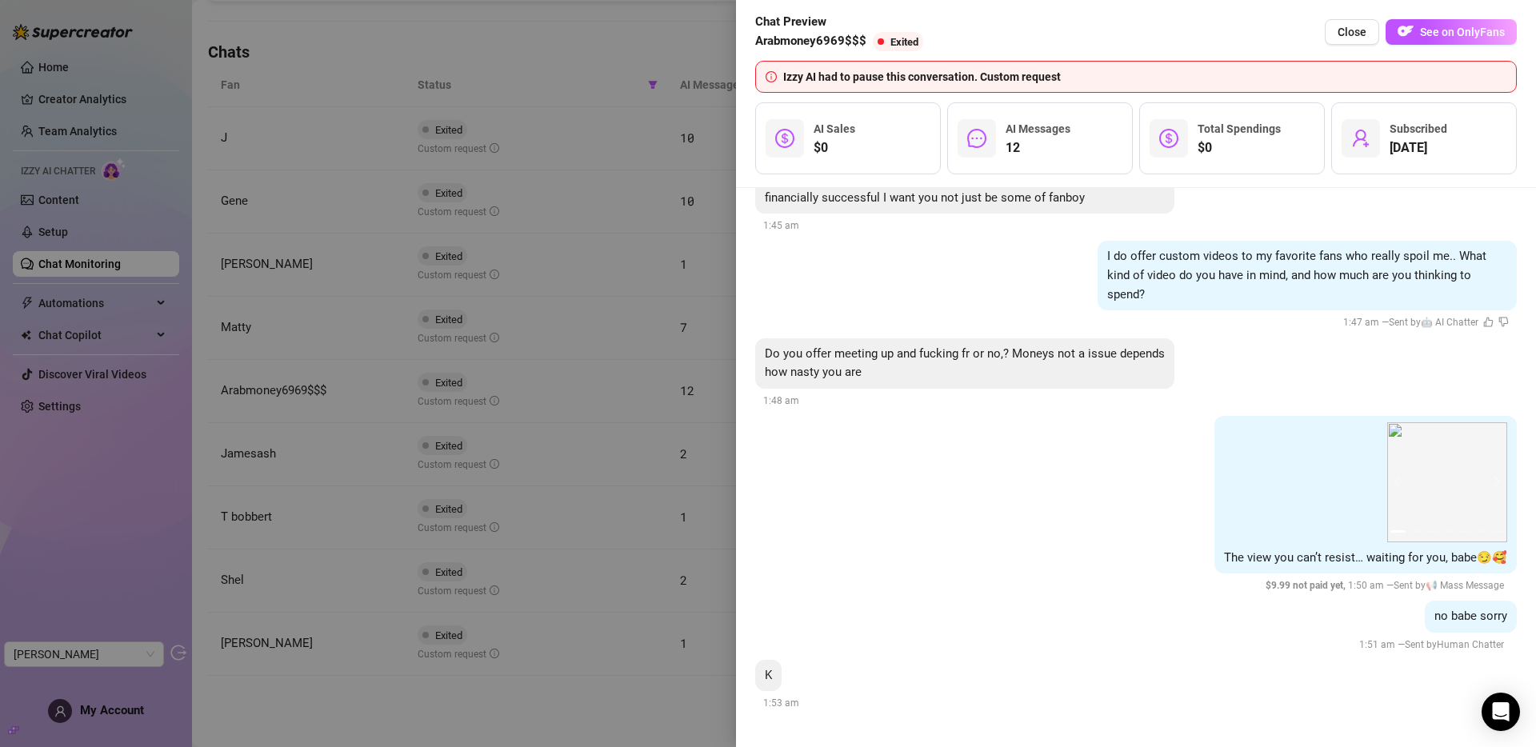
click at [490, 394] on div at bounding box center [768, 373] width 1536 height 747
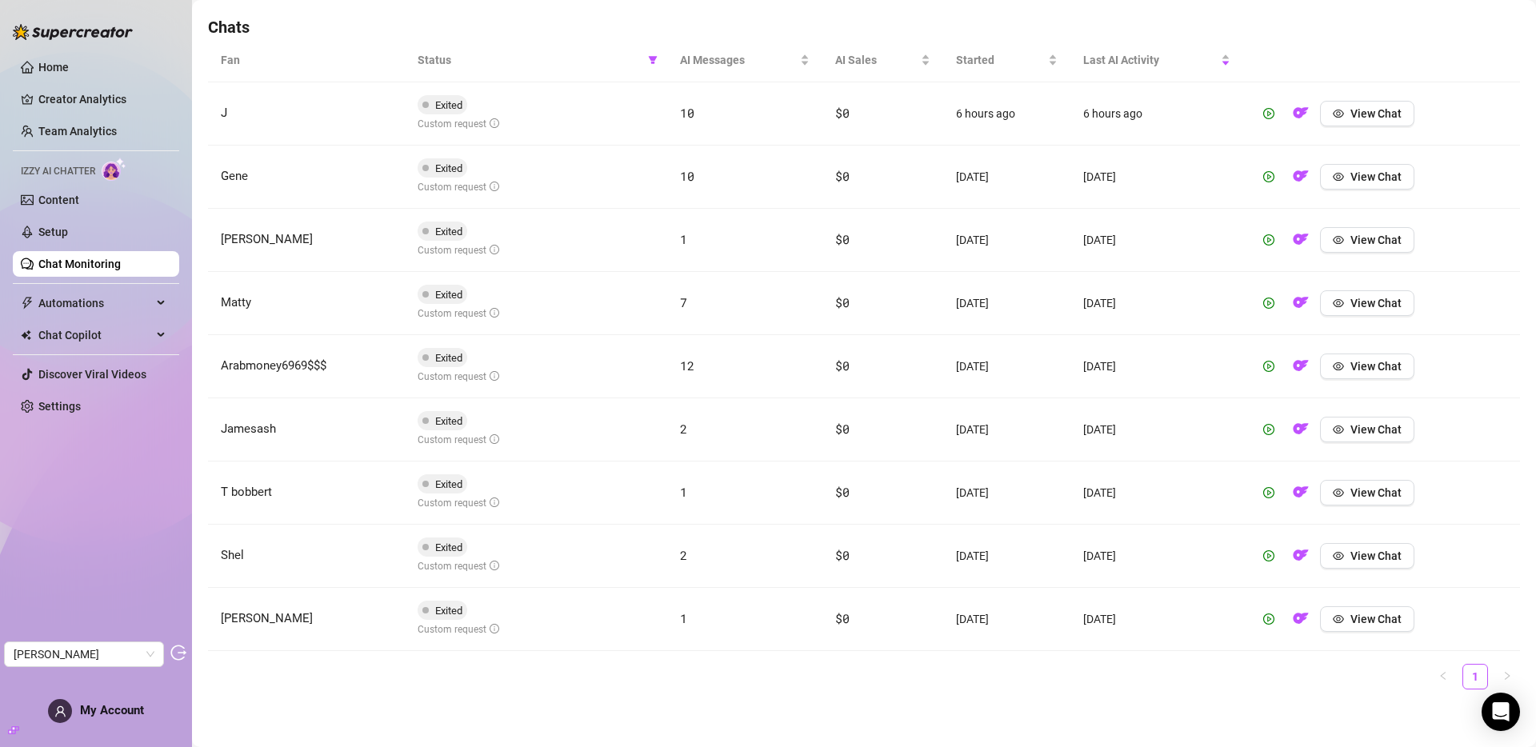
scroll to position [561, 0]
click at [74, 199] on link "Content" at bounding box center [58, 200] width 41 height 13
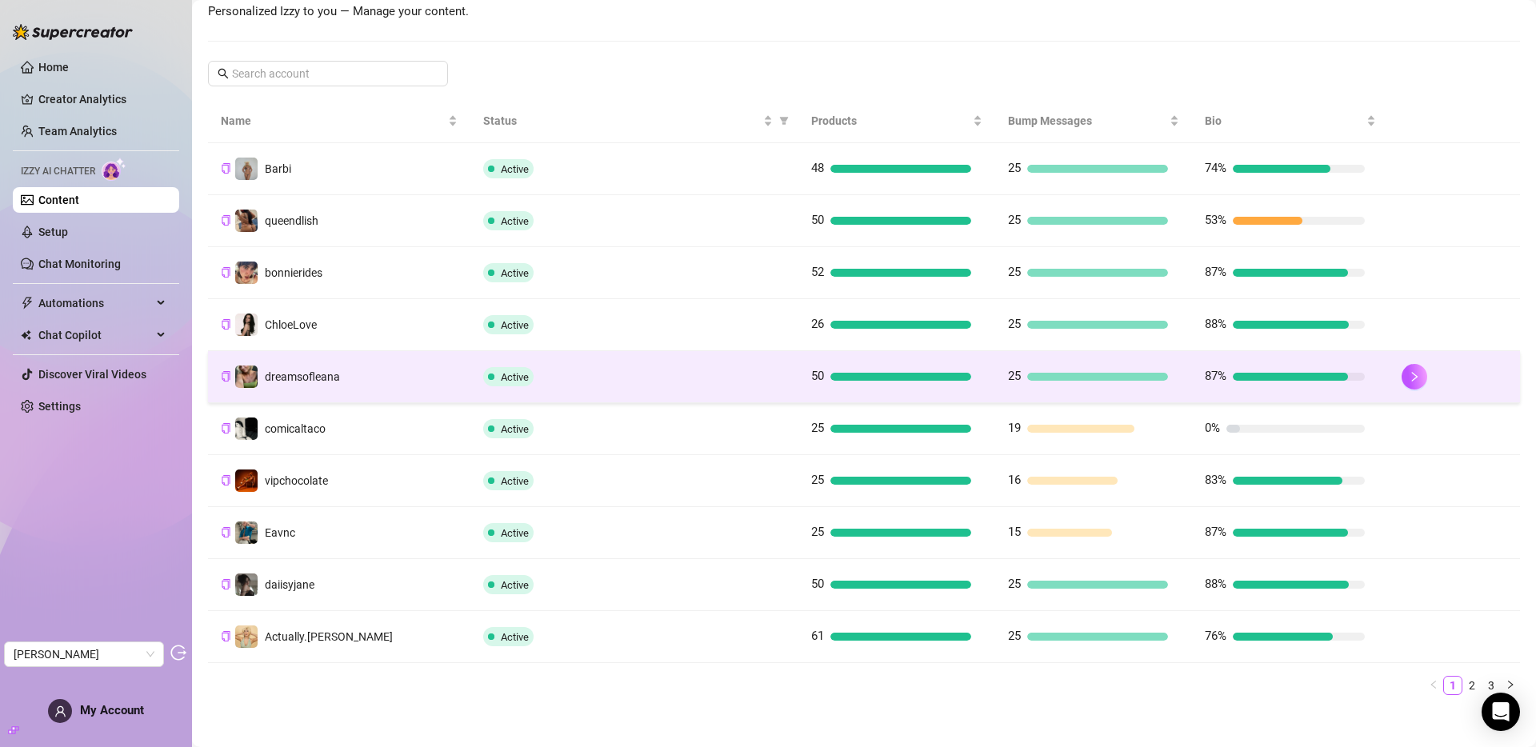
scroll to position [242, 0]
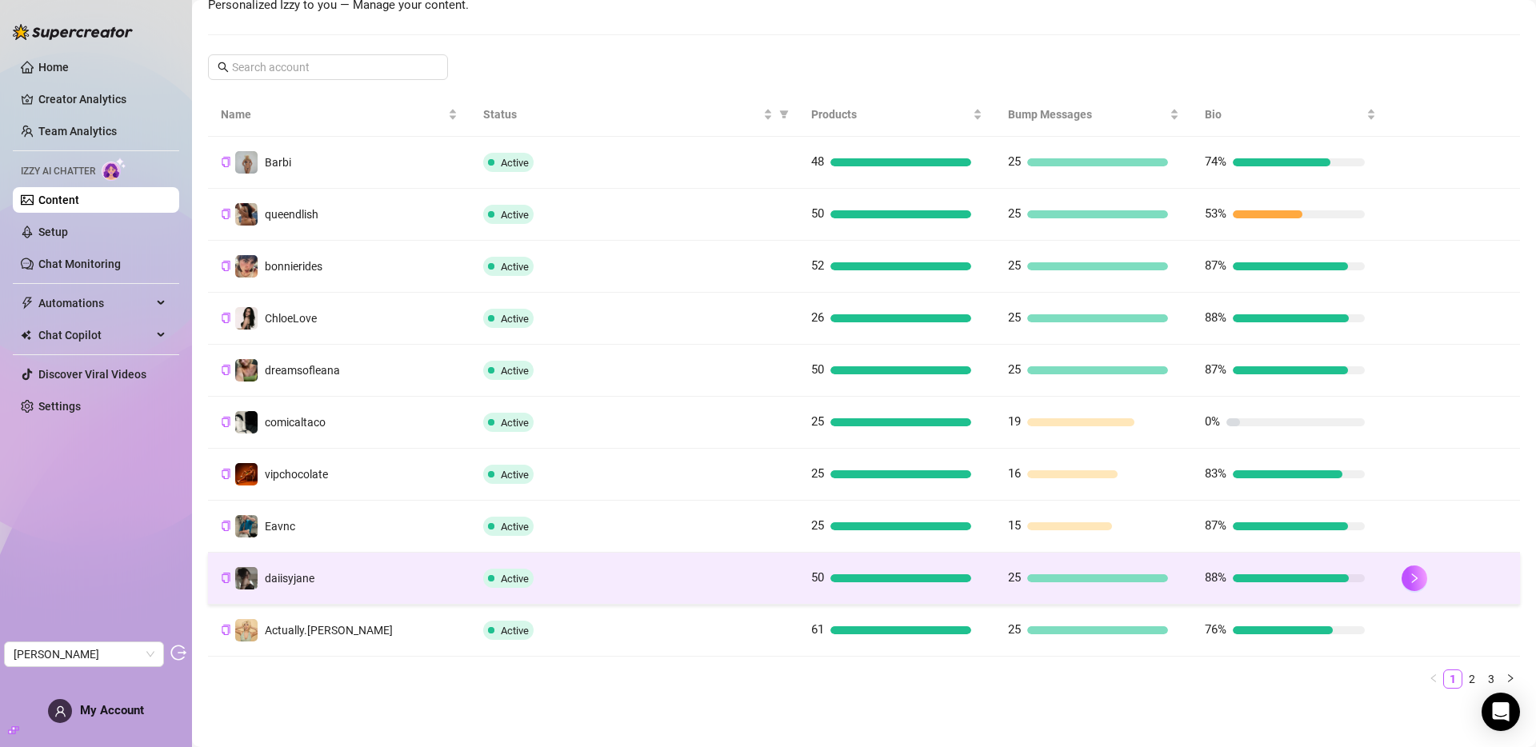
click at [328, 580] on td "daiisyjane" at bounding box center [339, 579] width 262 height 52
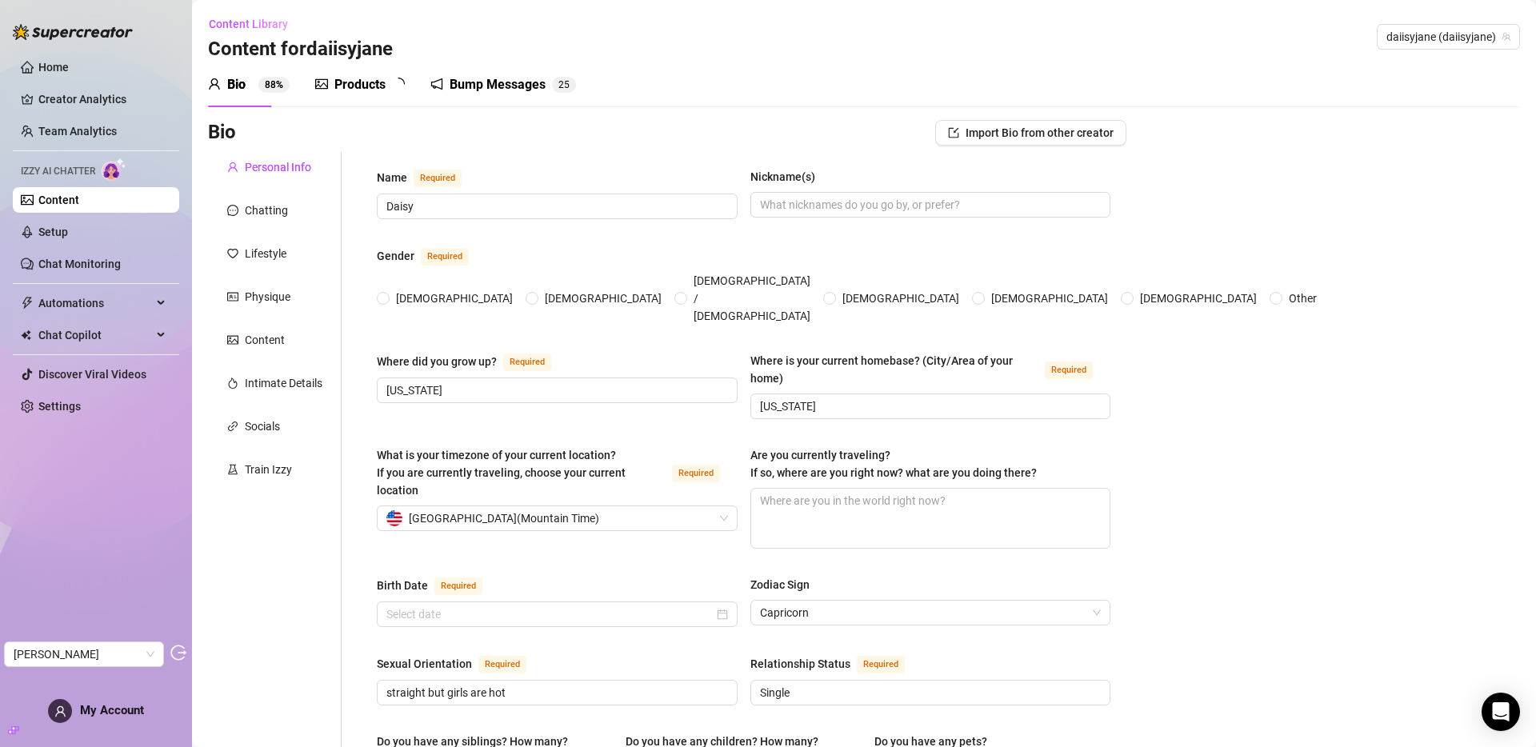
radio input "true"
type input "January 2nd, 2002"
click at [273, 333] on div "Content" at bounding box center [265, 340] width 40 height 18
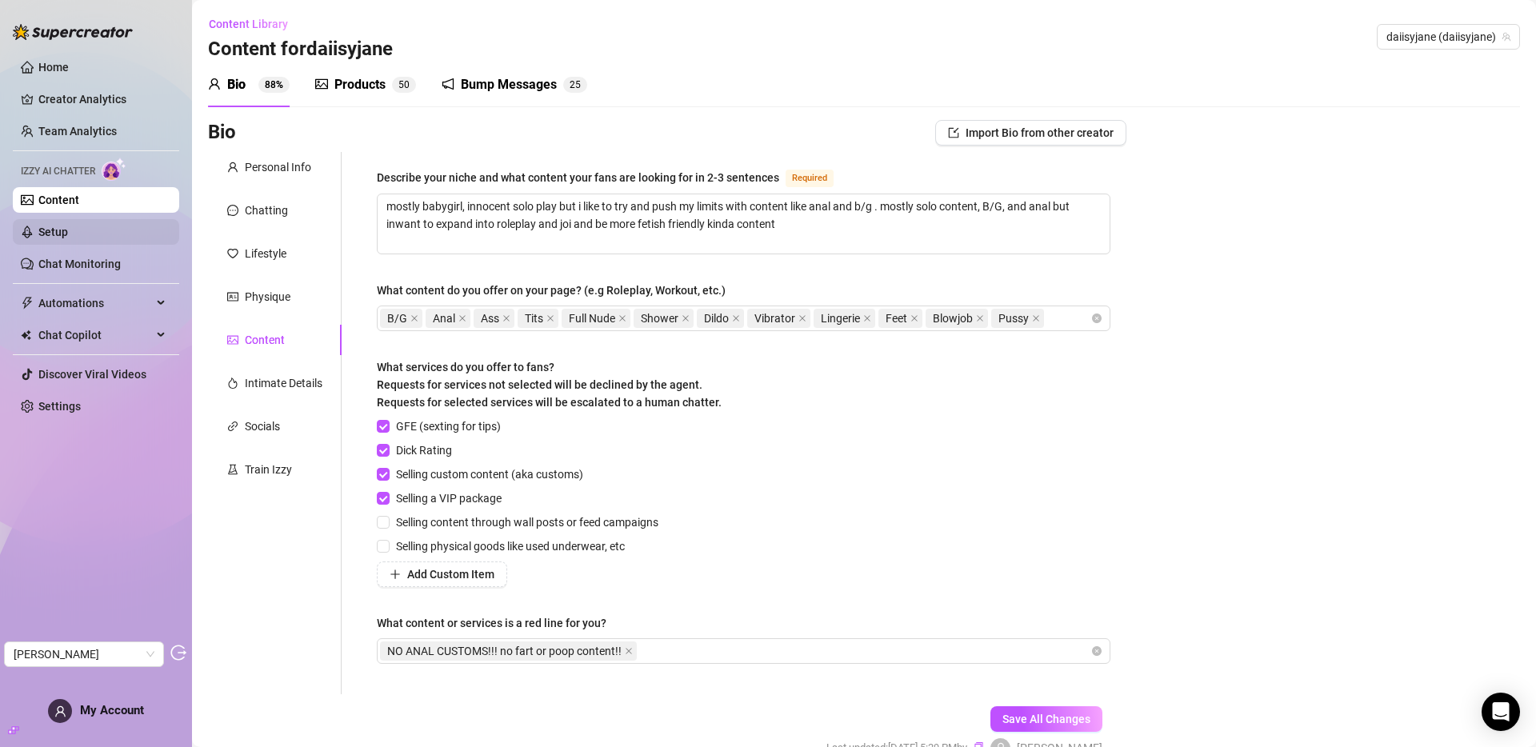
click at [68, 236] on link "Setup" at bounding box center [53, 232] width 30 height 13
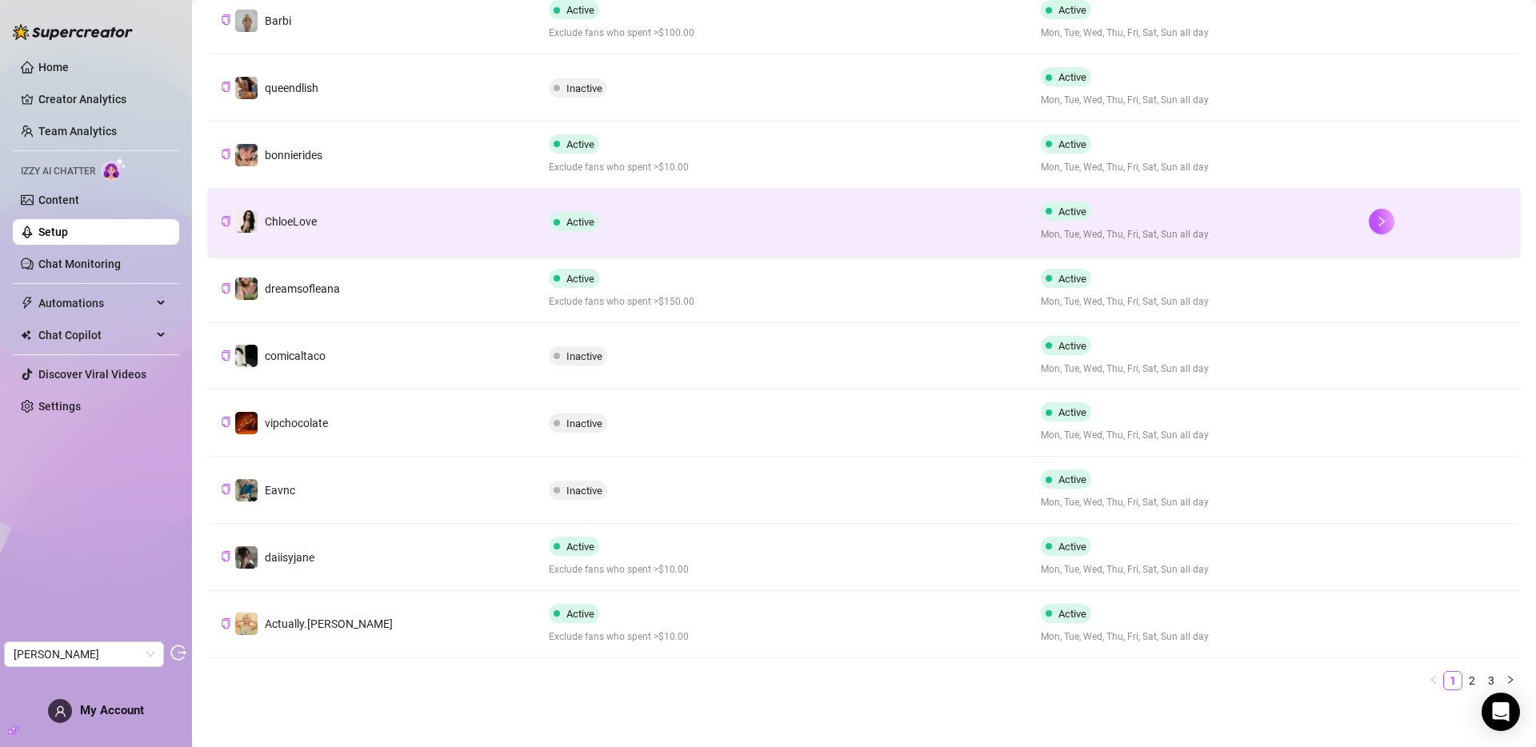
scroll to position [367, 0]
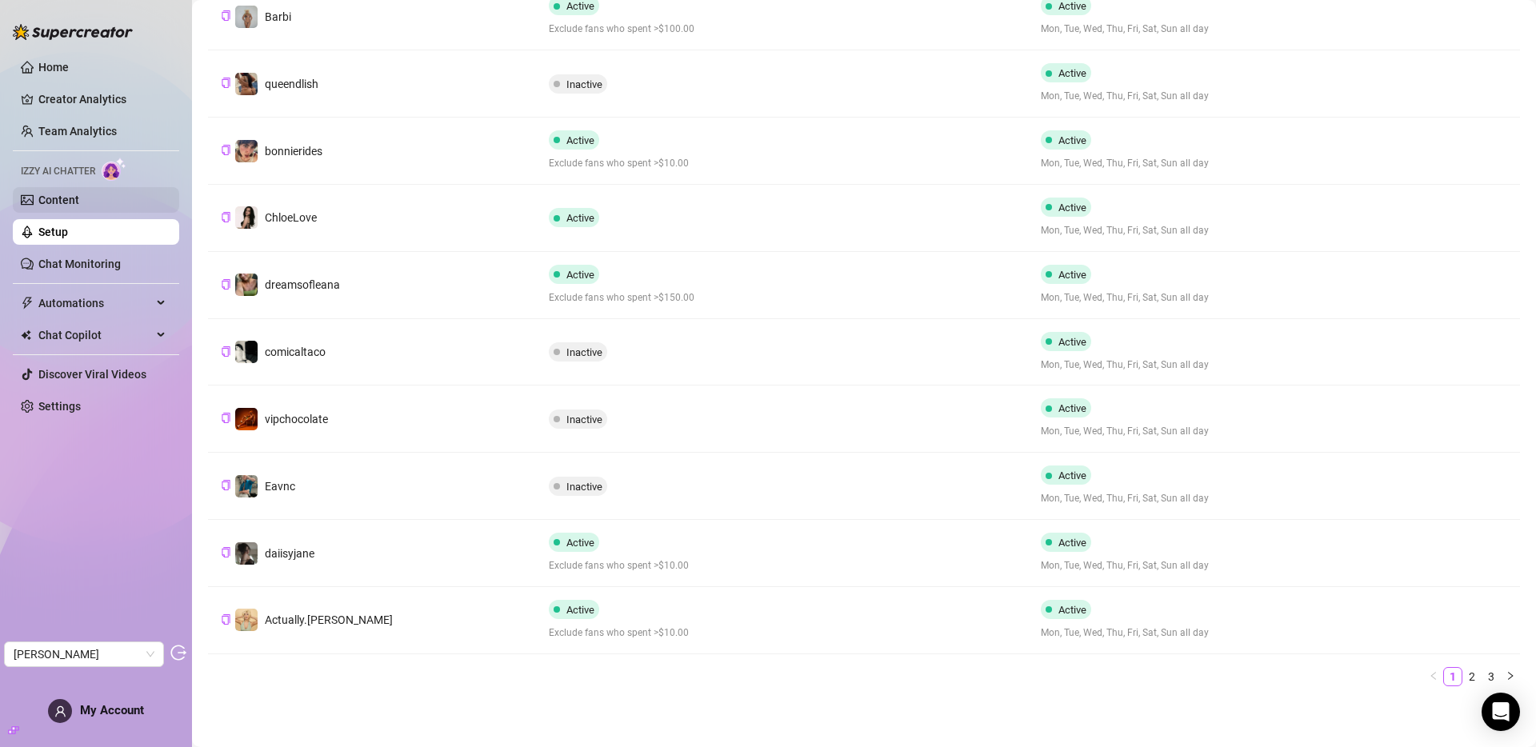
click at [55, 202] on link "Content" at bounding box center [58, 200] width 41 height 13
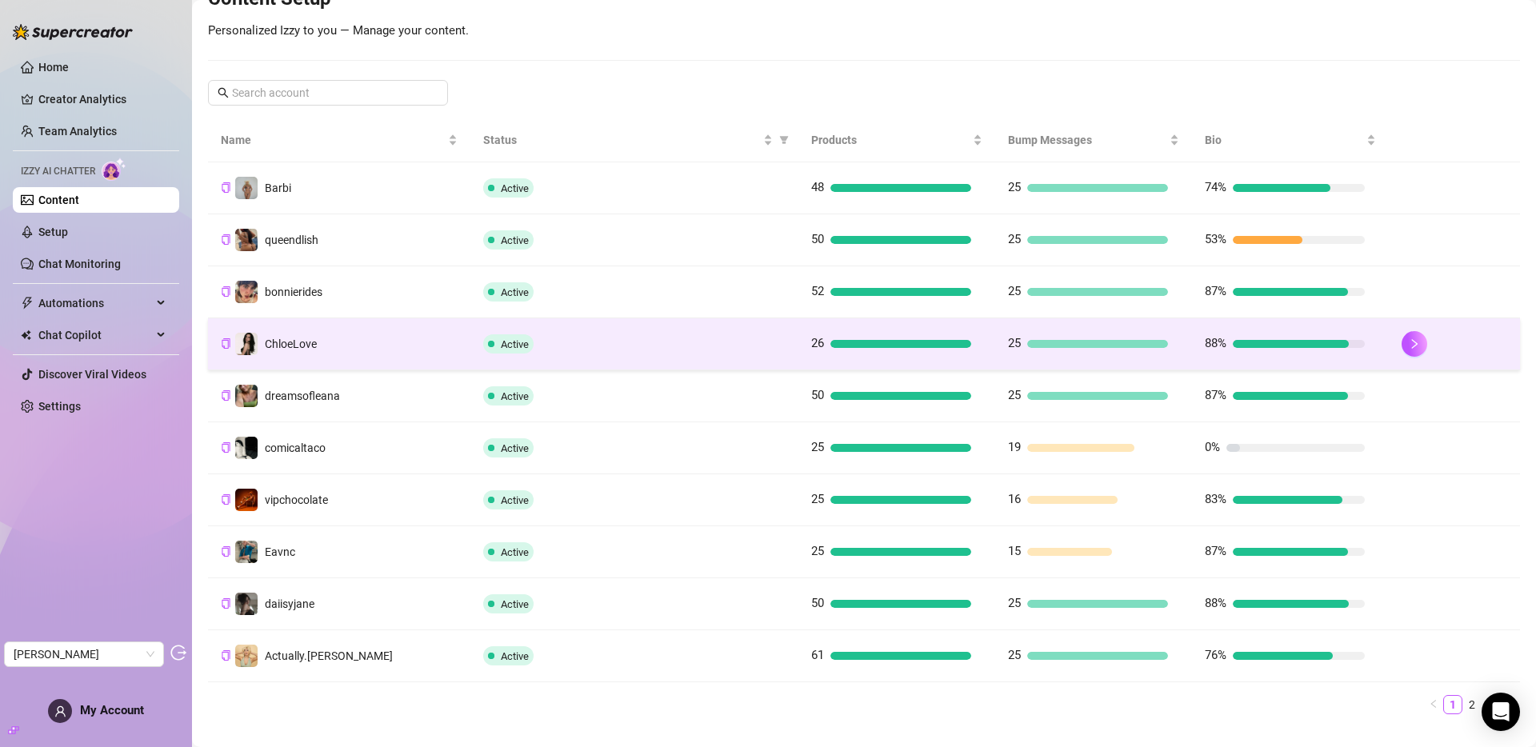
scroll to position [244, 0]
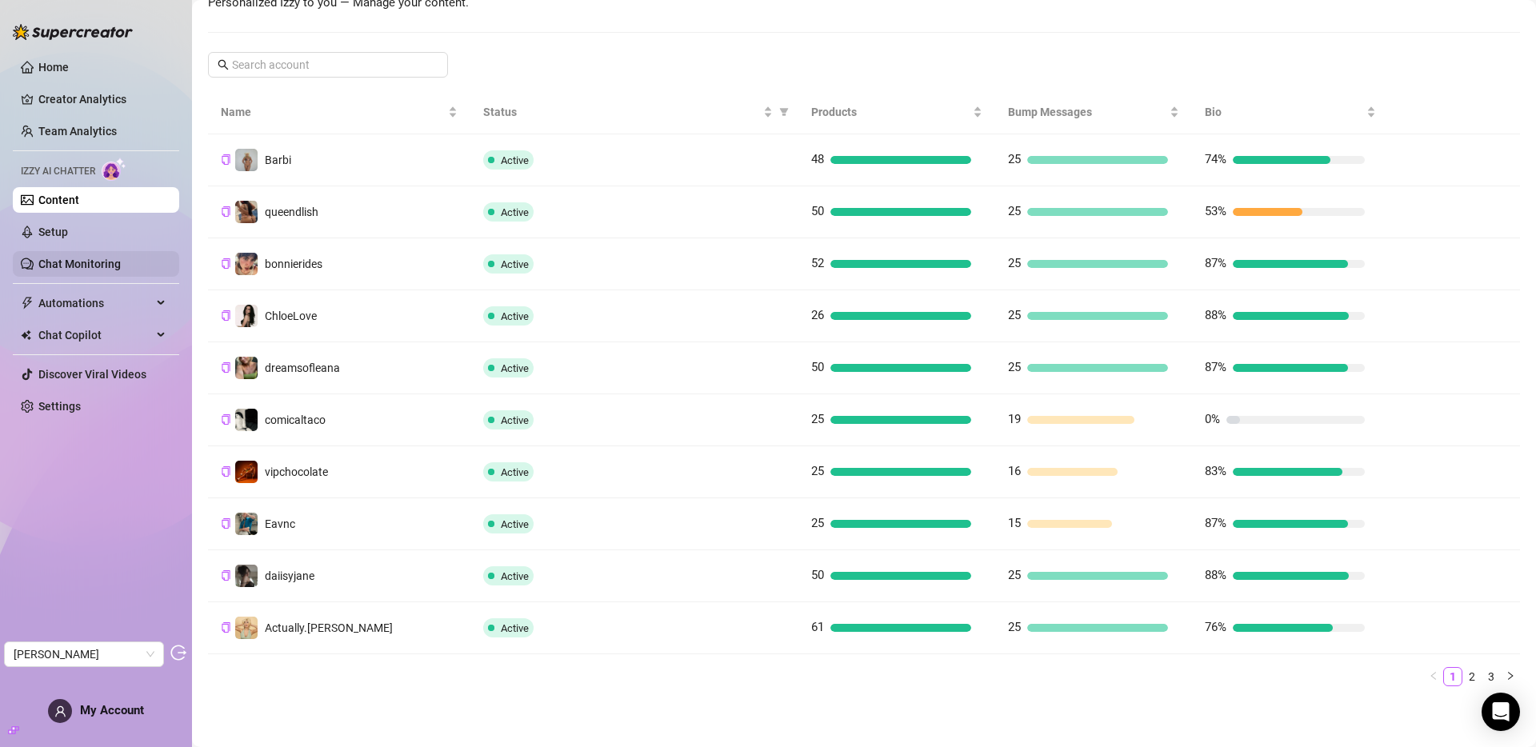
click at [67, 258] on link "Chat Monitoring" at bounding box center [79, 264] width 82 height 13
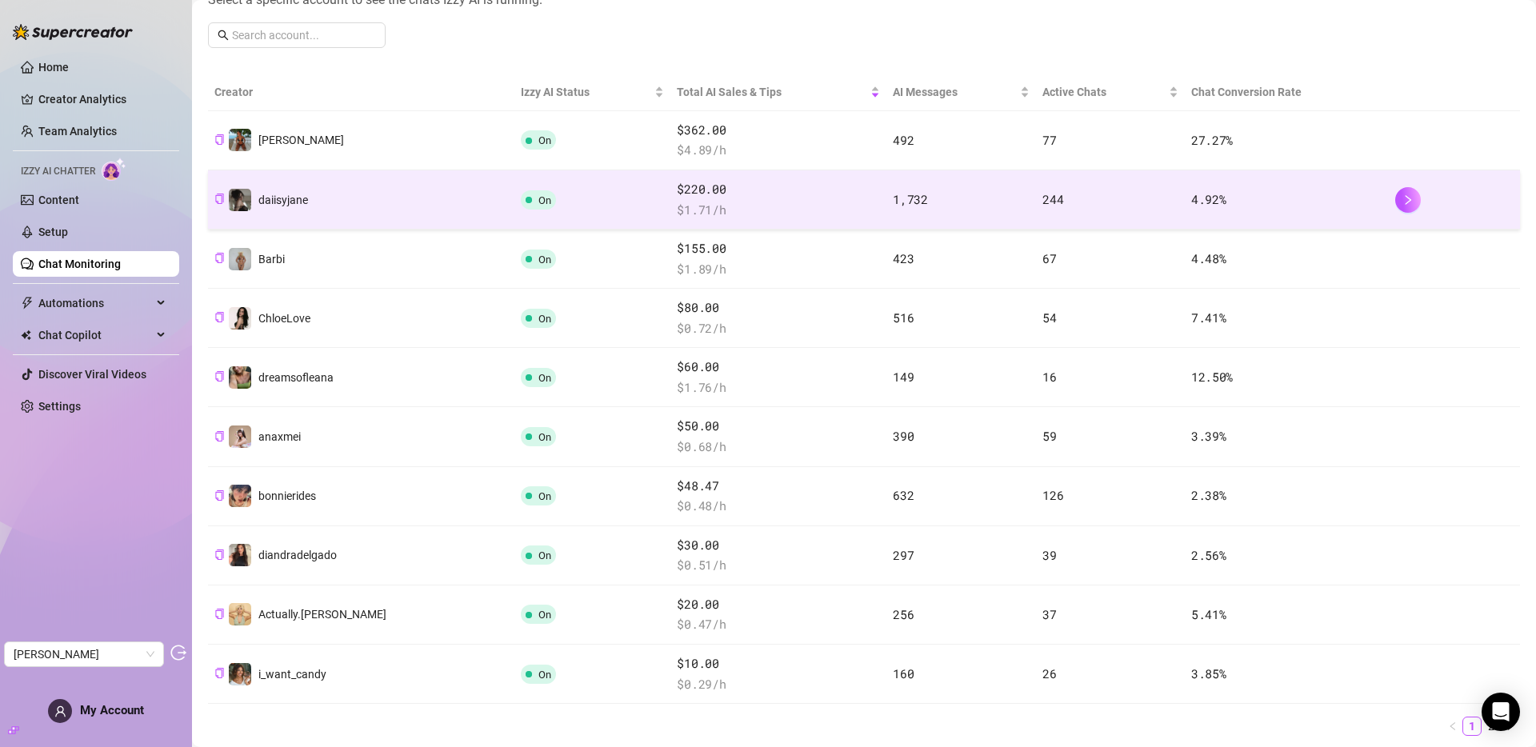
click at [314, 194] on td "daiisyjane" at bounding box center [361, 199] width 306 height 59
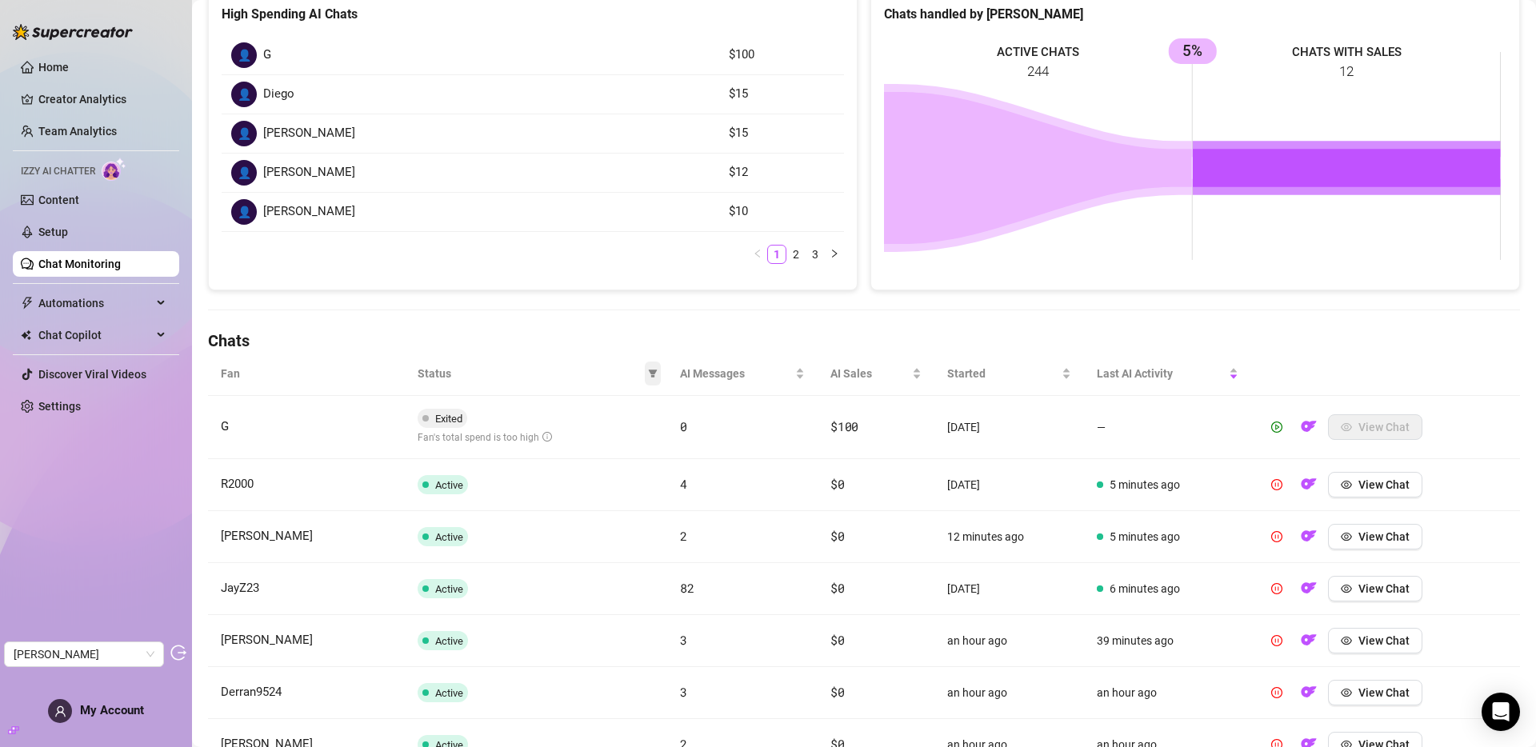
click at [651, 371] on icon "filter" at bounding box center [653, 374] width 9 height 8
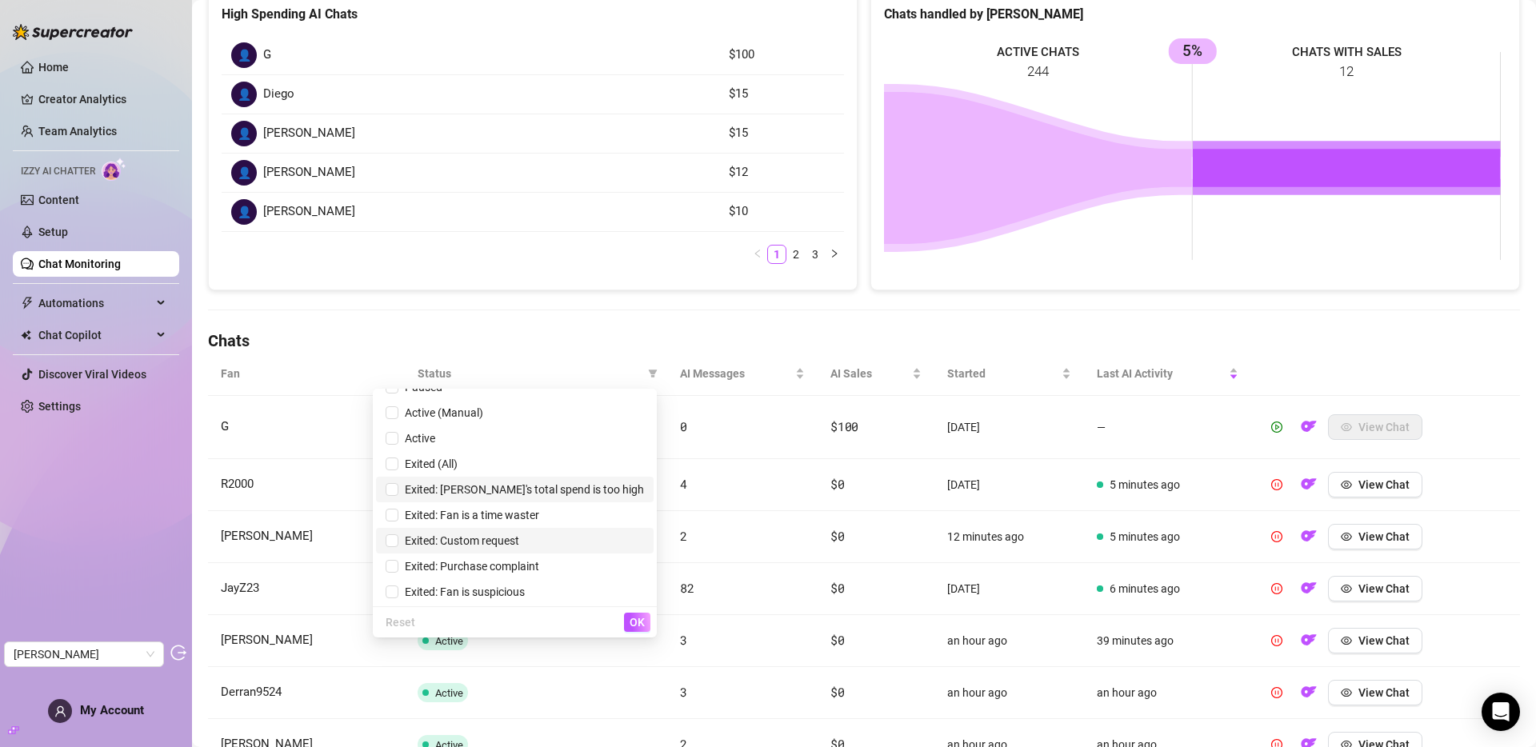
scroll to position [45, 0]
drag, startPoint x: 537, startPoint y: 542, endPoint x: 618, endPoint y: 602, distance: 100.6
click at [519, 542] on span "Exited: Custom request" at bounding box center [458, 539] width 121 height 13
checkbox input "true"
click at [636, 622] on span "OK" at bounding box center [637, 622] width 15 height 13
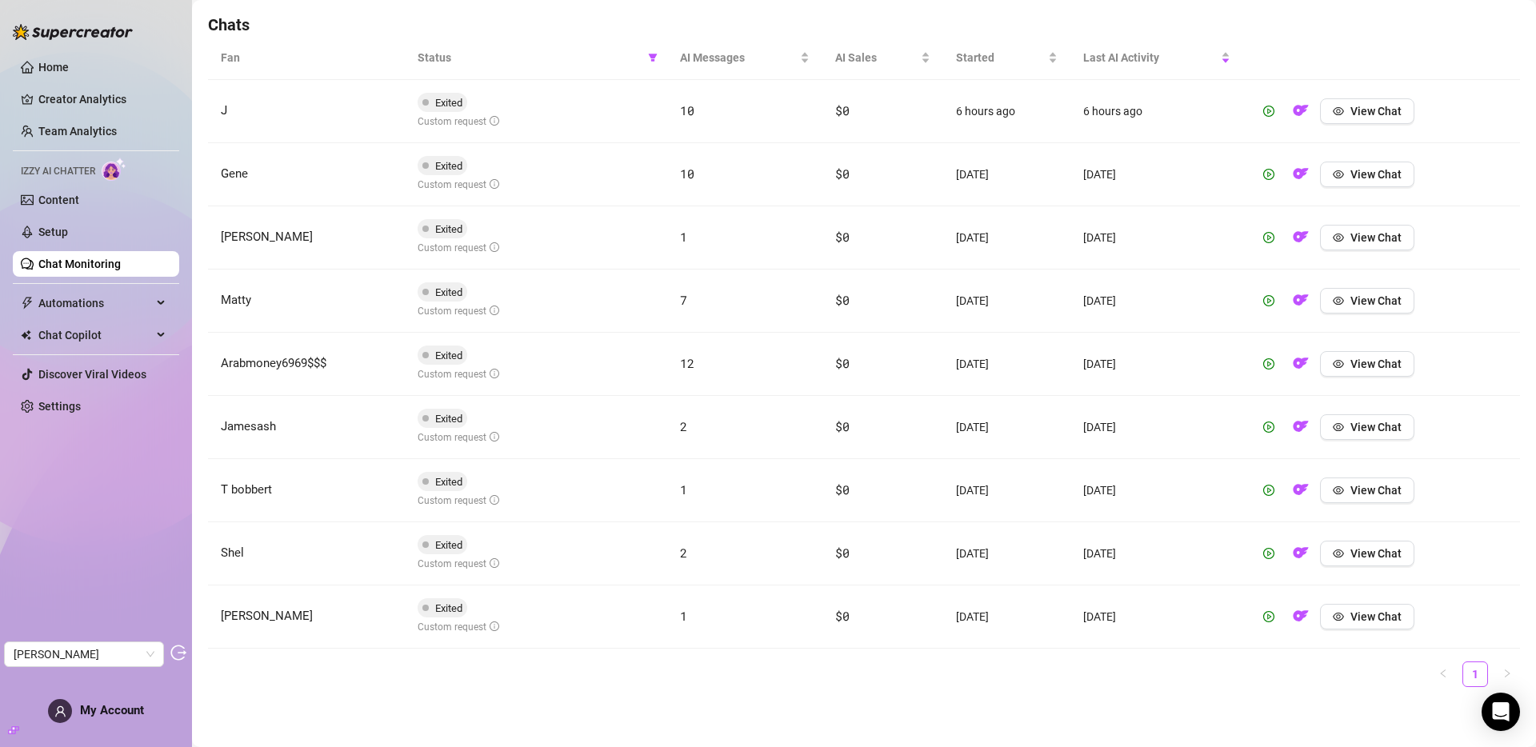
scroll to position [561, 0]
click at [1370, 550] on span "View Chat" at bounding box center [1375, 552] width 51 height 13
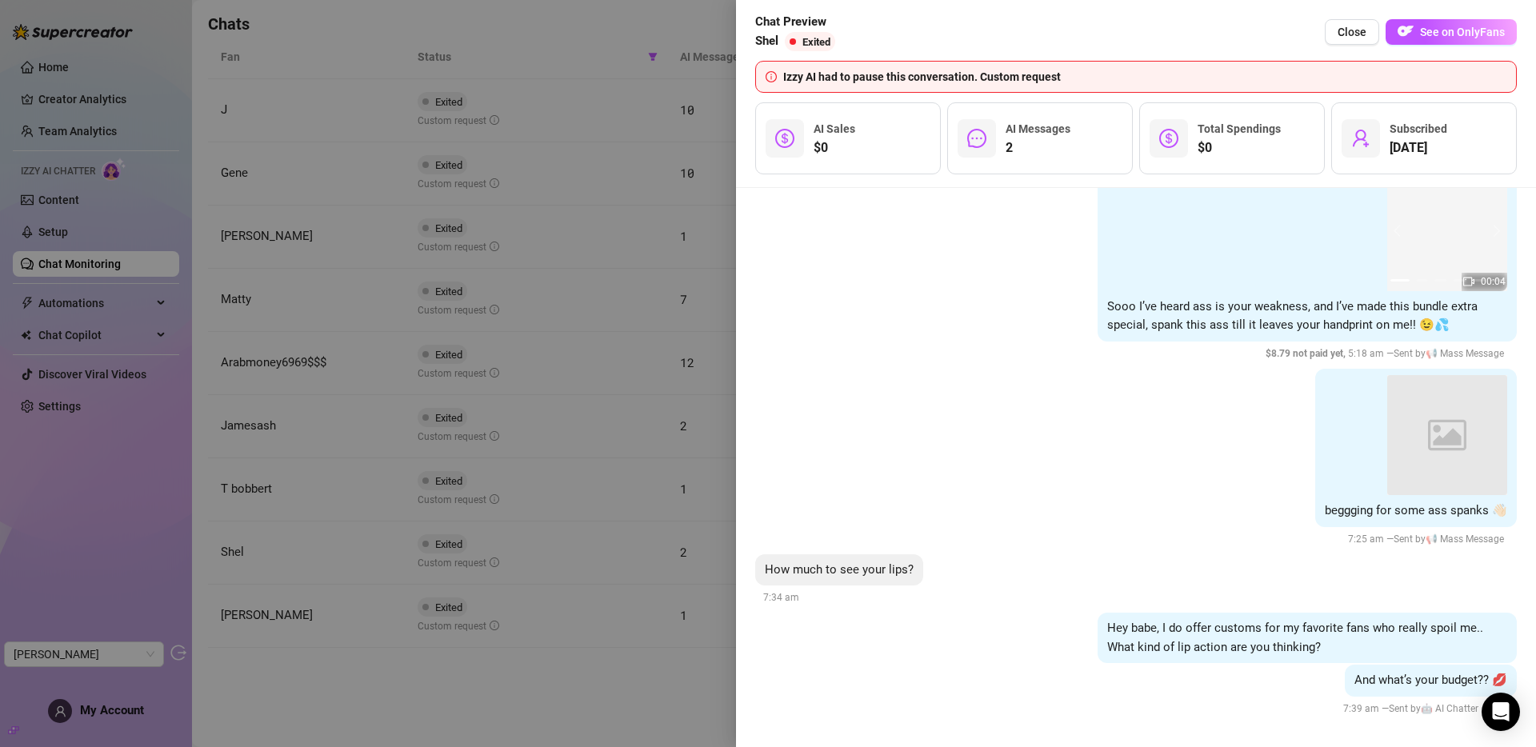
scroll to position [5419, 0]
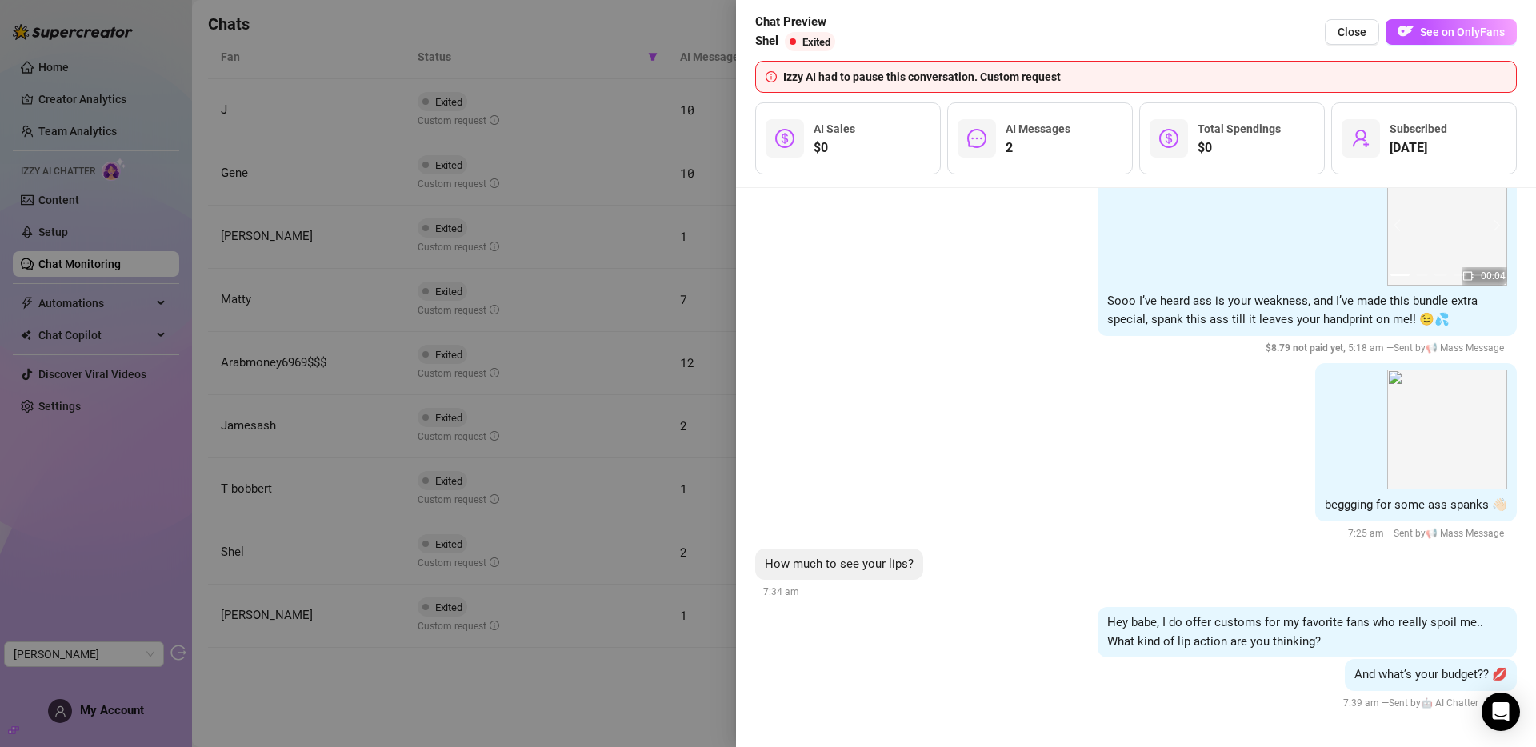
click at [507, 528] on div at bounding box center [768, 373] width 1536 height 747
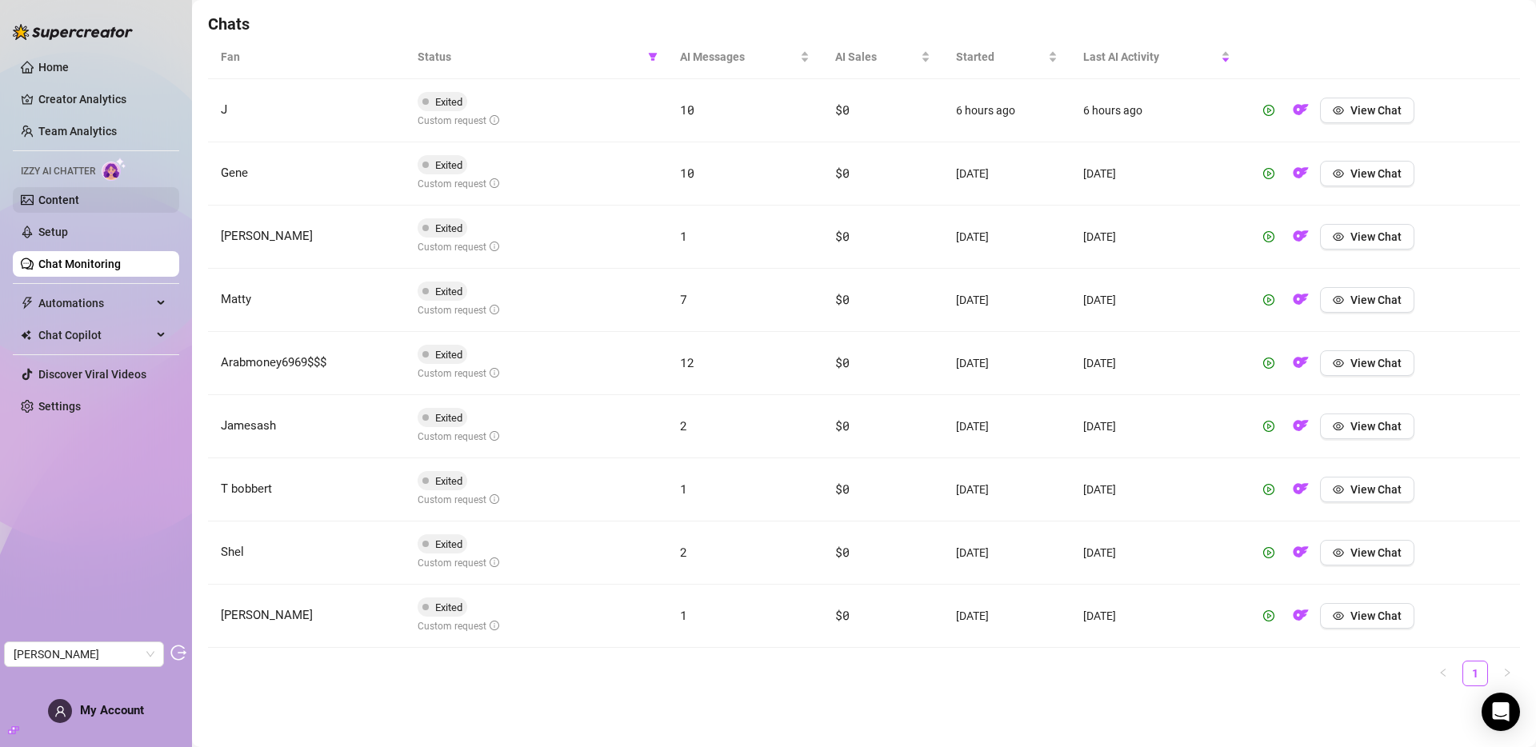
click at [62, 199] on link "Content" at bounding box center [58, 200] width 41 height 13
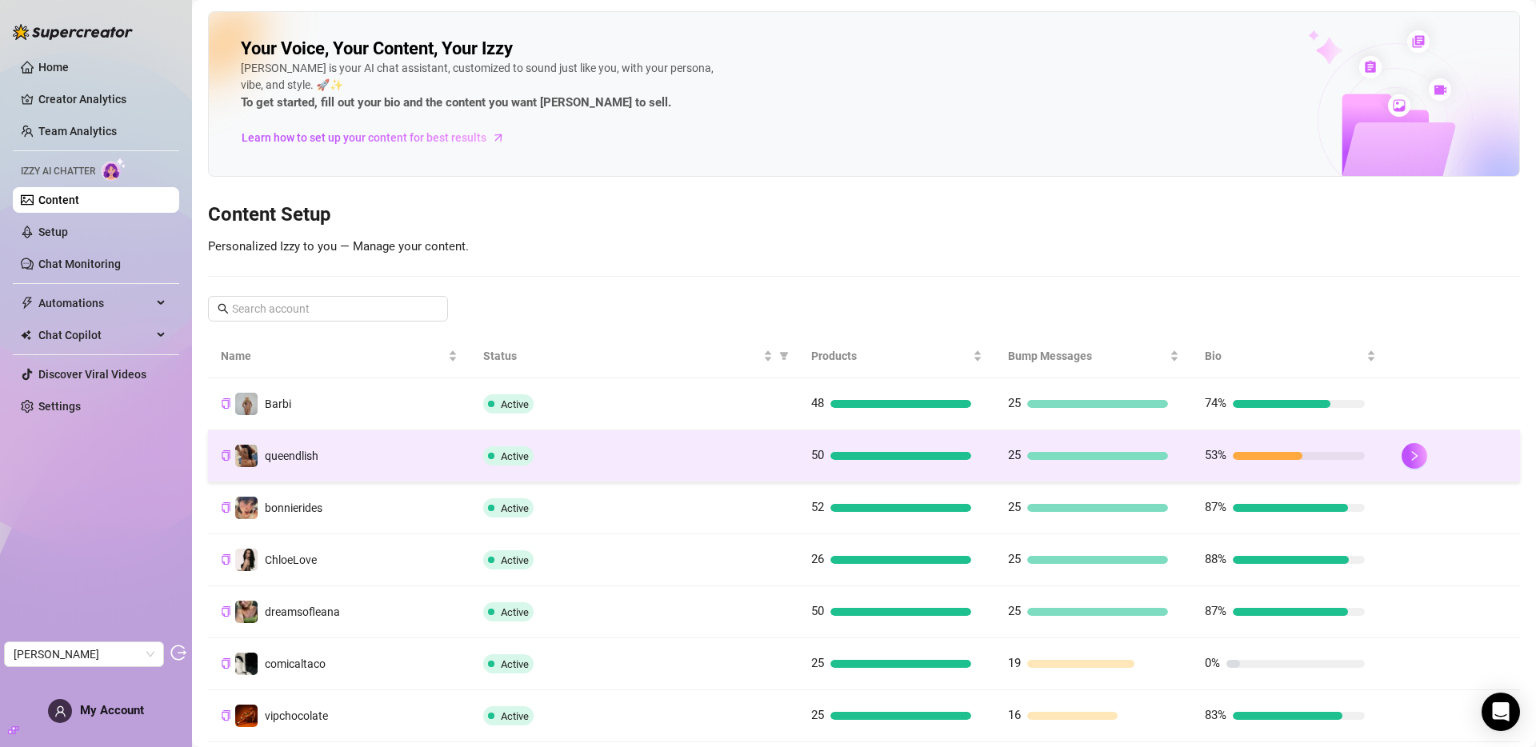
click at [330, 446] on td "queendlish" at bounding box center [339, 456] width 262 height 52
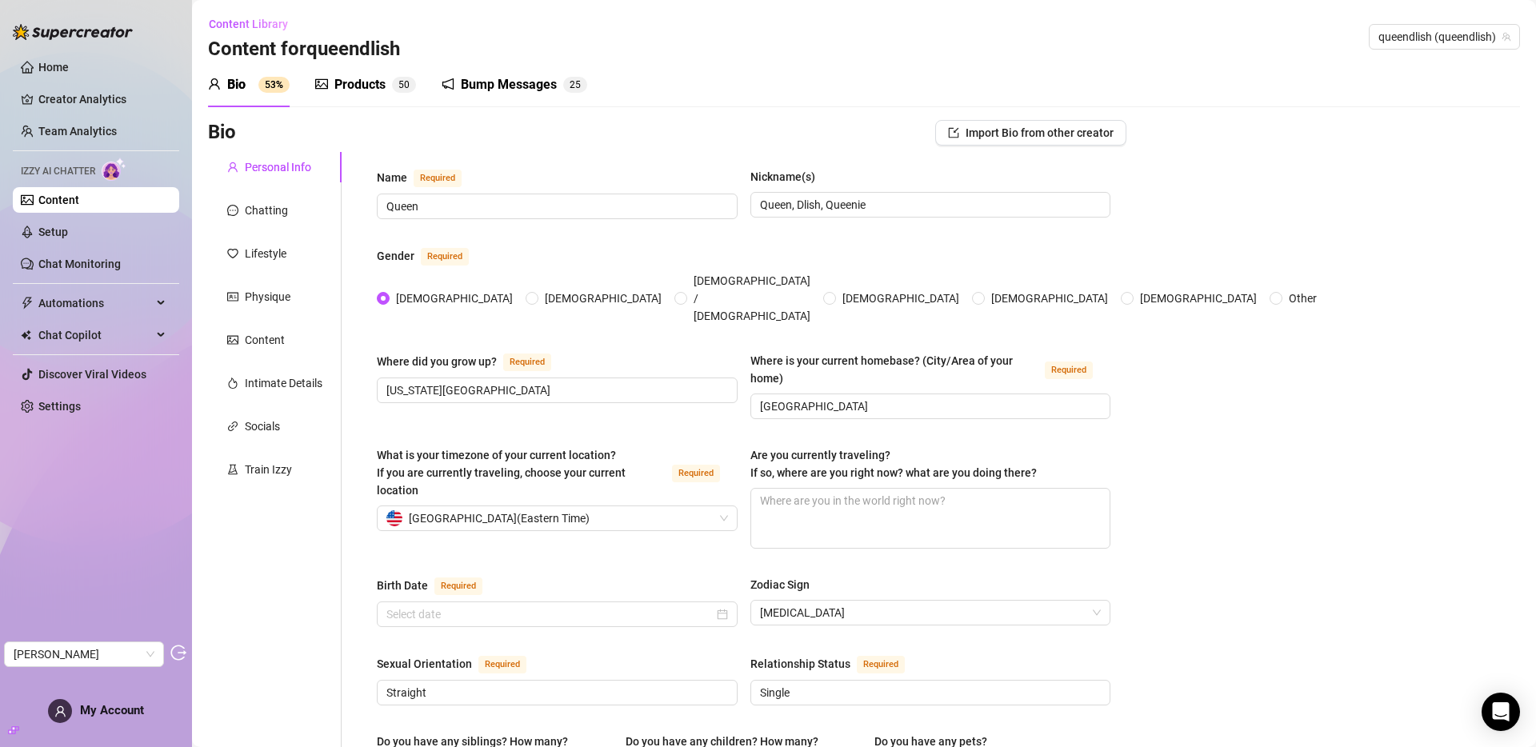
radio input "true"
checkbox input "true"
type input "April 11th, 2000"
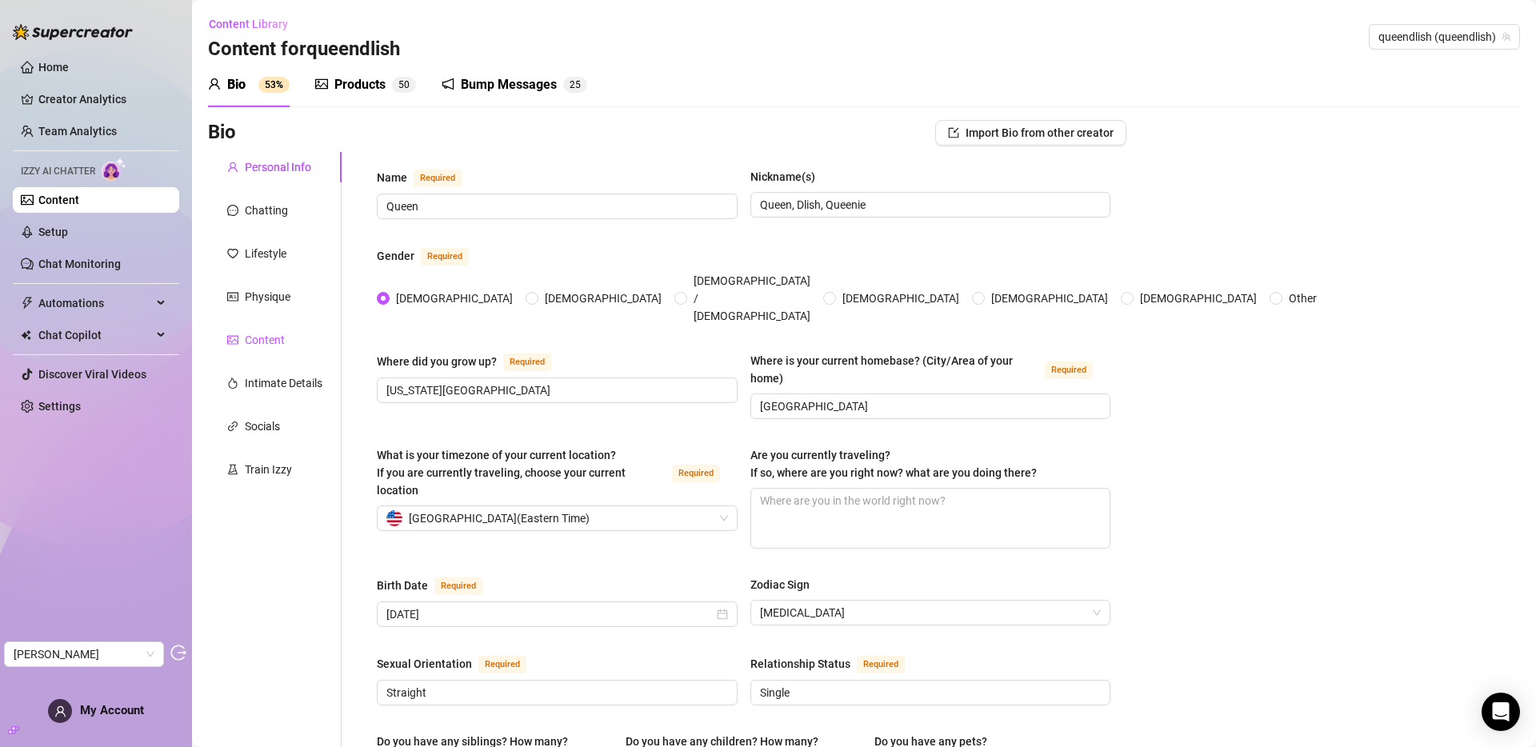
click at [275, 331] on div "Content" at bounding box center [265, 340] width 40 height 18
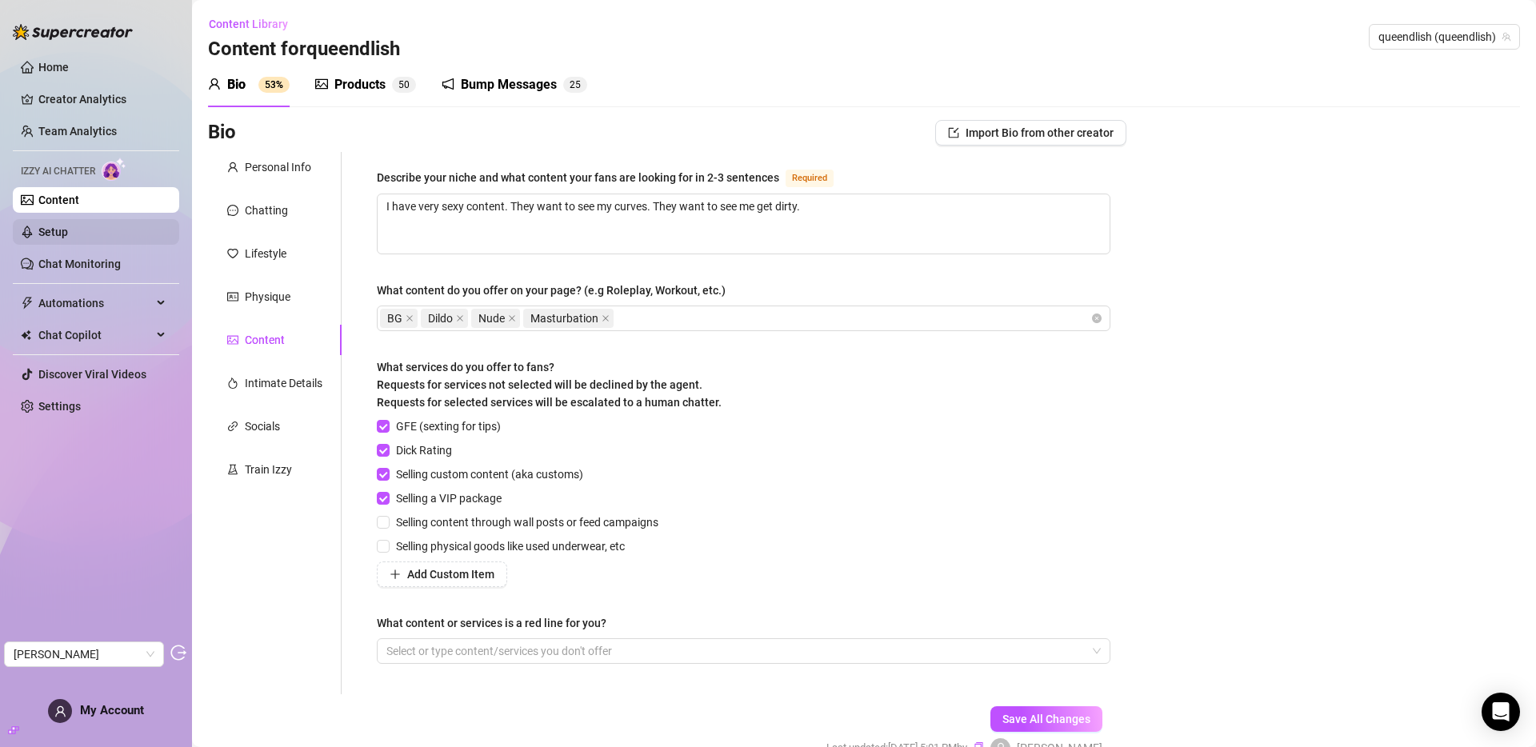
click at [67, 230] on link "Setup" at bounding box center [53, 232] width 30 height 13
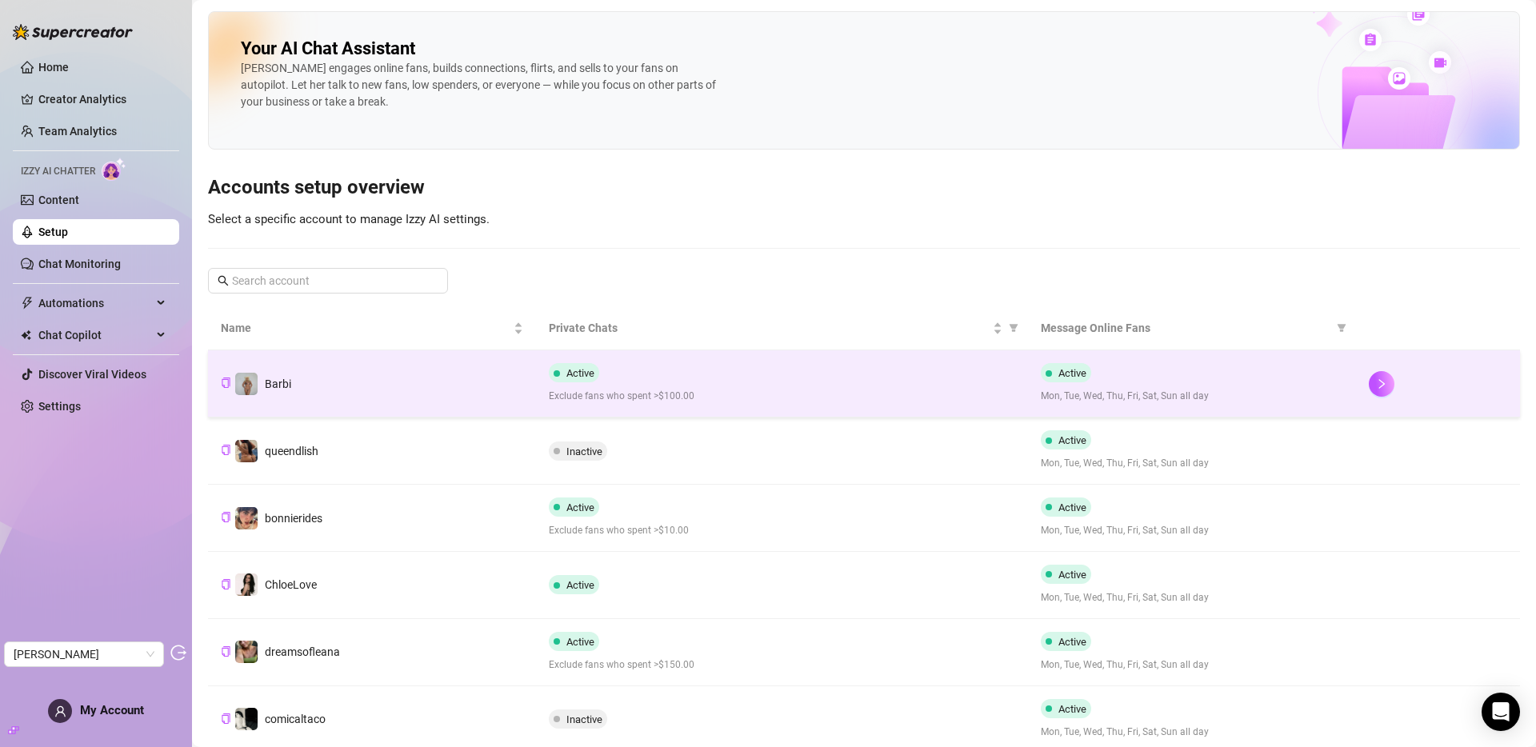
click at [658, 398] on span "Exclude fans who spent >$100.00" at bounding box center [782, 396] width 466 height 15
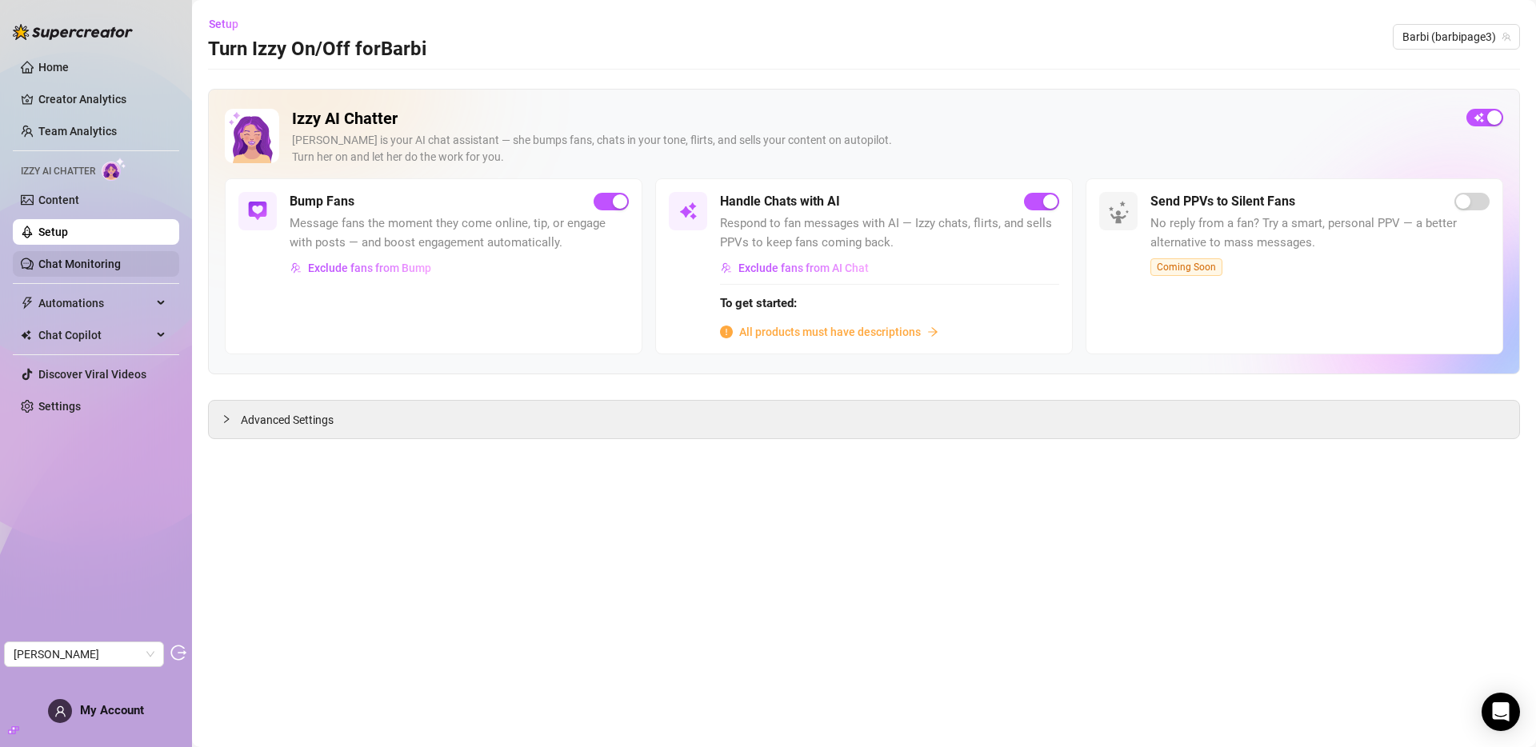
click at [66, 262] on link "Chat Monitoring" at bounding box center [79, 264] width 82 height 13
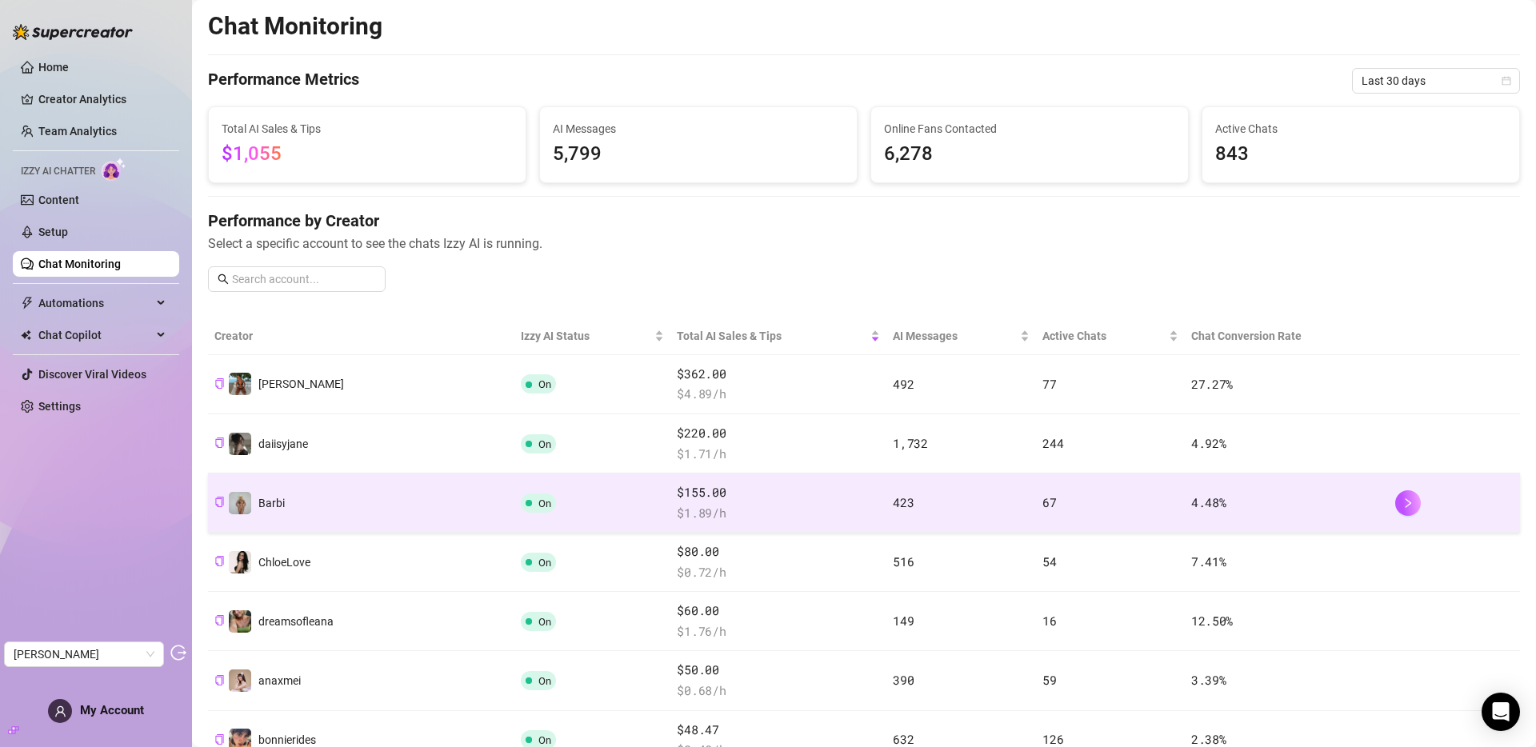
click at [303, 503] on td "Barbi" at bounding box center [361, 503] width 306 height 59
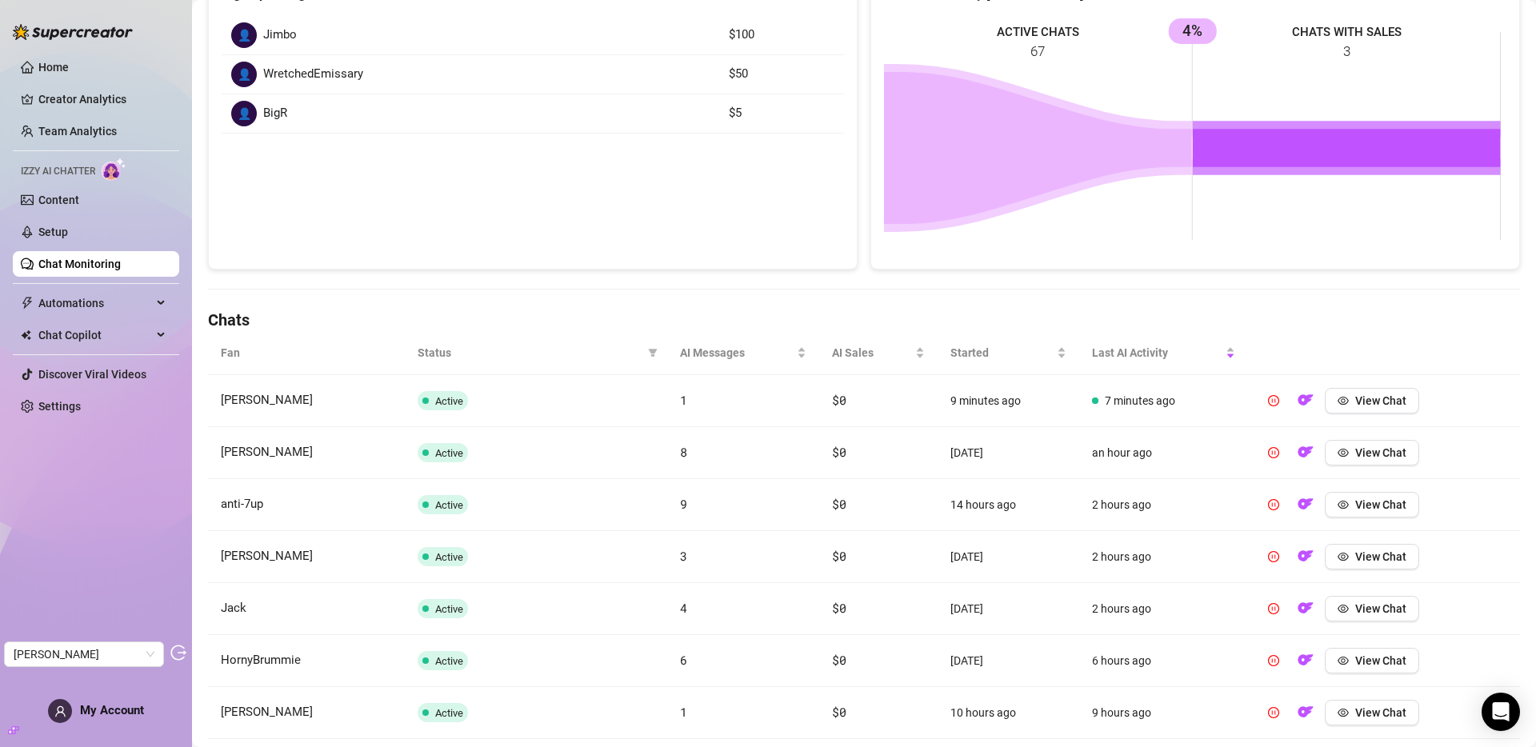
scroll to position [431, 0]
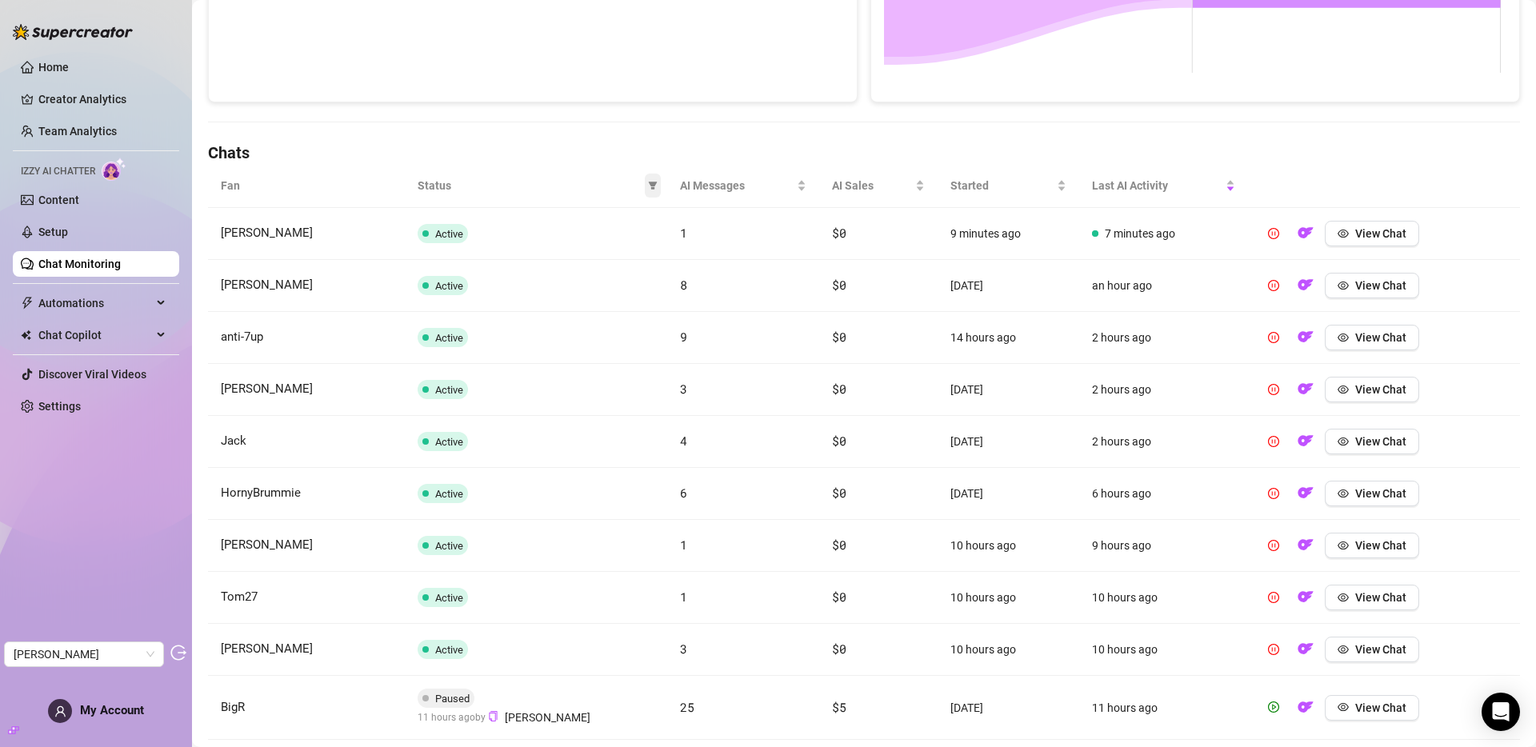
click at [648, 182] on icon "filter" at bounding box center [653, 186] width 10 height 10
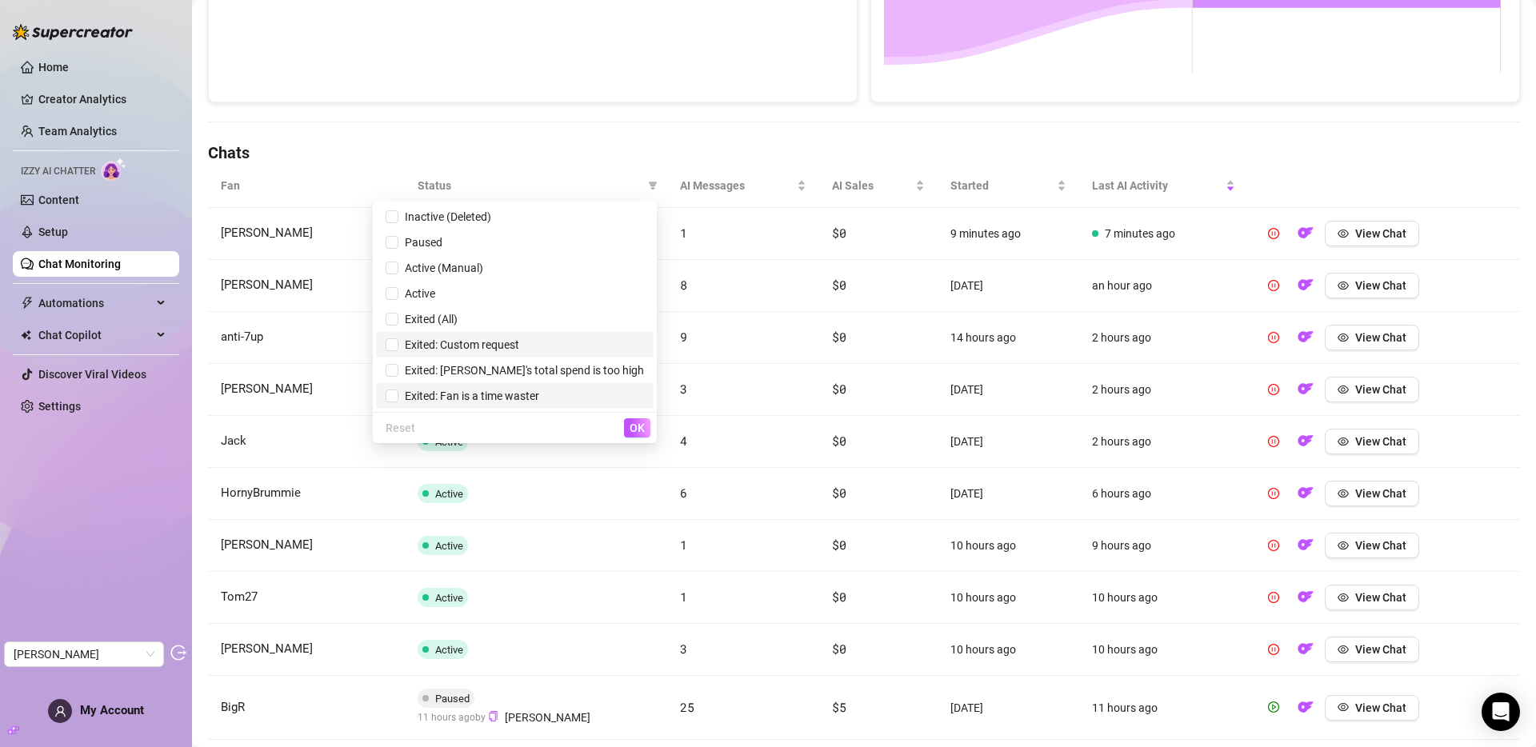
drag, startPoint x: 542, startPoint y: 347, endPoint x: 615, endPoint y: 400, distance: 90.6
click at [519, 347] on span "Exited: Custom request" at bounding box center [458, 344] width 121 height 13
checkbox input "true"
click at [640, 430] on span "OK" at bounding box center [637, 428] width 15 height 13
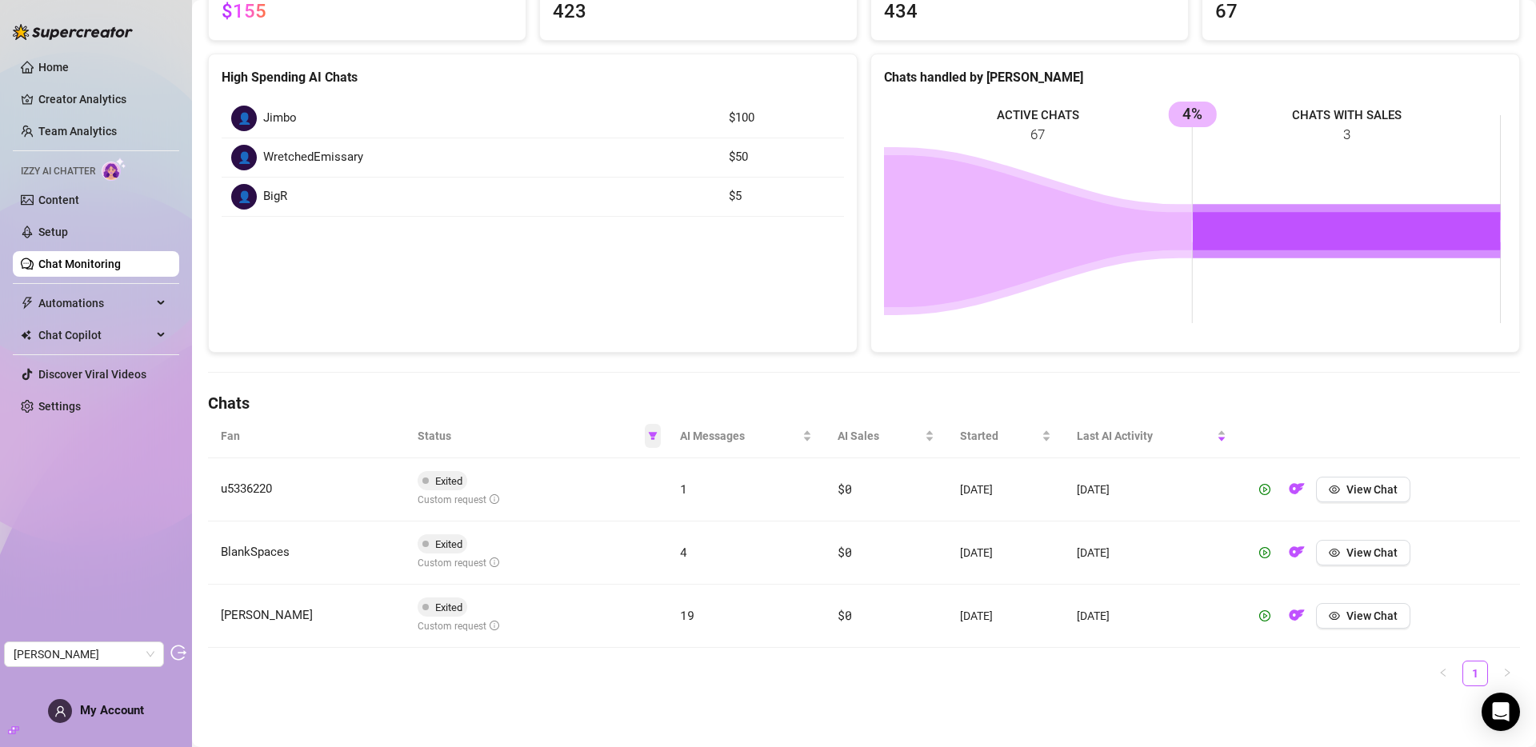
scroll to position [181, 0]
click at [1354, 494] on span "View Chat" at bounding box center [1371, 489] width 51 height 13
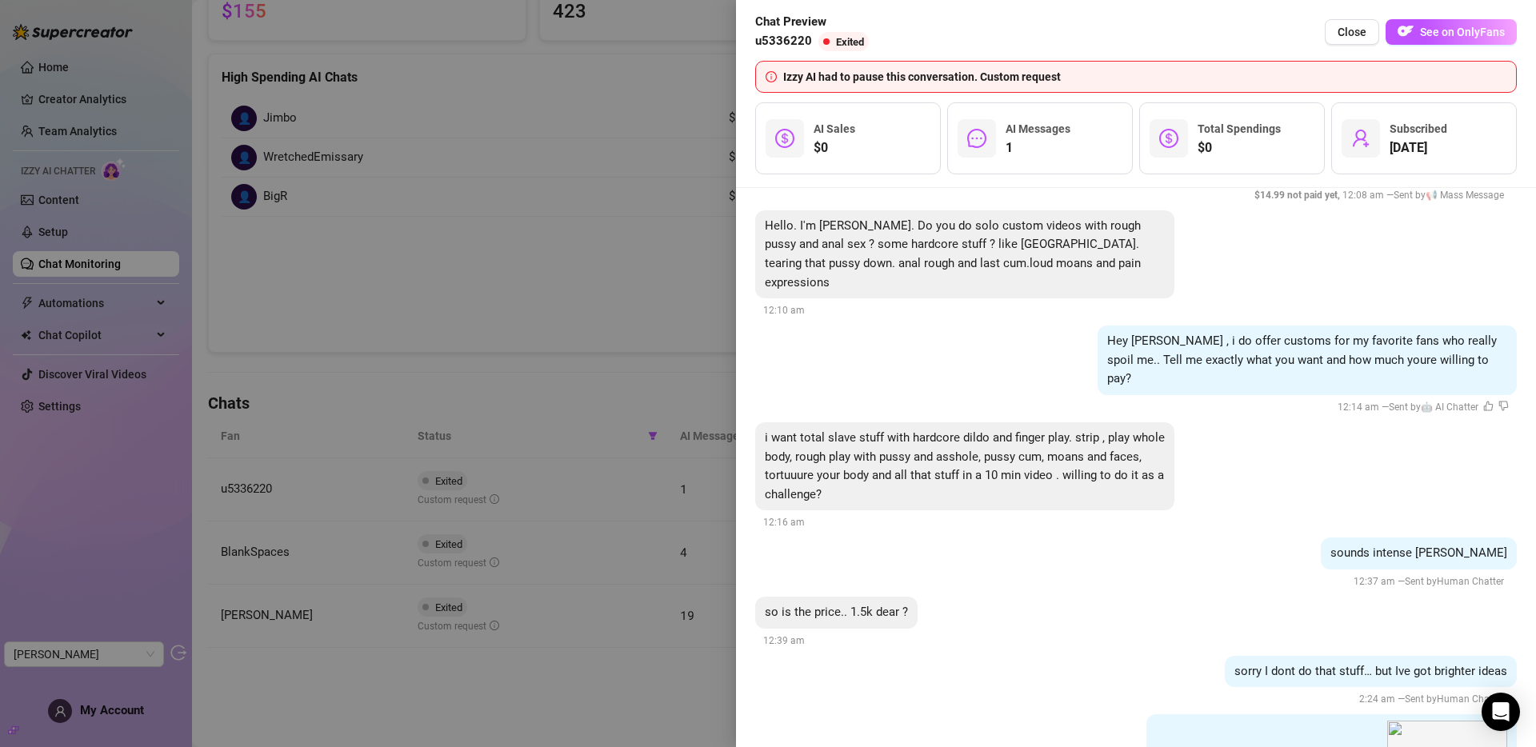
scroll to position [5079, 0]
drag, startPoint x: 1238, startPoint y: 148, endPoint x: 1192, endPoint y: 154, distance: 45.9
click at [1182, 154] on div "$0 Total Spendings" at bounding box center [1232, 138] width 186 height 72
click at [1226, 150] on span "$0" at bounding box center [1239, 147] width 83 height 19
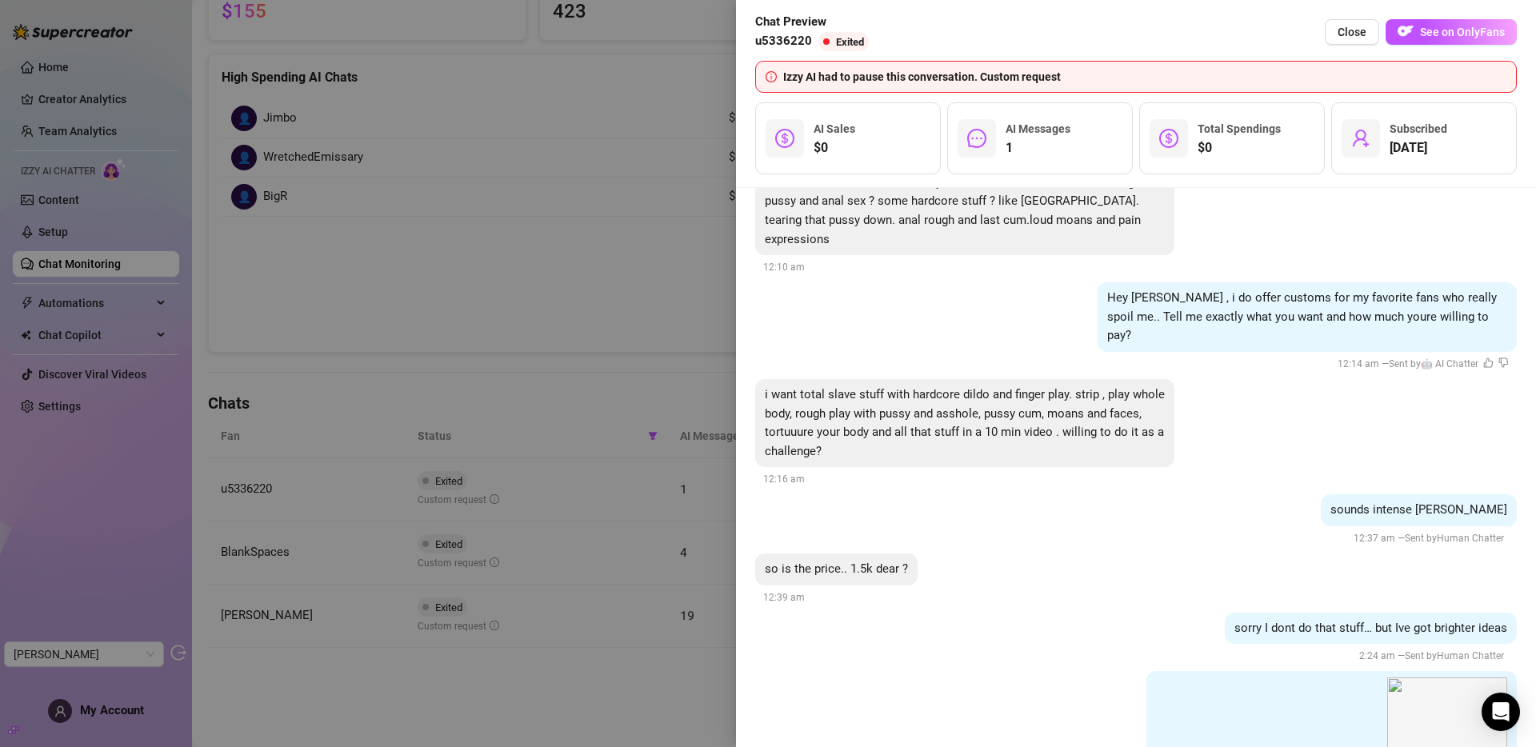
scroll to position [5126, 0]
drag, startPoint x: 790, startPoint y: 357, endPoint x: 1014, endPoint y: 361, distance: 224.0
click at [1014, 386] on span "i want total slave stuff with hardcore dildo and finger play. strip , play whol…" at bounding box center [965, 421] width 400 height 71
drag, startPoint x: 895, startPoint y: 354, endPoint x: 1054, endPoint y: 382, distance: 161.7
click at [1054, 382] on div "i want total slave stuff with hardcore dildo and finger play. strip , play whol…" at bounding box center [964, 422] width 419 height 88
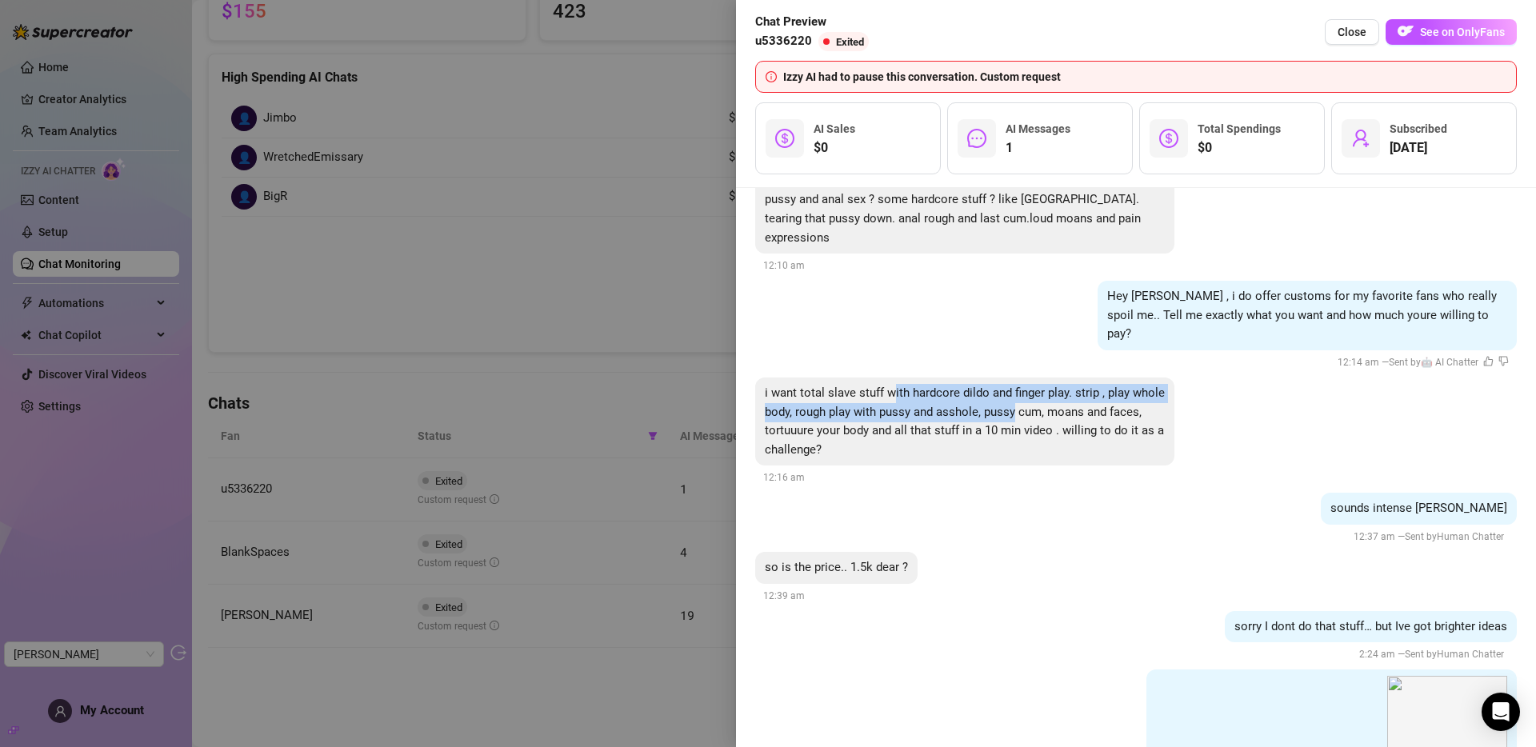
click at [948, 386] on span "i want total slave stuff with hardcore dildo and finger play. strip , play whol…" at bounding box center [965, 421] width 400 height 71
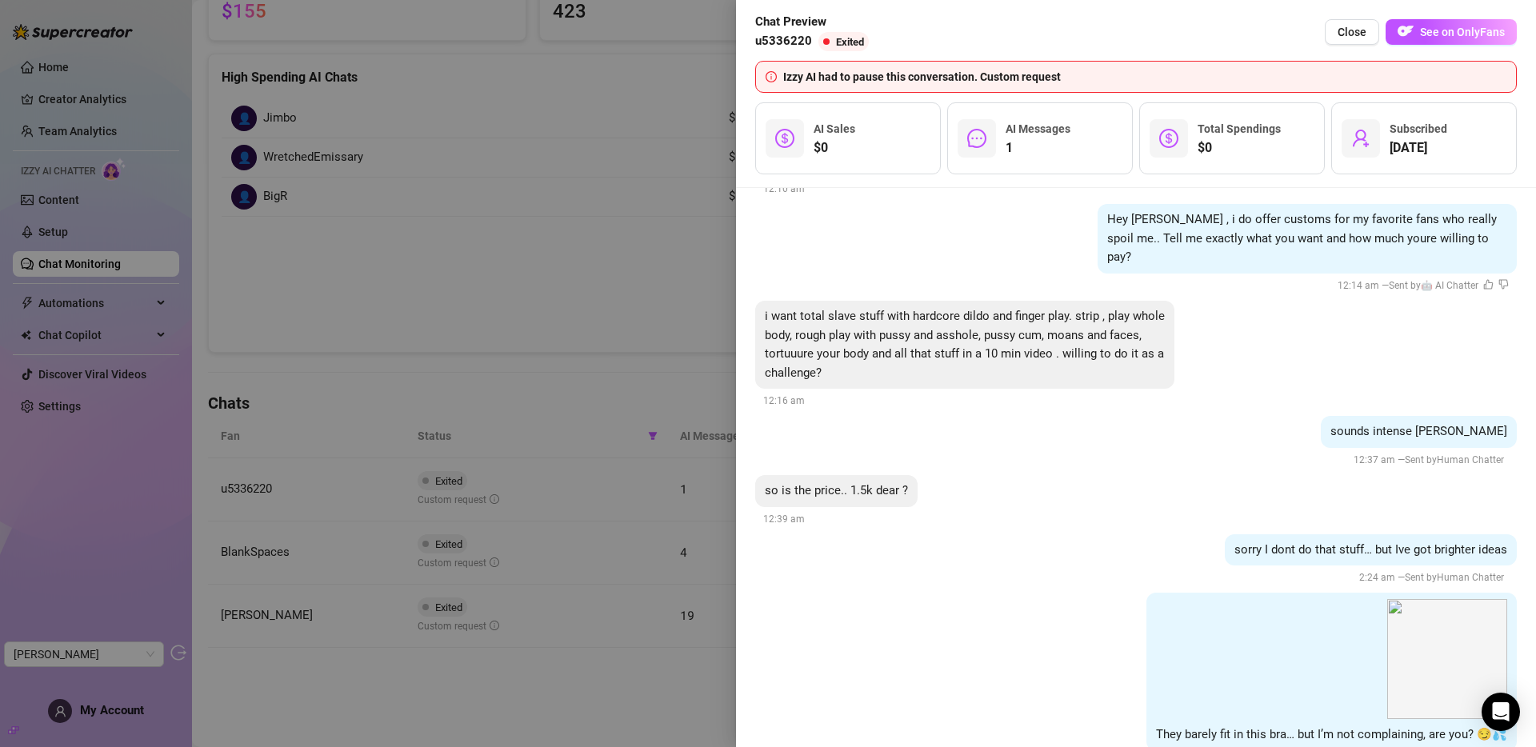
click at [1301, 542] on span "sorry I dont do that stuff… but Ive got brighter ideas" at bounding box center [1370, 549] width 273 height 14
drag, startPoint x: 1282, startPoint y: 510, endPoint x: 1393, endPoint y: 513, distance: 111.2
click at [1382, 542] on span "sorry I dont do that stuff… but Ive got brighter ideas" at bounding box center [1370, 549] width 273 height 14
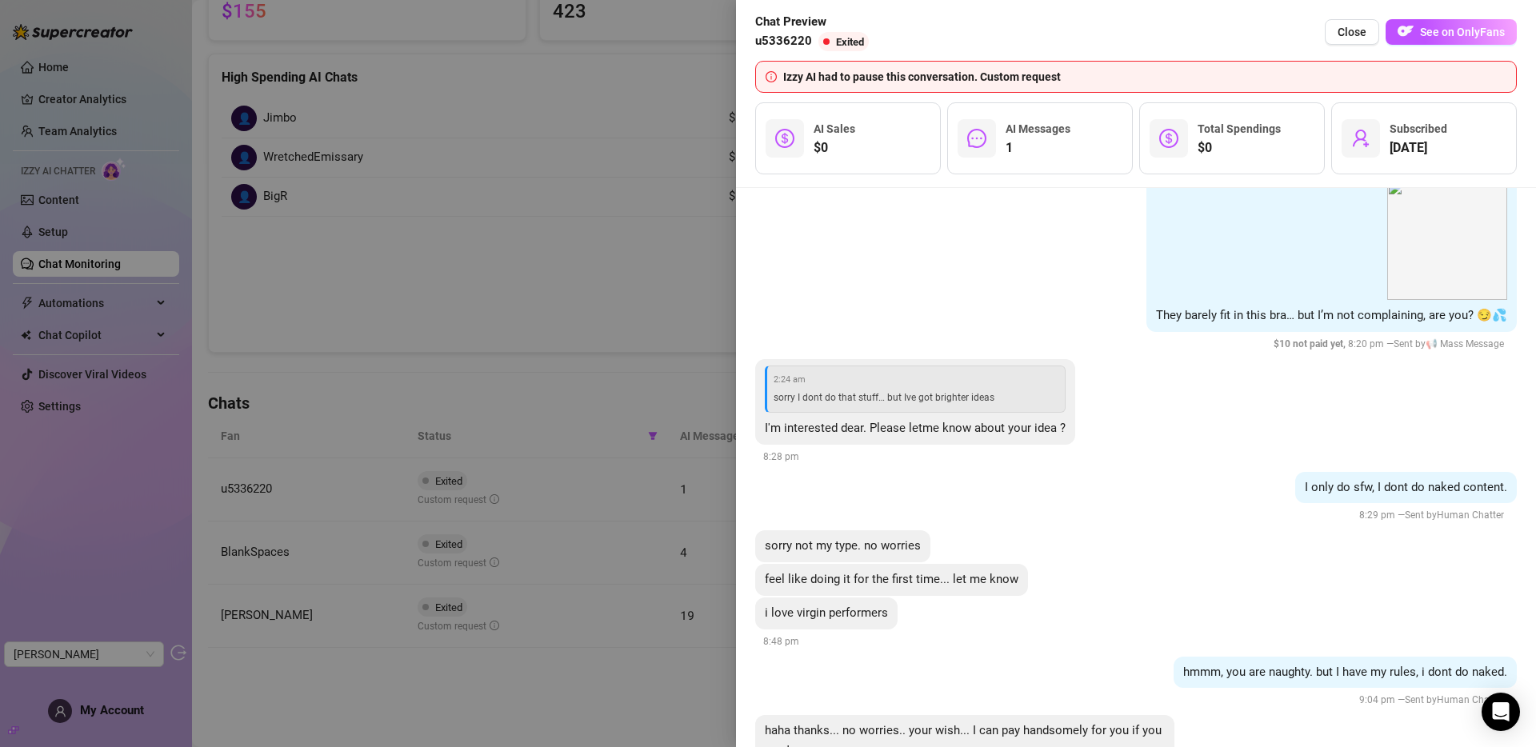
scroll to position [5337, 0]
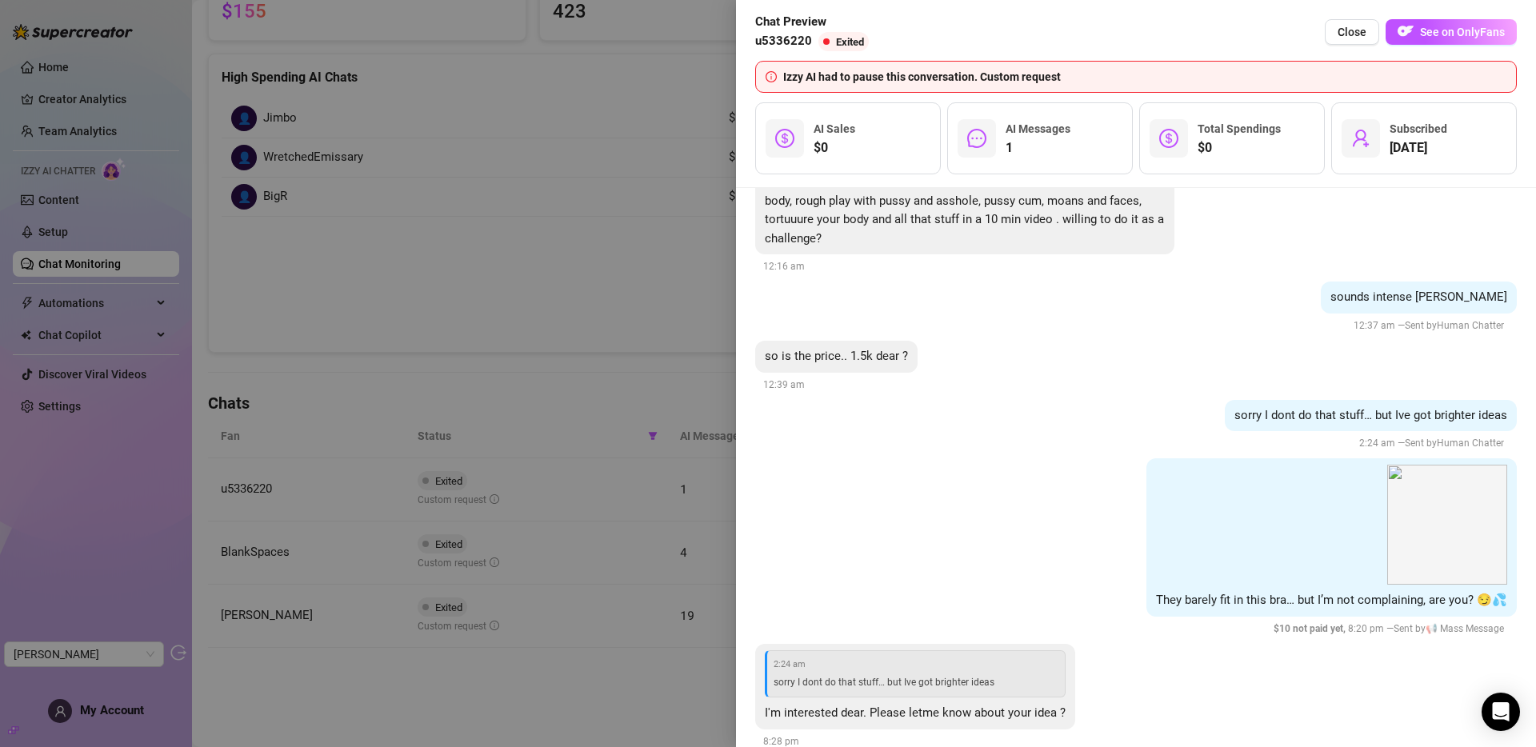
click at [882, 349] on span "so is the price.. 1.5k dear ?" at bounding box center [836, 356] width 143 height 14
drag, startPoint x: 757, startPoint y: 38, endPoint x: 806, endPoint y: 40, distance: 49.6
click at [806, 40] on span "u5336220" at bounding box center [783, 41] width 57 height 19
click at [795, 40] on span "u5336220" at bounding box center [783, 41] width 57 height 19
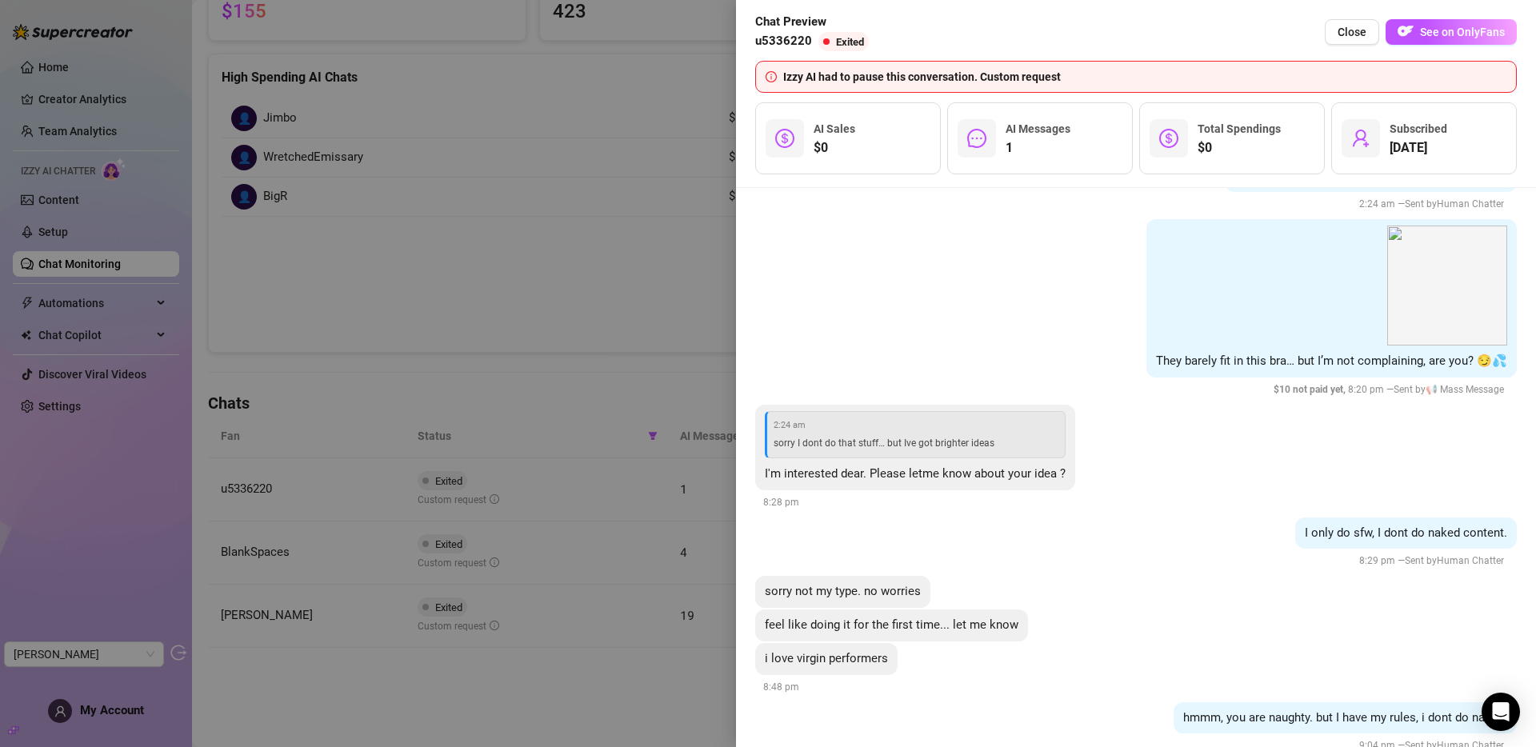
scroll to position [5427, 0]
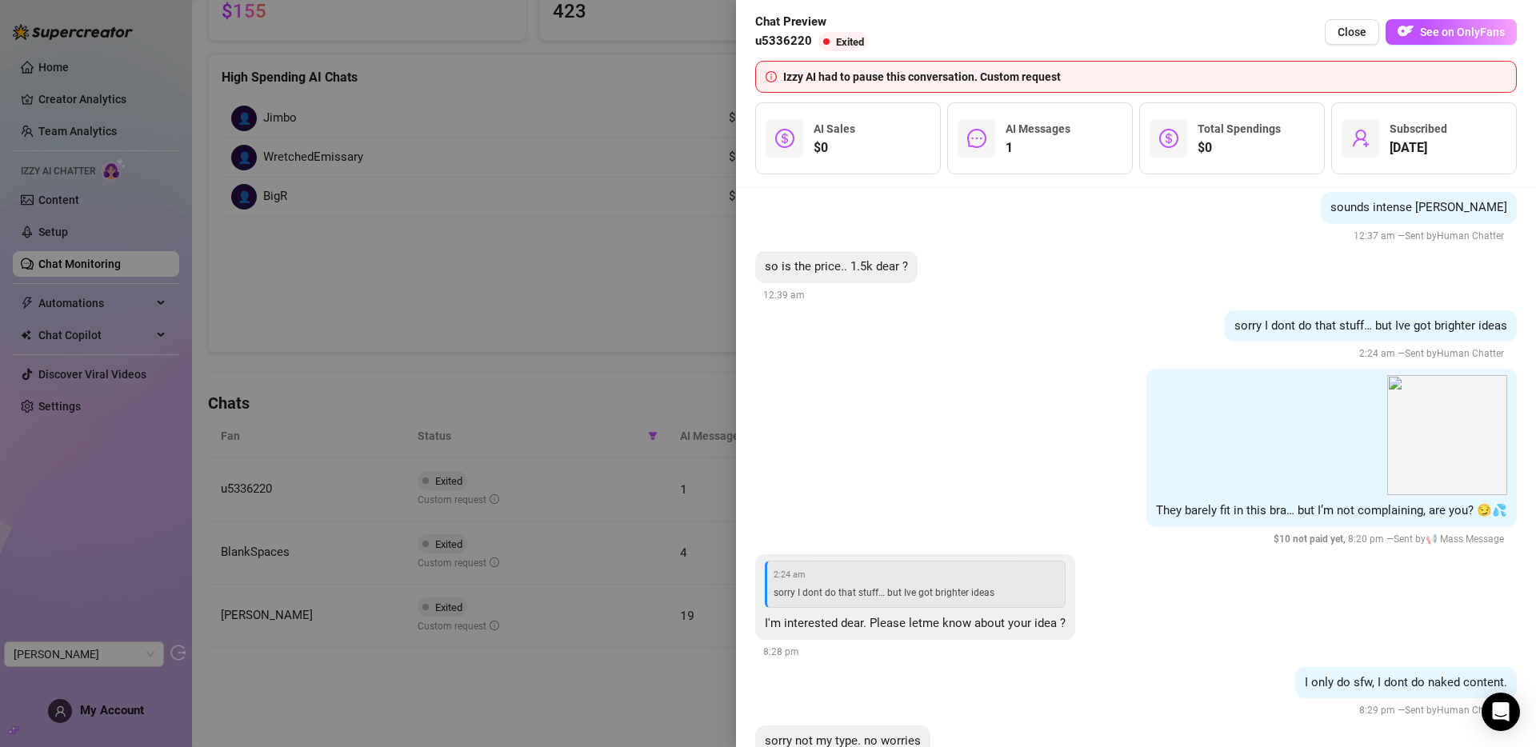
click at [452, 465] on div at bounding box center [768, 373] width 1536 height 747
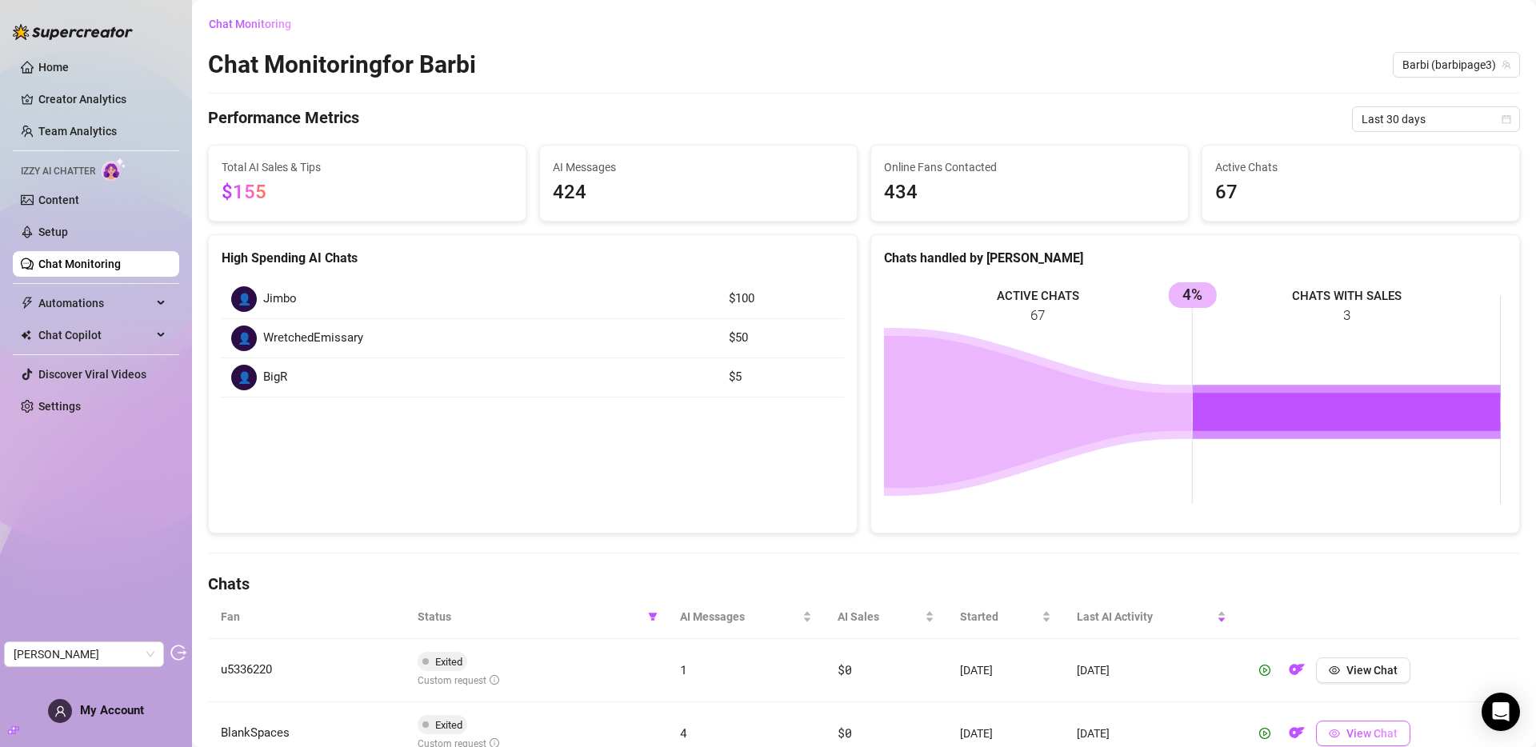
scroll to position [181, 0]
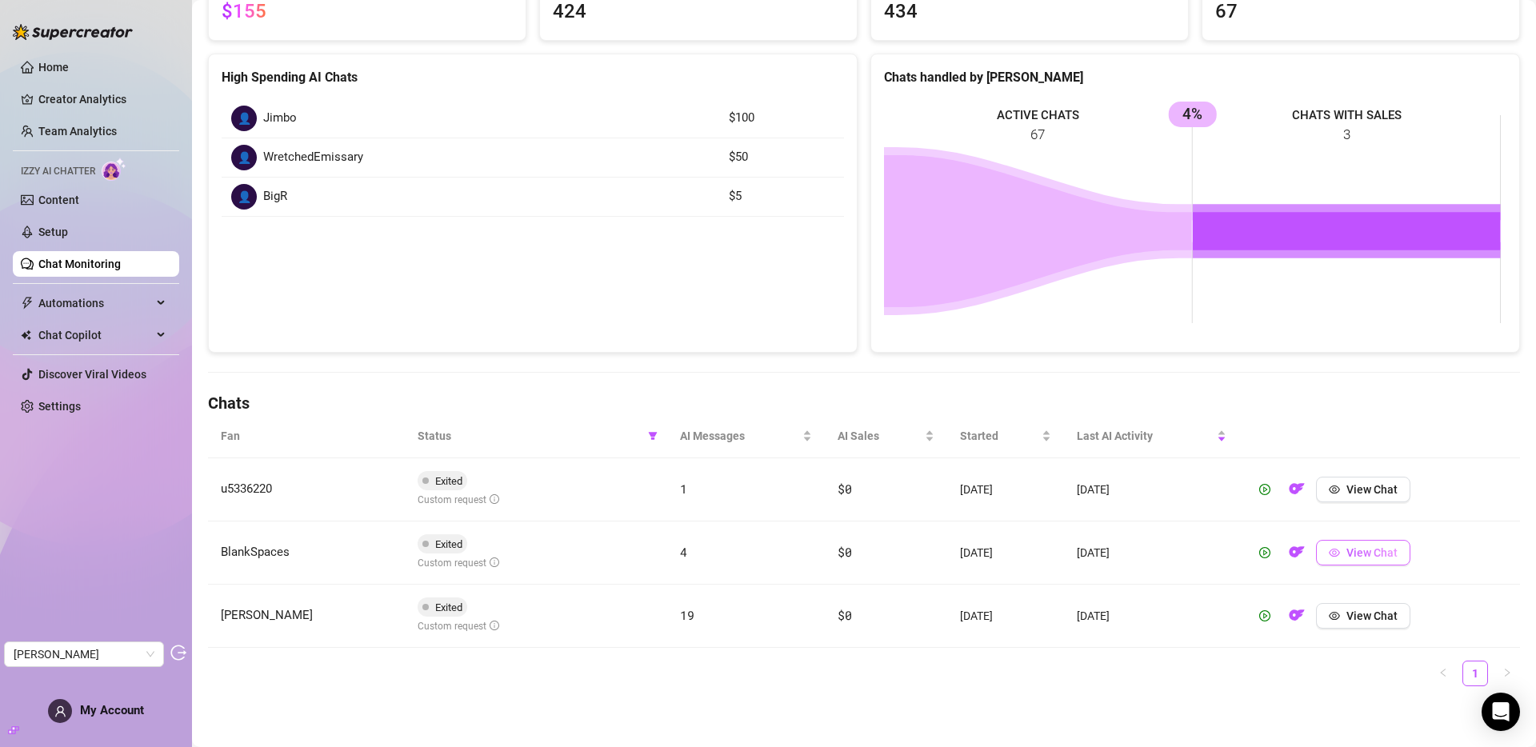
click at [1382, 550] on button "View Chat" at bounding box center [1363, 553] width 94 height 26
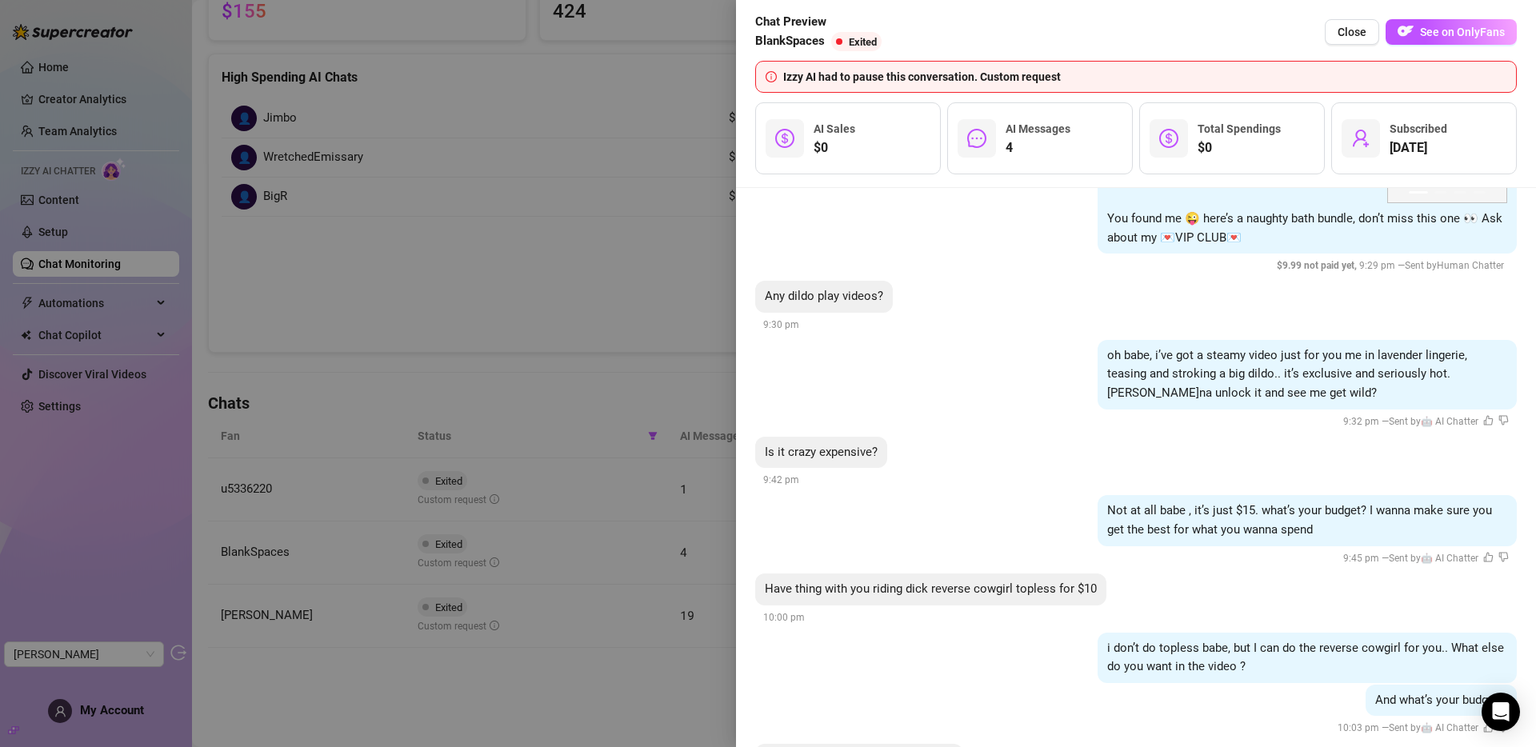
scroll to position [334, 0]
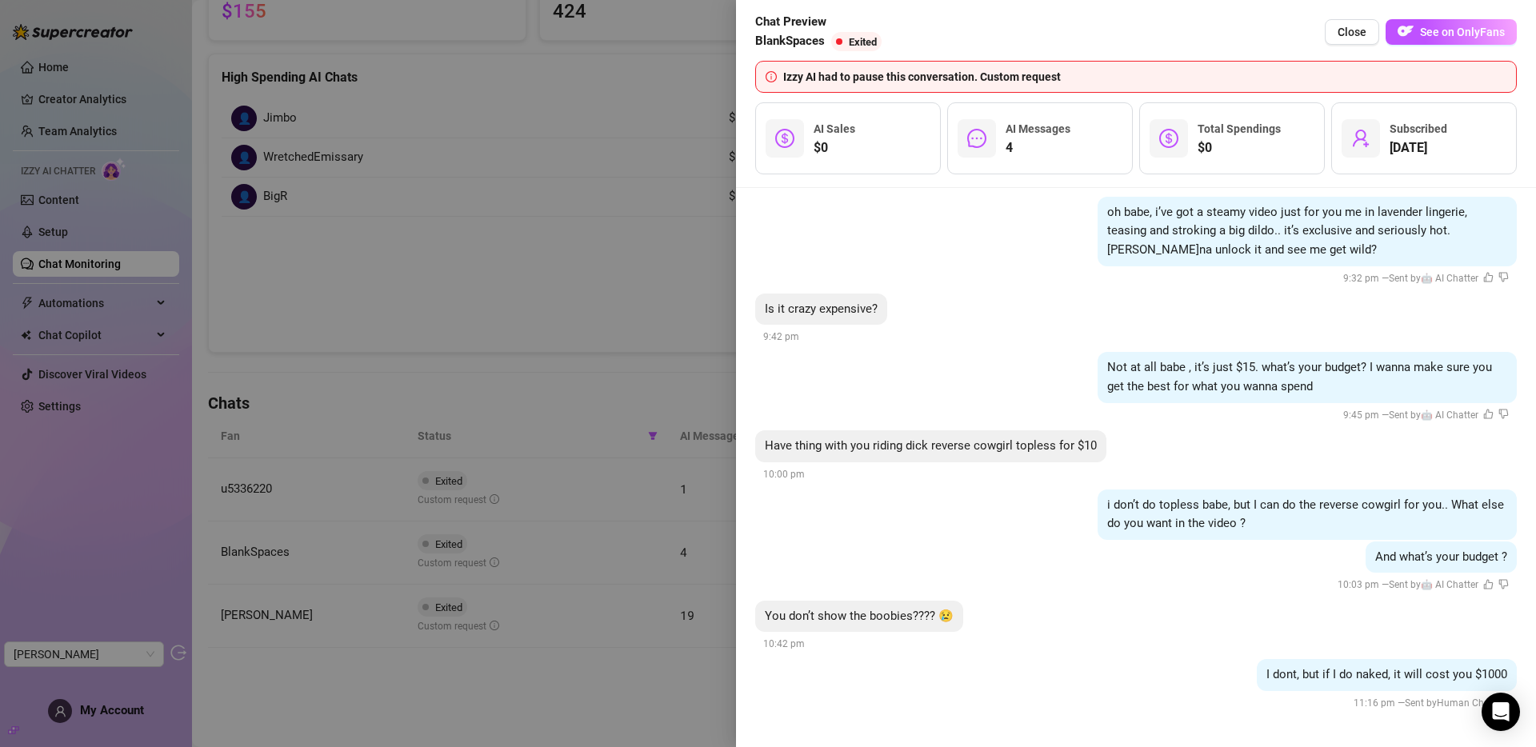
drag, startPoint x: 1186, startPoint y: 365, endPoint x: 1293, endPoint y: 364, distance: 106.4
click at [1293, 364] on span "Not at all babe , it’s just $15. what’s your budget? I wanna make sure you get …" at bounding box center [1299, 377] width 385 height 34
drag, startPoint x: 1315, startPoint y: 369, endPoint x: 1182, endPoint y: 372, distance: 133.6
click at [1182, 372] on span "Not at all babe , it’s just $15. what’s your budget? I wanna make sure you get …" at bounding box center [1299, 377] width 385 height 34
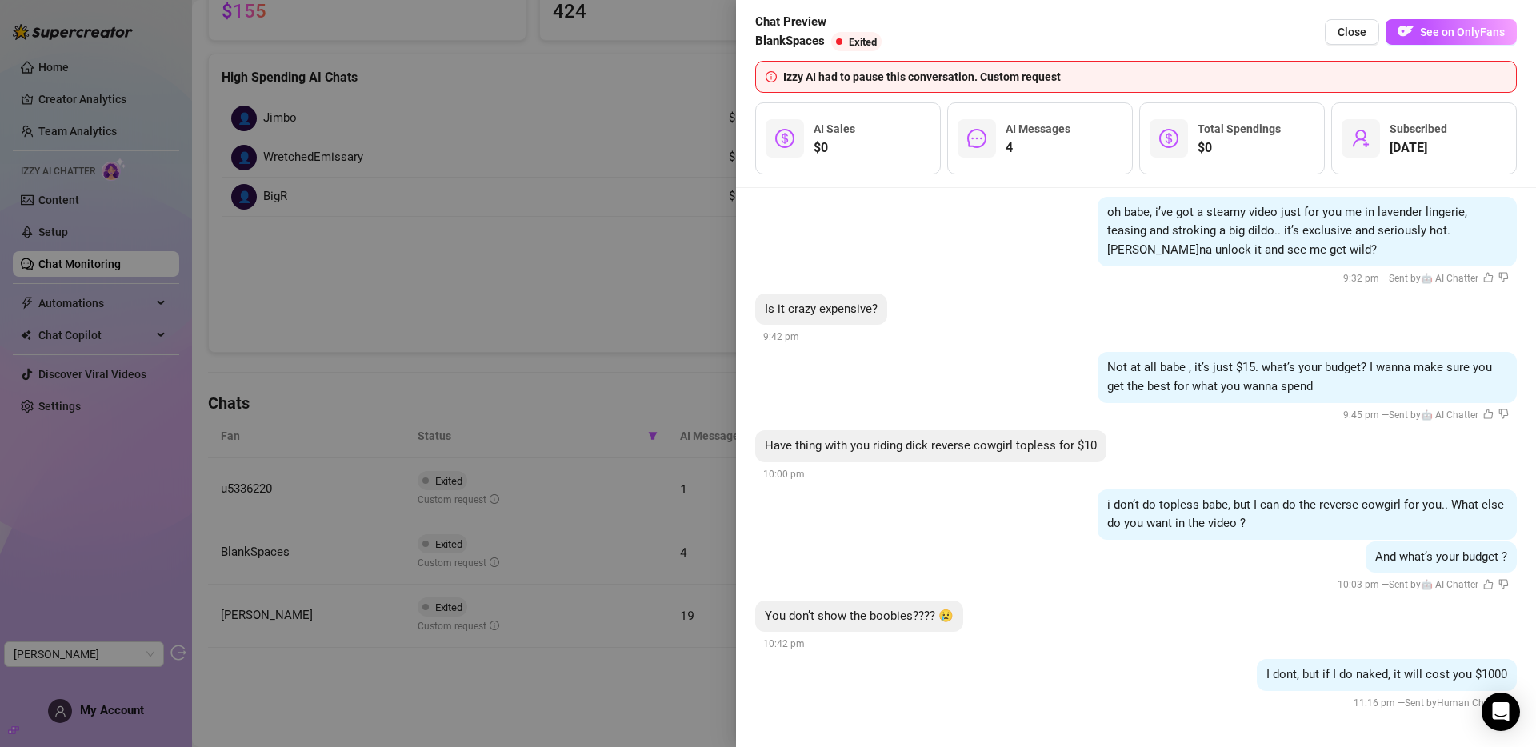
click at [604, 462] on div at bounding box center [768, 373] width 1536 height 747
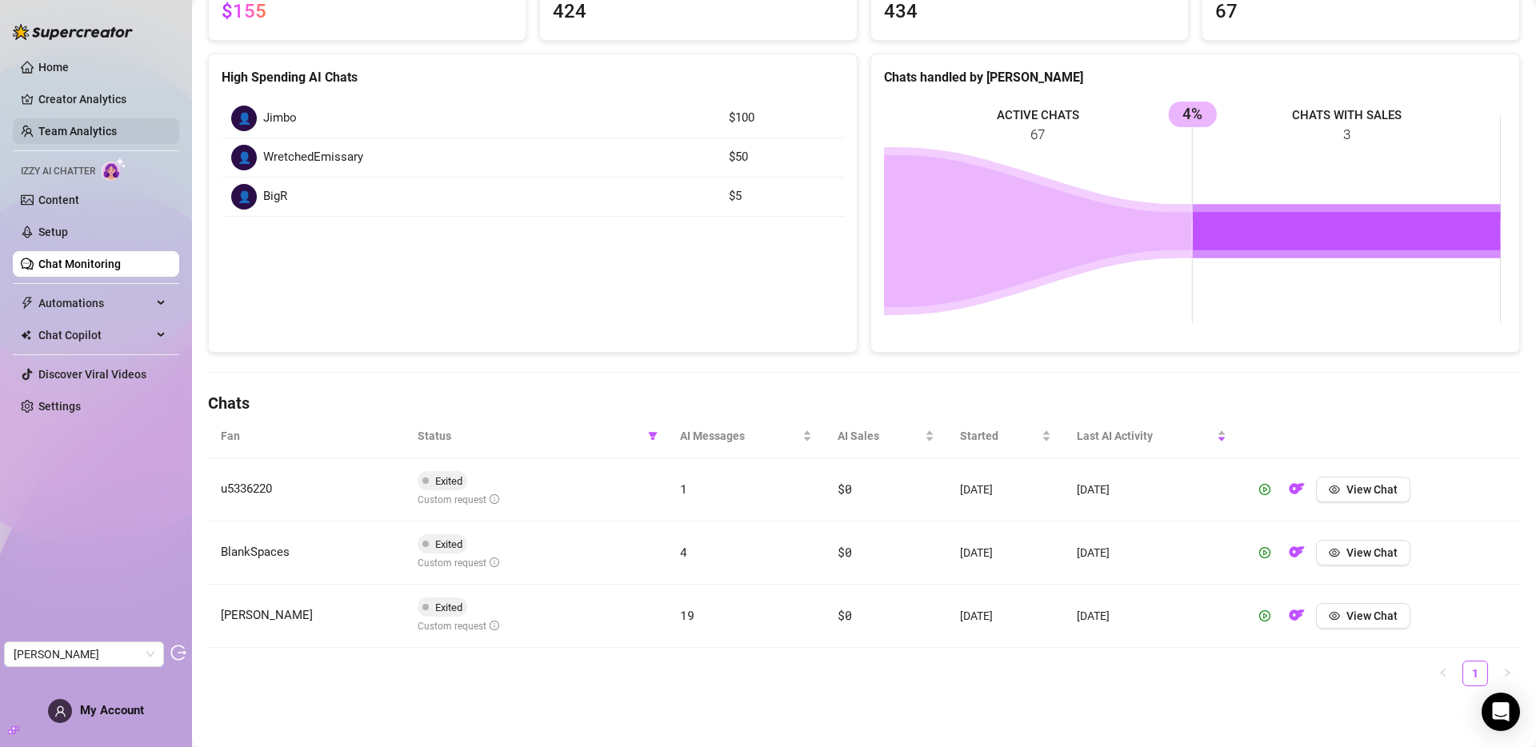
click at [105, 125] on link "Team Analytics" at bounding box center [77, 131] width 78 height 13
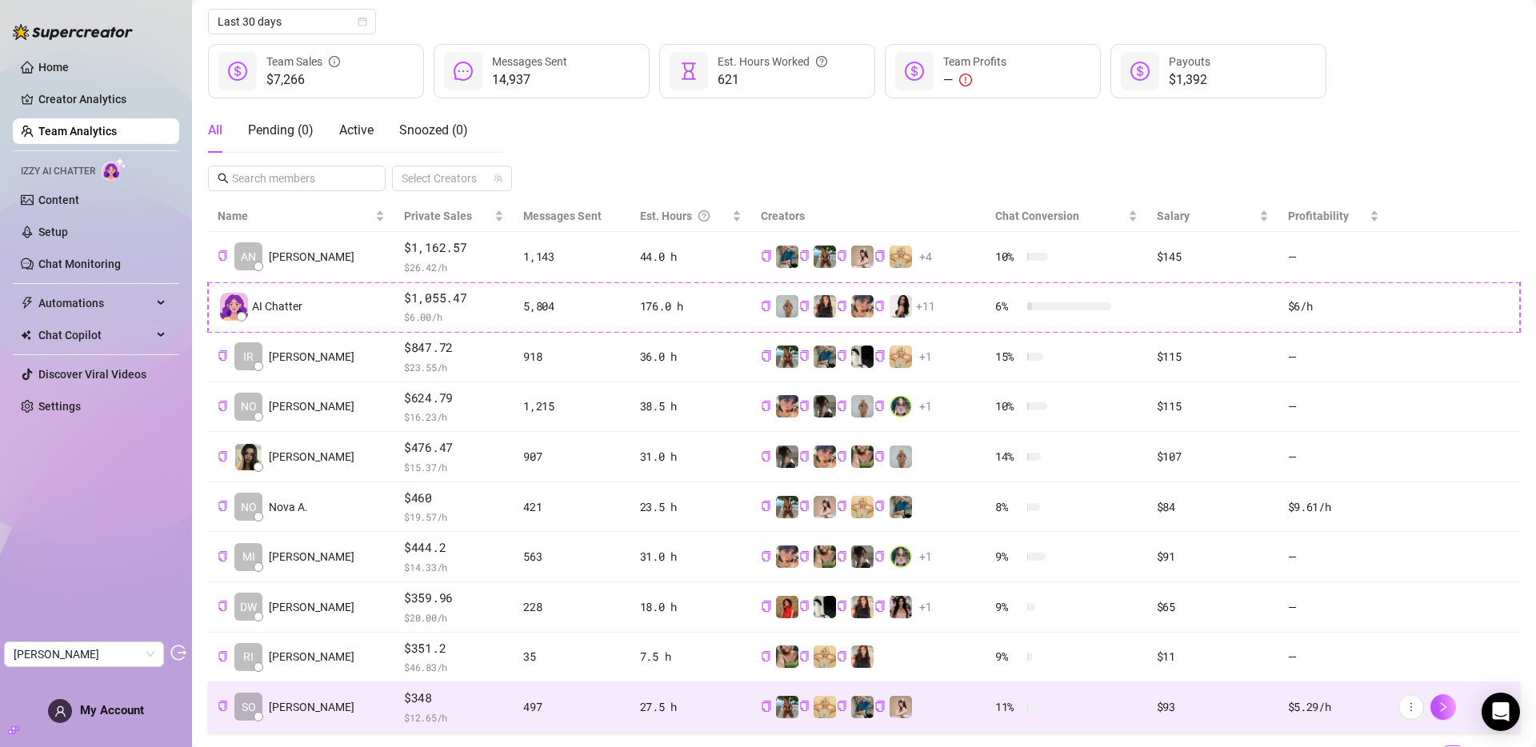
click at [418, 691] on span "$ 12.65 /h" at bounding box center [454, 718] width 100 height 16
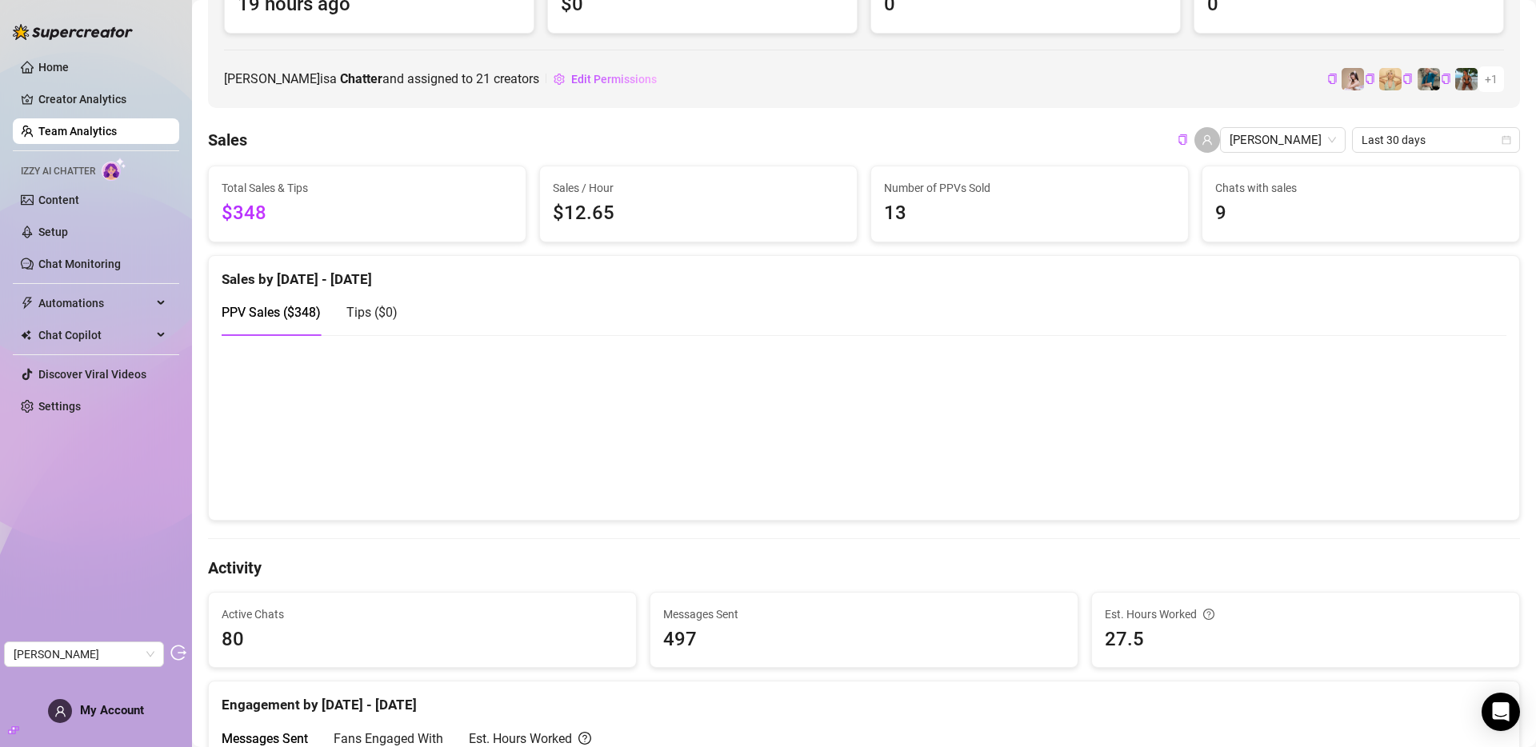
click at [117, 128] on link "Team Analytics" at bounding box center [77, 131] width 78 height 13
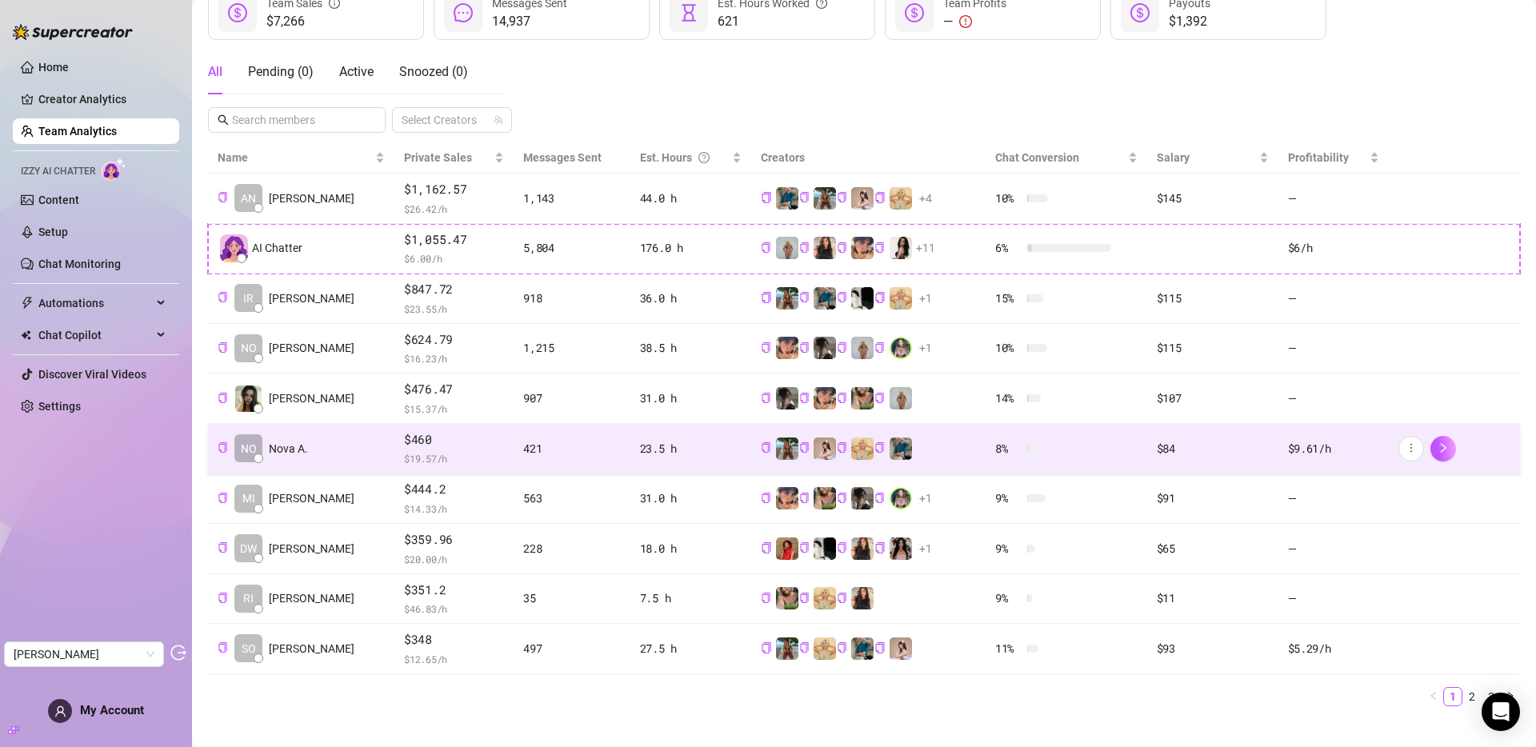
scroll to position [259, 0]
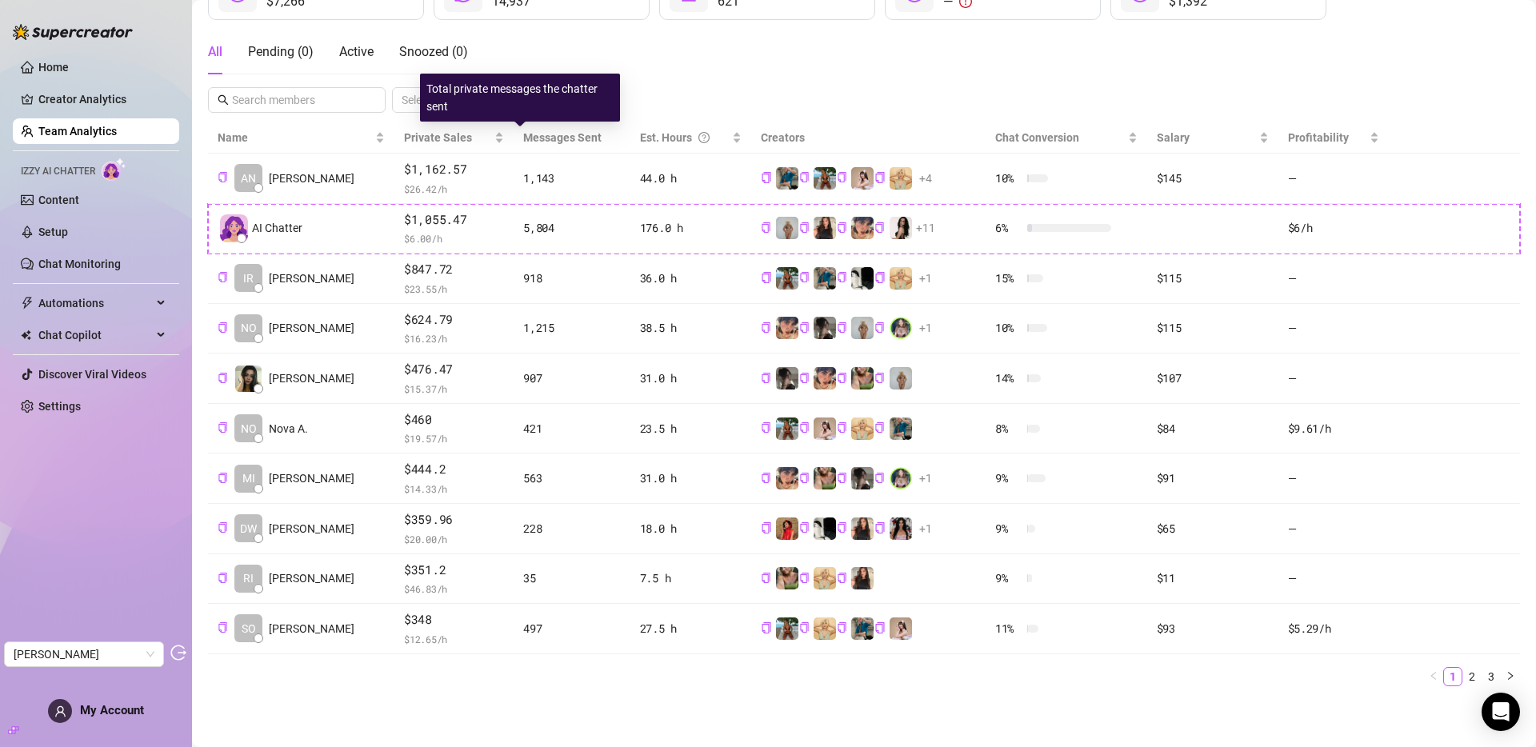
click at [530, 138] on span "Messages Sent" at bounding box center [562, 137] width 78 height 13
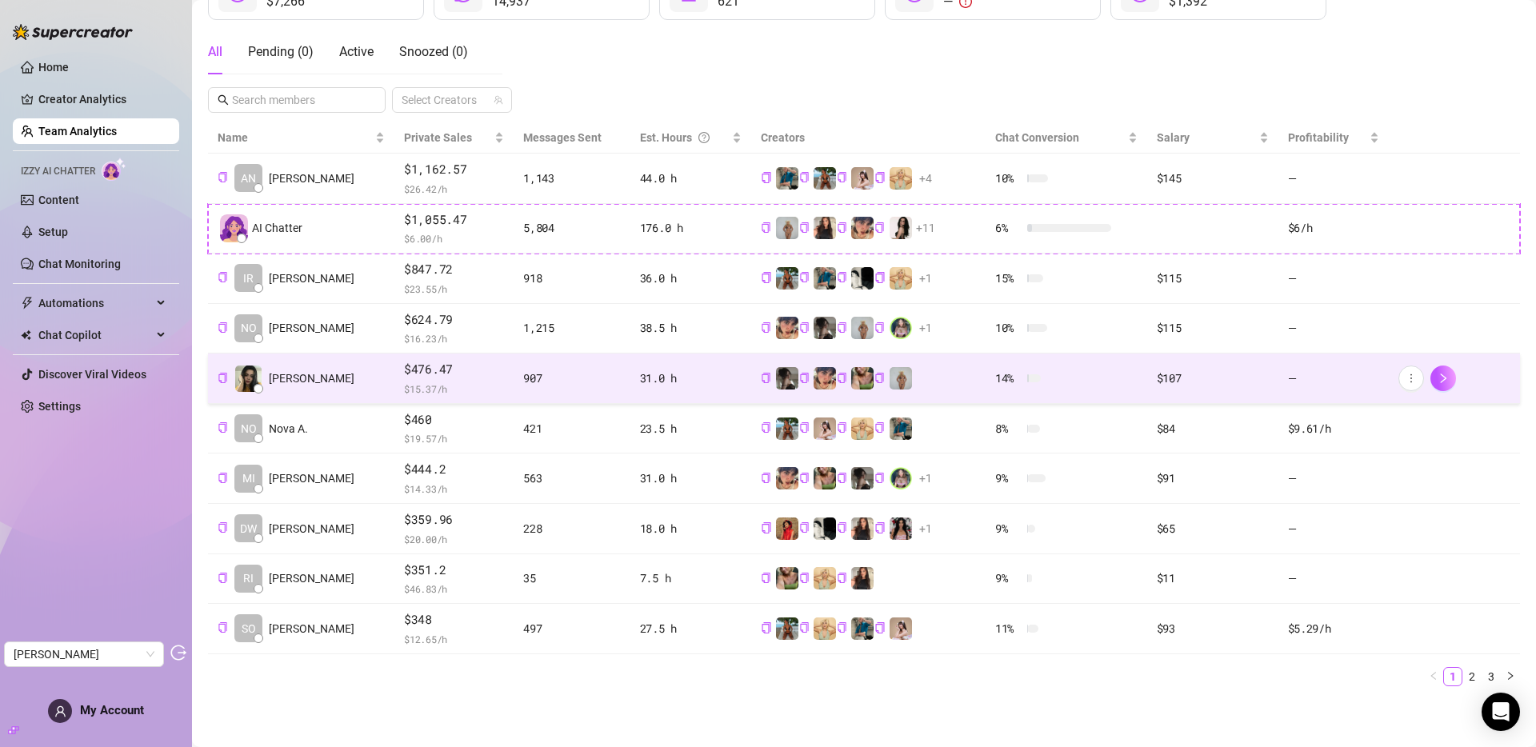
click at [406, 378] on span "$476.47" at bounding box center [454, 369] width 100 height 19
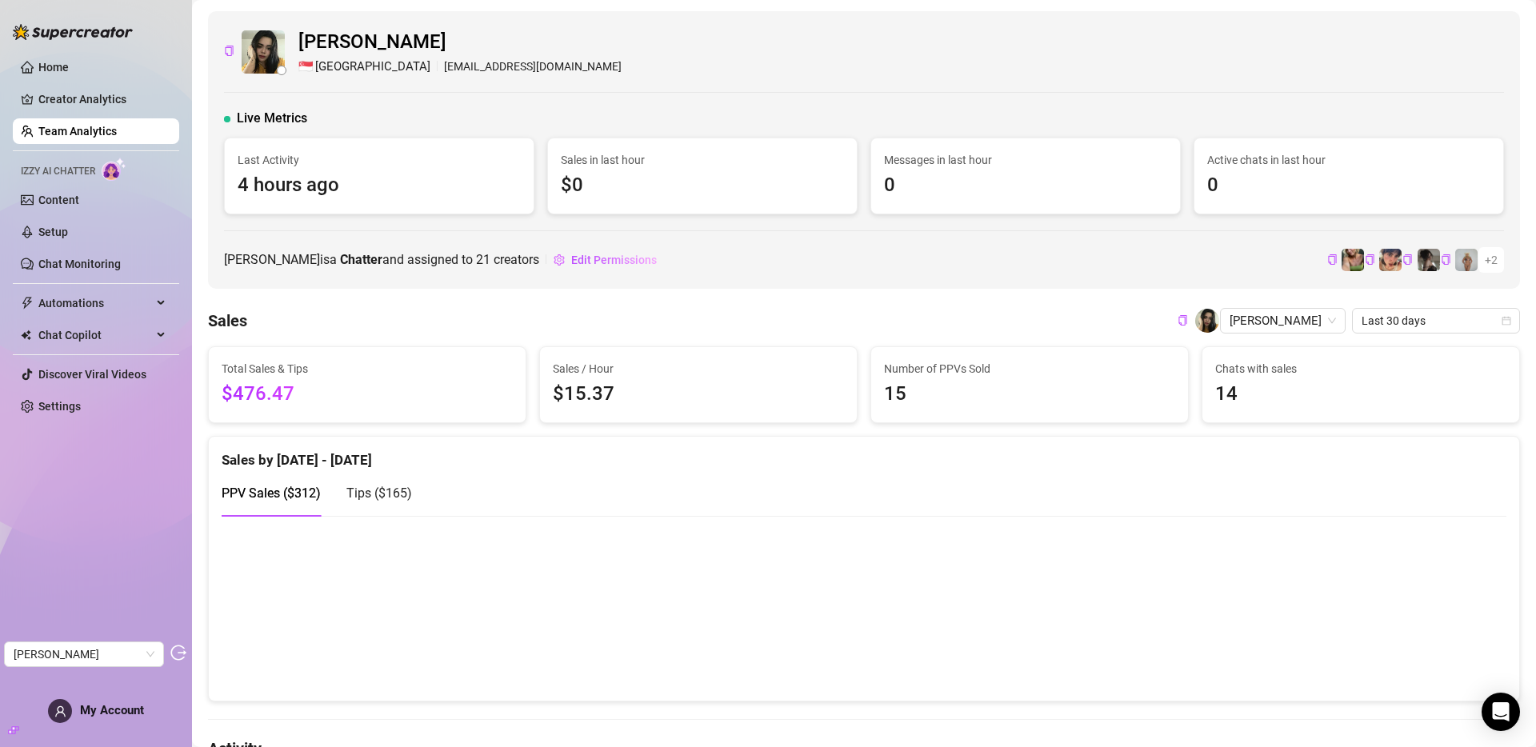
click at [1187, 88] on div "Joy Gabrielle Palaran 🇸🇬 Singapore joygabriellepalaran@gmail.com Live Metrics L…" at bounding box center [864, 150] width 1312 height 278
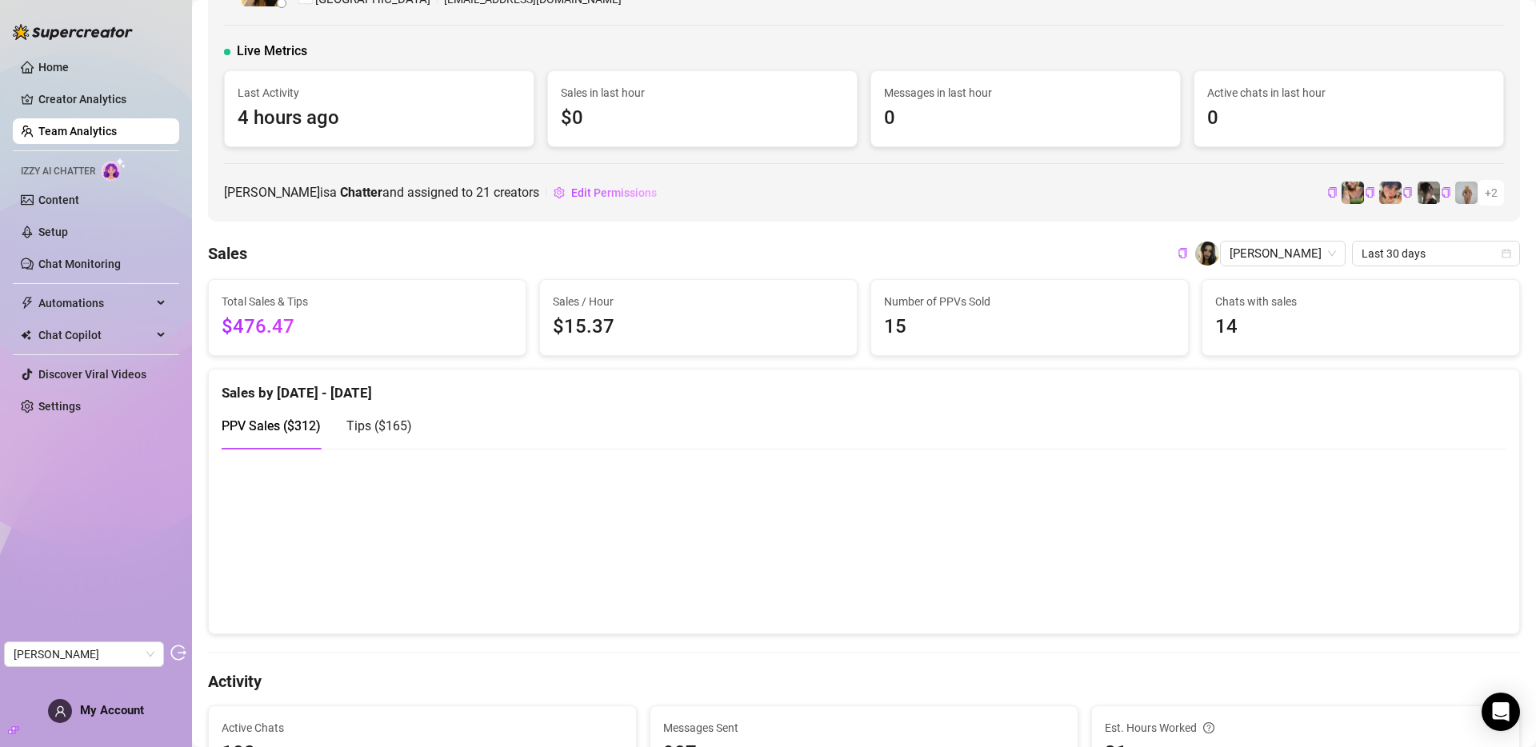
scroll to position [111, 0]
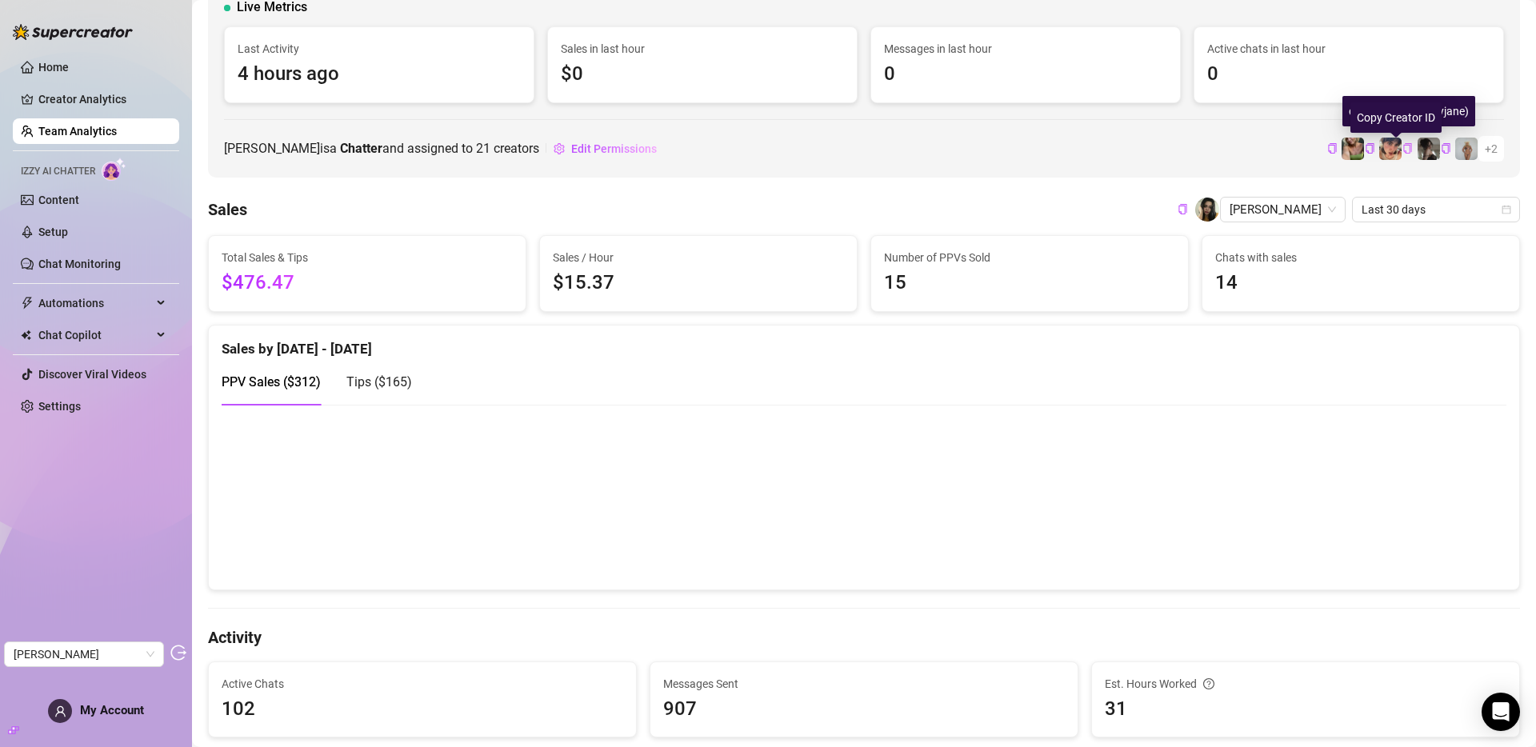
click at [1382, 149] on icon "copy" at bounding box center [1407, 148] width 10 height 10
click at [100, 98] on link "Creator Analytics" at bounding box center [102, 99] width 128 height 26
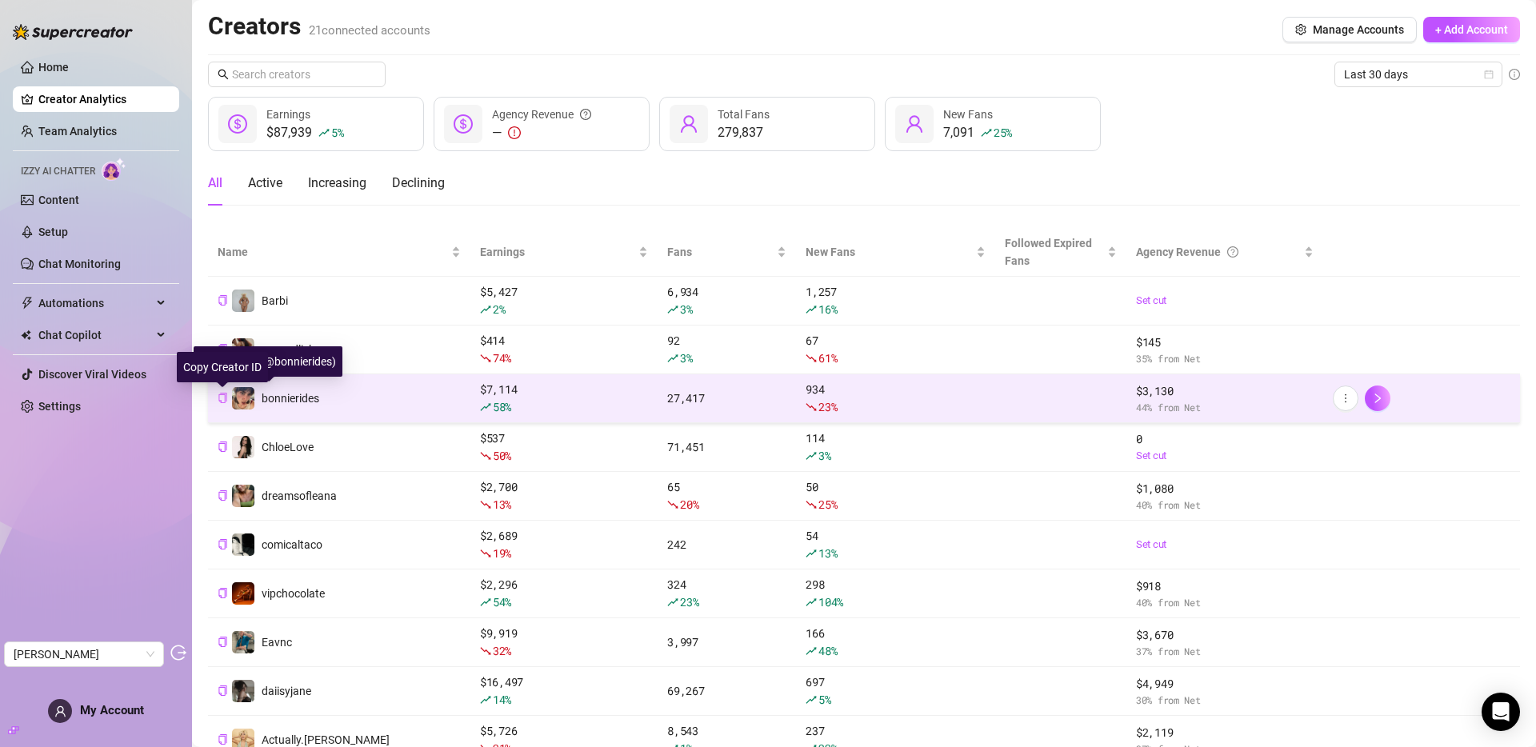
click at [223, 394] on icon "copy" at bounding box center [222, 398] width 8 height 10
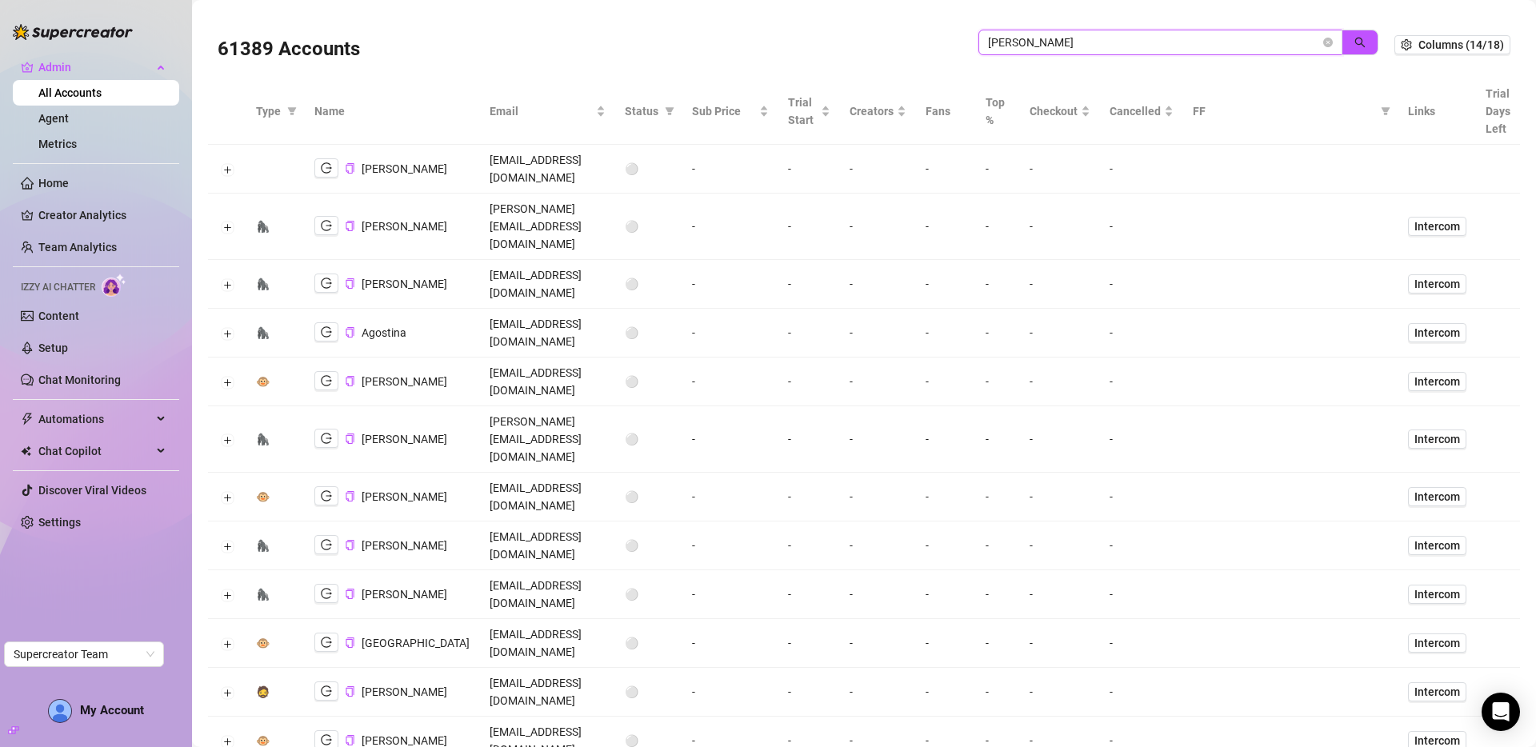
click at [1096, 44] on input "[PERSON_NAME]" at bounding box center [1154, 43] width 332 height 18
click at [1096, 44] on input "doris" at bounding box center [1154, 43] width 332 height 18
paste input "isavvac@gmail.com"
click at [1356, 44] on button "button" at bounding box center [1360, 43] width 37 height 26
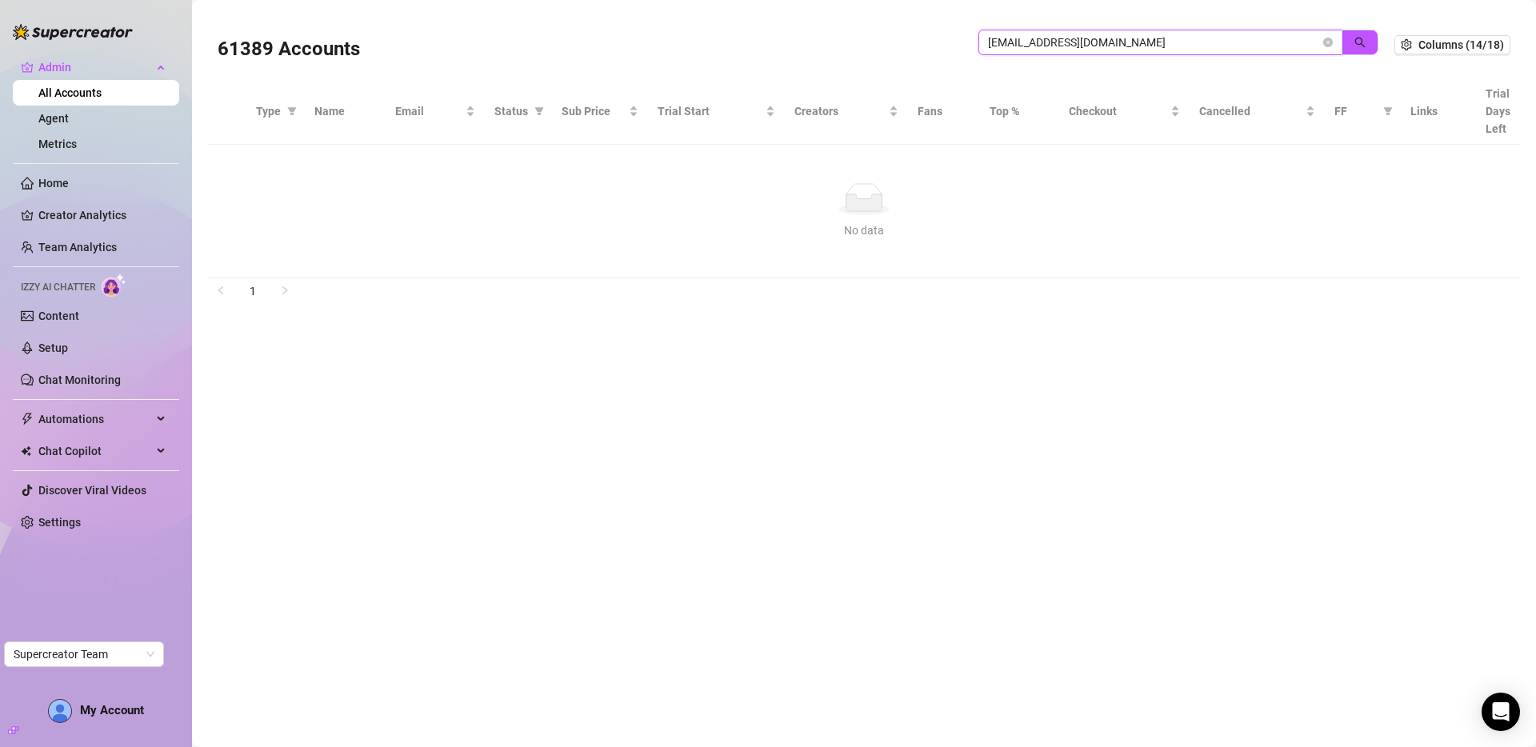
click at [1082, 34] on input "disavvac@gmail.com" at bounding box center [1154, 43] width 332 height 18
click at [1146, 38] on input "disavvac@gmail.com" at bounding box center [1154, 43] width 332 height 18
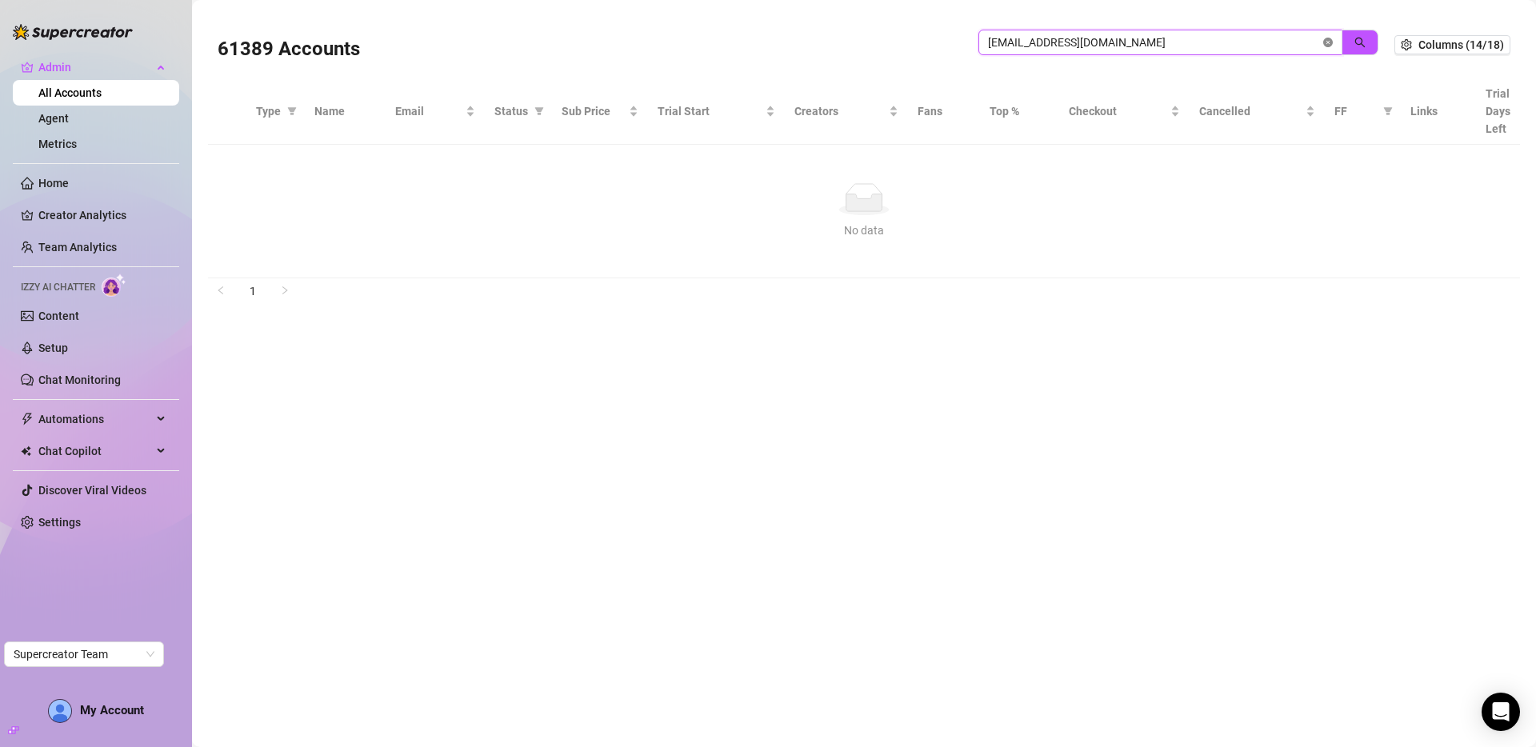
paste input "VAP4mQbCQzWOOREwbY4PAbmh0hL2"
click at [1357, 40] on icon "search" at bounding box center [1359, 42] width 11 height 11
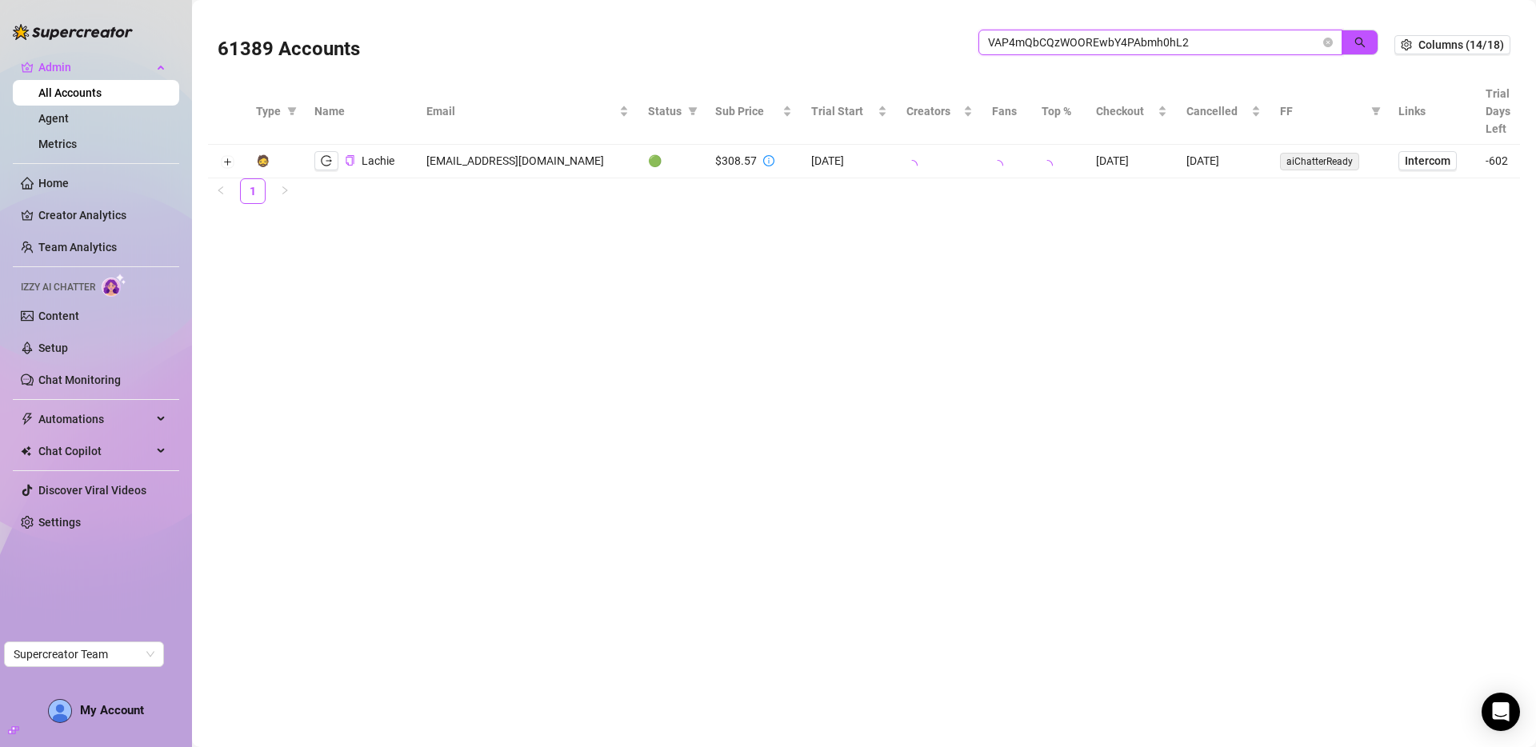
type input "VAP4mQbCQzWOOREwbY4PAbmh0hL2"
click at [331, 159] on icon "logout" at bounding box center [326, 160] width 11 height 11
click at [1330, 41] on icon "close-circle" at bounding box center [1328, 43] width 10 height 10
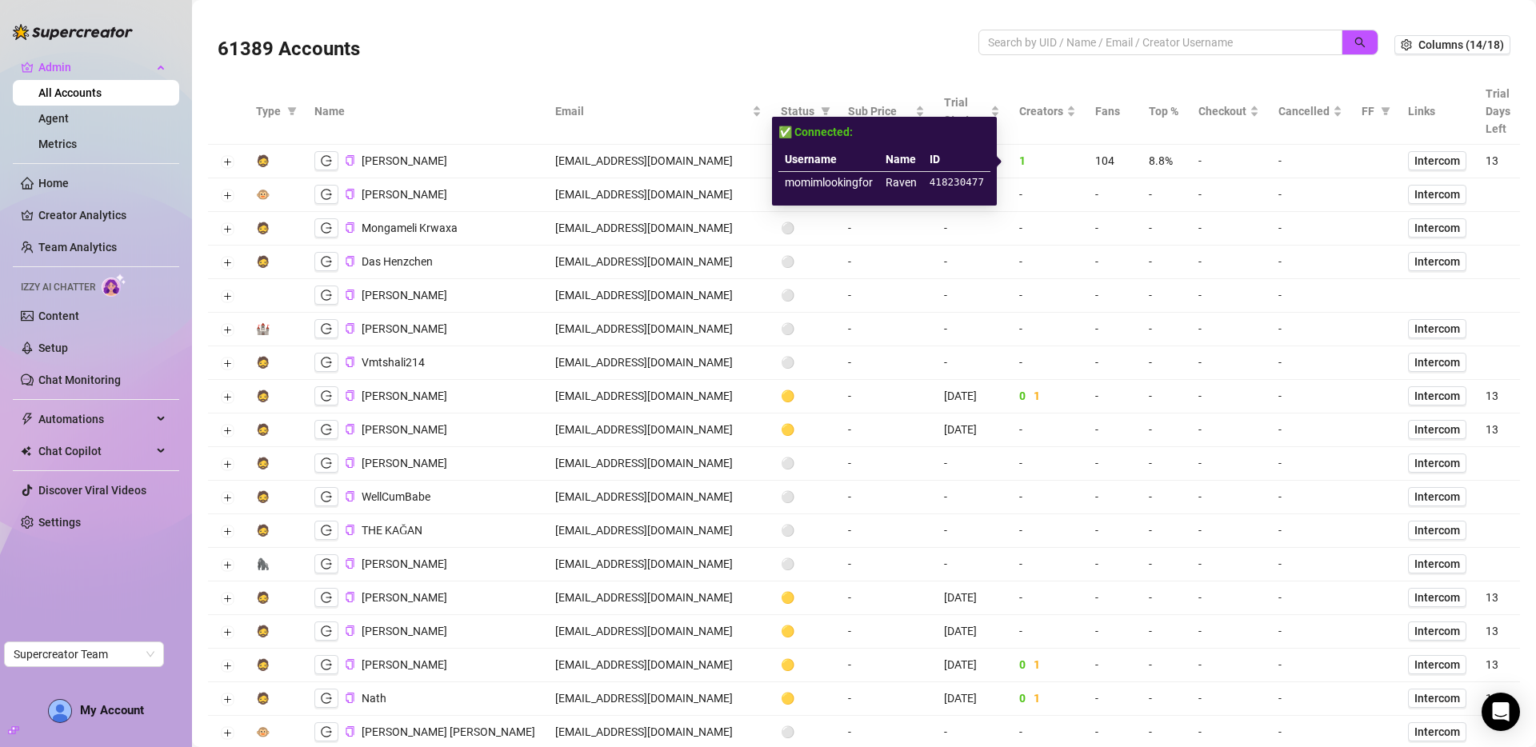
click at [834, 179] on td "momimlookingfor" at bounding box center [828, 183] width 101 height 22
copy td "momimlookingfor"
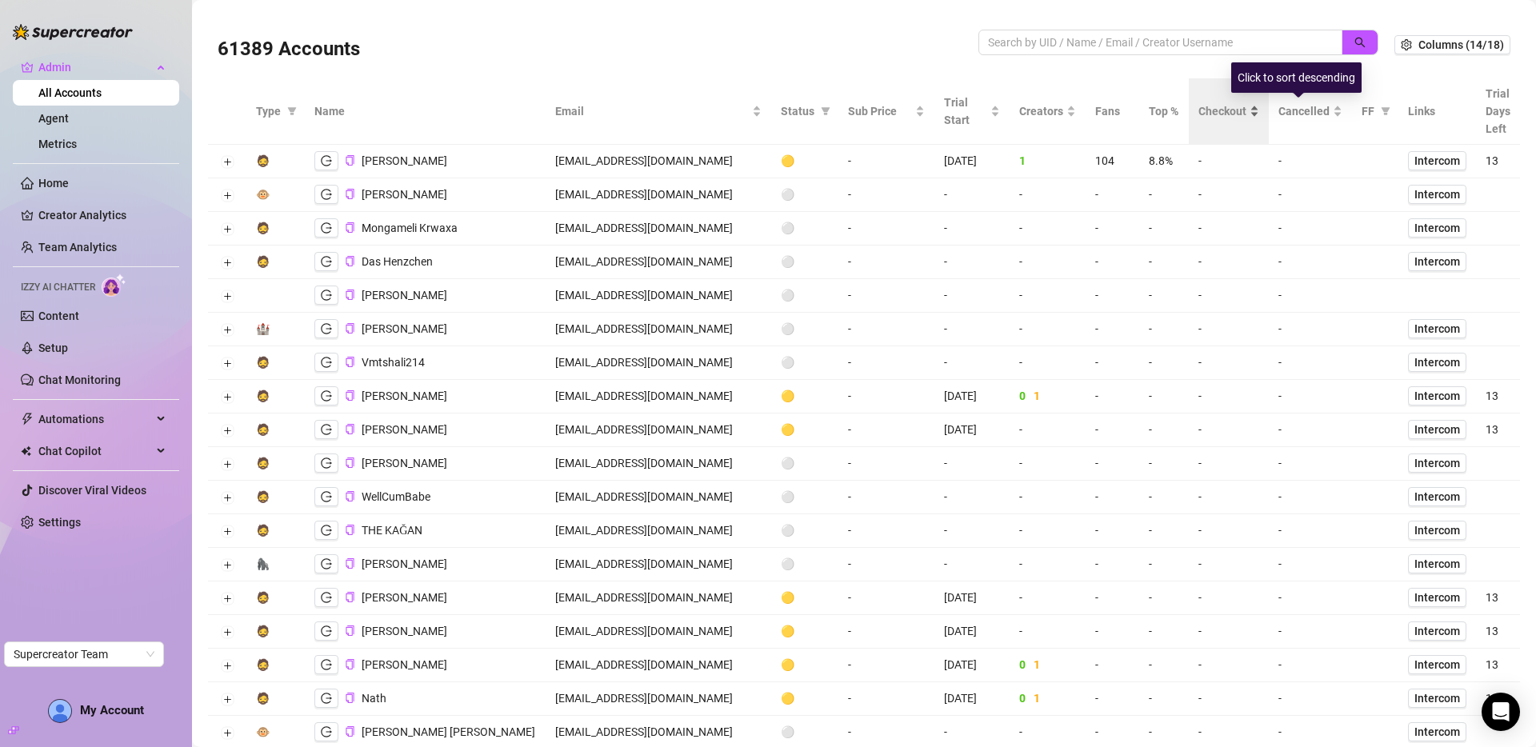
click at [1208, 113] on span "Checkout" at bounding box center [1222, 111] width 48 height 18
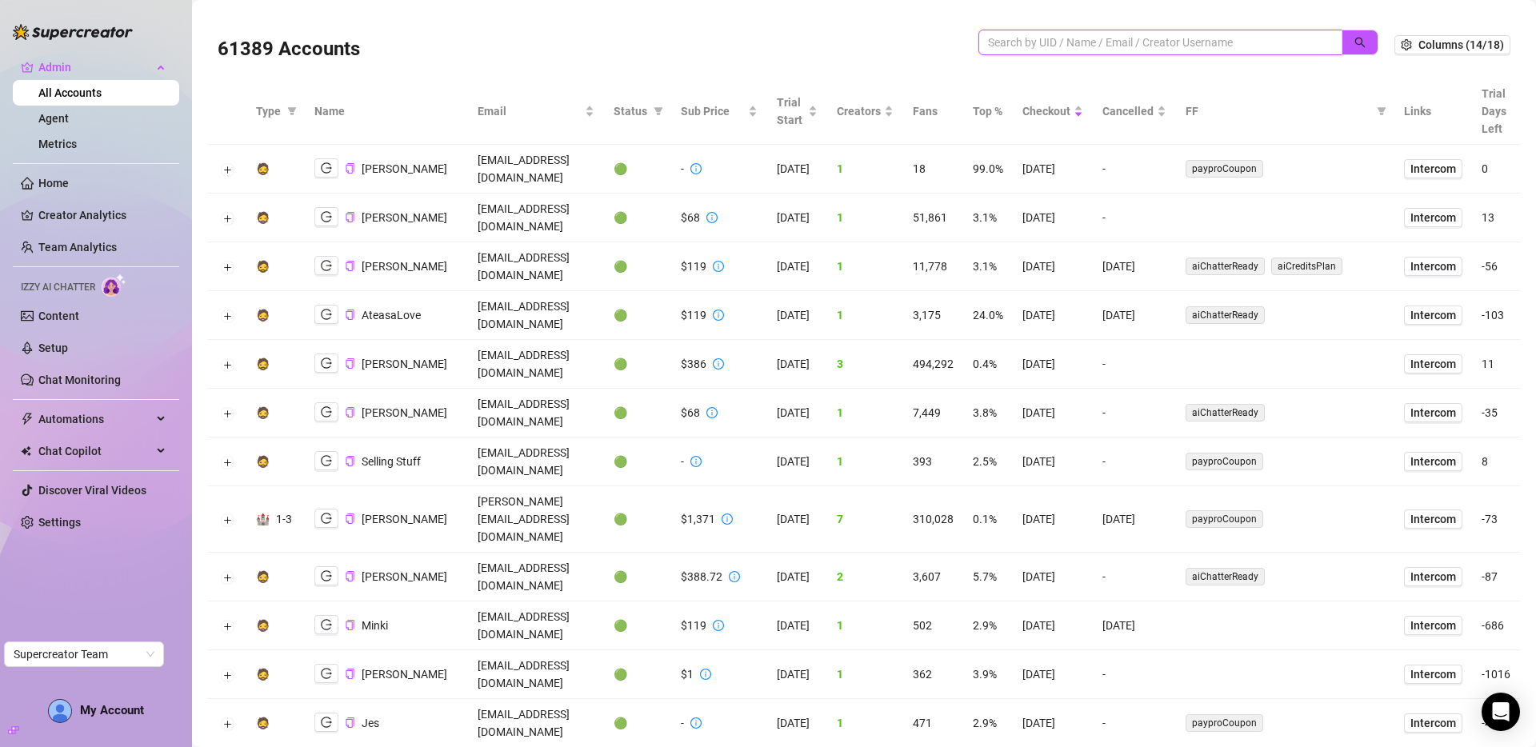
click at [1068, 45] on input "search" at bounding box center [1154, 43] width 332 height 18
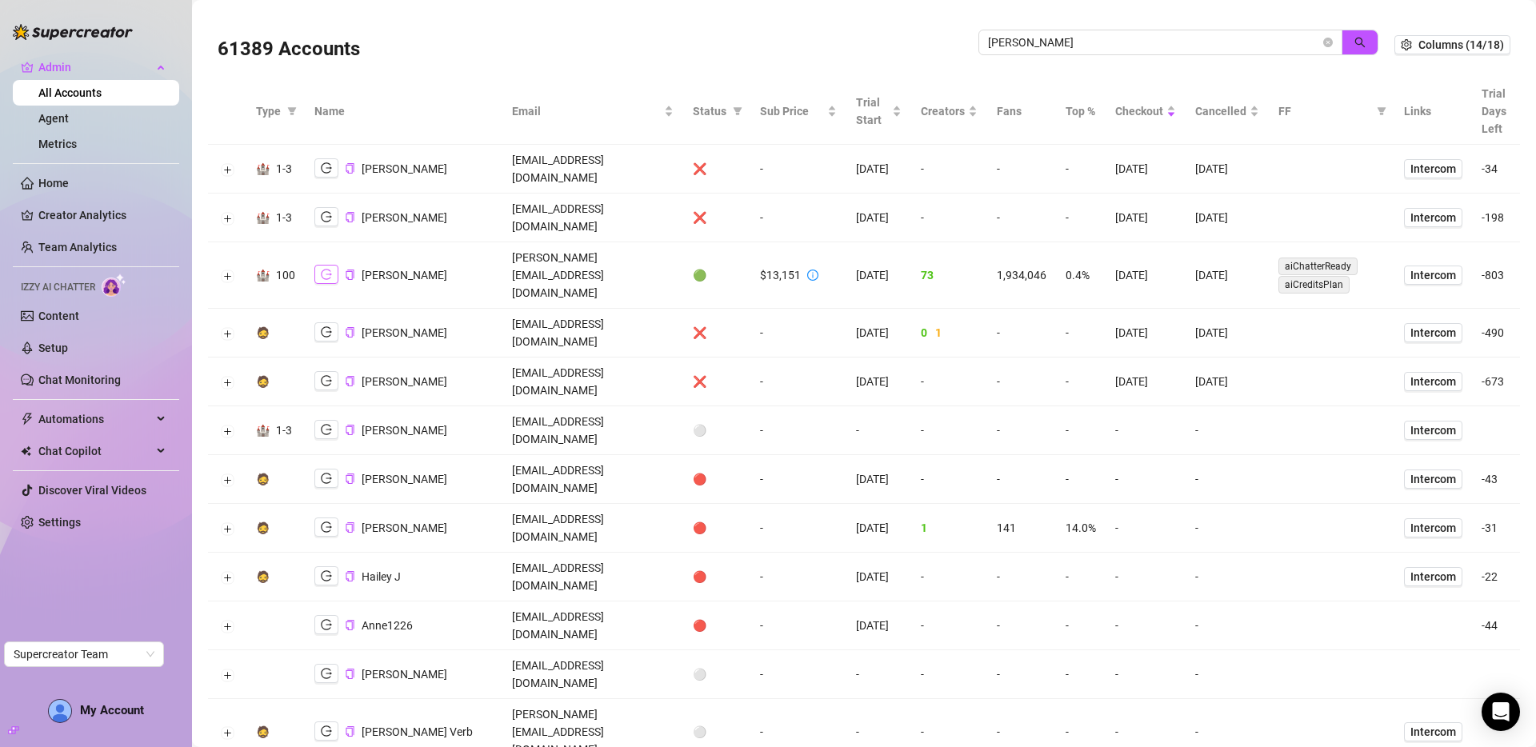
click at [319, 265] on button "button" at bounding box center [326, 274] width 24 height 19
click at [1166, 34] on input "jackson" at bounding box center [1154, 43] width 332 height 18
paste input "odysseymangmentgroup"
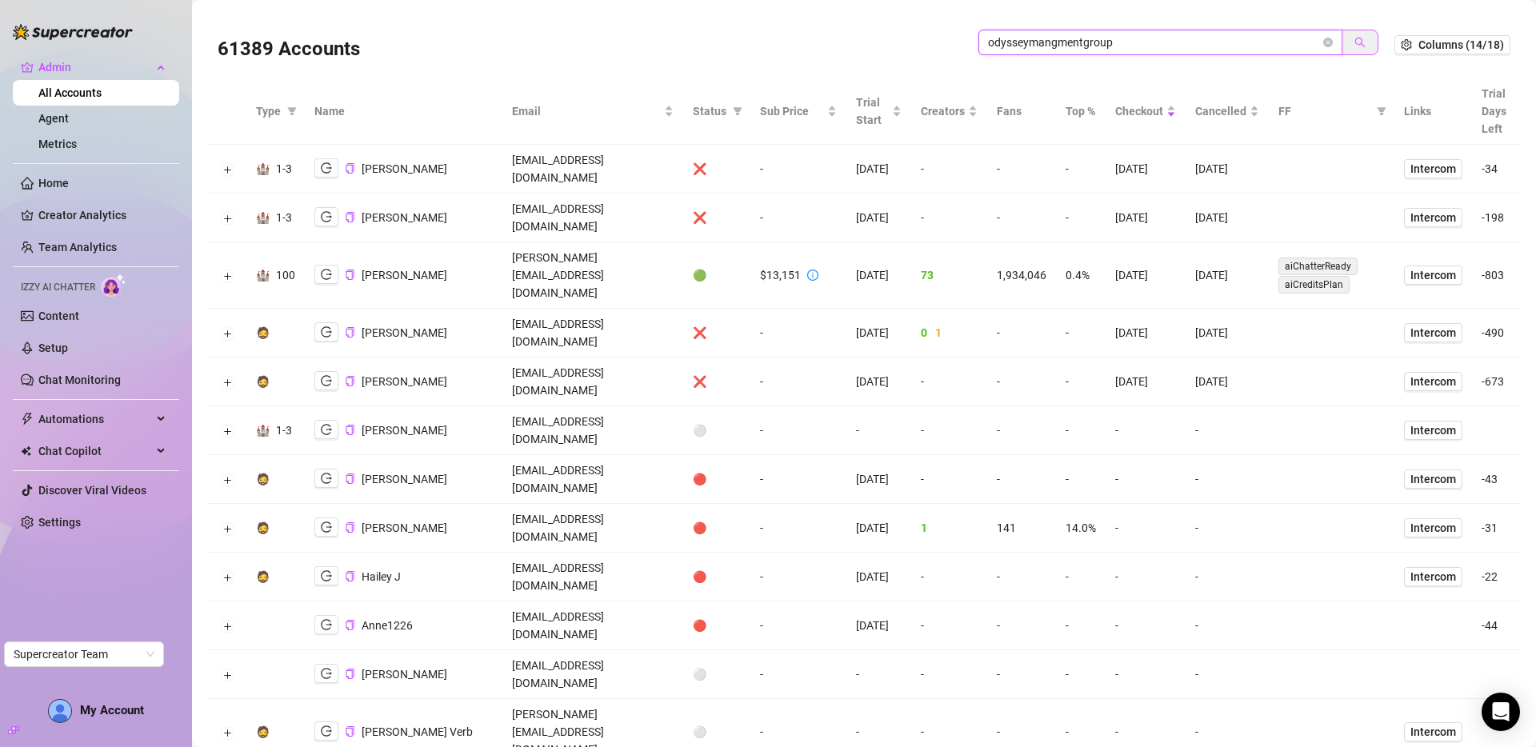
click at [1354, 37] on icon "search" at bounding box center [1359, 42] width 11 height 11
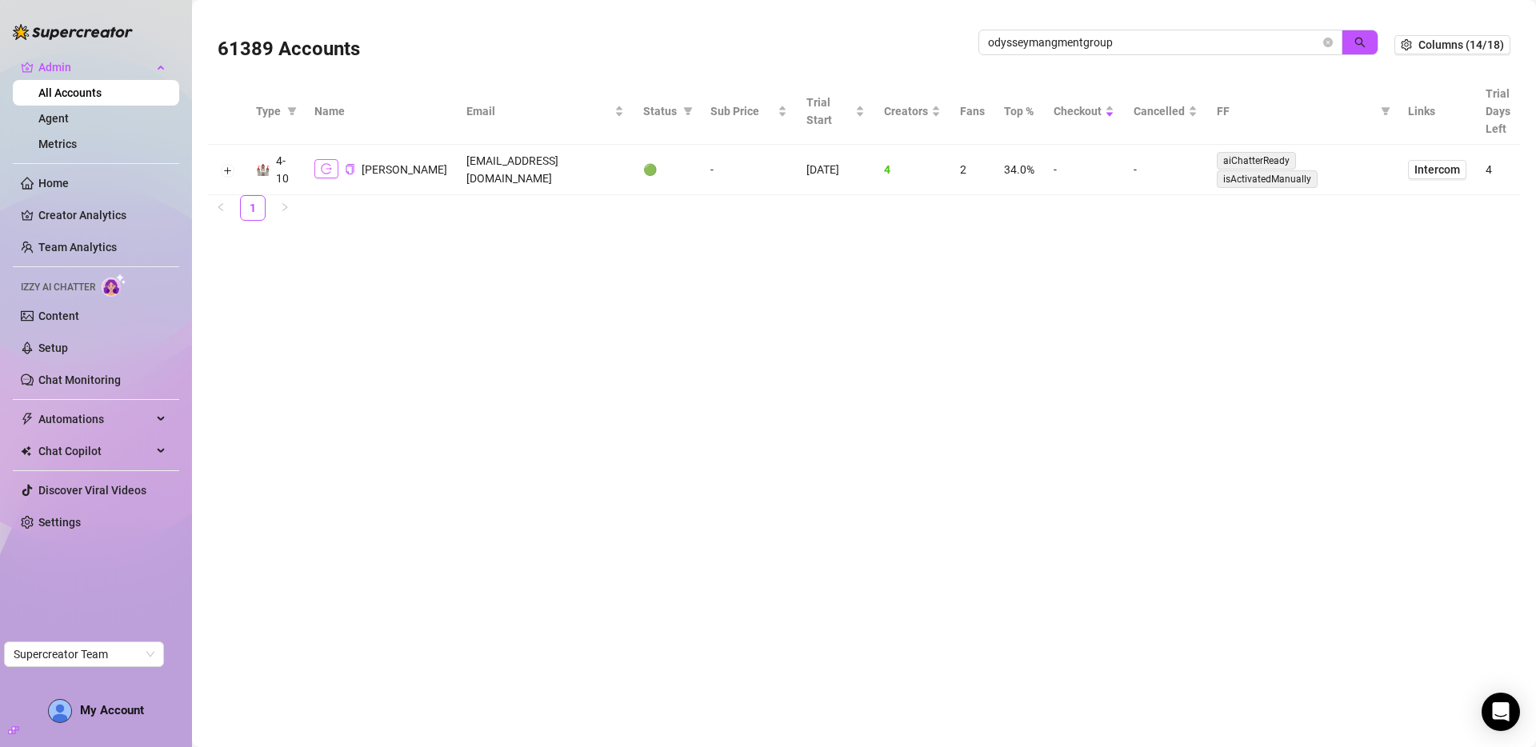
click at [334, 170] on button "button" at bounding box center [326, 168] width 24 height 19
click at [346, 169] on icon "copy" at bounding box center [350, 169] width 8 height 10
click at [1072, 38] on input "odysseymangmentgroup" at bounding box center [1154, 43] width 332 height 18
type input "ryan"
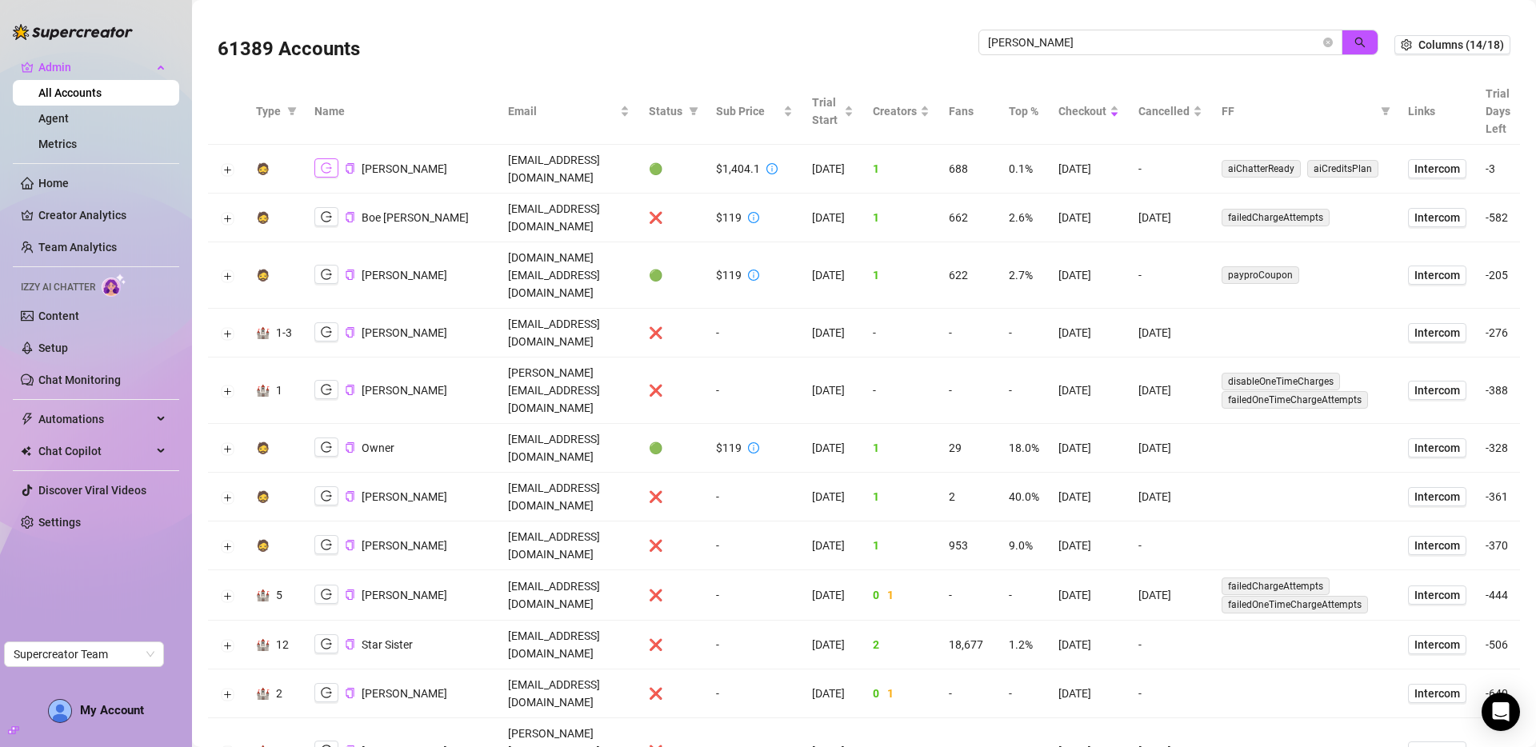
click at [321, 166] on icon "logout" at bounding box center [326, 167] width 11 height 11
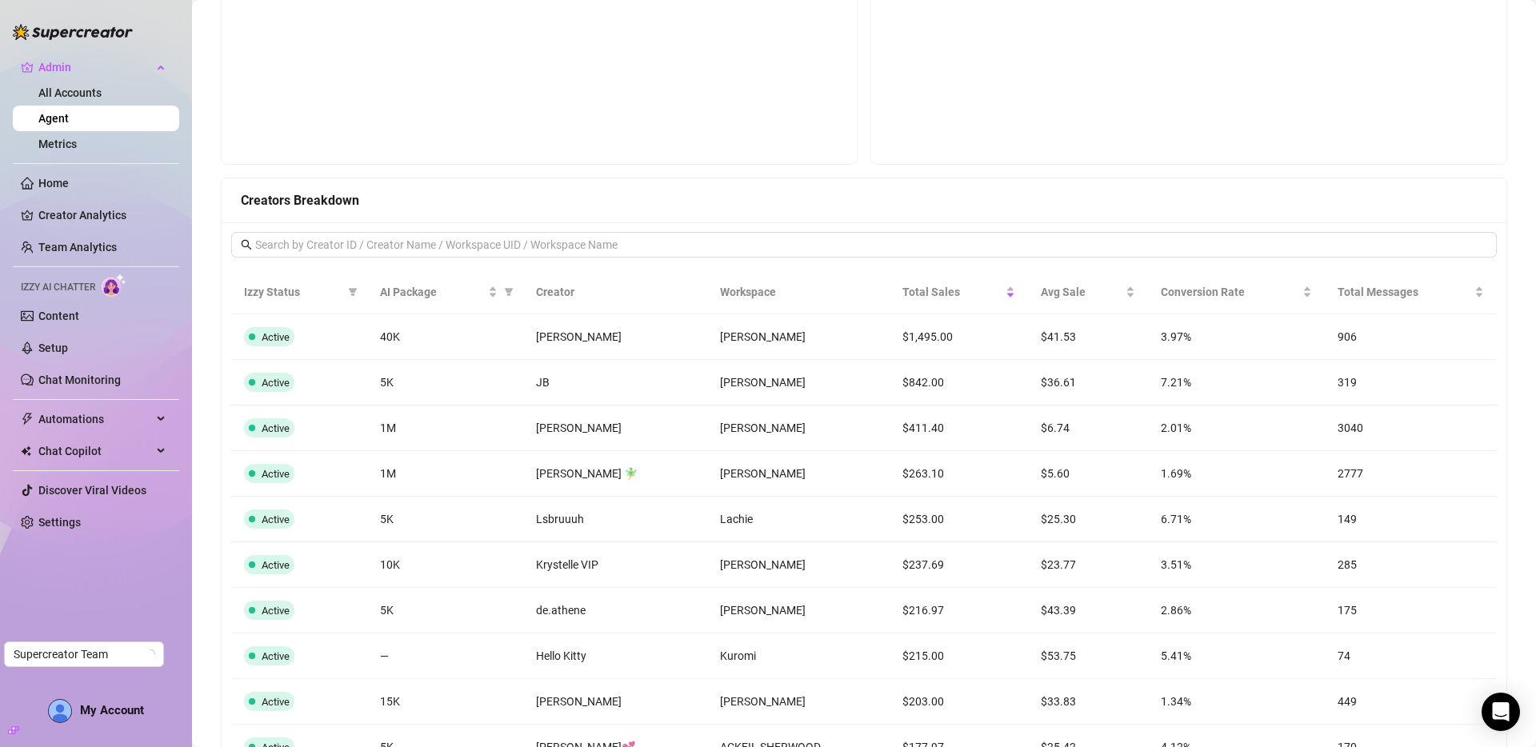
scroll to position [942, 0]
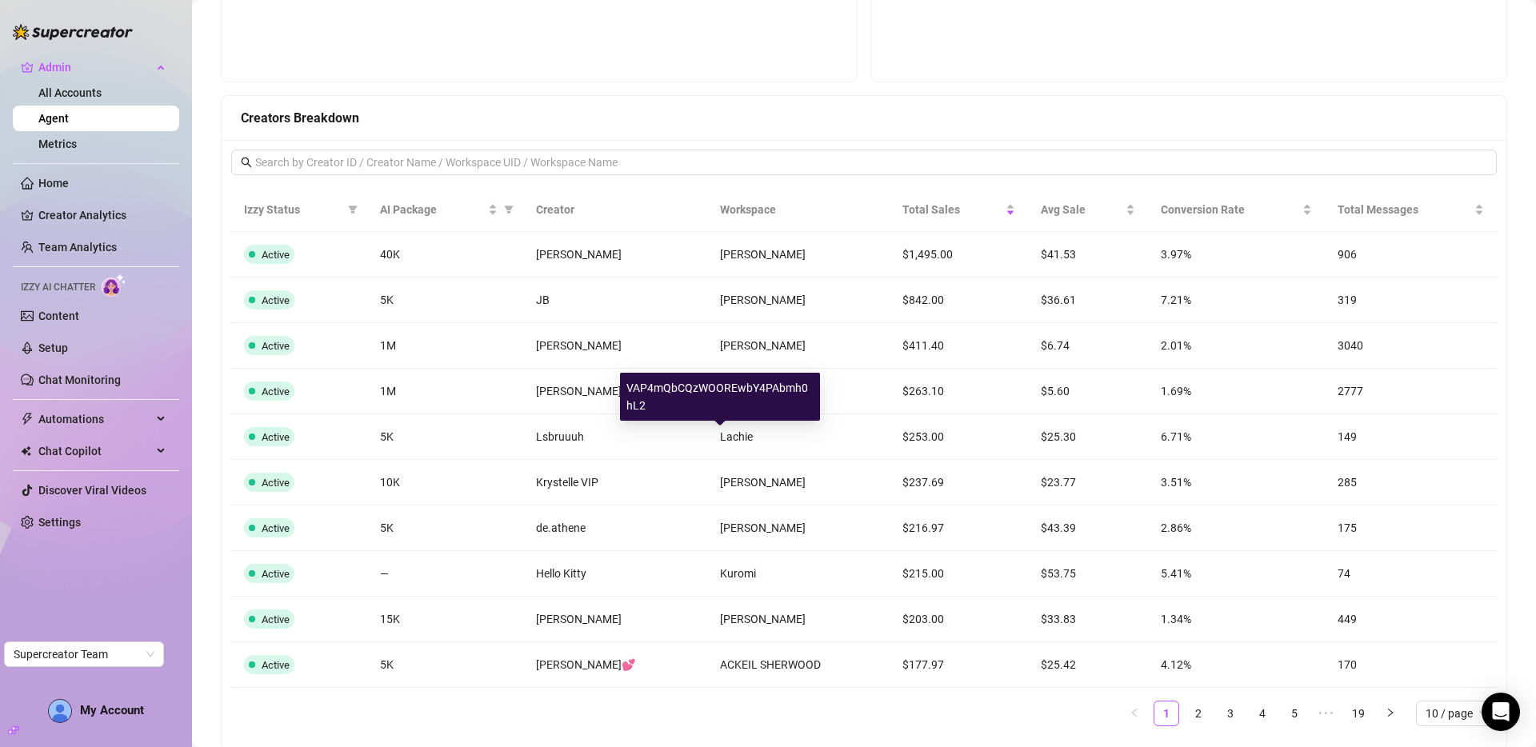
click at [722, 390] on div "VAP4mQbCQzWOOREwbY4PAbmh0hL2" at bounding box center [720, 397] width 200 height 48
copy div "VAP4mQbCQzWOOREwbY4PAbmh0hL2"
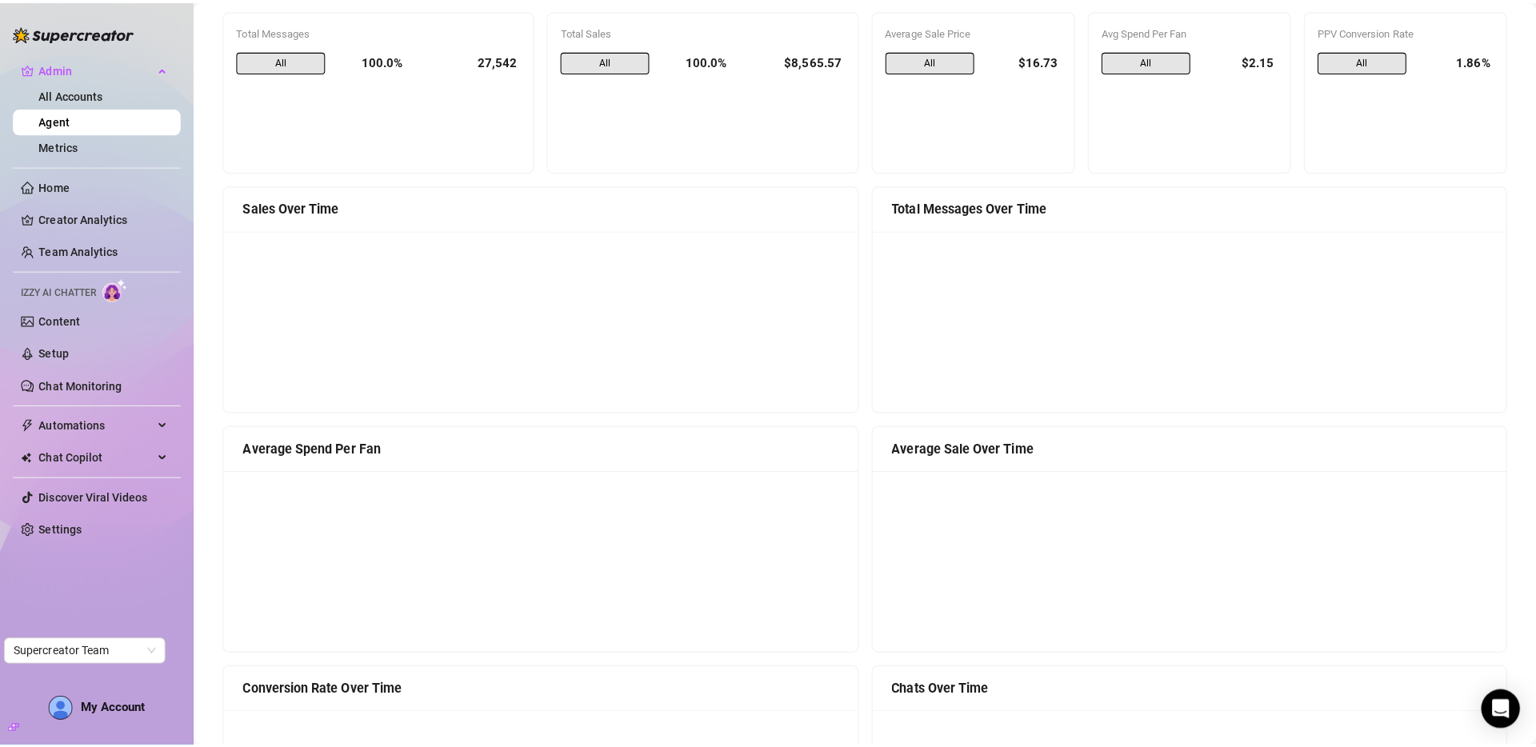
scroll to position [0, 0]
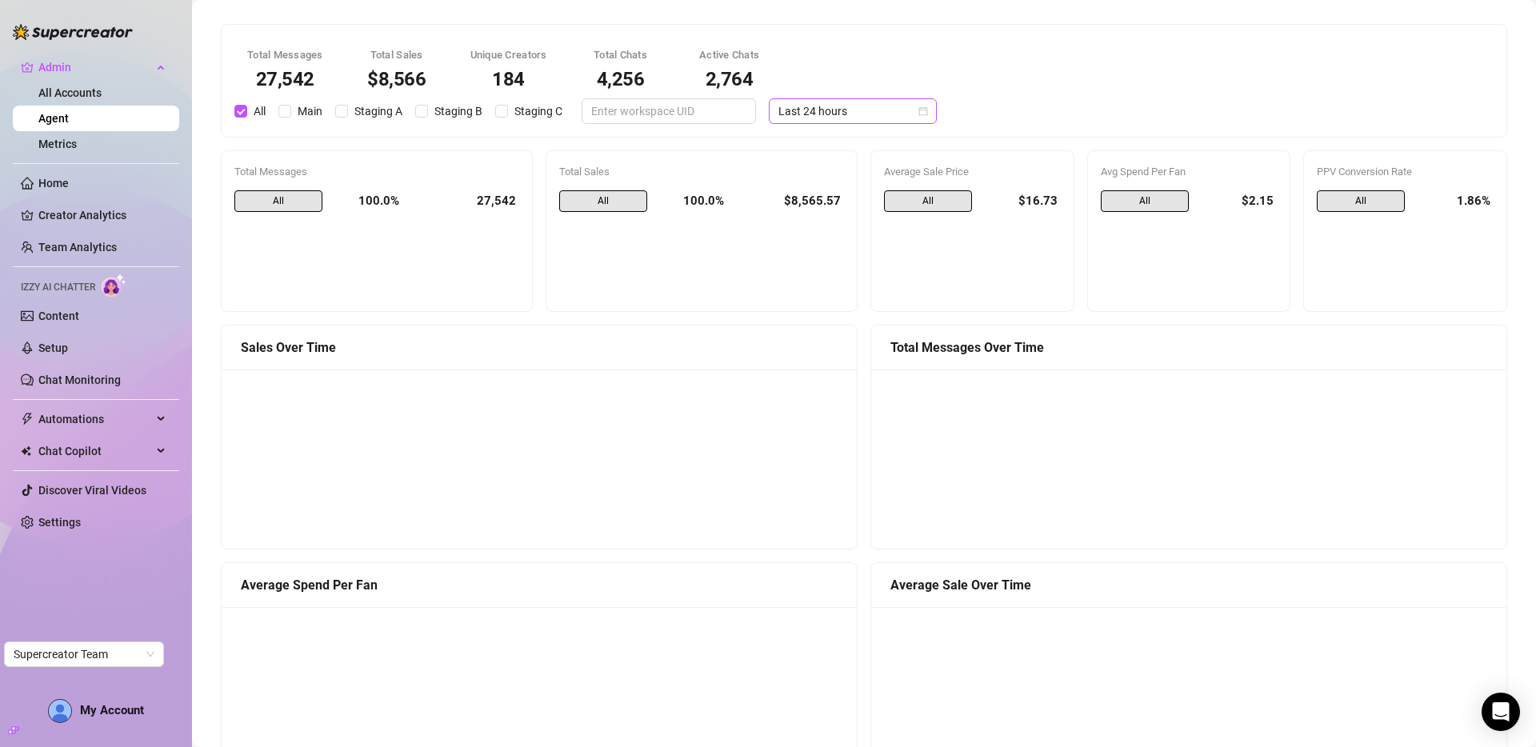
click at [834, 109] on span "Last 24 hours" at bounding box center [852, 111] width 149 height 24
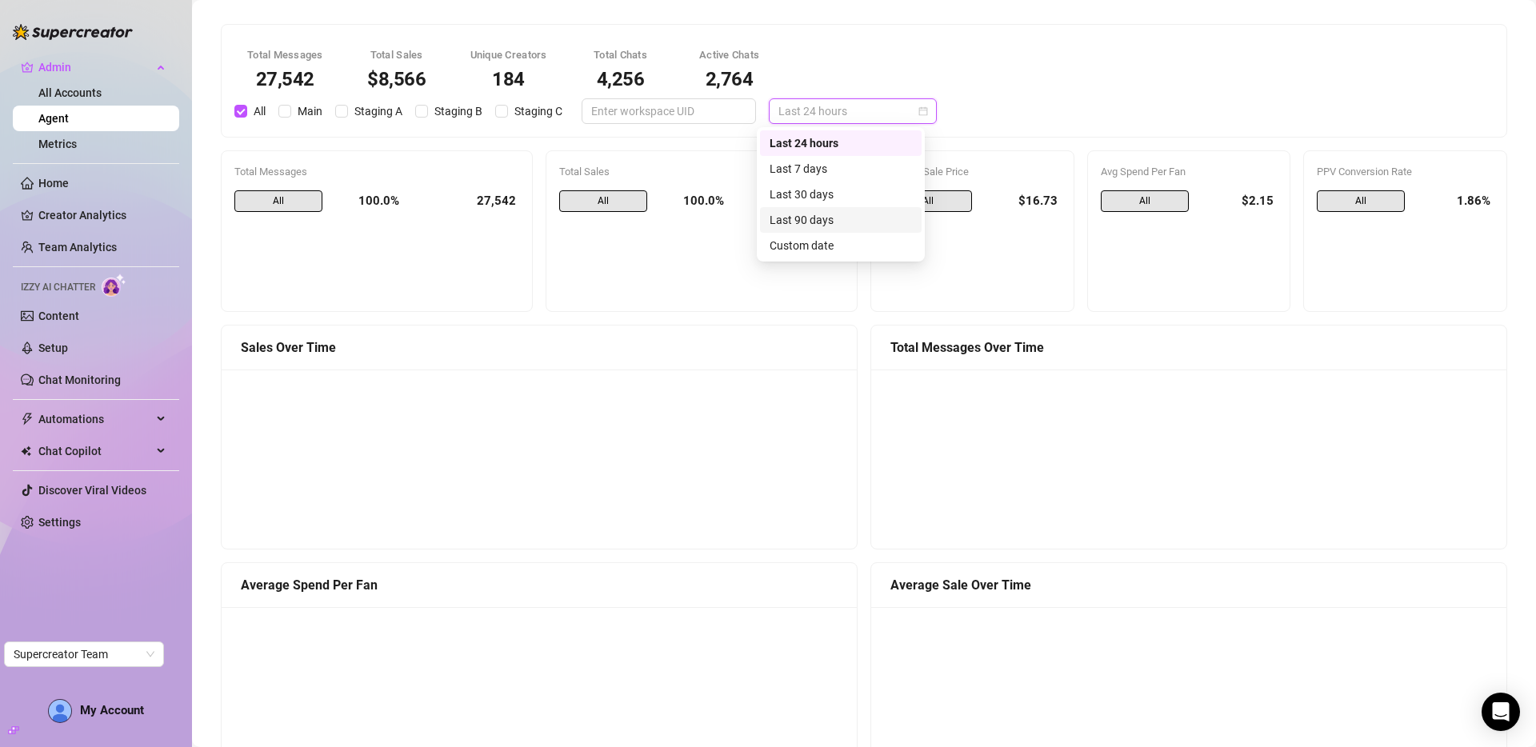
click at [842, 223] on div "Last 90 days" at bounding box center [841, 220] width 142 height 18
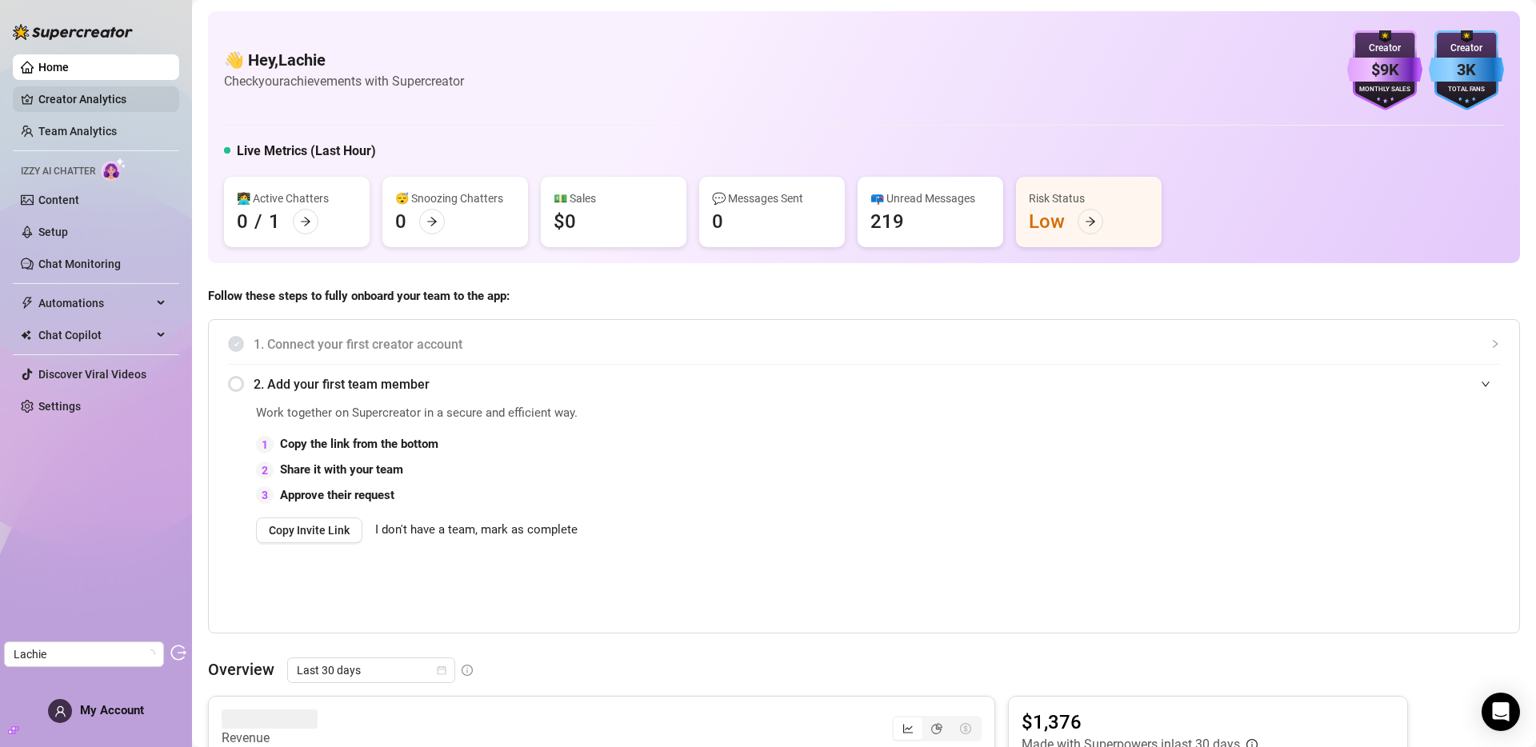
click at [94, 99] on link "Creator Analytics" at bounding box center [102, 99] width 128 height 26
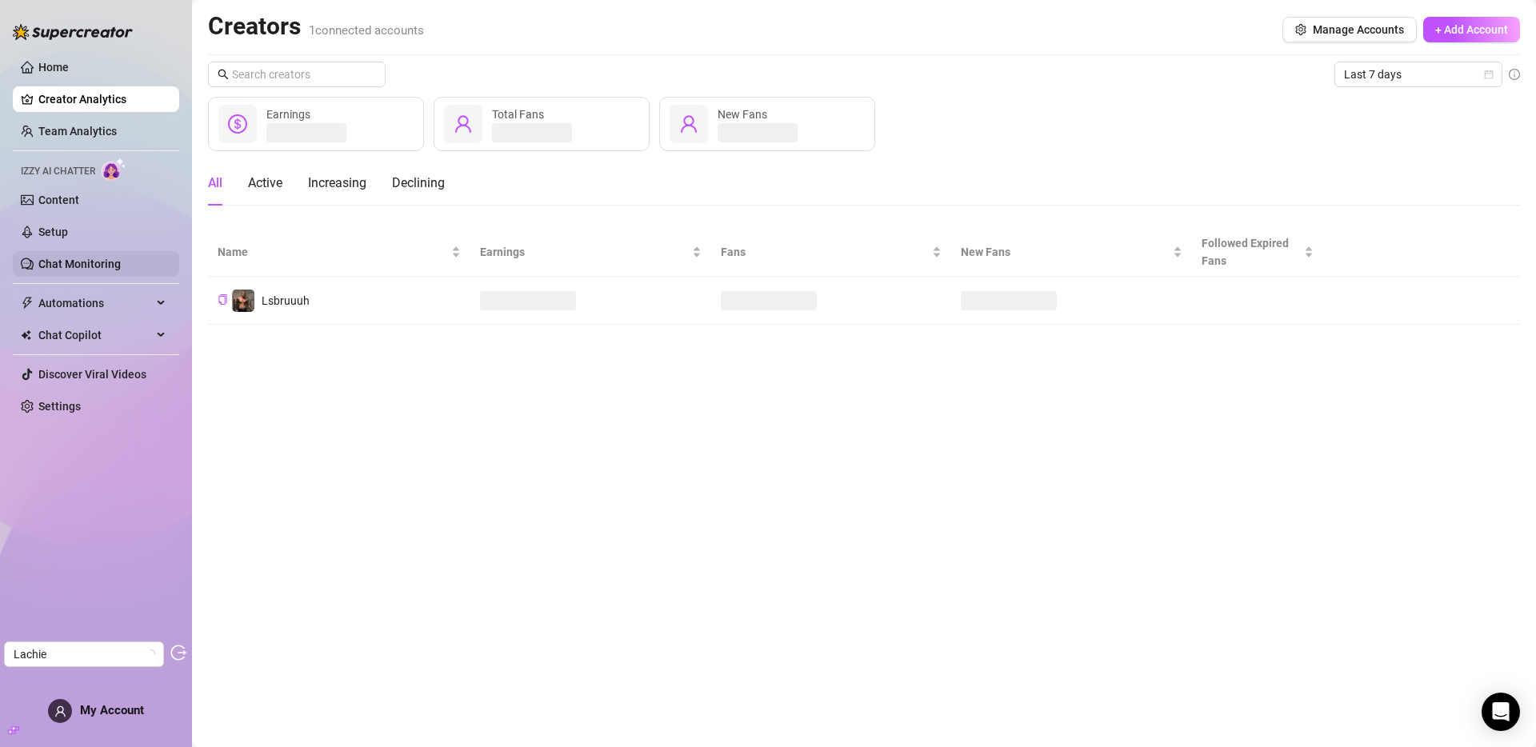
click at [101, 258] on link "Chat Monitoring" at bounding box center [79, 264] width 82 height 13
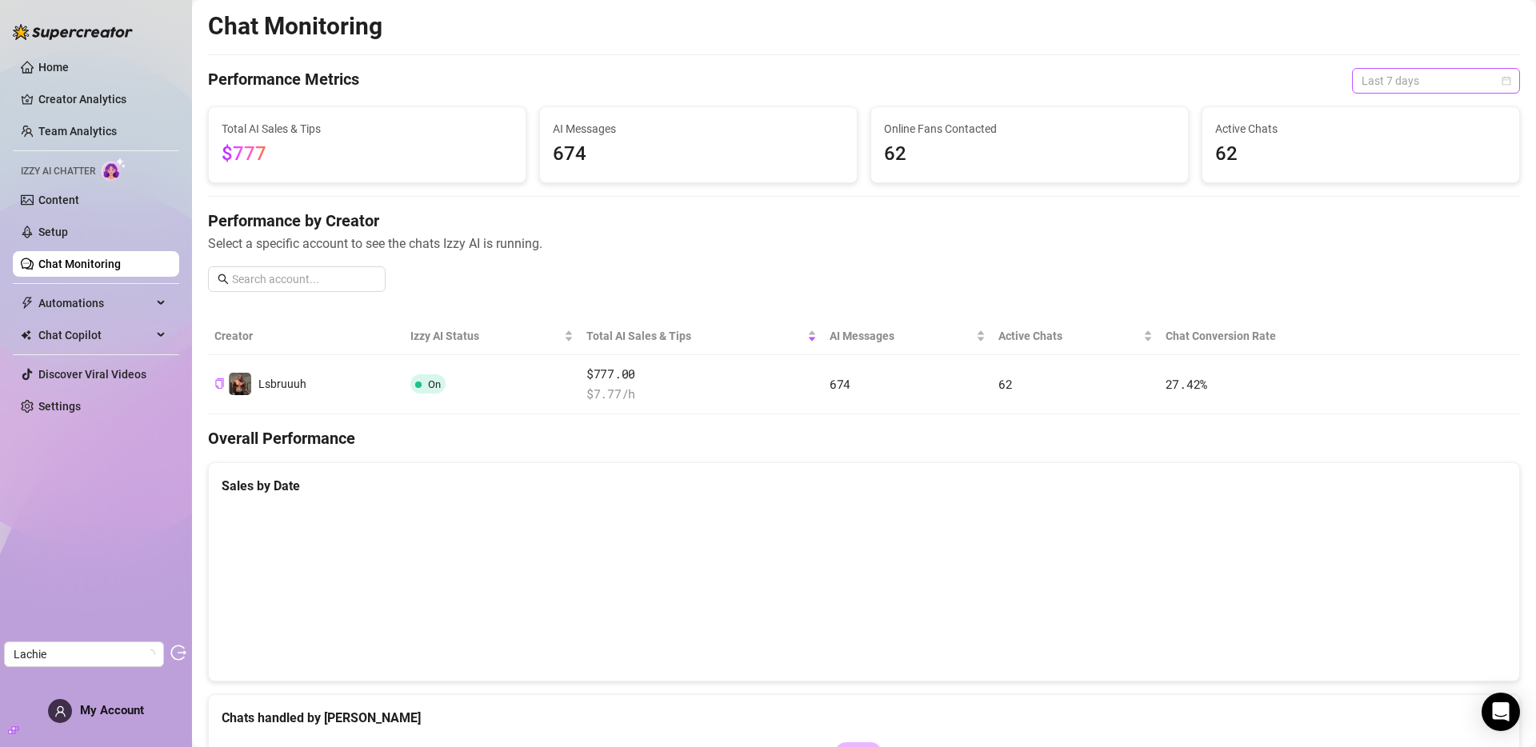
click at [1406, 83] on span "Last 7 days" at bounding box center [1436, 81] width 149 height 24
click at [1407, 182] on div "Last 90 days" at bounding box center [1424, 190] width 142 height 18
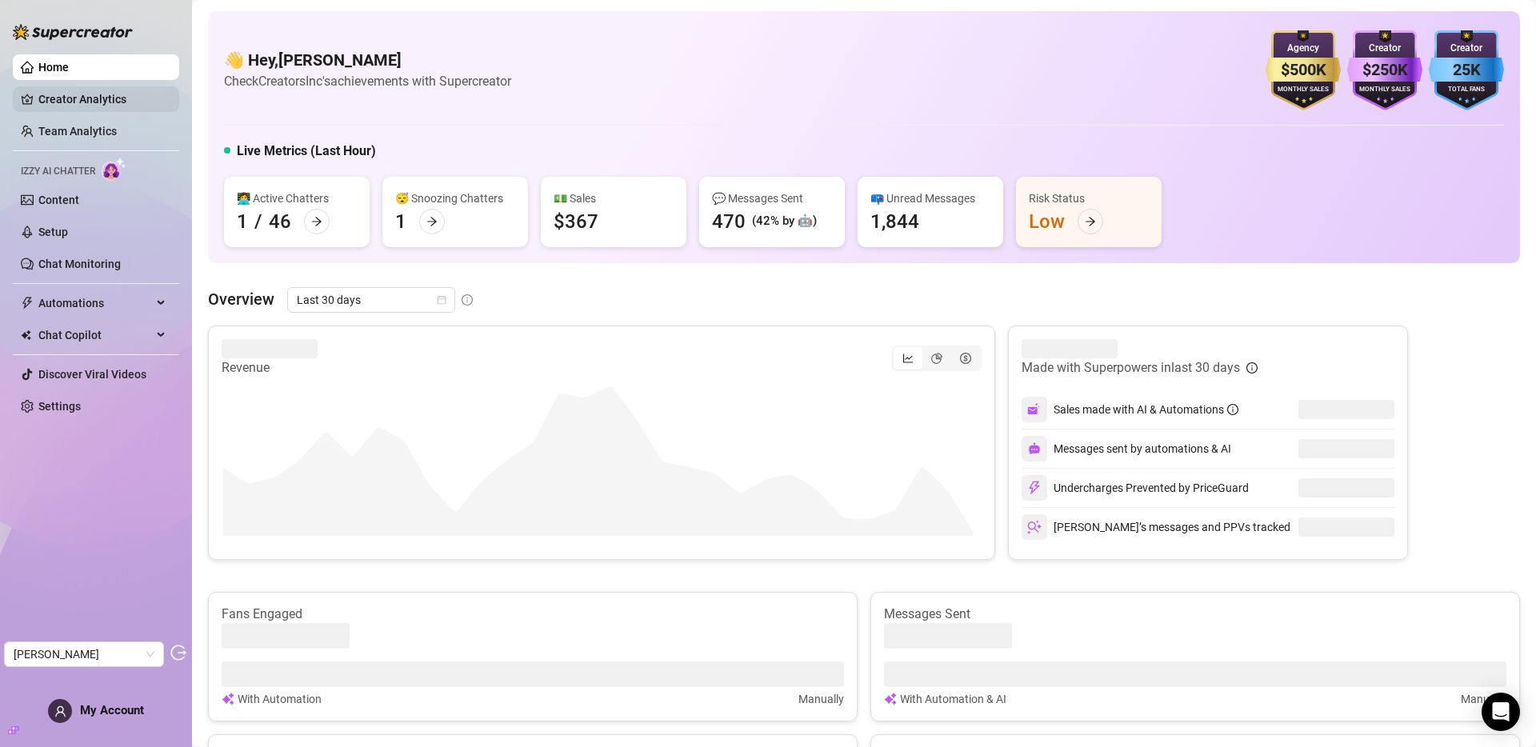
click at [118, 105] on link "Creator Analytics" at bounding box center [102, 99] width 128 height 26
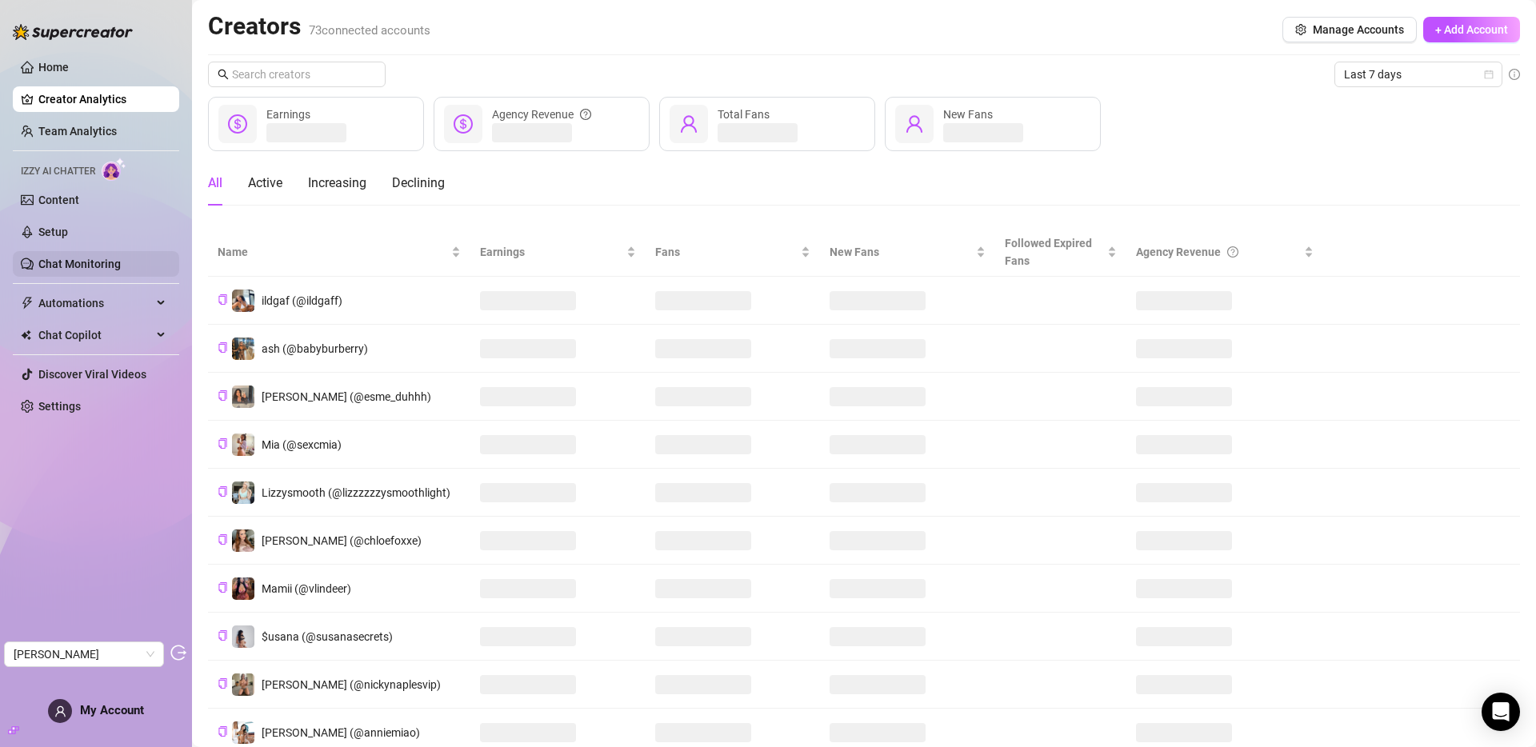
click at [94, 267] on link "Chat Monitoring" at bounding box center [79, 264] width 82 height 13
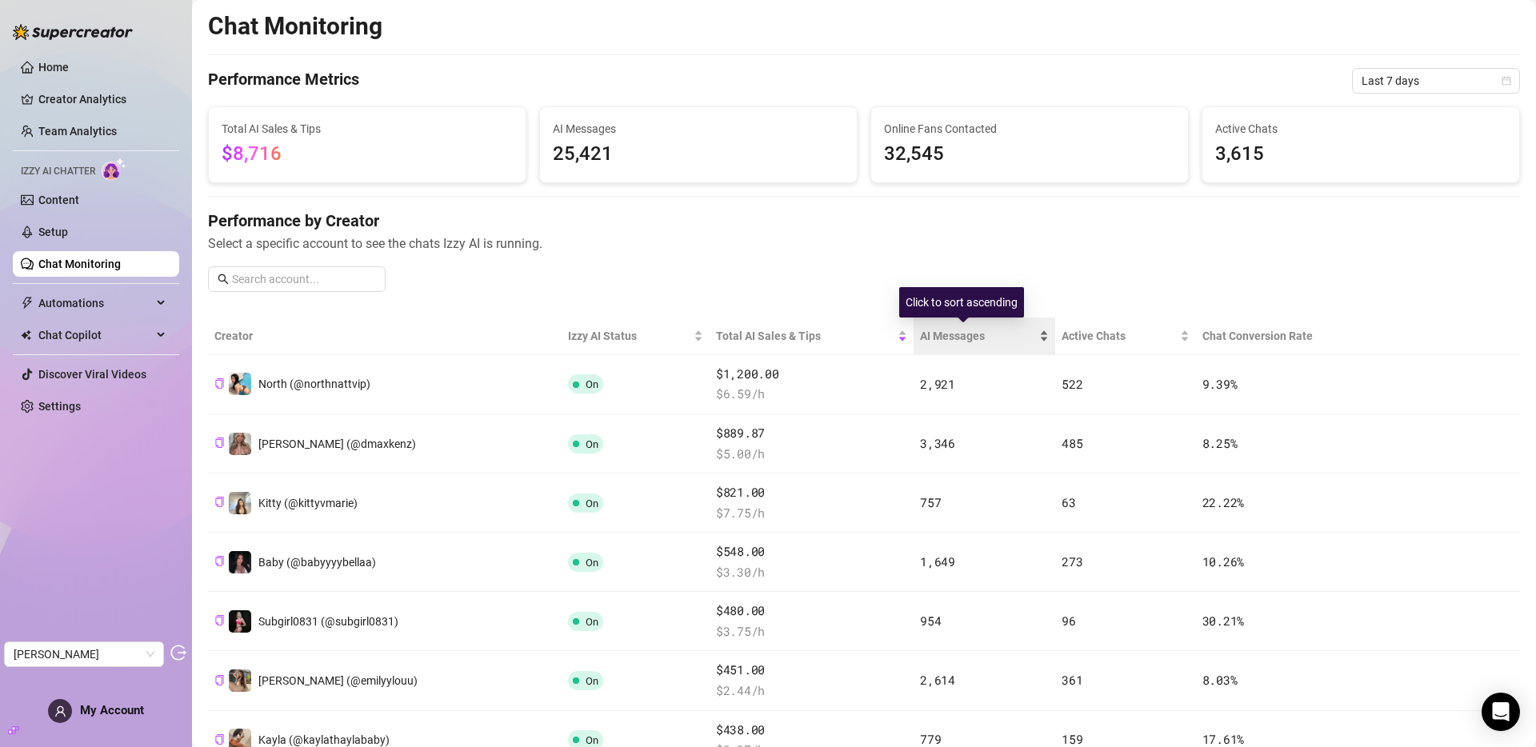
click at [950, 345] on div "AI Messages" at bounding box center [984, 336] width 129 height 18
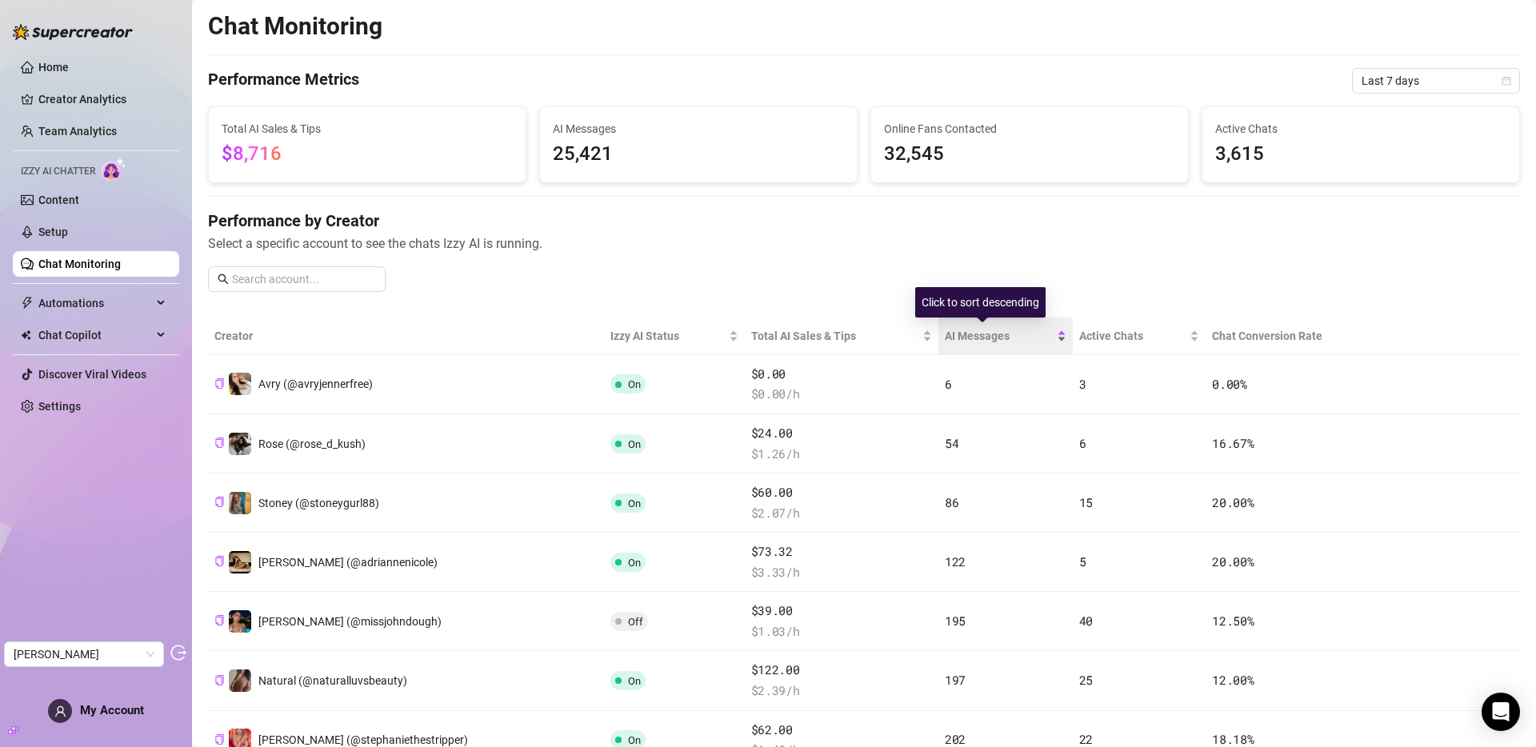
click at [958, 327] on span "AI Messages" at bounding box center [999, 336] width 109 height 18
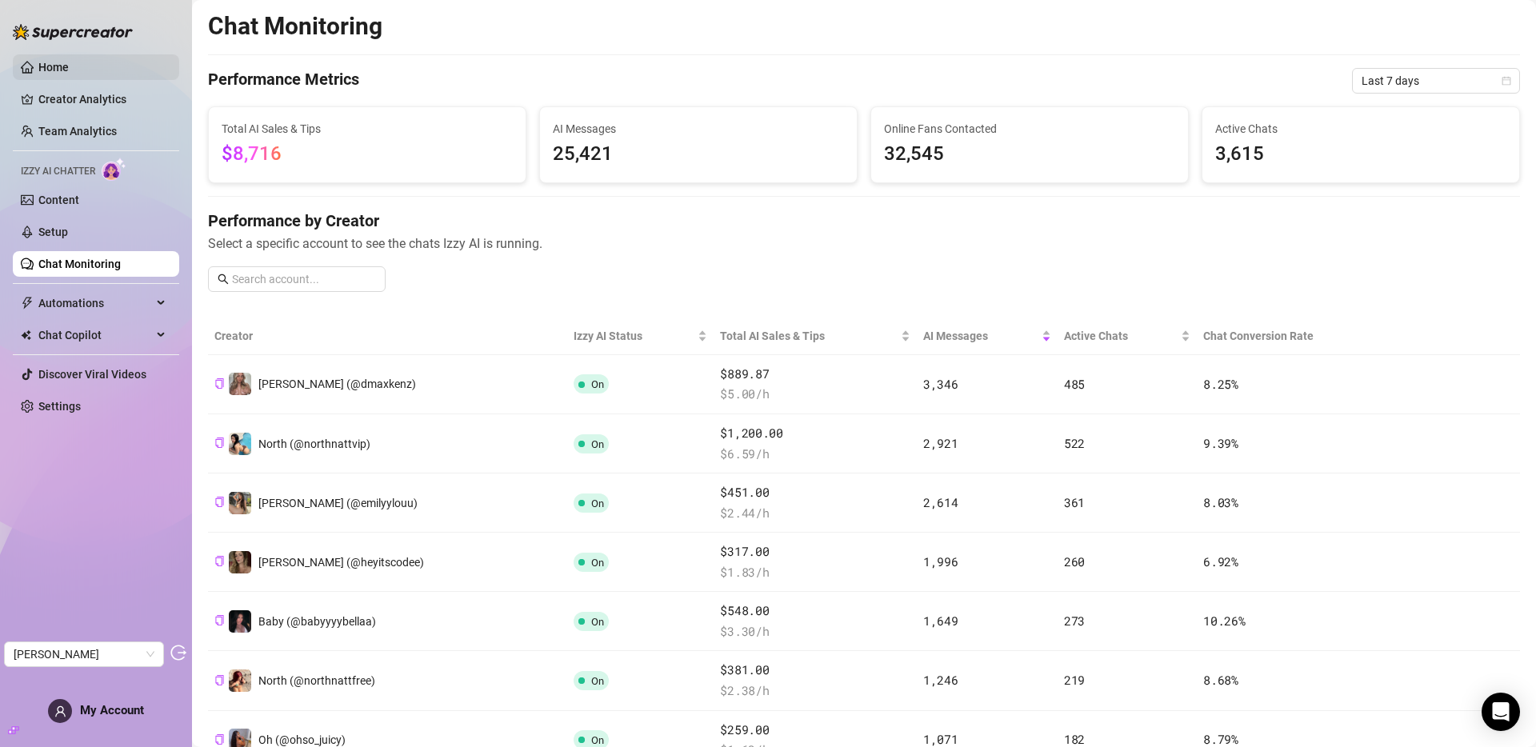
click at [69, 71] on link "Home" at bounding box center [53, 67] width 30 height 13
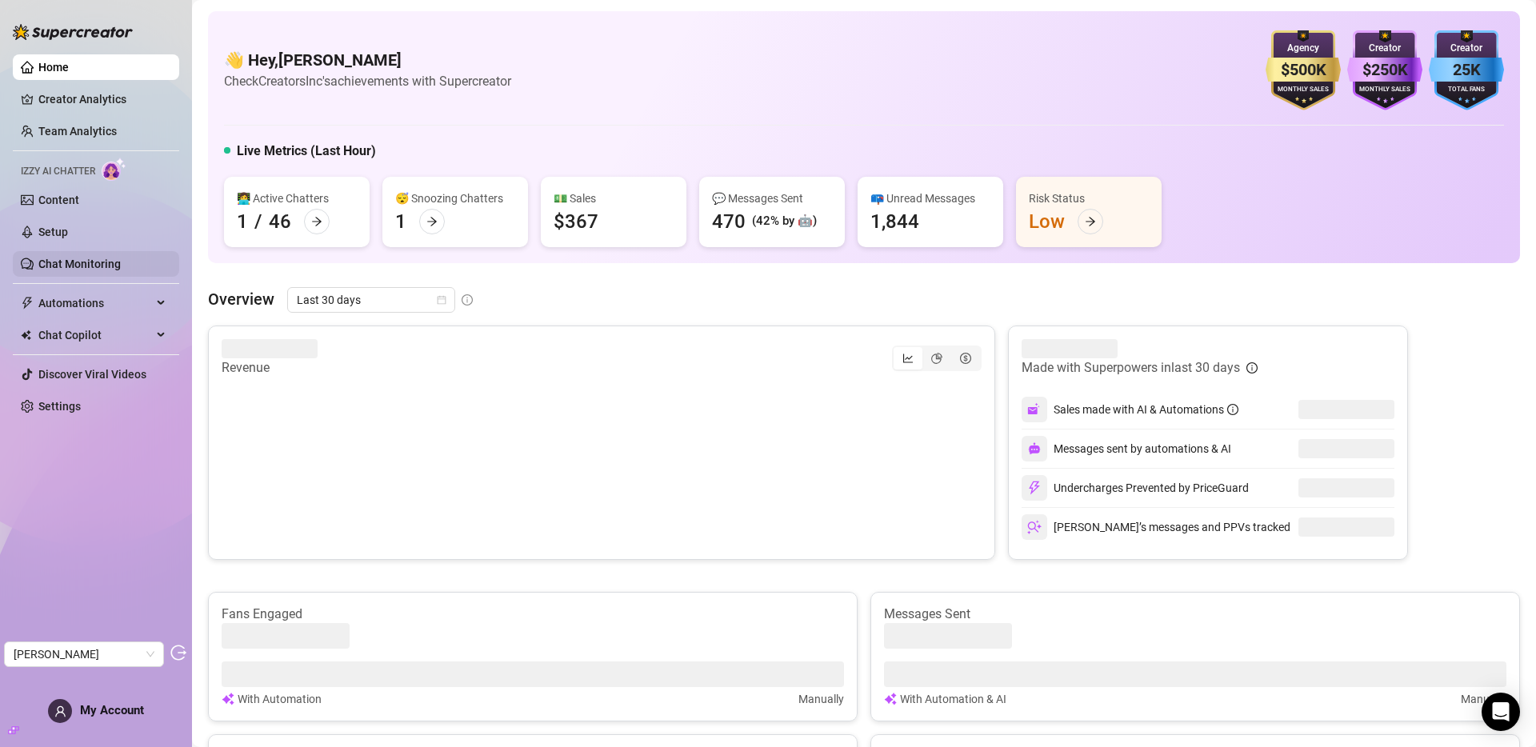
click at [87, 258] on link "Chat Monitoring" at bounding box center [79, 264] width 82 height 13
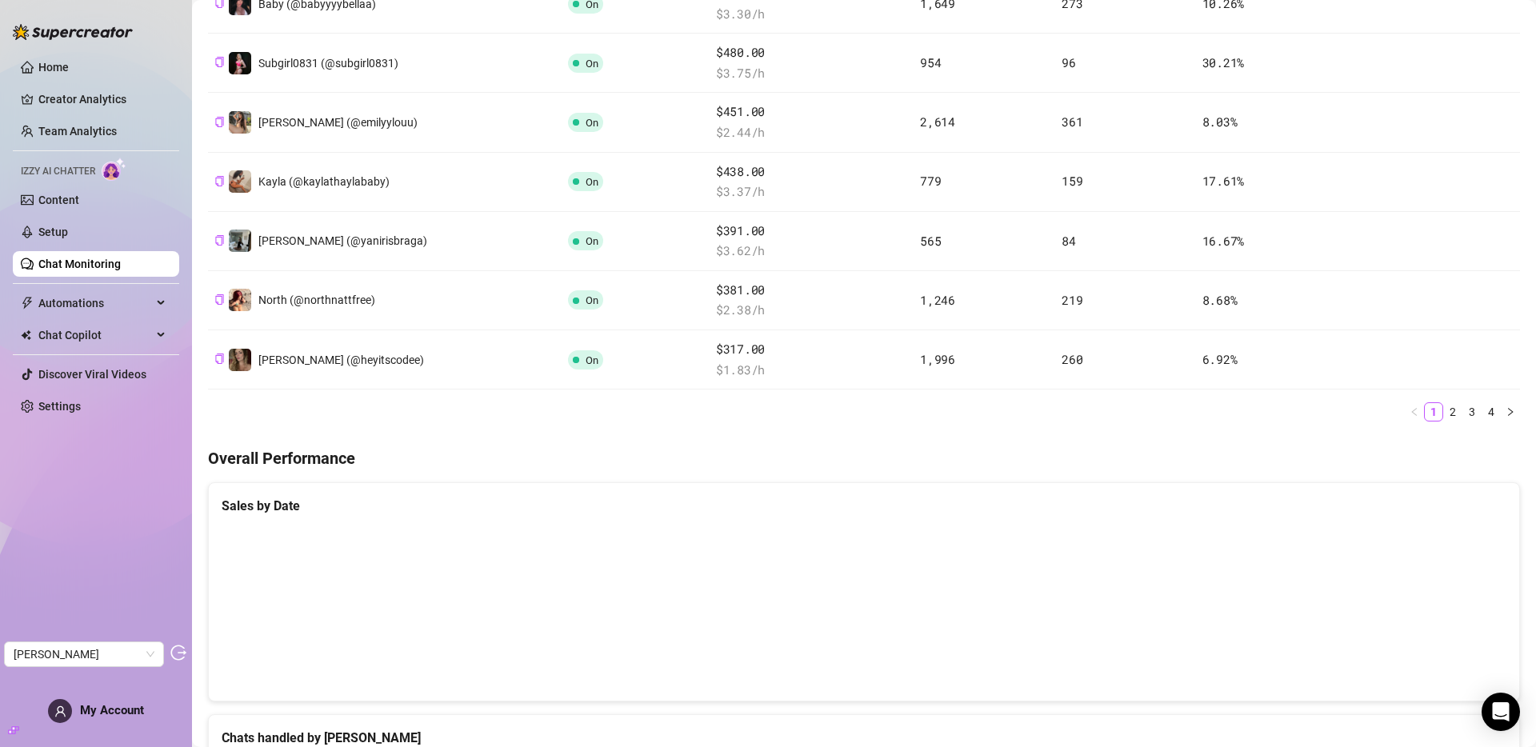
scroll to position [539, 0]
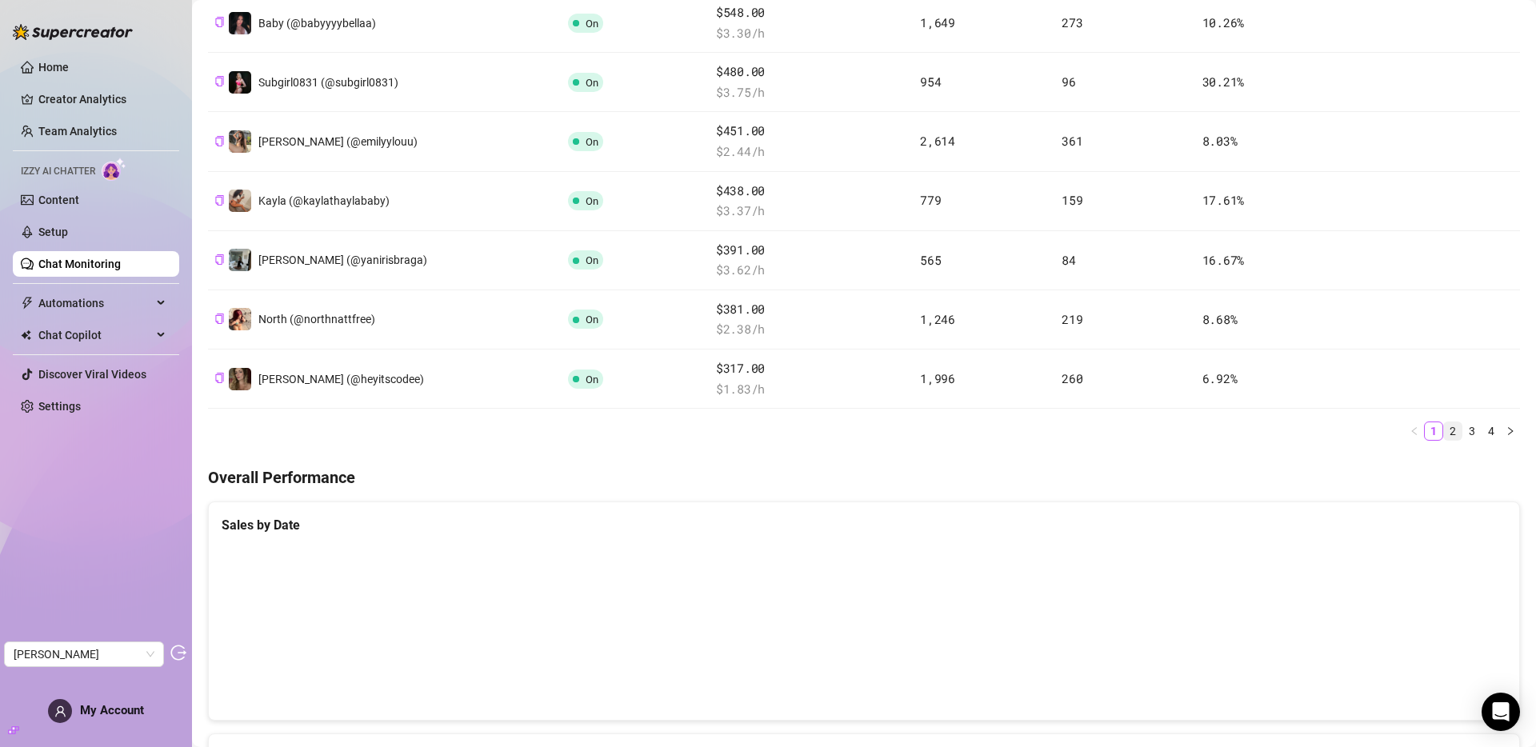
click at [1445, 430] on link "2" at bounding box center [1453, 431] width 18 height 18
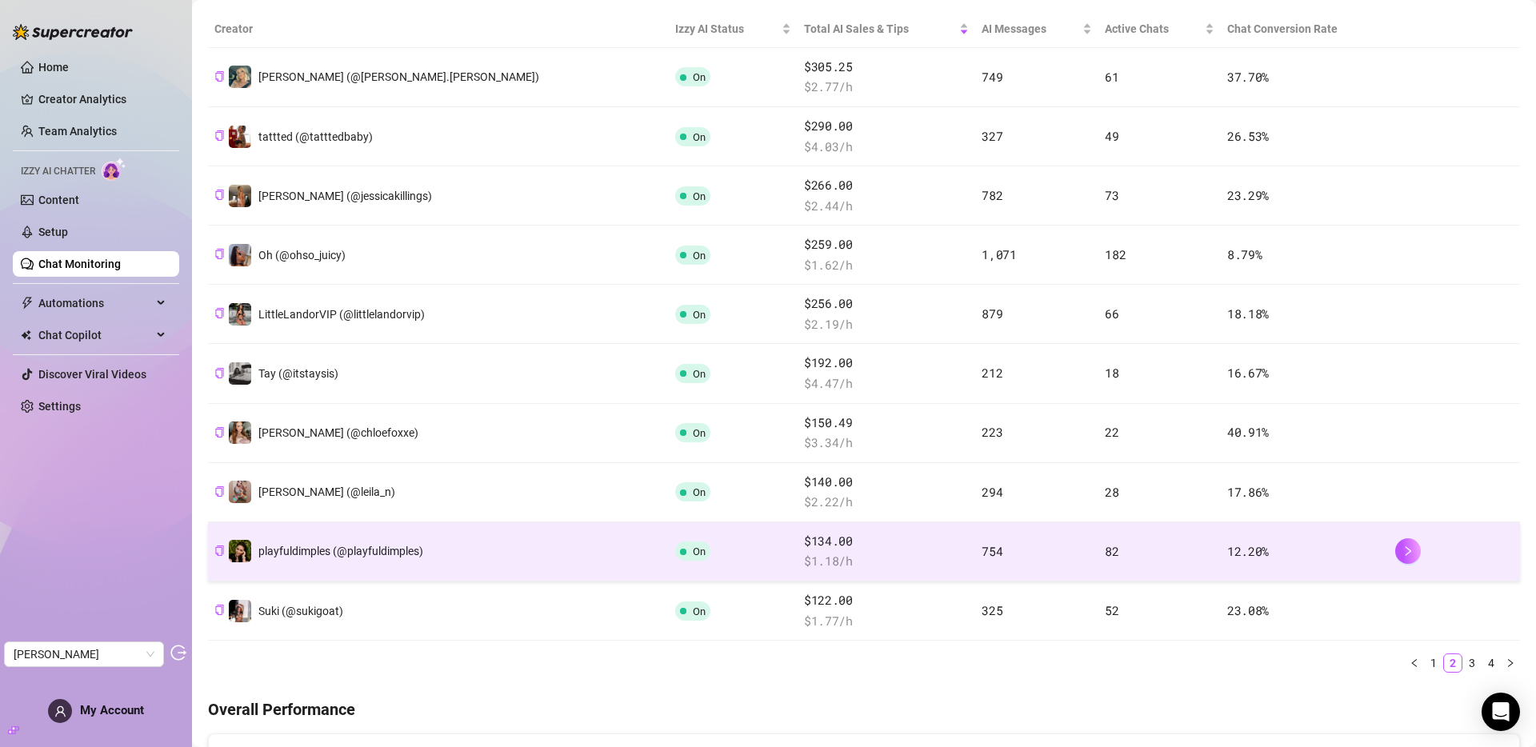
scroll to position [334, 0]
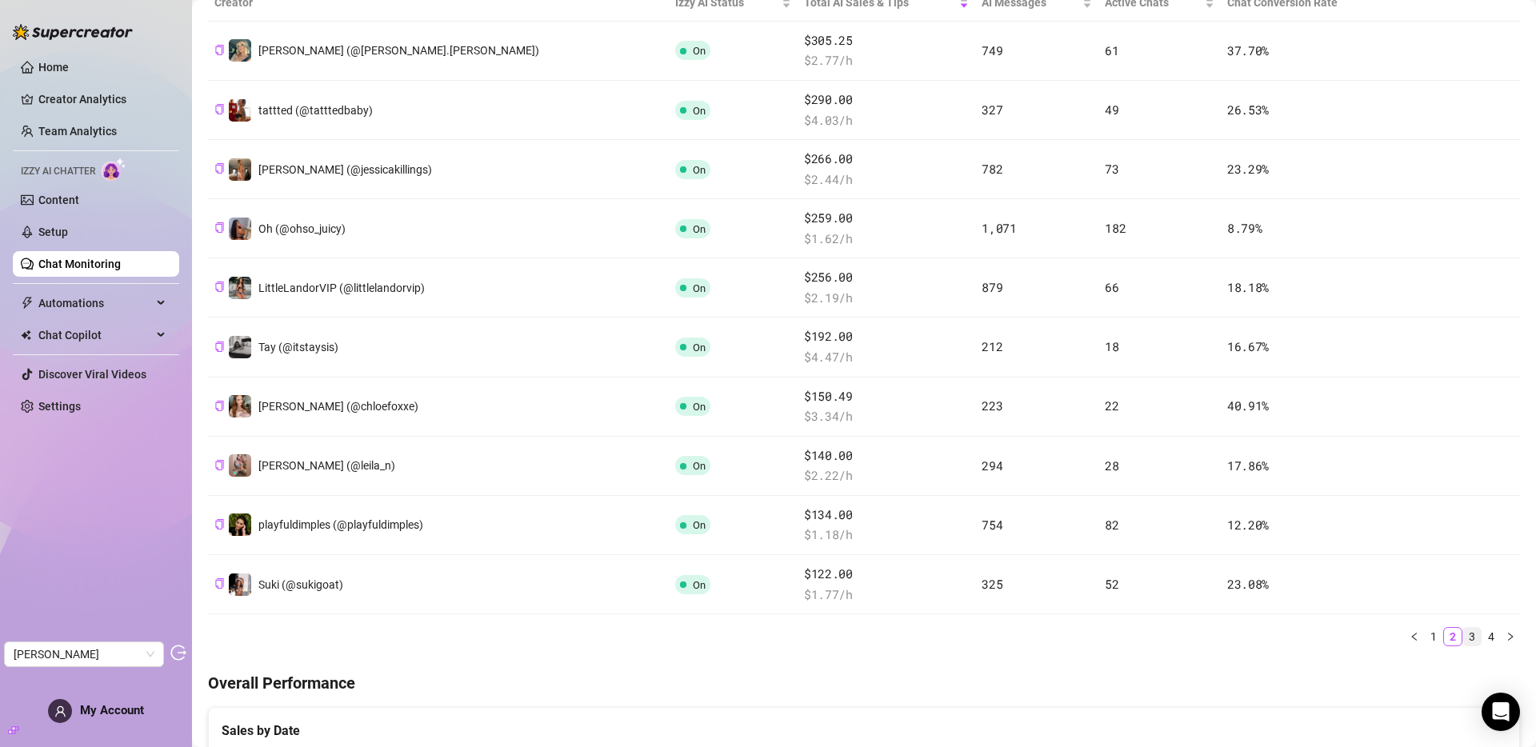
click at [1463, 636] on link "3" at bounding box center [1472, 637] width 18 height 18
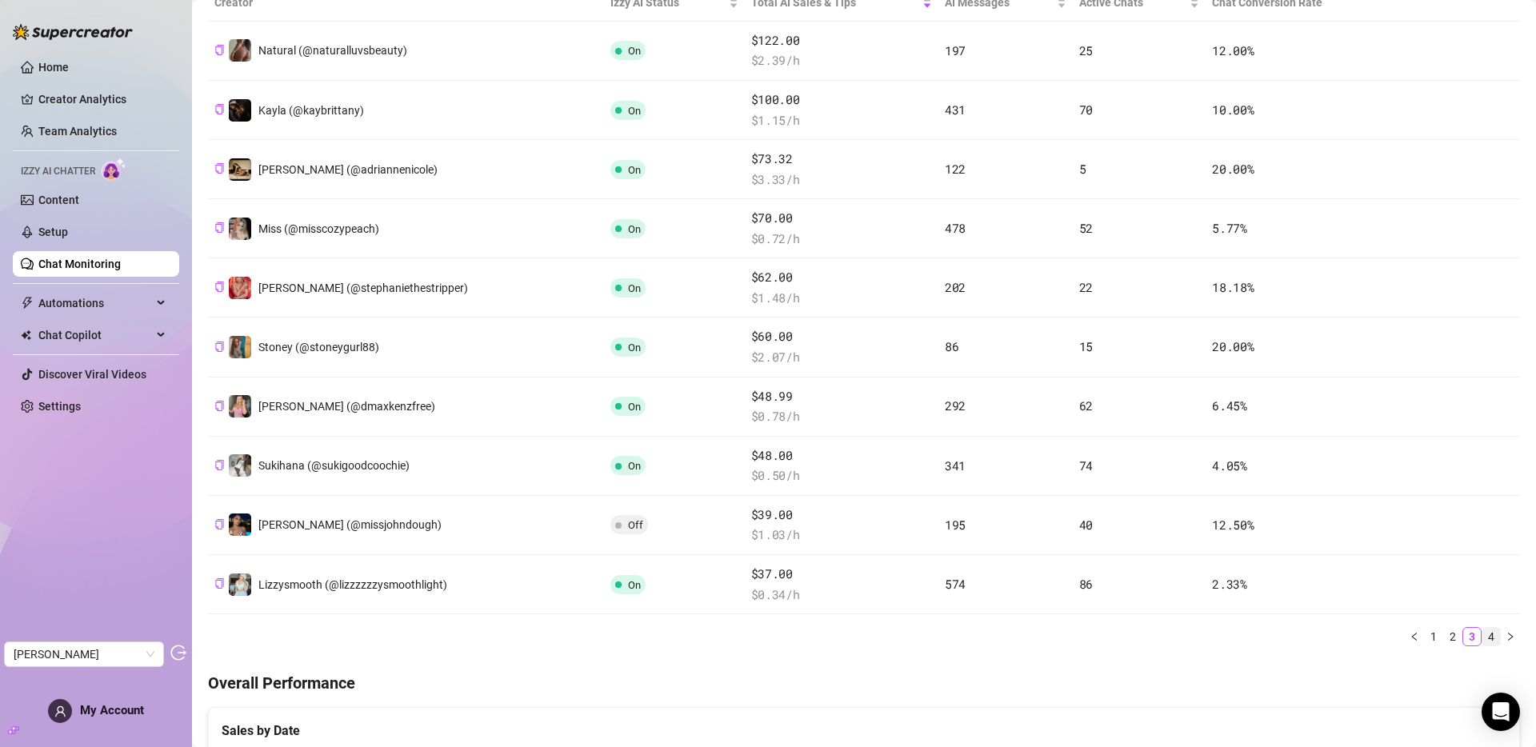
click at [1482, 638] on link "4" at bounding box center [1491, 637] width 18 height 18
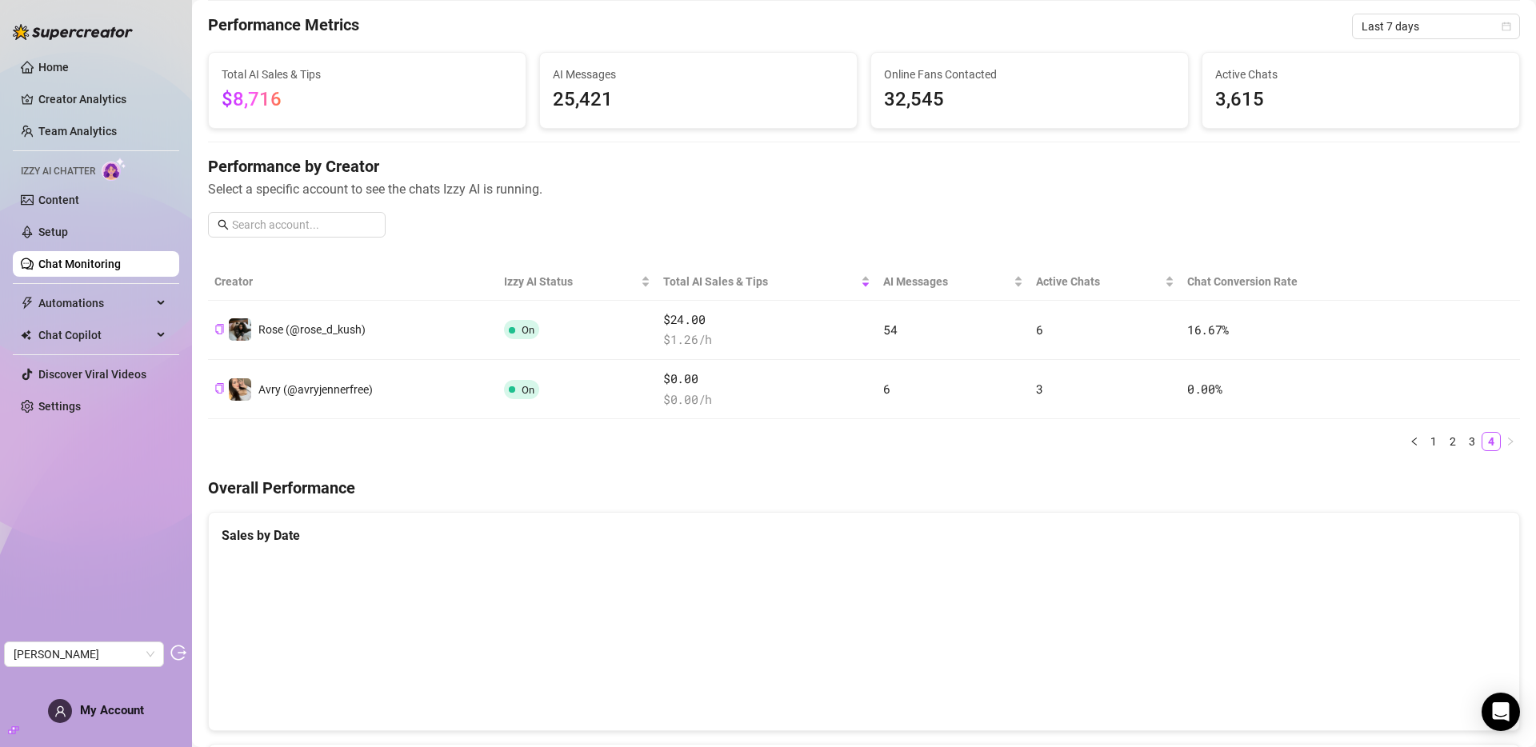
scroll to position [0, 0]
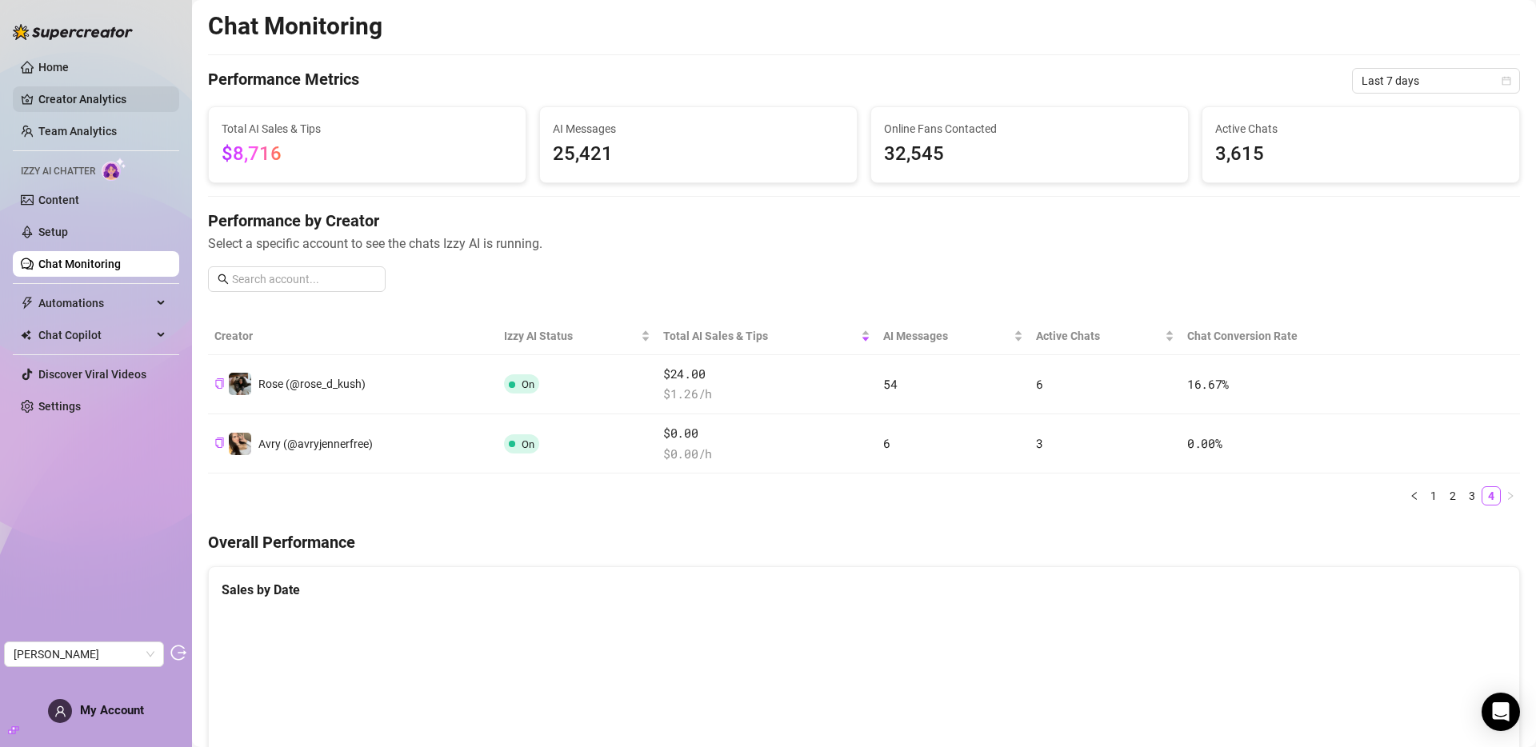
click at [87, 102] on link "Creator Analytics" at bounding box center [102, 99] width 128 height 26
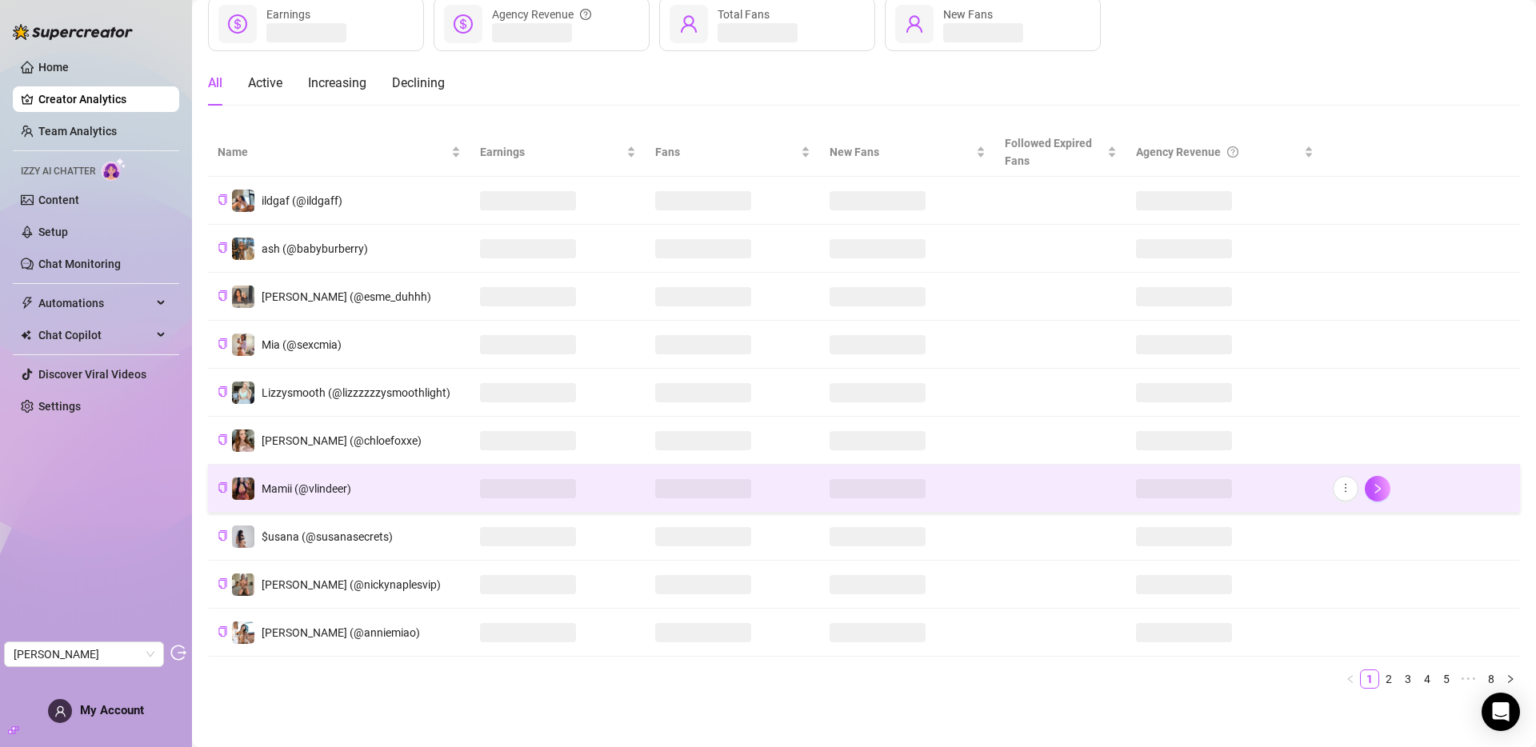
scroll to position [102, 0]
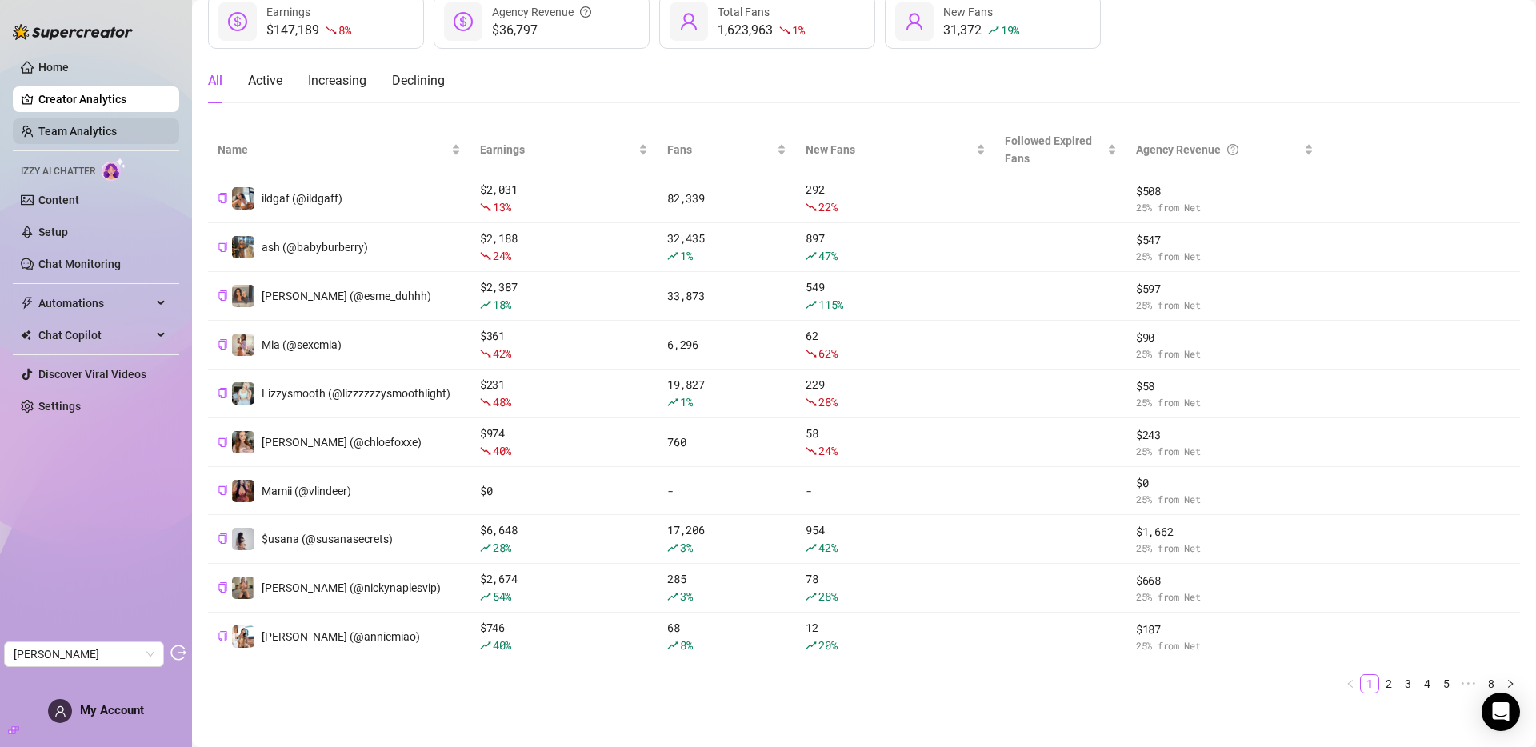
click at [63, 126] on link "Team Analytics" at bounding box center [77, 131] width 78 height 13
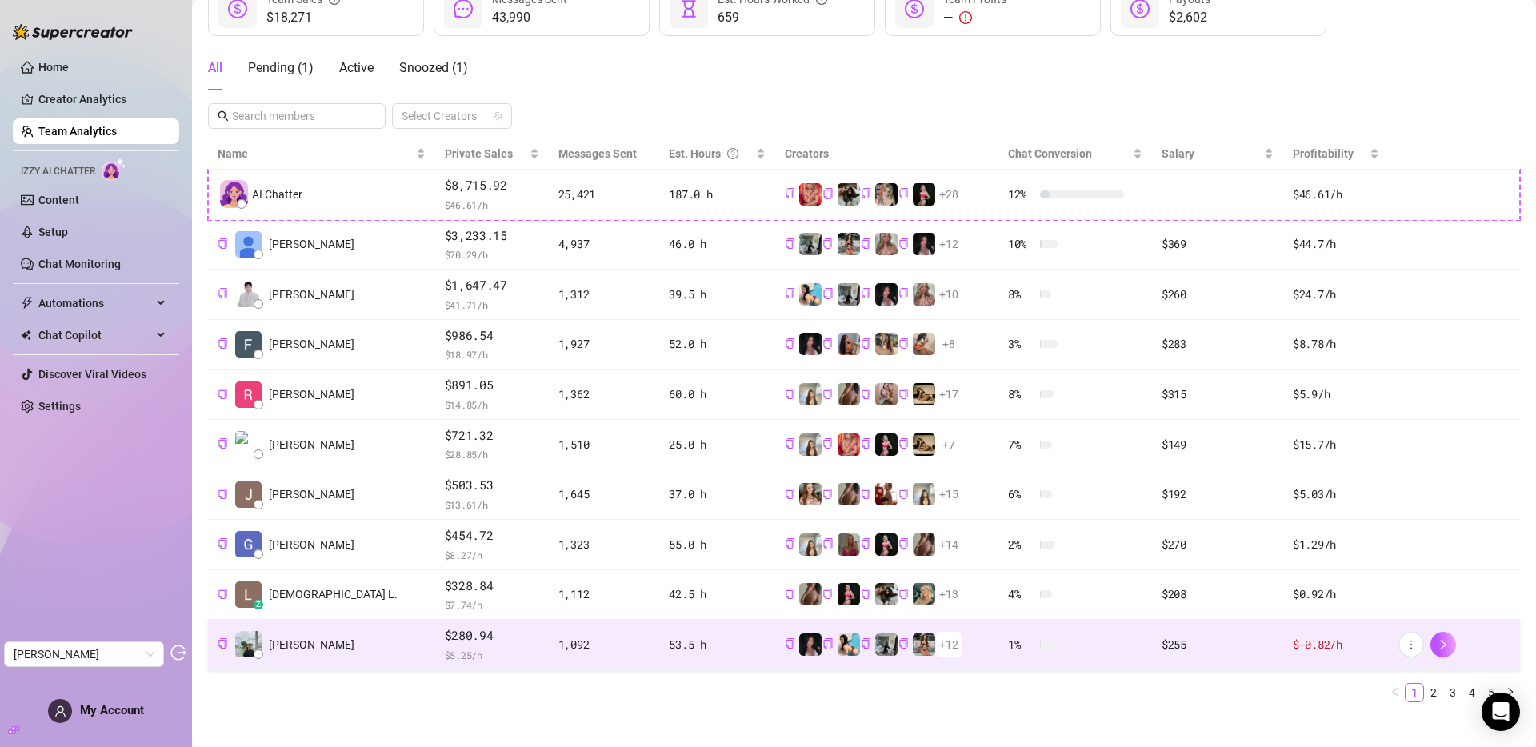
scroll to position [259, 0]
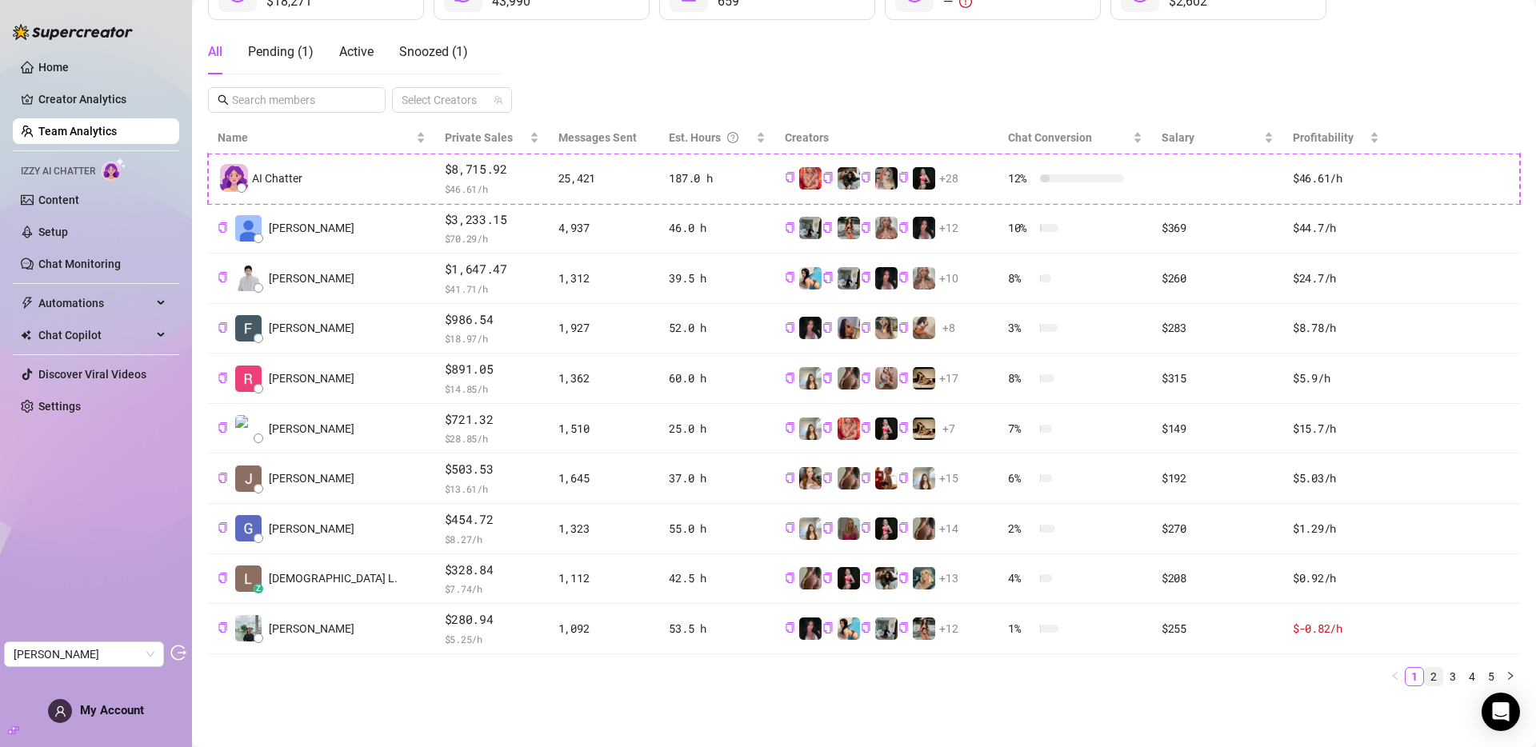
click at [1426, 678] on link "2" at bounding box center [1434, 677] width 18 height 18
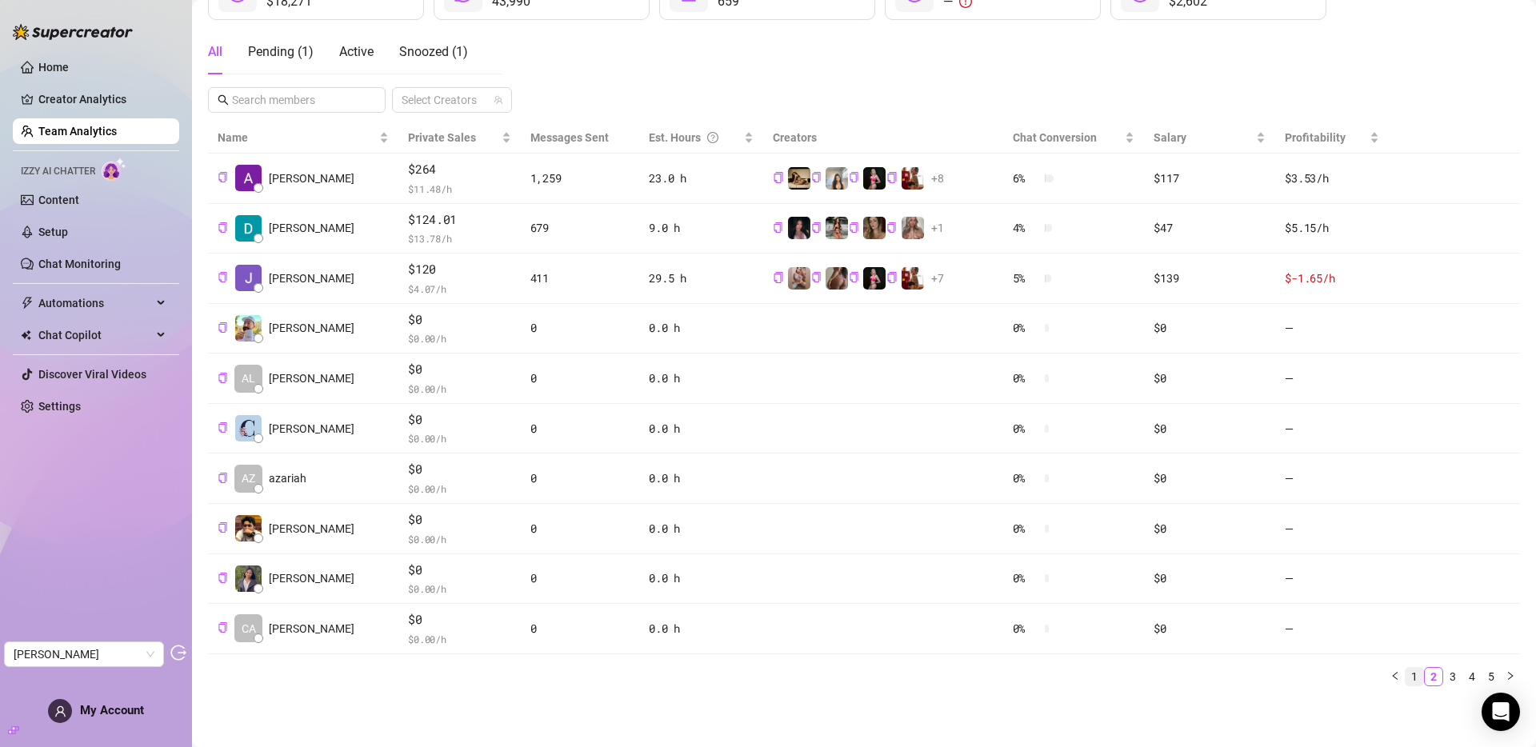
click at [1406, 680] on link "1" at bounding box center [1415, 677] width 18 height 18
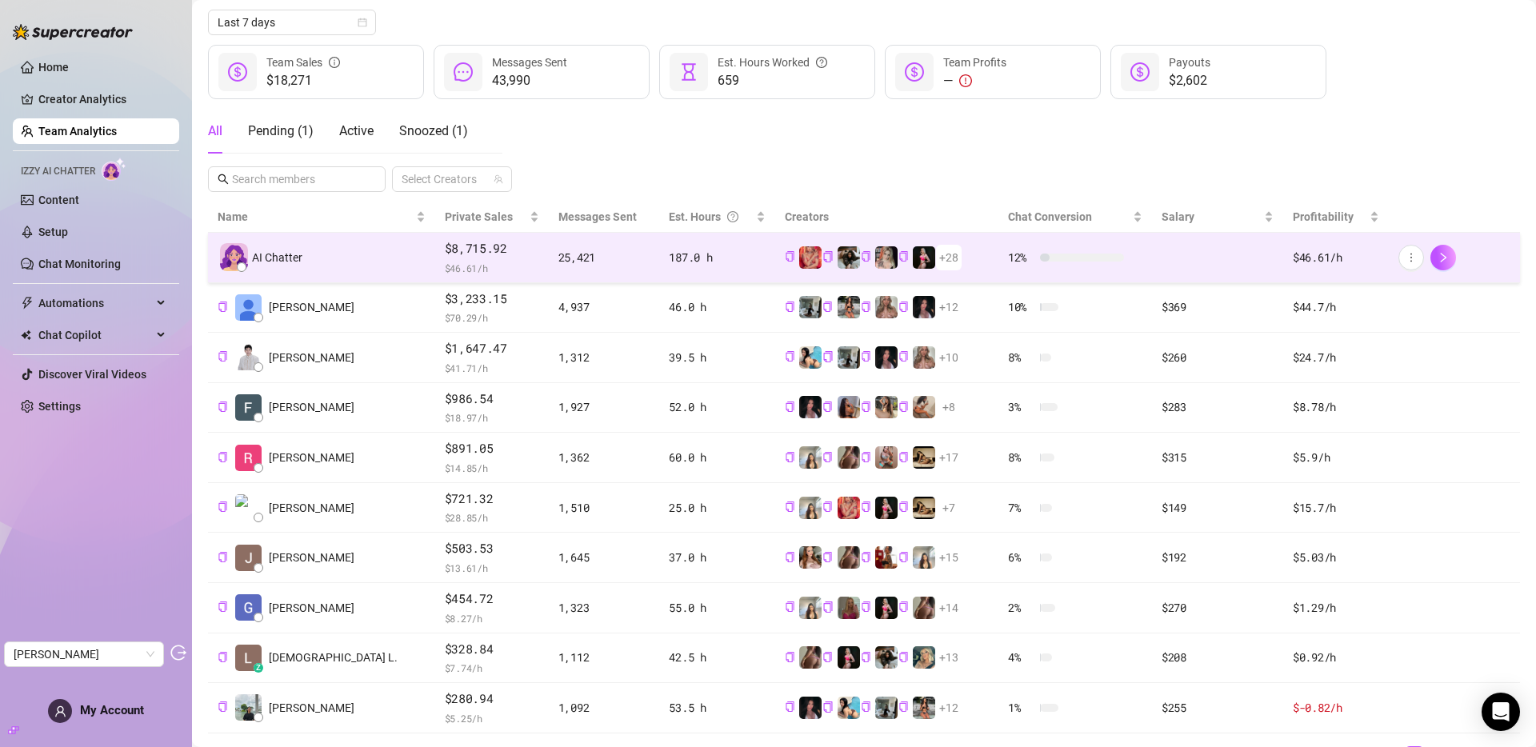
scroll to position [257, 0]
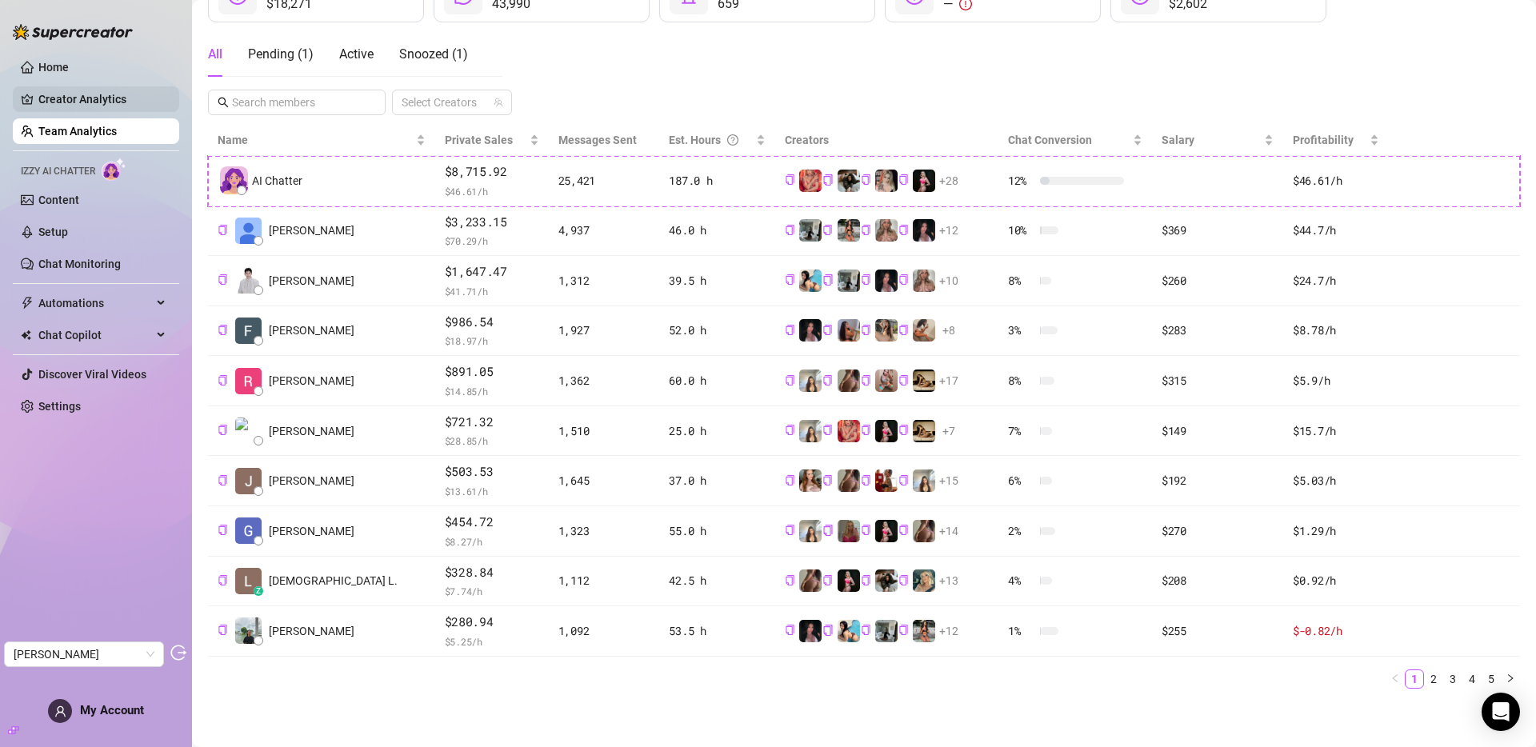
click at [74, 100] on link "Creator Analytics" at bounding box center [102, 99] width 128 height 26
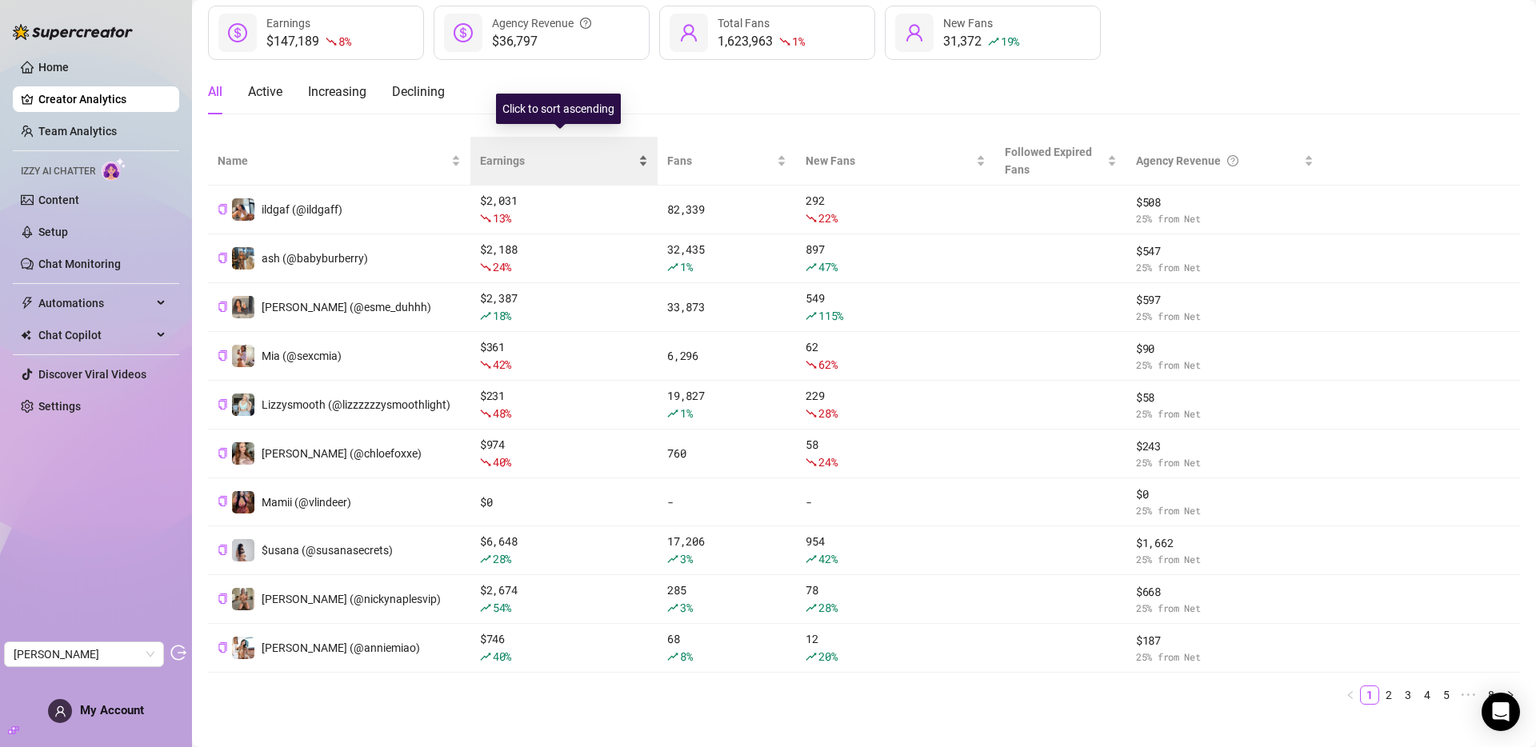
scroll to position [110, 0]
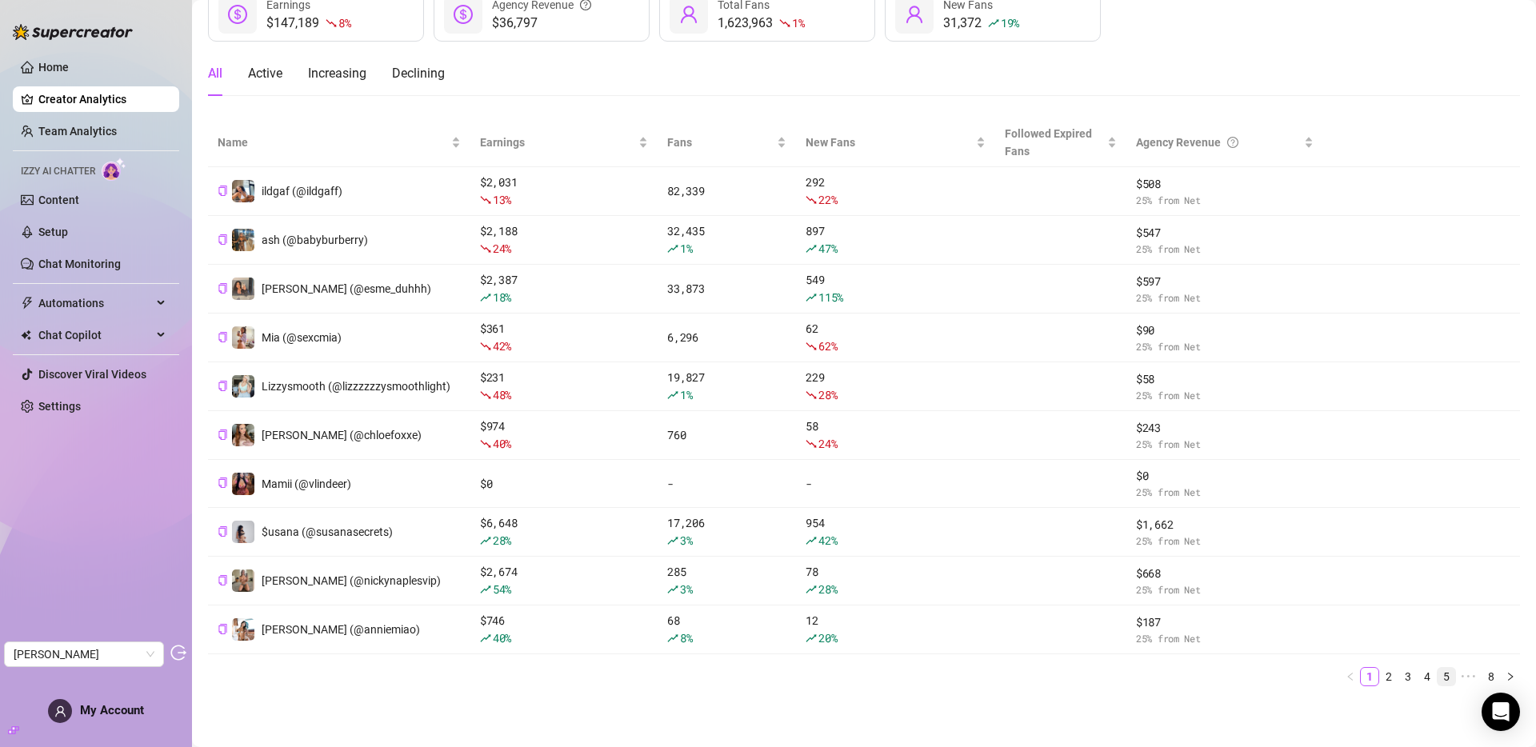
click at [1440, 674] on link "5" at bounding box center [1447, 677] width 18 height 18
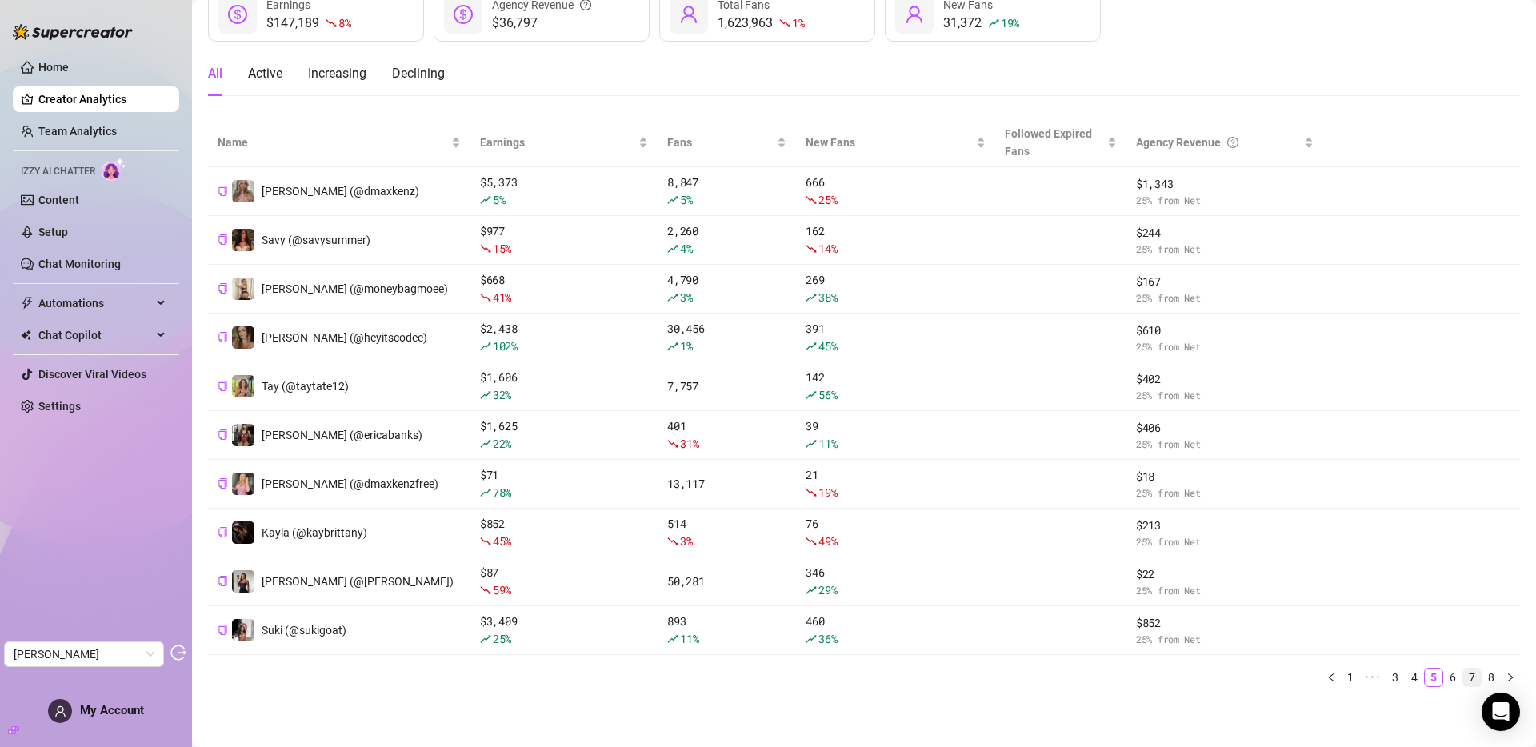
click at [1463, 679] on link "7" at bounding box center [1472, 678] width 18 height 18
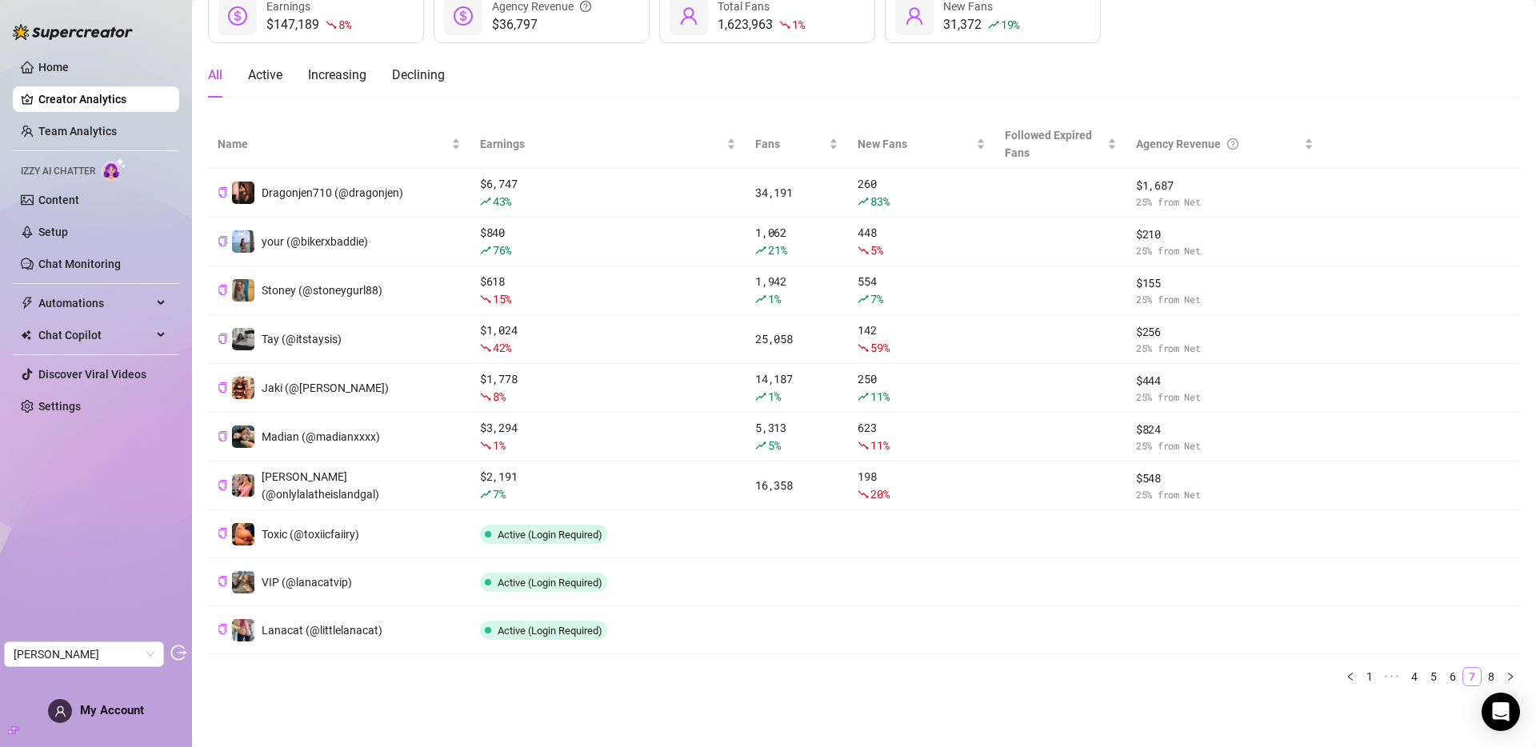
scroll to position [108, 0]
click at [1482, 678] on link "8" at bounding box center [1491, 677] width 18 height 18
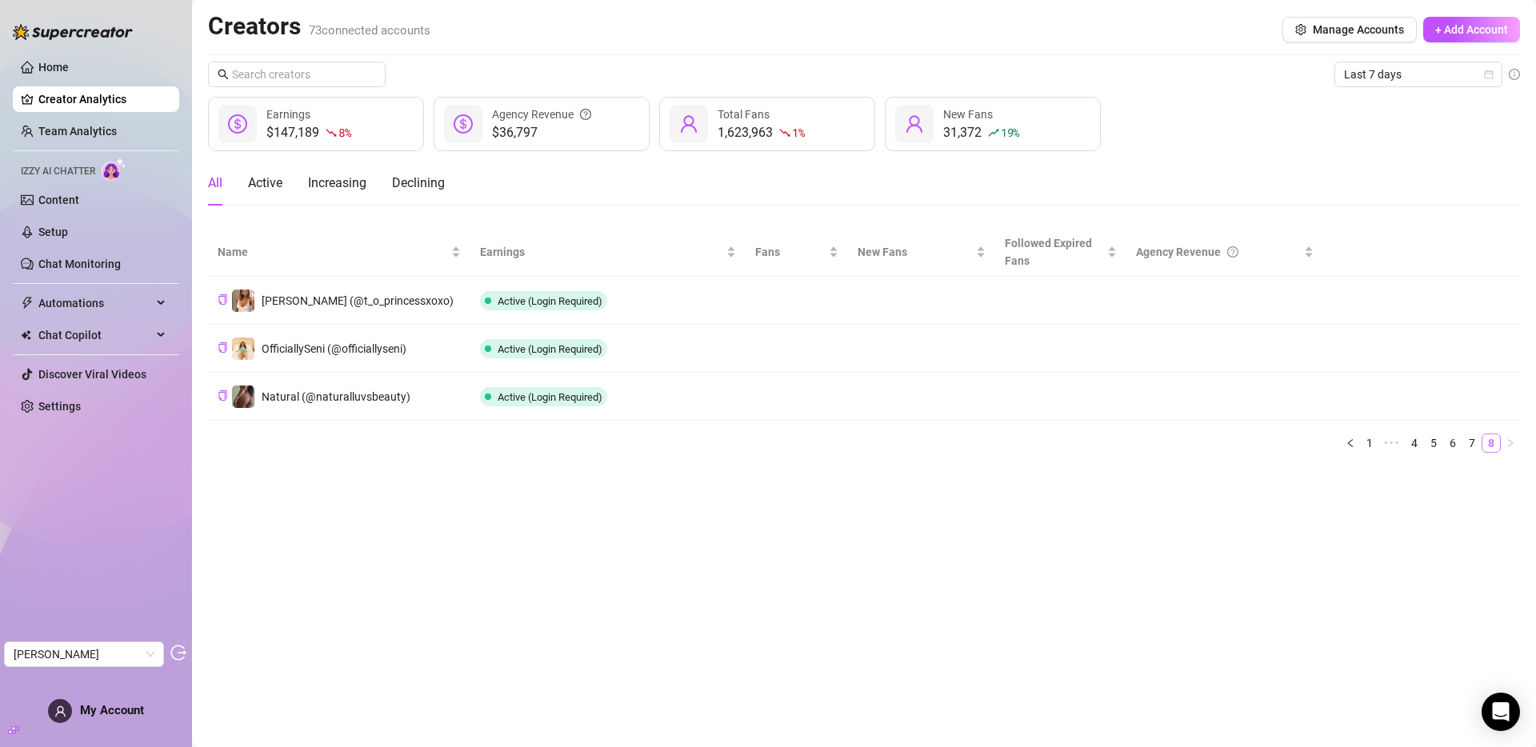
scroll to position [0, 0]
click at [1373, 444] on link "1" at bounding box center [1370, 443] width 18 height 18
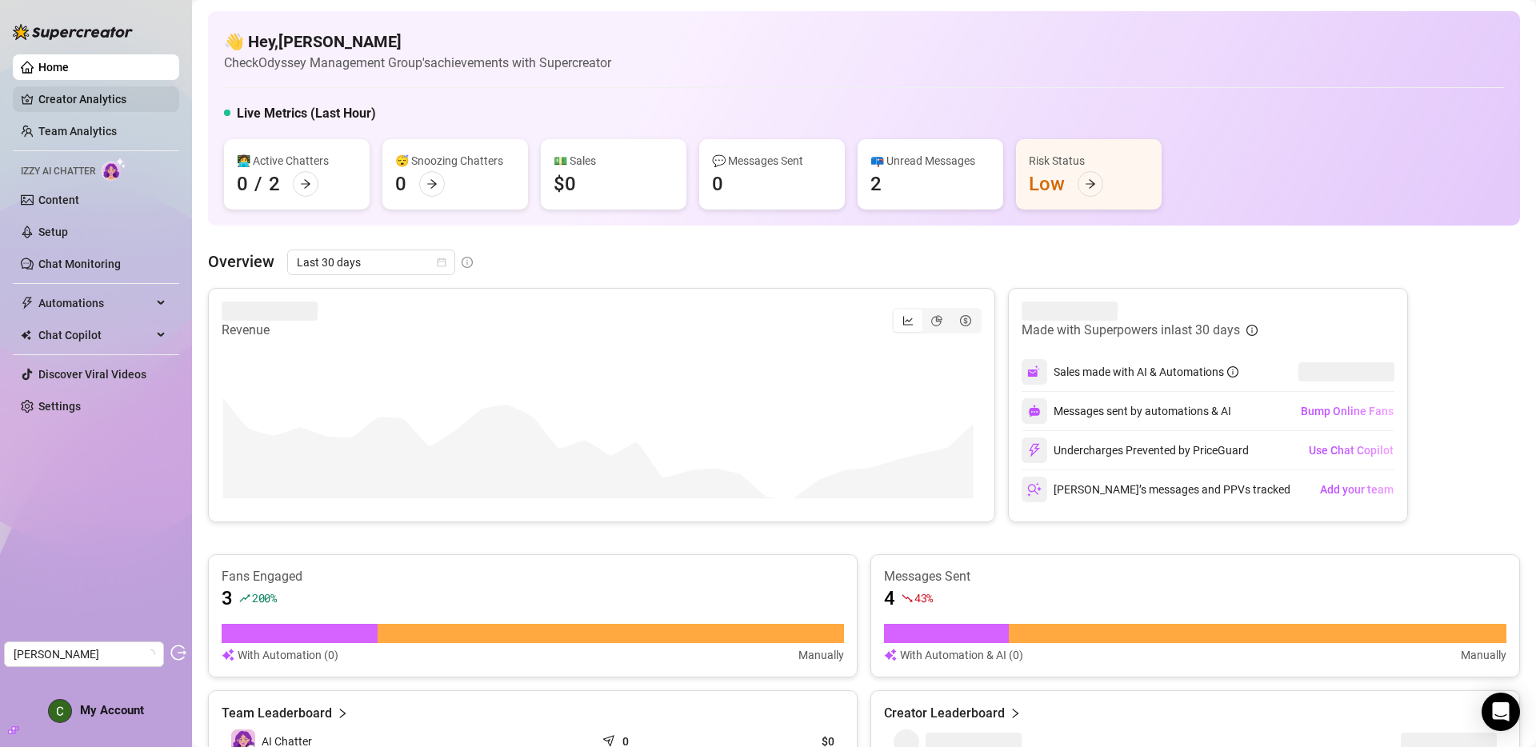
click at [97, 98] on link "Creator Analytics" at bounding box center [102, 99] width 128 height 26
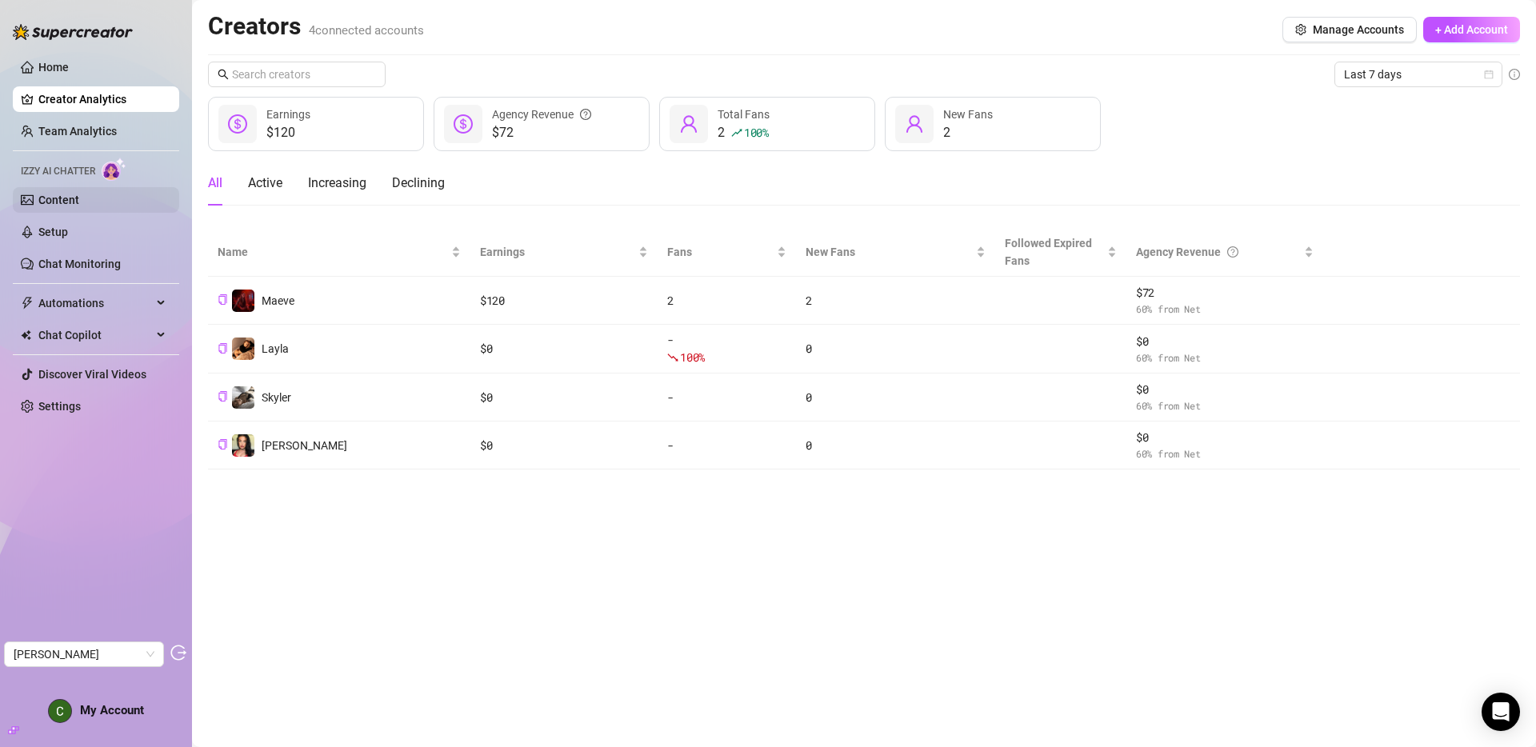
click at [70, 197] on link "Content" at bounding box center [58, 200] width 41 height 13
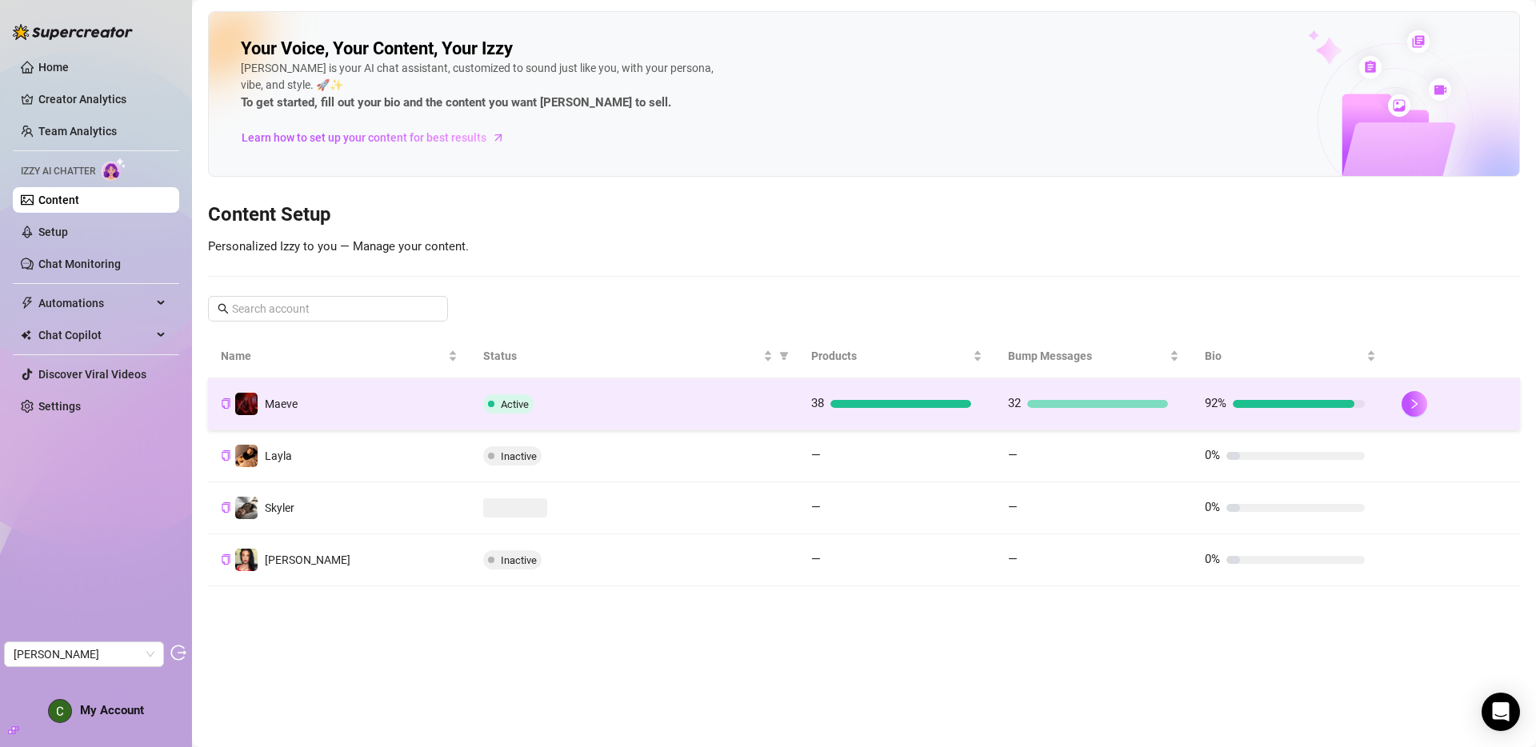
click at [294, 404] on span "Maeve" at bounding box center [281, 404] width 33 height 13
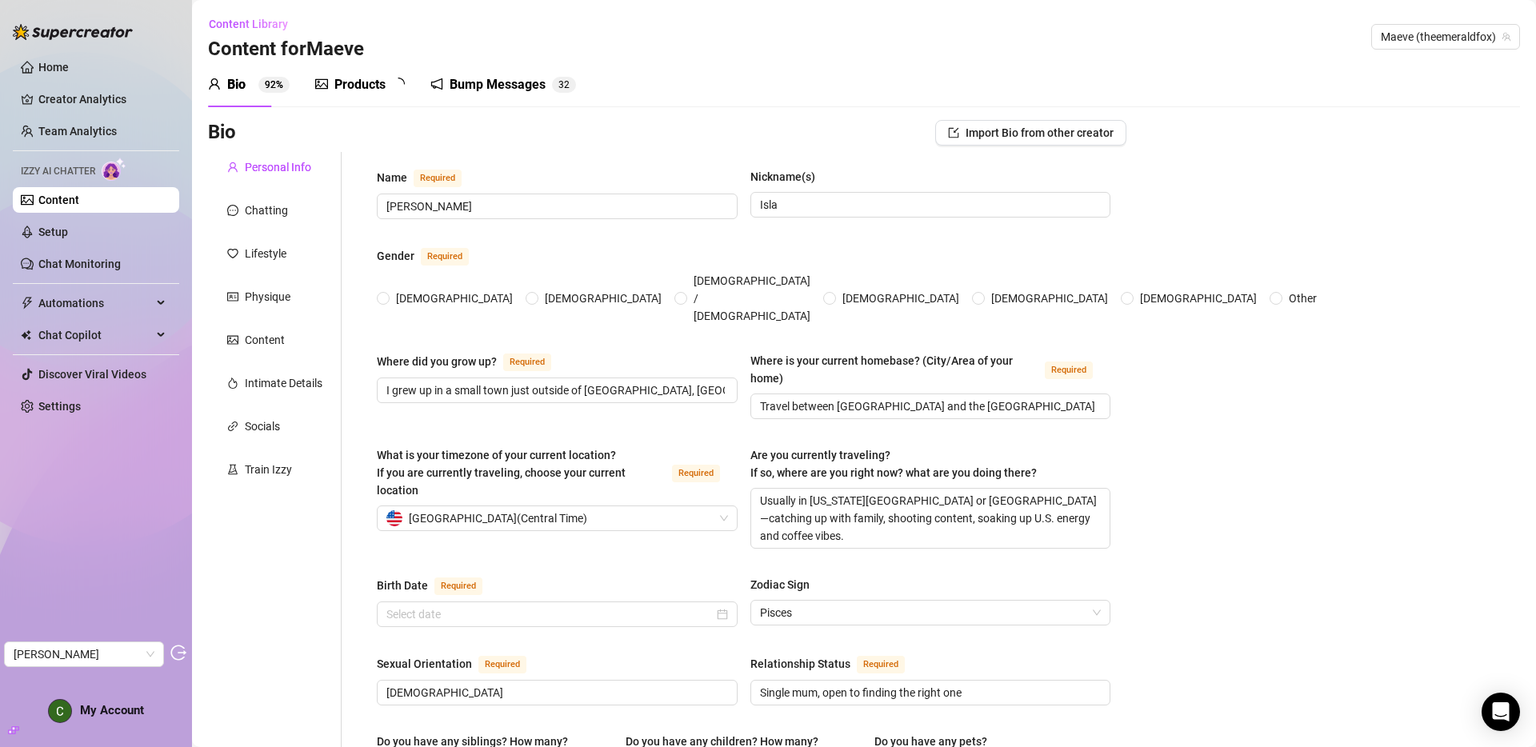
type input "Isla Blair"
type input "Isla"
type input "I grew up in a small town just outside of Edinburgh, Scotland. Think rolling hi…"
type input "Travel between Edinburgh and the US a lot as family live in New York and Miami"
type textarea "Usually in New York City or Philadelphia—catching up with family, shooting cont…"
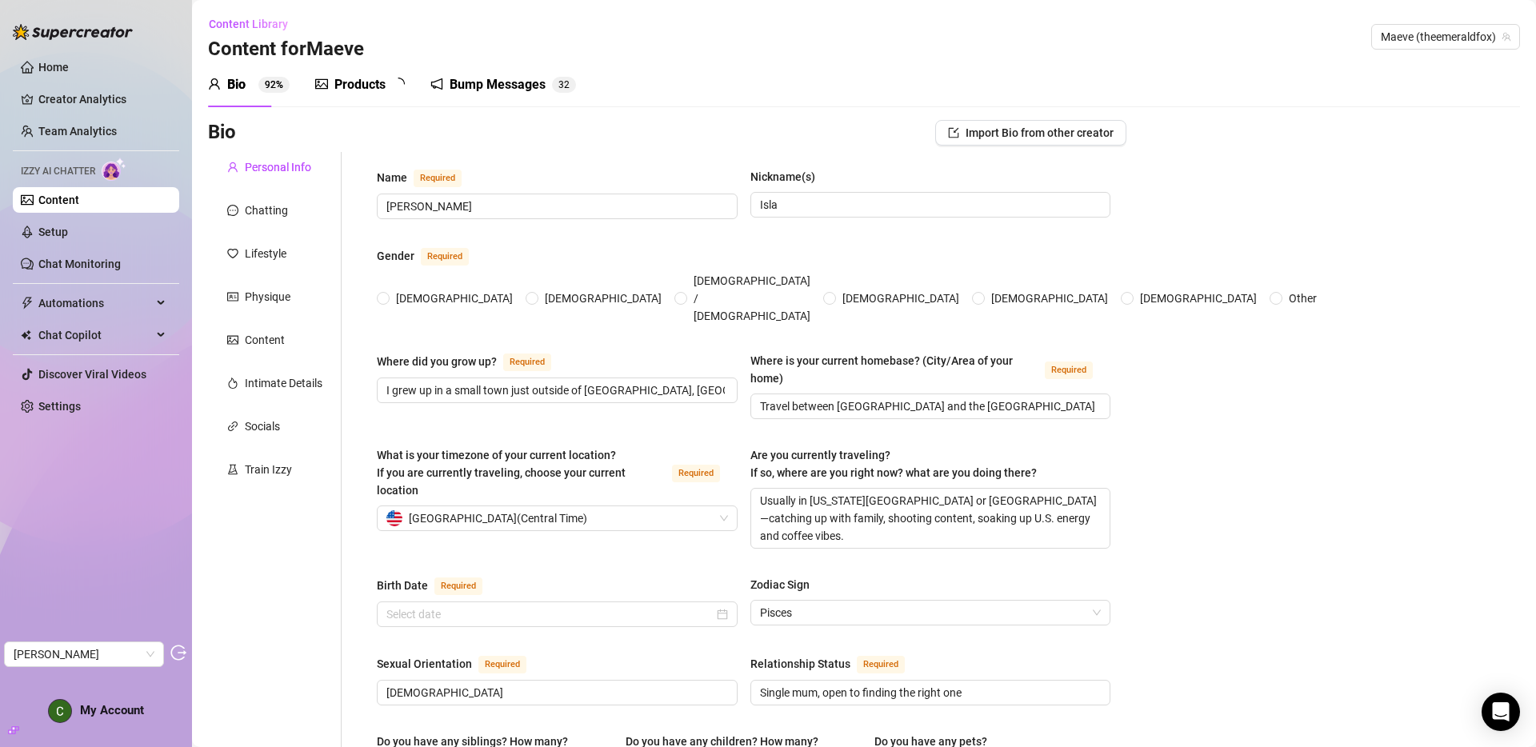
type input "Bisexual"
type input "Single mum, open to finding the right one"
type input "I’m the only girl with two older brothers—both served with me in the British Ar…"
type input "Yes, I have one beautiful child."
type input "Yes—a sleek black cat named Salem who rules the house."
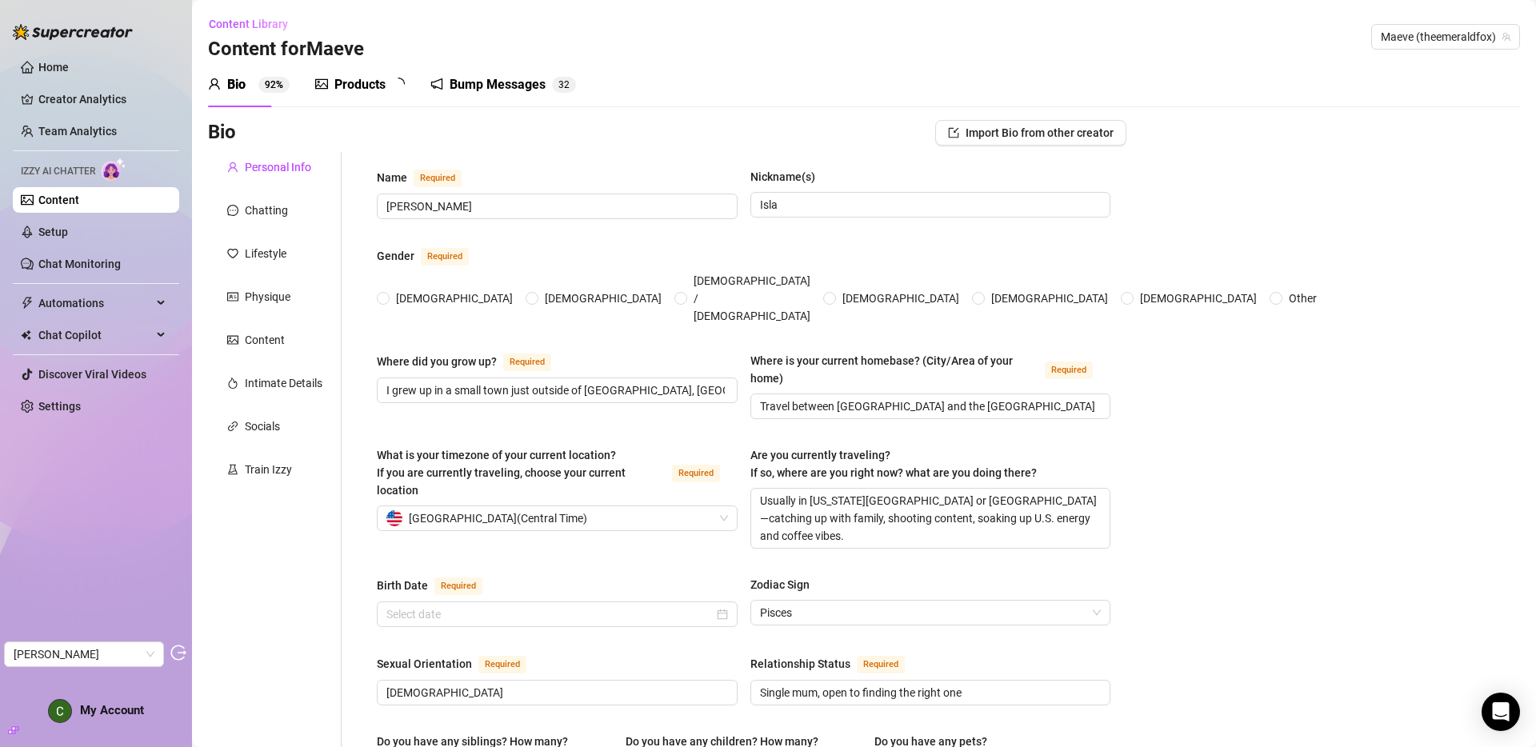
type input "I’m a full-time OnlyFans creator and a full-time mum."
type input "I served as a soldier in the British Army, then transitioned into professional …"
type input "I earned a Bachelor of Fine Arts in Dance from NYU’s Tisch School of the Arts i…"
type input "Feminist, sex-positive, body-positive, and championing personal freedom"
type input "Spiritual but not religious although was brought up Catholic and attend sunday …"
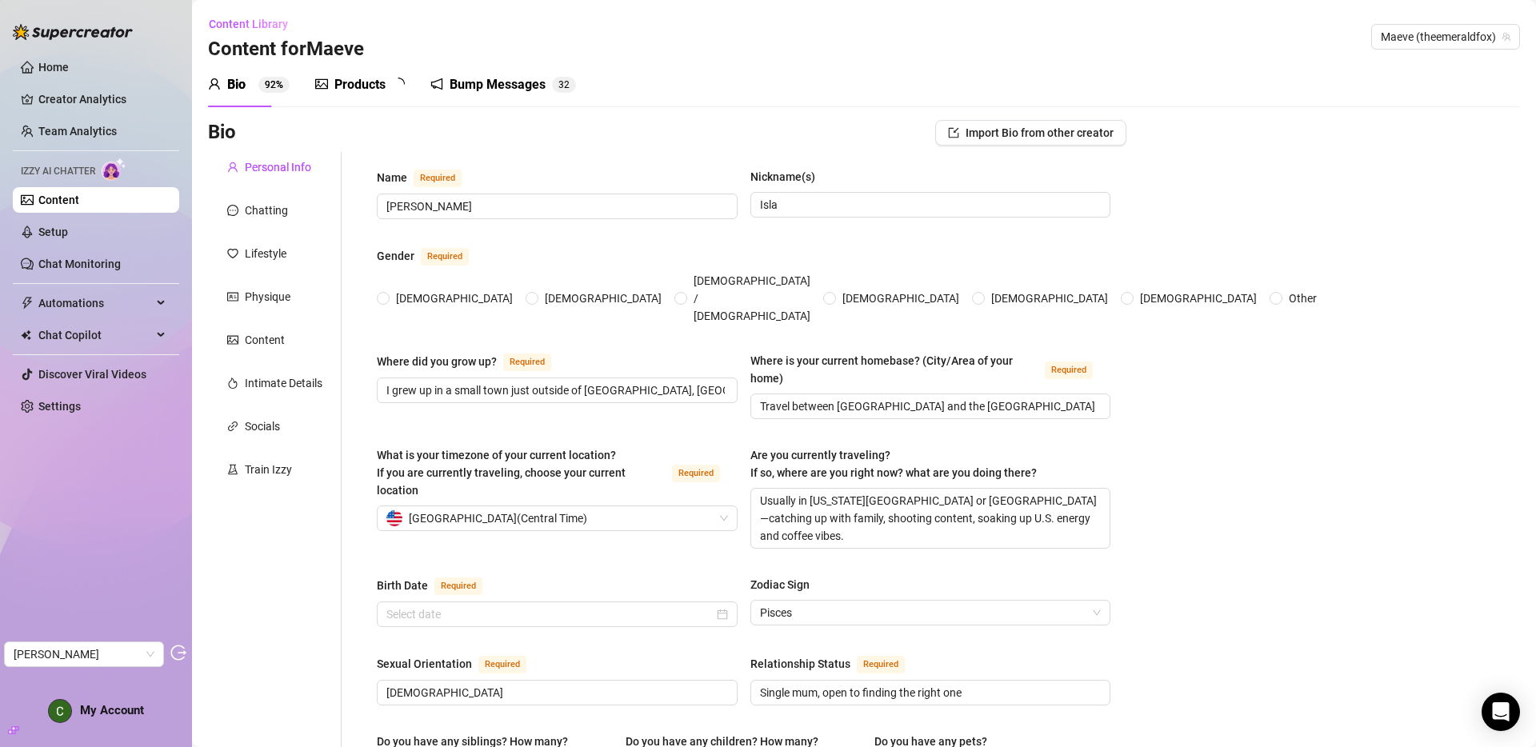
type textarea "I want to build a brand that supports women owning their sensuality and to even…"
type textarea "During infantry training at Catterick, I somehow ended up sprinting through the…"
type textarea "I passed P Company Pre‑Parachute Selection training tests like milling and stre…"
type textarea "I enlisted in the British Army, completed infantry training at Catterick over 2…"
radio input "true"
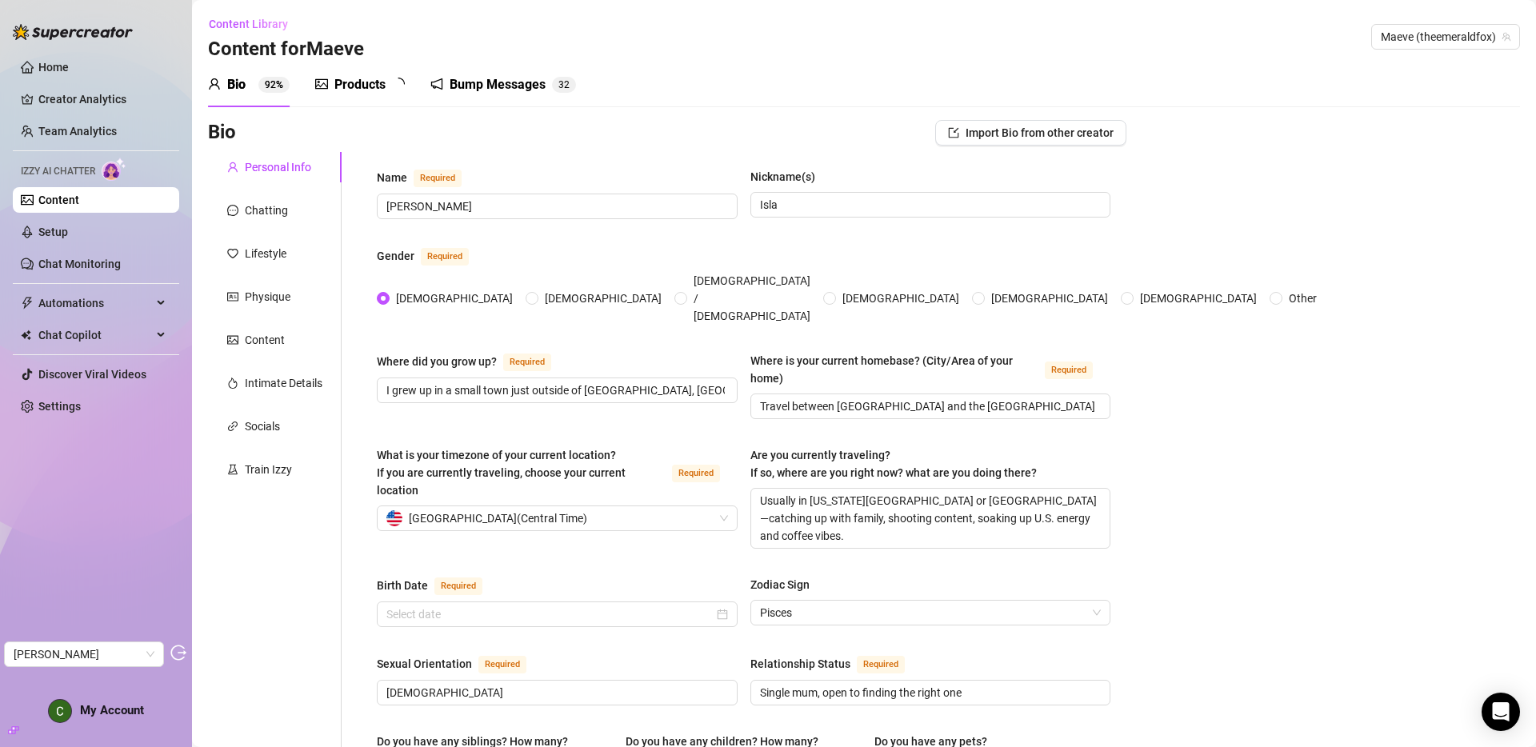
type input "March 14th, 1999"
click at [357, 77] on div "Products" at bounding box center [359, 84] width 51 height 19
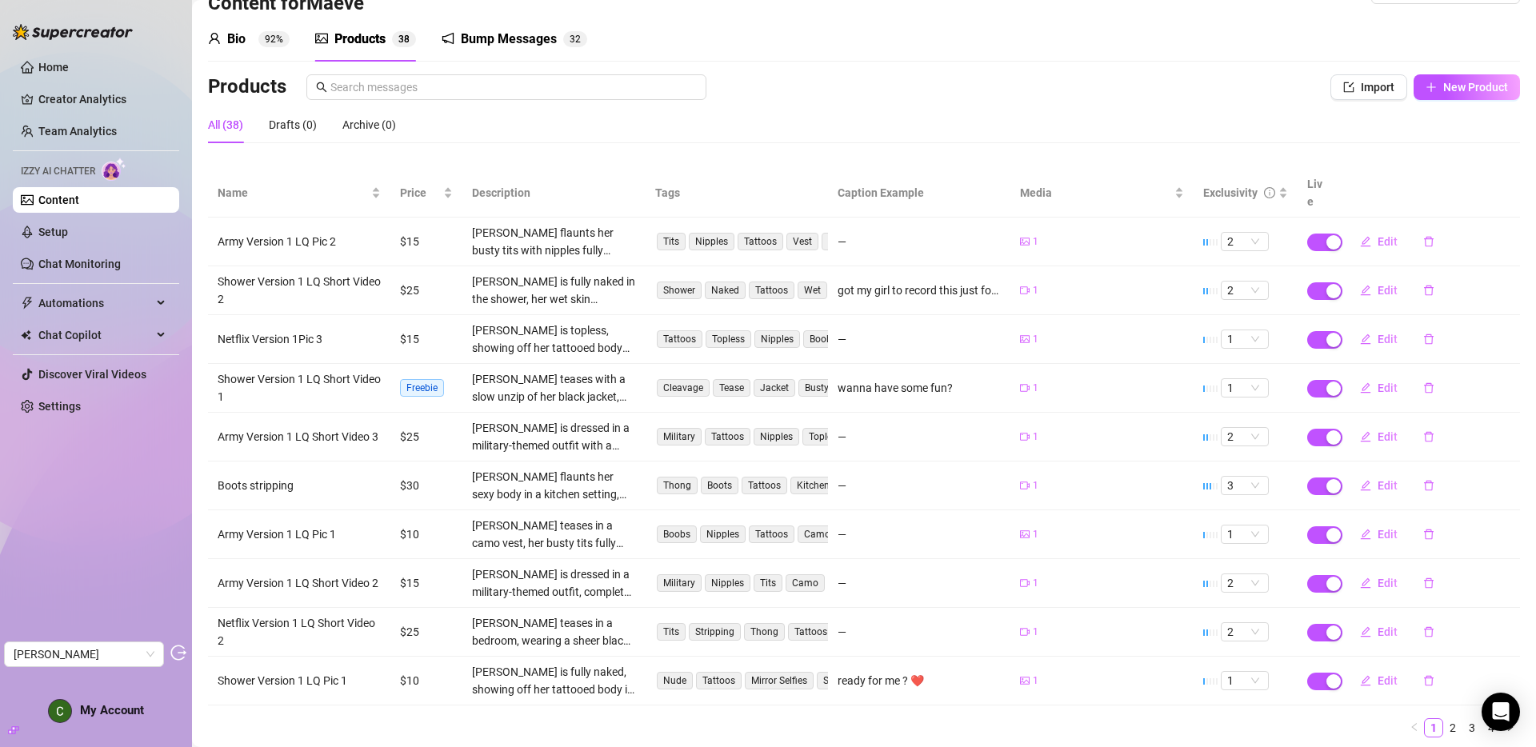
scroll to position [79, 0]
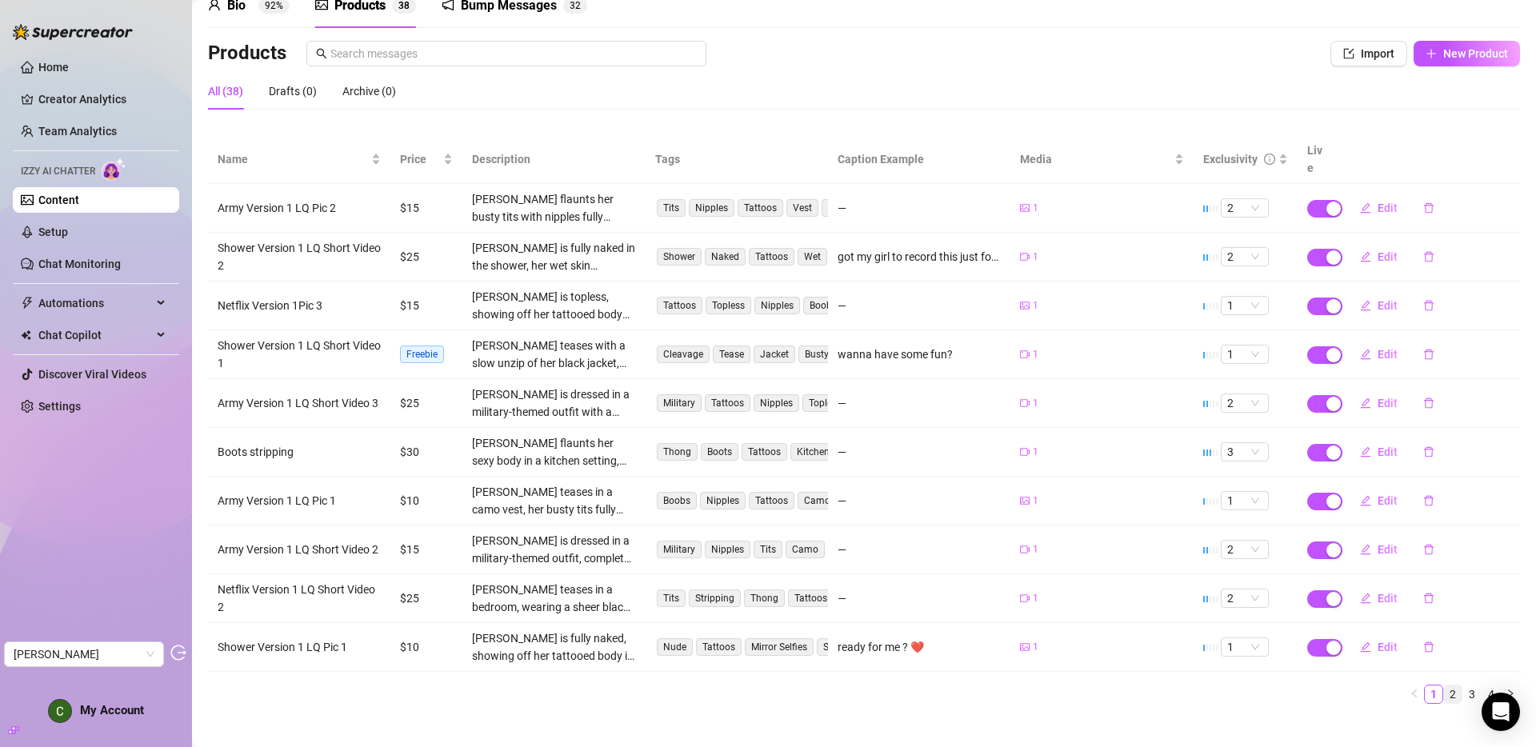
click at [1444, 686] on link "2" at bounding box center [1453, 695] width 18 height 18
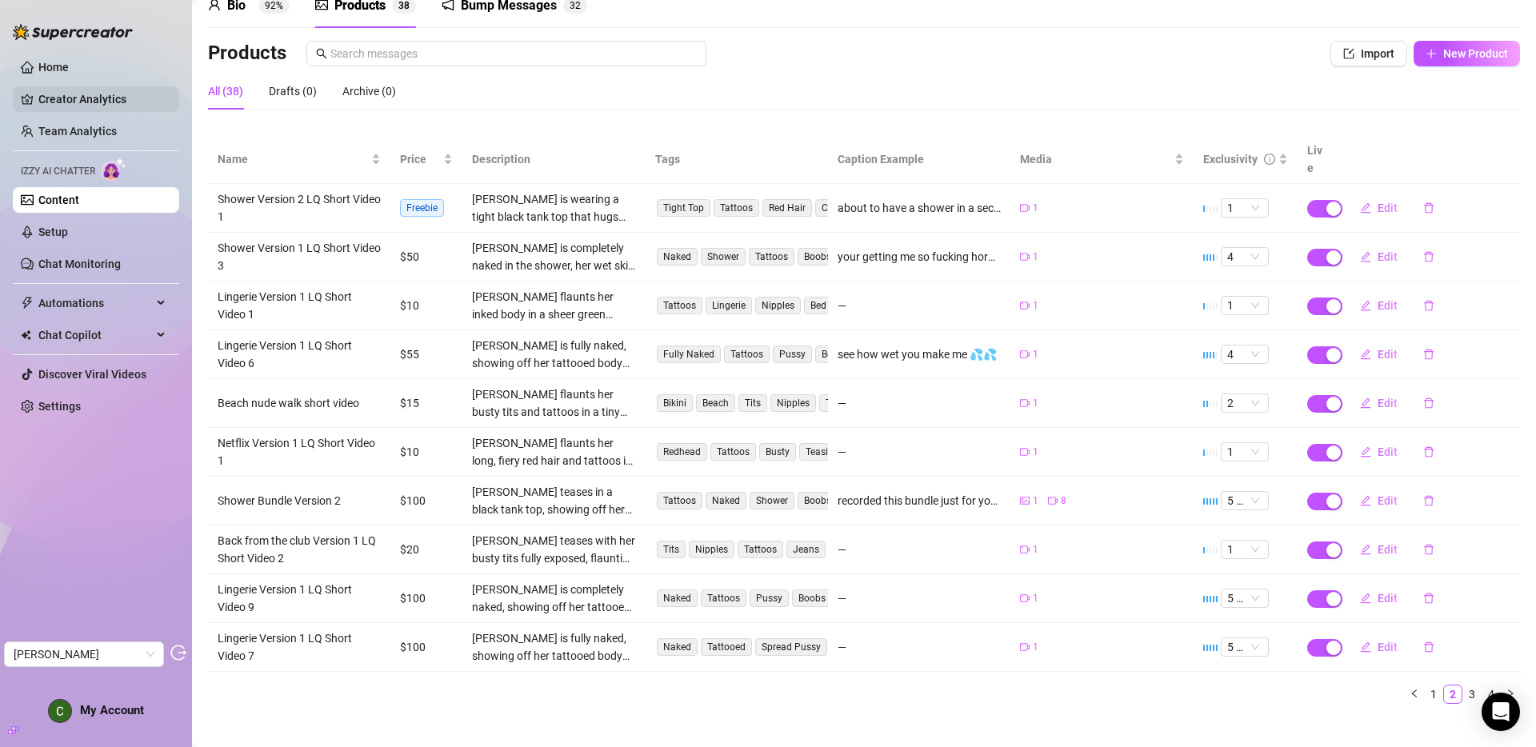
click at [76, 104] on link "Creator Analytics" at bounding box center [102, 99] width 128 height 26
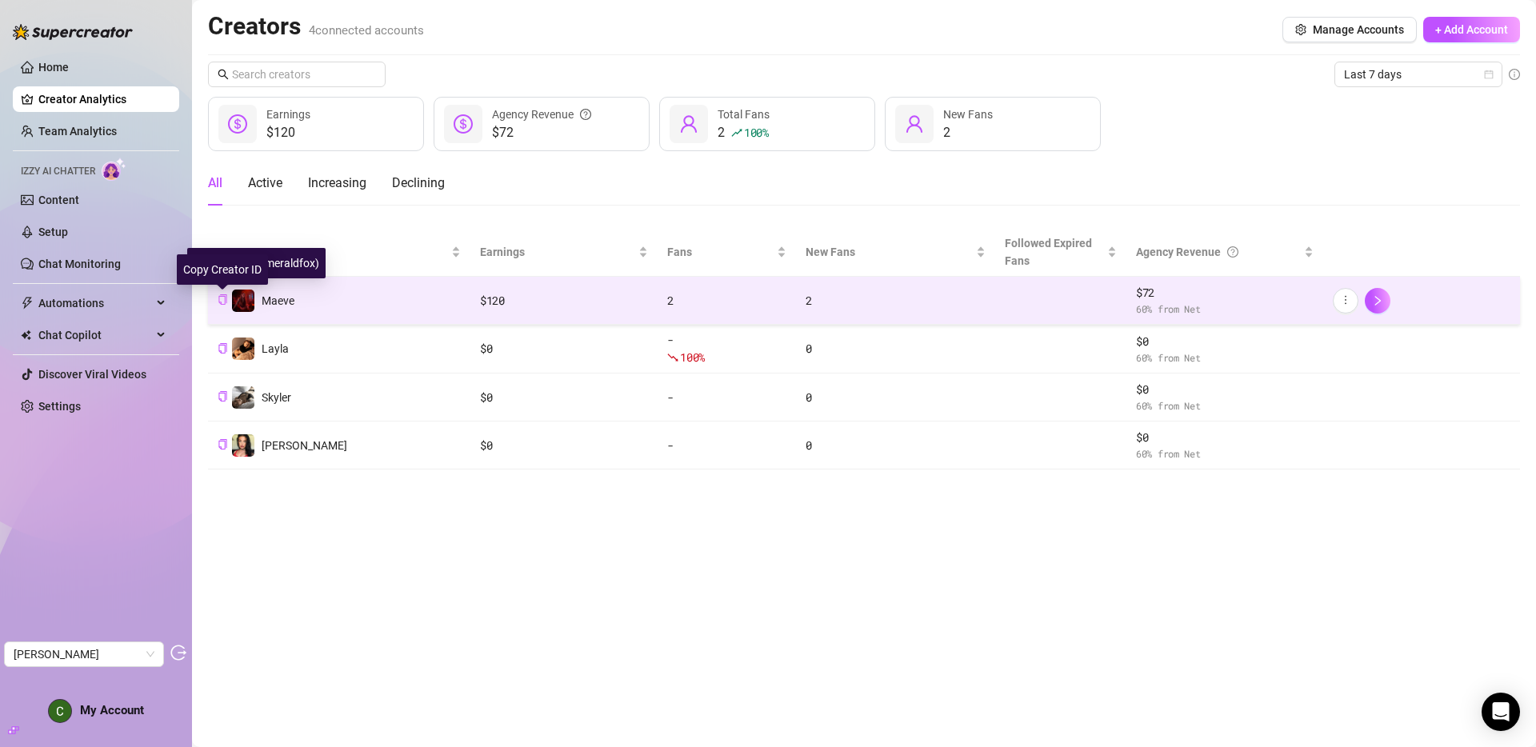
click at [221, 300] on icon "copy" at bounding box center [223, 299] width 10 height 10
click at [689, 198] on div "All Active Increasing Declining" at bounding box center [864, 183] width 1312 height 45
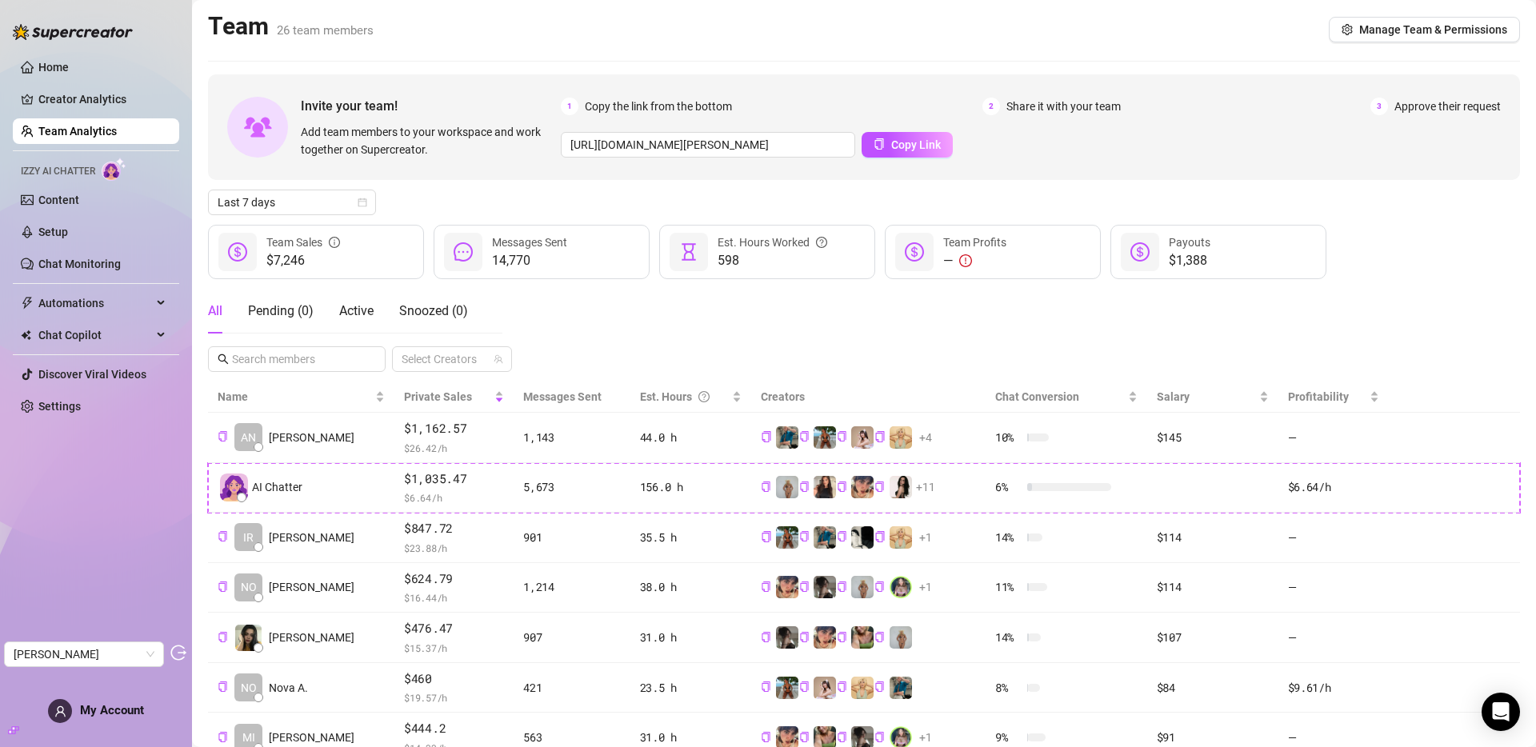
scroll to position [259, 0]
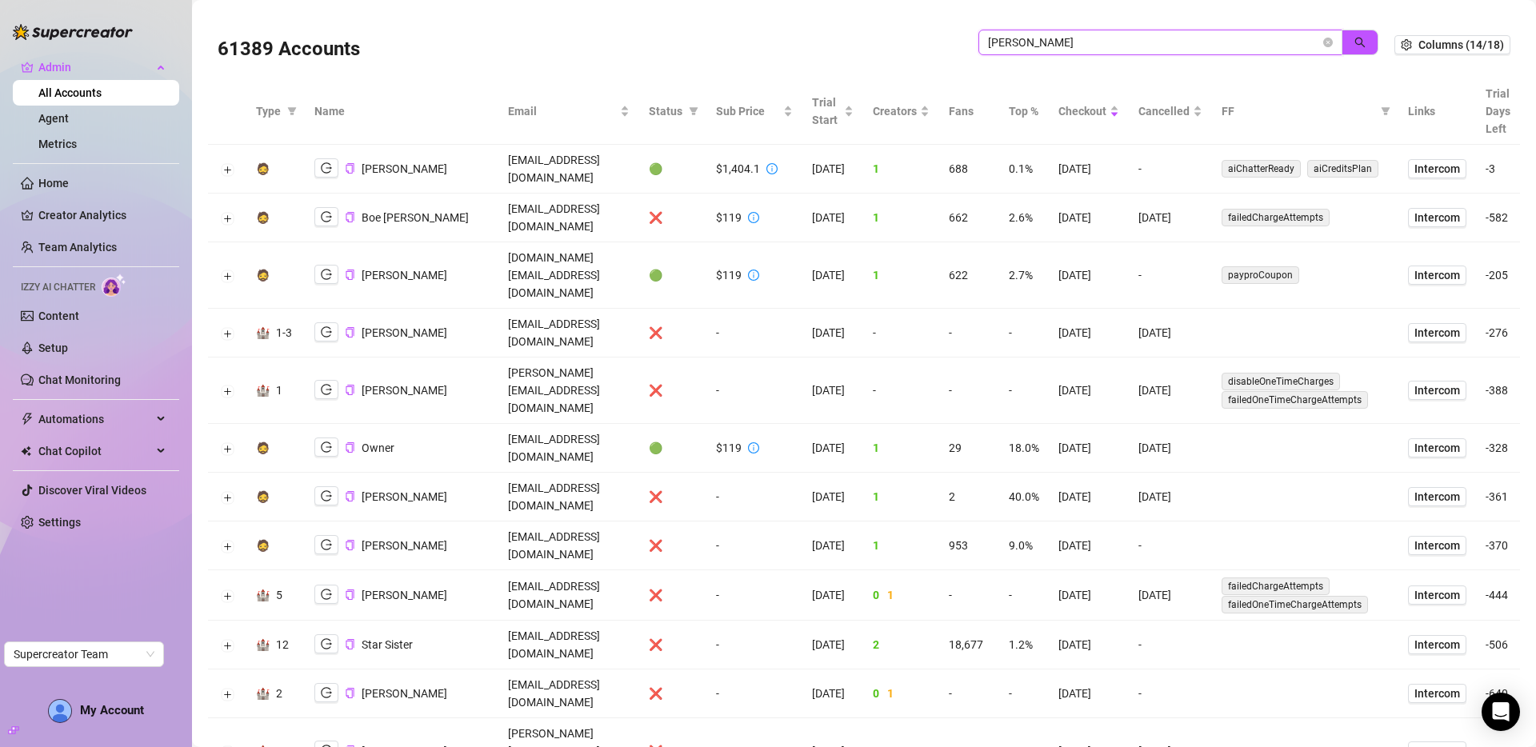
click at [1030, 45] on input "[PERSON_NAME]" at bounding box center [1154, 43] width 332 height 18
type input "[PERSON_NAME]"
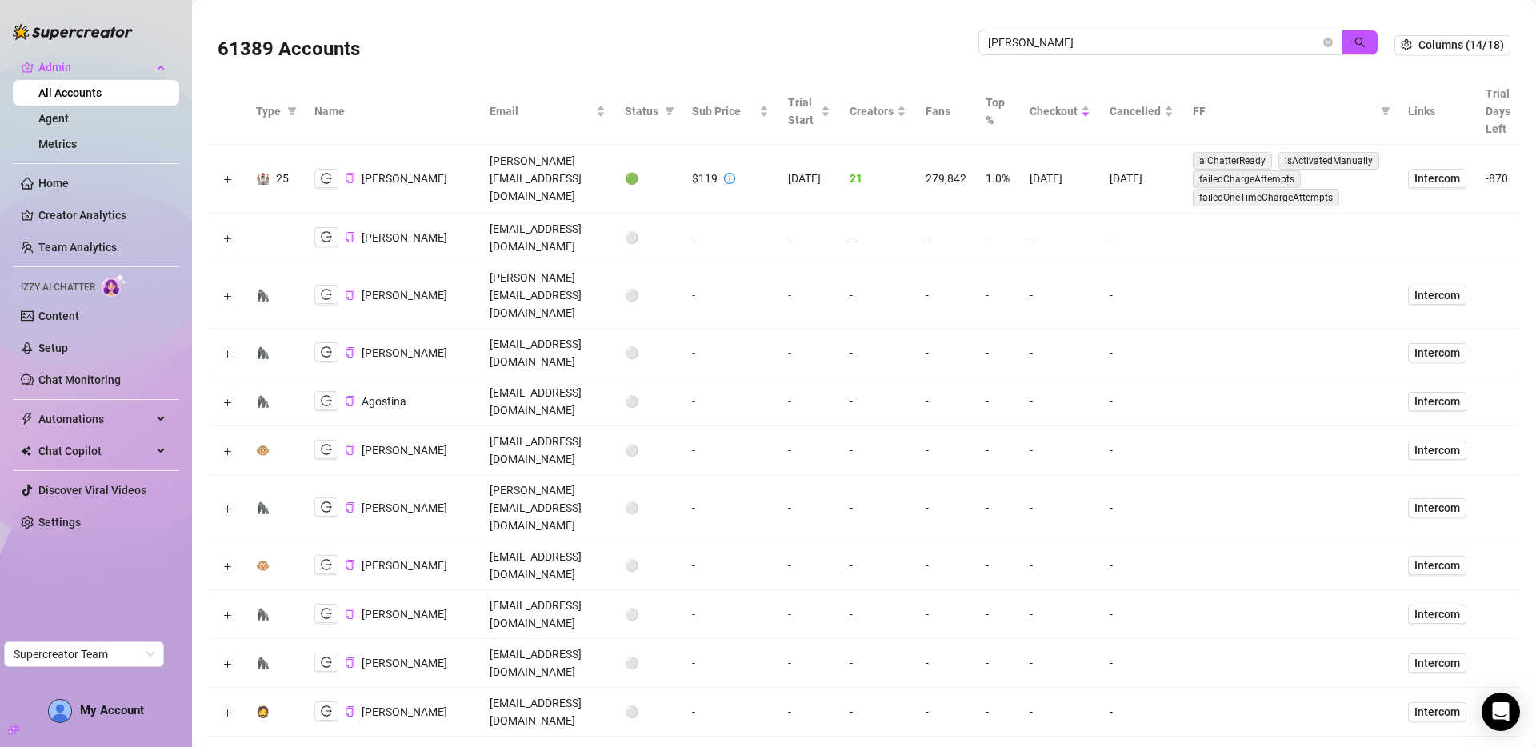
click at [350, 175] on icon "copy" at bounding box center [350, 178] width 8 height 10
click at [480, 180] on td "[PERSON_NAME][EMAIL_ADDRESS][DOMAIN_NAME]" at bounding box center [547, 179] width 135 height 69
copy td "[PERSON_NAME][EMAIL_ADDRESS][DOMAIN_NAME]"
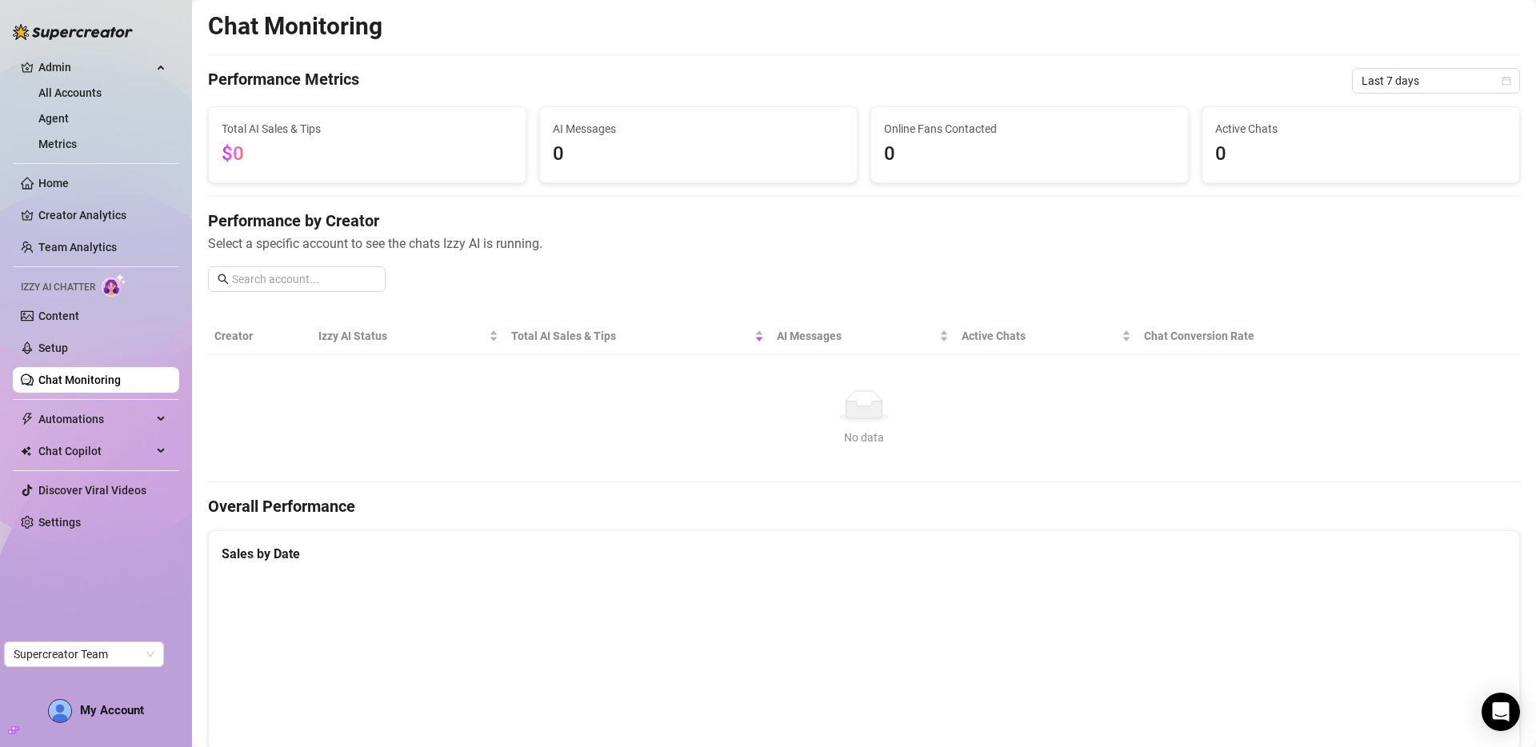
click at [77, 86] on link "All Accounts" at bounding box center [69, 92] width 63 height 13
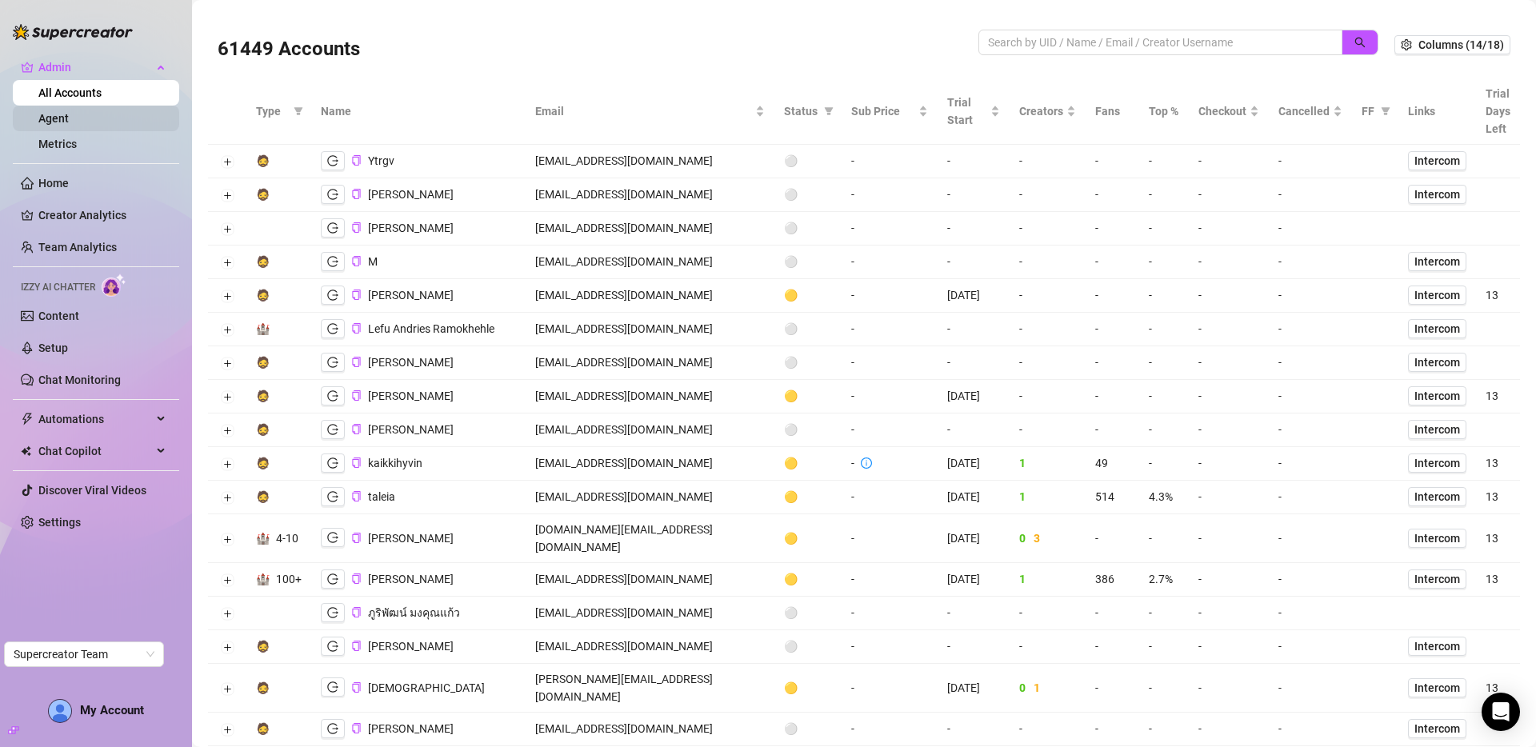
click at [64, 116] on link "Agent" at bounding box center [53, 118] width 30 height 13
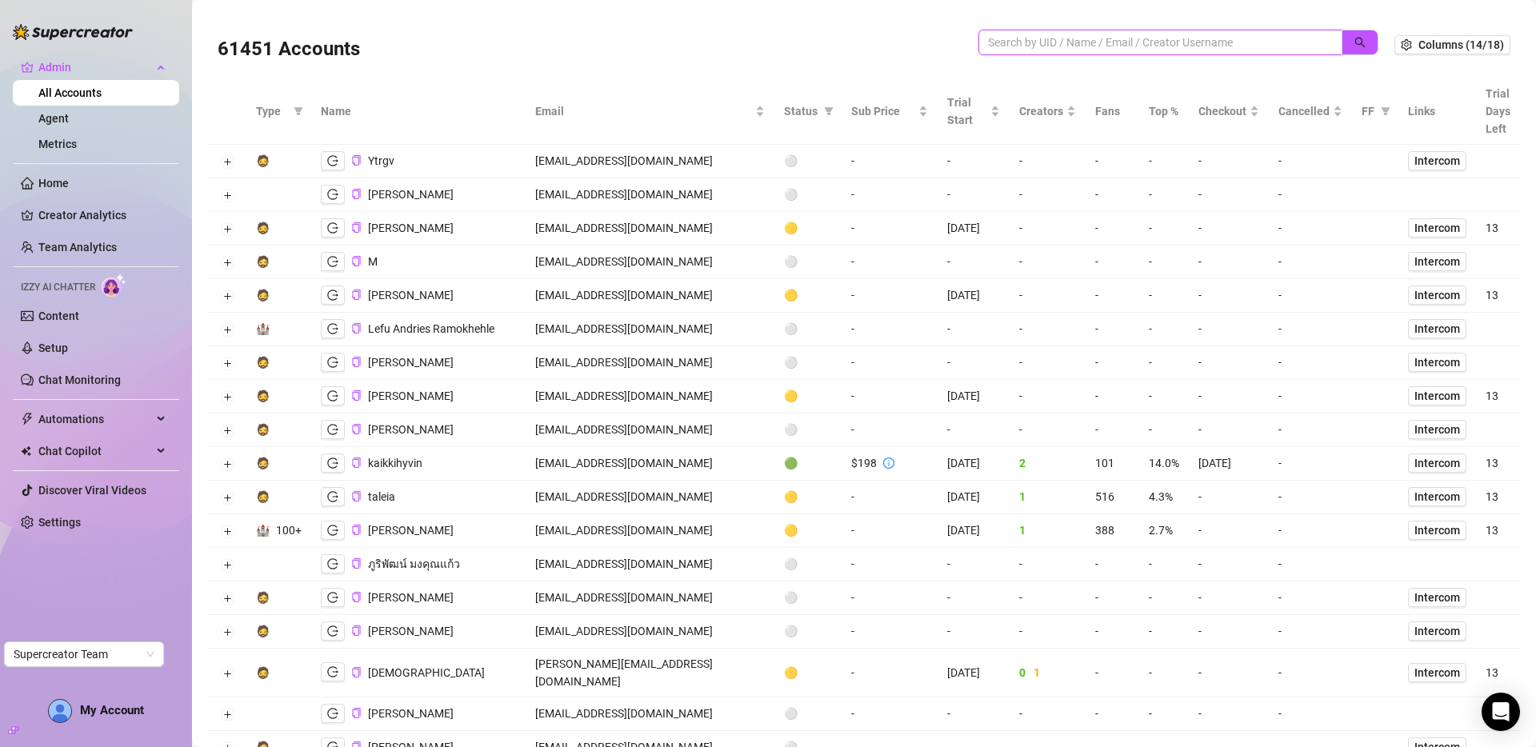
click at [1082, 42] on input "search" at bounding box center [1154, 43] width 332 height 18
paste input "bC06OWGoS0cLTfG3vpmDbvUVM412"
click at [1348, 50] on button "button" at bounding box center [1360, 43] width 37 height 26
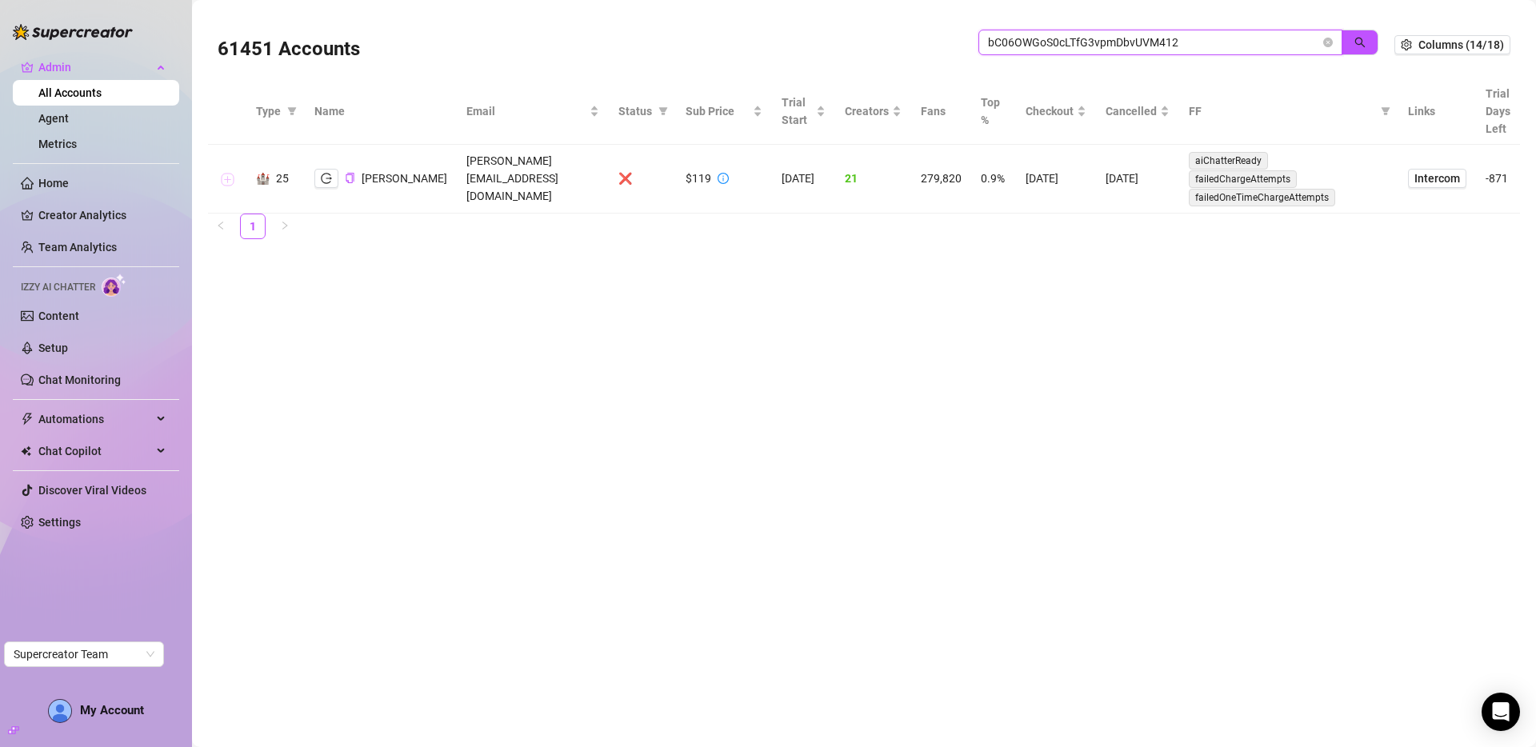
type input "bC06OWGoS0cLTfG3vpmDbvUVM412"
click at [231, 174] on button "Expand row" at bounding box center [227, 180] width 13 height 13
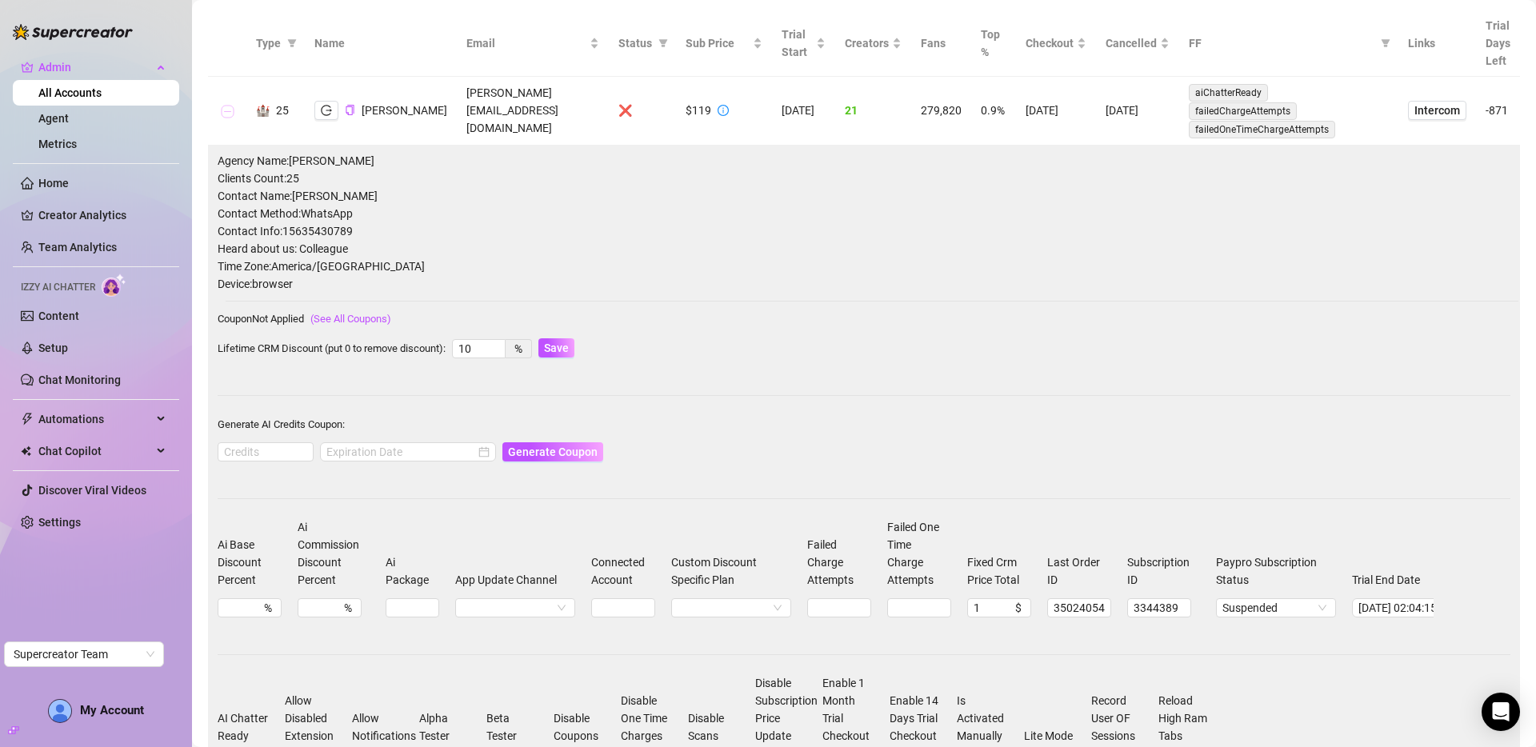
scroll to position [251, 0]
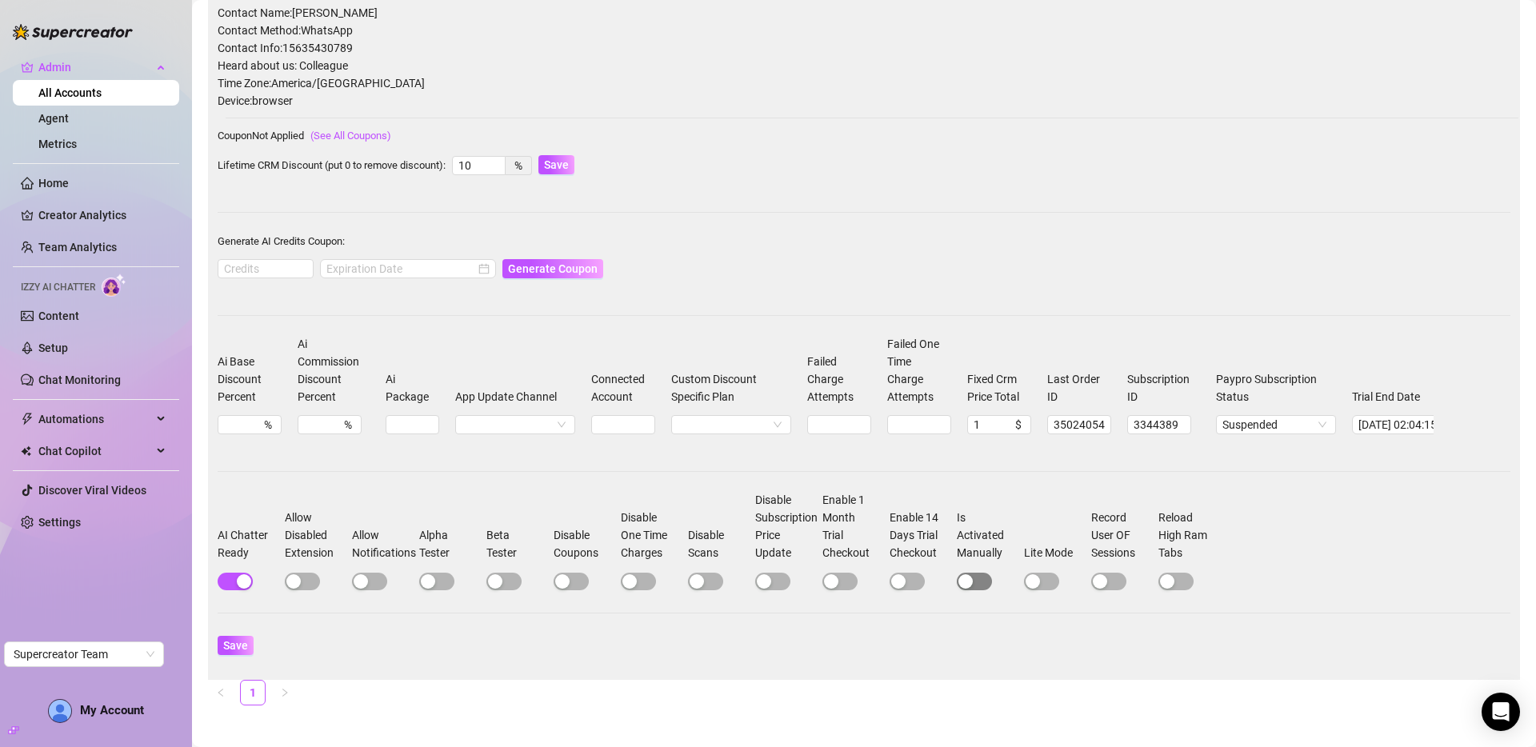
click at [980, 574] on span "button" at bounding box center [974, 582] width 35 height 18
click at [236, 640] on span "Save" at bounding box center [235, 645] width 25 height 13
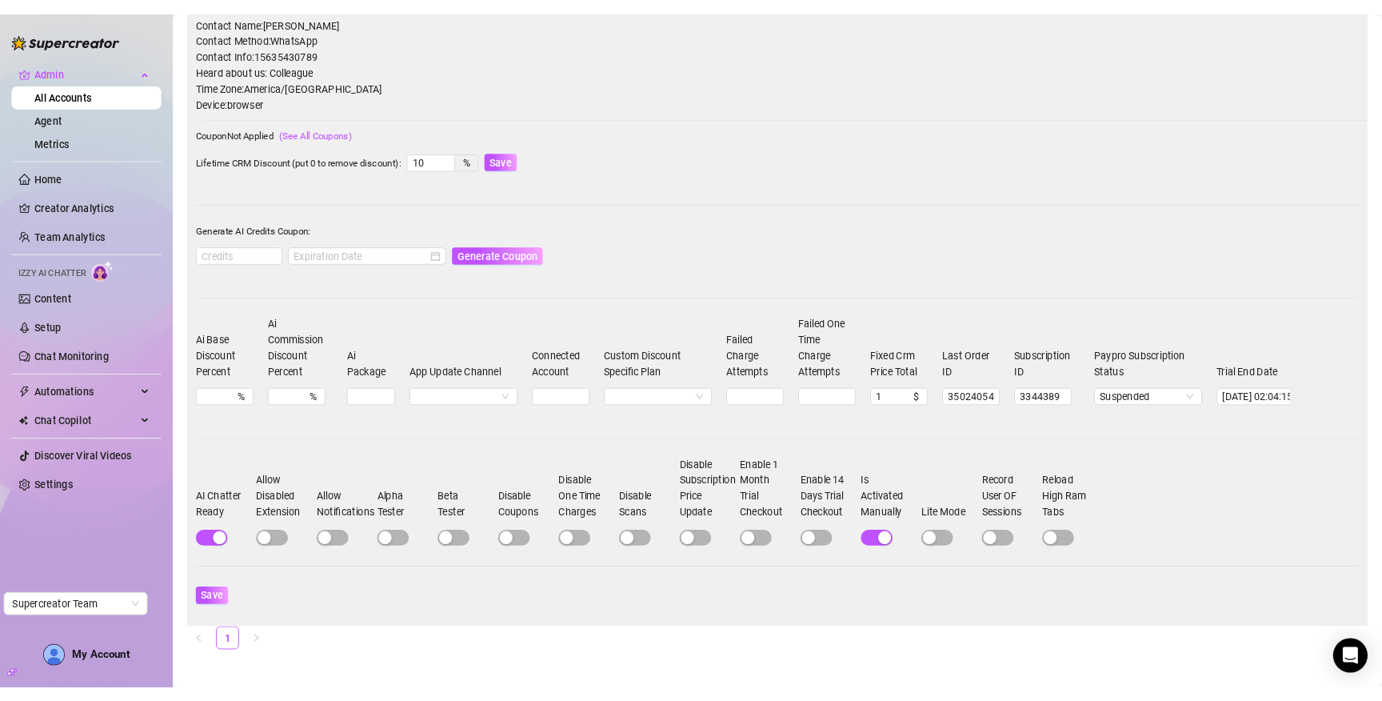
scroll to position [250, 0]
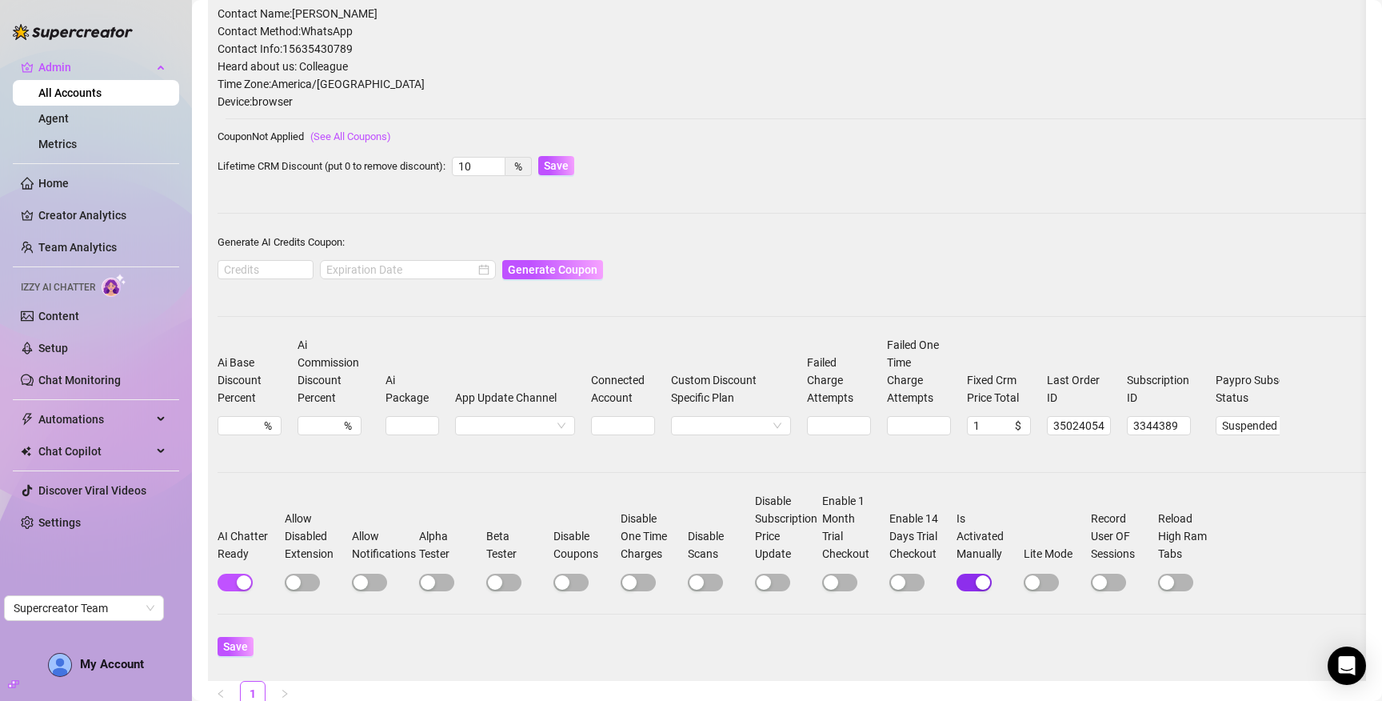
click at [969, 587] on span "button" at bounding box center [974, 583] width 35 height 18
click at [231, 653] on span "Save" at bounding box center [235, 646] width 25 height 13
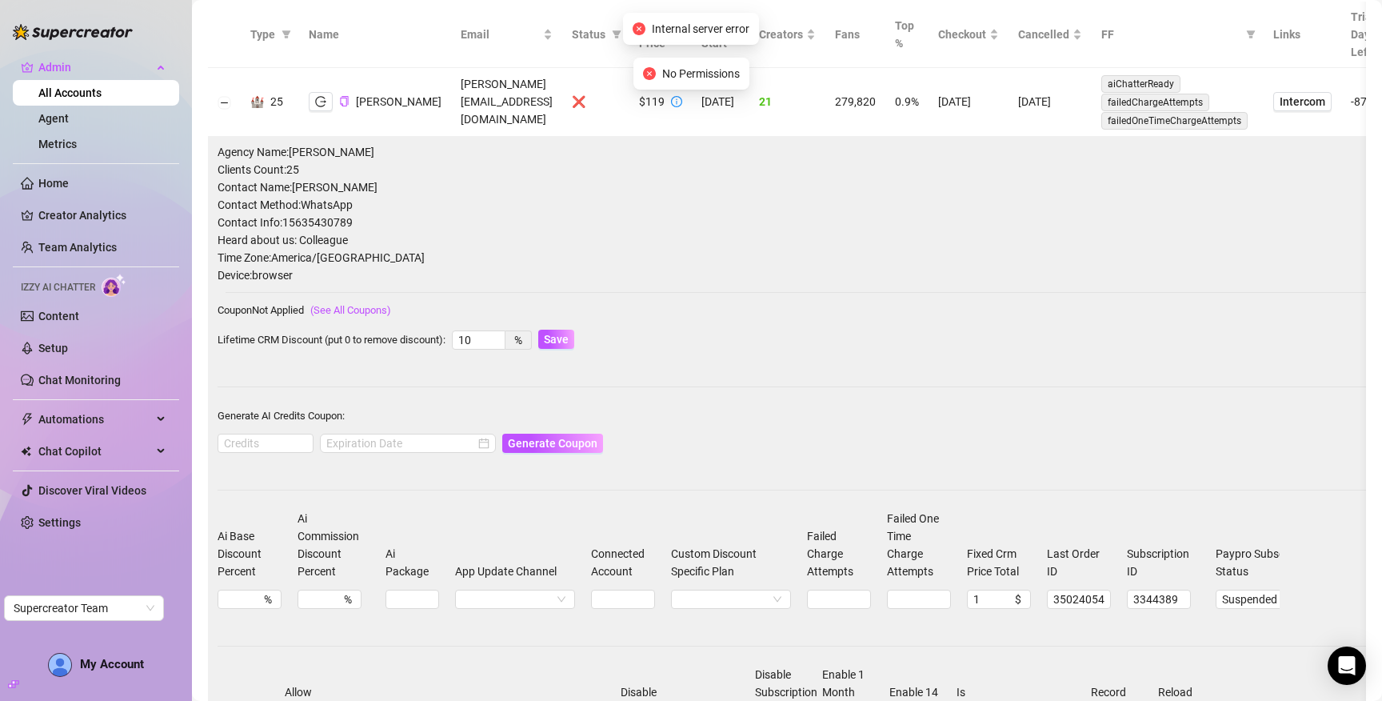
scroll to position [0, 0]
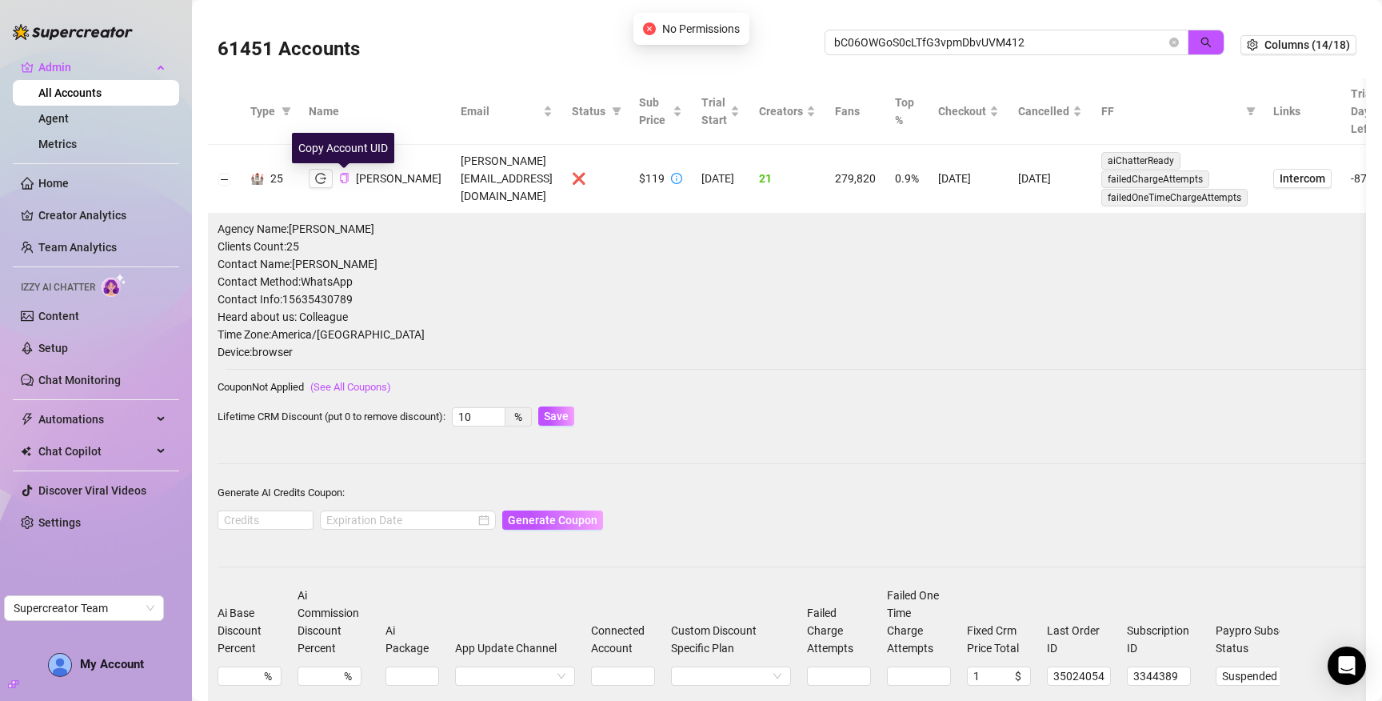
click at [342, 174] on icon "copy" at bounding box center [344, 178] width 8 height 10
click at [905, 43] on input "bC06OWGoS0cLTfG3vpmDbvUVM412" at bounding box center [1000, 43] width 332 height 18
click at [1202, 44] on icon "search" at bounding box center [1207, 43] width 10 height 10
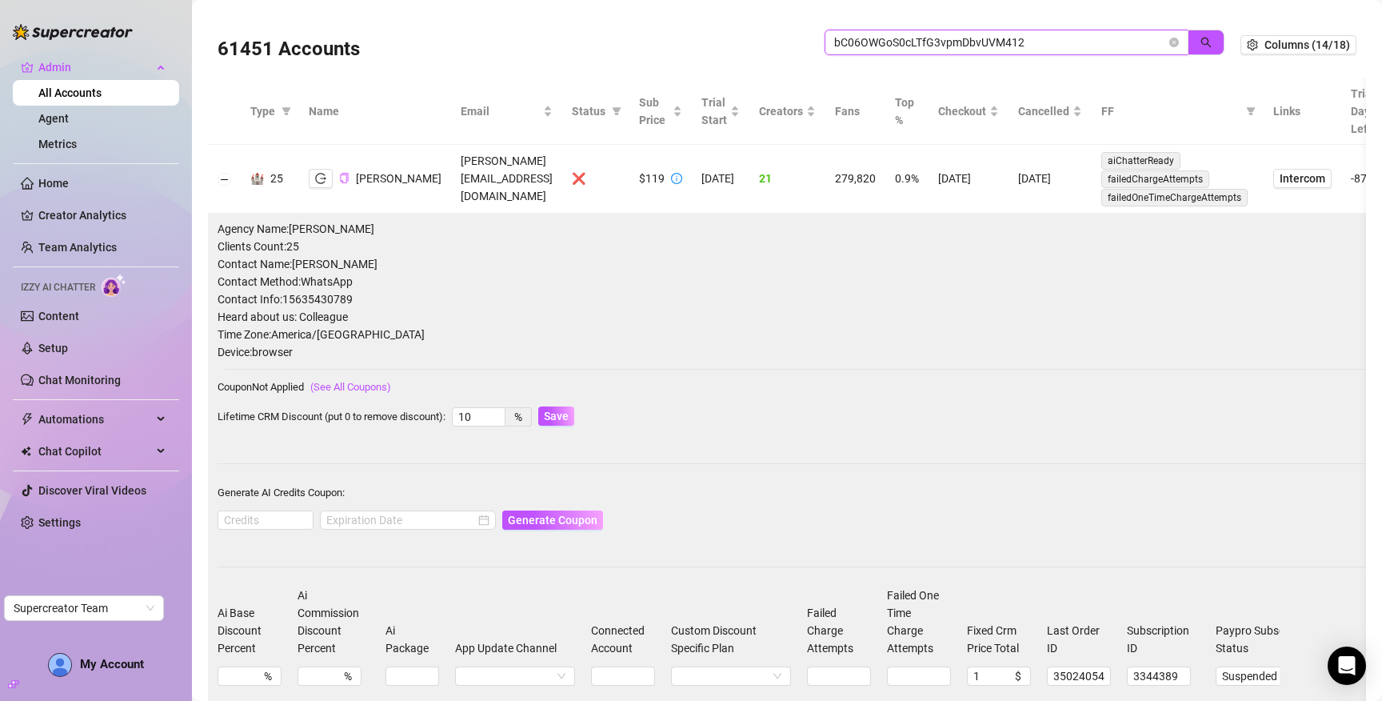
click at [1170, 38] on icon "close-circle" at bounding box center [1175, 43] width 10 height 10
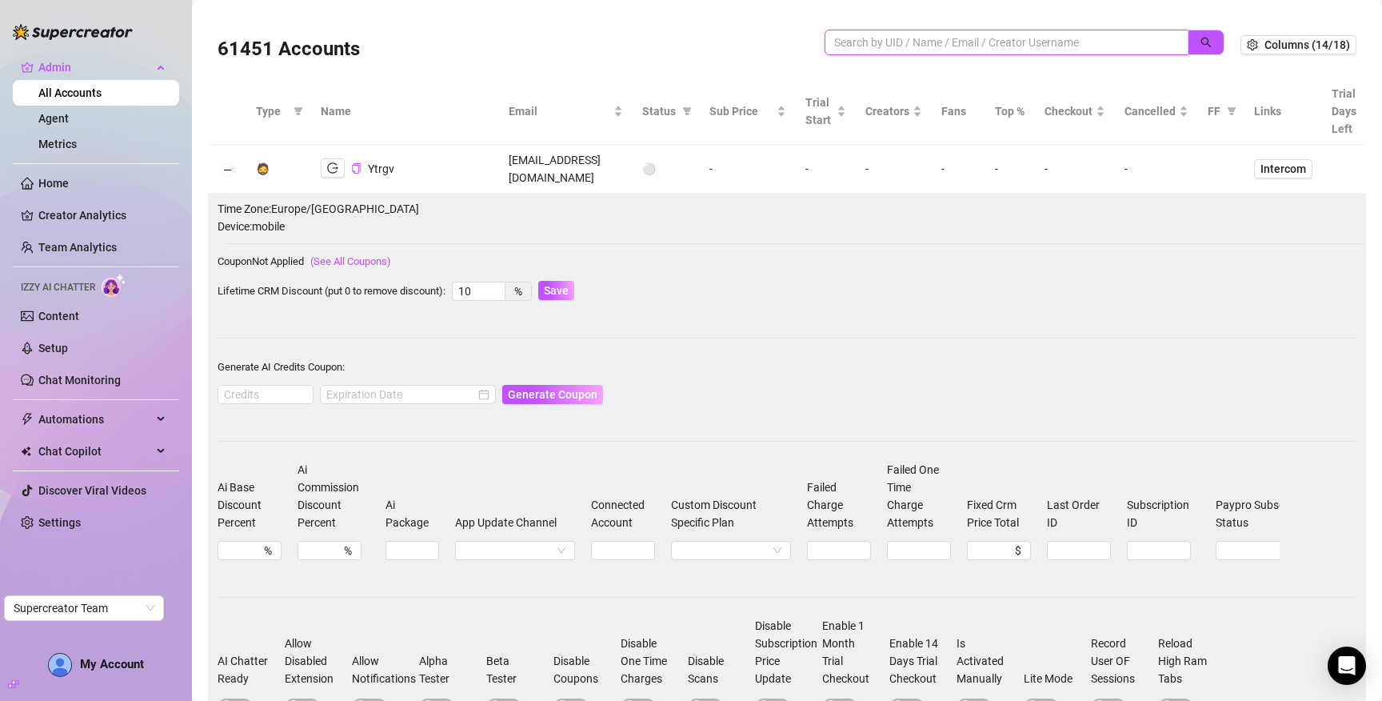
click at [916, 41] on input "search" at bounding box center [1000, 43] width 332 height 18
paste input "bC06OWGoS0cLTfG3vpmDbvUVM412"
click at [1202, 43] on icon "search" at bounding box center [1207, 43] width 10 height 10
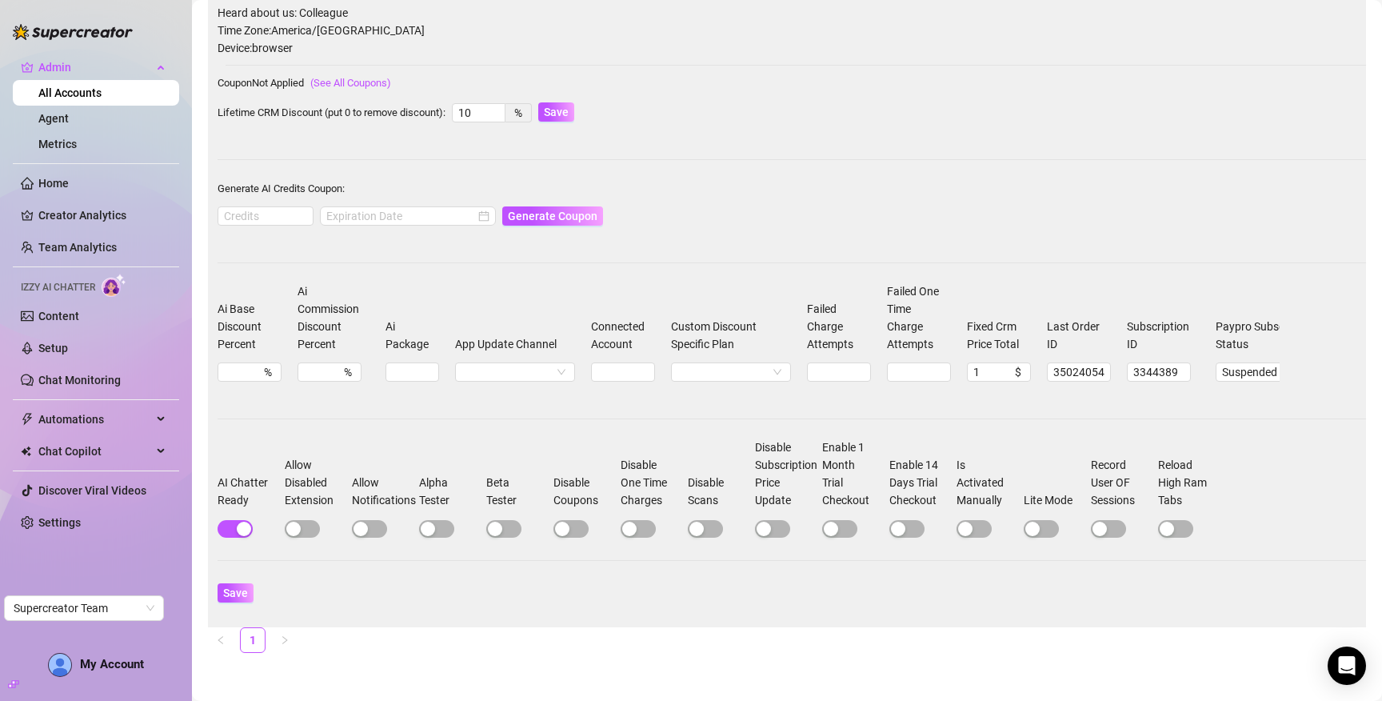
scroll to position [327, 0]
type input "bC06OWGoS0cLTfG3vpmDbvUVM412"
click at [984, 520] on span "button" at bounding box center [974, 529] width 35 height 18
click at [227, 589] on button "Save" at bounding box center [236, 592] width 36 height 19
click at [967, 520] on span "button" at bounding box center [974, 529] width 35 height 18
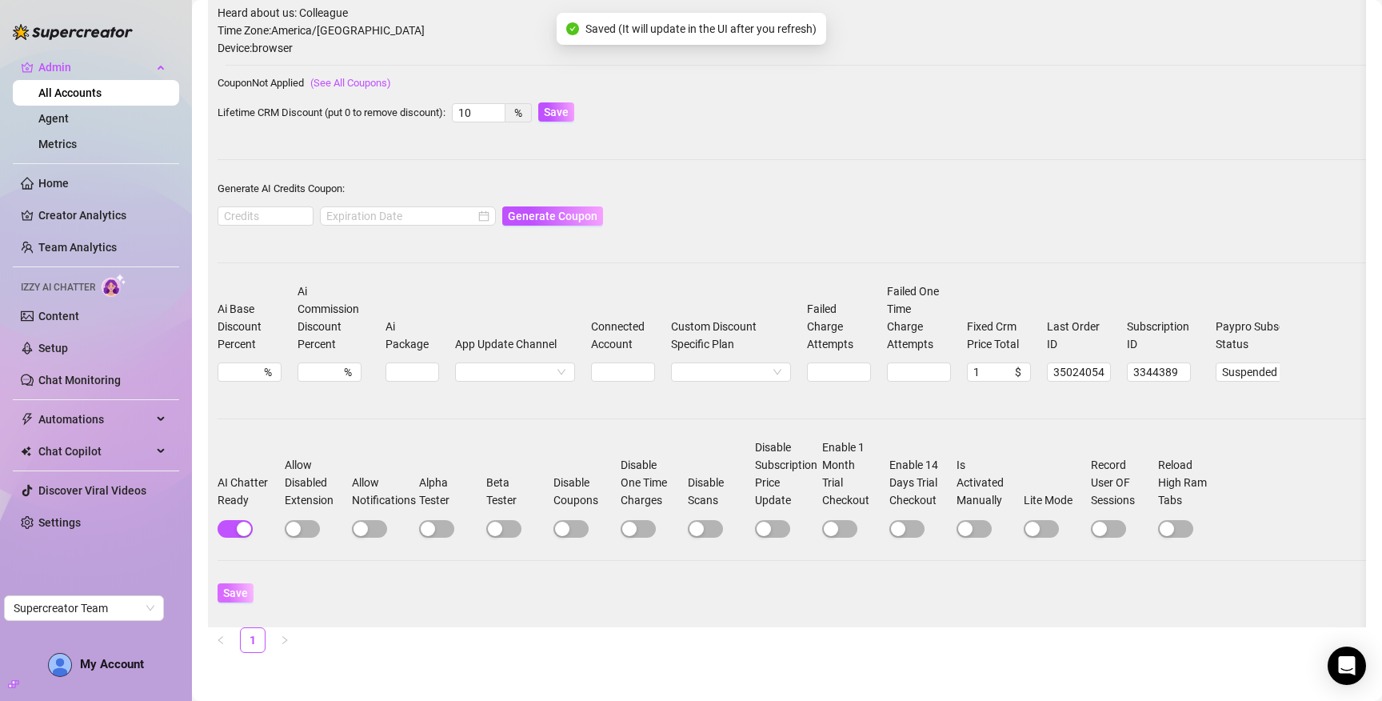
click at [237, 586] on span "Save" at bounding box center [235, 592] width 25 height 13
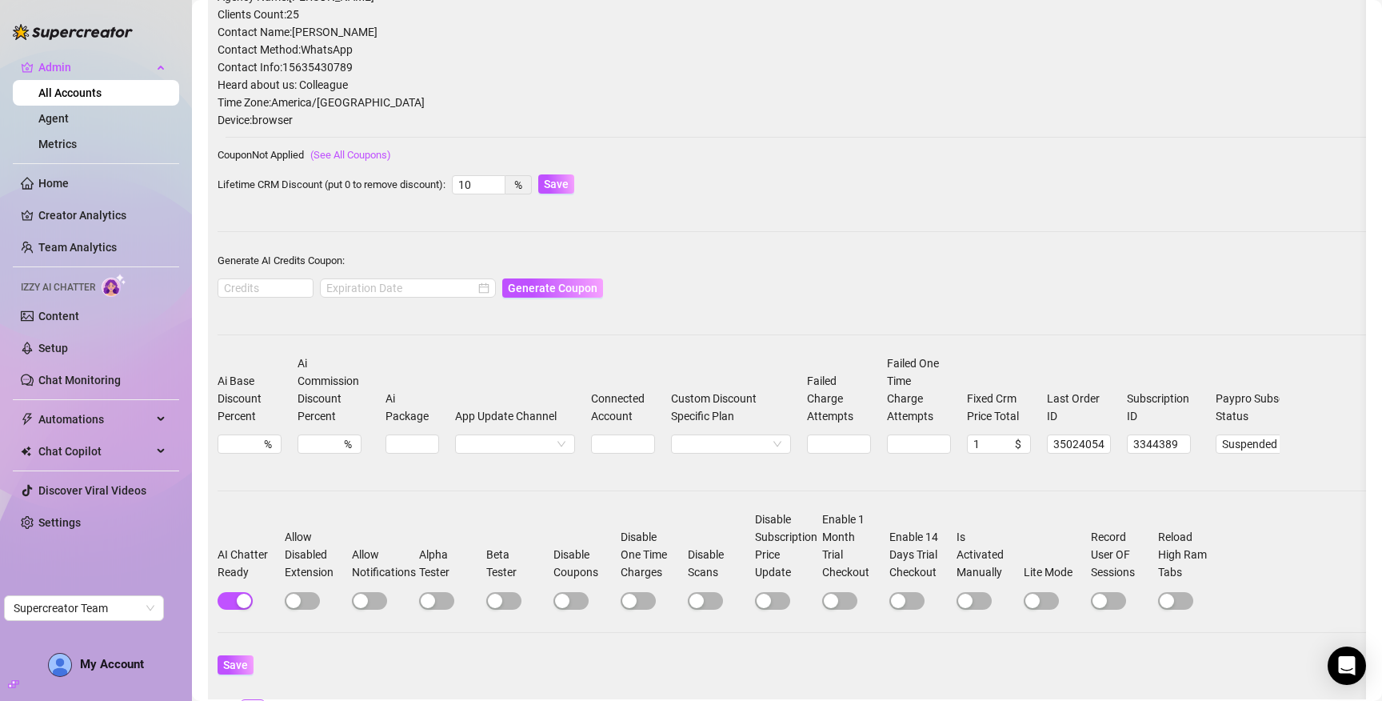
scroll to position [0, 0]
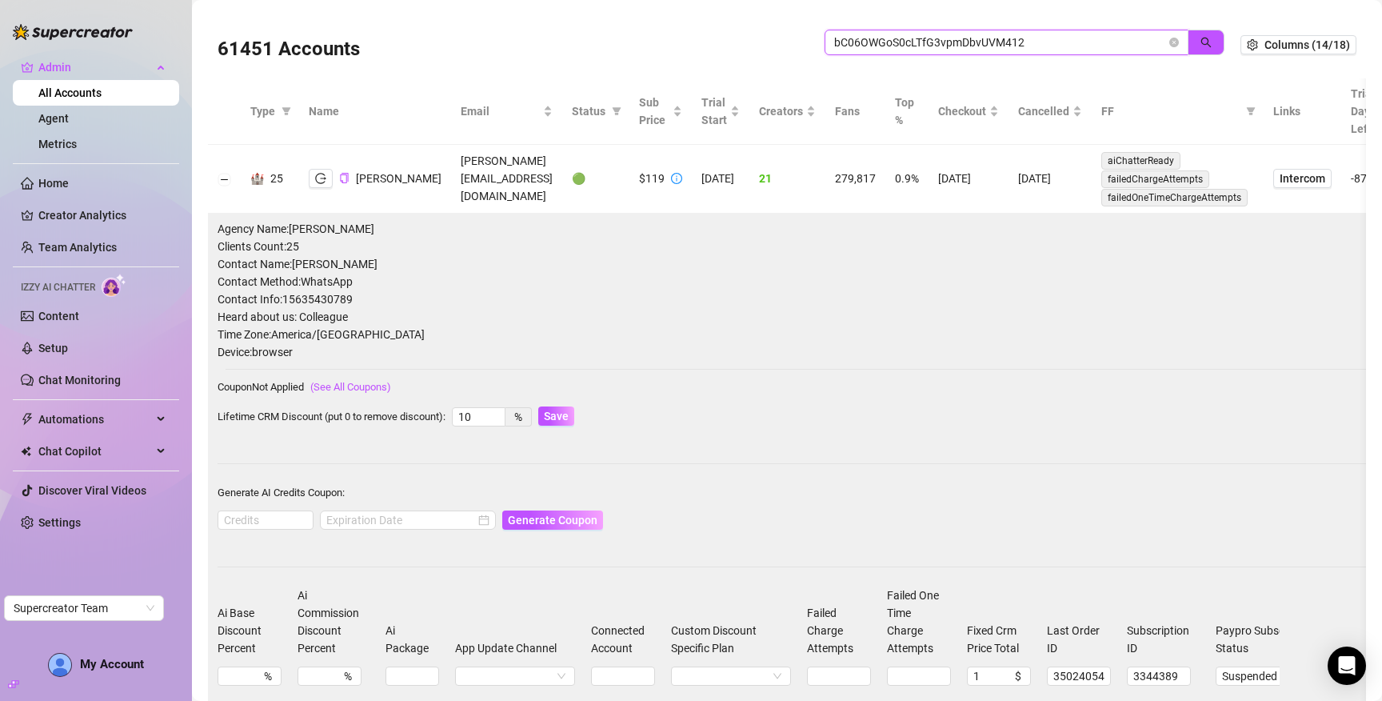
click at [955, 41] on input "bC06OWGoS0cLTfG3vpmDbvUVM412" at bounding box center [1000, 43] width 332 height 18
